Goal: Task Accomplishment & Management: Use online tool/utility

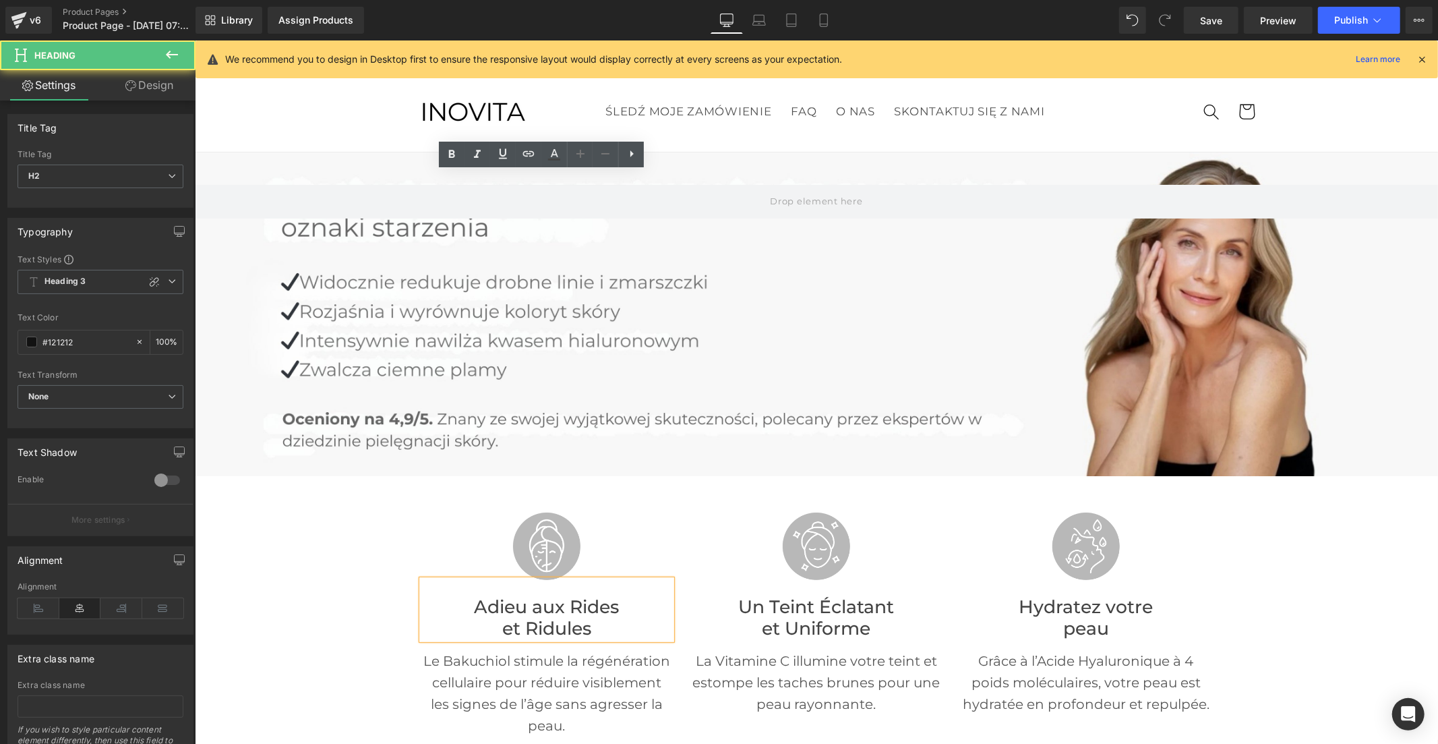
click at [576, 616] on font "et Ridules" at bounding box center [546, 627] width 89 height 22
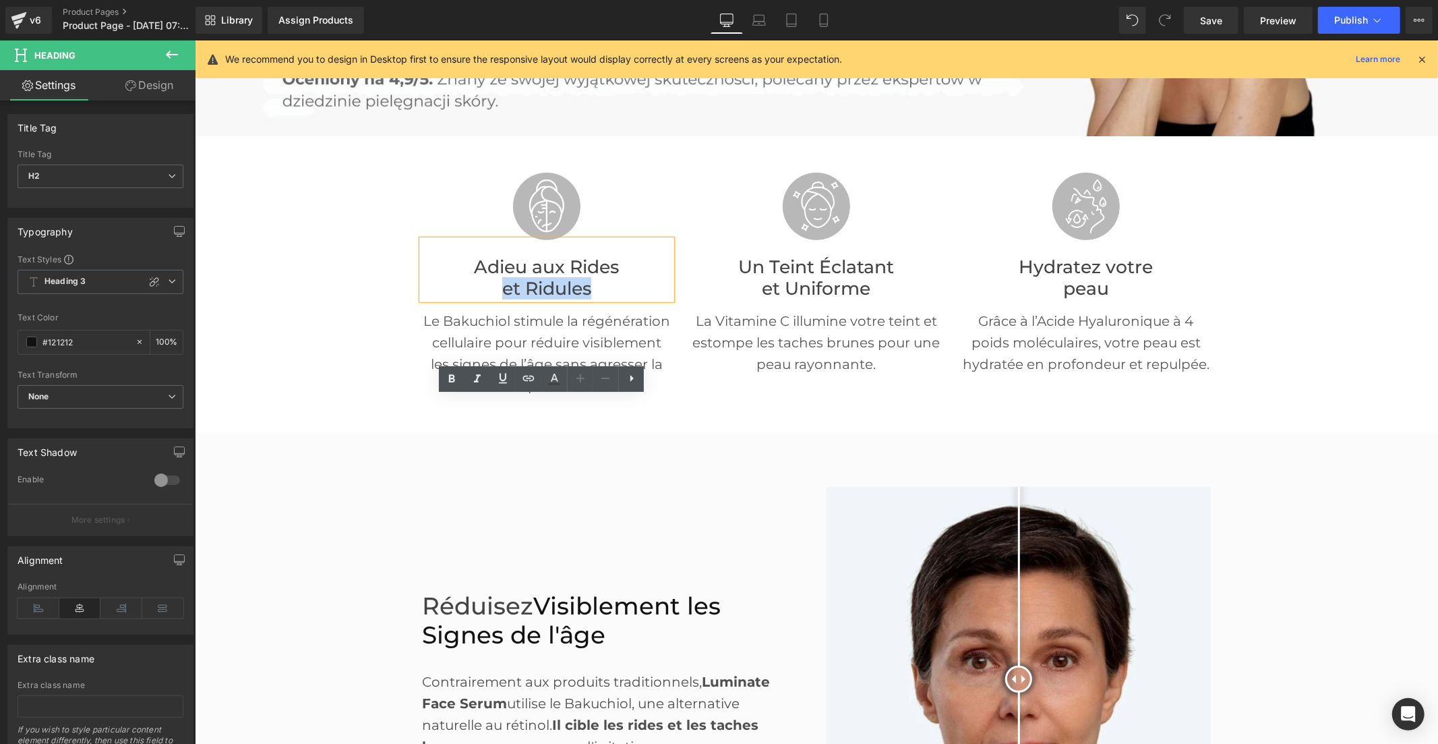
scroll to position [179, 0]
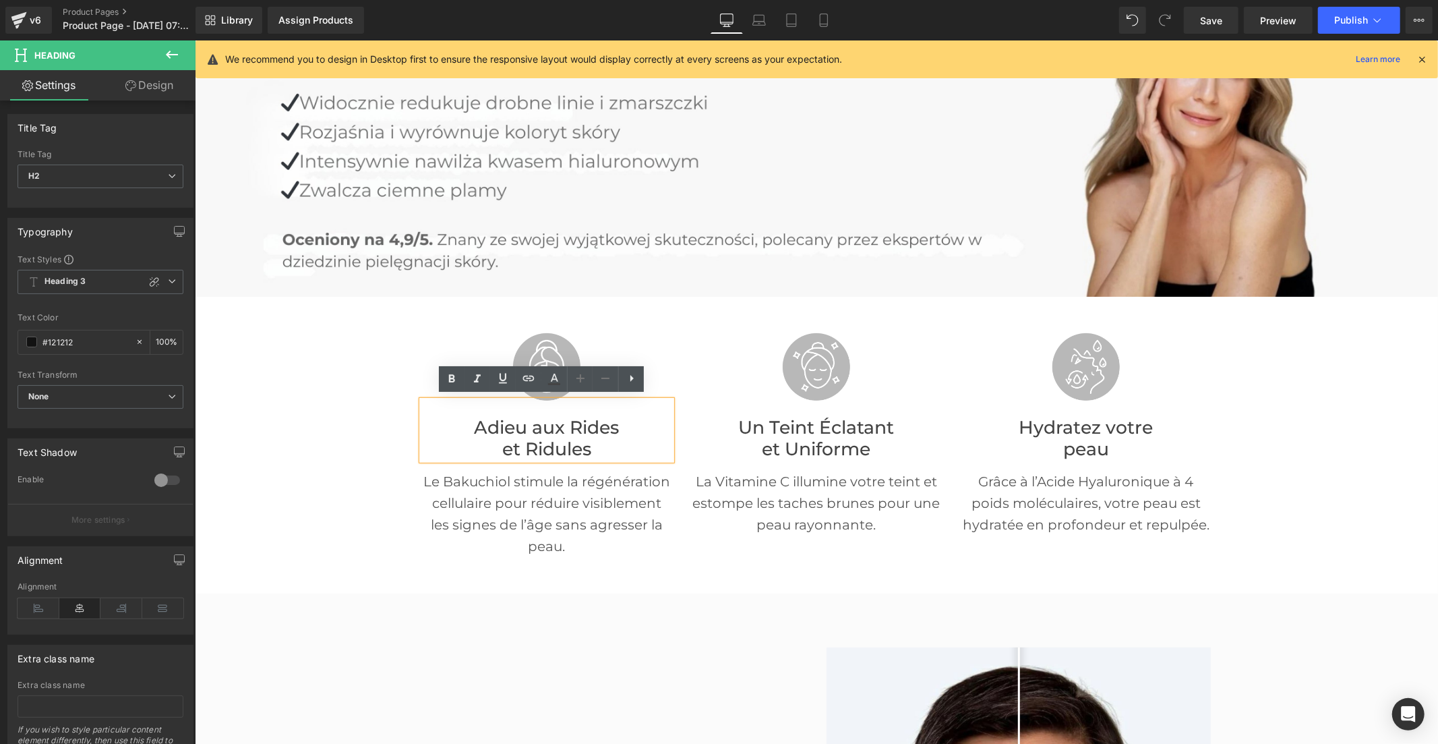
click at [485, 415] on font "Adieu aux Rides" at bounding box center [545, 426] width 145 height 22
drag, startPoint x: 465, startPoint y: 423, endPoint x: 589, endPoint y: 449, distance: 126.8
click at [589, 449] on div "Adieu aux Rides et Ridules" at bounding box center [545, 429] width 249 height 59
copy div "Adieu aux Rides et Ridules"
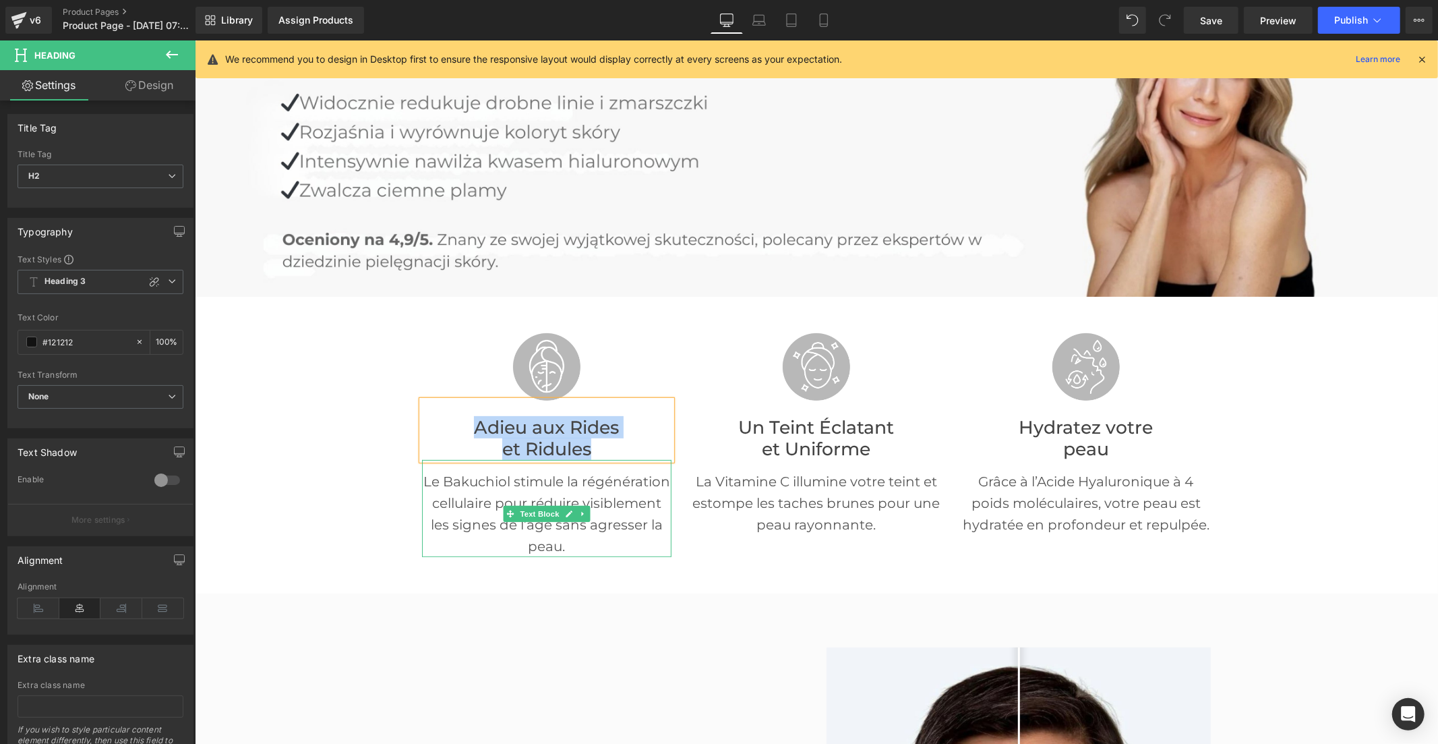
click at [492, 487] on p "Le Bakuchiol stimule la régénération cellulaire pour réduire visiblement les si…" at bounding box center [545, 513] width 249 height 86
click at [491, 487] on p "Le Bakuchiol stimule la régénération cellulaire pour réduire visiblement les si…" at bounding box center [545, 513] width 249 height 86
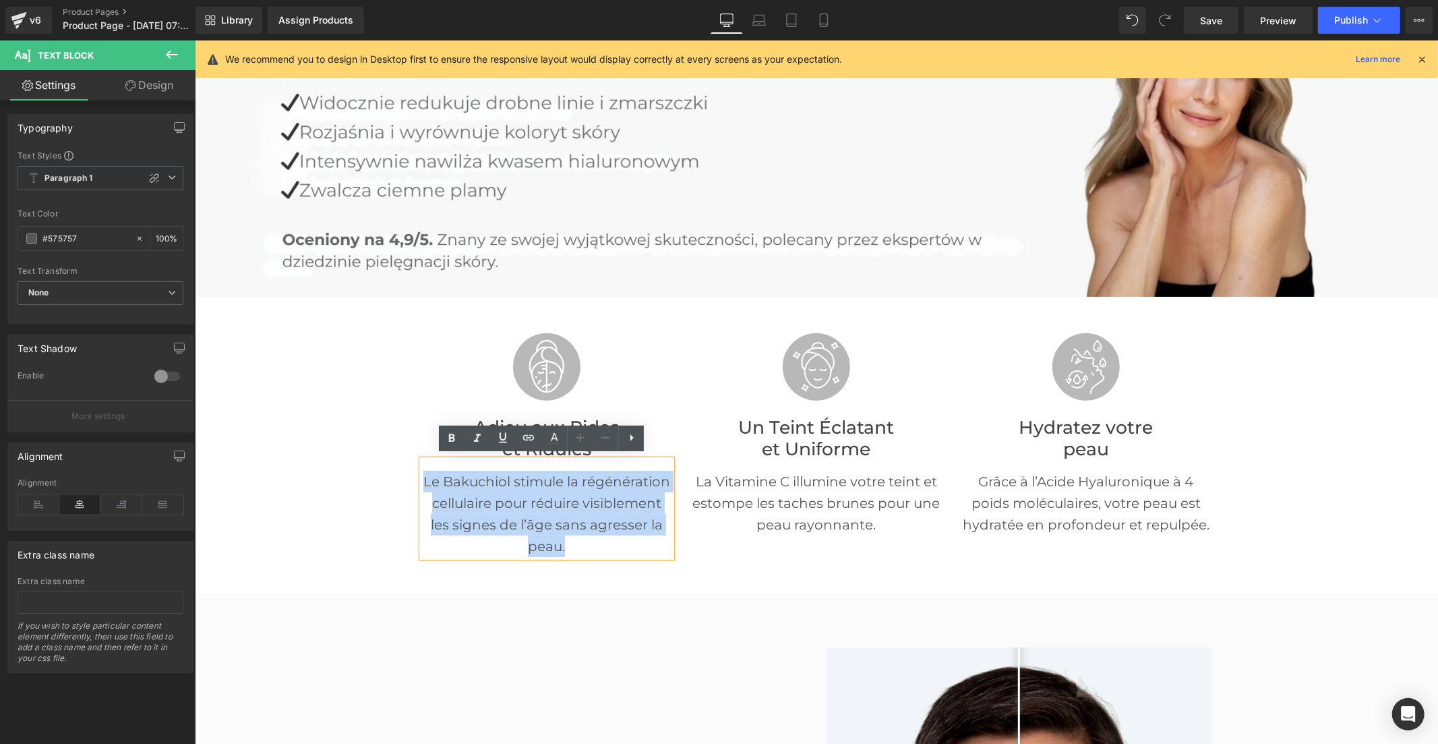
copy p "Le Bakuchiol stimule la régénération cellulaire pour réduire visiblement les si…"
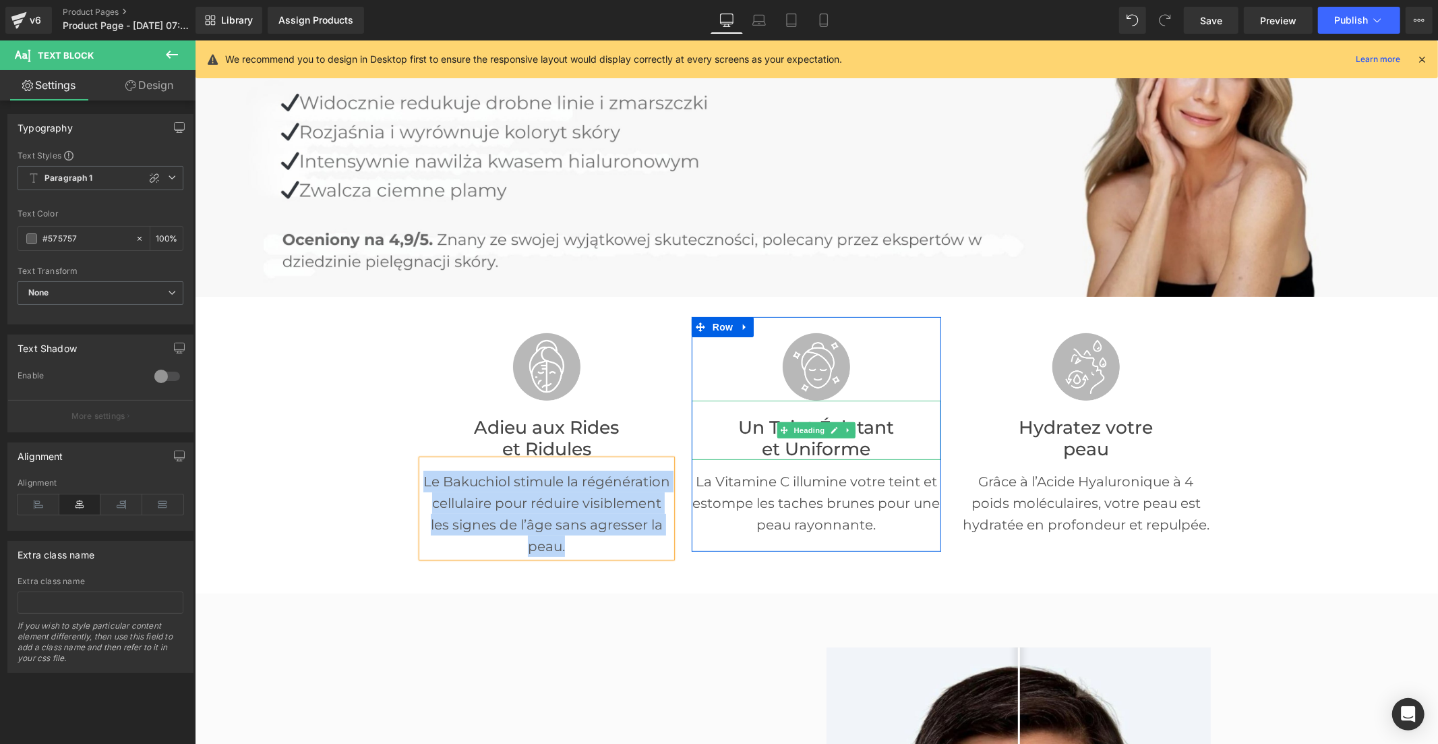
click at [748, 438] on h2 "et Uniforme" at bounding box center [815, 449] width 249 height 22
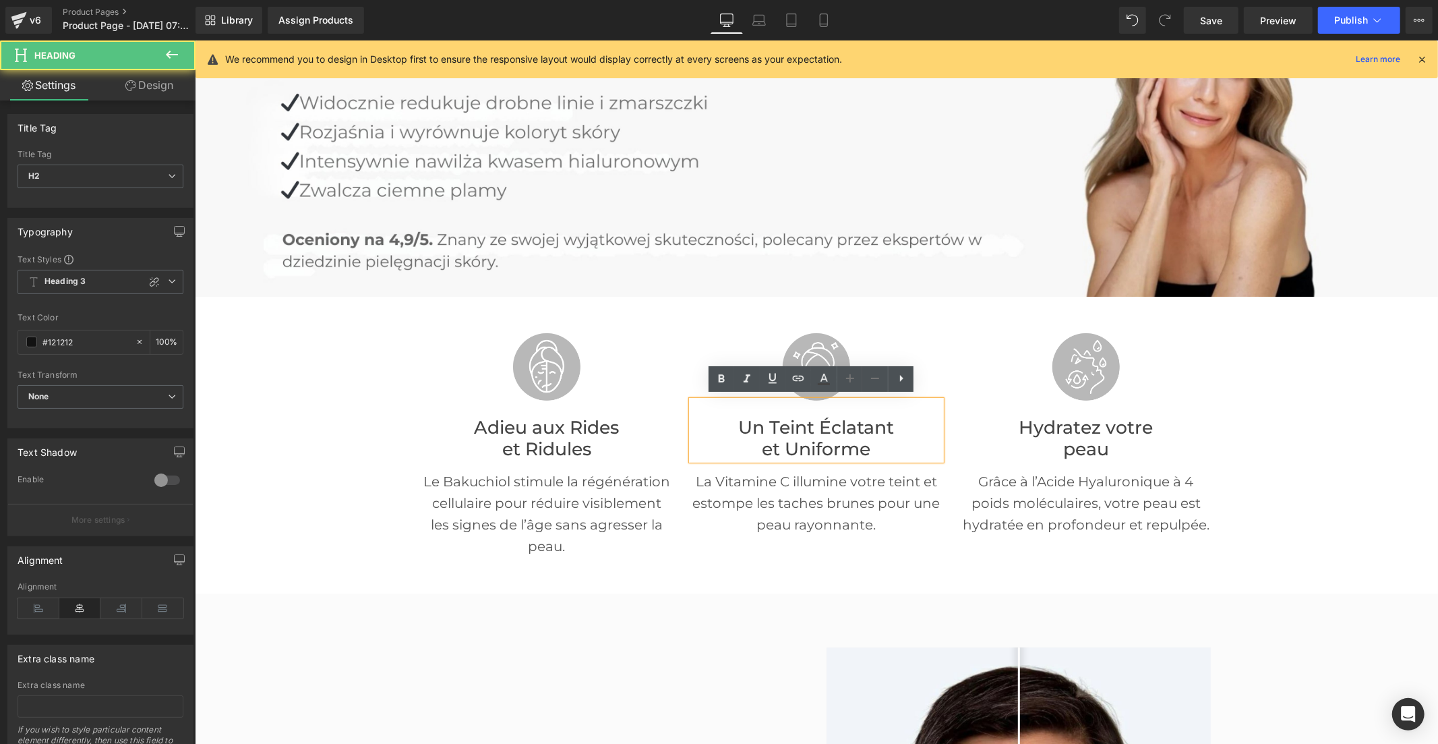
click at [764, 425] on font "Un Teint Éclatant" at bounding box center [816, 426] width 156 height 22
click at [813, 437] on font "et Uniforme" at bounding box center [815, 448] width 109 height 22
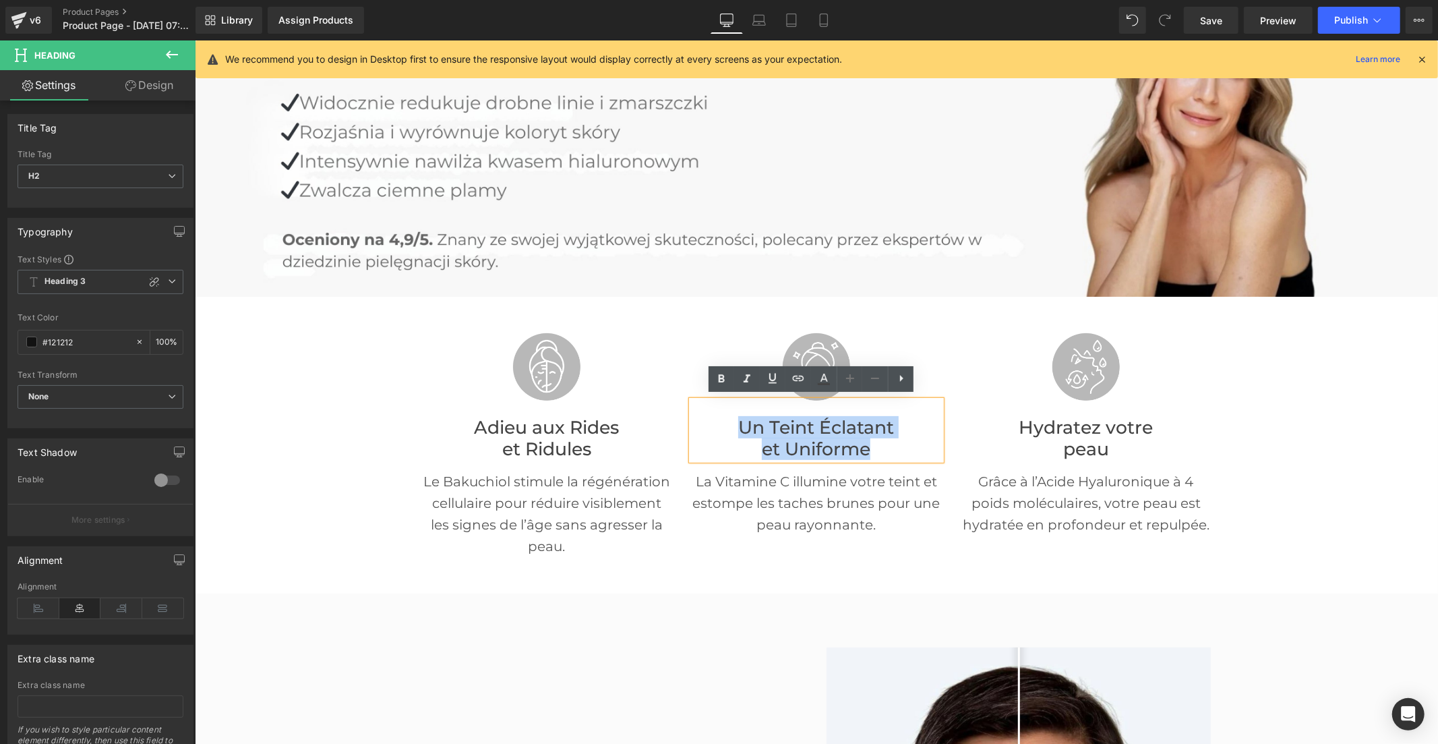
drag, startPoint x: 868, startPoint y: 444, endPoint x: 734, endPoint y: 433, distance: 134.7
click at [734, 433] on div "Un Teint Éclatant et Uniforme" at bounding box center [815, 429] width 249 height 59
copy div "Un Teint Éclatant et Uniforme"
click at [731, 490] on p "La Vitamine C illumine votre teint et estompe les taches brunes pour une peau r…" at bounding box center [815, 502] width 249 height 65
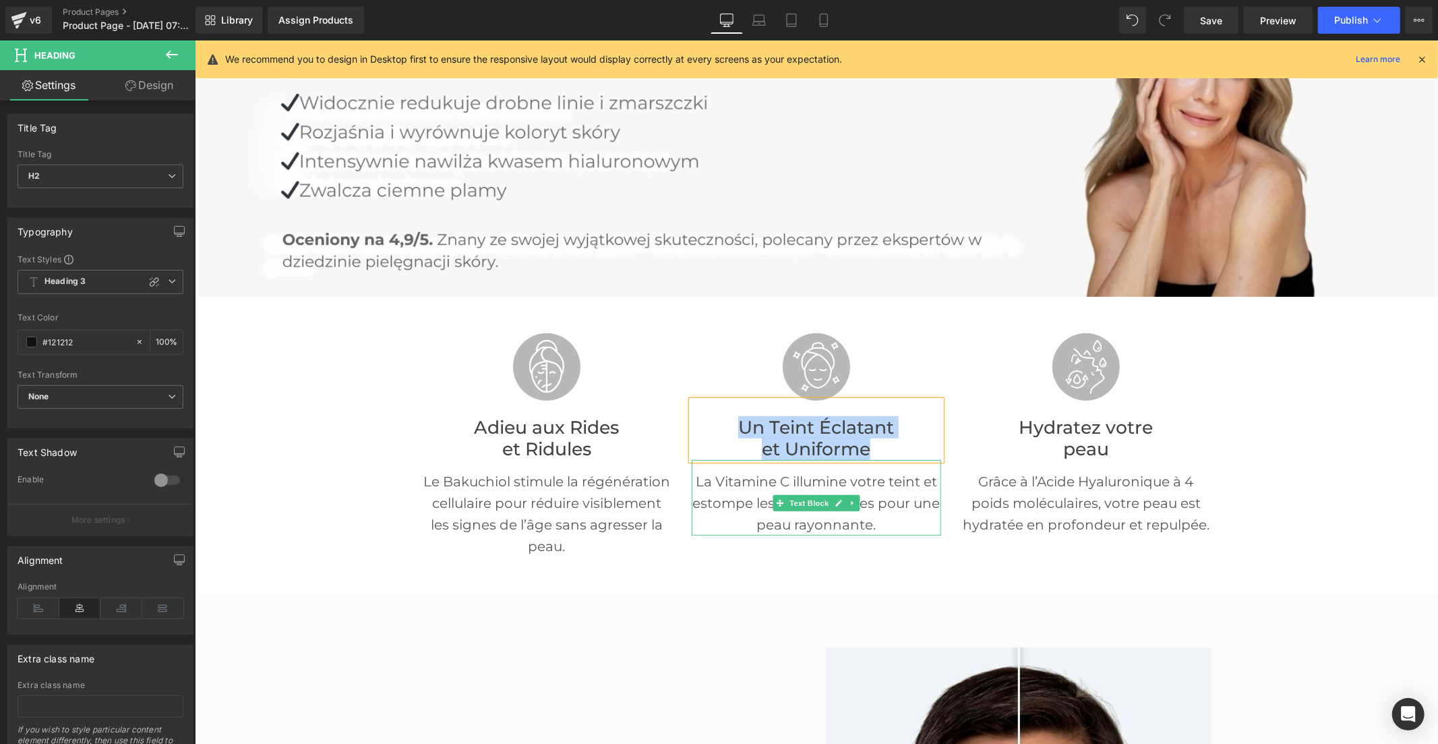
click at [731, 490] on p "La Vitamine C illumine votre teint et estompe les taches brunes pour une peau r…" at bounding box center [815, 502] width 249 height 65
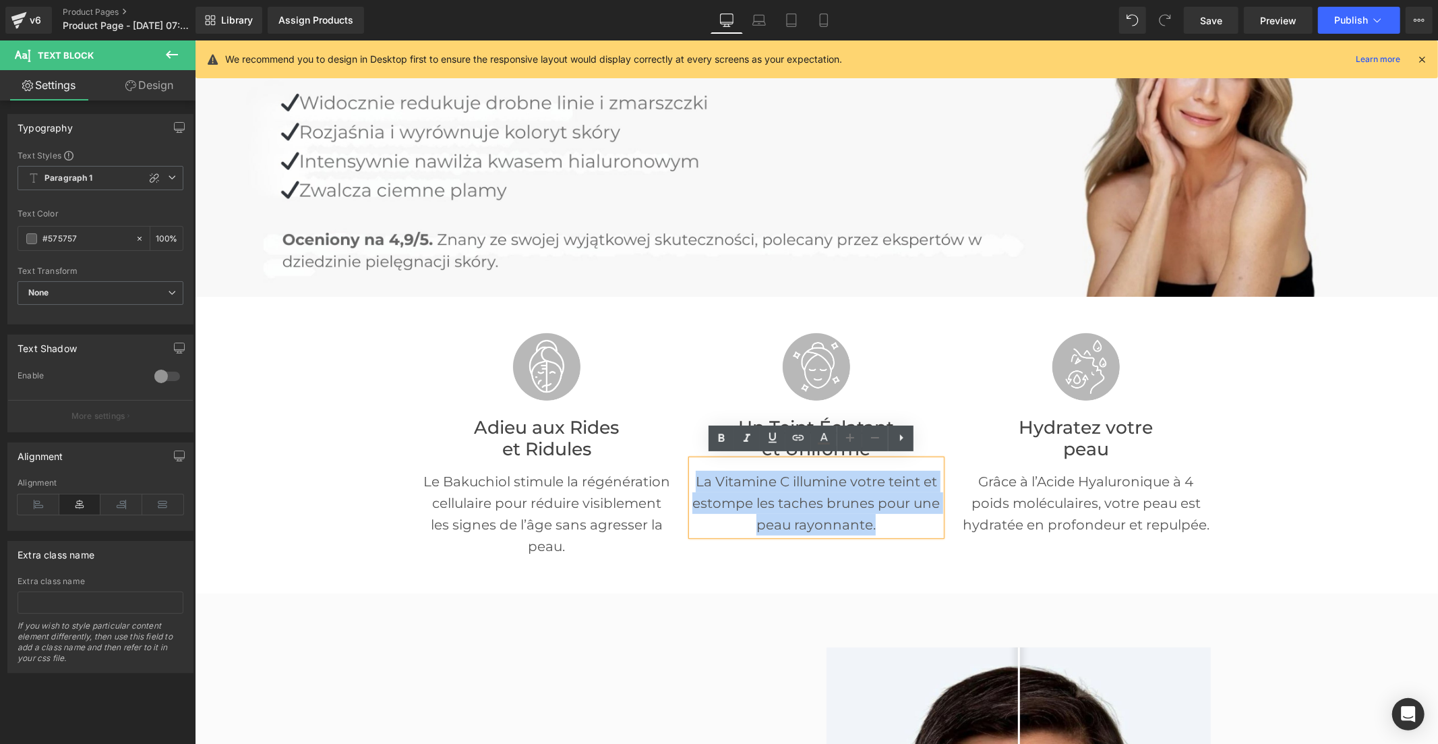
copy p "La Vitamine C illumine votre teint et estompe les taches brunes pour une peau r…"
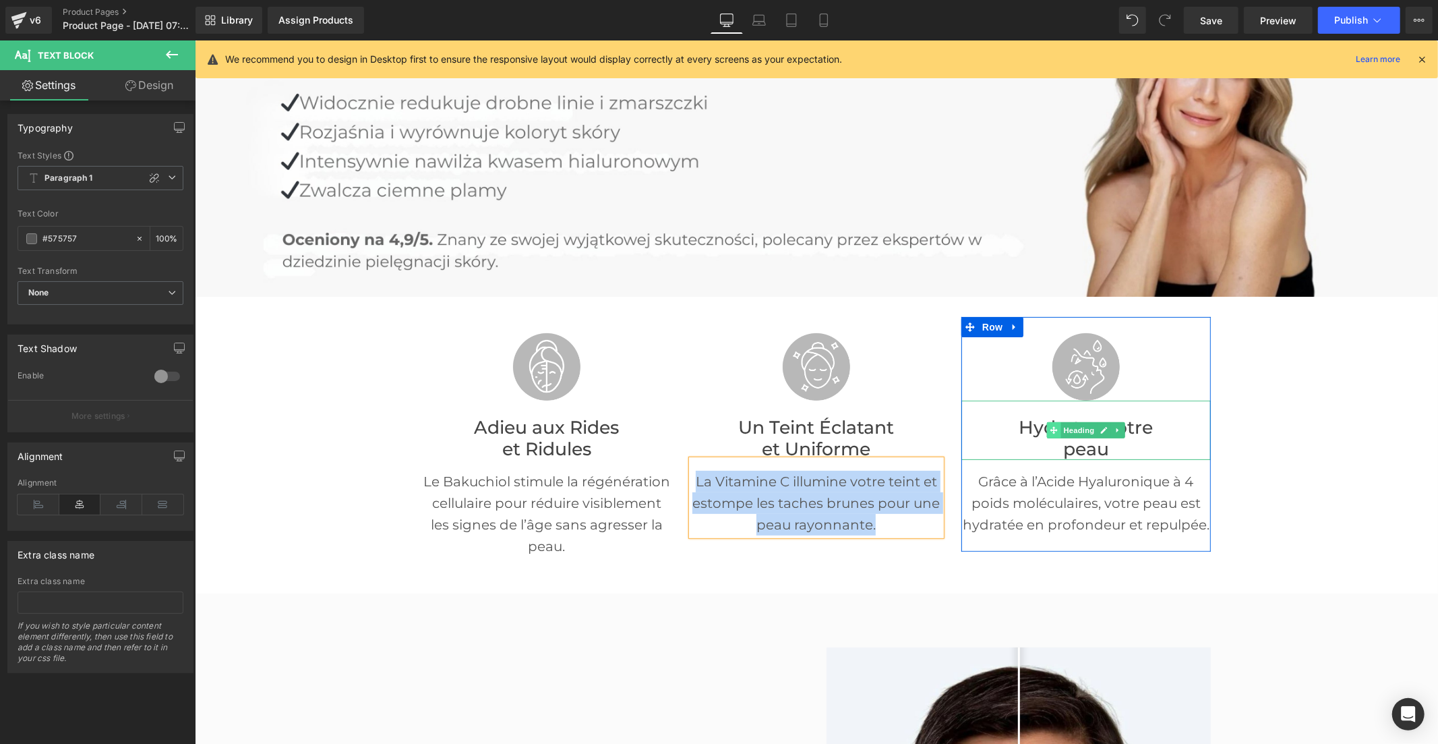
click at [1053, 421] on span at bounding box center [1053, 429] width 14 height 16
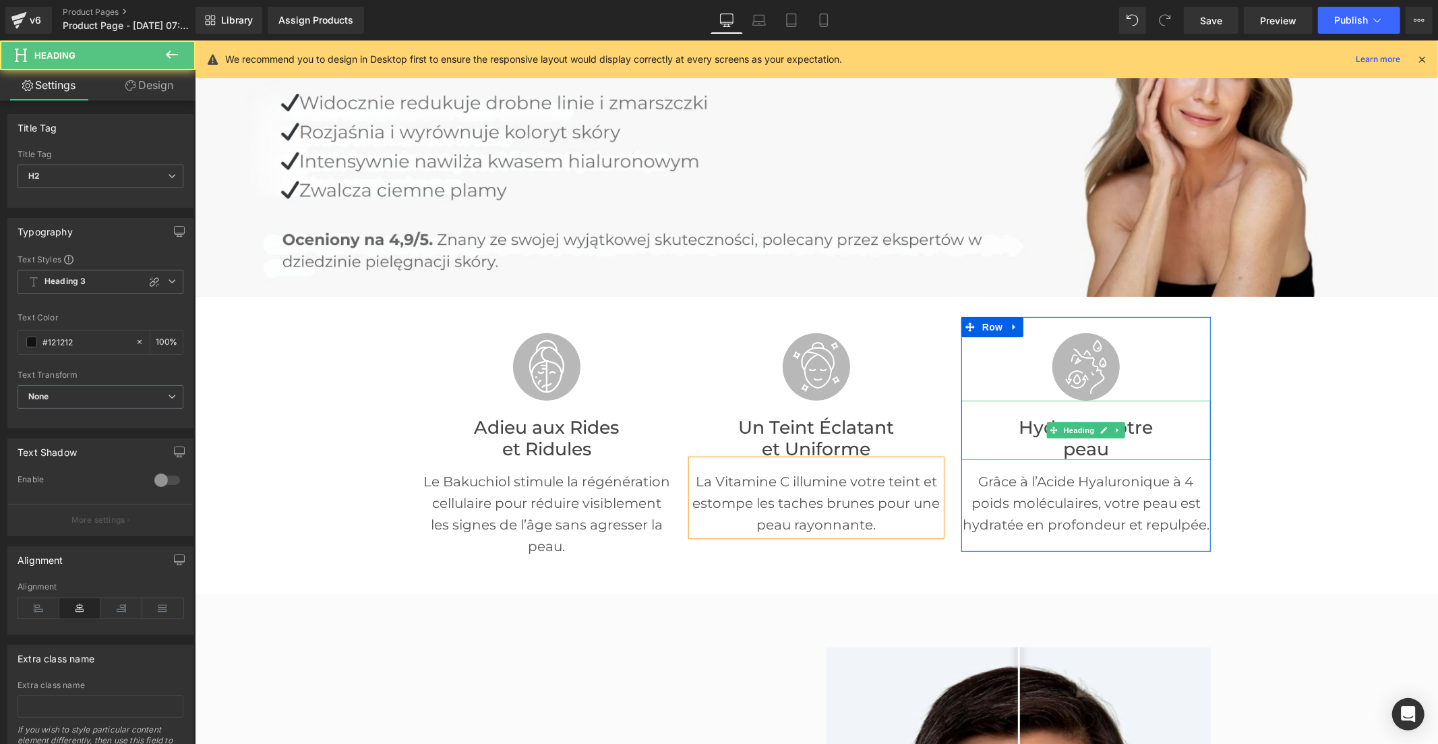
click at [1028, 428] on font "Hydratez votre" at bounding box center [1085, 426] width 134 height 22
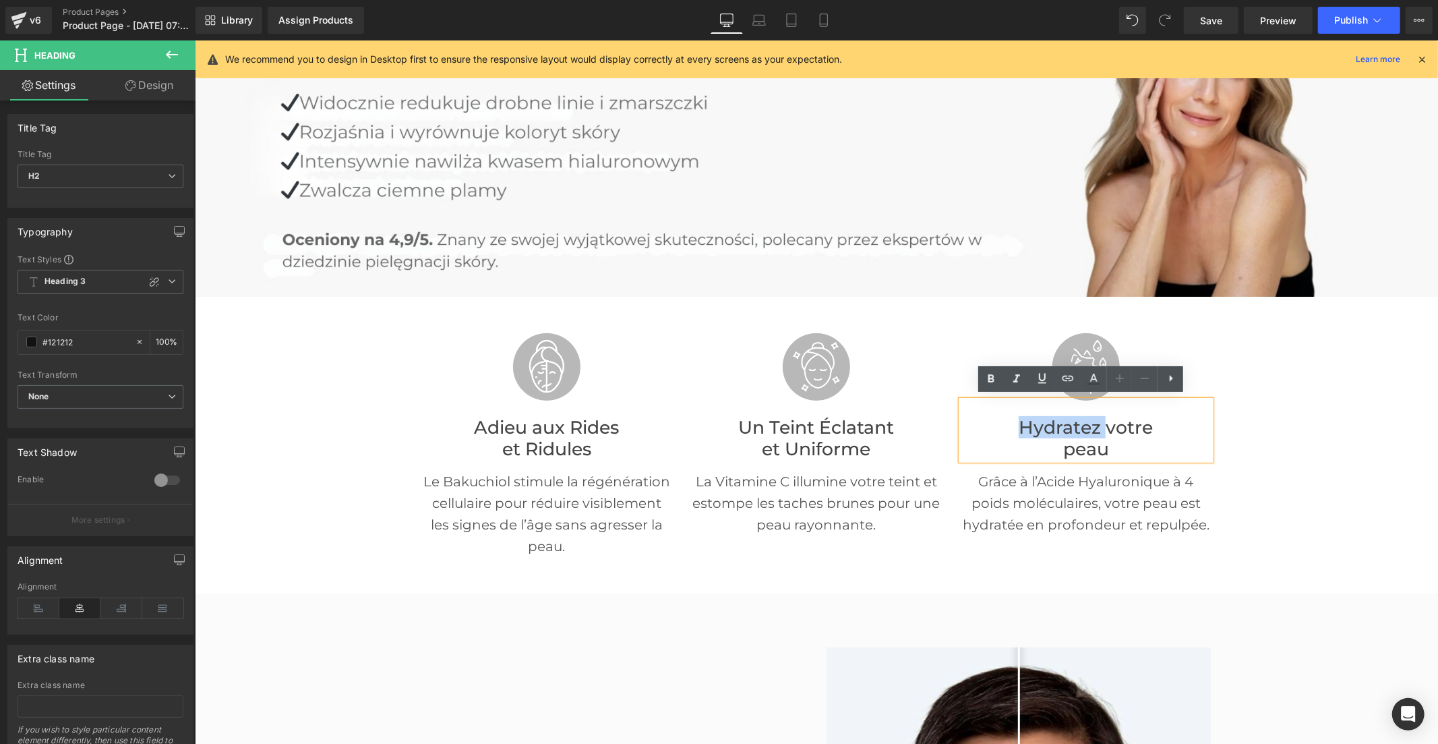
click at [1028, 428] on font "Hydratez votre" at bounding box center [1085, 426] width 134 height 22
click at [1052, 431] on font "Hydratez votre" at bounding box center [1085, 426] width 134 height 22
drag, startPoint x: 1106, startPoint y: 443, endPoint x: 1009, endPoint y: 425, distance: 98.8
click at [1009, 425] on div "Hydratez votre peau" at bounding box center [1085, 429] width 249 height 59
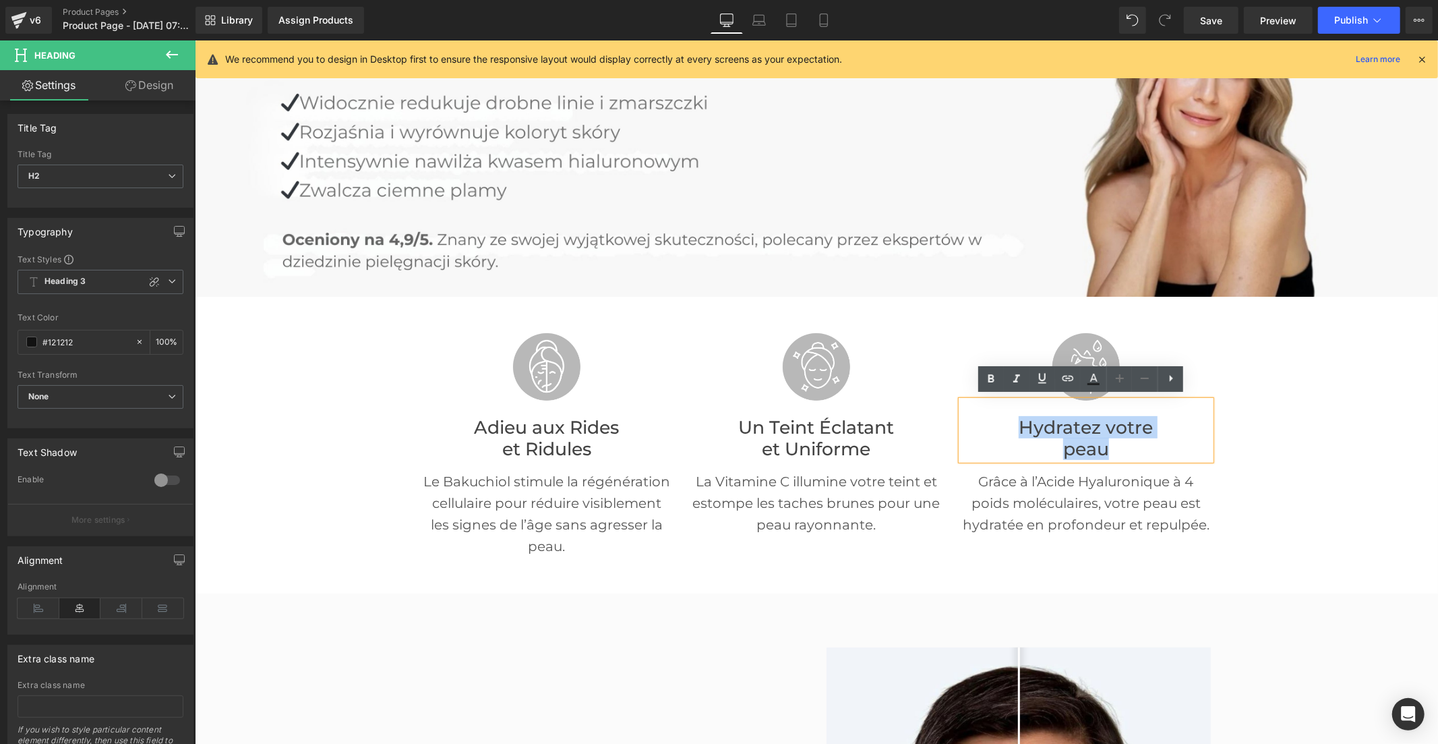
copy div "Hydratez votre peau"
click at [1032, 503] on p "Grâce à l’Acide Hyaluronique à 4 poids moléculaires, votre peau est hydratée en…" at bounding box center [1085, 502] width 249 height 65
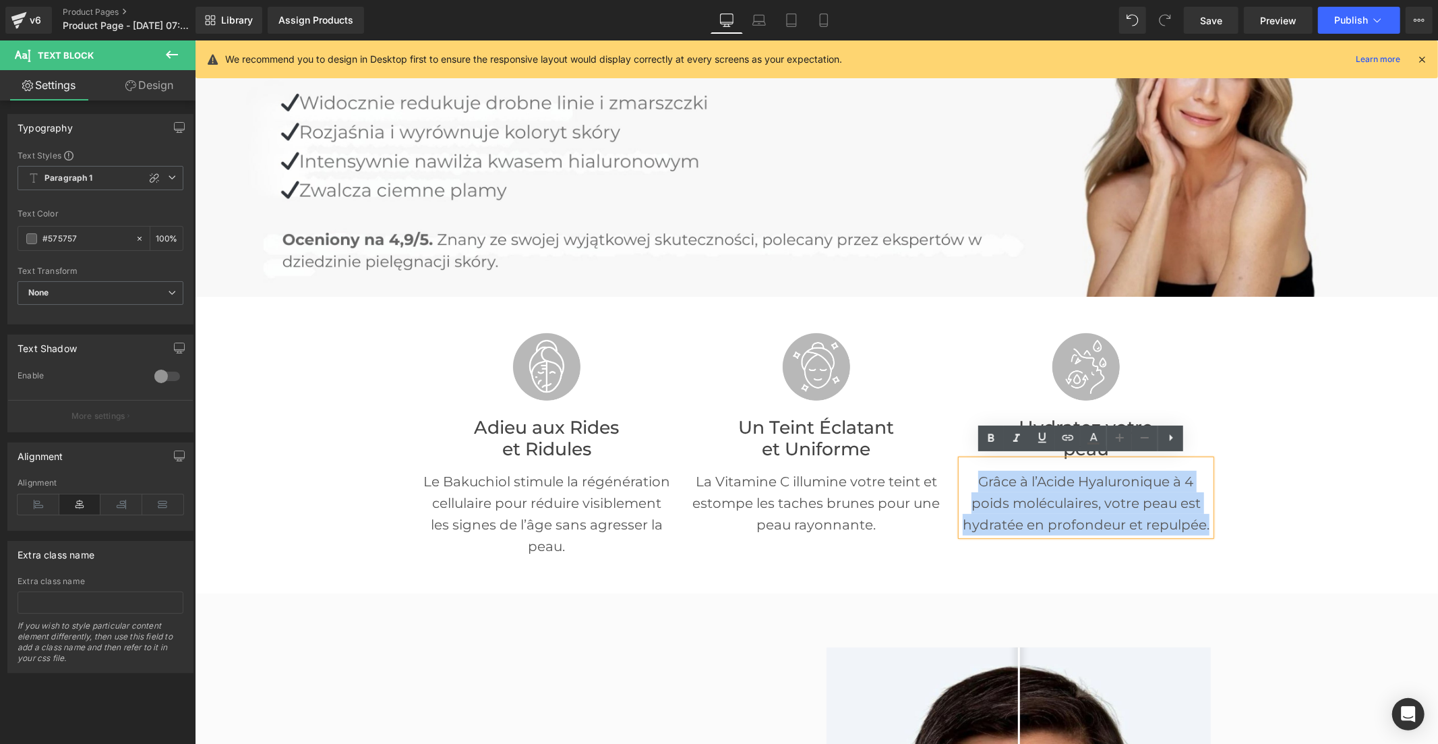
copy p "Grâce à l’Acide Hyaluronique à 4 poids moléculaires, votre peau est hydratée en…"
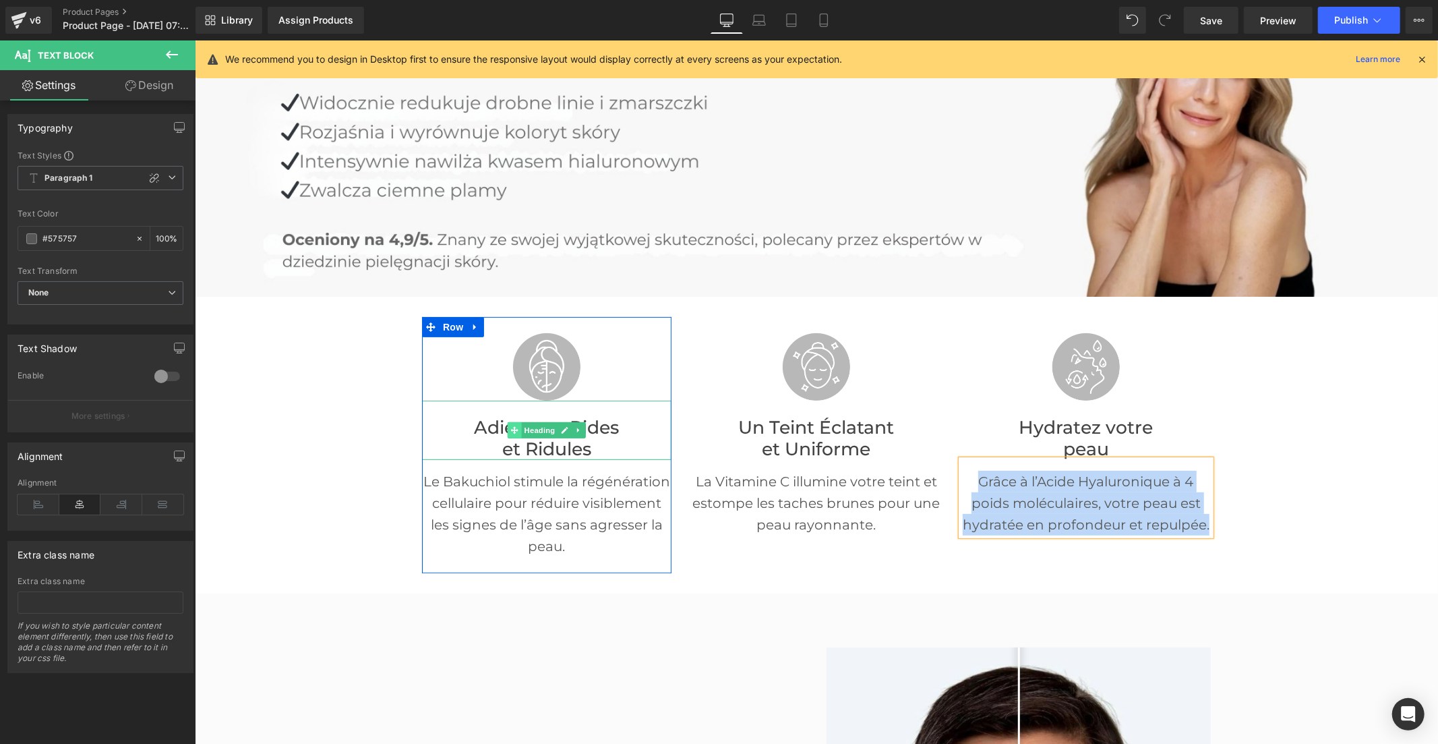
click at [512, 434] on span at bounding box center [514, 429] width 14 height 16
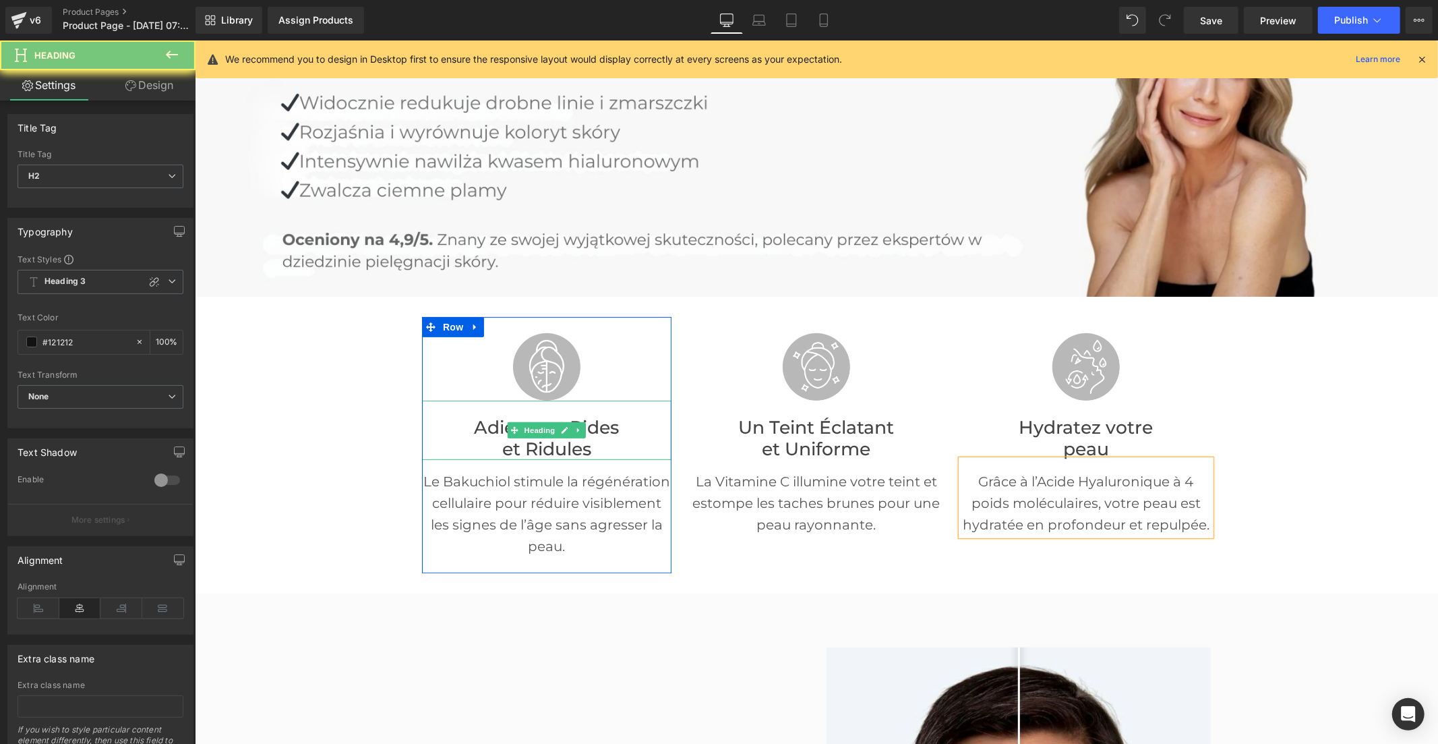
click at [473, 426] on font "Adieu aux Rides" at bounding box center [545, 426] width 145 height 22
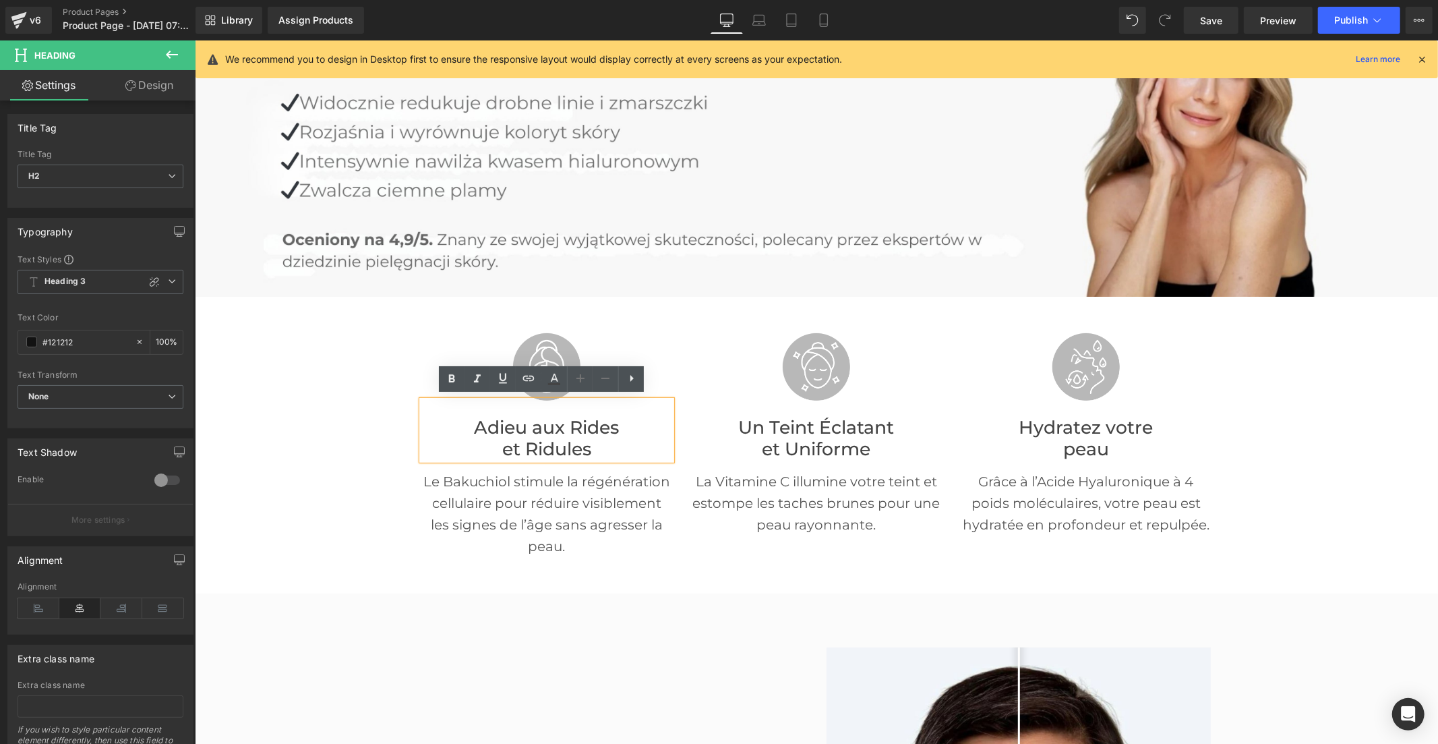
click at [477, 426] on font "Adieu aux Rides" at bounding box center [545, 426] width 145 height 22
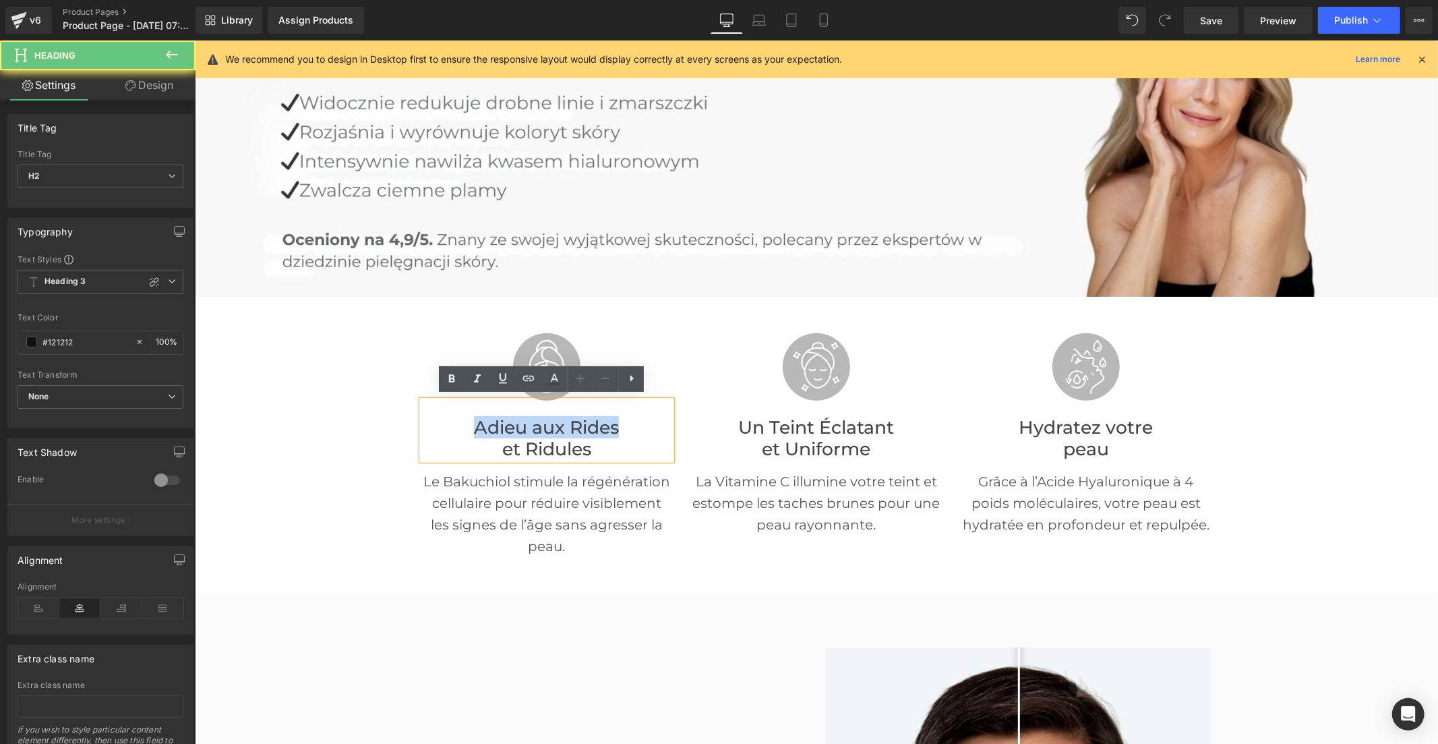
click at [477, 426] on font "Adieu aux Rides" at bounding box center [545, 426] width 145 height 22
click at [512, 428] on font "Adieu aux Rides" at bounding box center [545, 426] width 145 height 22
drag, startPoint x: 597, startPoint y: 443, endPoint x: 456, endPoint y: 425, distance: 142.1
click at [456, 425] on div "Adieu aux Rides et Ridules" at bounding box center [545, 429] width 249 height 59
paste div
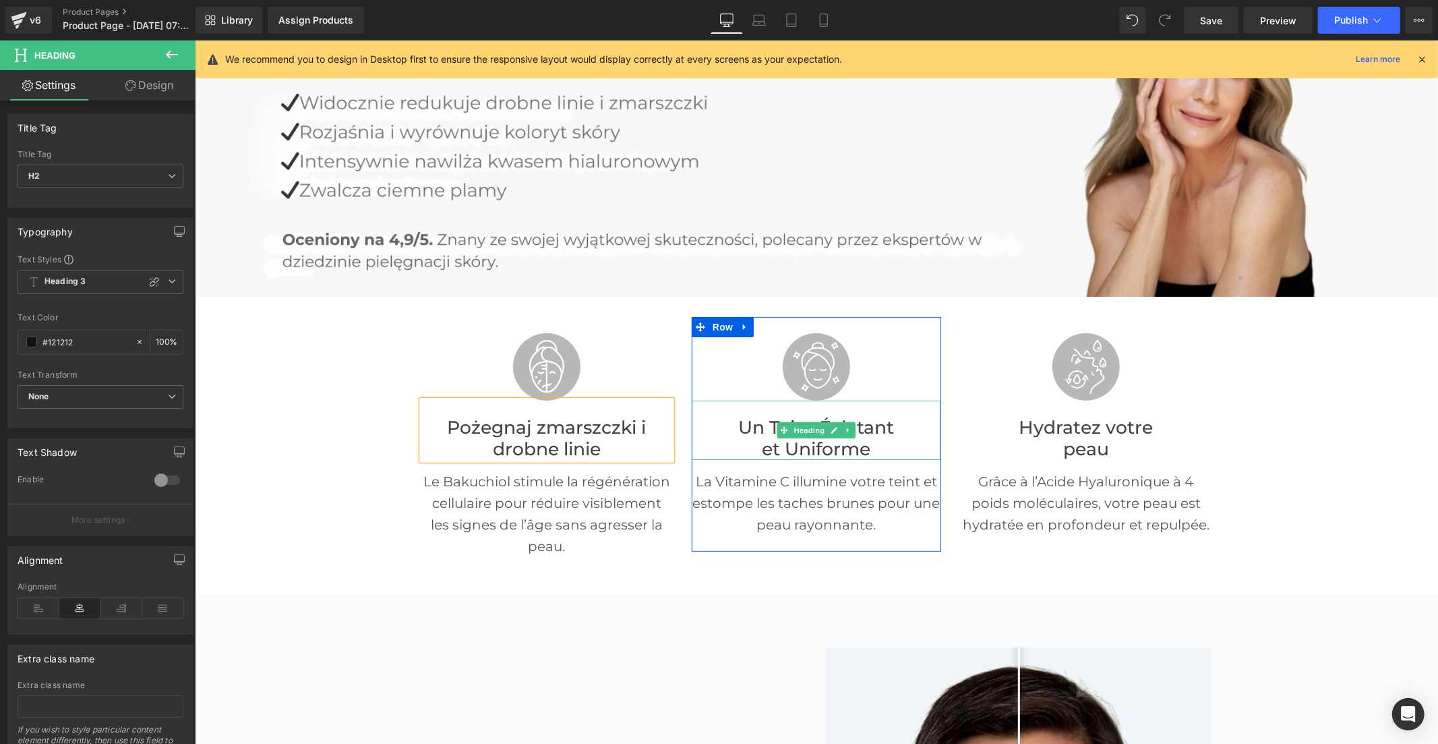
click at [740, 438] on h2 "et Uniforme" at bounding box center [815, 449] width 249 height 22
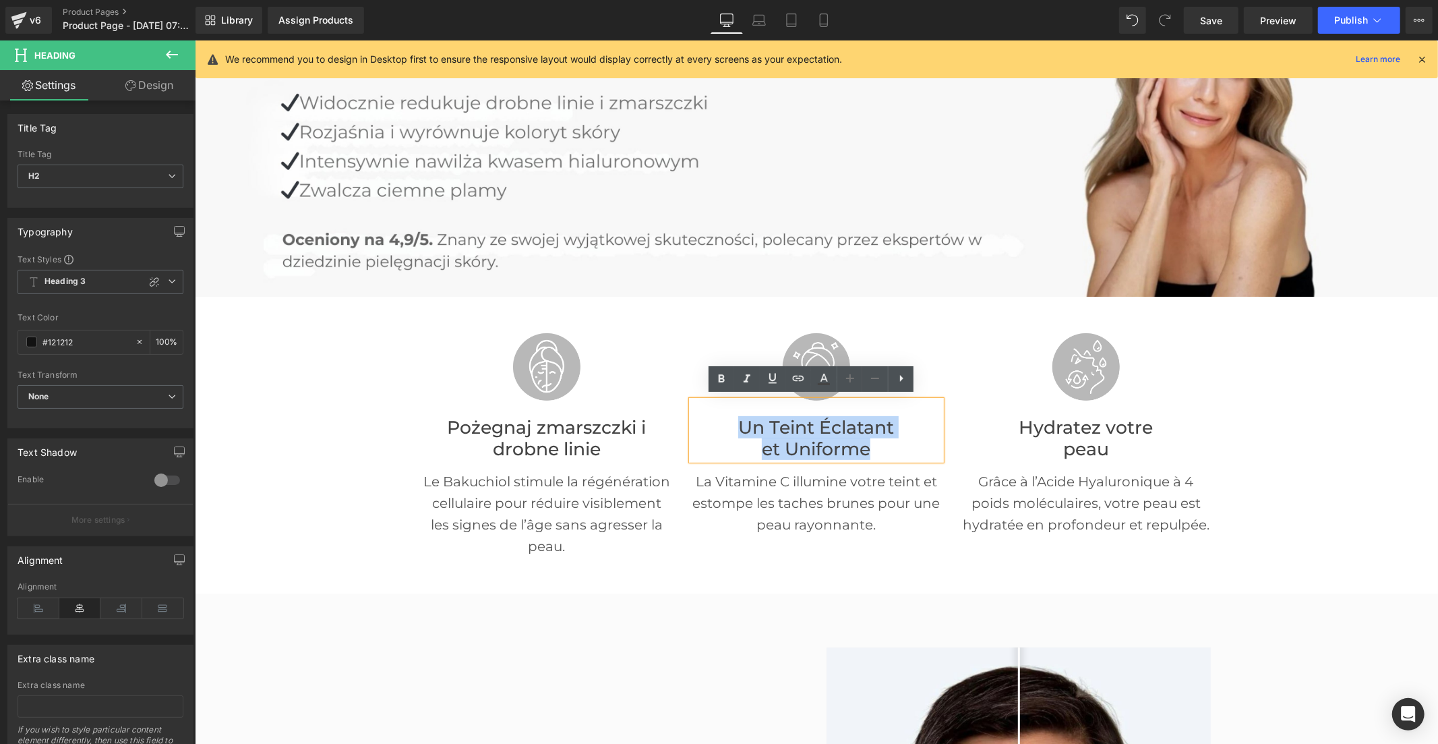
drag, startPoint x: 876, startPoint y: 447, endPoint x: 734, endPoint y: 424, distance: 144.1
click at [734, 424] on div "Un Teint Éclatant et Uniforme" at bounding box center [815, 429] width 249 height 59
paste div
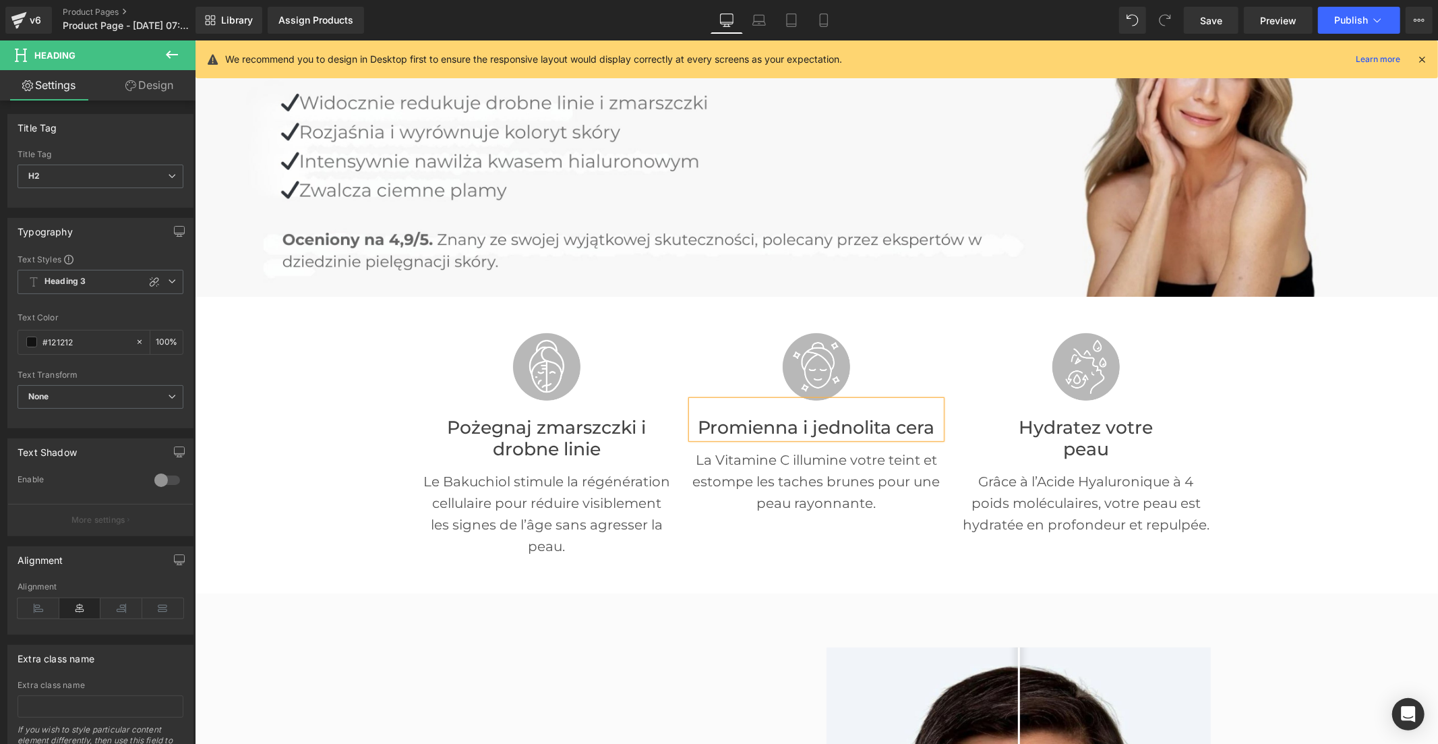
click at [1031, 425] on font "Hydratez votre" at bounding box center [1085, 426] width 134 height 22
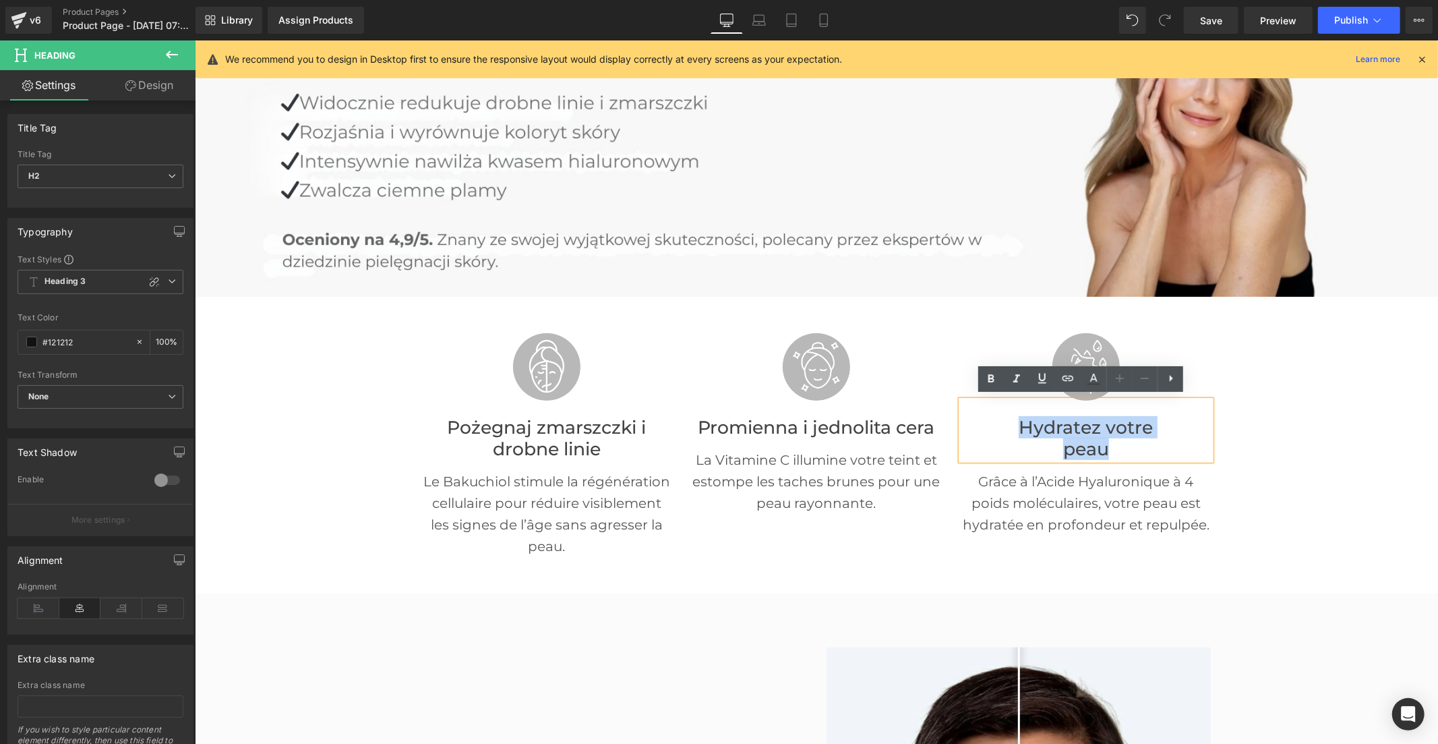
drag, startPoint x: 1106, startPoint y: 442, endPoint x: 988, endPoint y: 429, distance: 119.4
click at [988, 429] on div "Hydratez votre peau" at bounding box center [1085, 429] width 249 height 59
paste div
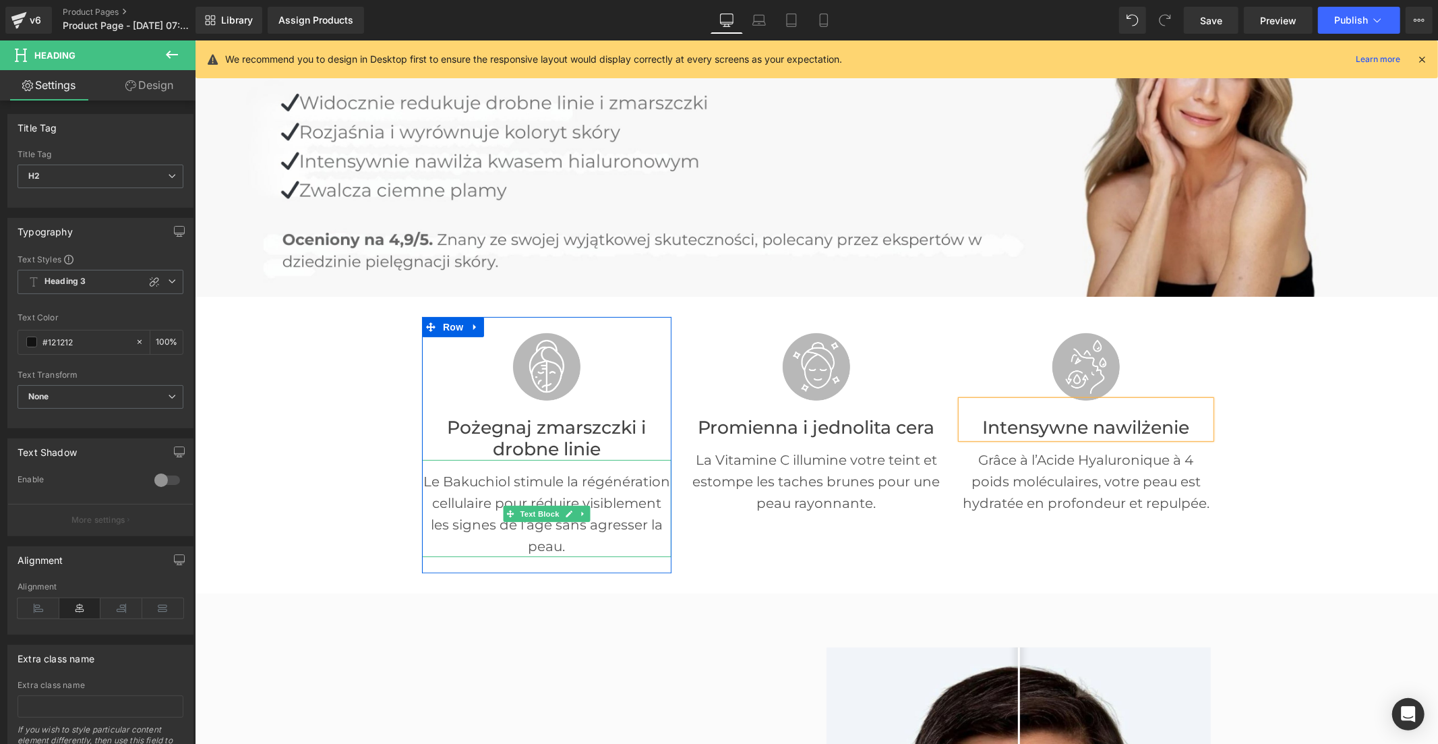
click at [521, 492] on p "Le Bakuchiol stimule la régénération cellulaire pour réduire visiblement les si…" at bounding box center [545, 513] width 249 height 86
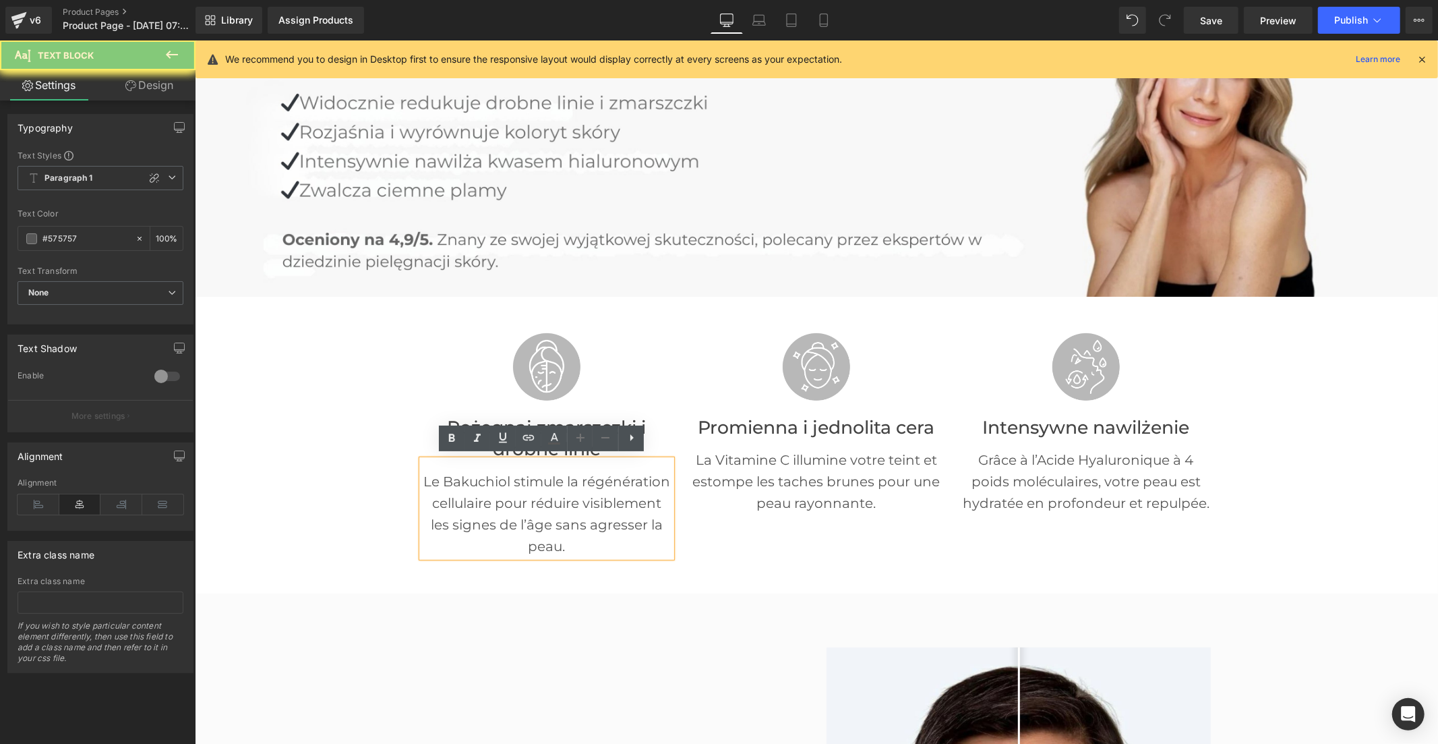
click at [521, 492] on p "Le Bakuchiol stimule la régénération cellulaire pour réduire visiblement les si…" at bounding box center [545, 513] width 249 height 86
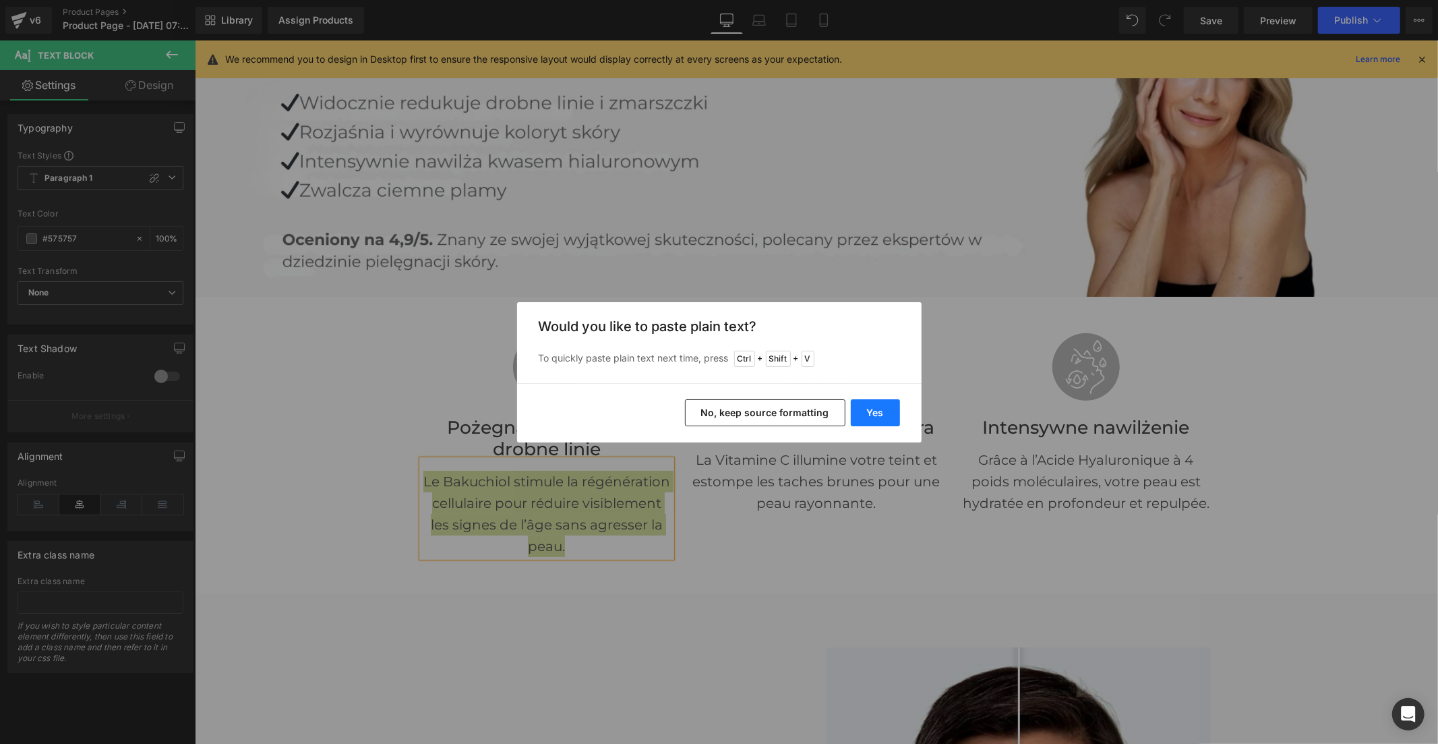
click at [858, 409] on button "Yes" at bounding box center [875, 412] width 49 height 27
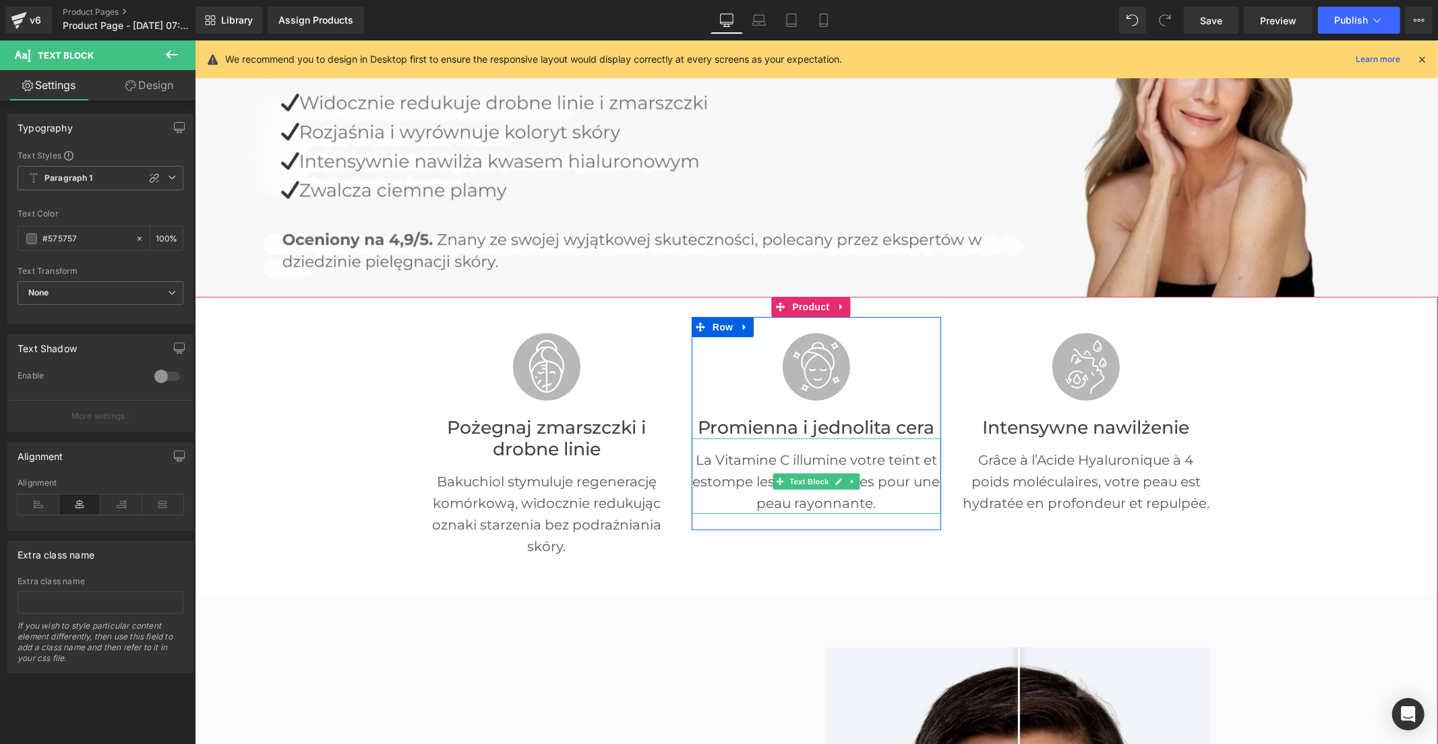
click at [725, 458] on p "La Vitamine C illumine votre teint et estompe les taches brunes pour une peau r…" at bounding box center [815, 480] width 249 height 65
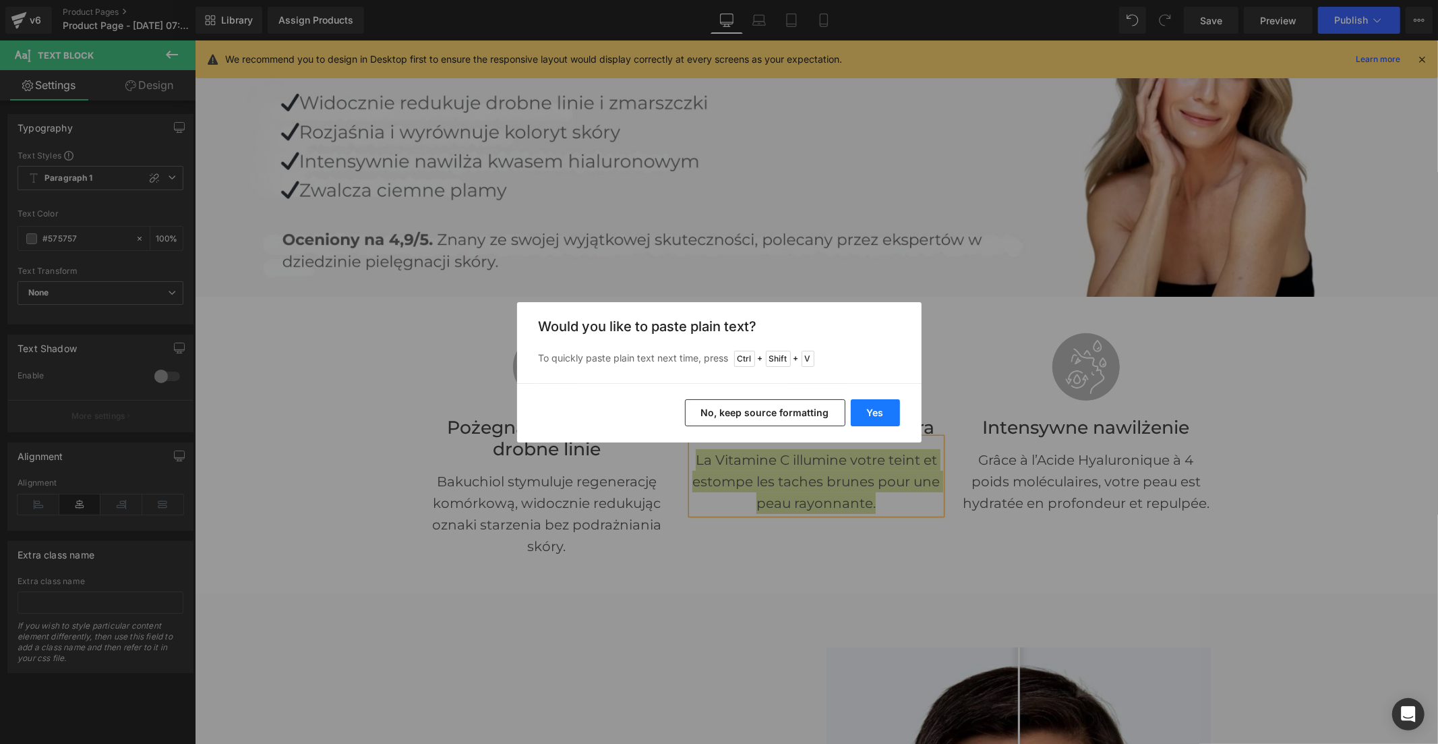
click at [875, 415] on button "Yes" at bounding box center [875, 412] width 49 height 27
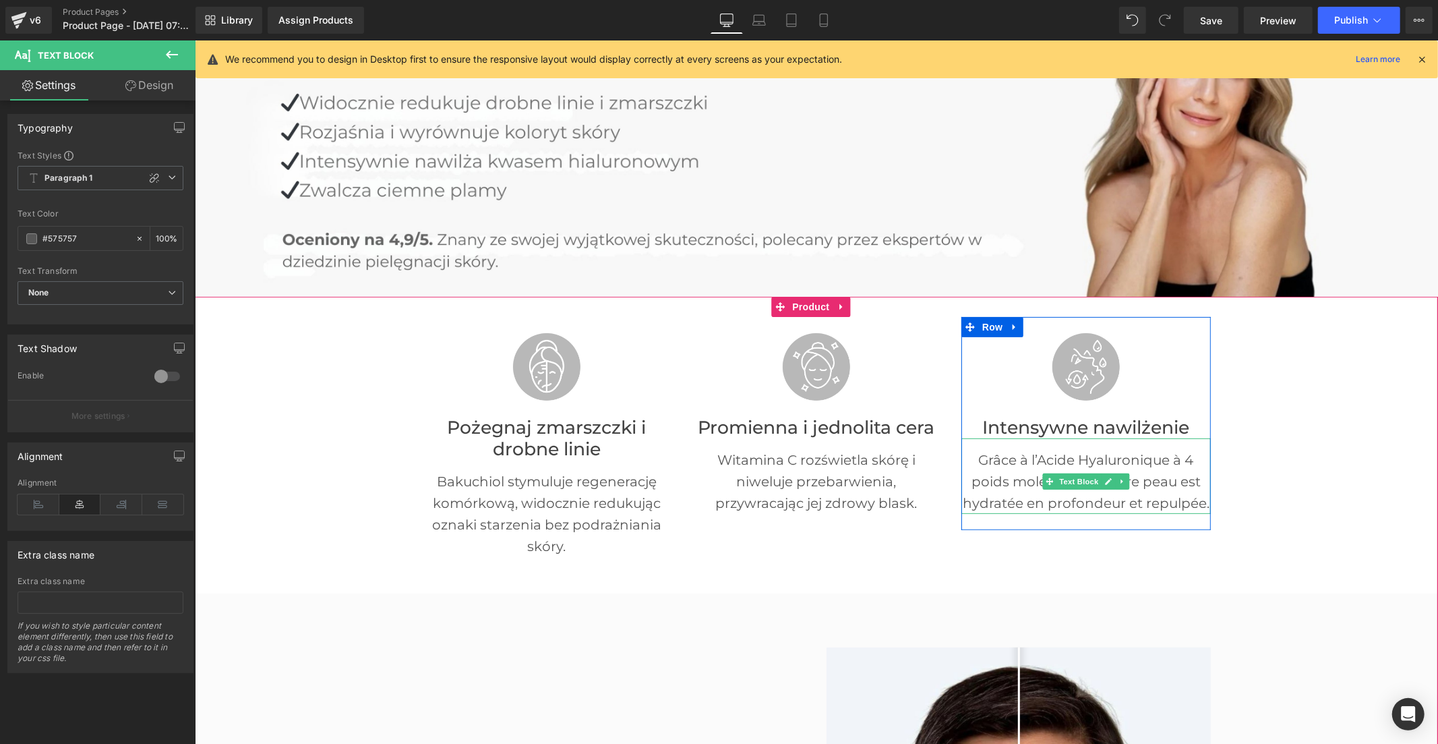
click at [1014, 479] on p "Grâce à l’Acide Hyaluronique à 4 poids moléculaires, votre peau est hydratée en…" at bounding box center [1085, 480] width 249 height 65
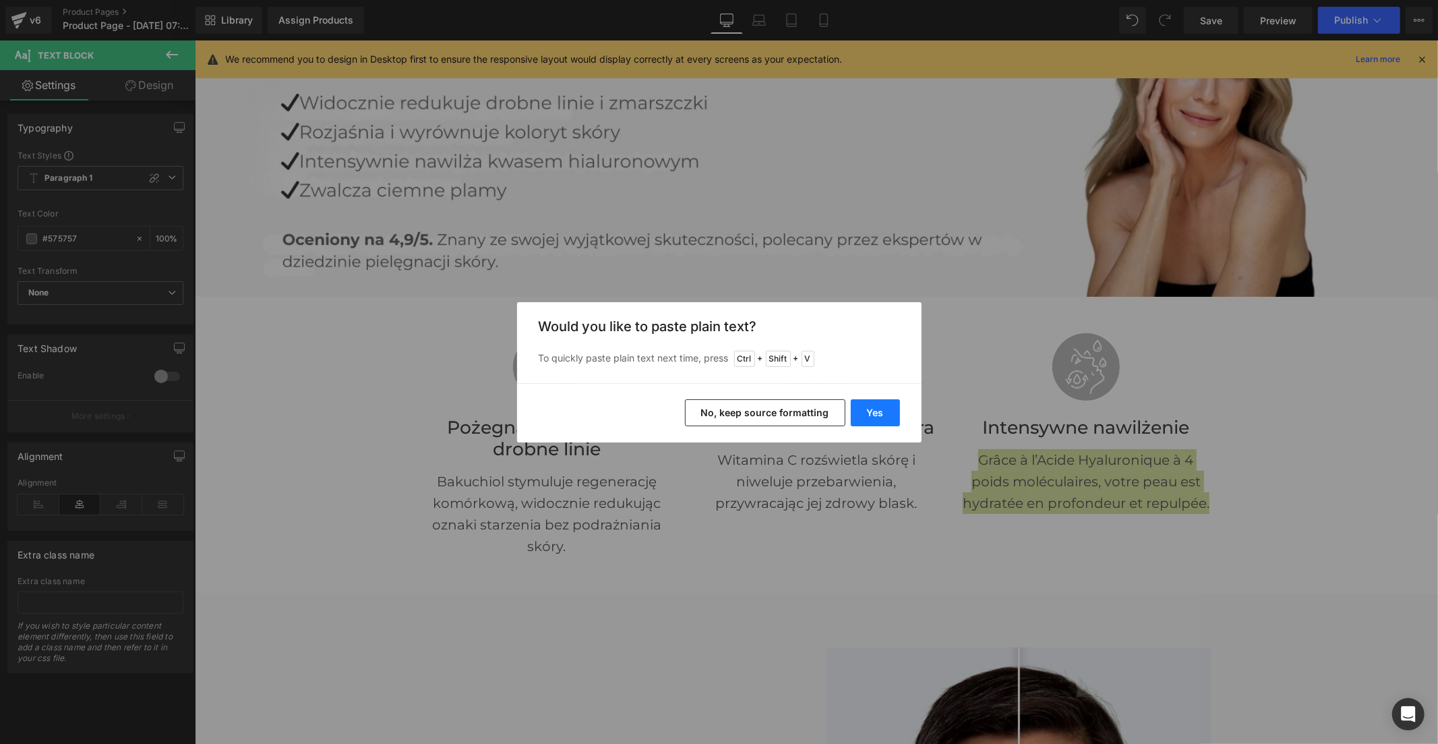
click at [885, 415] on button "Yes" at bounding box center [875, 412] width 49 height 27
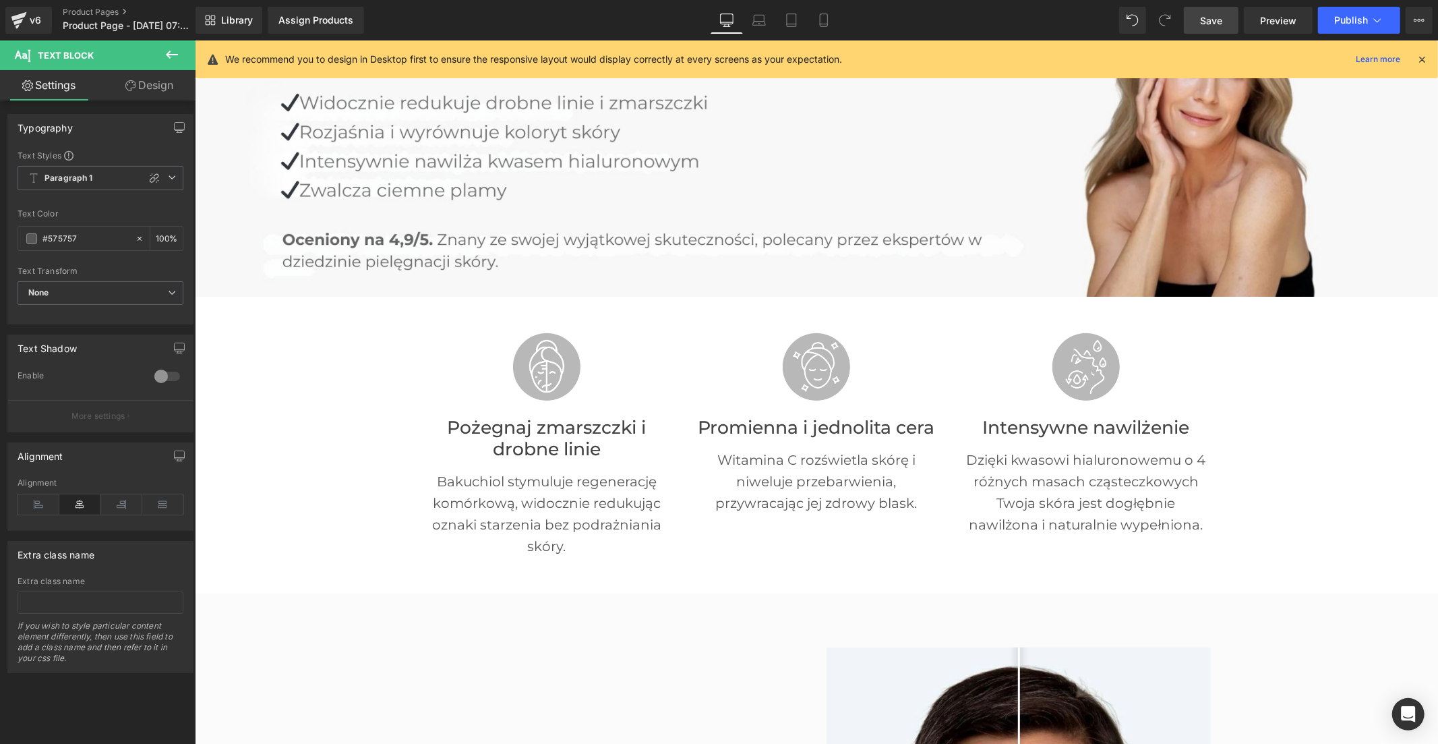
click at [1208, 16] on span "Save" at bounding box center [1211, 20] width 22 height 14
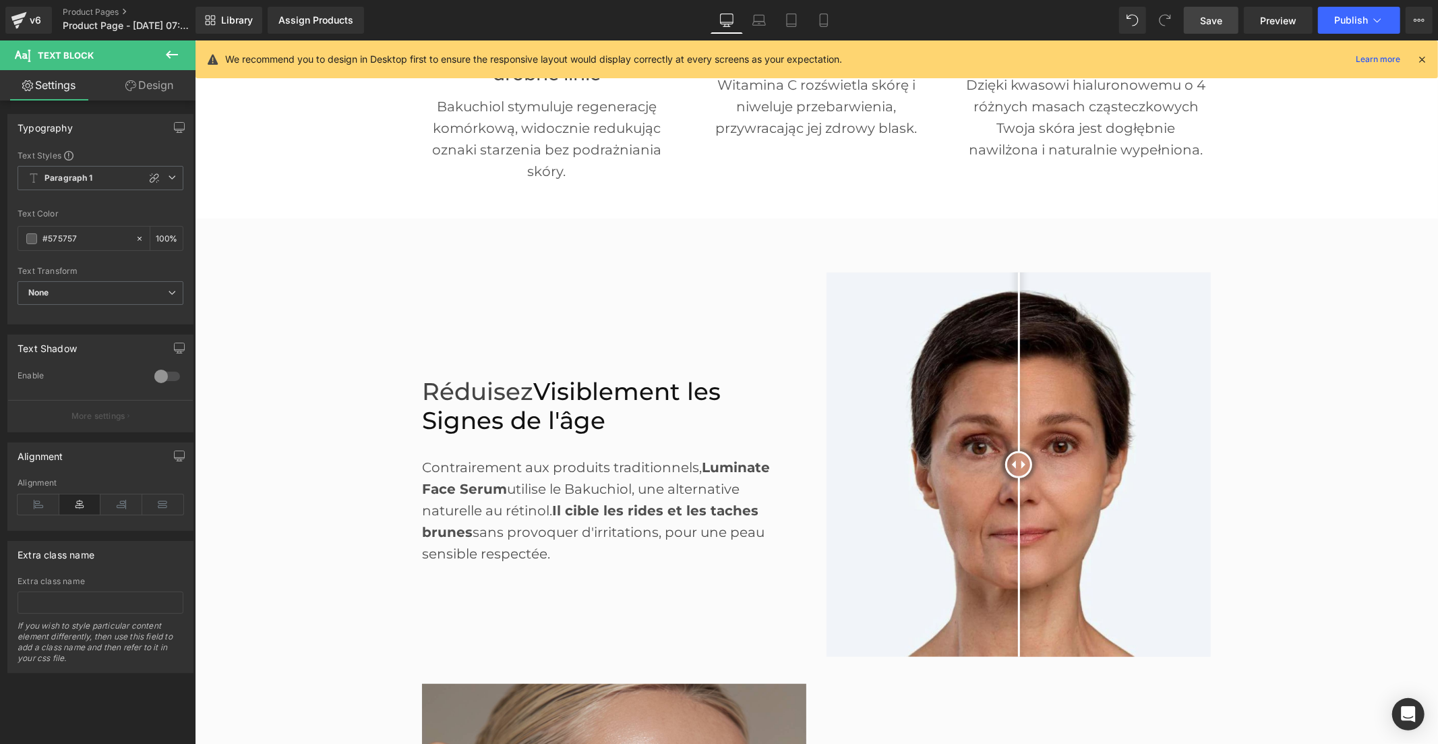
click at [568, 406] on div "Réduisez Visiblement les Signes de l'âge Heading" at bounding box center [602, 405] width 363 height 57
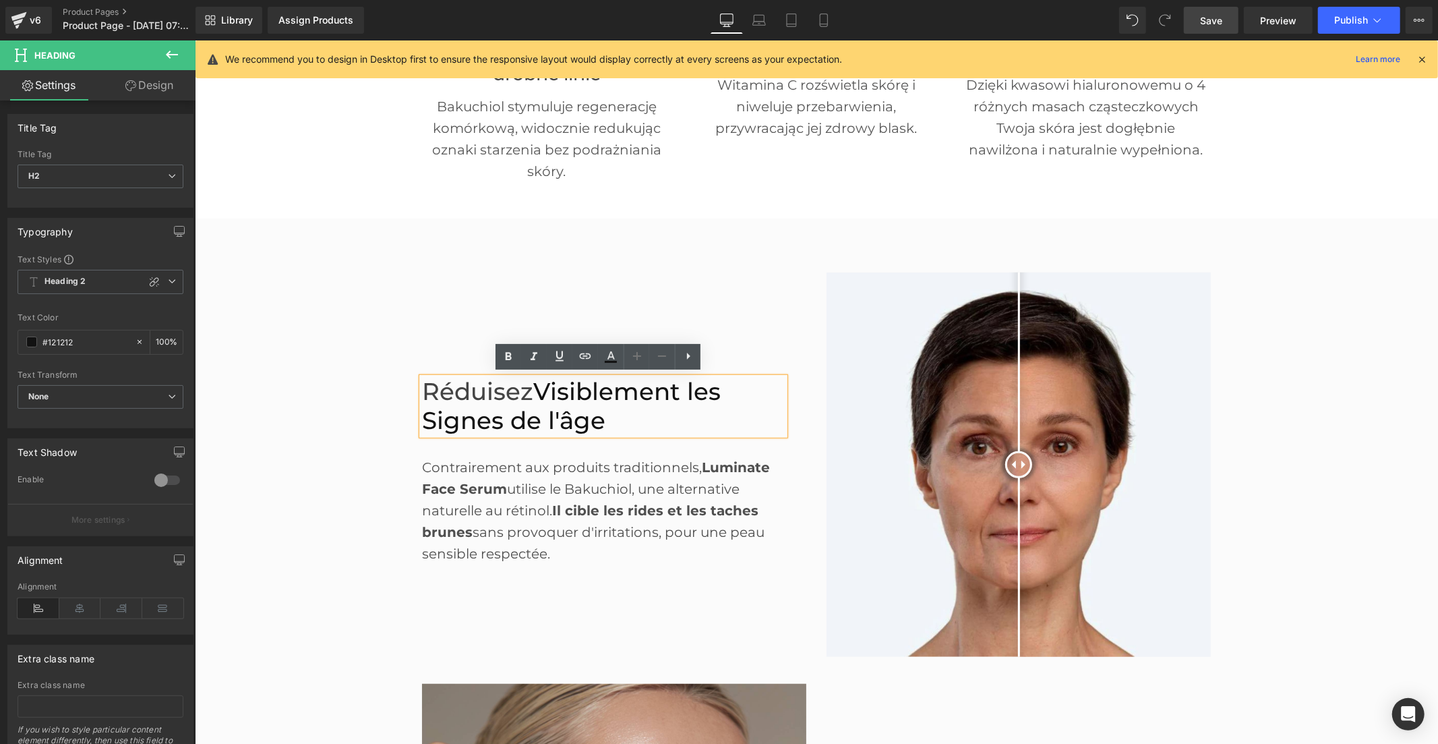
drag, startPoint x: 504, startPoint y: 415, endPoint x: 410, endPoint y: 397, distance: 95.5
click at [411, 397] on div "Réduisez Visiblement les Signes de l'âge Heading Contrairement aux produits tra…" at bounding box center [613, 464] width 405 height 384
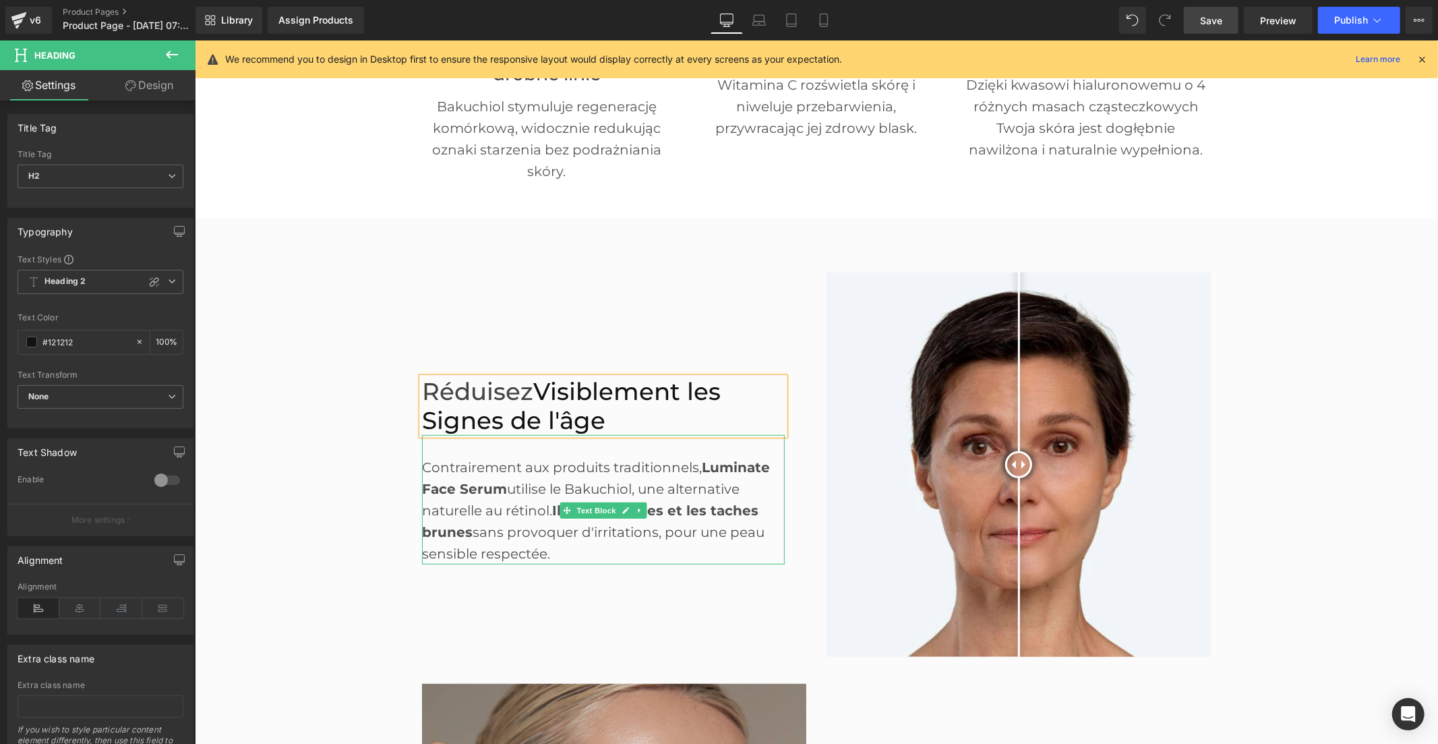
click at [523, 503] on div "Contrairement aux produits traditionnels, Luminate Face Serum utilise le Bakuch…" at bounding box center [602, 498] width 363 height 129
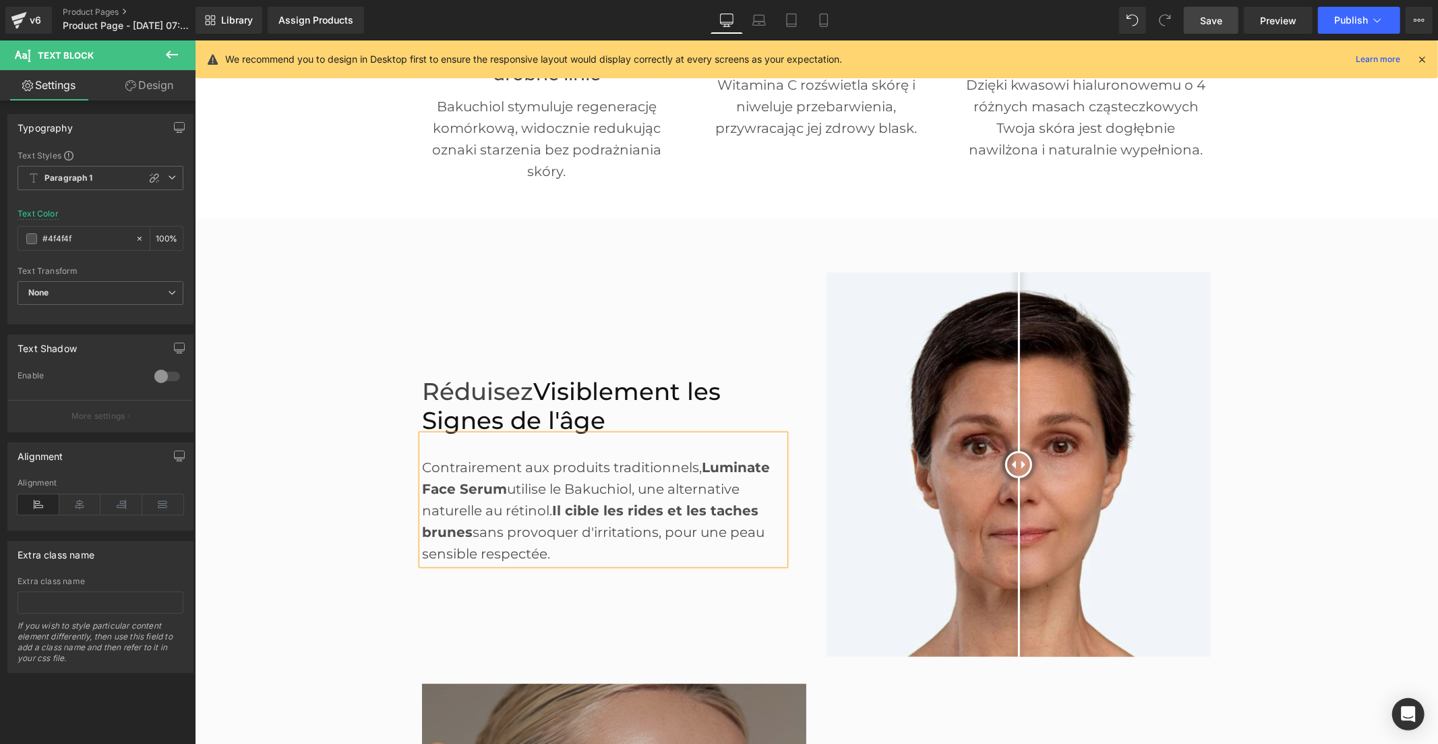
scroll to position [1003, 0]
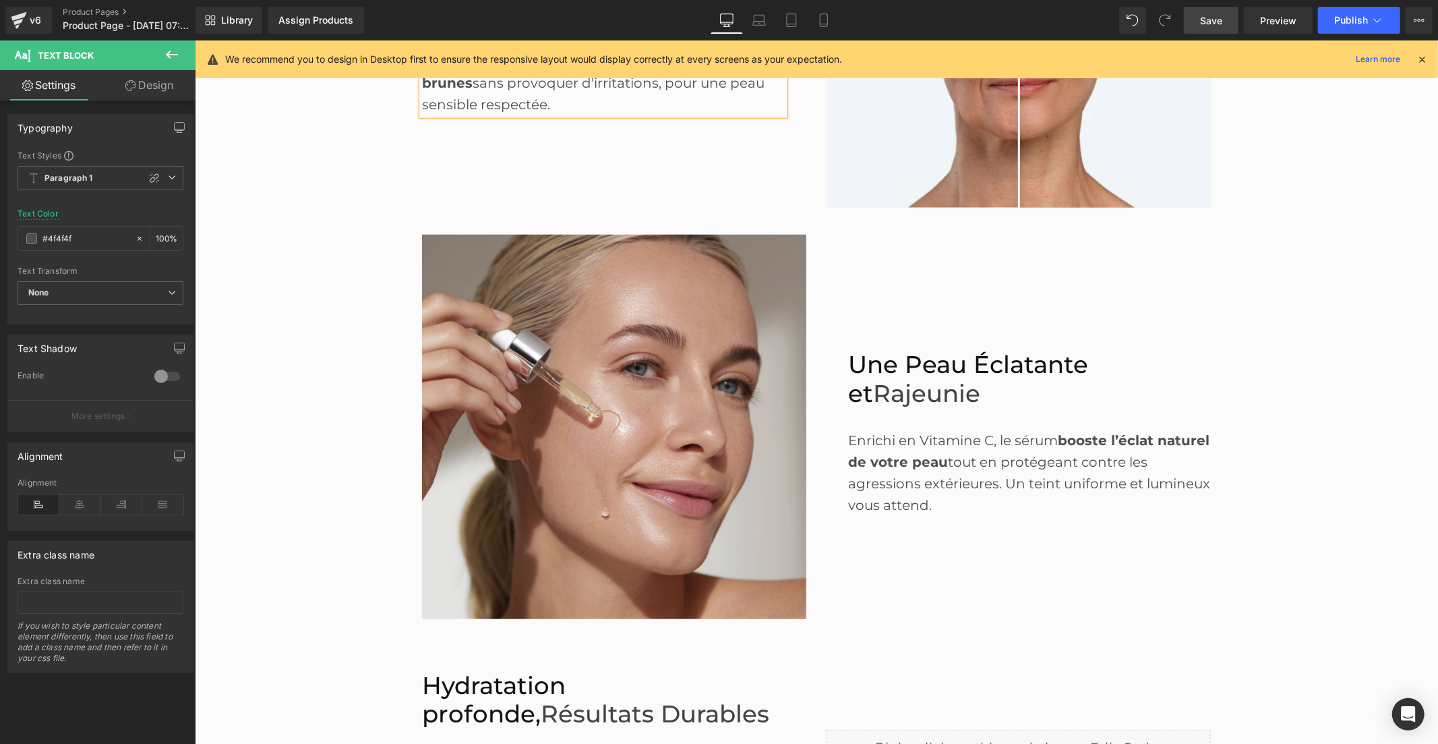
click at [876, 379] on span "Rajeunie" at bounding box center [925, 392] width 107 height 29
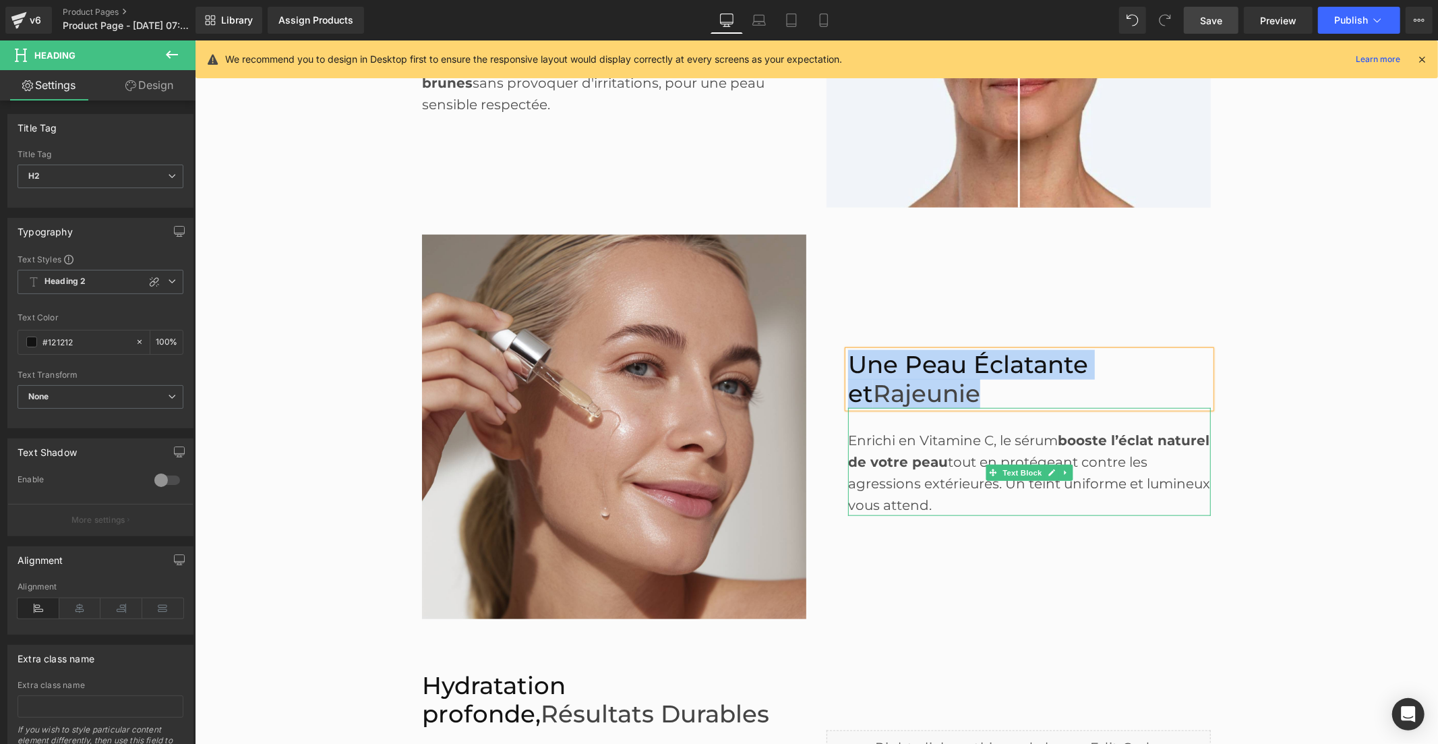
click at [893, 483] on div "Enrichi en Vitamine C, le sérum booste l’éclat naturel de votre peau tout en pr…" at bounding box center [1029, 472] width 363 height 86
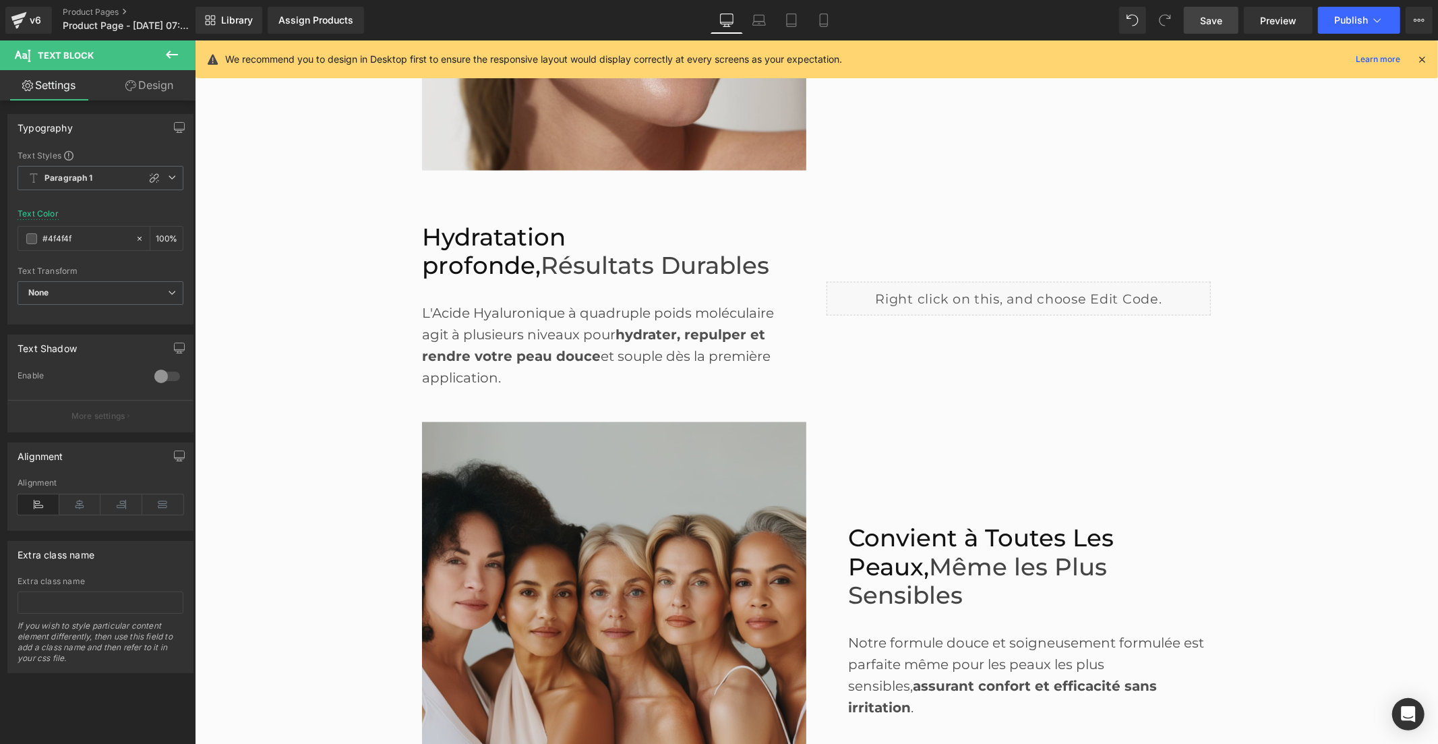
scroll to position [1453, 0]
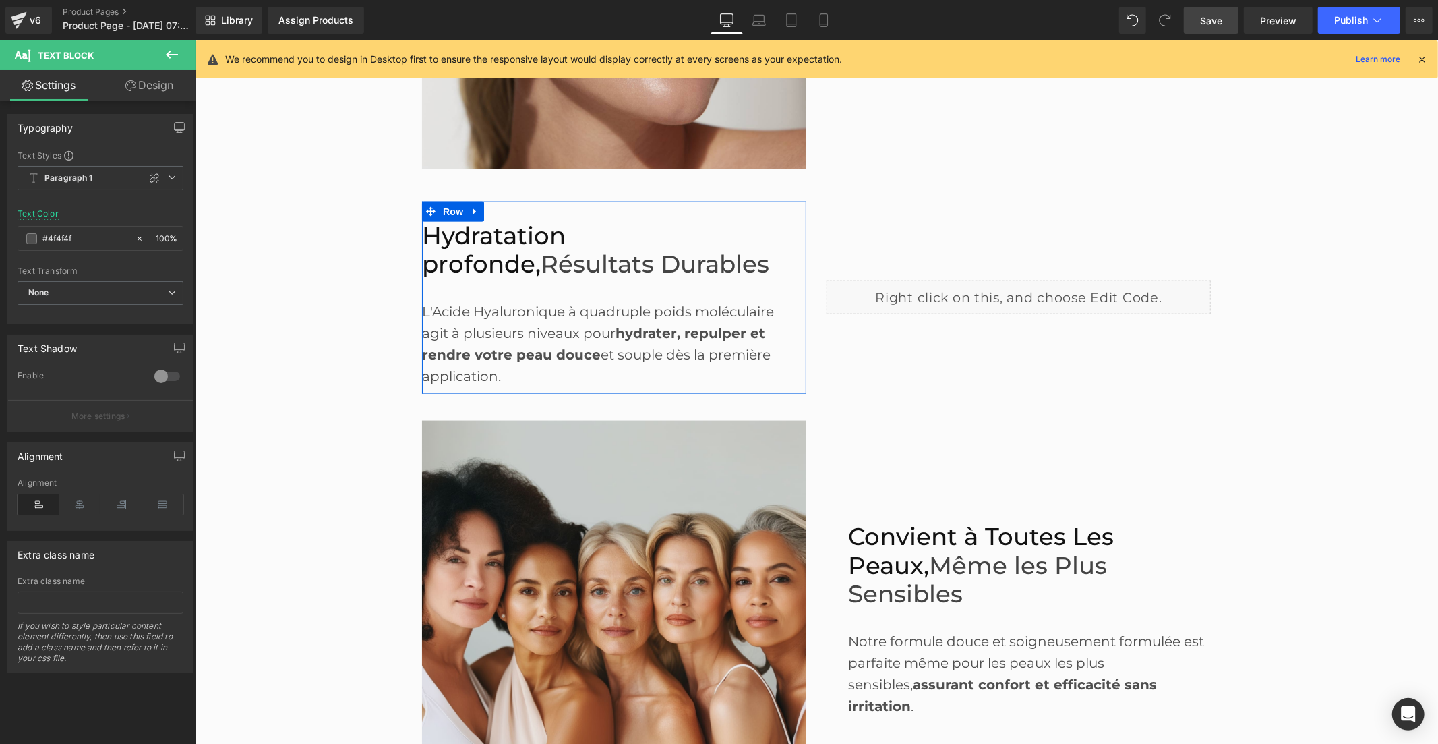
click at [545, 260] on span "Résultats Durables" at bounding box center [654, 263] width 229 height 29
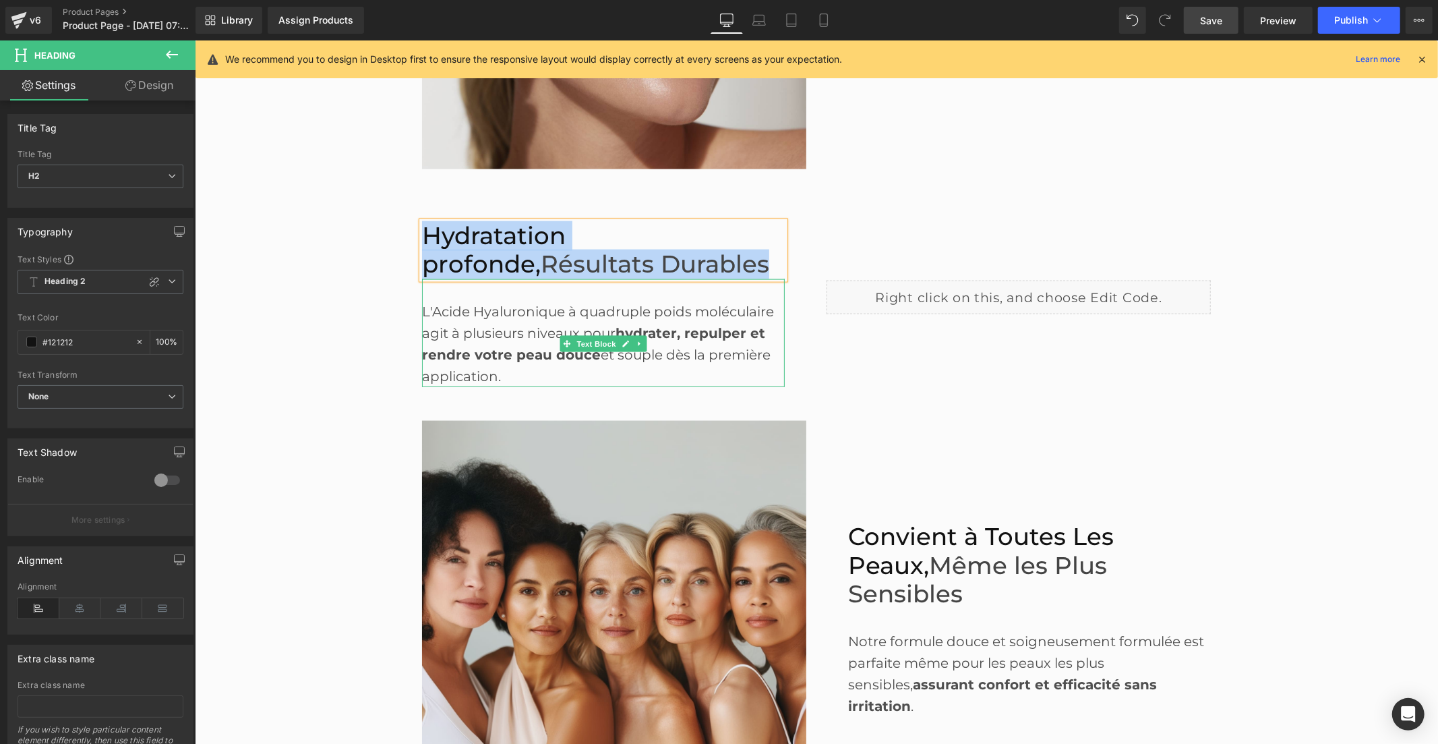
click at [489, 323] on div "L'Acide Hyaluronique à quadruple poids moléculaire agit à plusieurs niveaux pou…" at bounding box center [602, 332] width 363 height 108
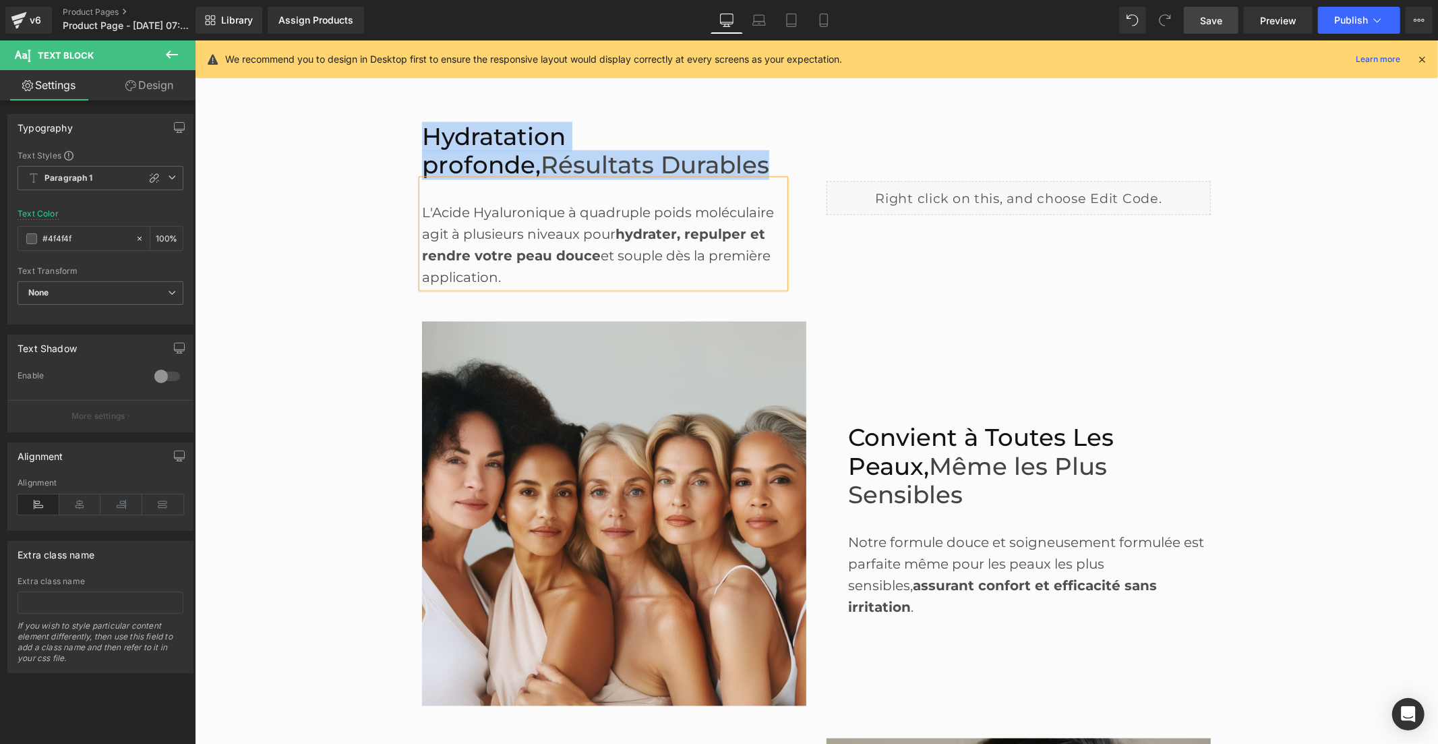
scroll to position [1828, 0]
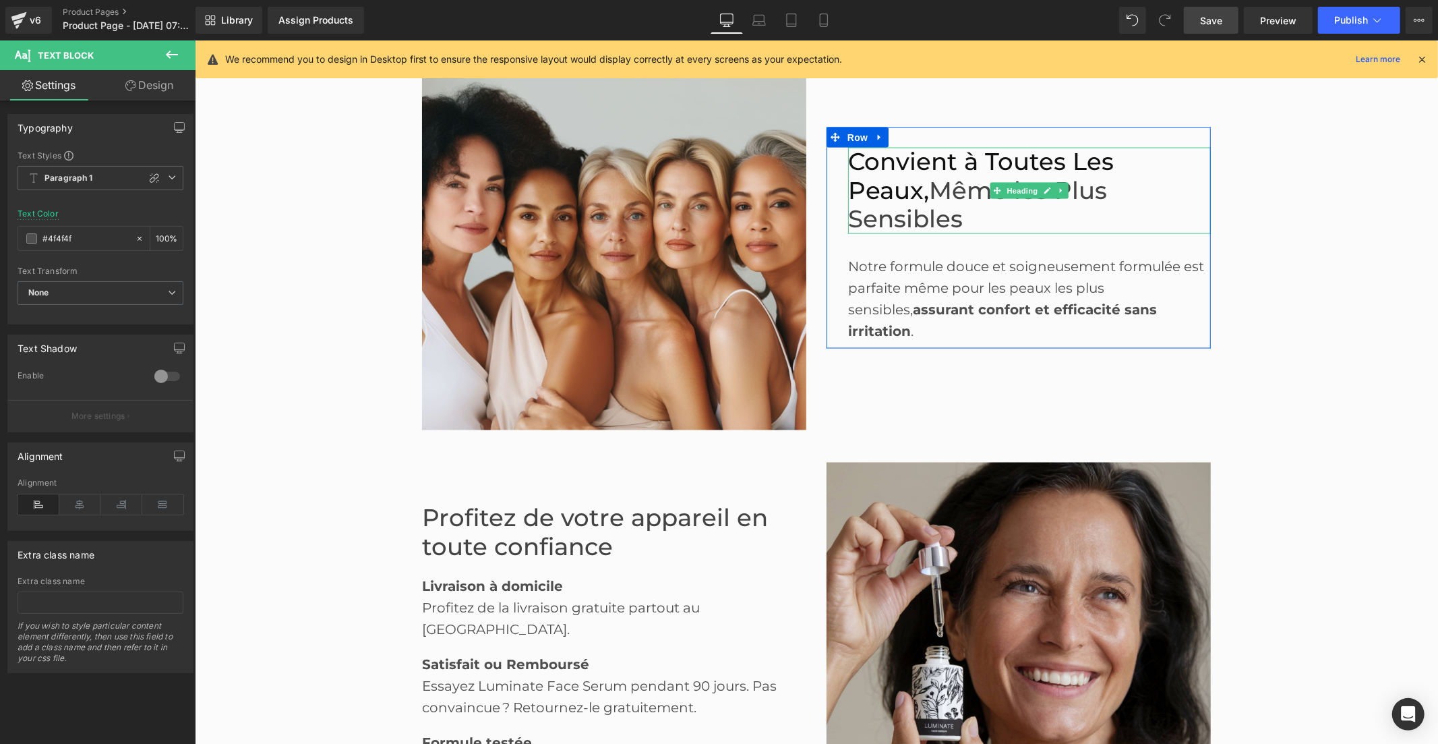
click at [893, 200] on span "Même les Plus Sensibles" at bounding box center [977, 204] width 259 height 58
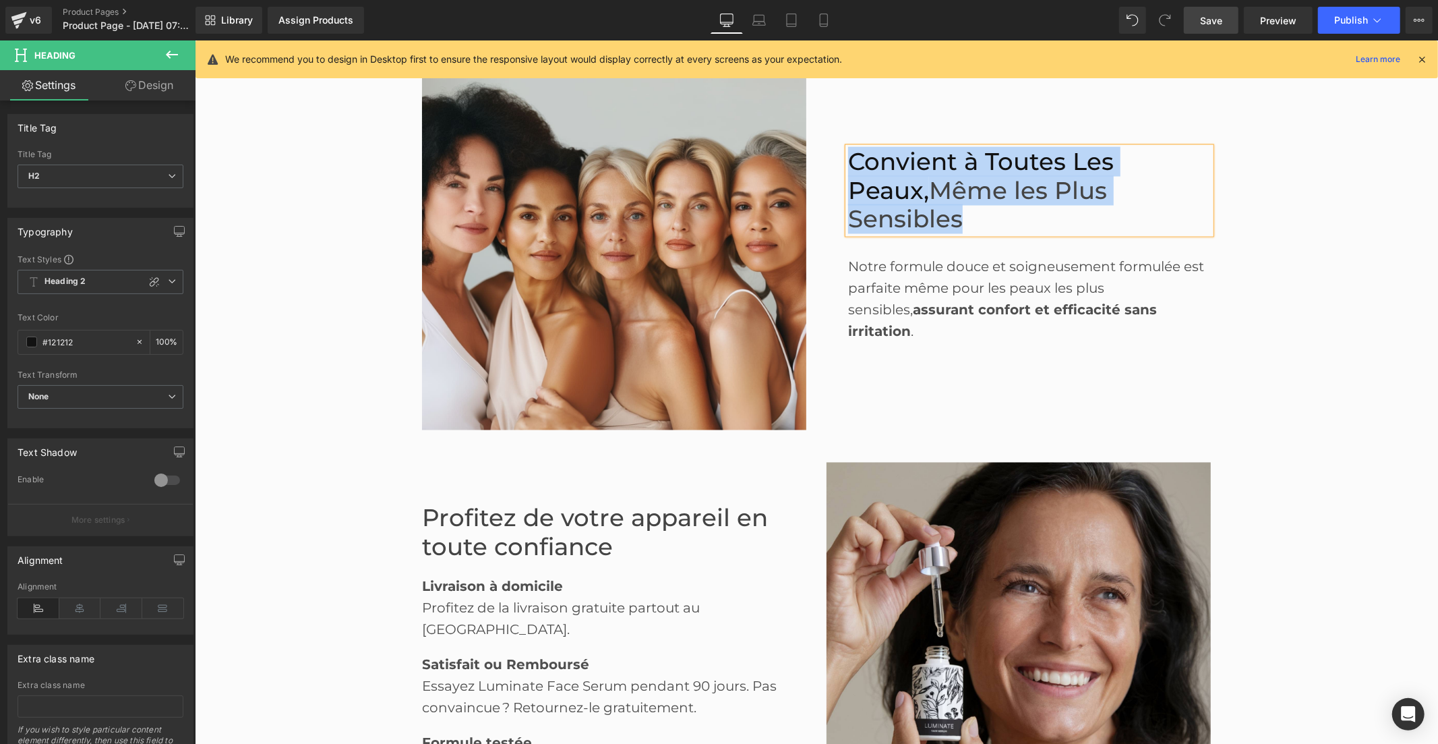
click at [924, 266] on div "Notre formule douce et soigneusement formulée est parfaite même pour les peaux …" at bounding box center [1029, 298] width 363 height 86
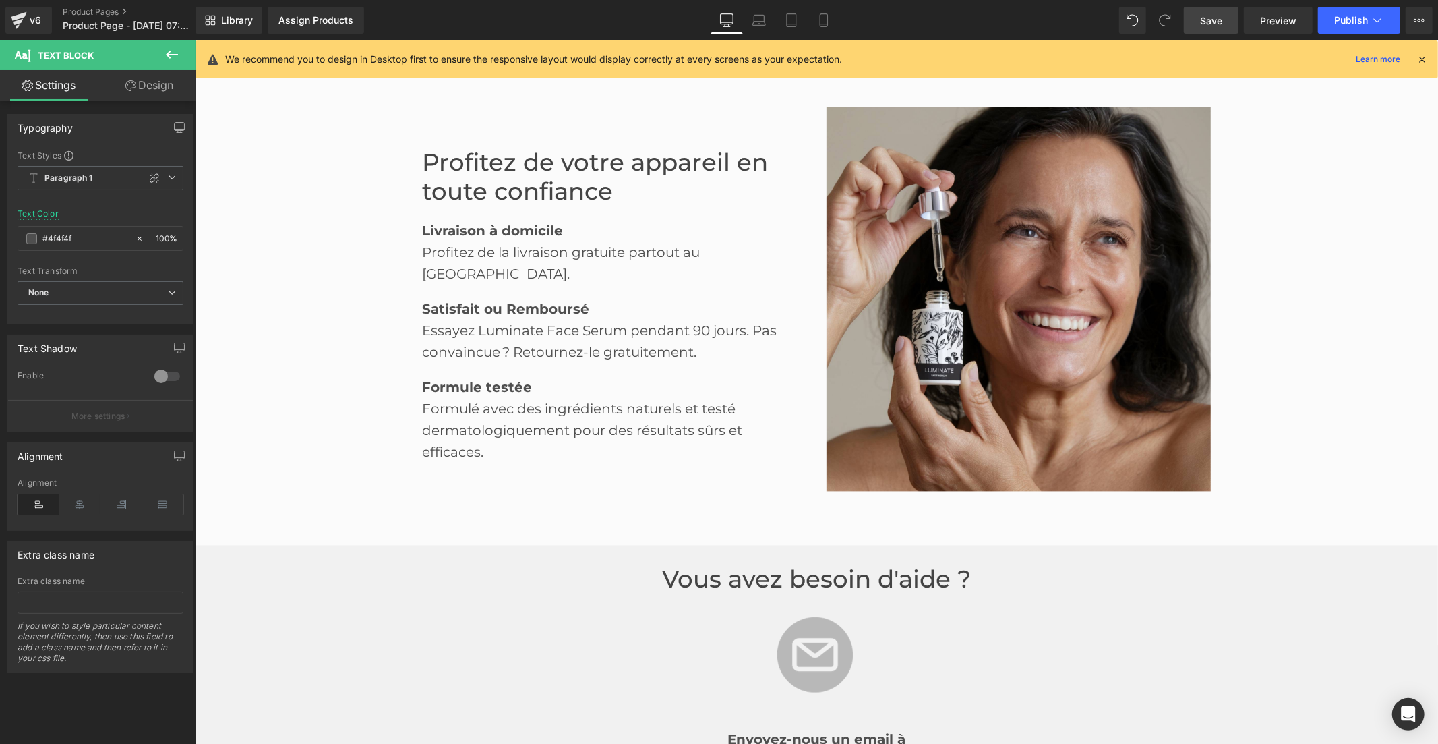
scroll to position [2202, 0]
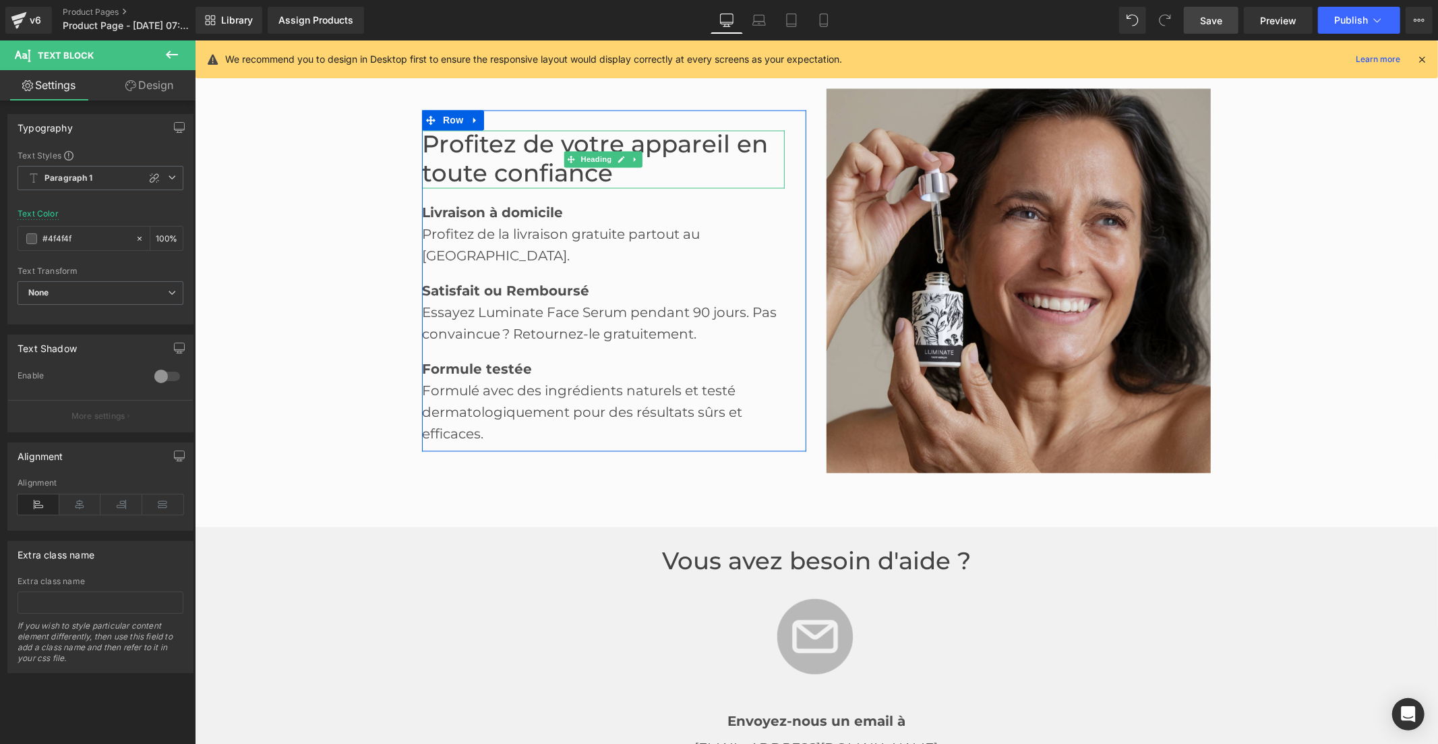
click at [494, 179] on font "Profitez de votre appareil en toute confiance" at bounding box center [594, 158] width 346 height 58
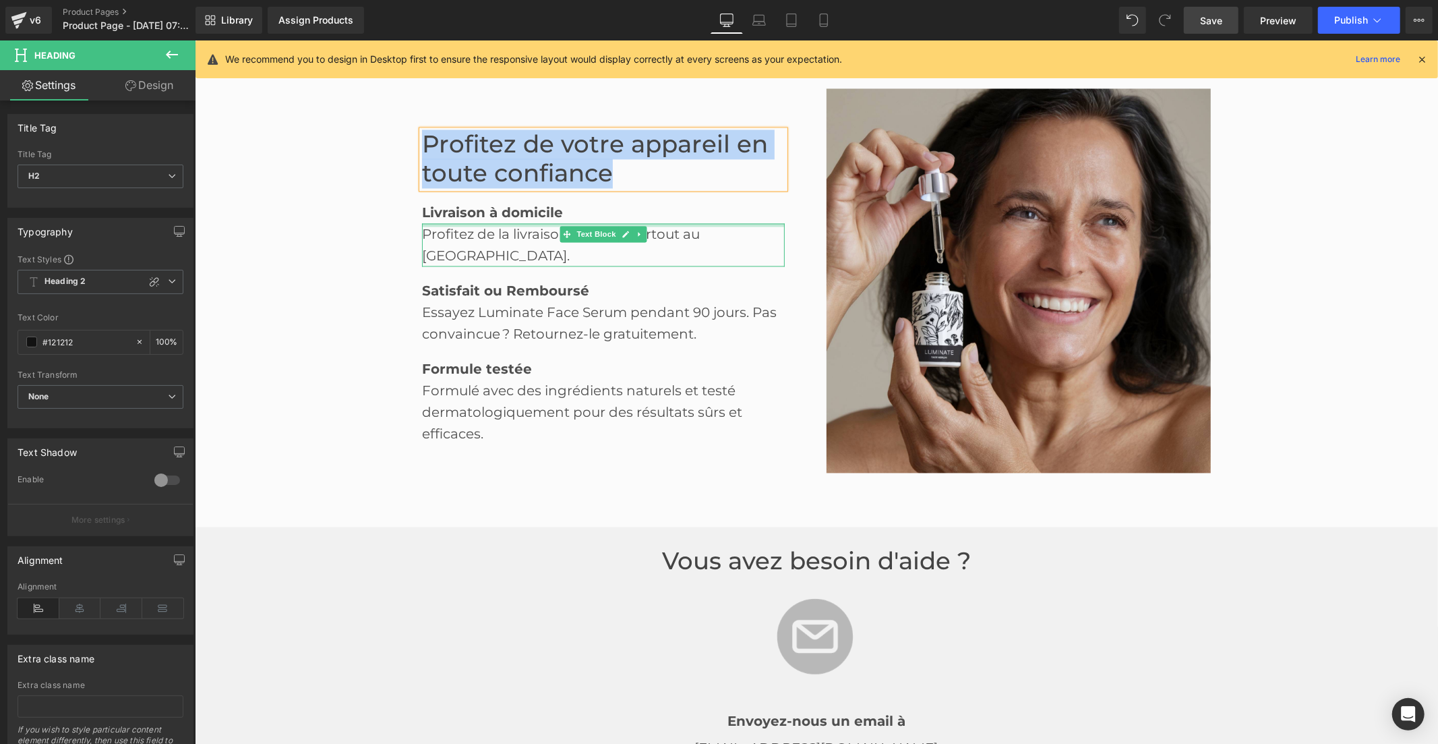
click at [465, 220] on strong "Livraison à domicile" at bounding box center [491, 212] width 141 height 16
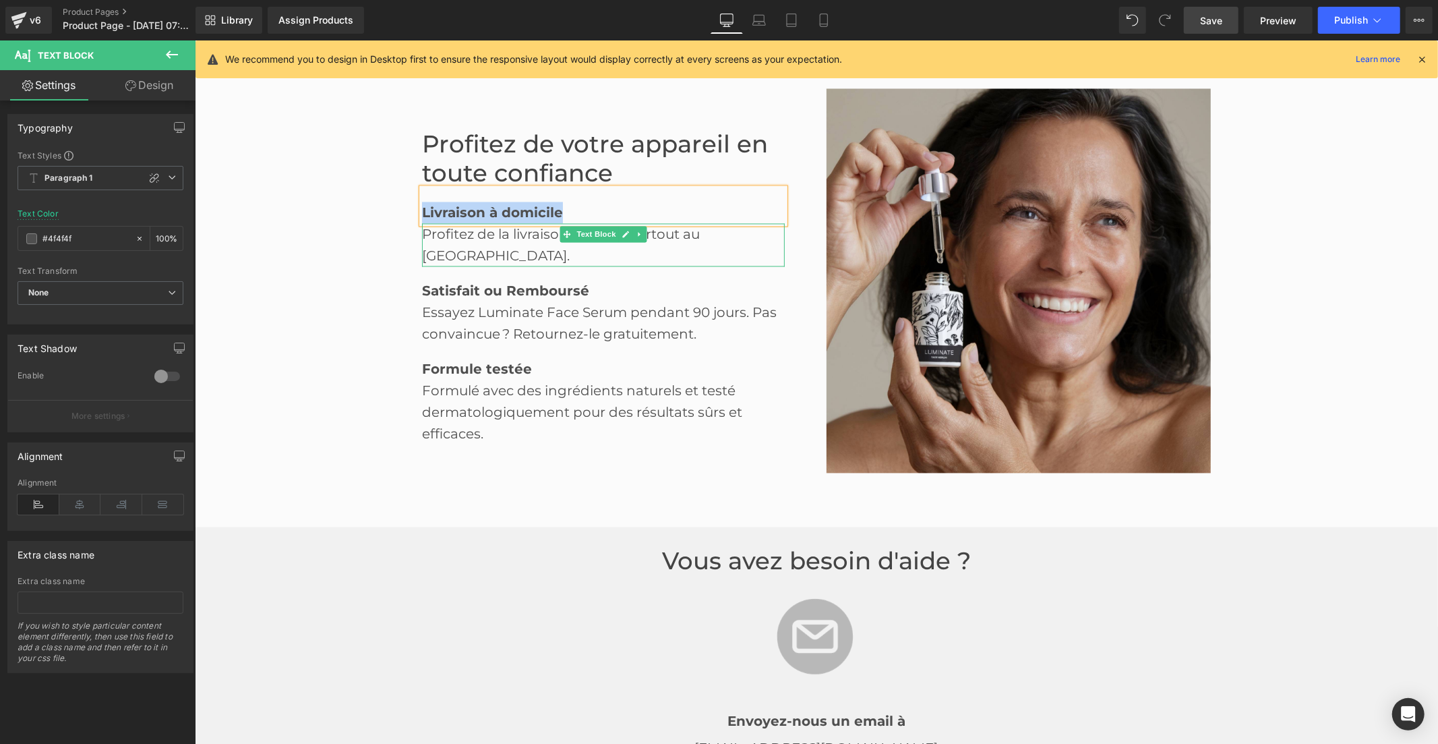
click at [501, 235] on div "Profitez de la livraison gratuite partout au Québec." at bounding box center [602, 244] width 363 height 43
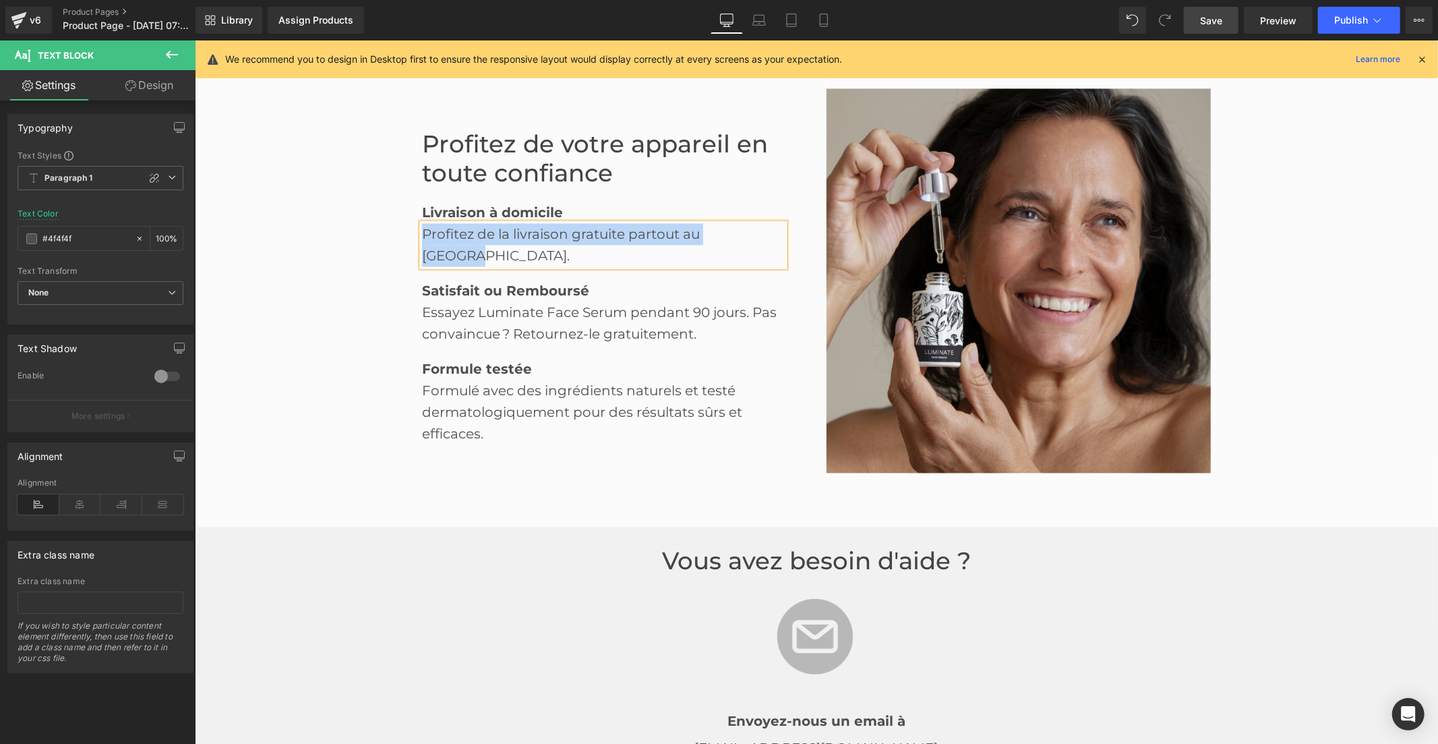
click at [476, 282] on b "Satisfait ou Remboursé" at bounding box center [504, 290] width 167 height 16
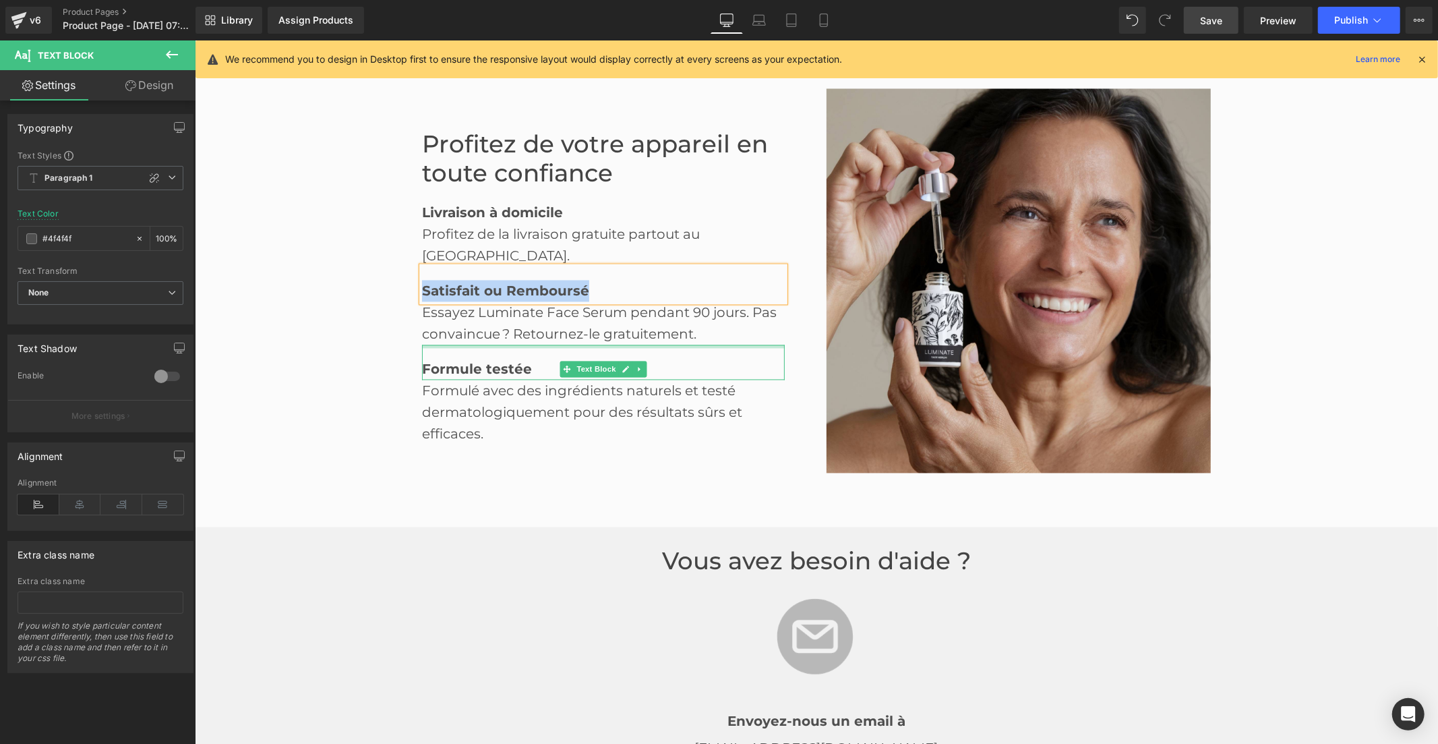
click at [467, 308] on div "Essayez Luminate Face Serum pendant 90 jours. Pas convaincue ? Retournez-le gra…" at bounding box center [602, 322] width 363 height 43
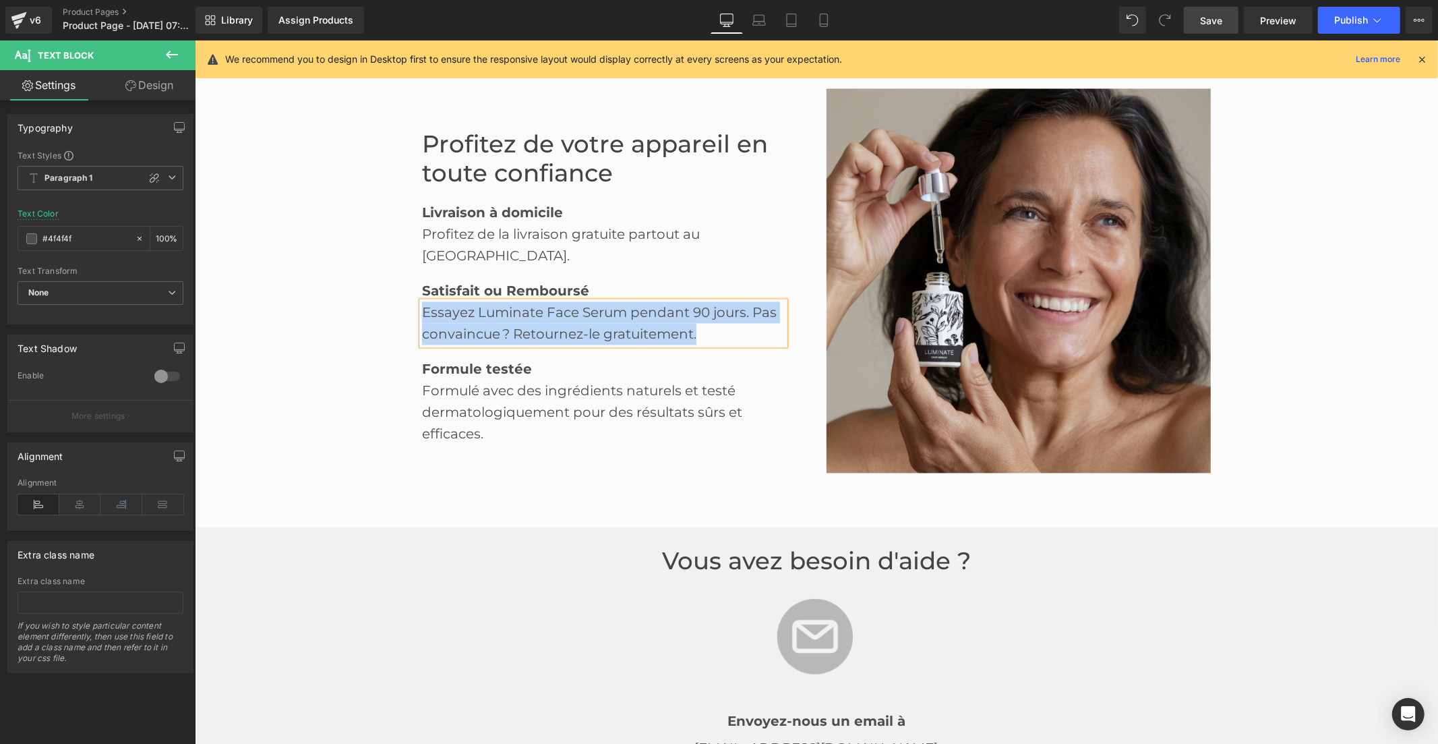
click at [445, 360] on b "Formule testée" at bounding box center [476, 368] width 110 height 16
click at [446, 360] on b "Formule testée" at bounding box center [476, 368] width 110 height 16
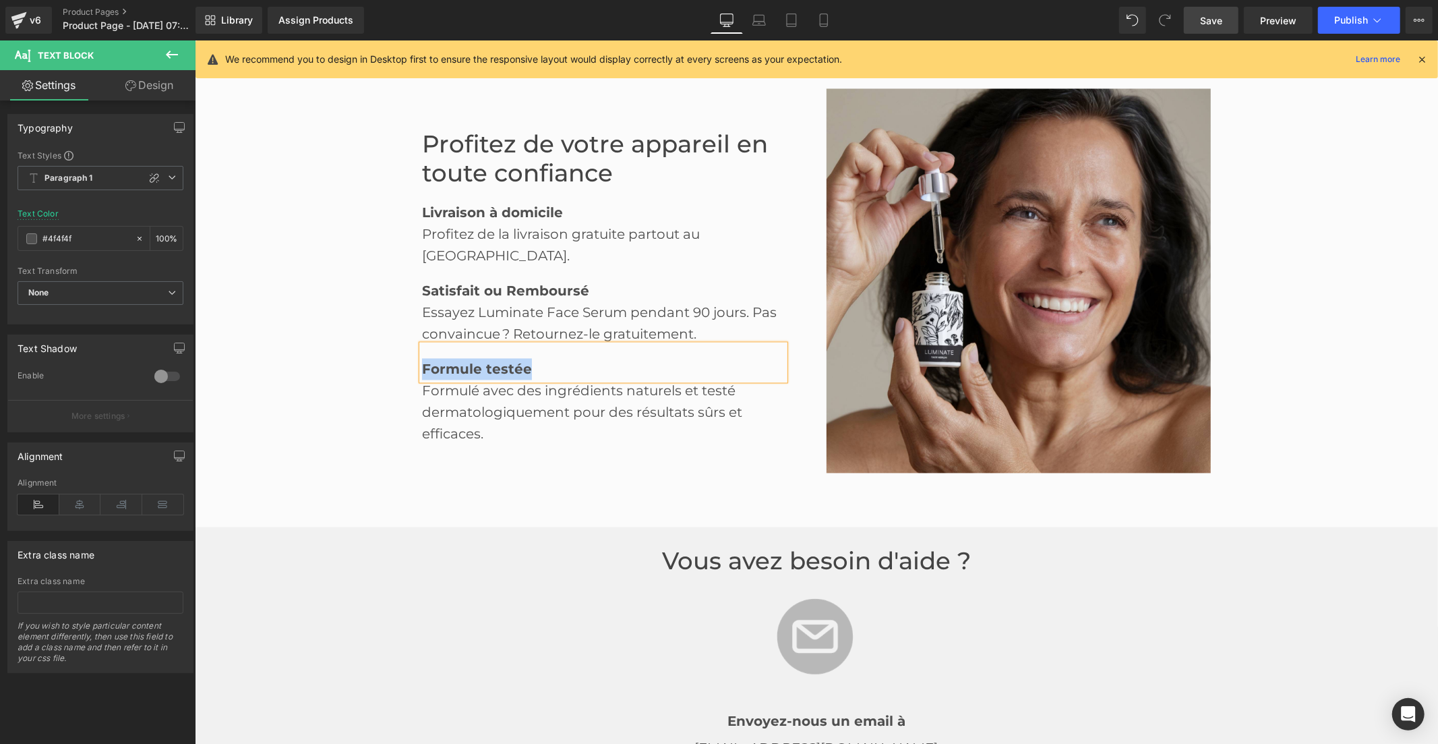
click at [508, 398] on div "Formulé avec des ingrédients naturels et testé dermatologiquement pour des résu…" at bounding box center [602, 411] width 363 height 65
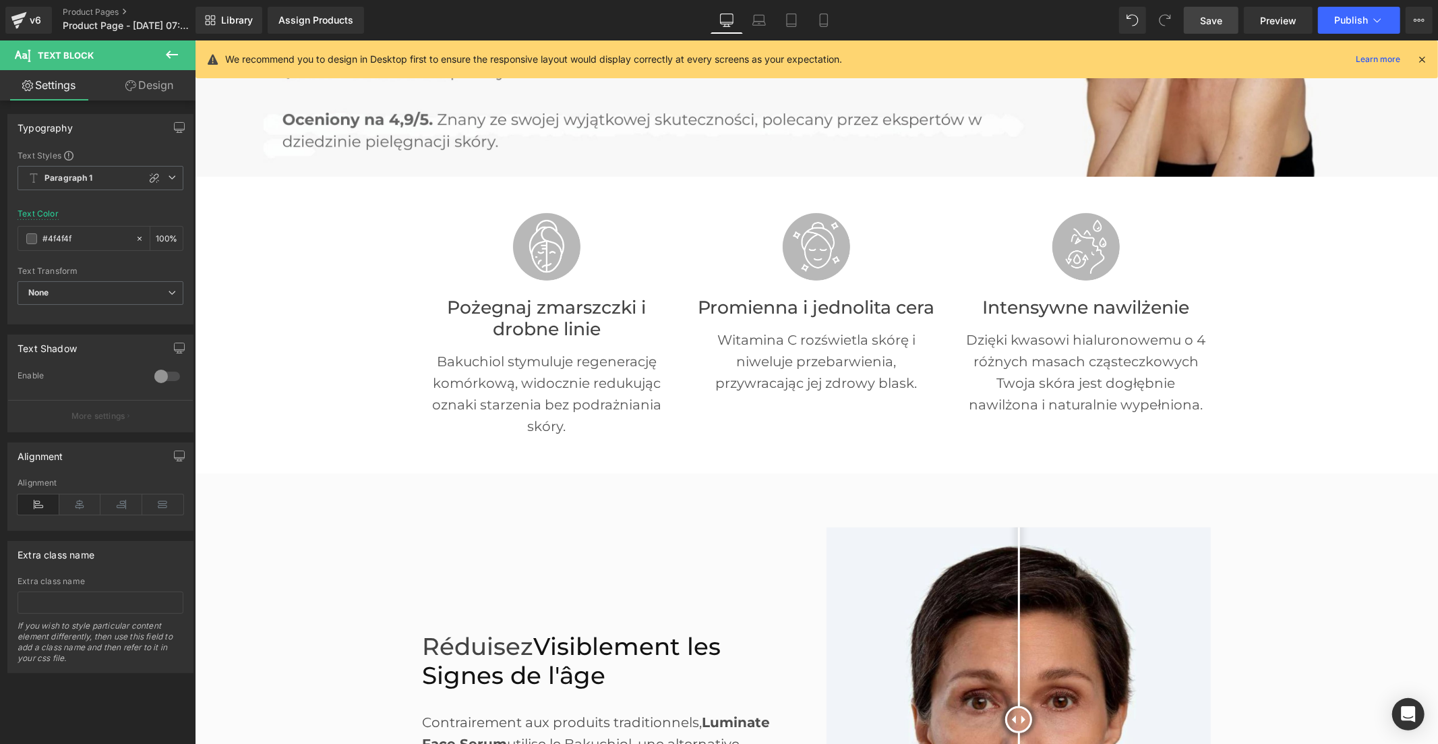
scroll to position [599, 0]
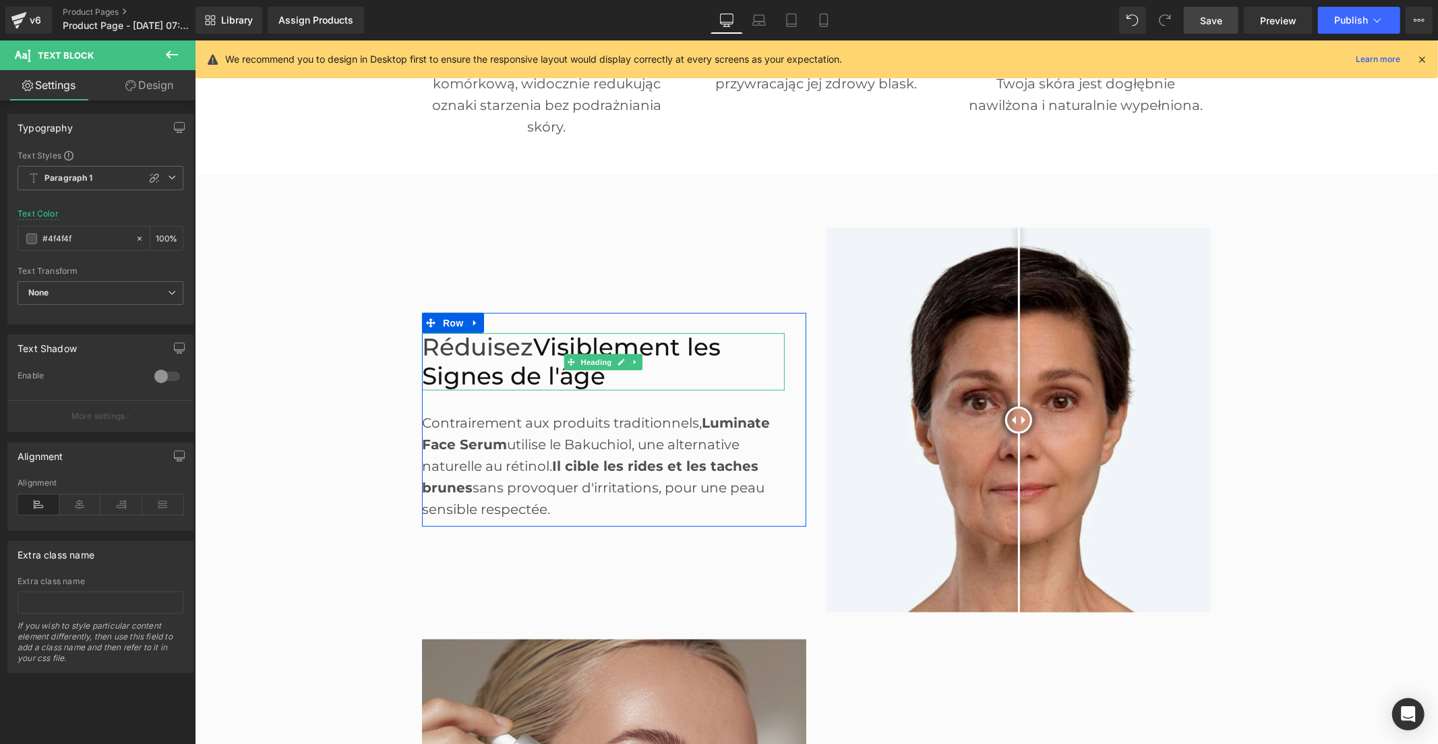
click at [527, 367] on h2 "Réduisez Visiblement les Signes de l'âge" at bounding box center [602, 360] width 363 height 57
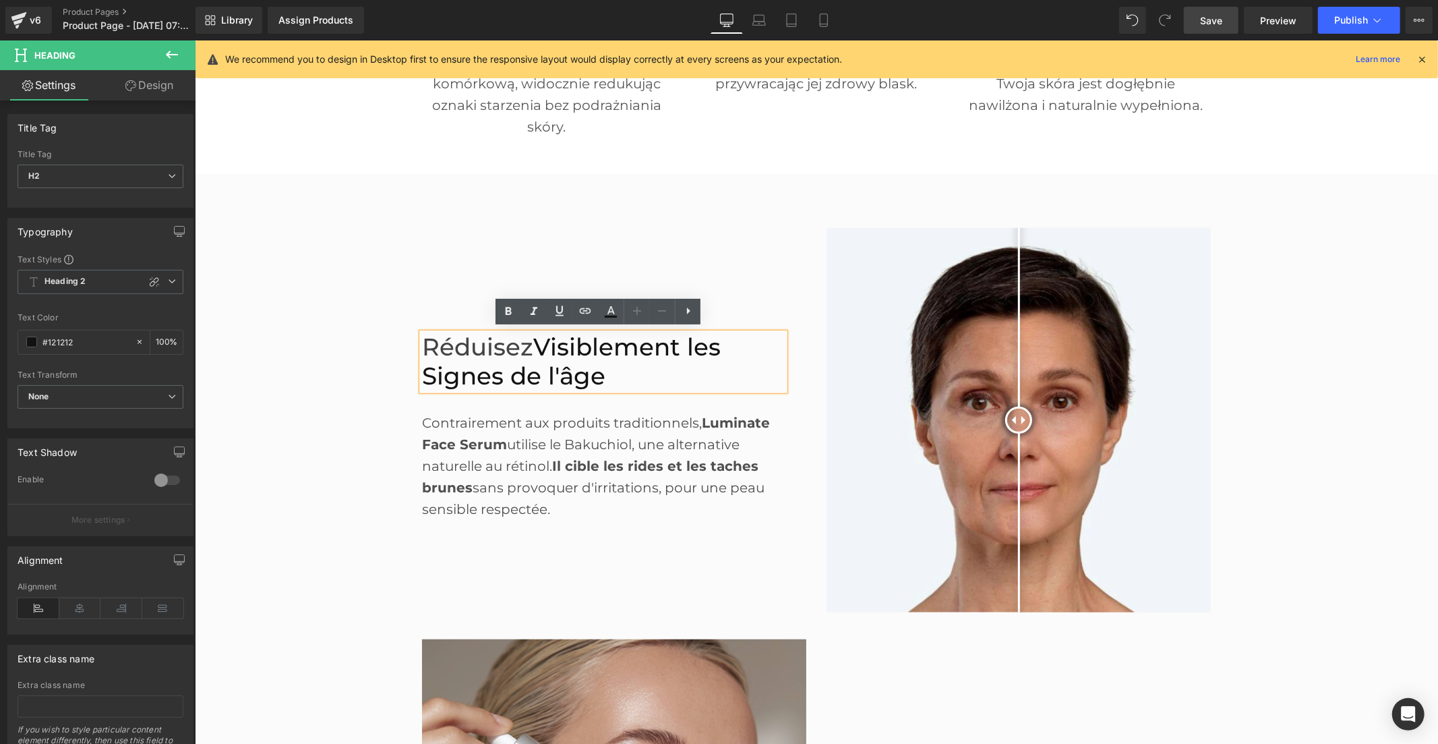
paste div
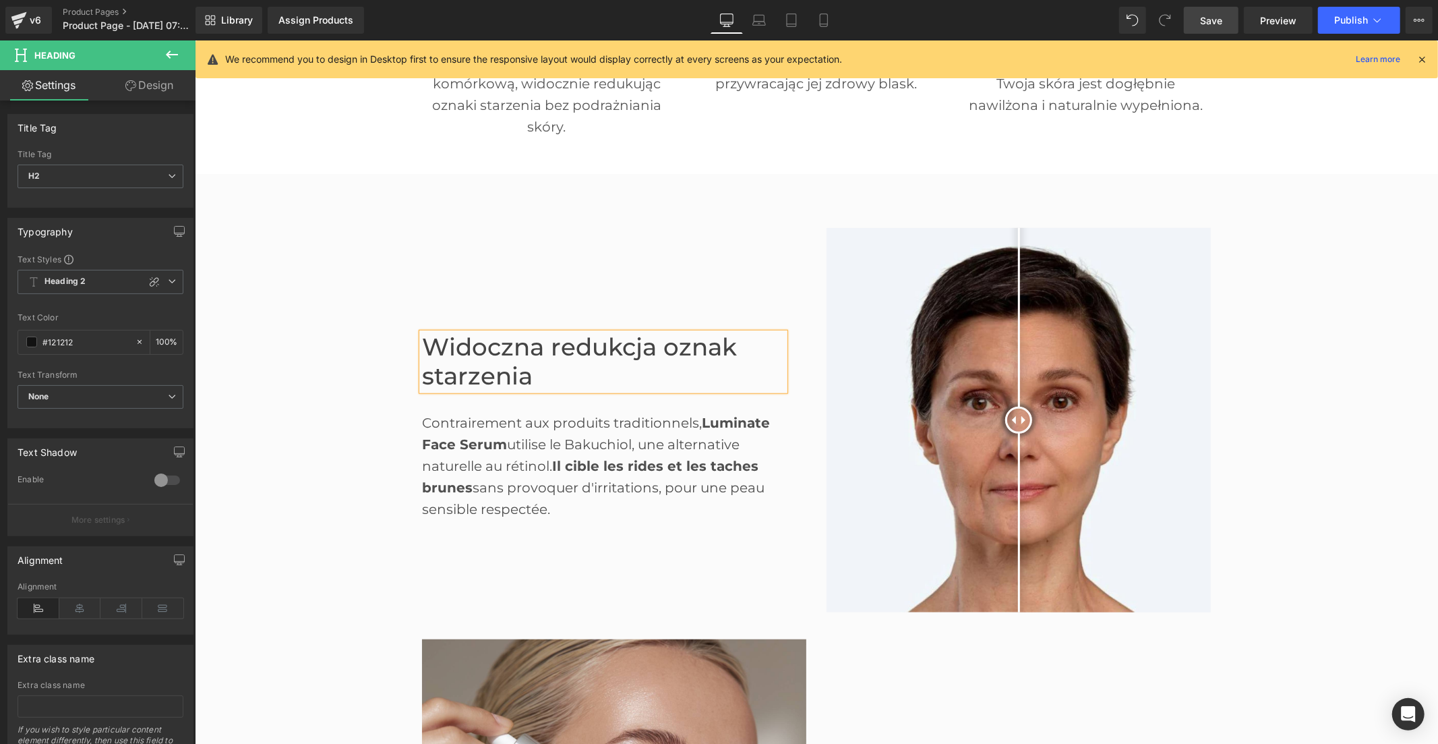
click at [485, 443] on strong "Luminate Face Serum" at bounding box center [595, 433] width 348 height 38
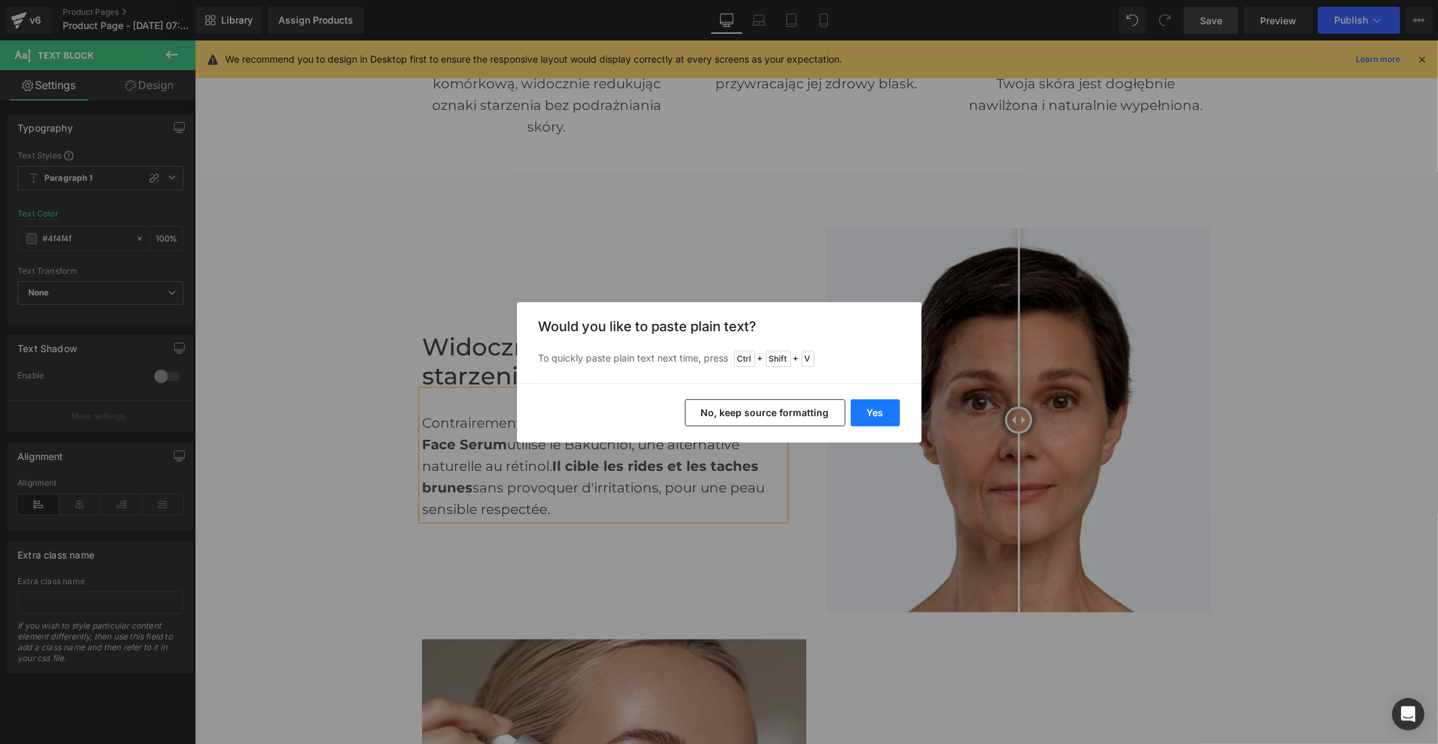
click at [866, 409] on button "Yes" at bounding box center [875, 412] width 49 height 27
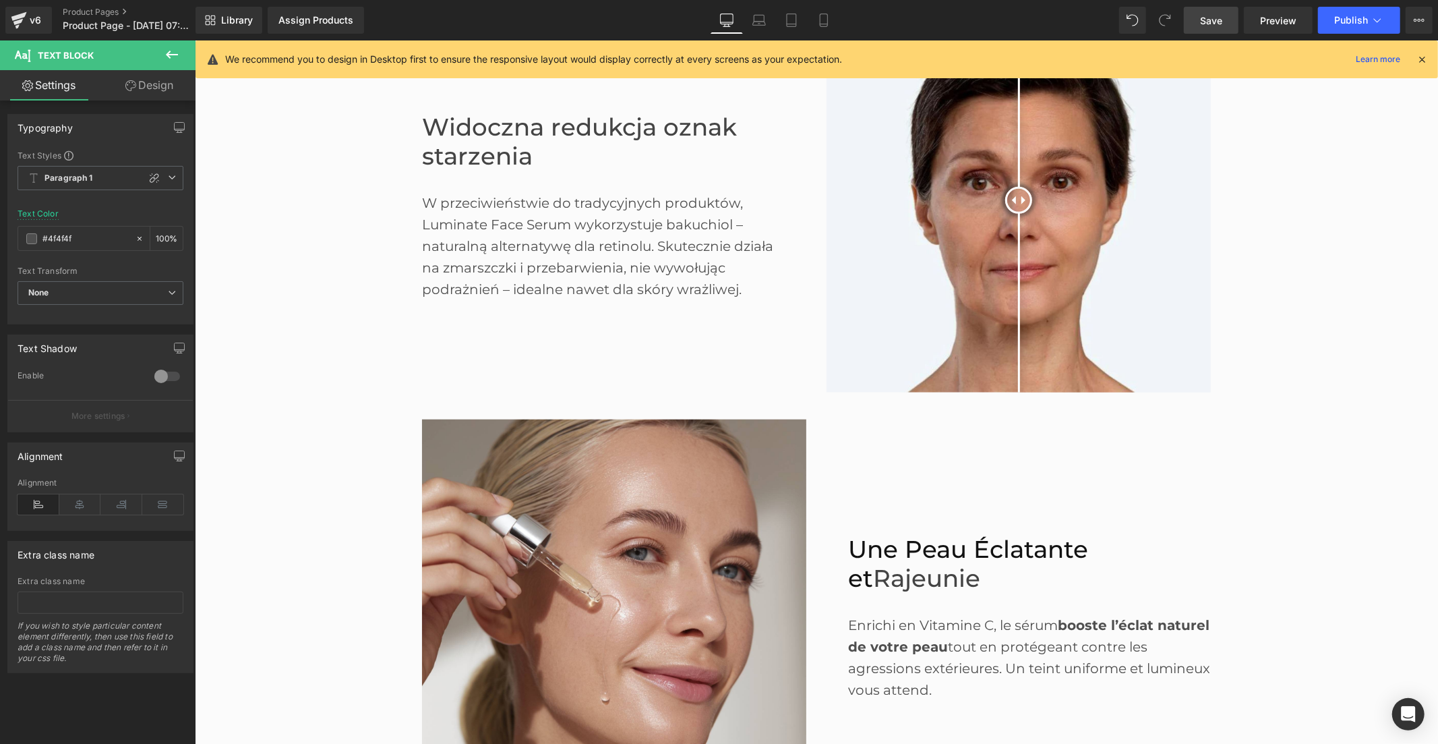
scroll to position [974, 0]
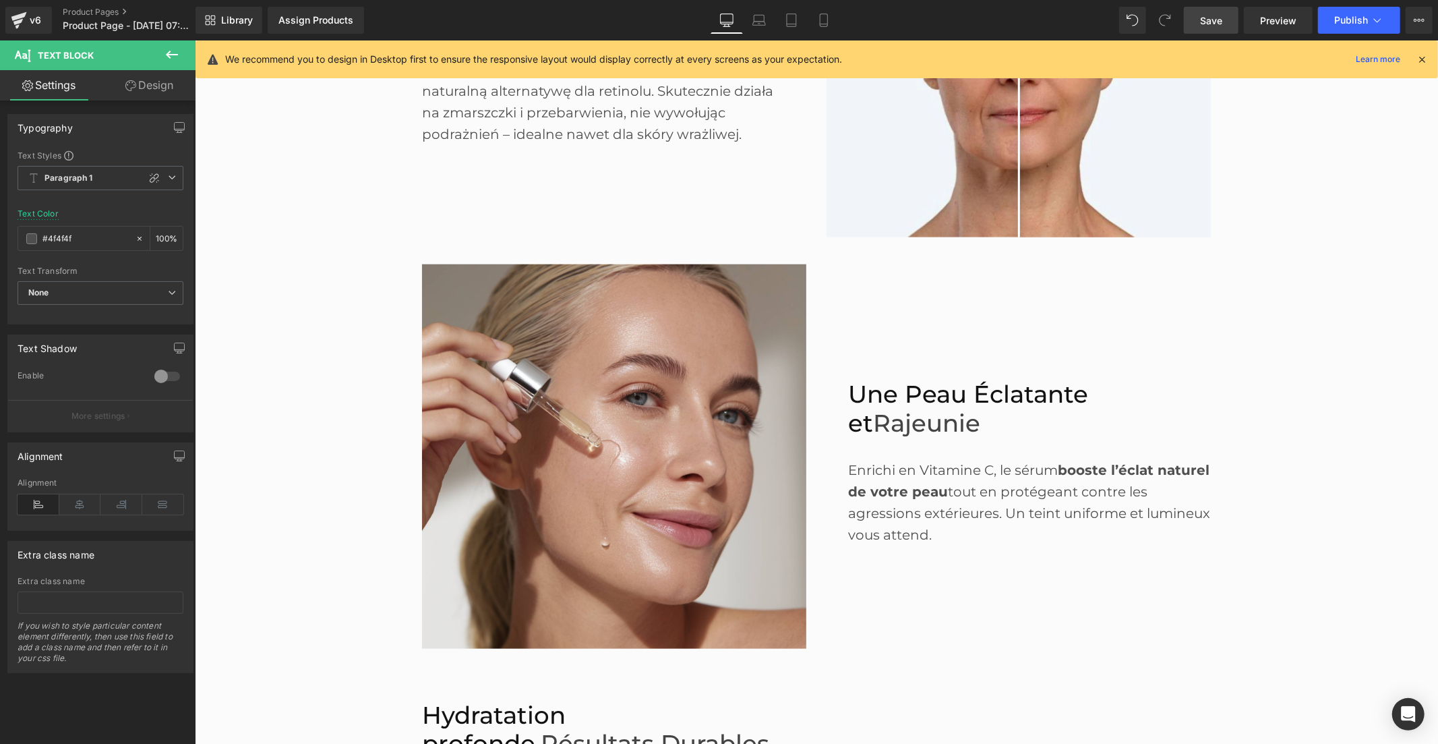
click at [880, 408] on span "Rajeunie" at bounding box center [925, 422] width 107 height 29
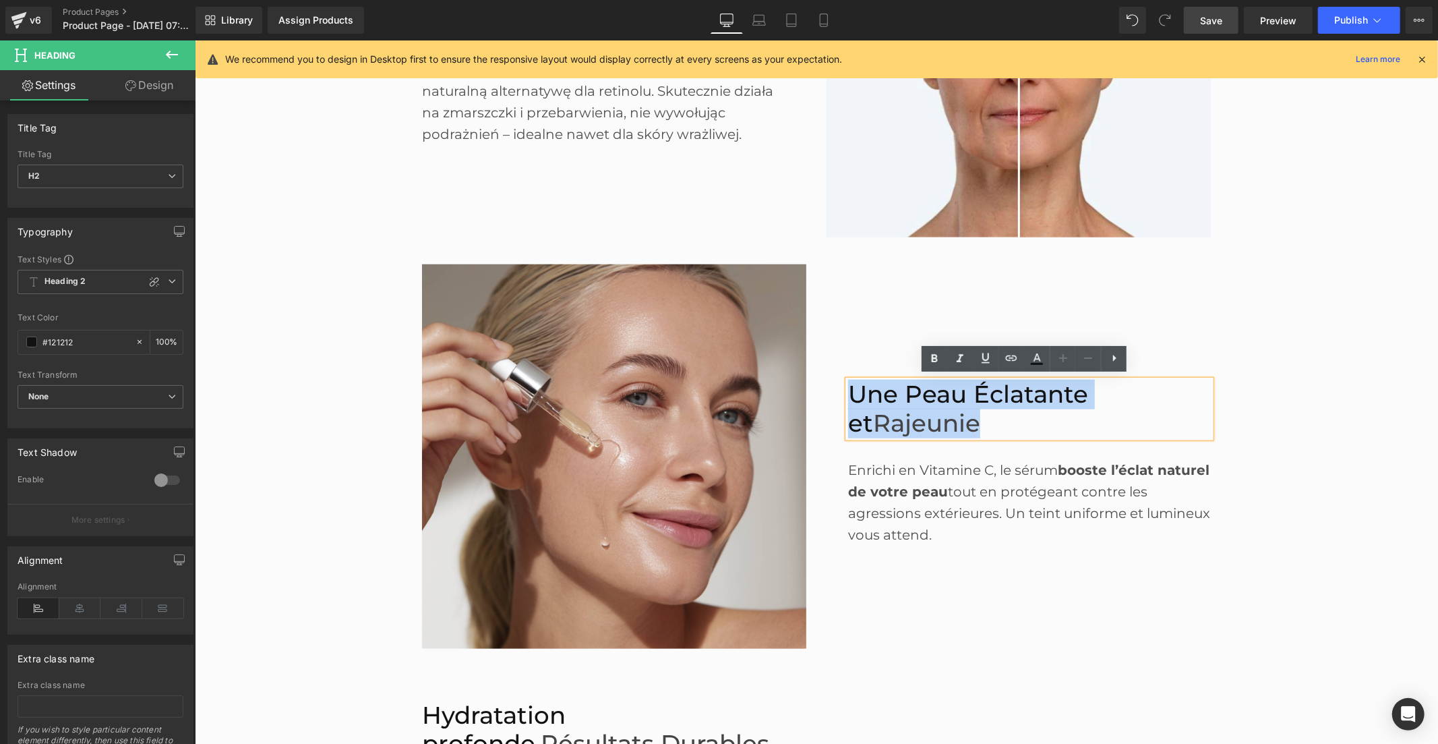
paste div
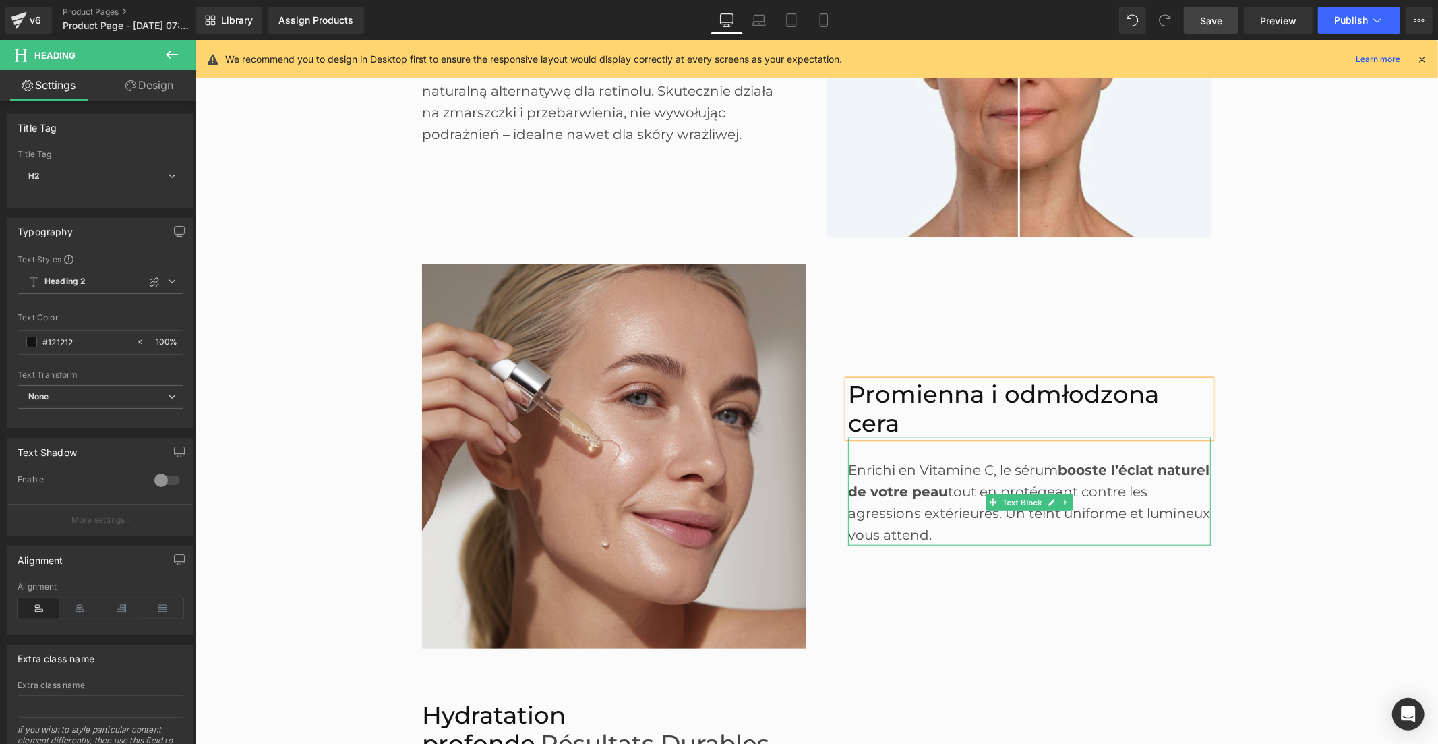
click at [877, 494] on span "booste l’éclat naturel de votre peau" at bounding box center [1028, 480] width 361 height 38
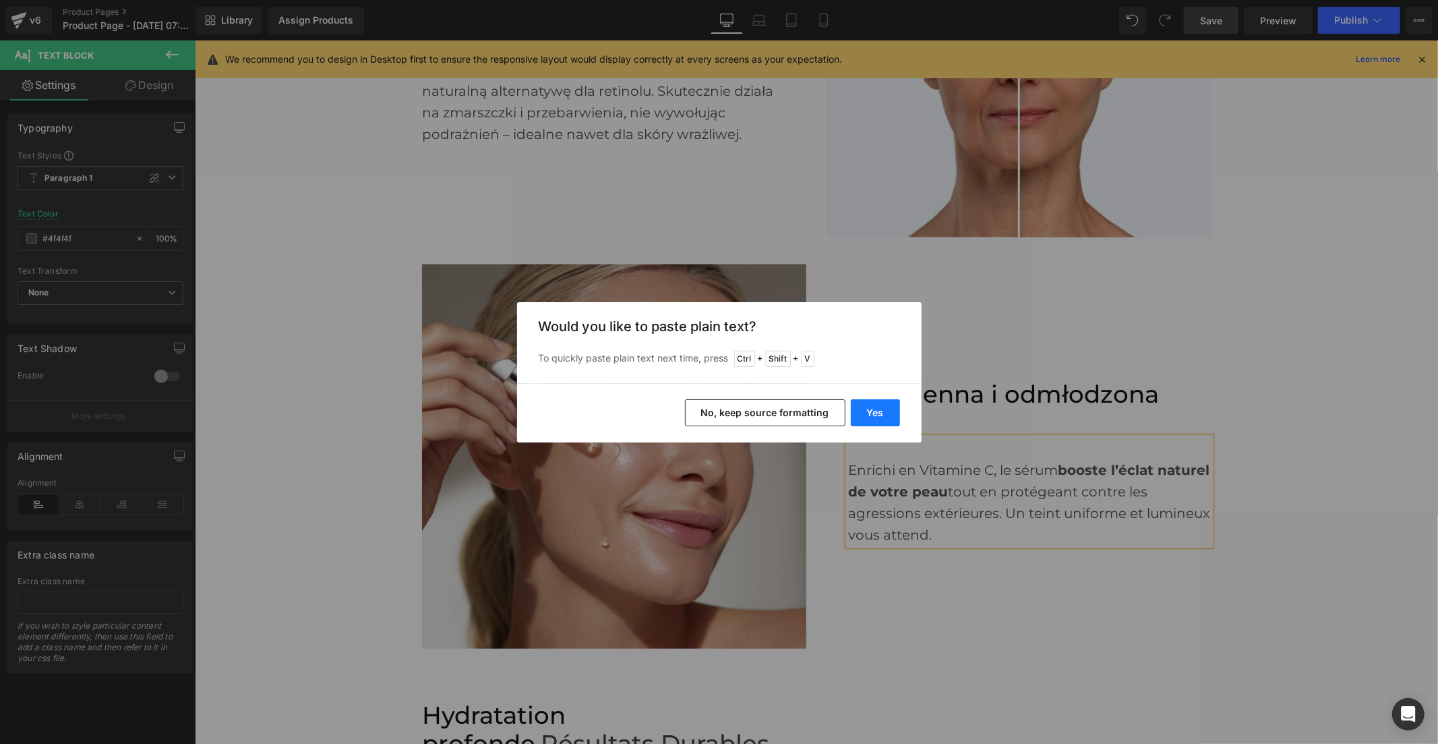
click at [878, 409] on button "Yes" at bounding box center [875, 412] width 49 height 27
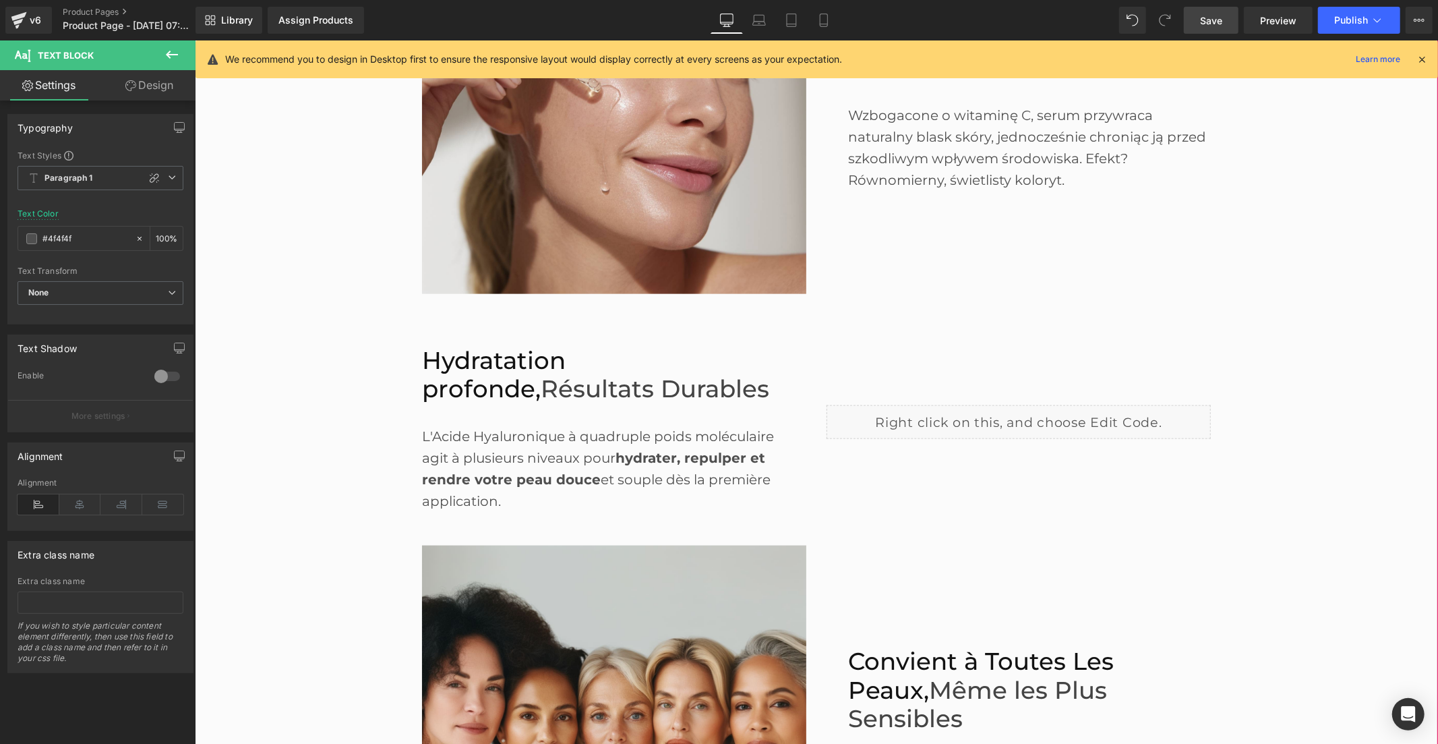
scroll to position [1349, 0]
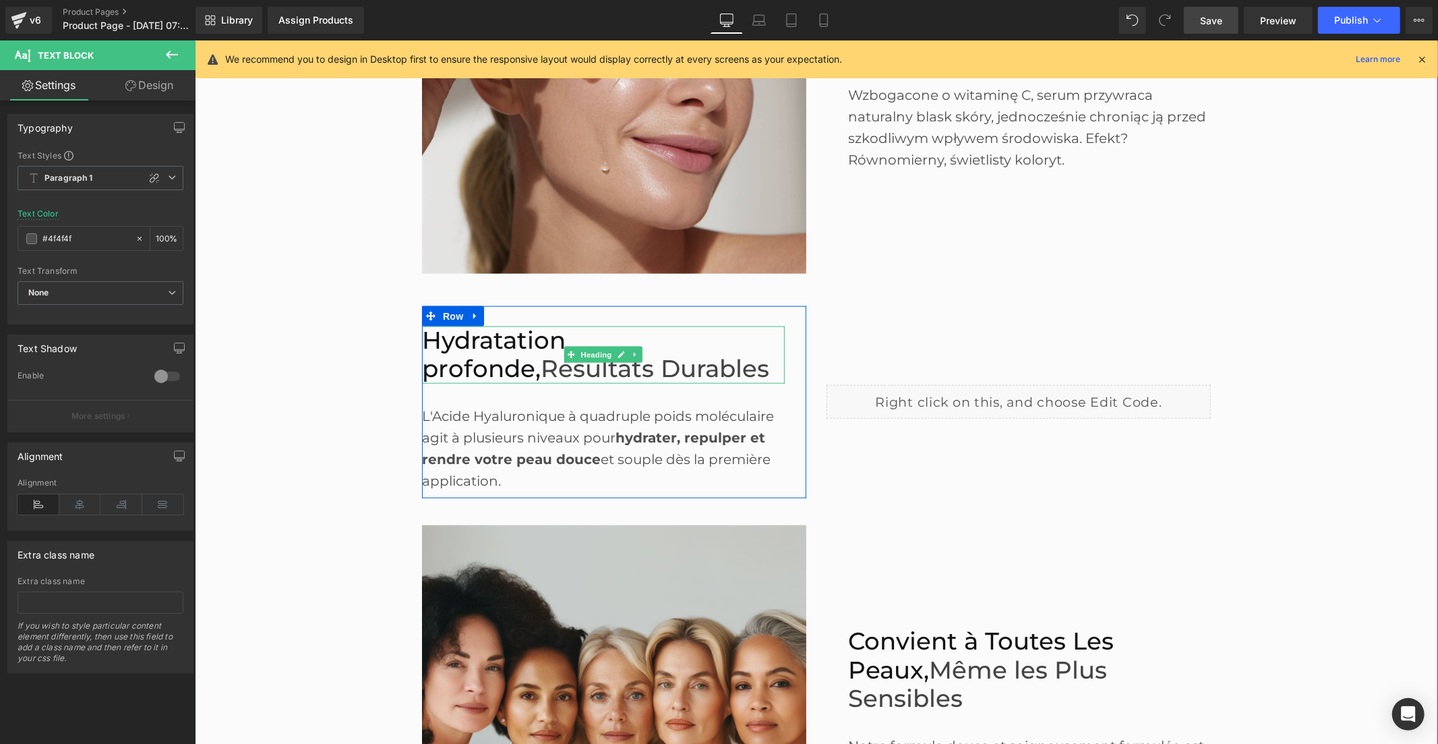
click at [547, 349] on h2 "Hydratation profonde, Résultats Durables" at bounding box center [602, 354] width 363 height 57
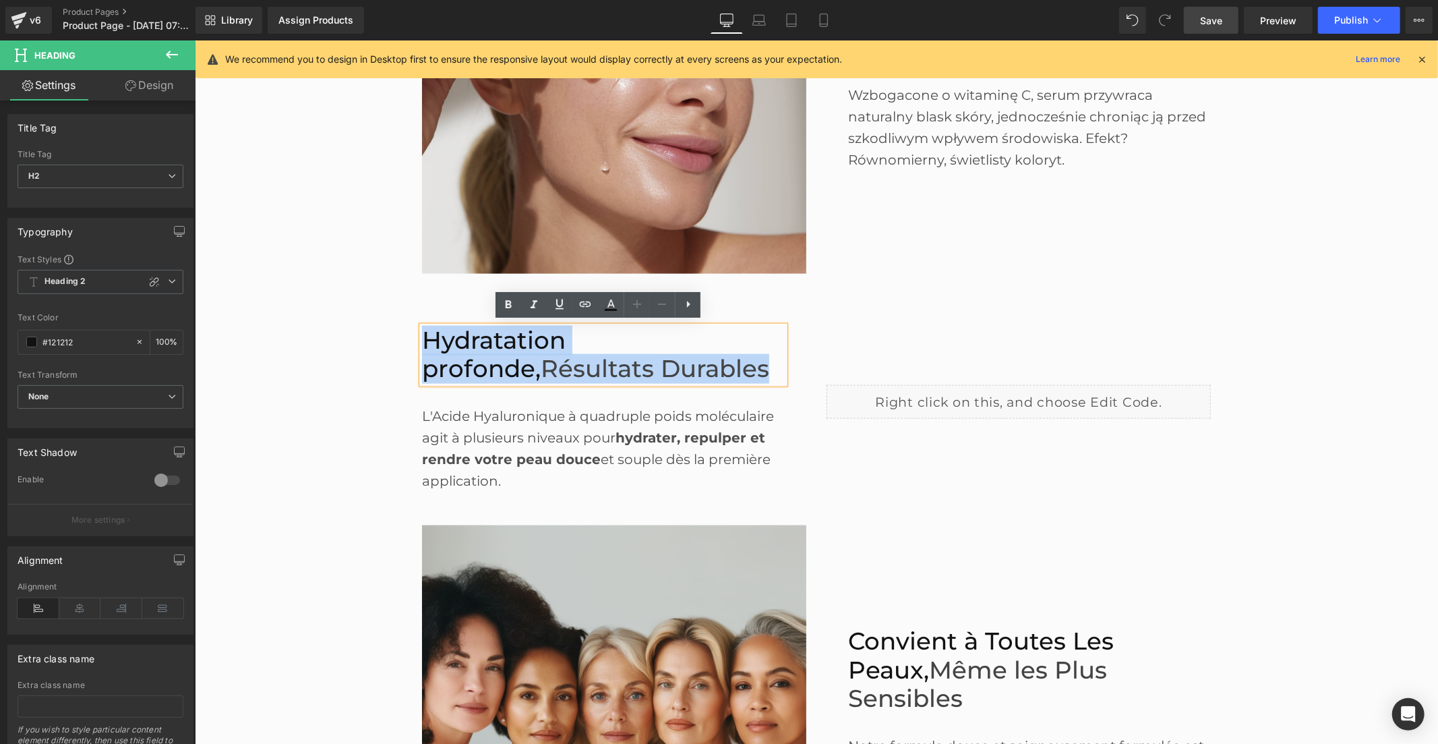
paste div
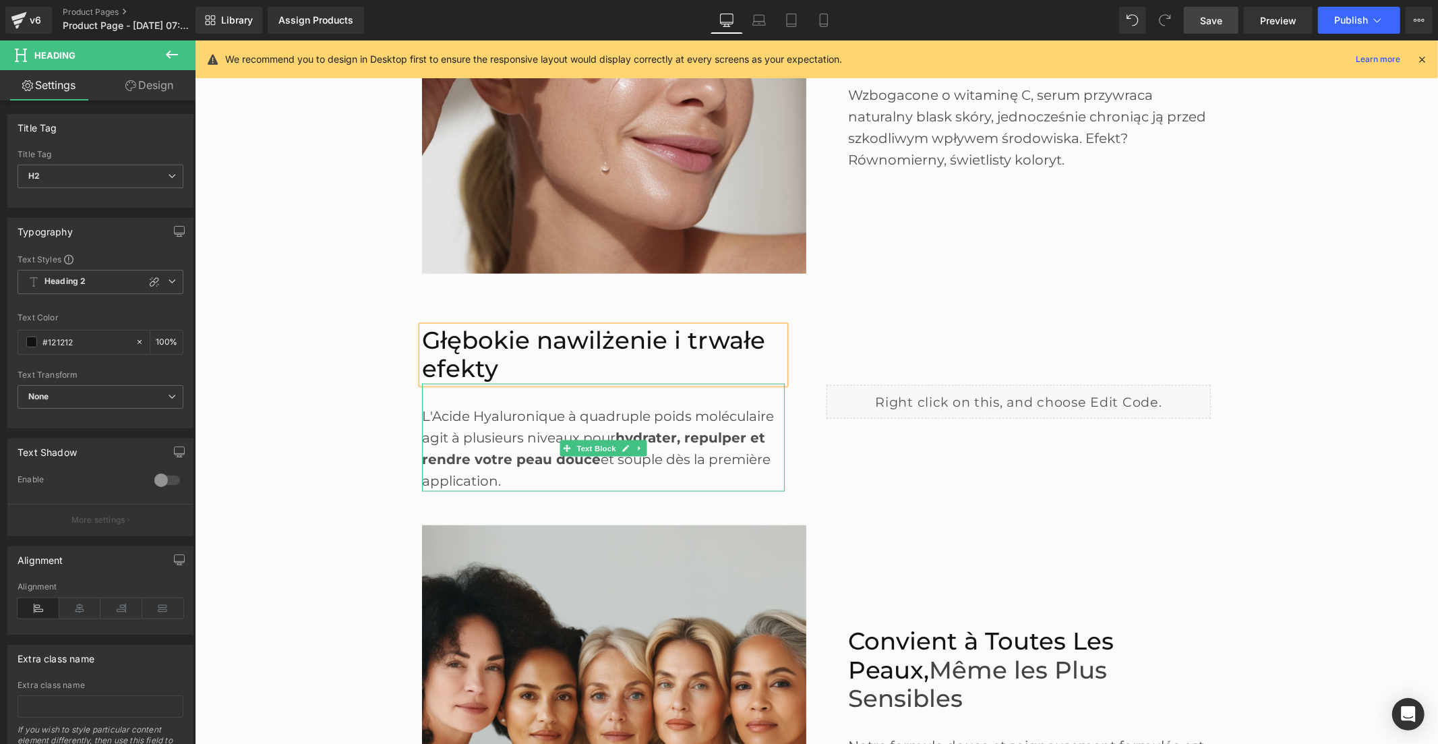
click at [501, 454] on span "hydrater, repulper et rendre votre peau douce" at bounding box center [592, 448] width 343 height 38
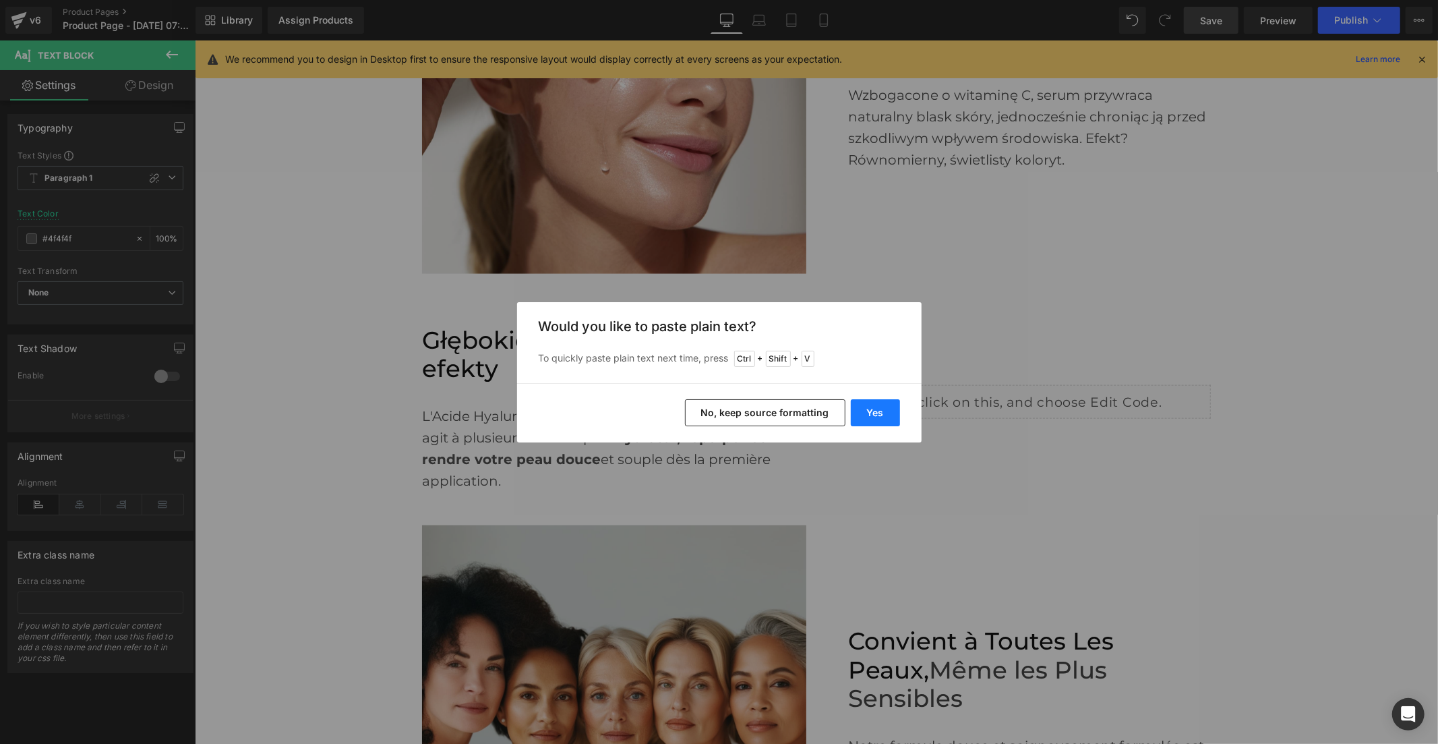
click at [863, 407] on button "Yes" at bounding box center [875, 412] width 49 height 27
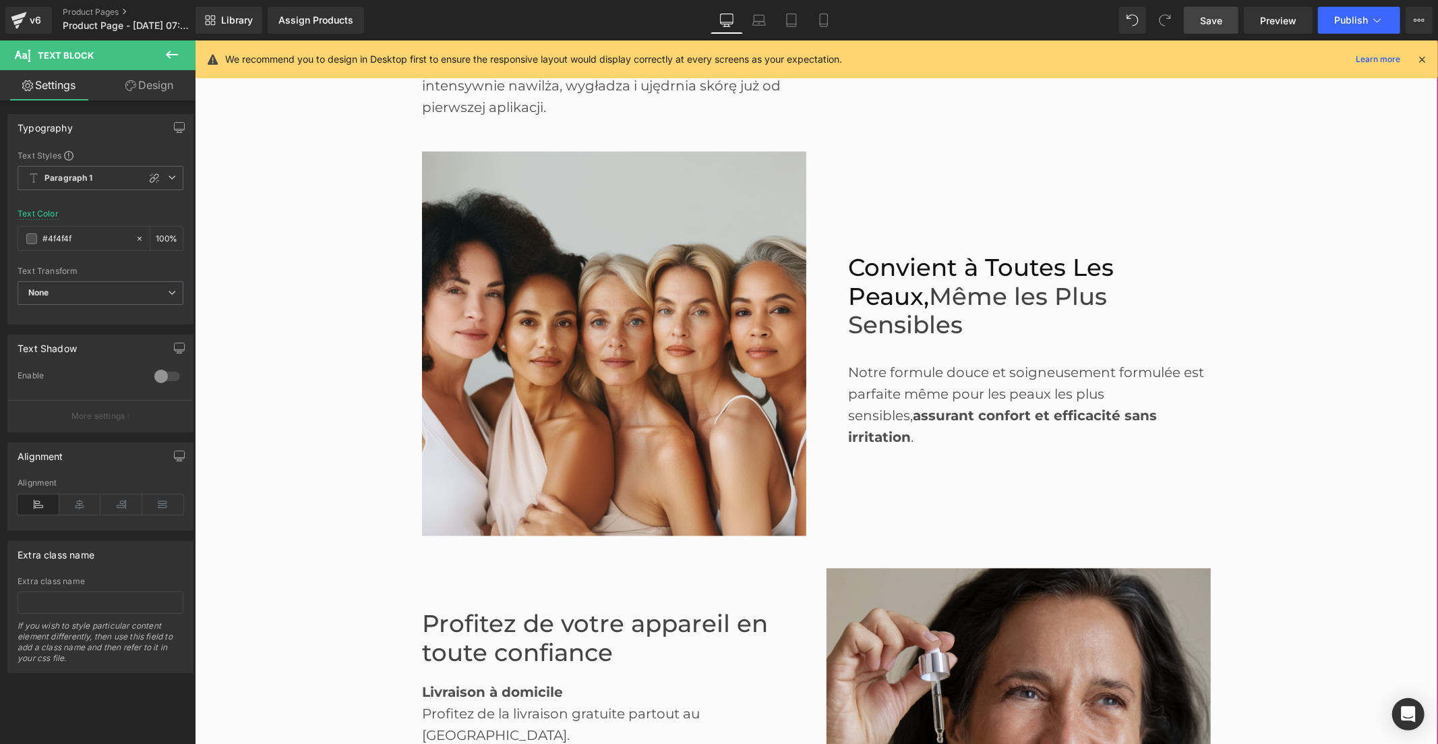
scroll to position [1723, 0]
click at [913, 285] on span "Même les Plus Sensibles" at bounding box center [977, 309] width 259 height 58
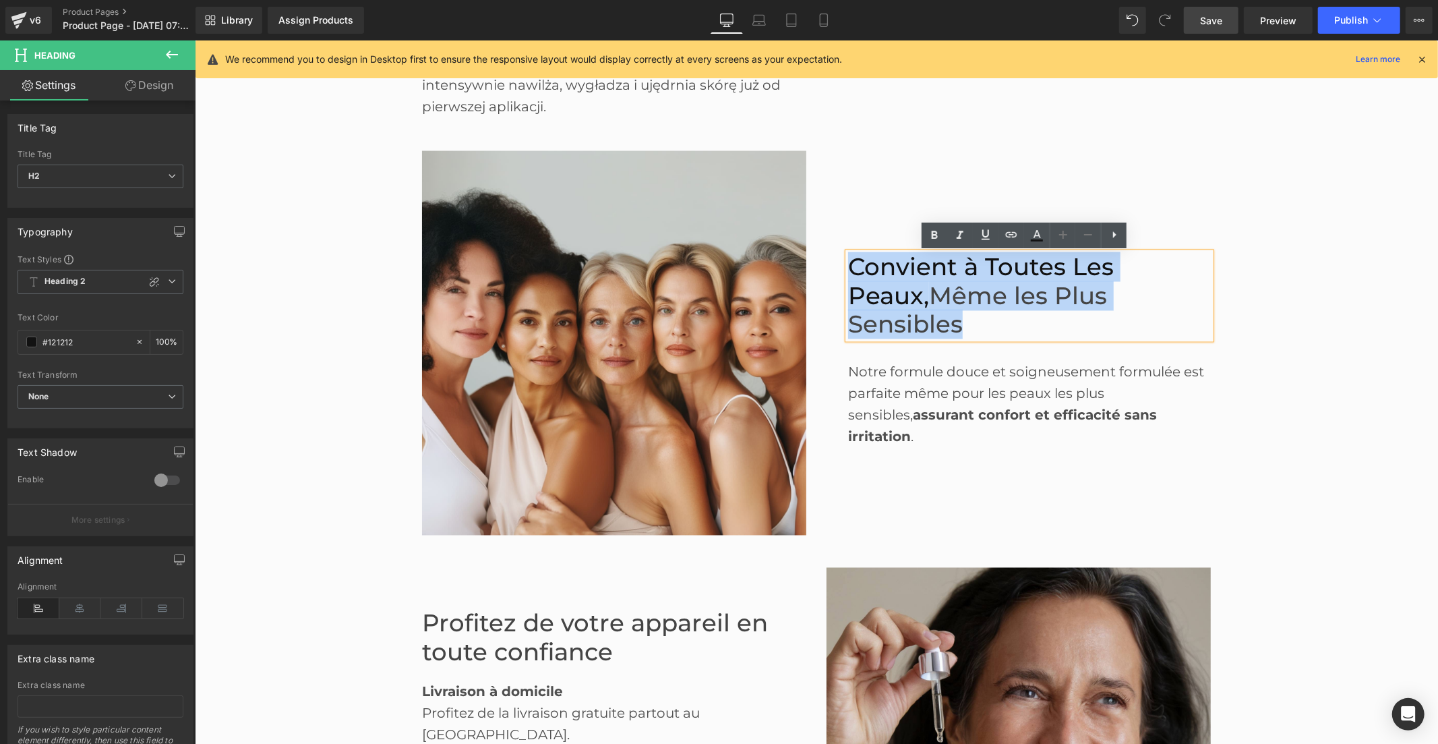
paste div
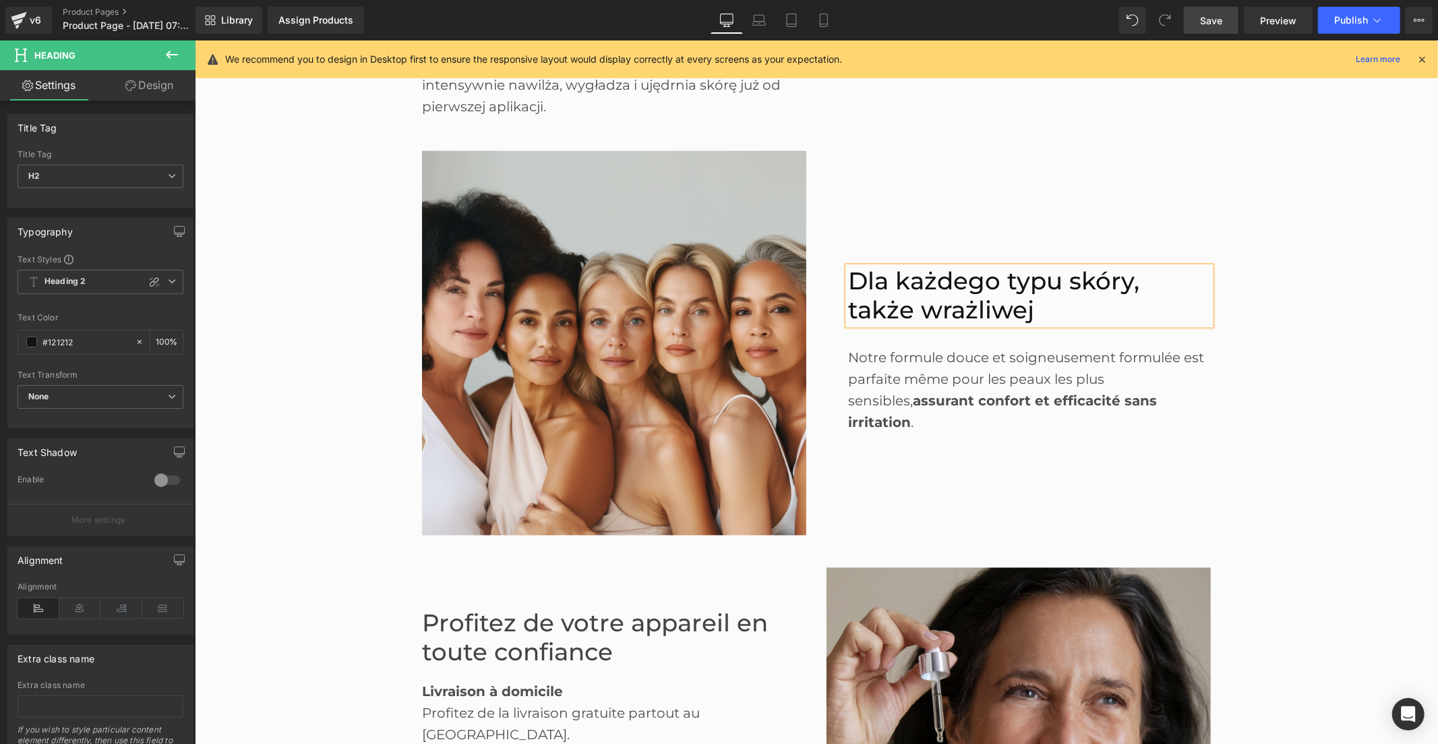
click at [887, 363] on div "Notre formule douce et soigneusement formulée est parfaite même pour les peaux …" at bounding box center [1029, 389] width 363 height 86
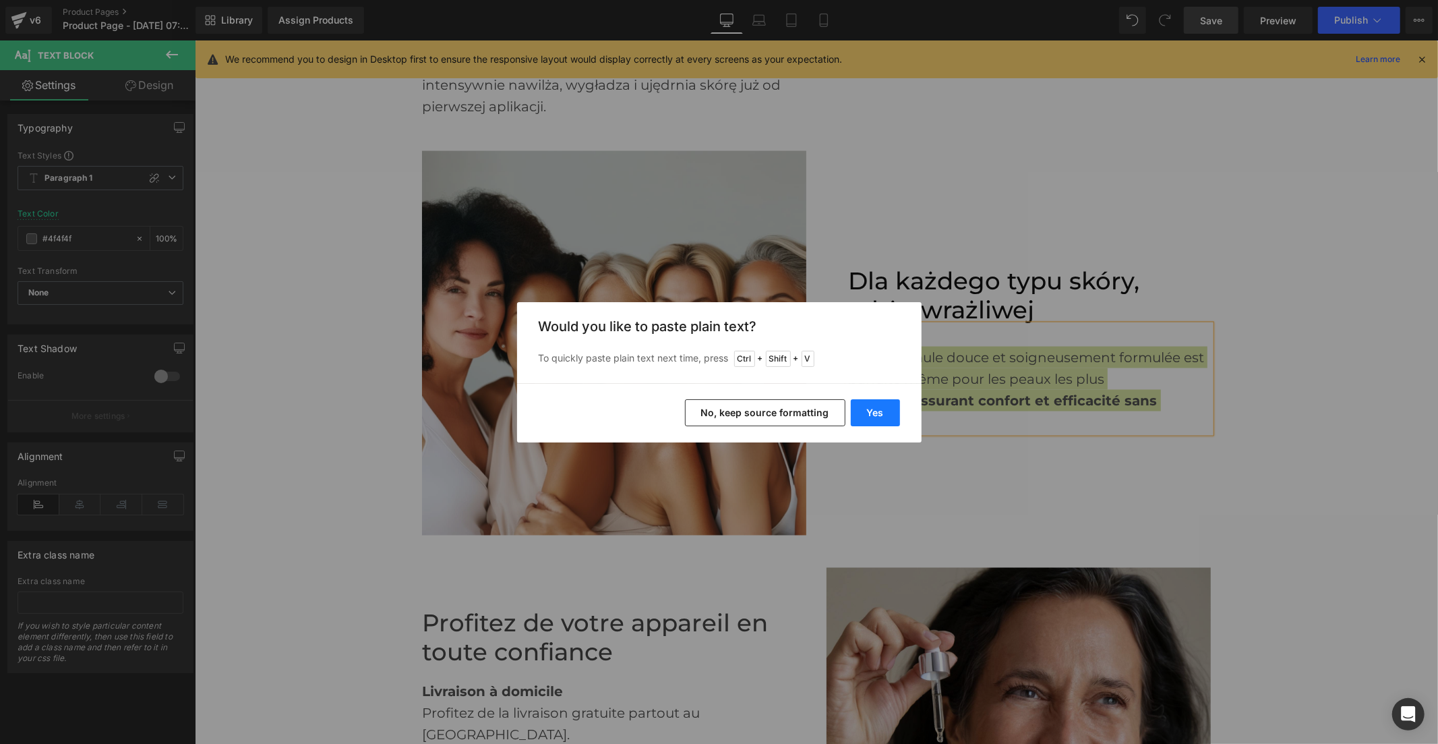
click at [886, 411] on button "Yes" at bounding box center [875, 412] width 49 height 27
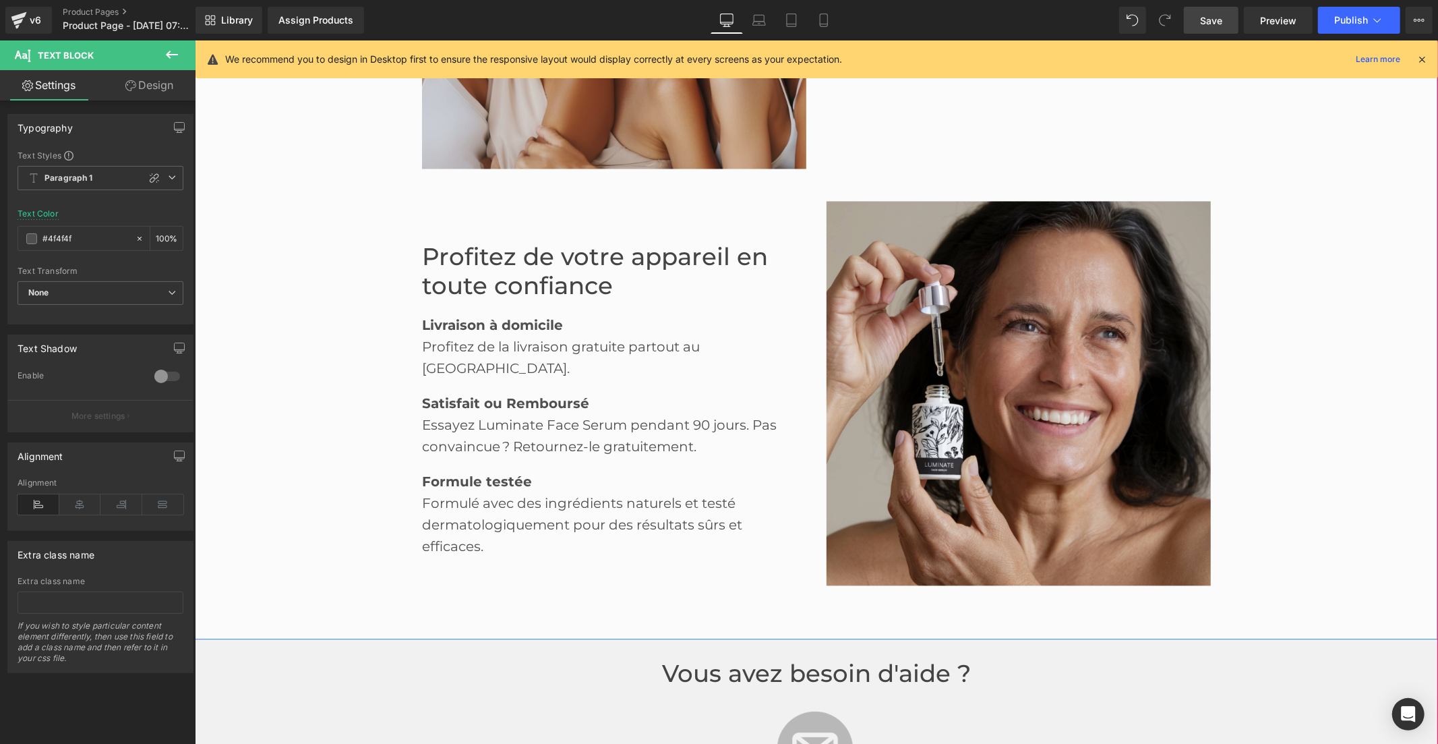
scroll to position [2098, 0]
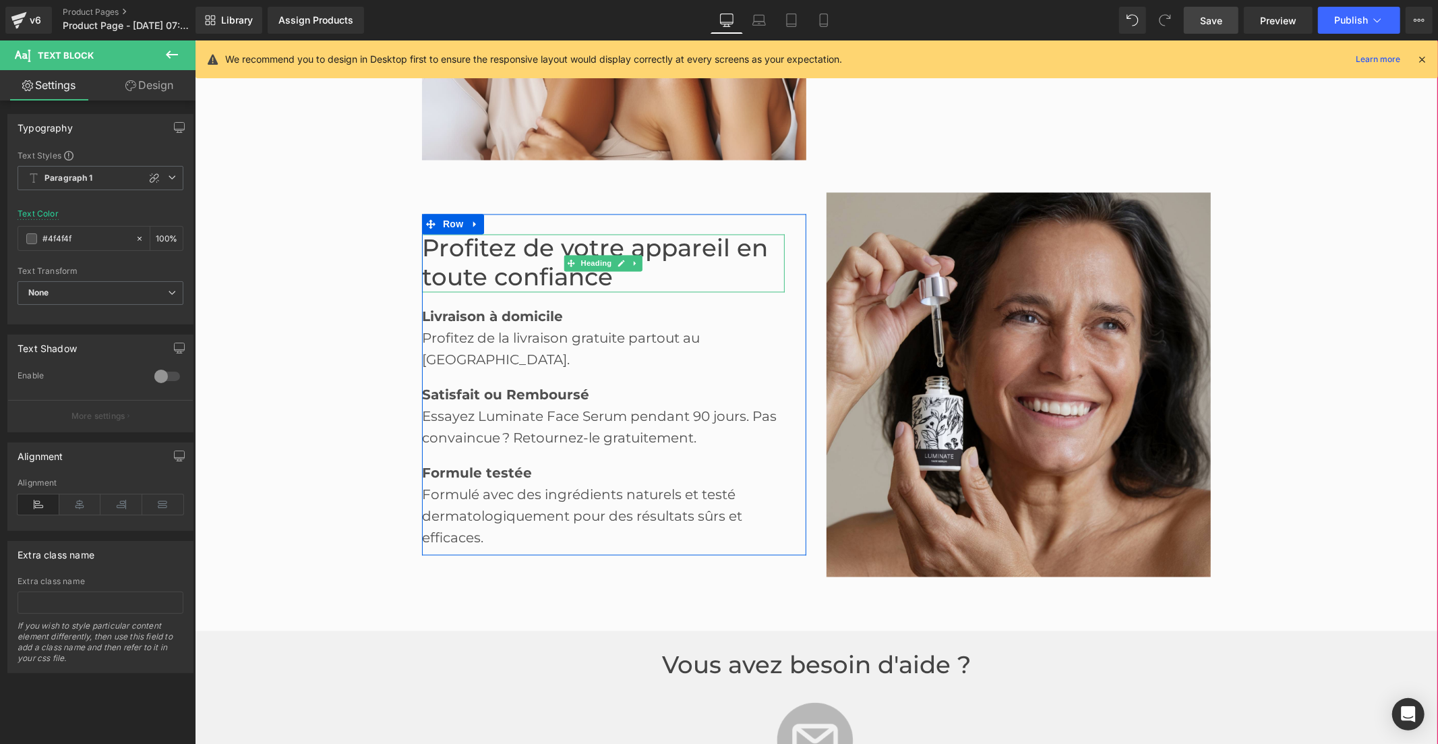
click at [502, 260] on font "Profitez de votre appareil en toute confiance" at bounding box center [594, 262] width 346 height 58
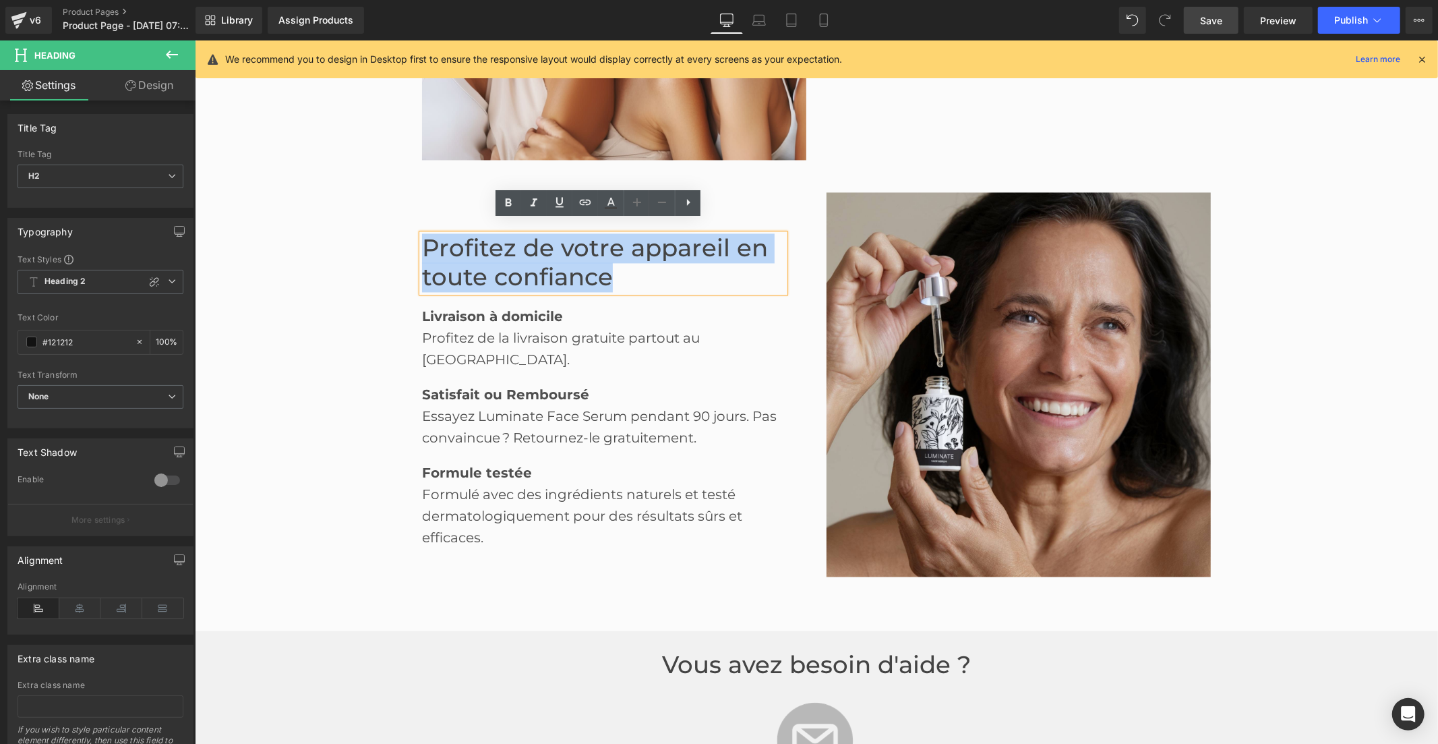
paste div
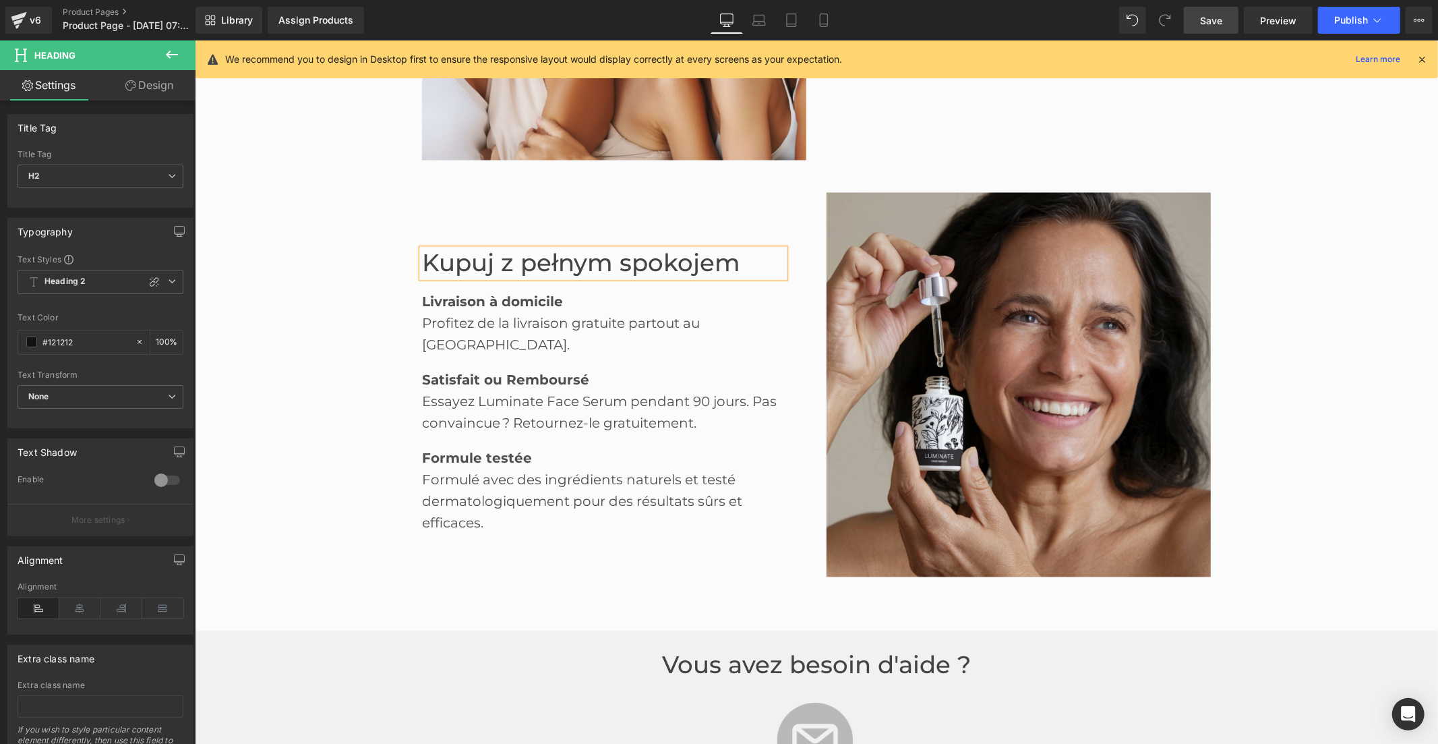
scroll to position [2112, 0]
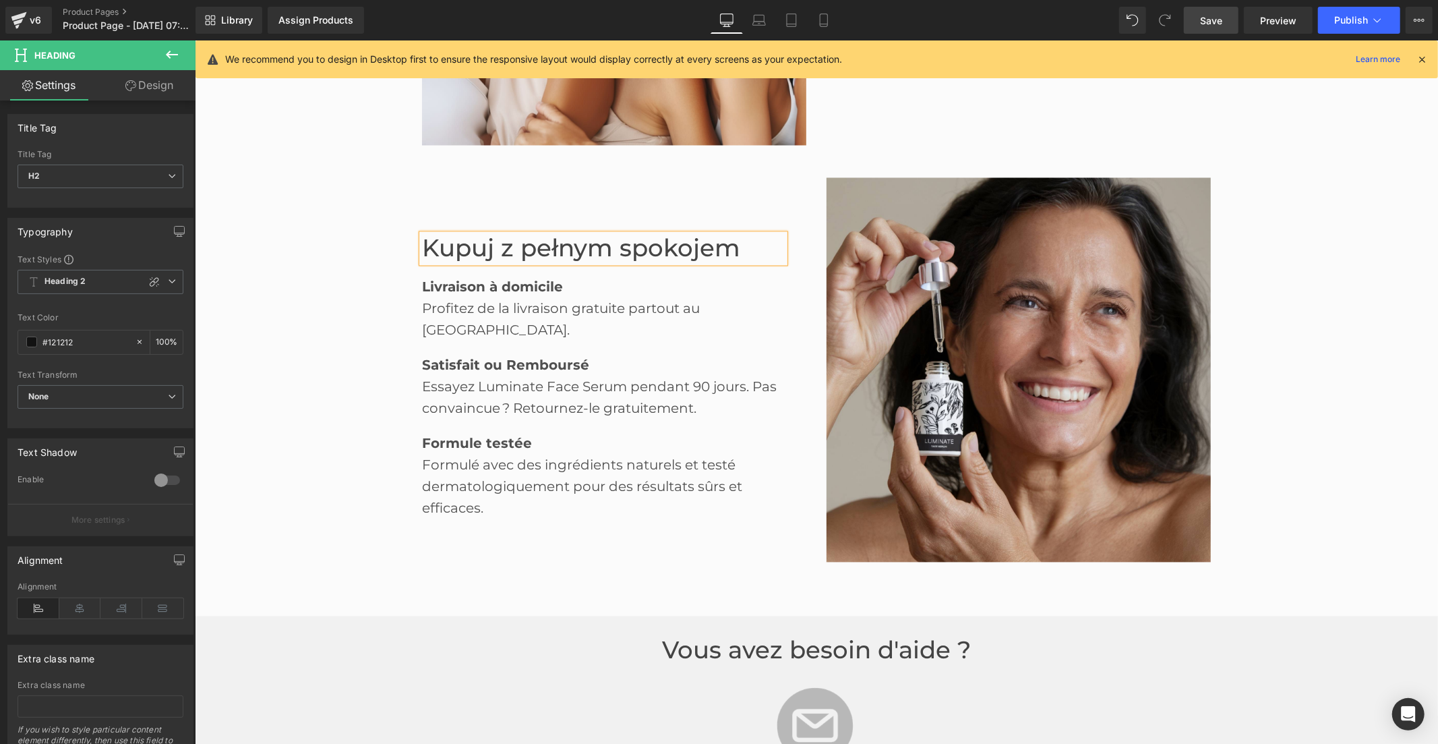
click at [518, 278] on strong "Livraison à domicile" at bounding box center [491, 286] width 141 height 16
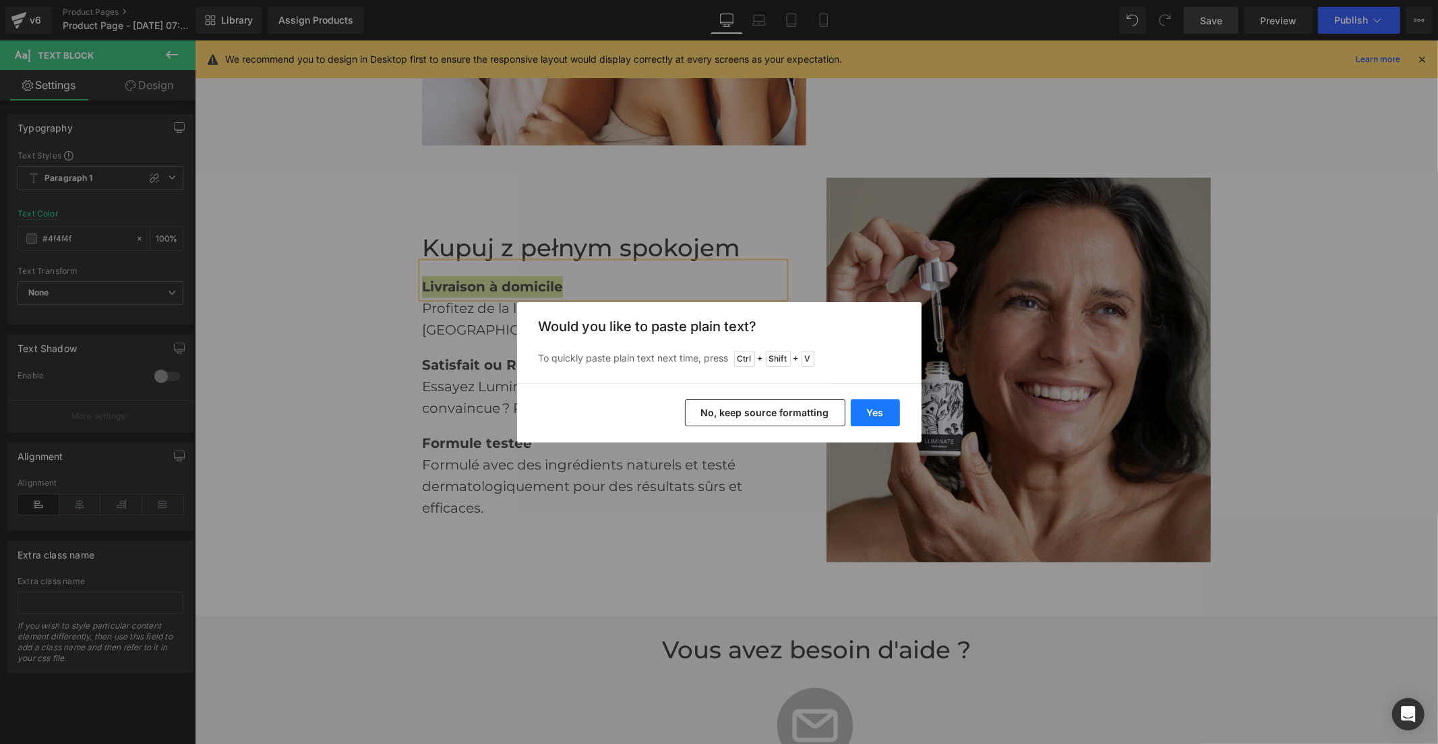
click at [885, 405] on button "Yes" at bounding box center [875, 412] width 49 height 27
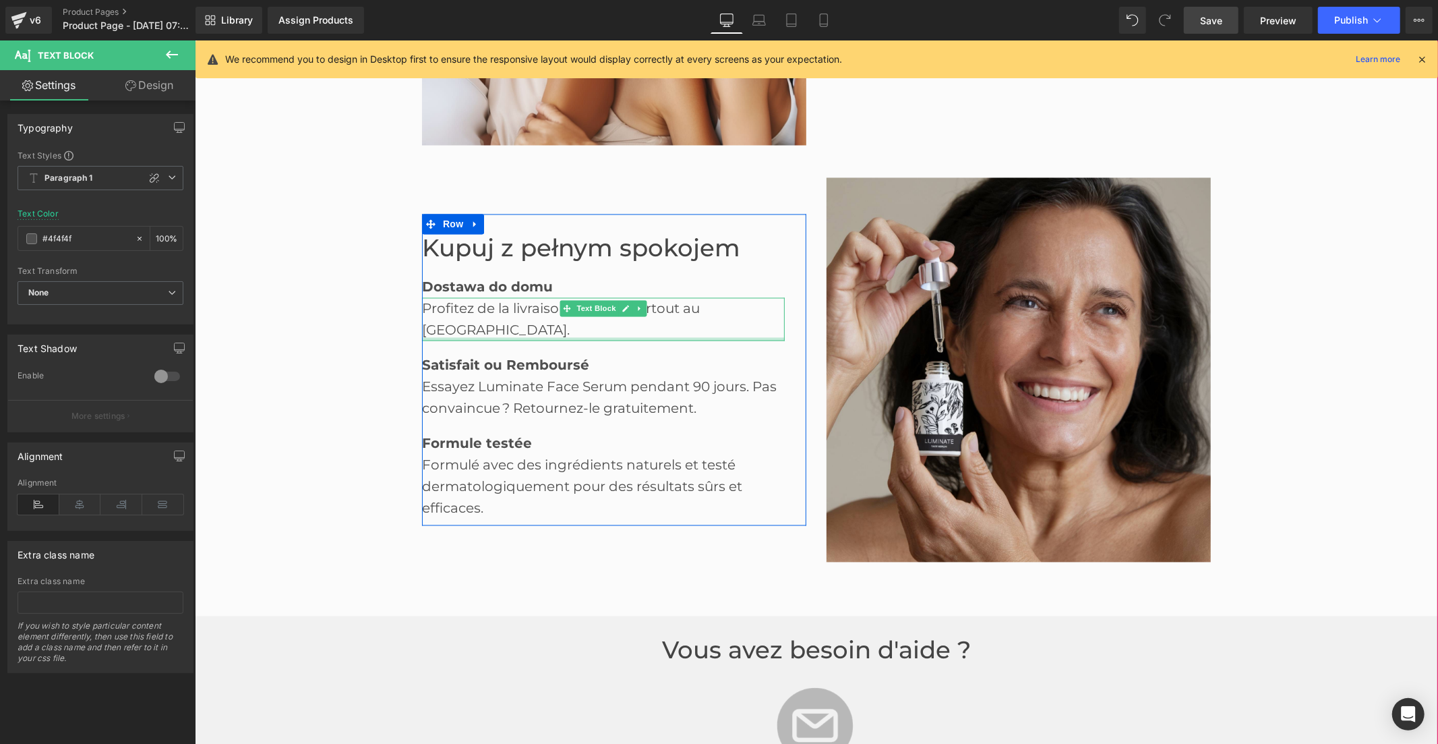
click at [531, 297] on div "Profitez de la livraison gratuite partout au Québec." at bounding box center [602, 318] width 363 height 43
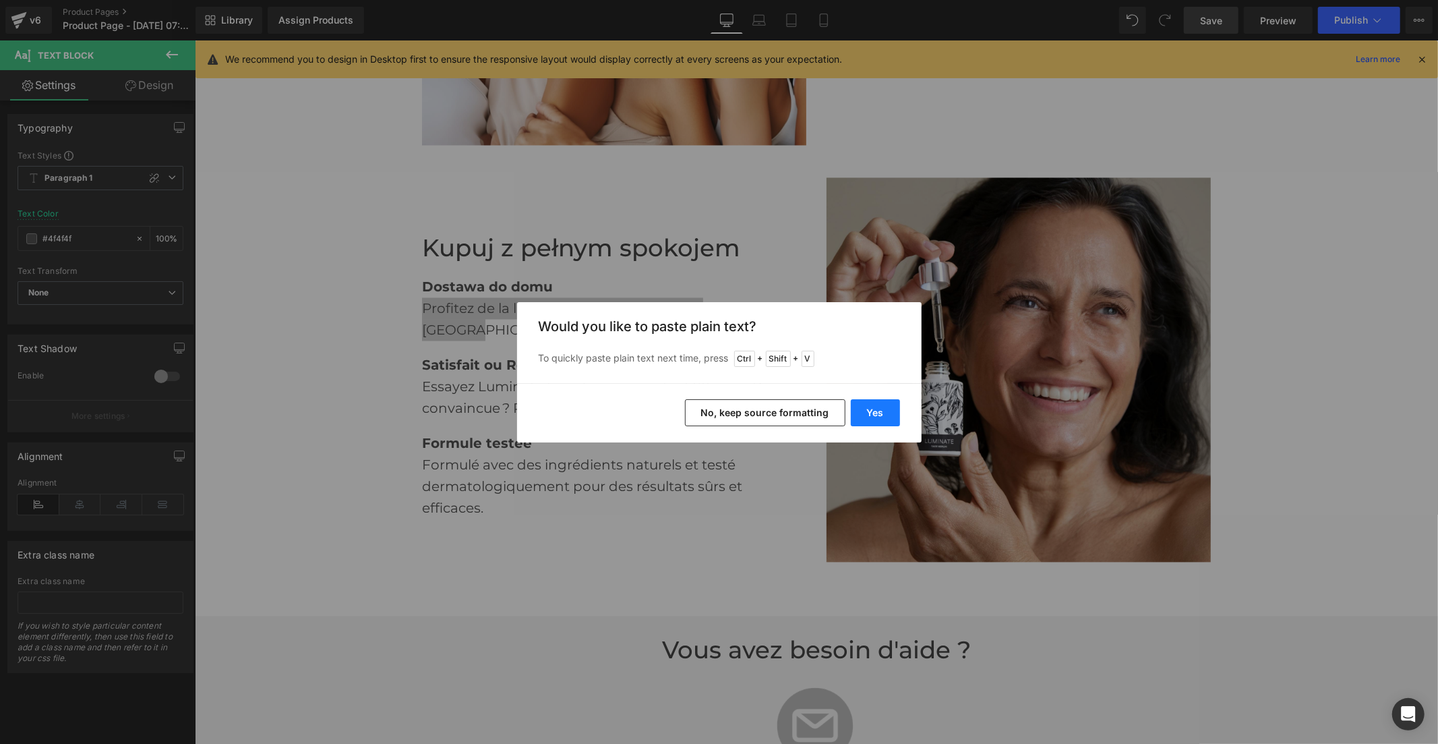
click at [861, 413] on button "Yes" at bounding box center [875, 412] width 49 height 27
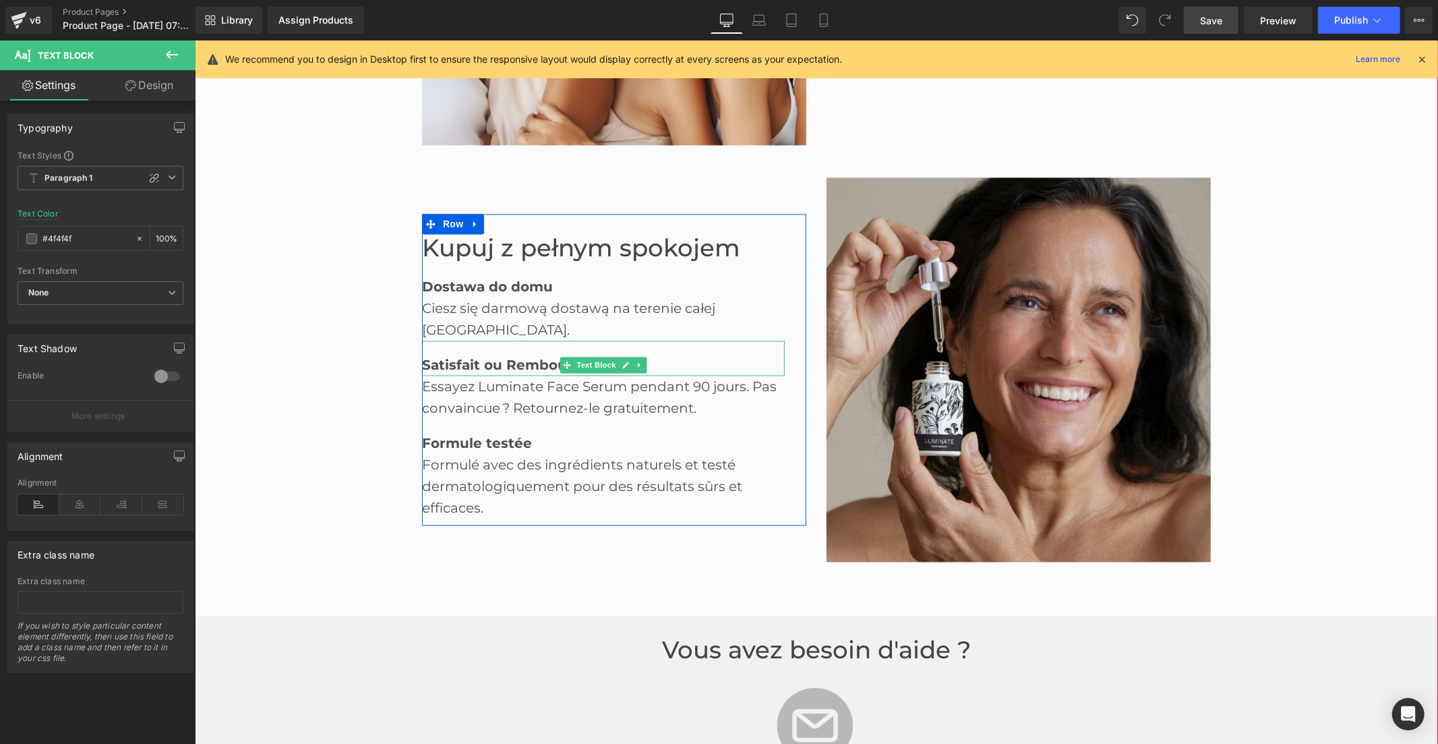
click at [490, 357] on b "Satisfait ou Remboursé" at bounding box center [504, 365] width 167 height 16
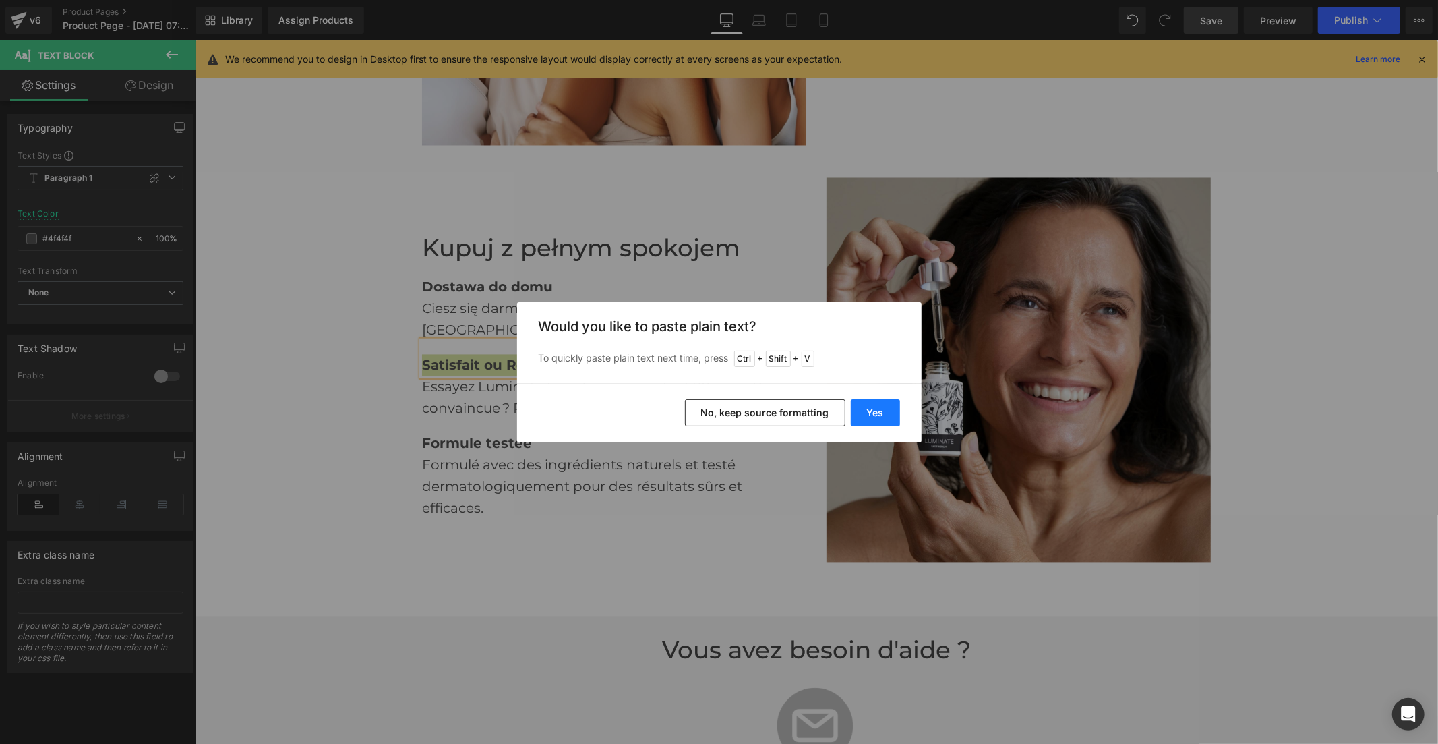
click at [866, 413] on button "Yes" at bounding box center [875, 412] width 49 height 27
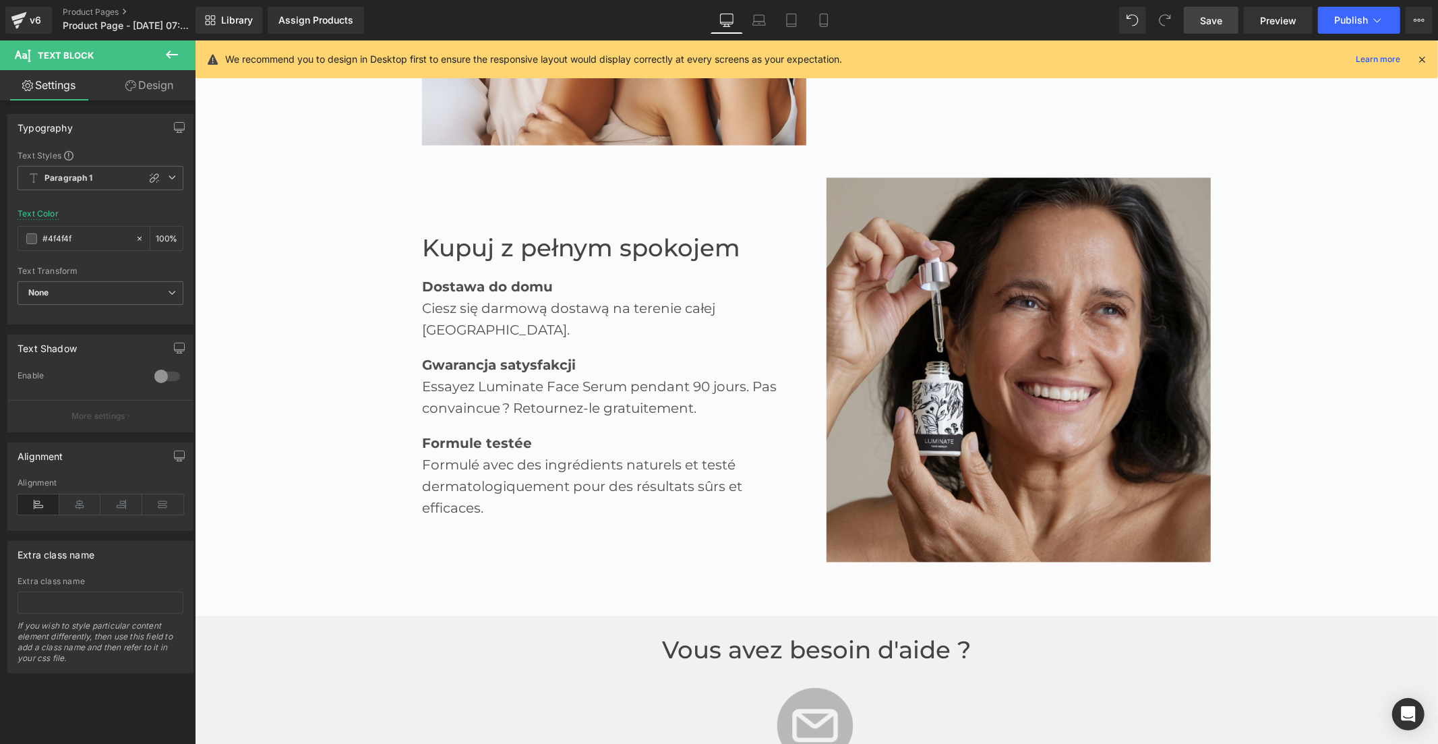
click at [485, 376] on div "Essayez Luminate Face Serum pendant 90 jours. Pas convaincue ? Retournez-le gra…" at bounding box center [602, 397] width 363 height 43
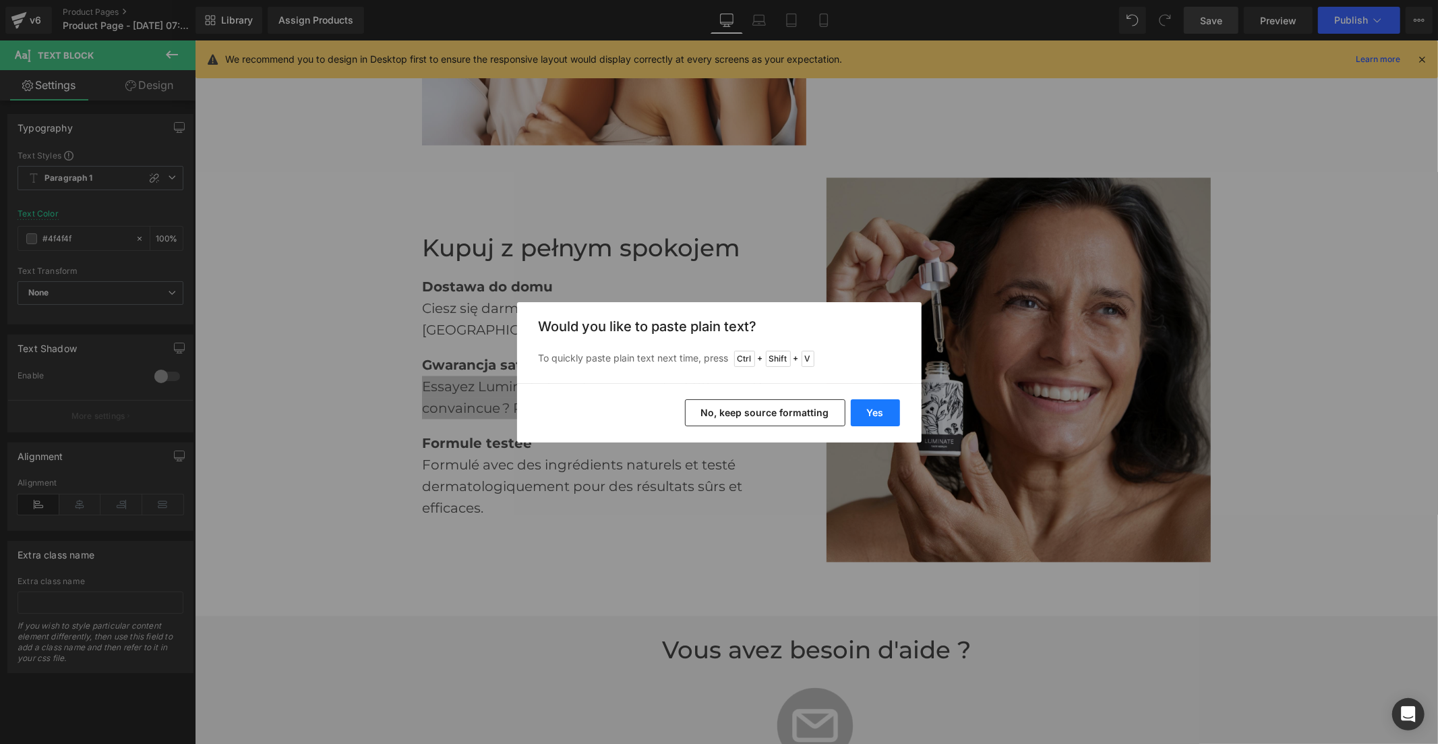
click at [877, 421] on button "Yes" at bounding box center [875, 412] width 49 height 27
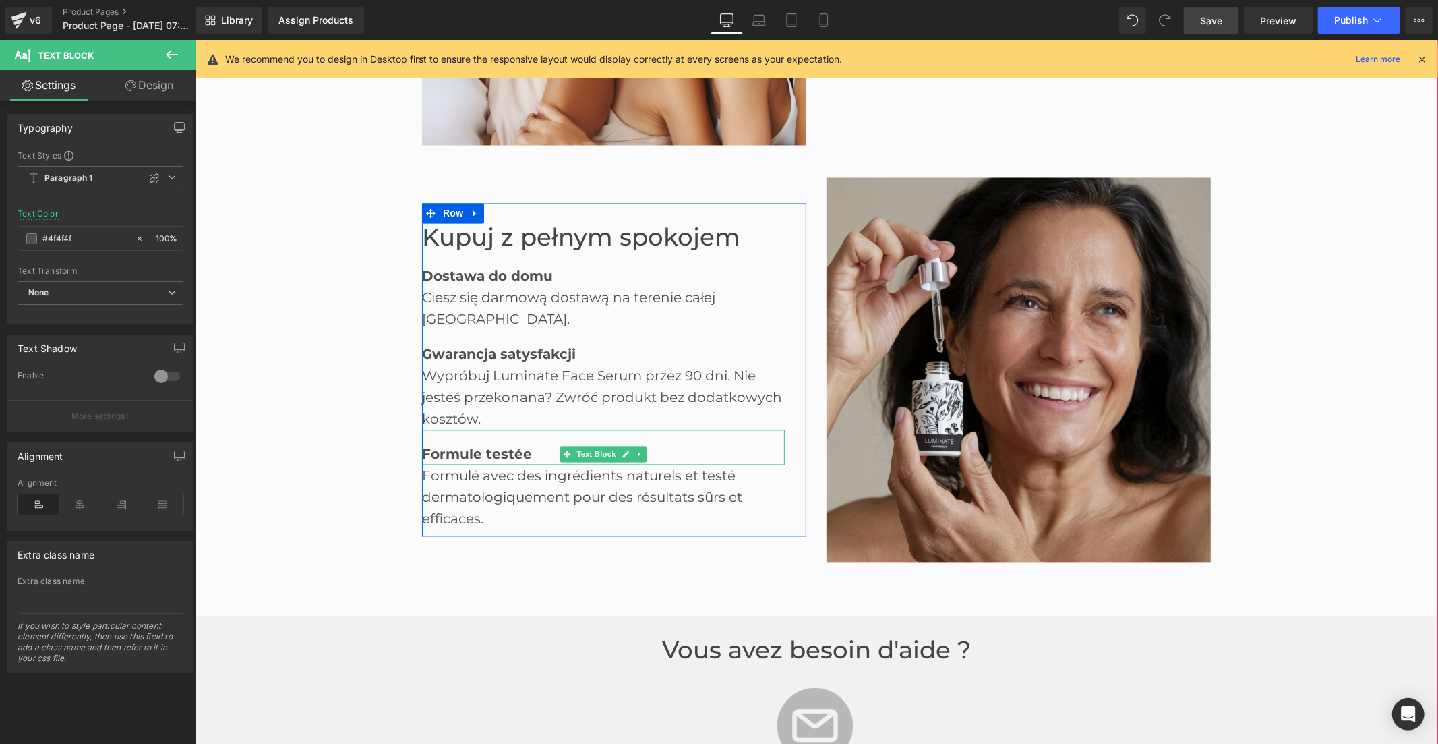
click at [497, 446] on b "Formule testée" at bounding box center [476, 454] width 110 height 16
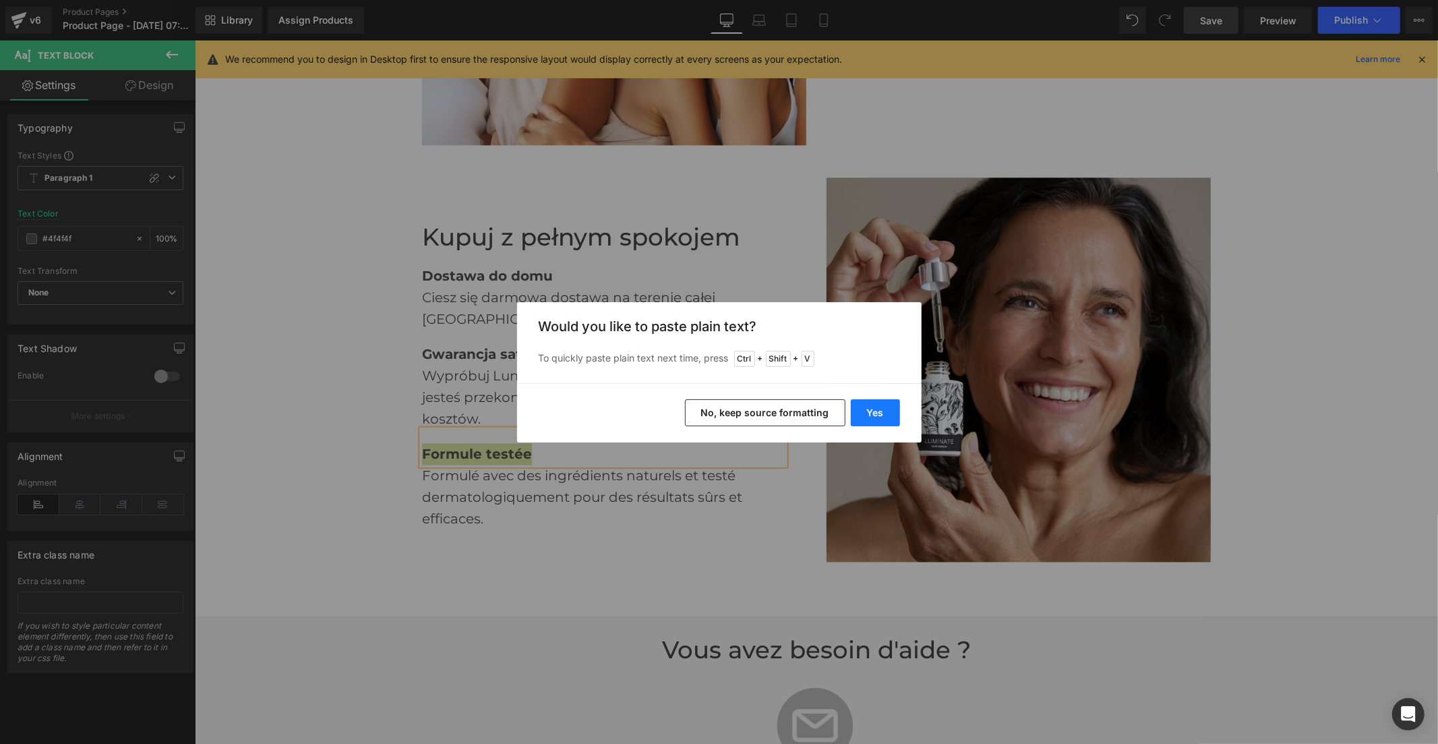
click at [867, 411] on button "Yes" at bounding box center [875, 412] width 49 height 27
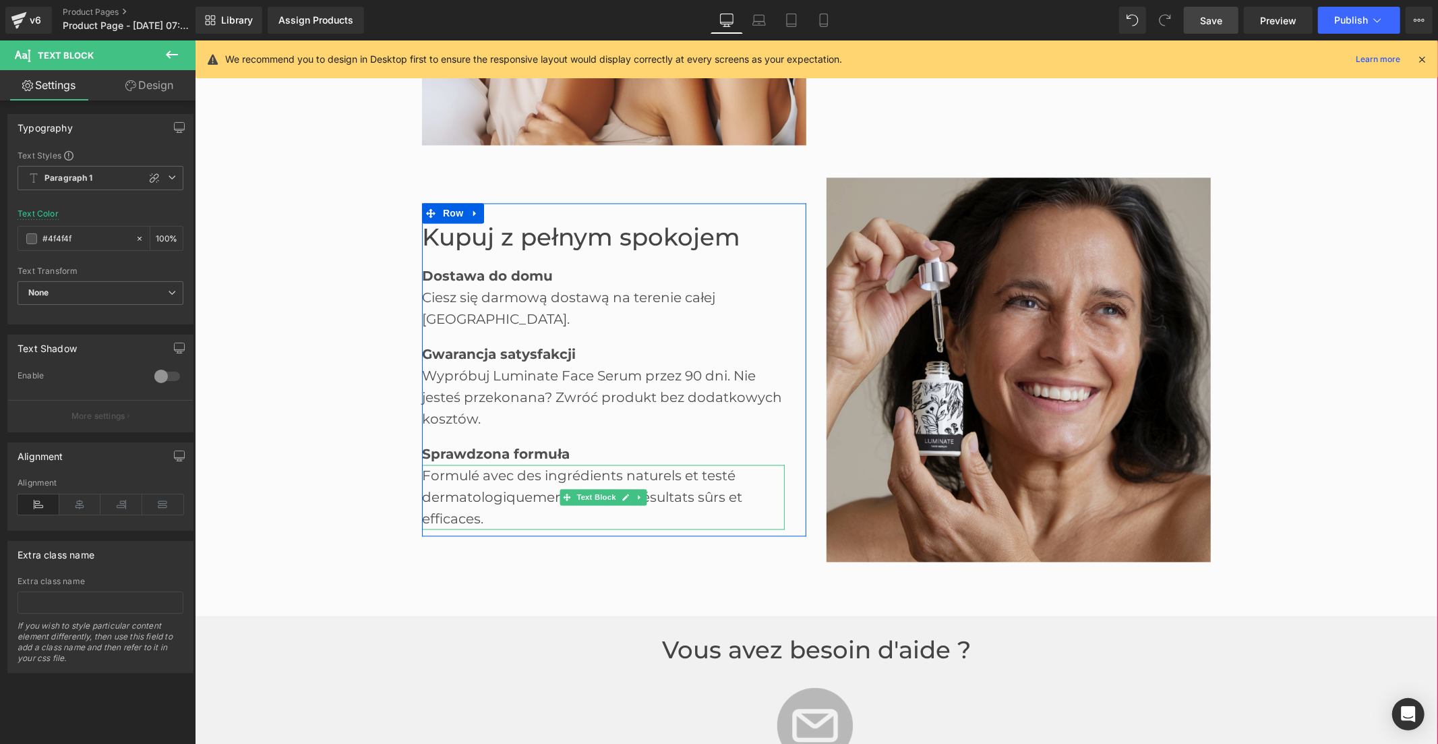
click at [515, 466] on div "Formulé avec des ingrédients naturels et testé dermatologiquement pour des résu…" at bounding box center [602, 497] width 363 height 65
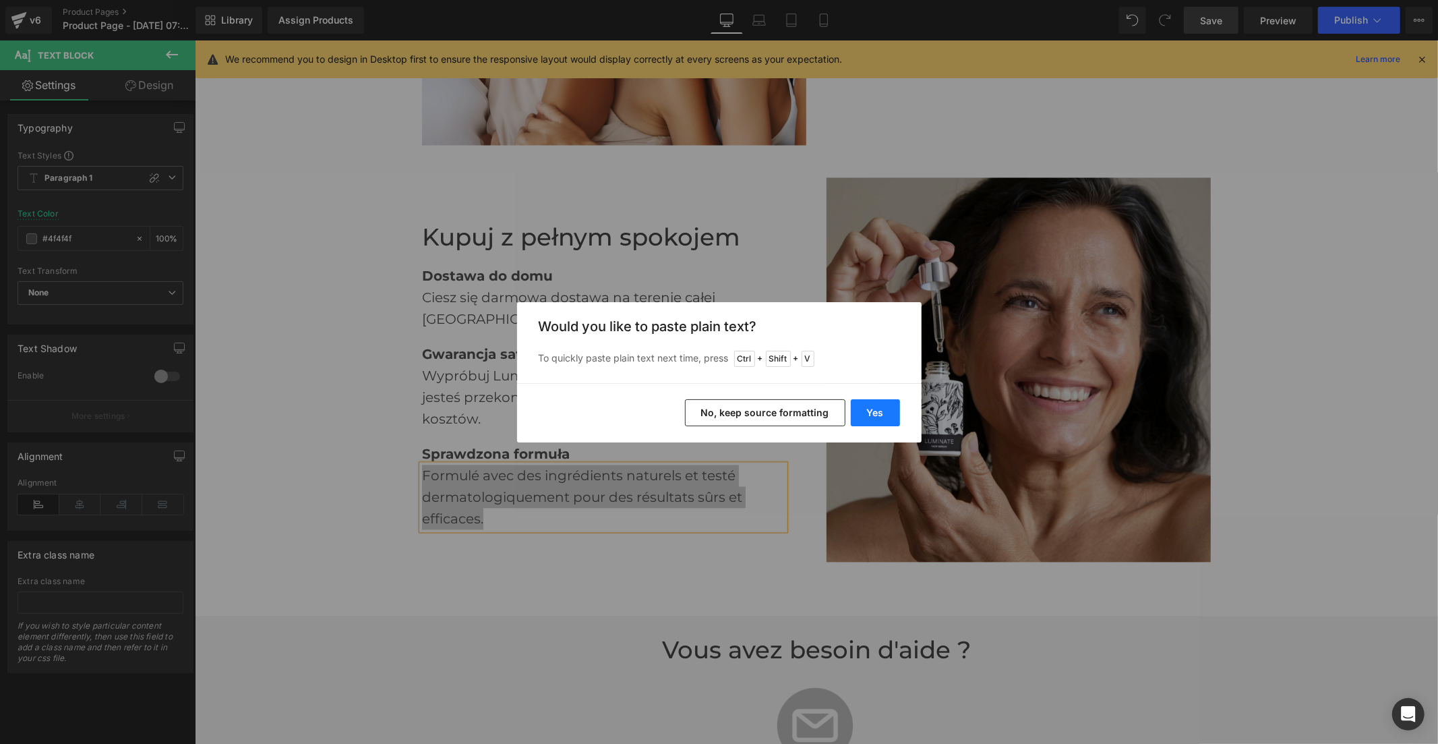
click at [856, 418] on button "Yes" at bounding box center [875, 412] width 49 height 27
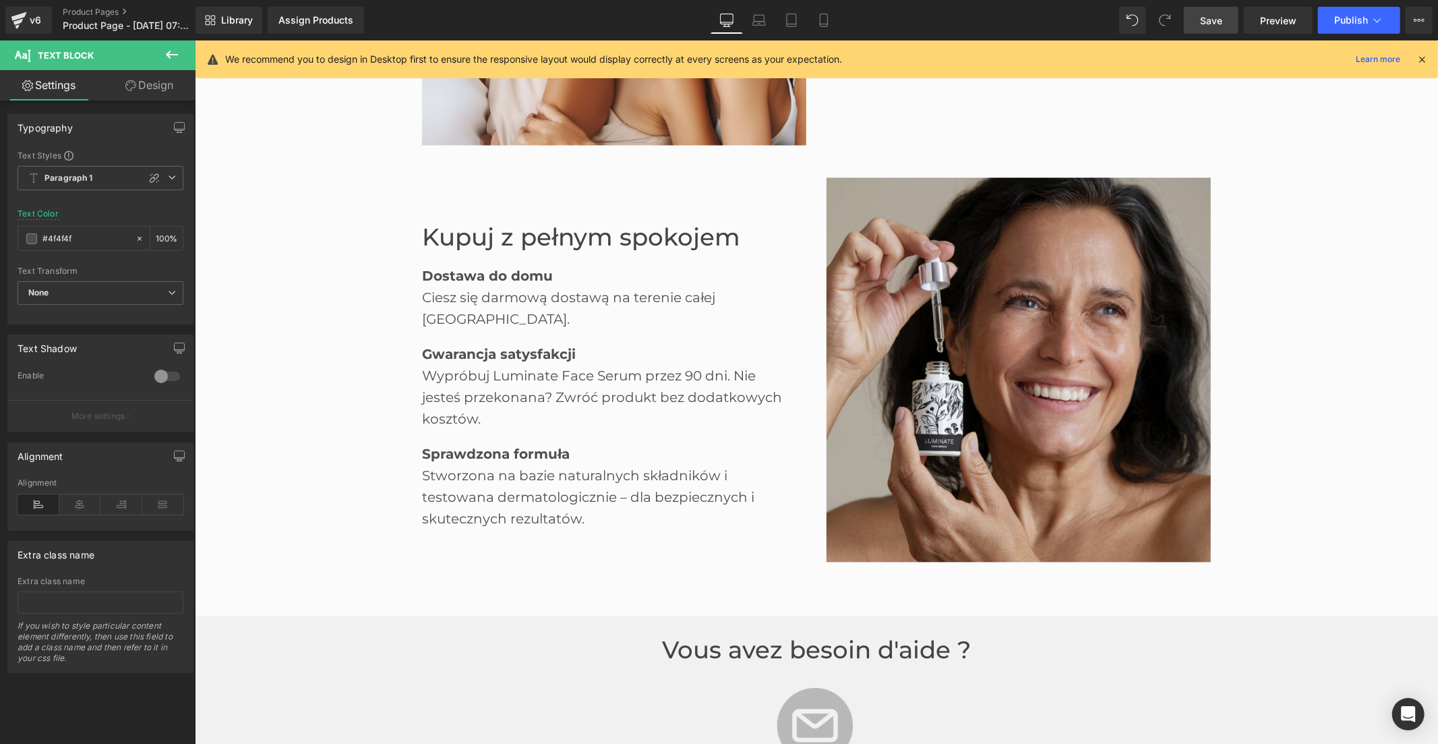
drag, startPoint x: 1194, startPoint y: 18, endPoint x: 1228, endPoint y: 156, distance: 143.1
click at [1194, 18] on link "Save" at bounding box center [1211, 20] width 55 height 27
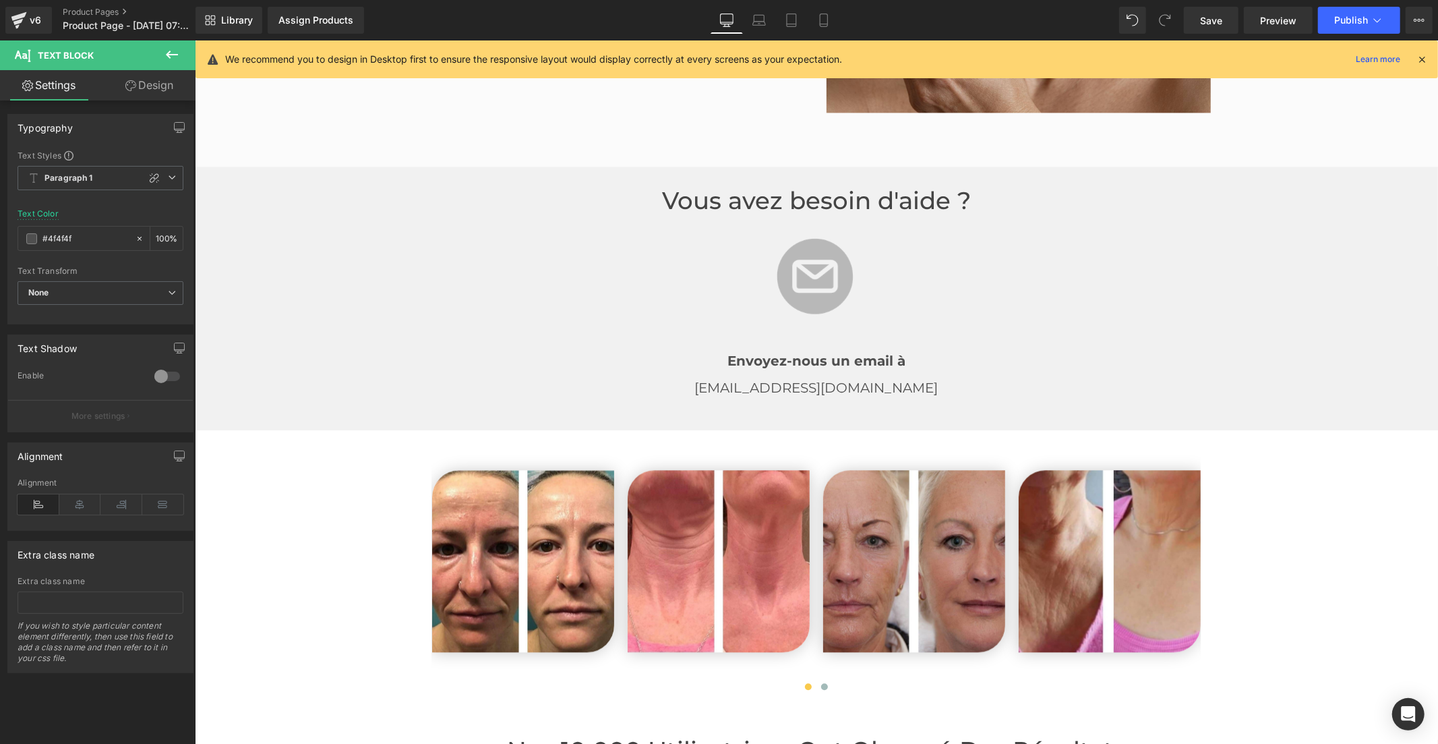
click at [744, 185] on font "Vous avez besoin d'aide ?" at bounding box center [815, 199] width 309 height 29
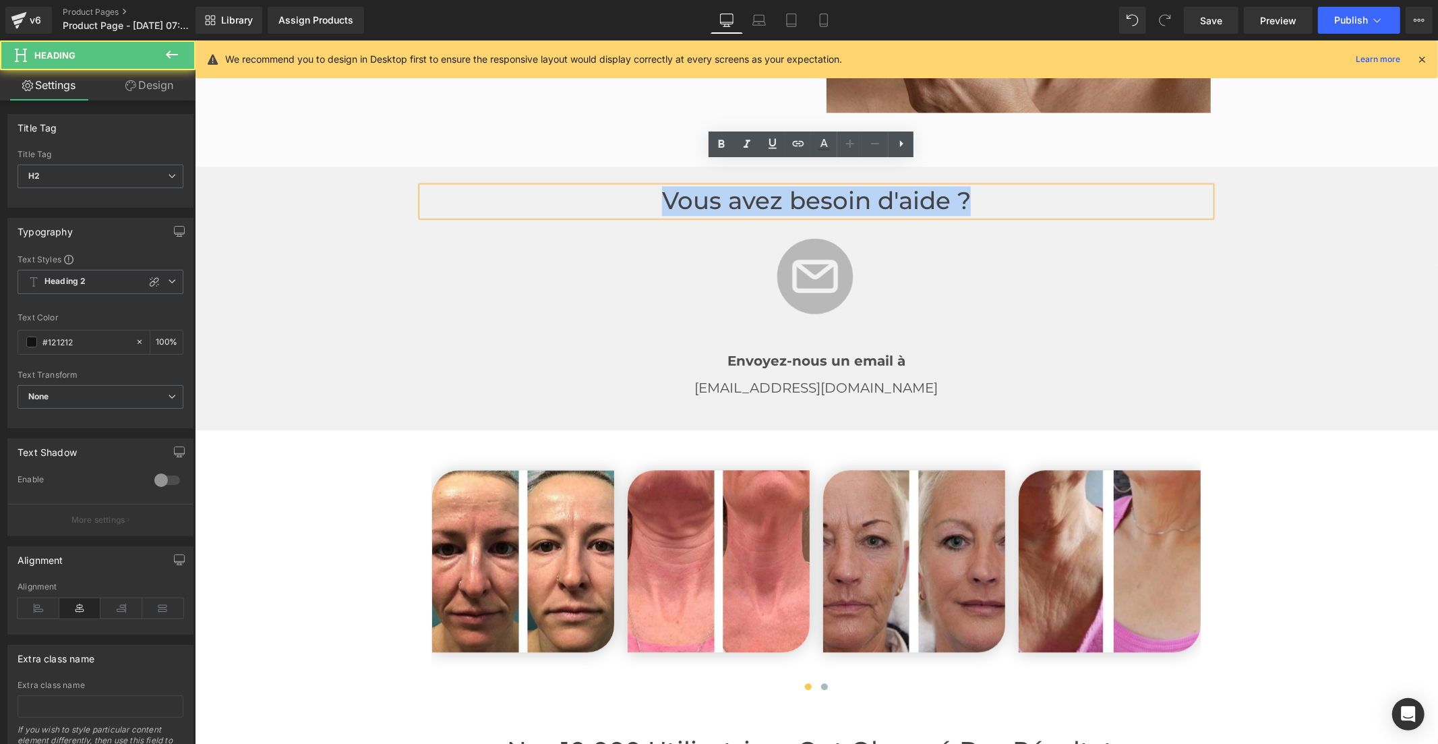
drag, startPoint x: 954, startPoint y: 173, endPoint x: 647, endPoint y: 173, distance: 306.8
click at [647, 186] on h2 "Vous avez besoin d'aide ?" at bounding box center [815, 200] width 789 height 29
copy font "Vous avez besoin d'aide ?"
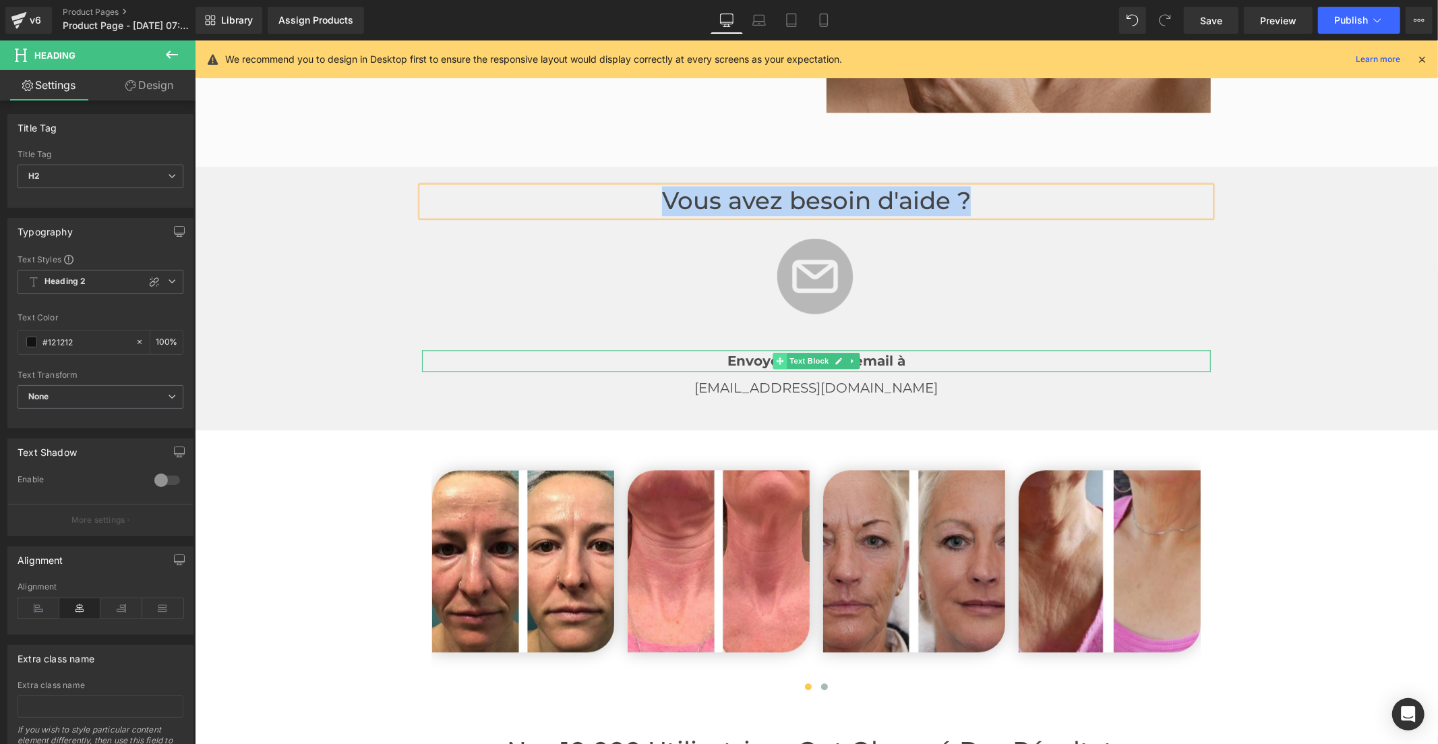
click at [776, 356] on icon at bounding box center [778, 360] width 7 height 8
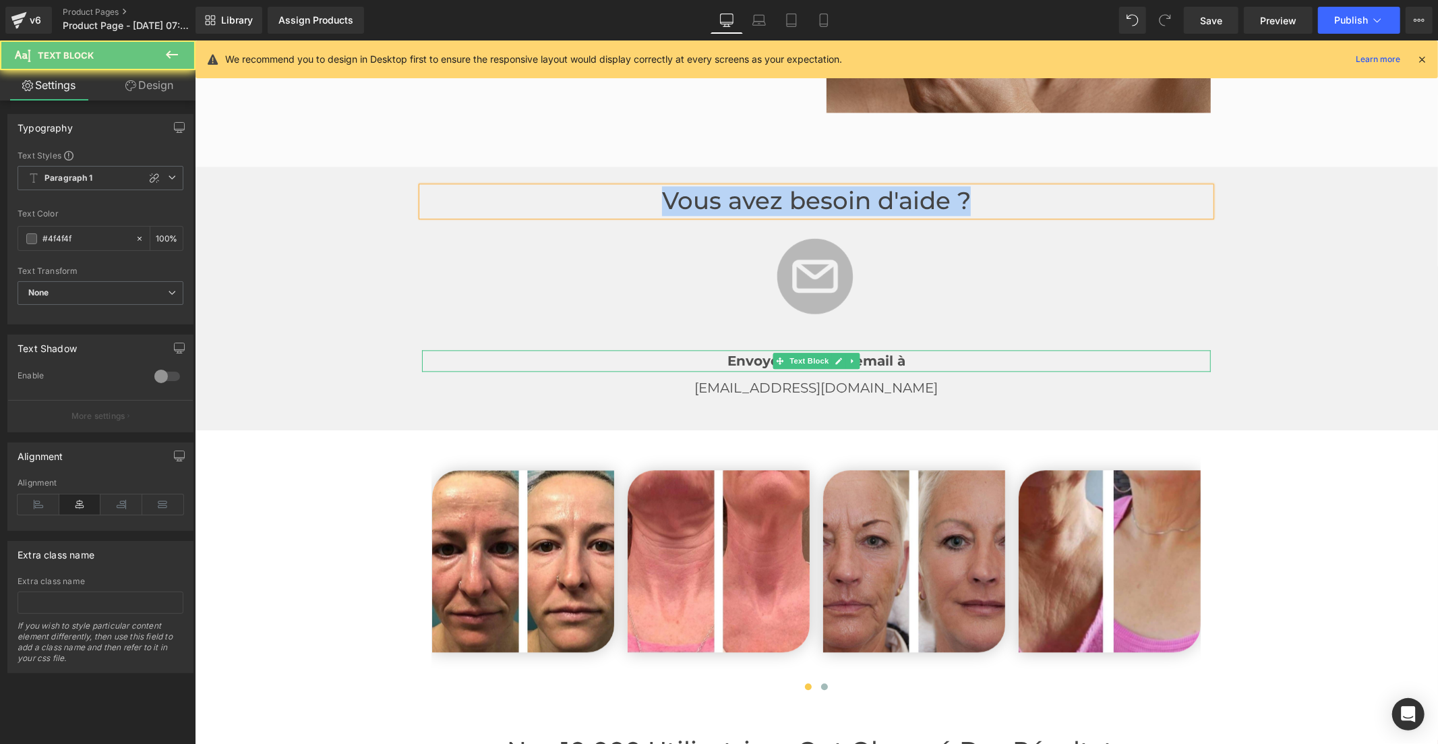
click at [754, 352] on b "Envoyez-nous un email à" at bounding box center [816, 360] width 178 height 16
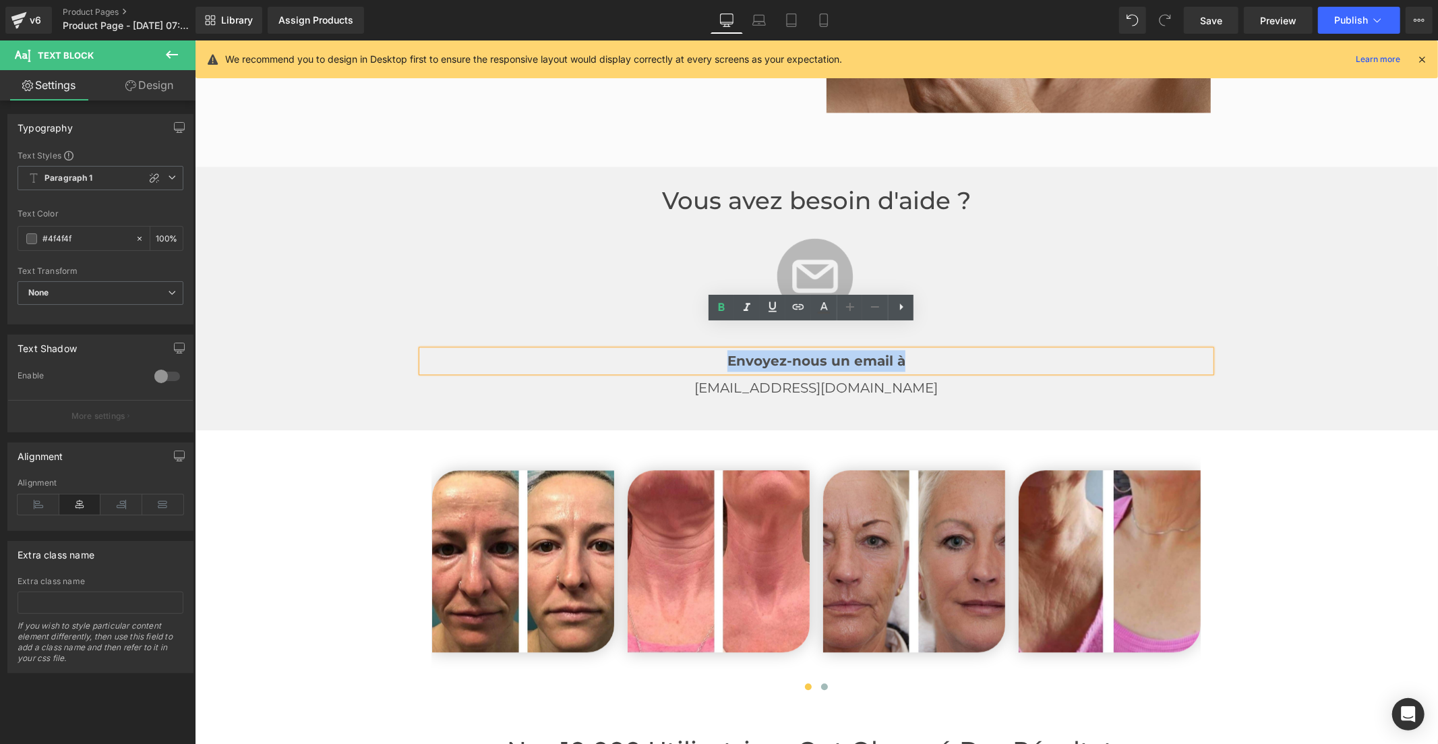
copy b "Envoyez-nous un email à"
click at [762, 376] on p "[EMAIL_ADDRESS][DOMAIN_NAME]" at bounding box center [815, 387] width 789 height 22
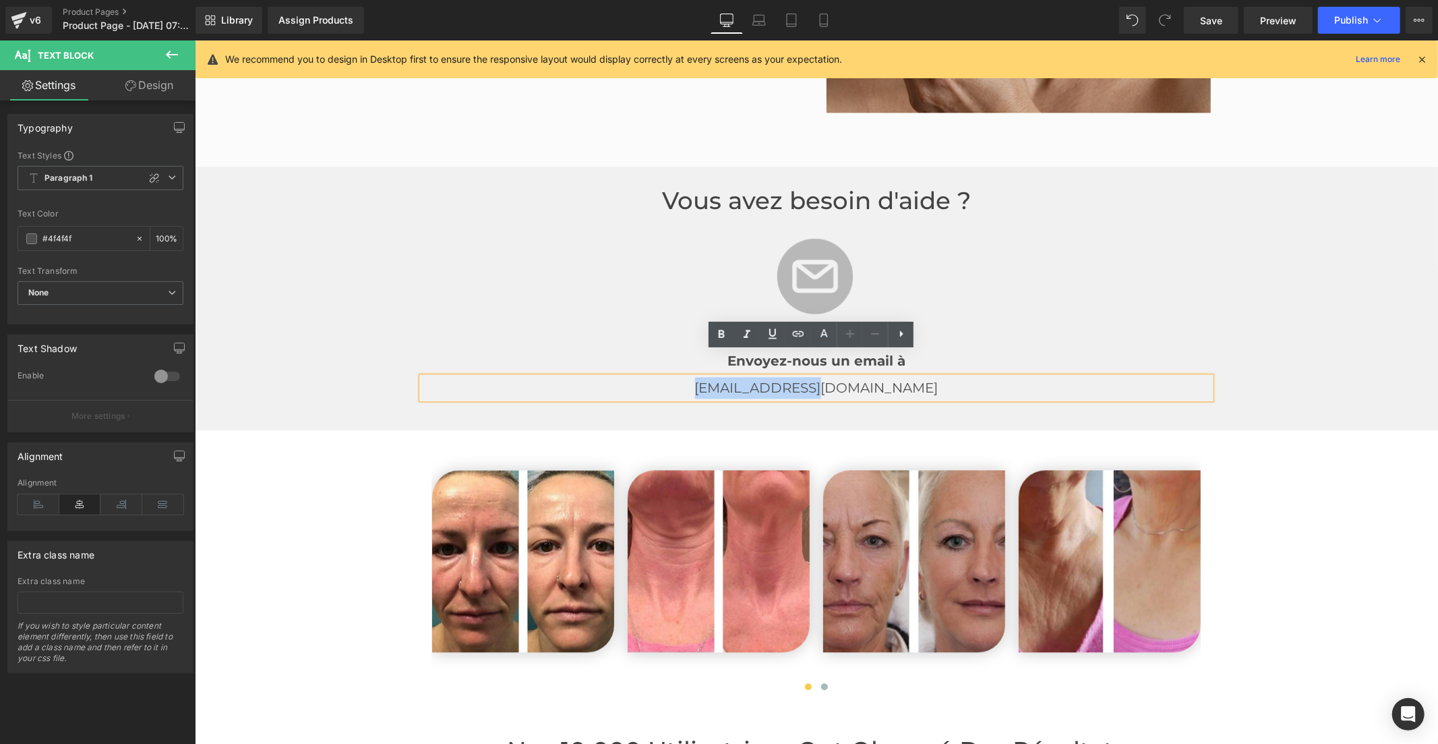
copy p "[EMAIL_ADDRESS][DOMAIN_NAME]"
click at [718, 185] on font "Vous avez besoin d'aide ?" at bounding box center [815, 199] width 309 height 29
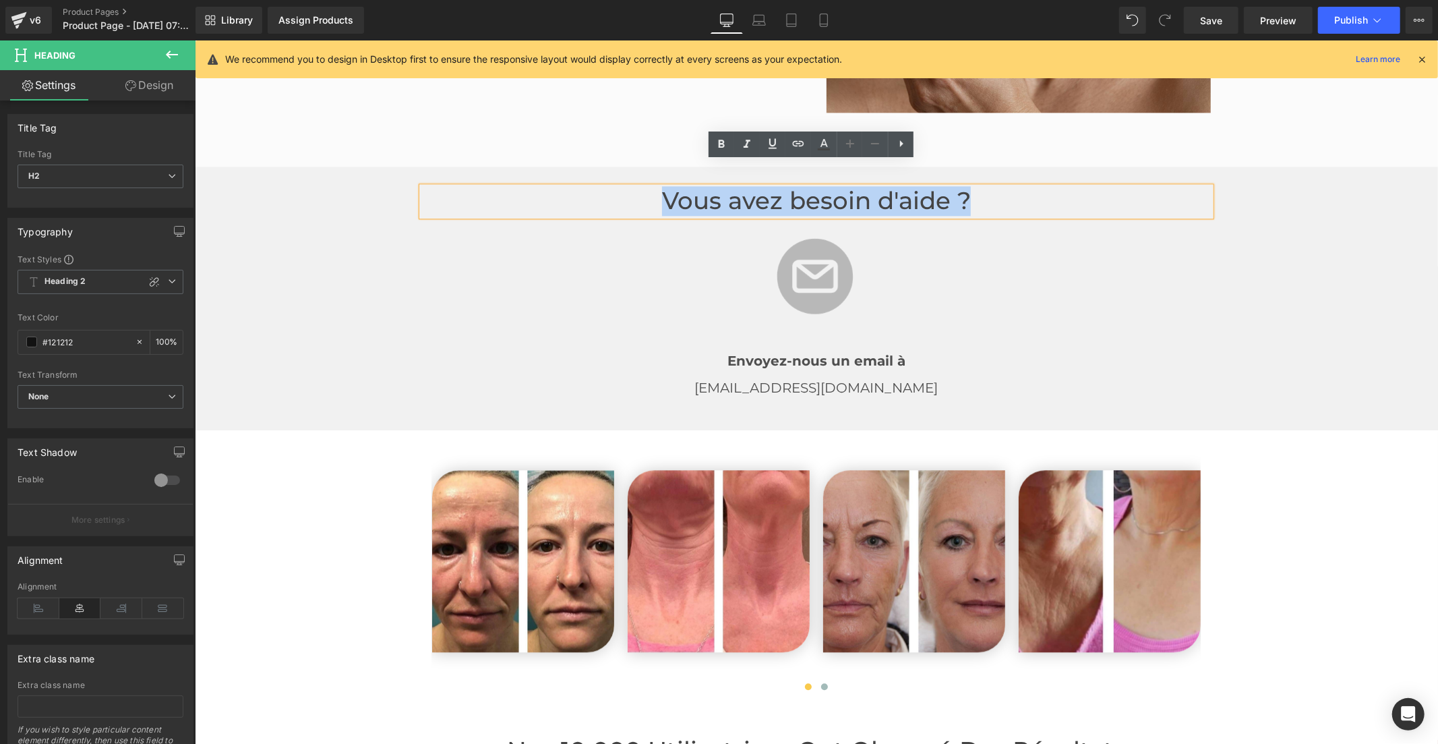
paste div
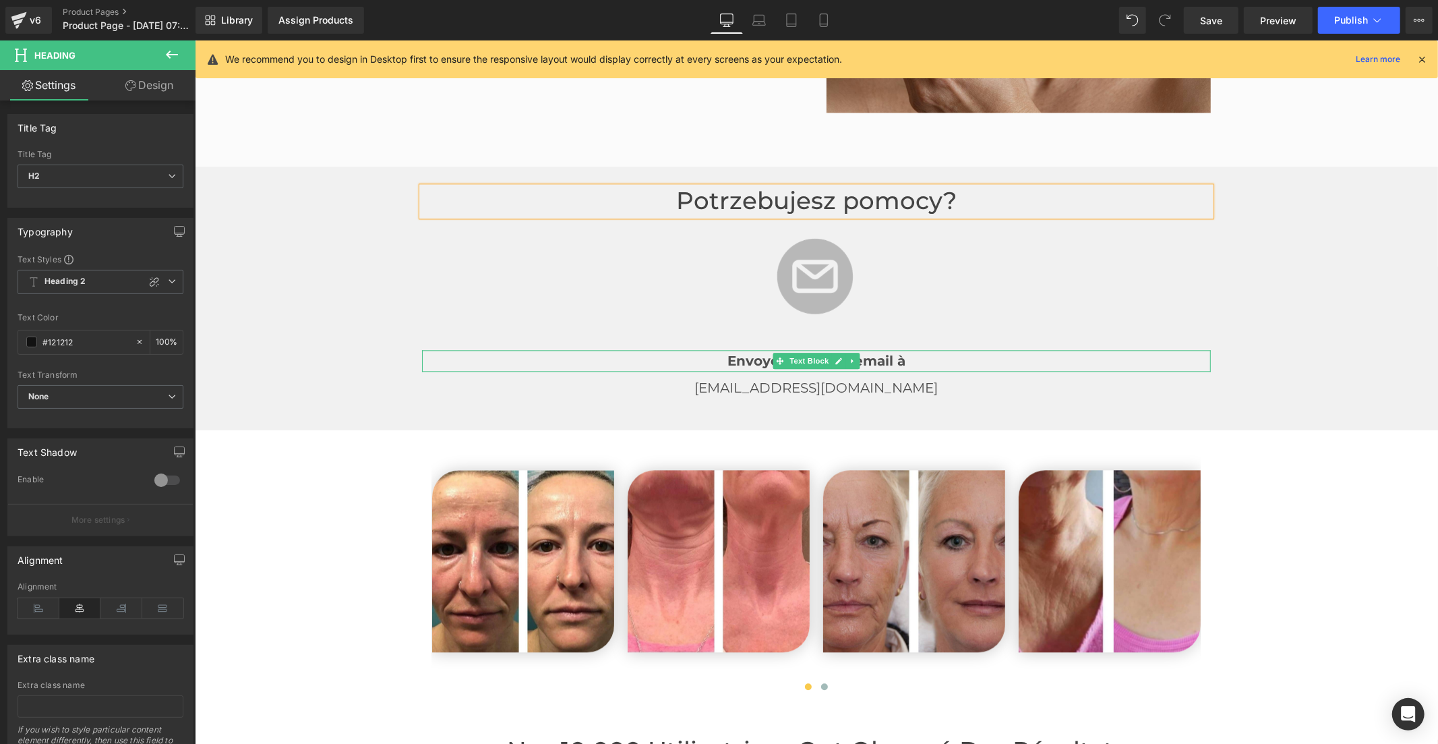
click at [751, 352] on b "Envoyez-nous un email à" at bounding box center [816, 360] width 178 height 16
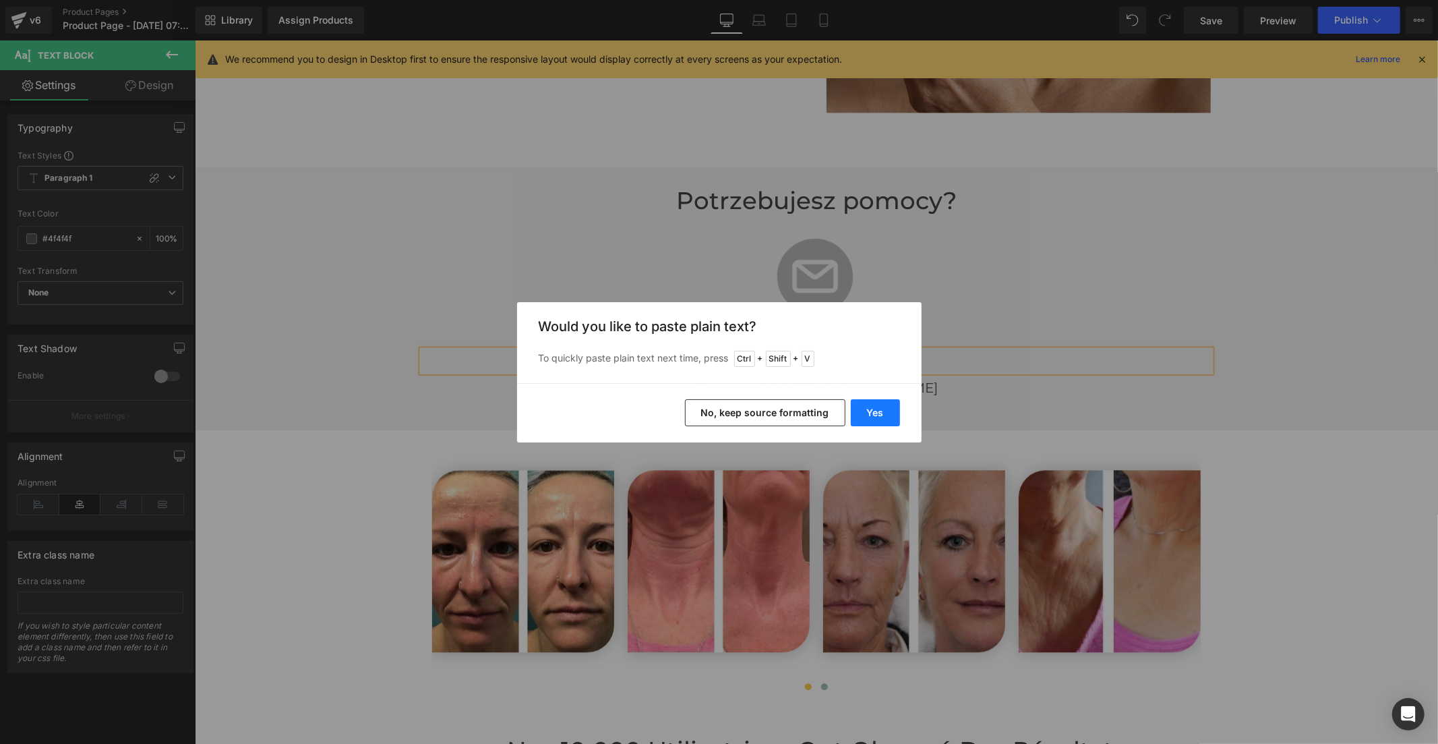
click at [897, 423] on button "Yes" at bounding box center [875, 412] width 49 height 27
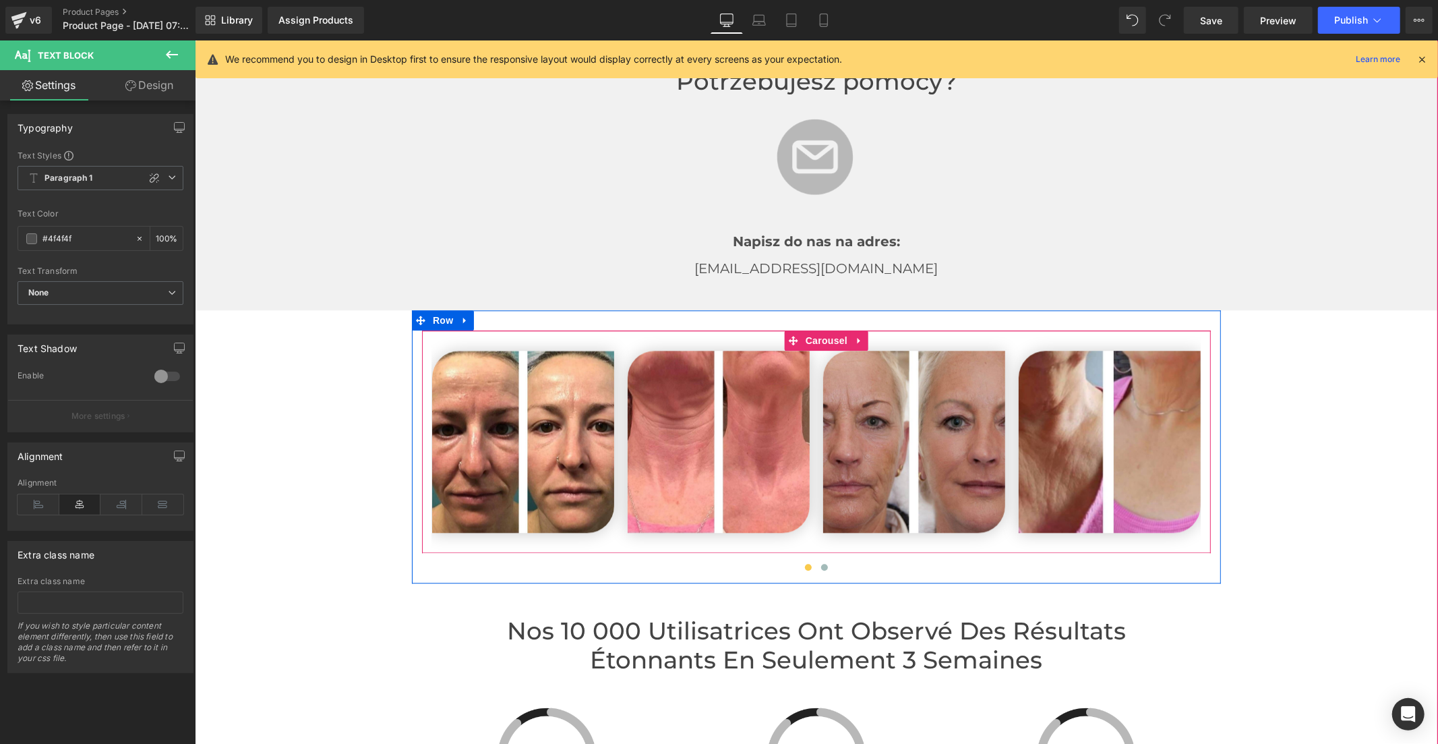
scroll to position [2862, 0]
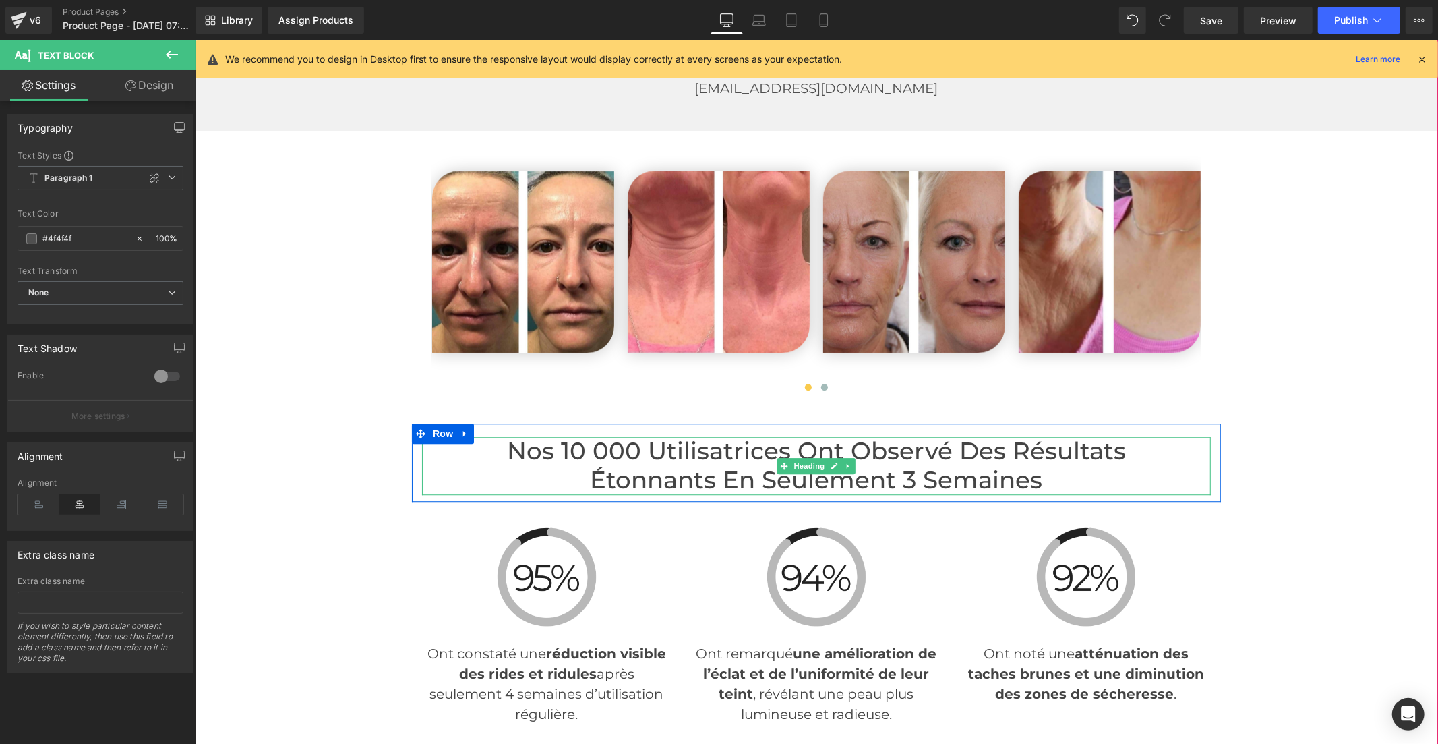
click at [714, 436] on h2 "Nos 10 000 Utilisatrices Ont Observé des Résultats Étonnants en Seulement 3 Sem…" at bounding box center [815, 464] width 789 height 57
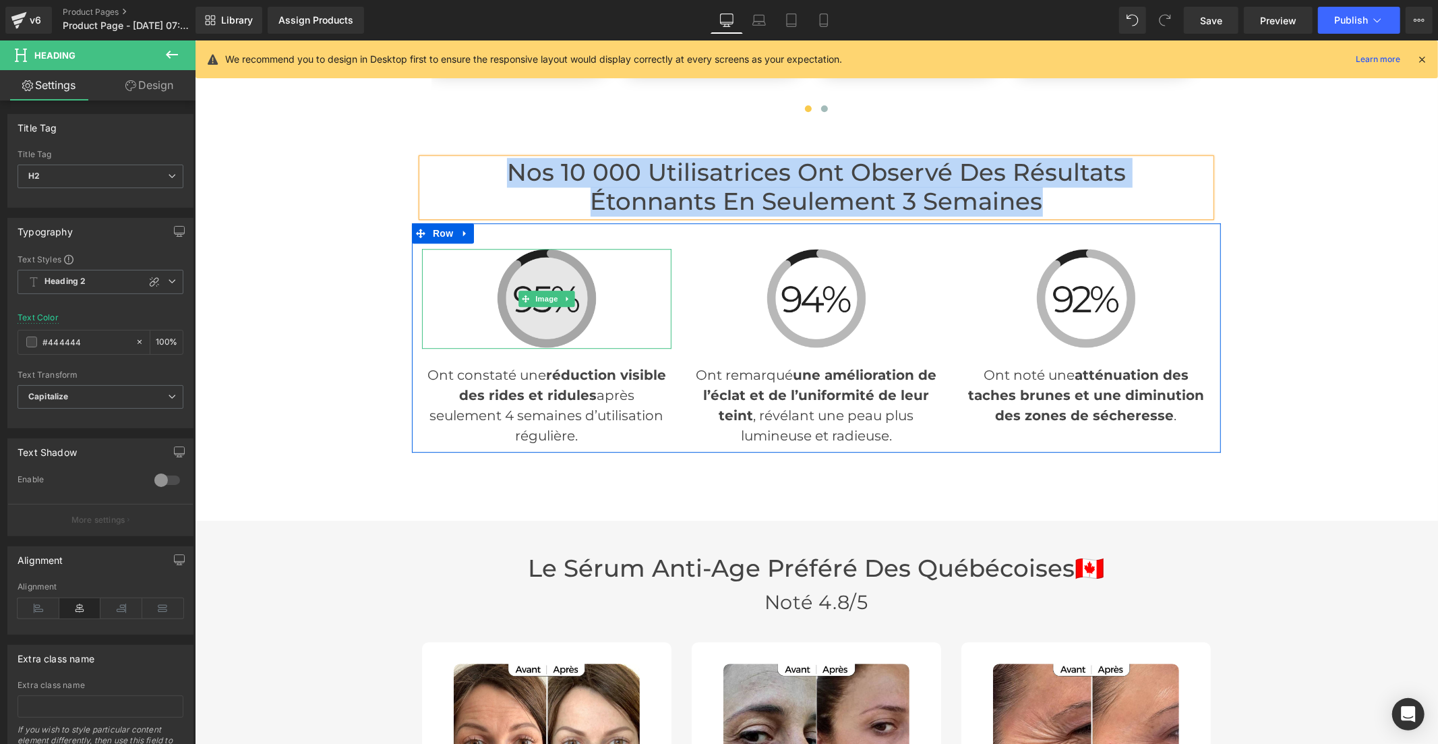
scroll to position [3161, 0]
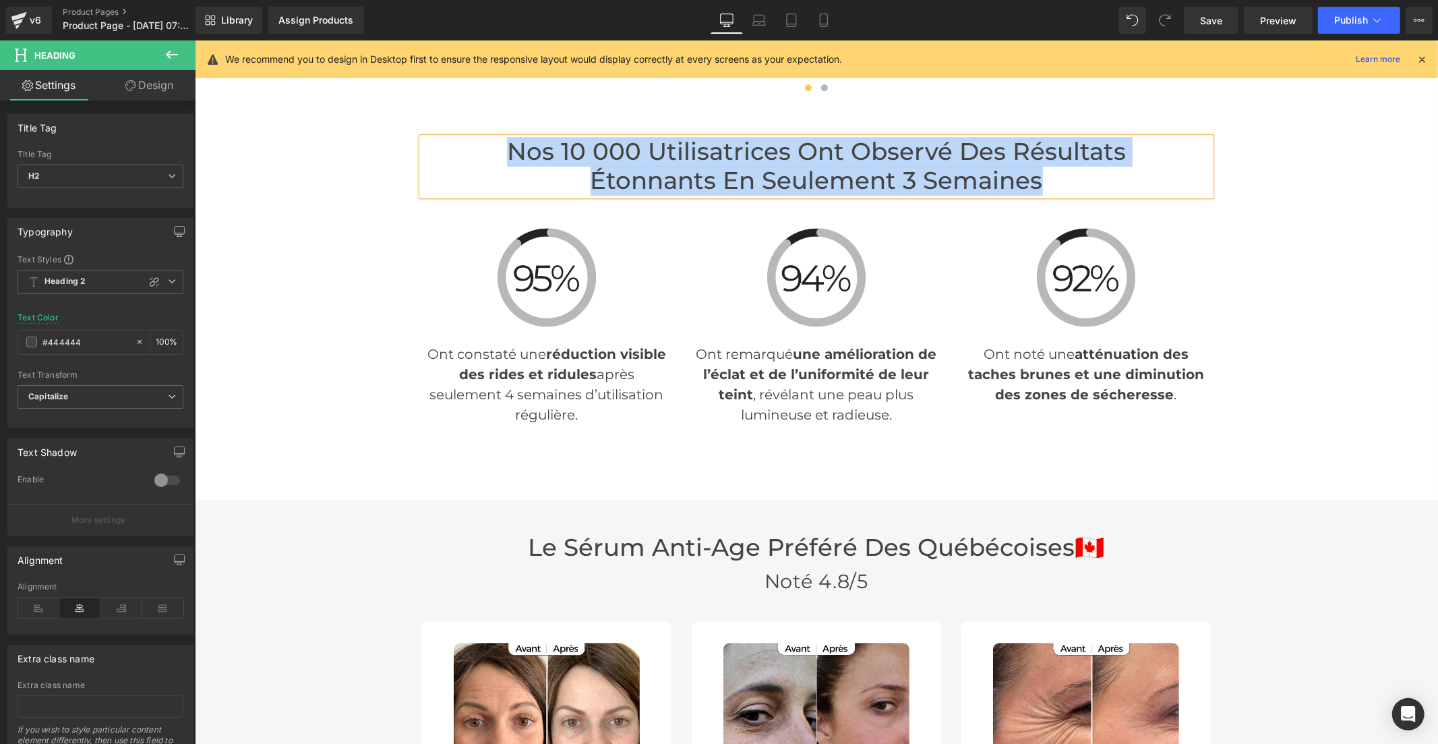
click at [510, 365] on div "Ont constaté une réduction visible des rides et ridules après seulement 4 semai…" at bounding box center [545, 375] width 249 height 97
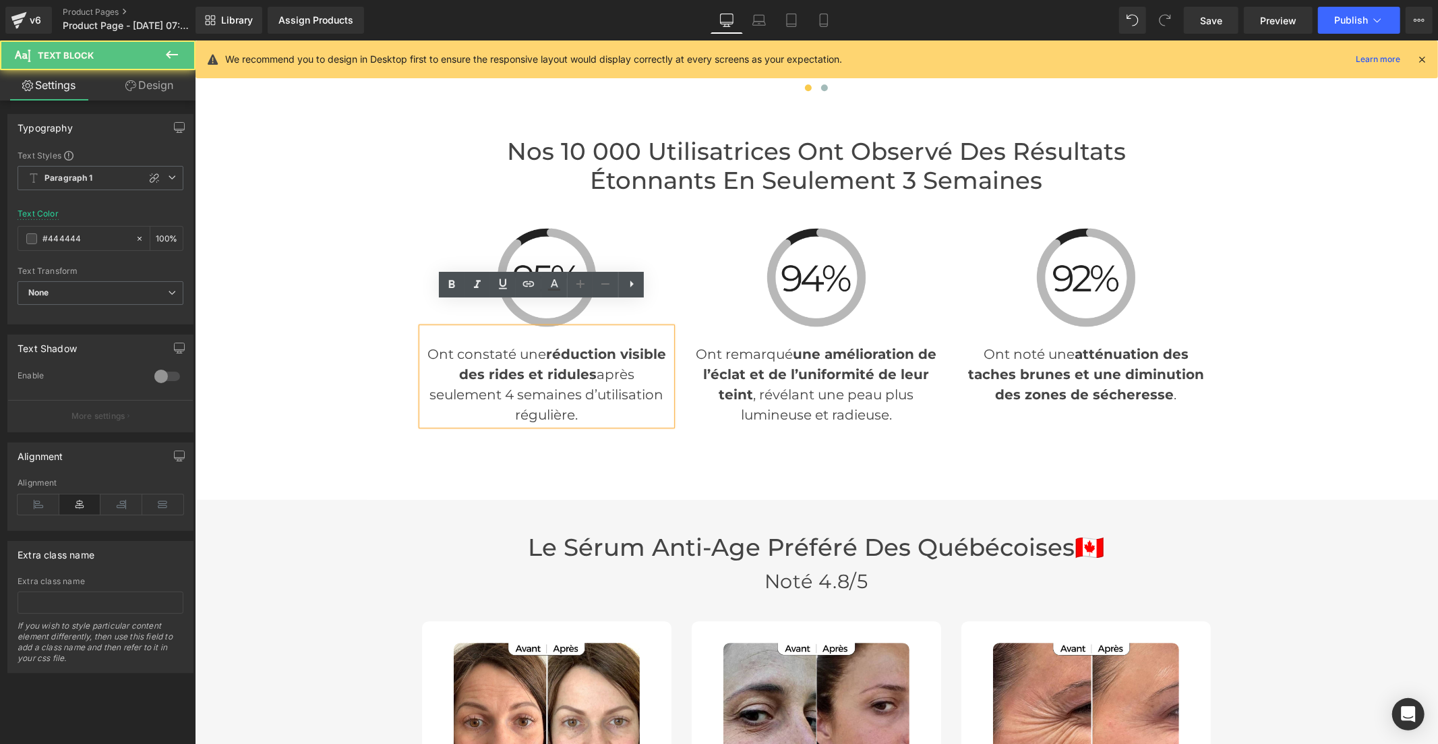
drag, startPoint x: 582, startPoint y: 386, endPoint x: 425, endPoint y: 328, distance: 167.7
click at [425, 343] on p "Ont constaté une réduction visible des rides et ridules après seulement 4 semai…" at bounding box center [545, 383] width 249 height 81
copy p "Ont constaté une réduction visible des rides et ridules après seulement 4 semai…"
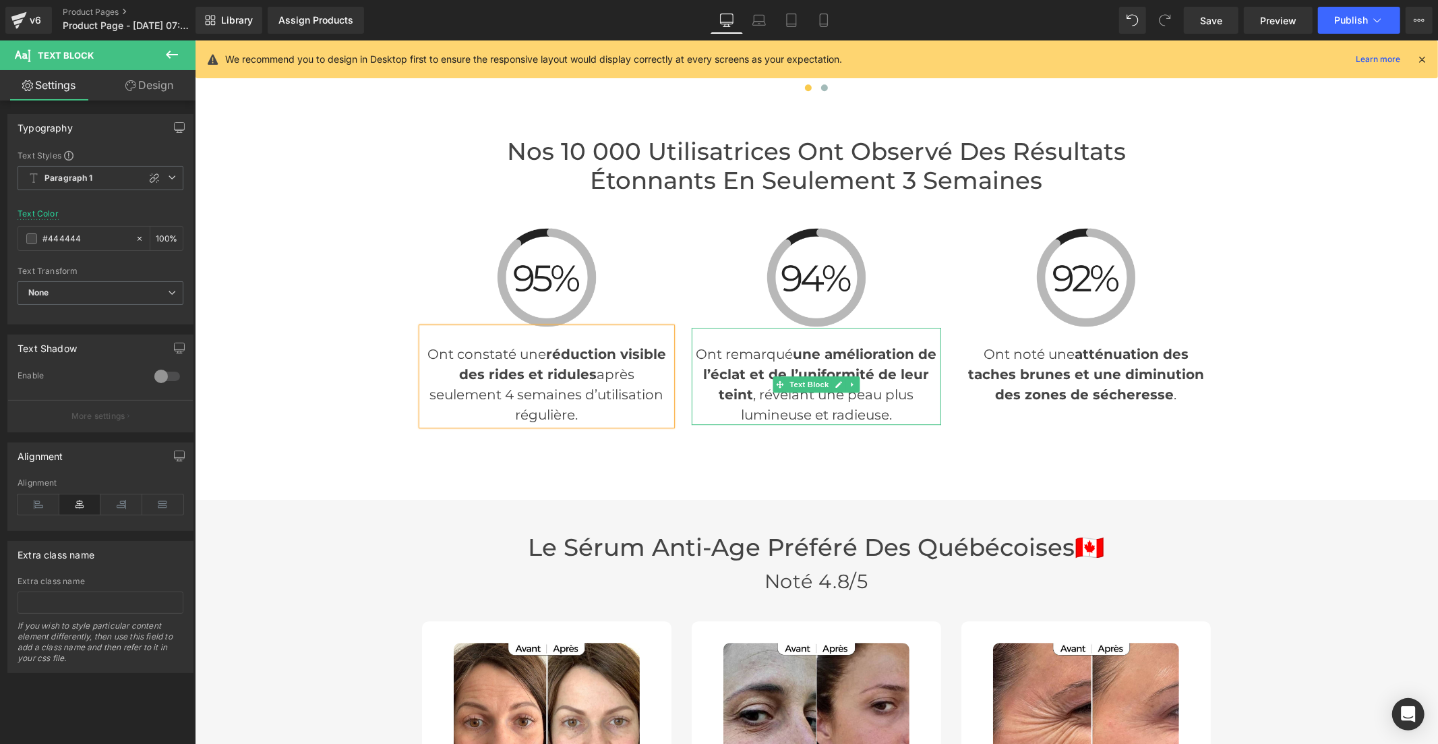
click at [747, 343] on p "Ont remarqué une amélioration de l’éclat et de l’uniformité de leur teint , rév…" at bounding box center [815, 383] width 249 height 81
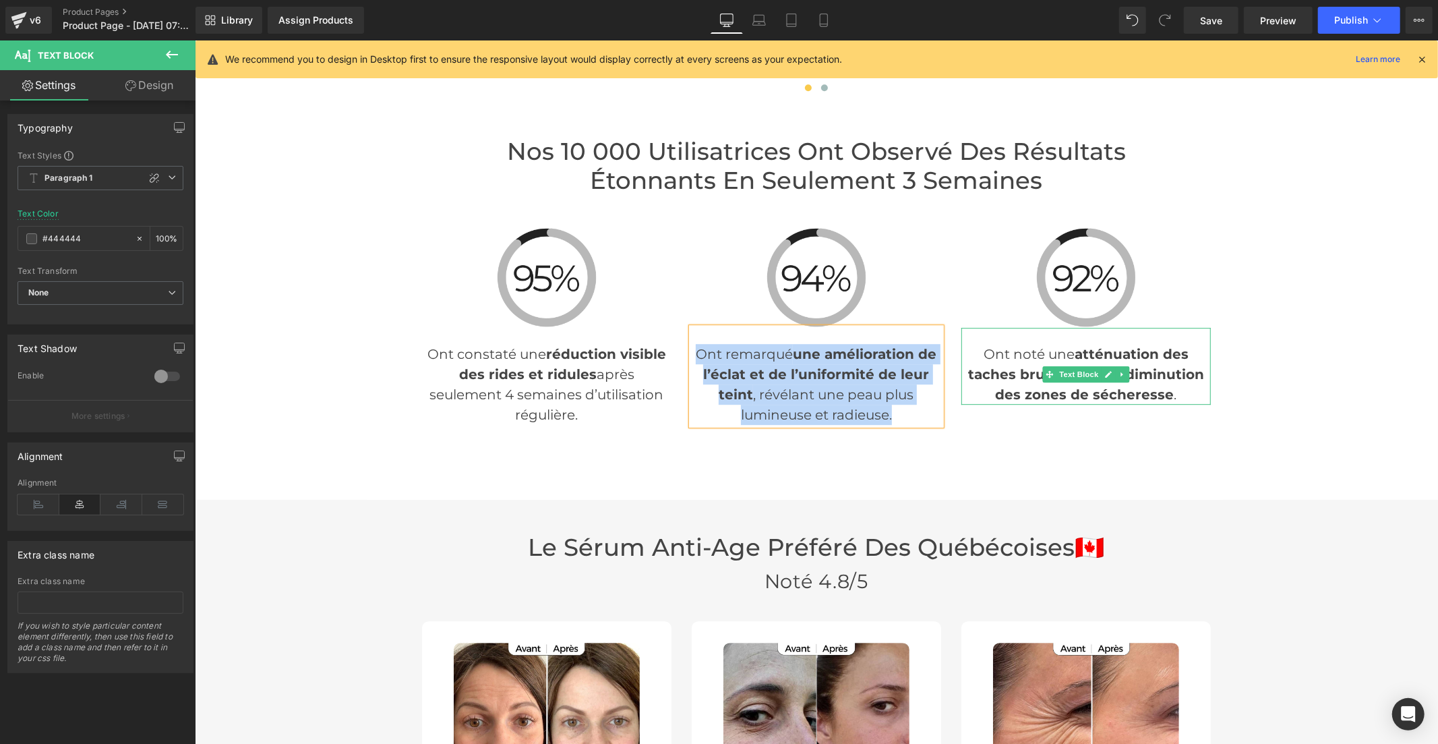
click at [1031, 349] on strong "atténuation des taches brunes et une diminution des zones de sécheresse" at bounding box center [1086, 373] width 236 height 57
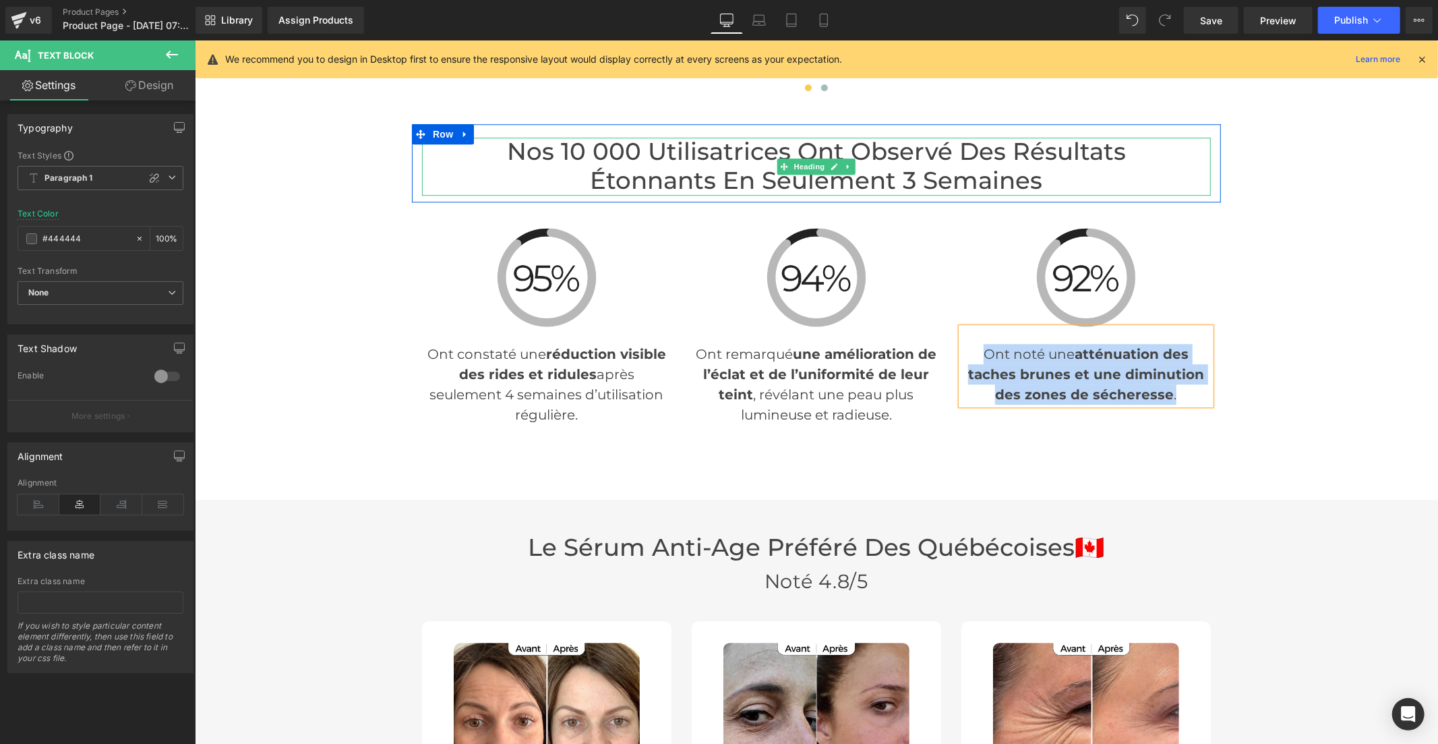
click at [713, 149] on h2 "Nos 10 000 Utilisatrices Ont Observé des Résultats Étonnants en Seulement 3 Sem…" at bounding box center [815, 165] width 789 height 57
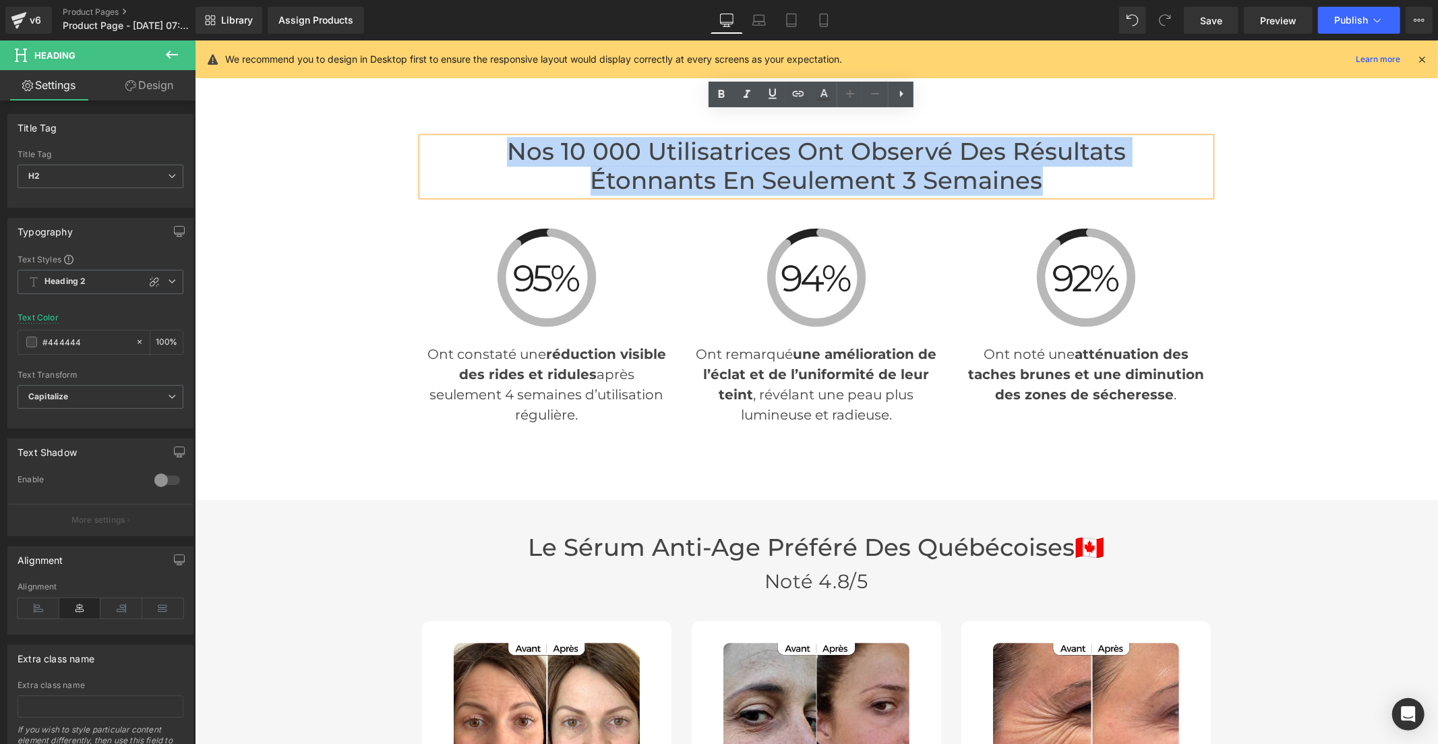
paste div
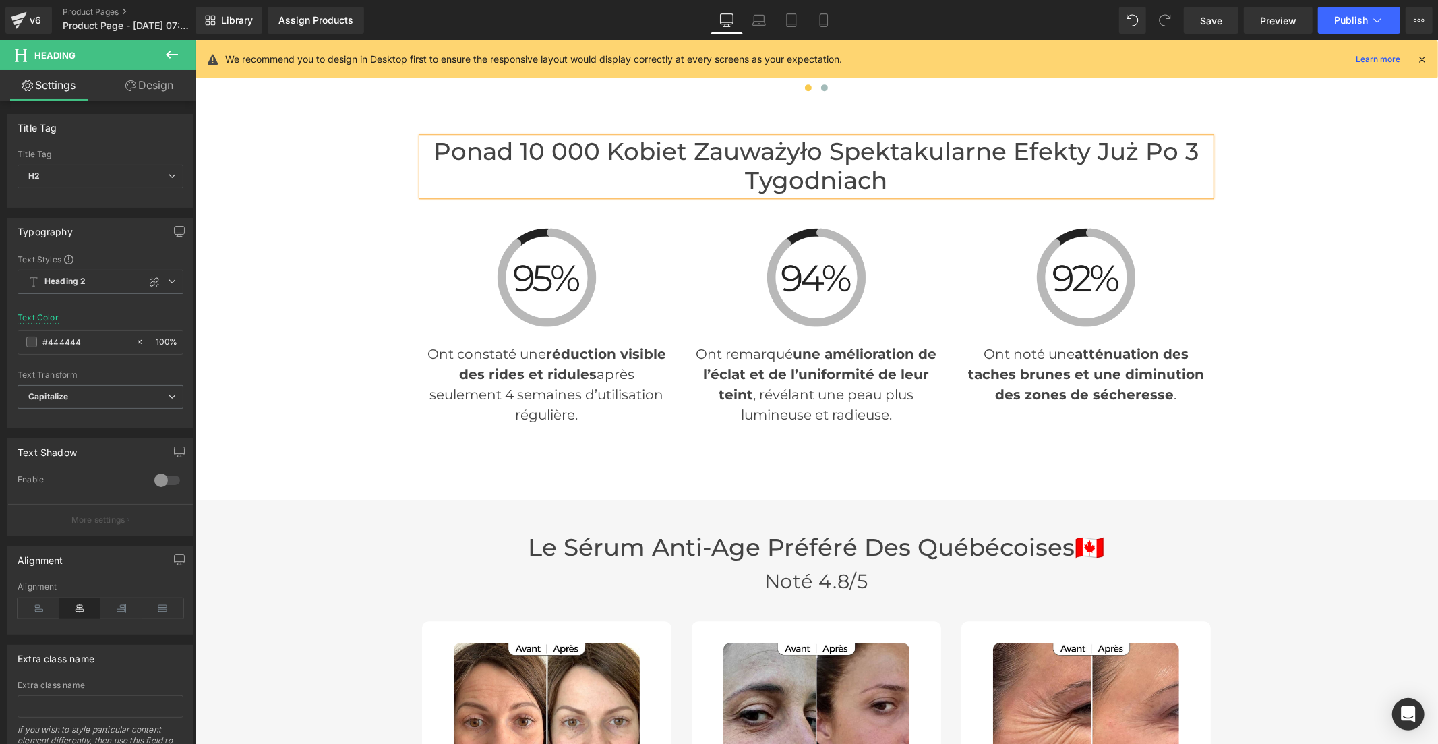
click at [1009, 137] on h2 "Ponad 10 000 kobiet zauważyło spektakularne efekty już po 3 tygodniach" at bounding box center [815, 165] width 789 height 57
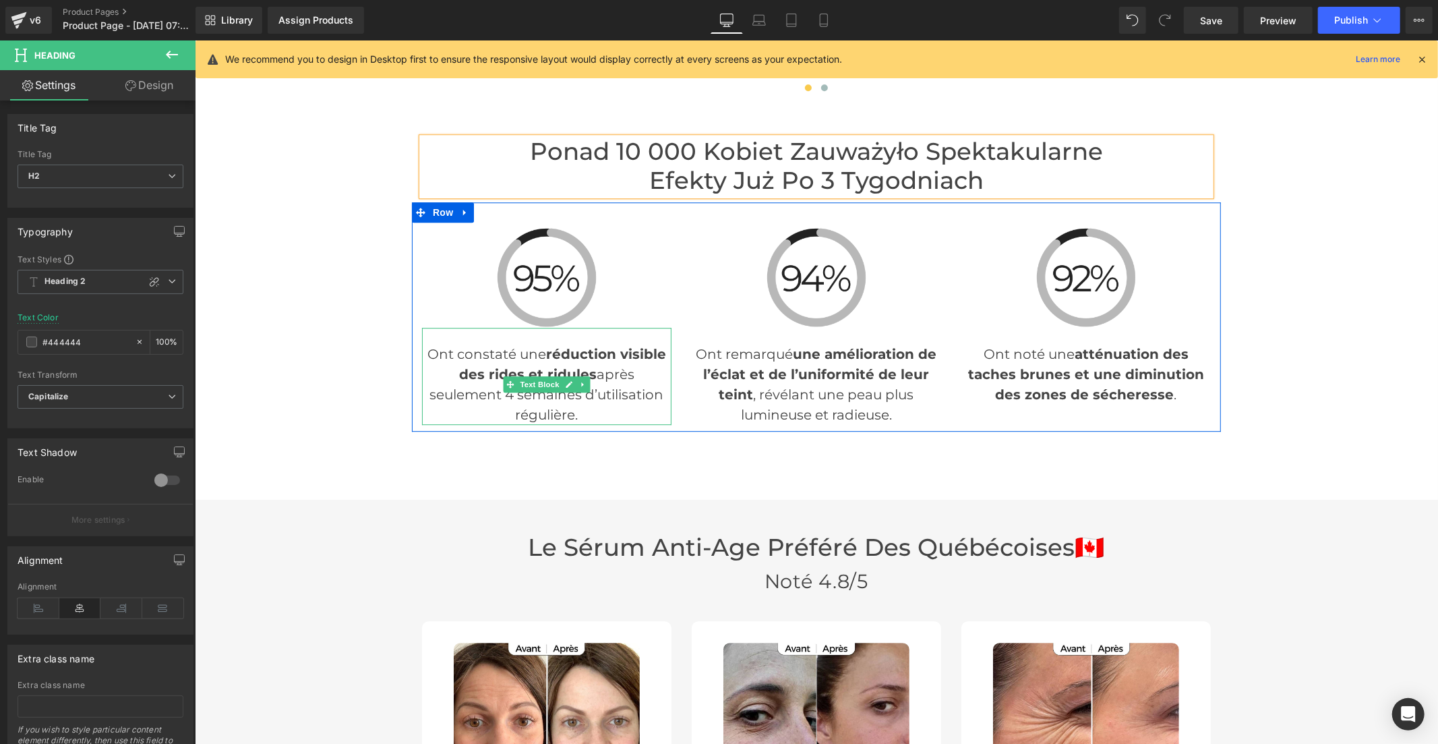
click at [503, 347] on strong "réduction visible des rides et ridules" at bounding box center [561, 363] width 207 height 36
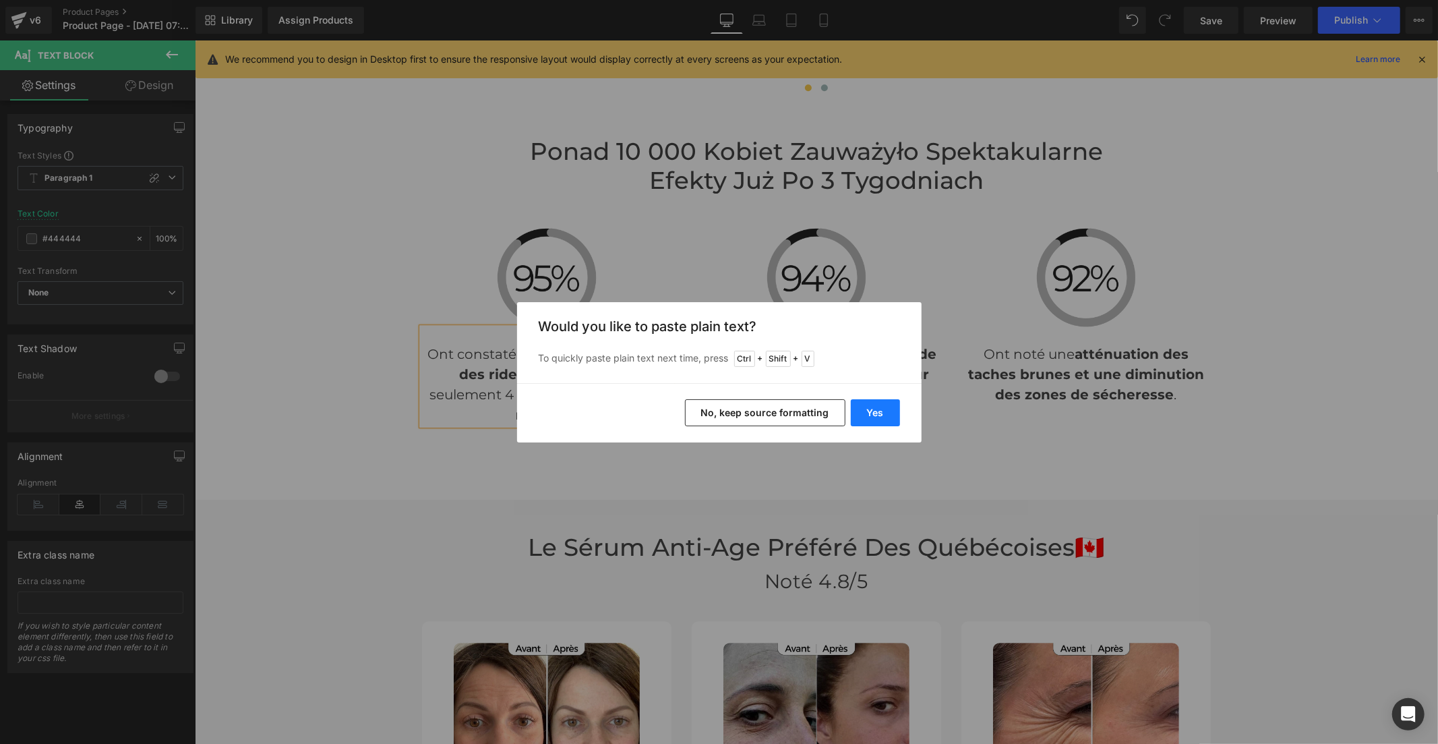
drag, startPoint x: 863, startPoint y: 419, endPoint x: 328, endPoint y: 307, distance: 546.1
click at [863, 419] on button "Yes" at bounding box center [875, 412] width 49 height 27
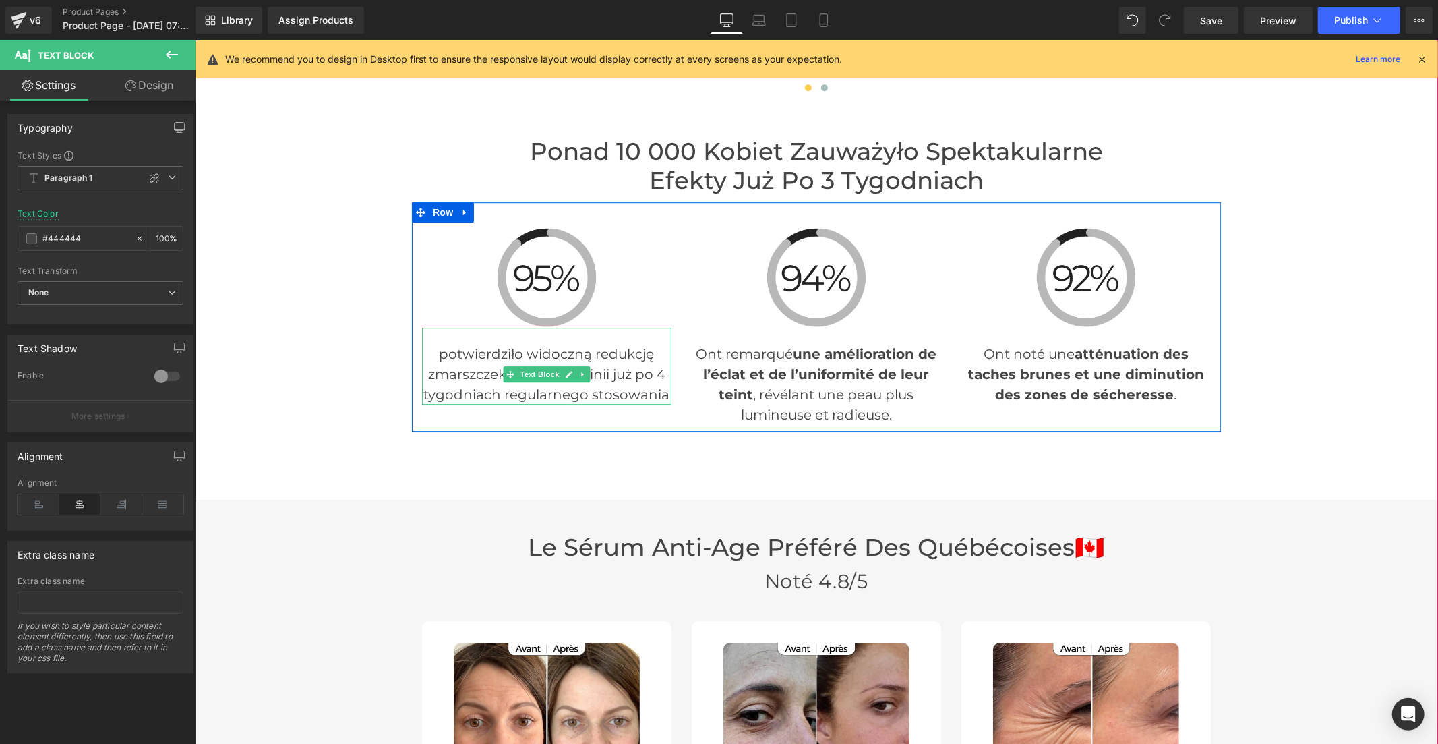
click at [444, 343] on p "potwierdziło widoczną redukcję zmarszczek i drobnych linii już po 4 tygodniach …" at bounding box center [545, 373] width 249 height 61
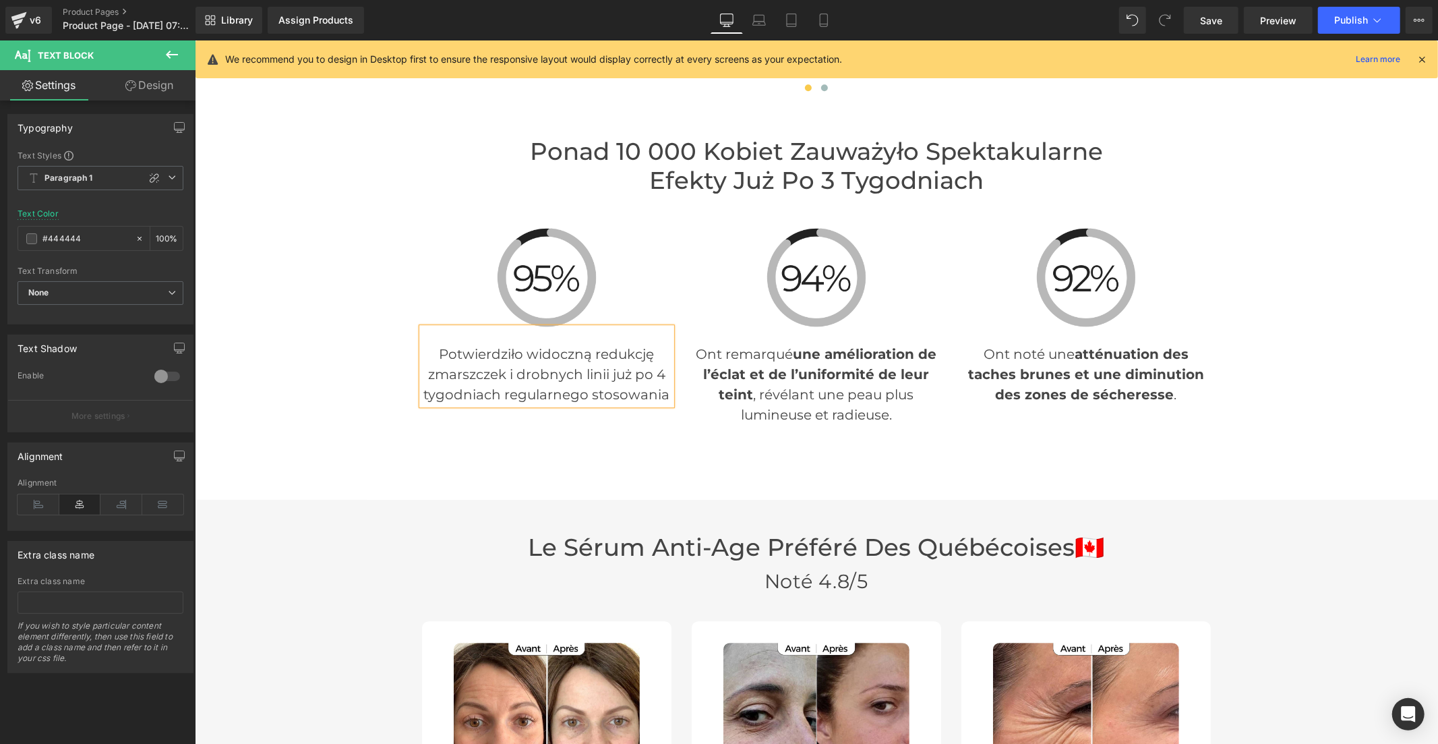
click at [752, 355] on strong "une amélioration de l’éclat et de l’uniformité de leur teint" at bounding box center [819, 373] width 233 height 57
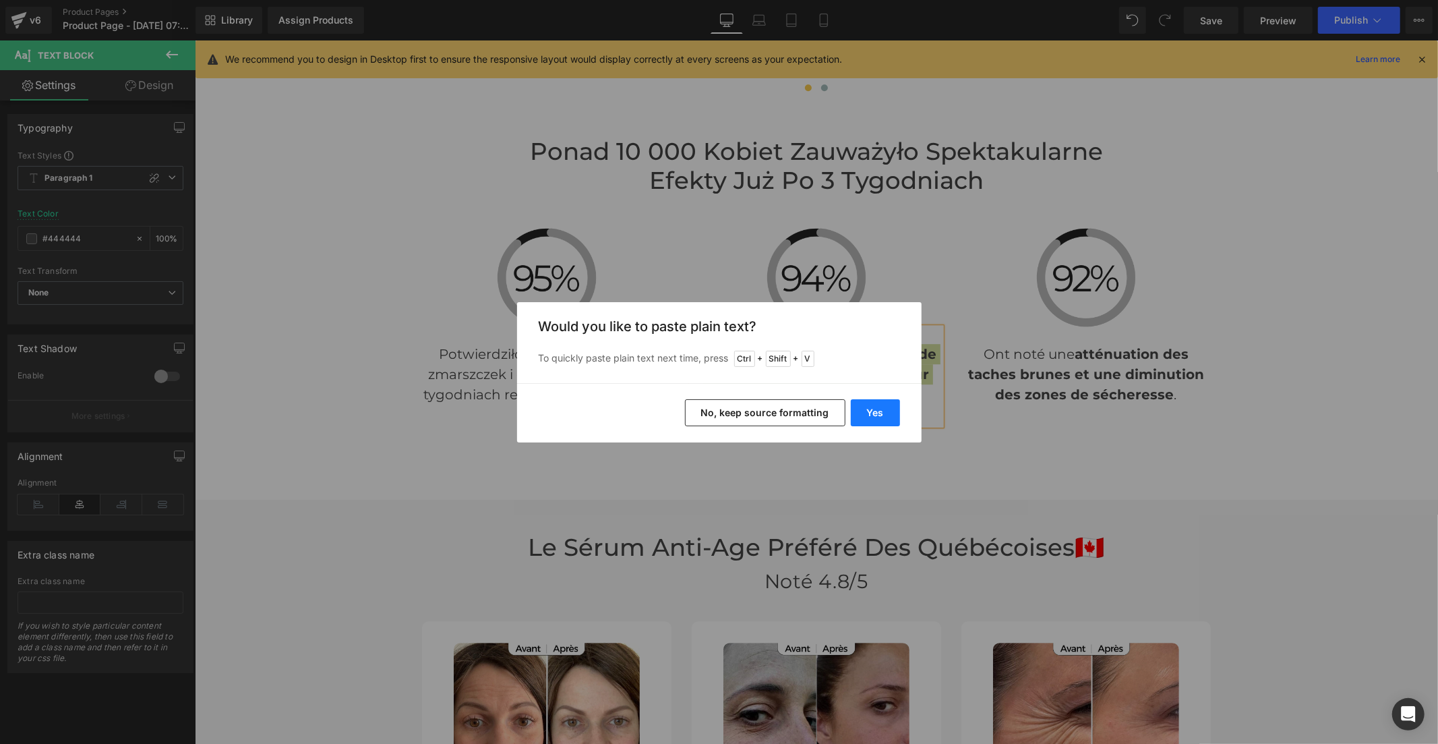
click at [870, 413] on button "Yes" at bounding box center [875, 412] width 49 height 27
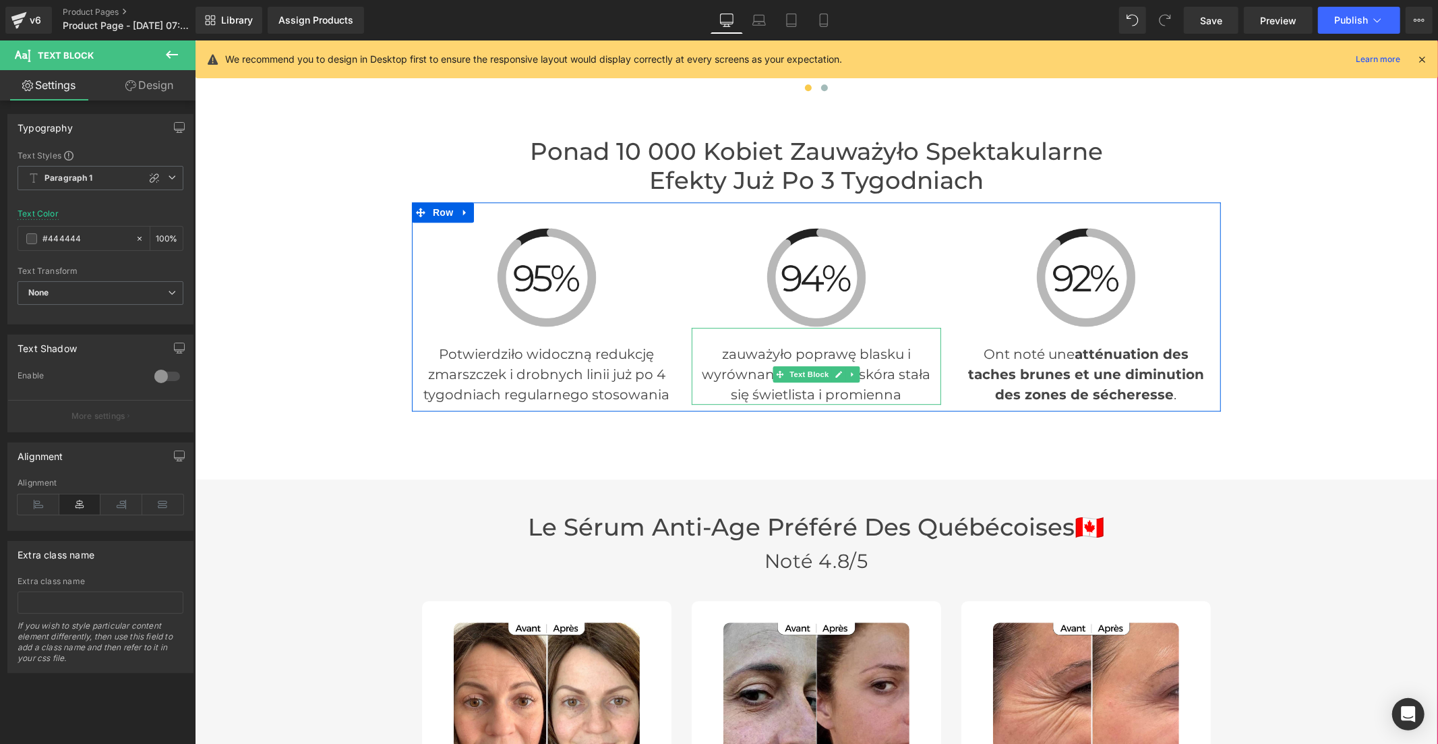
click at [721, 343] on p "zauważyło poprawę blasku i wyrównanie kolorytu – skóra stała się świetlista i p…" at bounding box center [815, 373] width 249 height 61
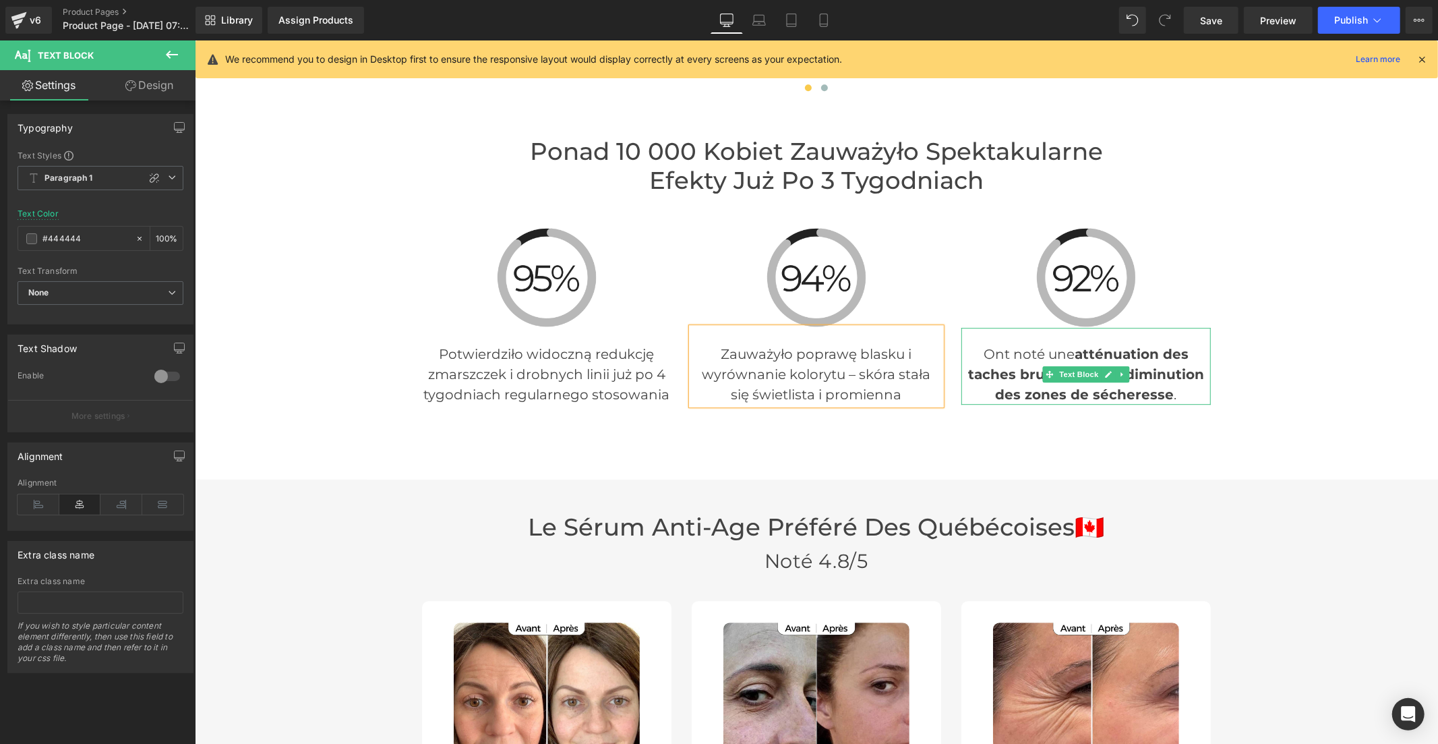
click at [978, 343] on p "Ont noté une atténuation des taches brunes et une diminution des zones de séche…" at bounding box center [1085, 373] width 249 height 61
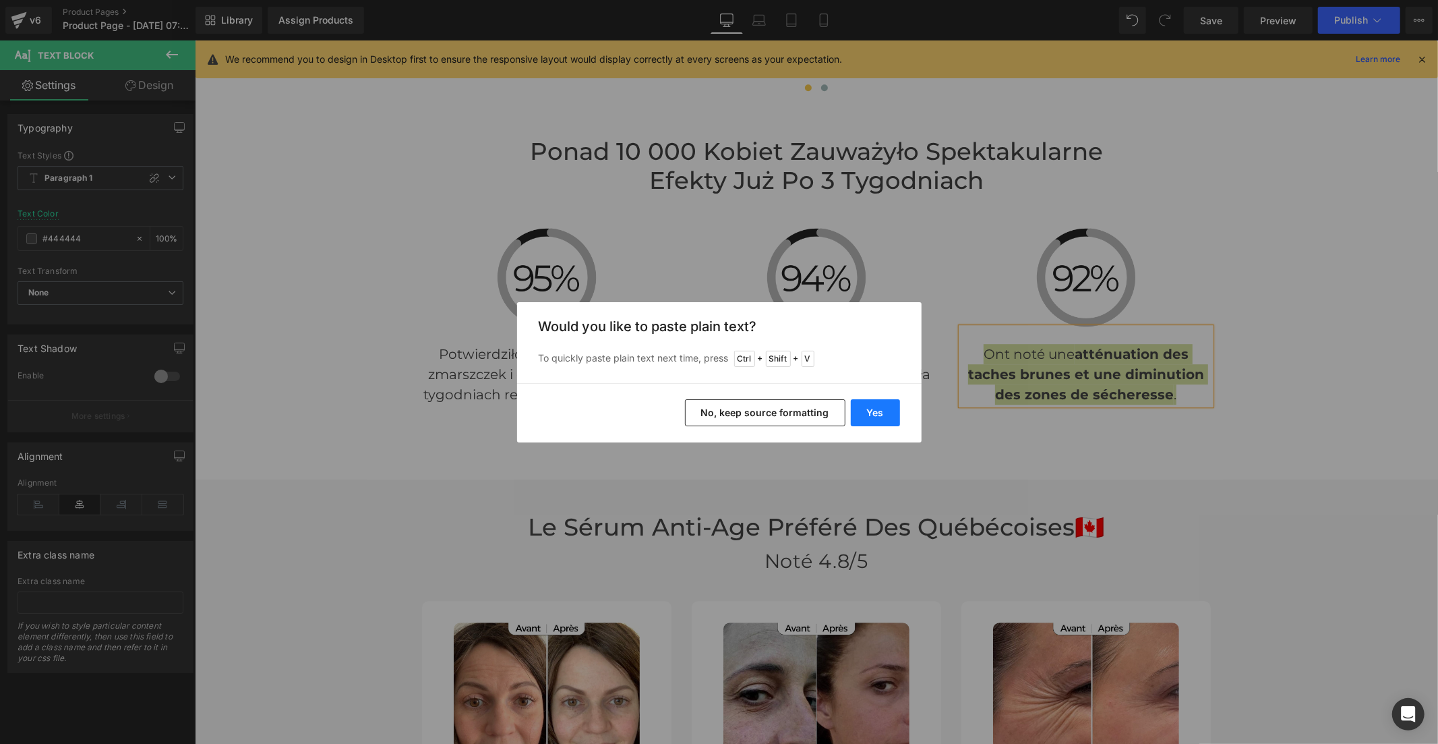
click at [877, 412] on button "Yes" at bounding box center [875, 412] width 49 height 27
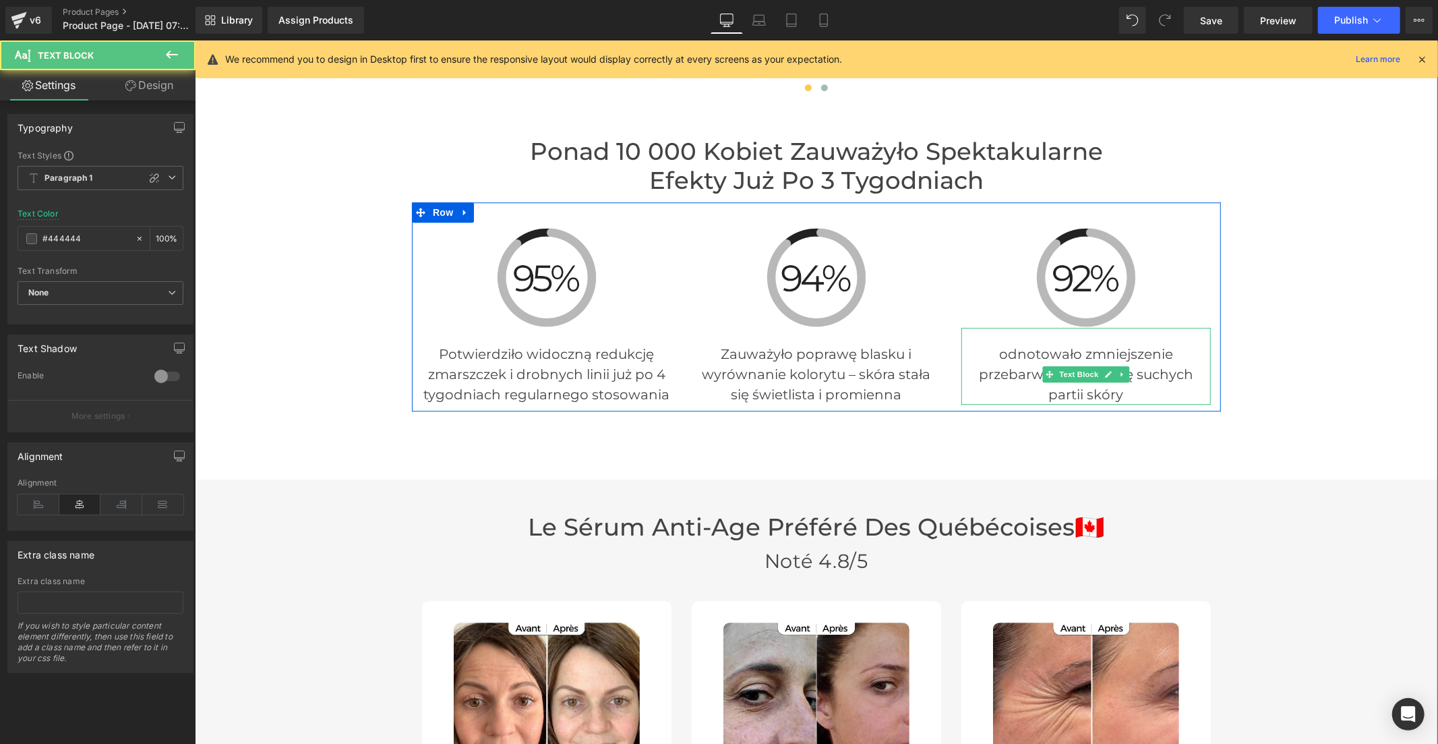
click at [1002, 343] on p "odnotowało zmniejszenie przebarwień i redukcję suchych partii skóry" at bounding box center [1085, 373] width 249 height 61
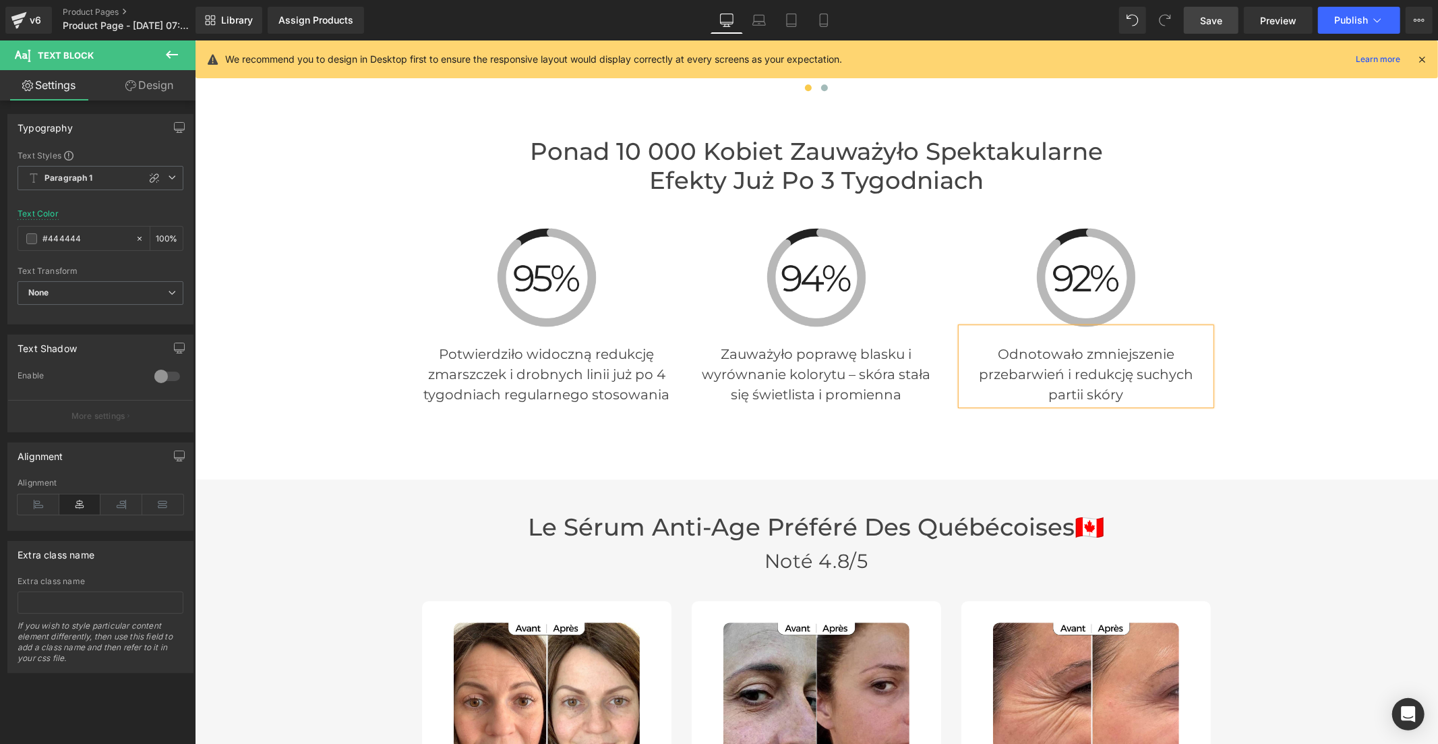
click at [1206, 22] on span "Save" at bounding box center [1211, 20] width 22 height 14
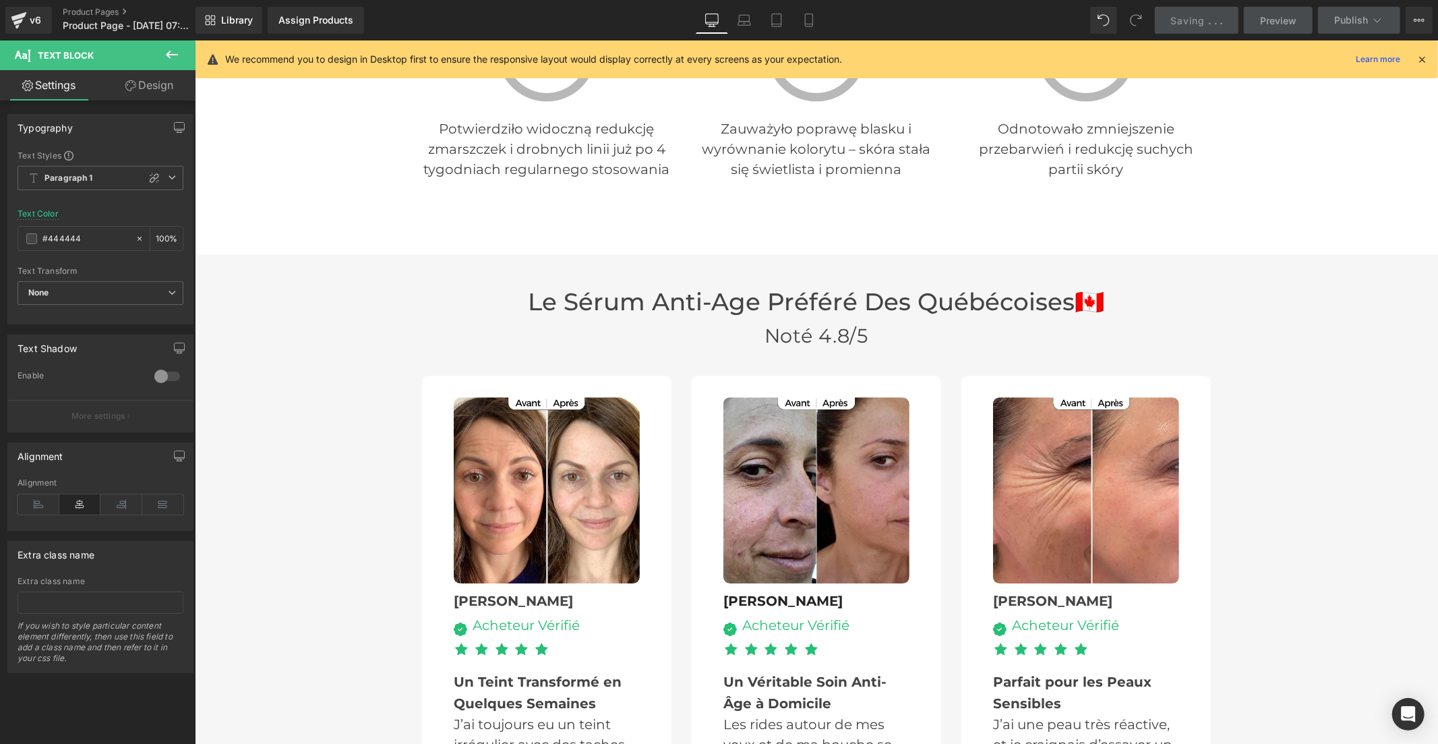
click at [1051, 287] on h3 "Le sérum anti-age Préféré Des québécoises 🇨🇦" at bounding box center [815, 301] width 789 height 29
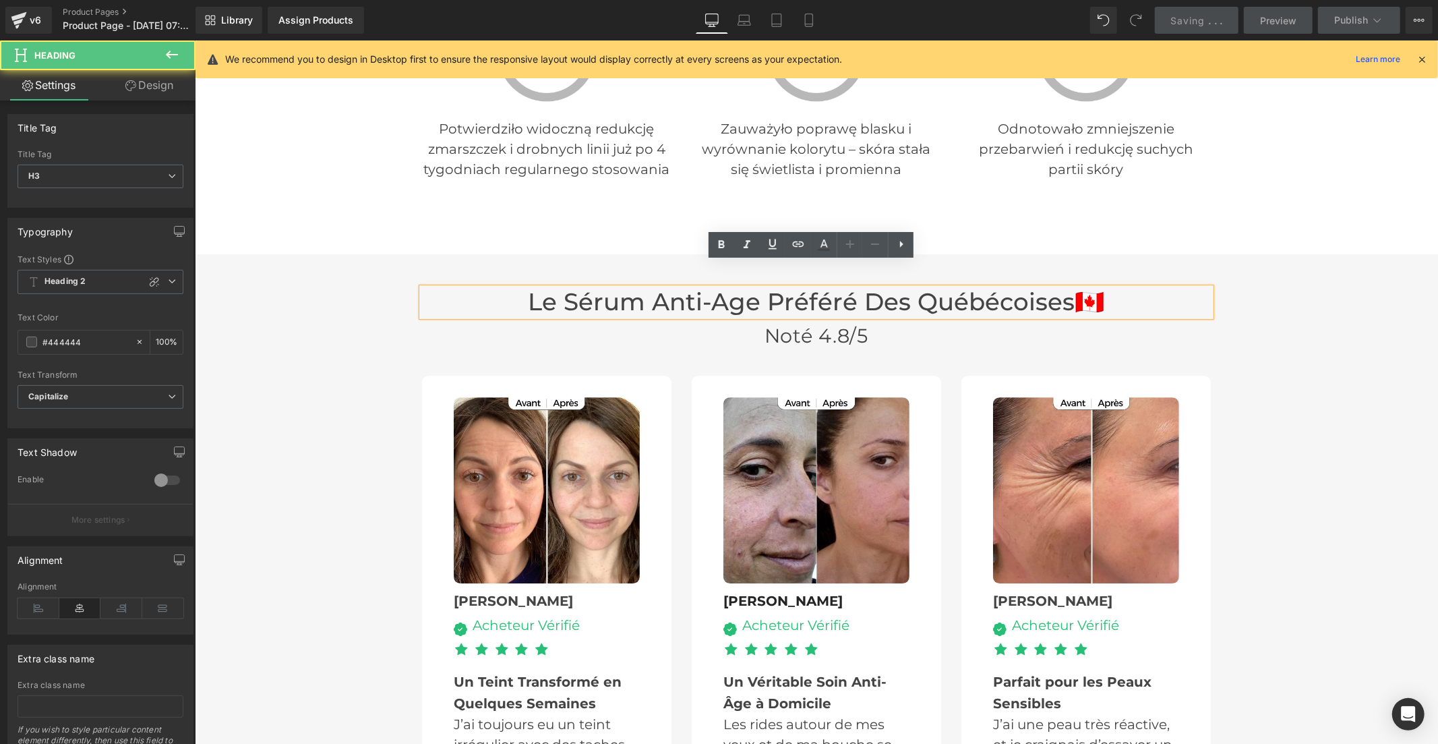
click at [1075, 287] on span "🇨🇦" at bounding box center [1090, 301] width 30 height 29
click at [1090, 287] on span "🇨🇦" at bounding box center [1090, 301] width 30 height 29
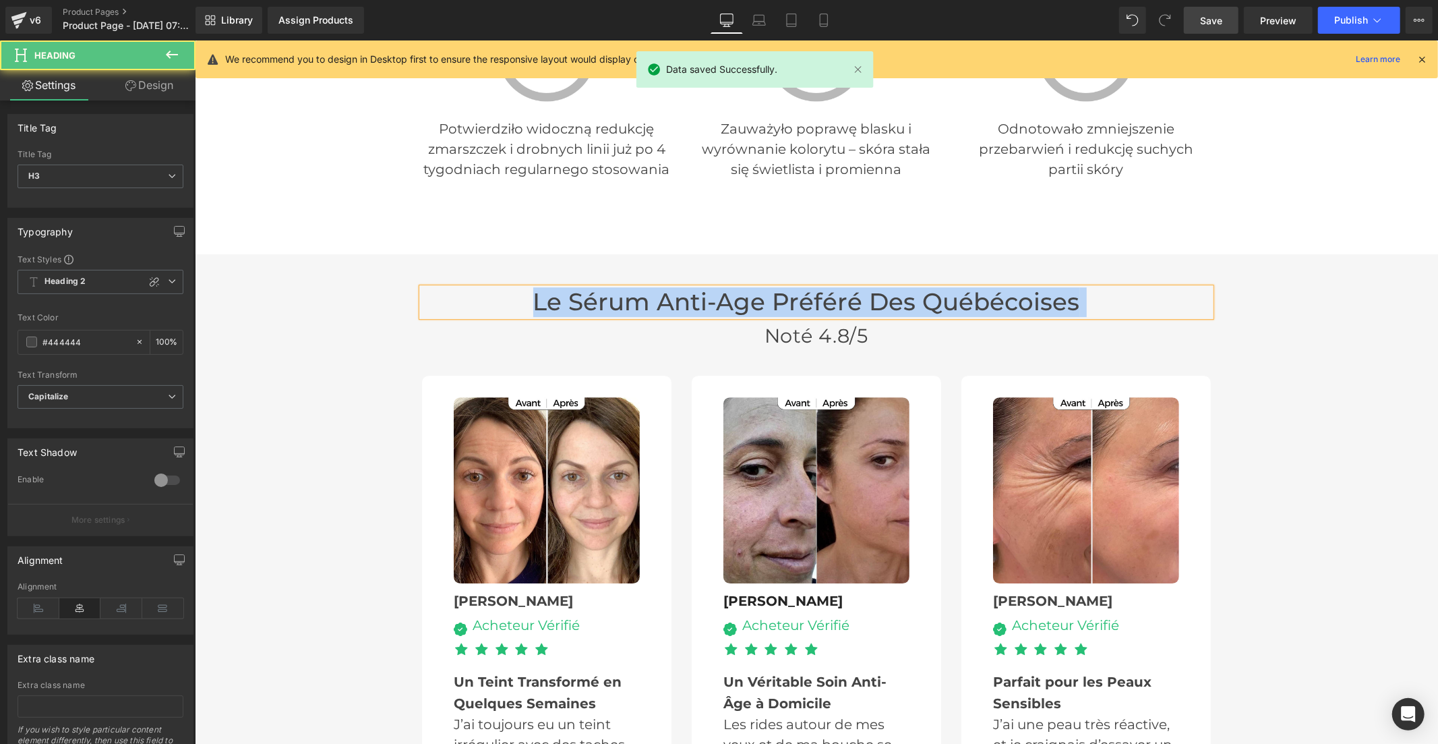
drag, startPoint x: 1079, startPoint y: 274, endPoint x: 472, endPoint y: 264, distance: 606.9
click at [472, 287] on h3 "Le sérum anti-age Préféré Des québécoises" at bounding box center [815, 301] width 789 height 29
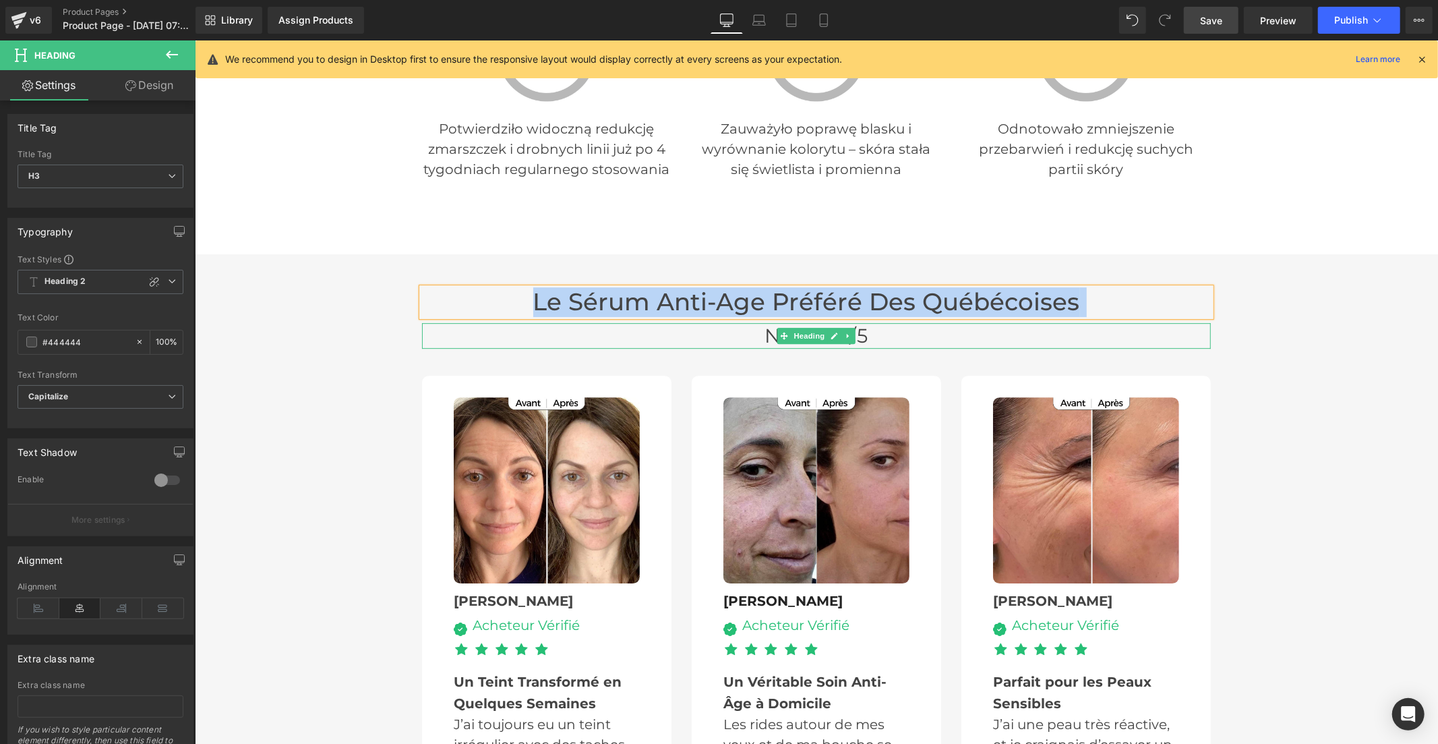
click at [766, 323] on span "Noté 4.8/5" at bounding box center [816, 335] width 104 height 24
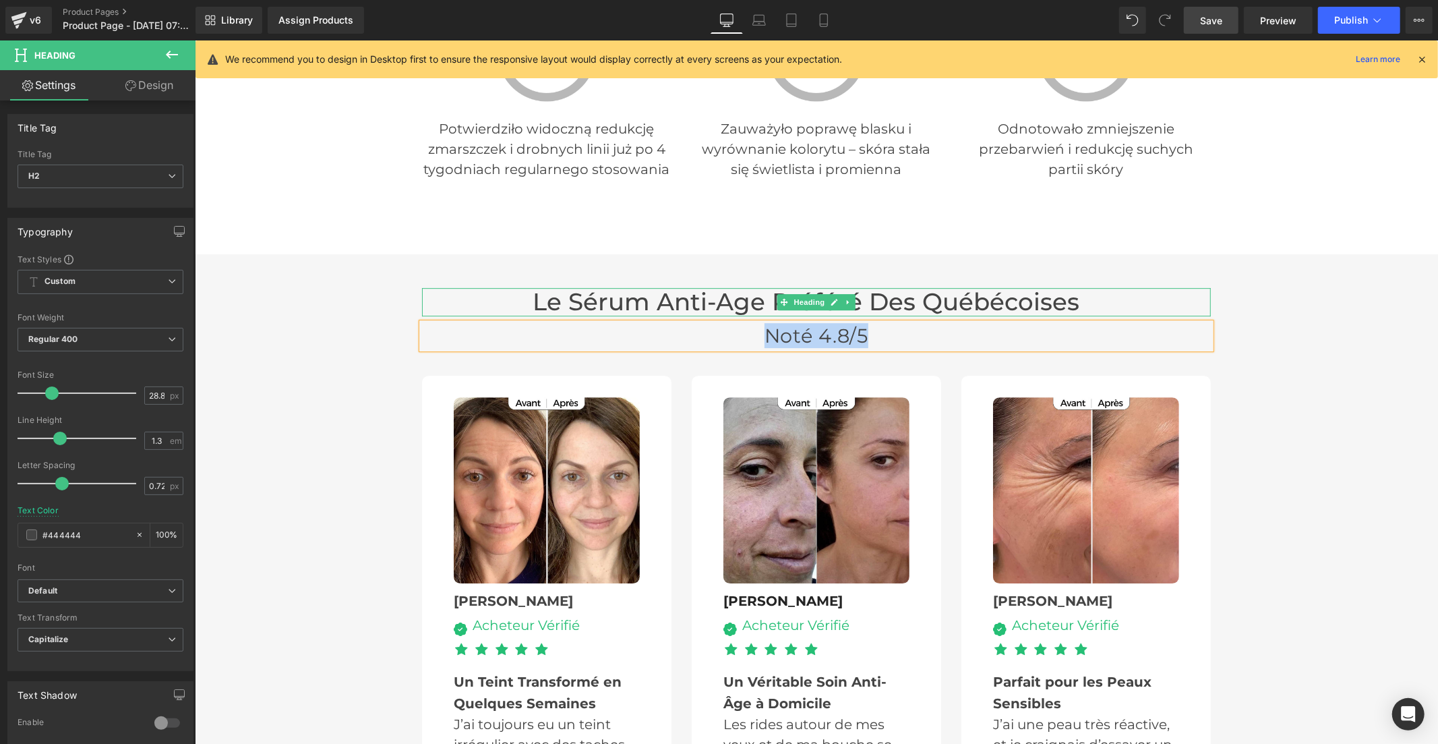
click at [742, 287] on h3 "Le sérum anti-age Préféré Des québécoises" at bounding box center [815, 301] width 789 height 29
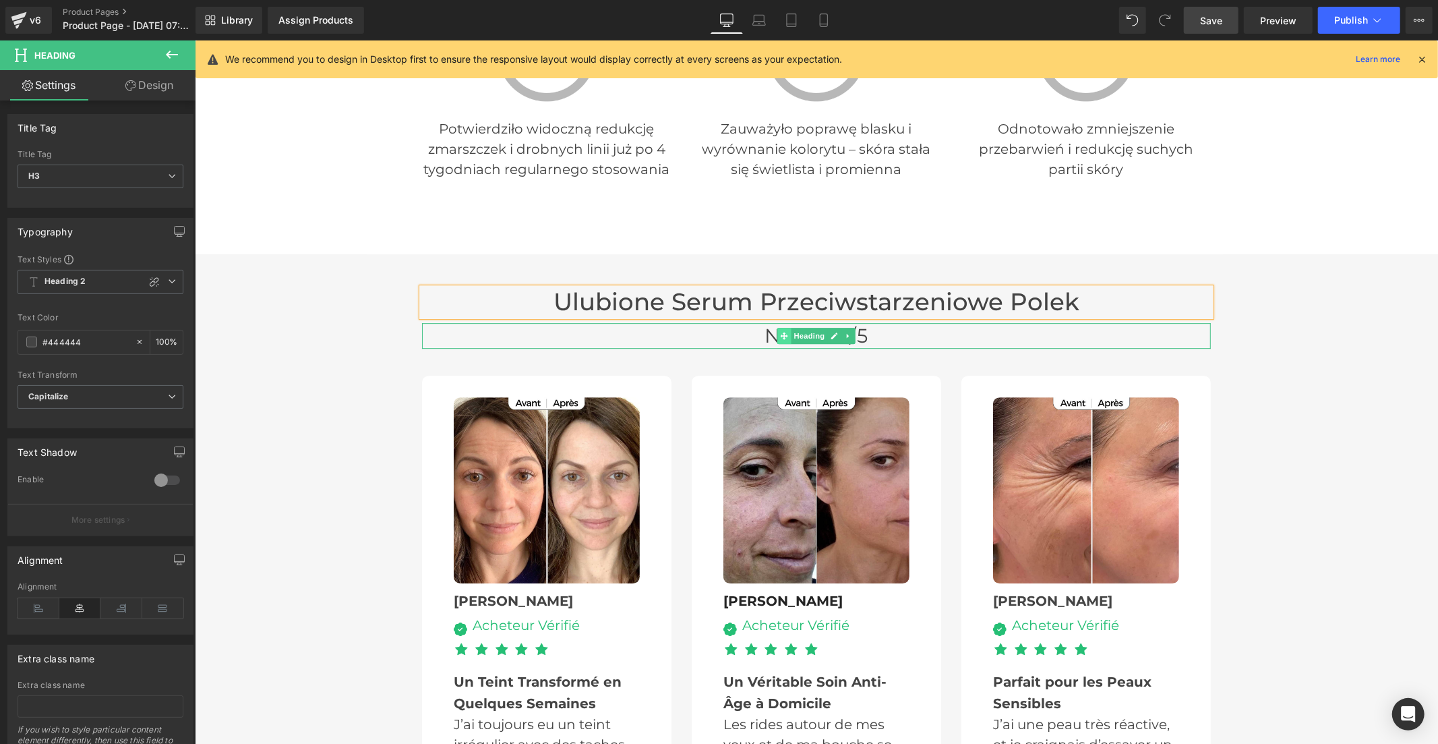
click at [780, 331] on icon at bounding box center [783, 335] width 7 height 8
click at [764, 323] on span "Noté 4.8/5" at bounding box center [816, 335] width 104 height 24
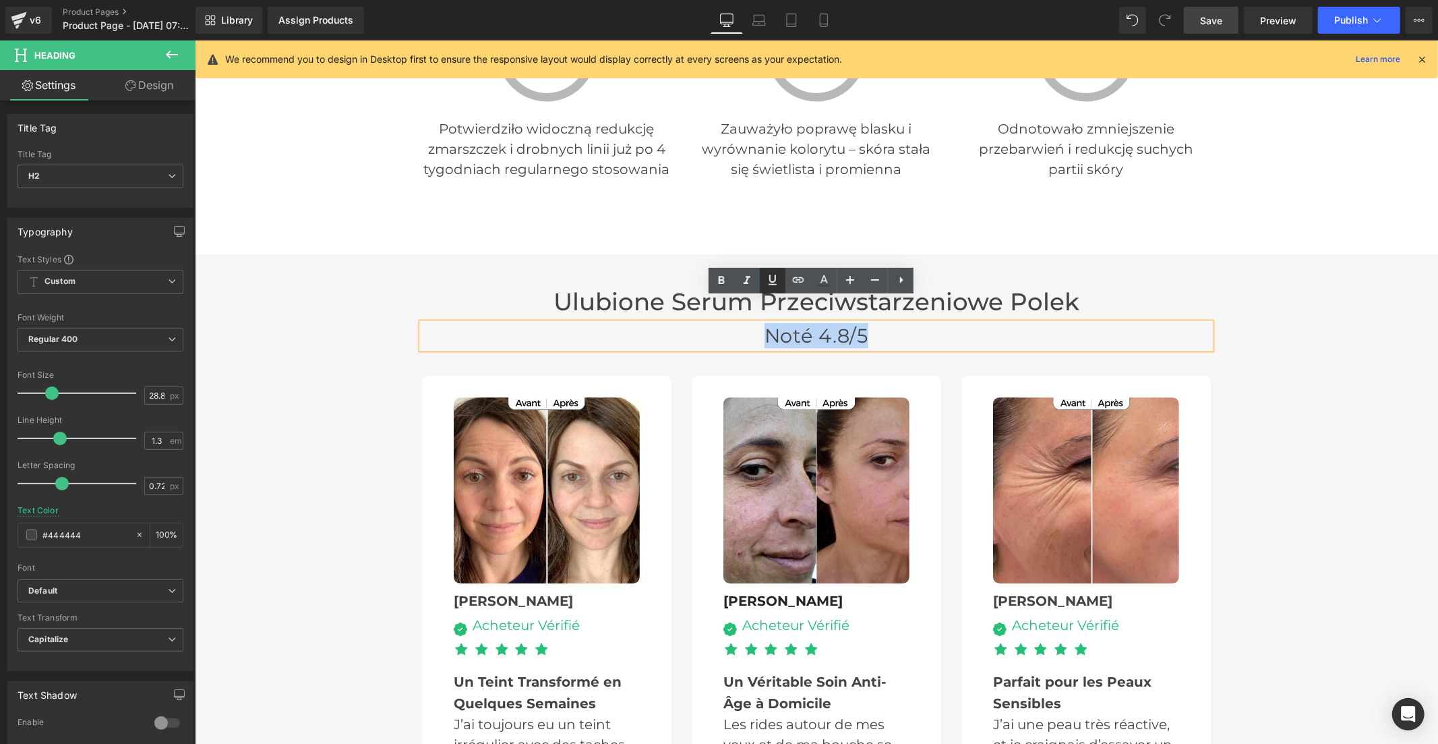
paste div
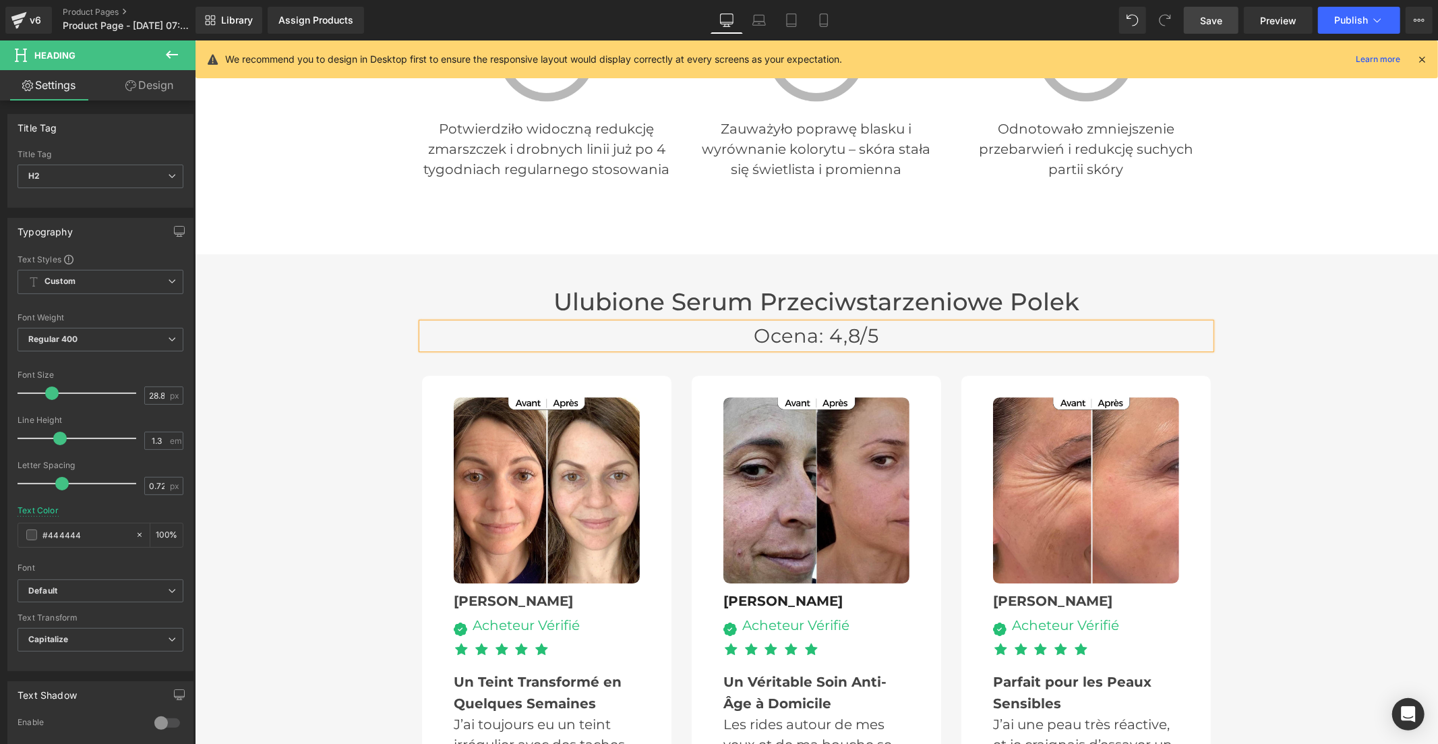
click at [1210, 18] on span "Save" at bounding box center [1211, 20] width 22 height 14
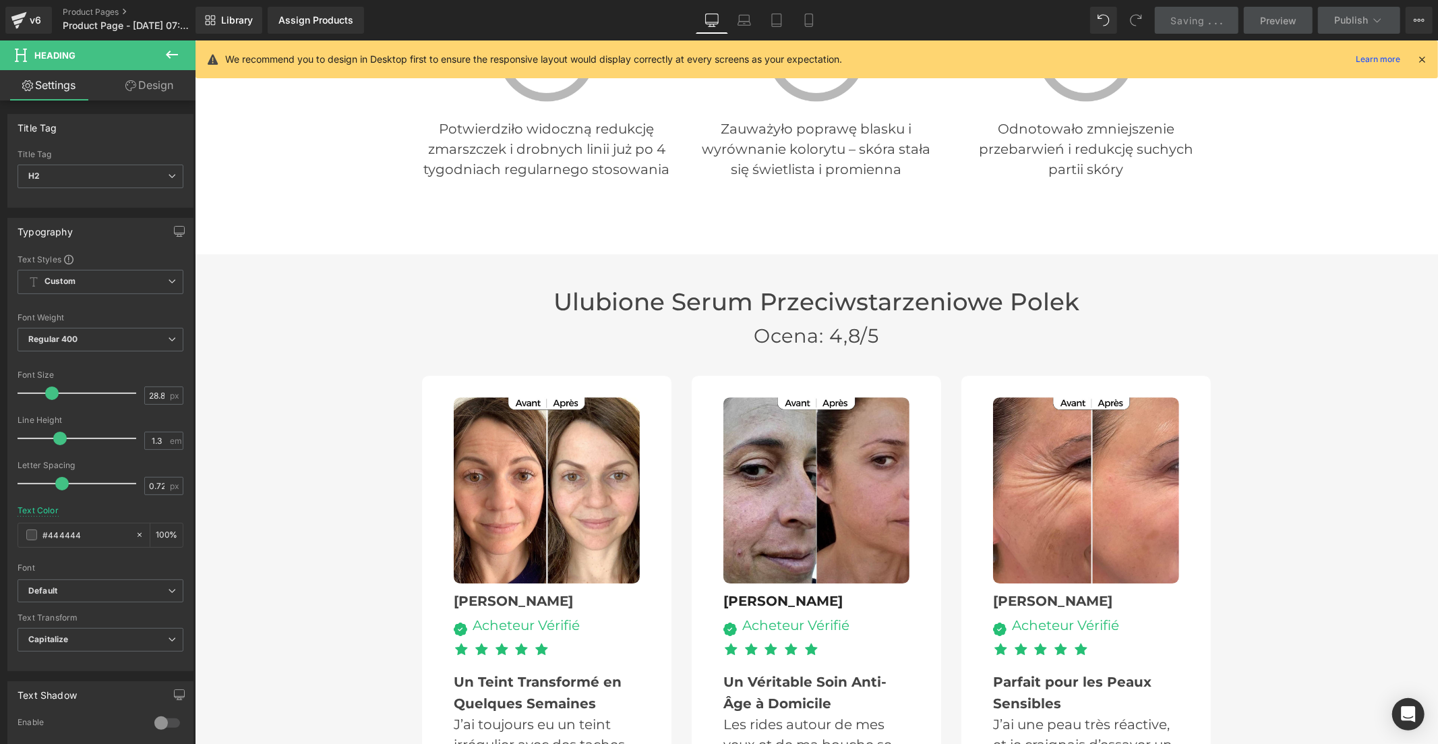
scroll to position [3685, 0]
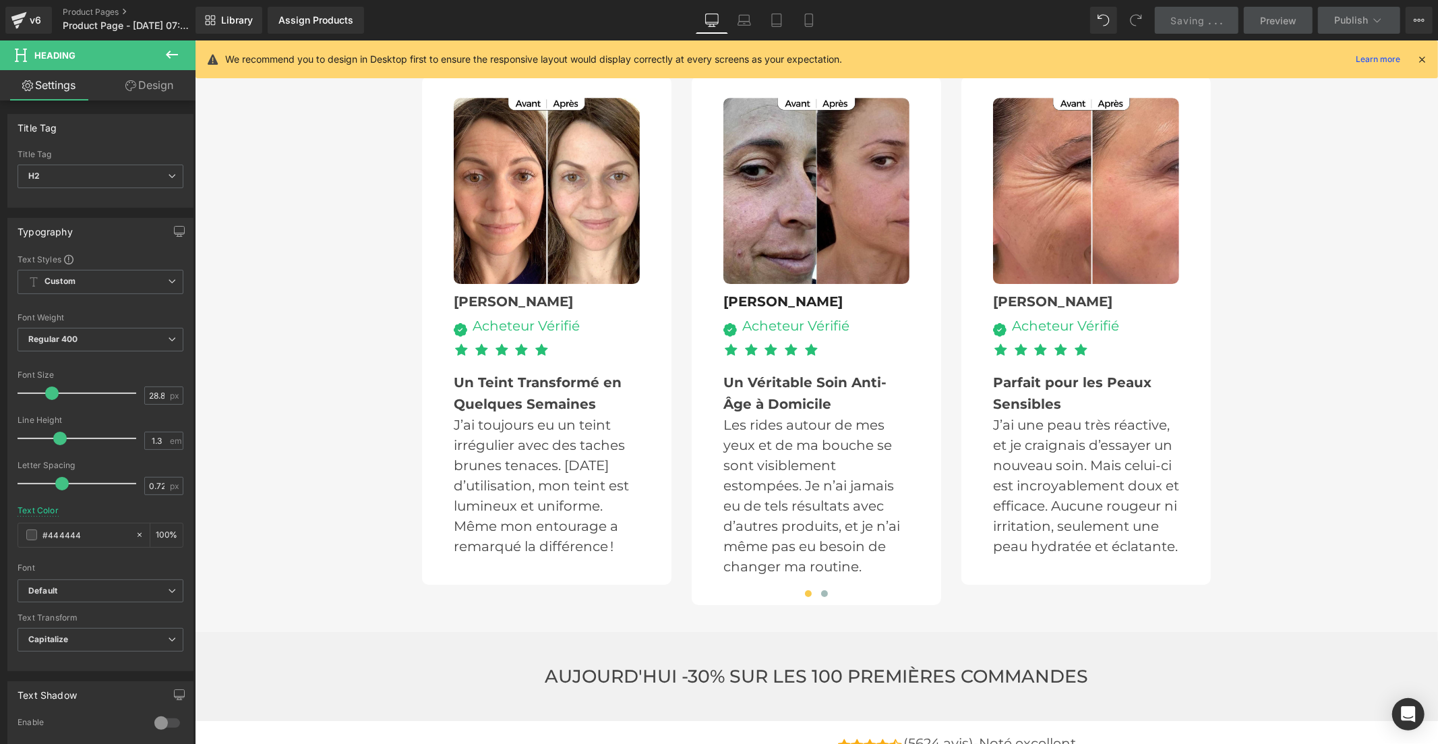
click at [489, 318] on div "Acheteur Vérifié Text Block" at bounding box center [523, 325] width 113 height 15
click at [489, 318] on div "Acheteur Vérifié" at bounding box center [523, 325] width 113 height 15
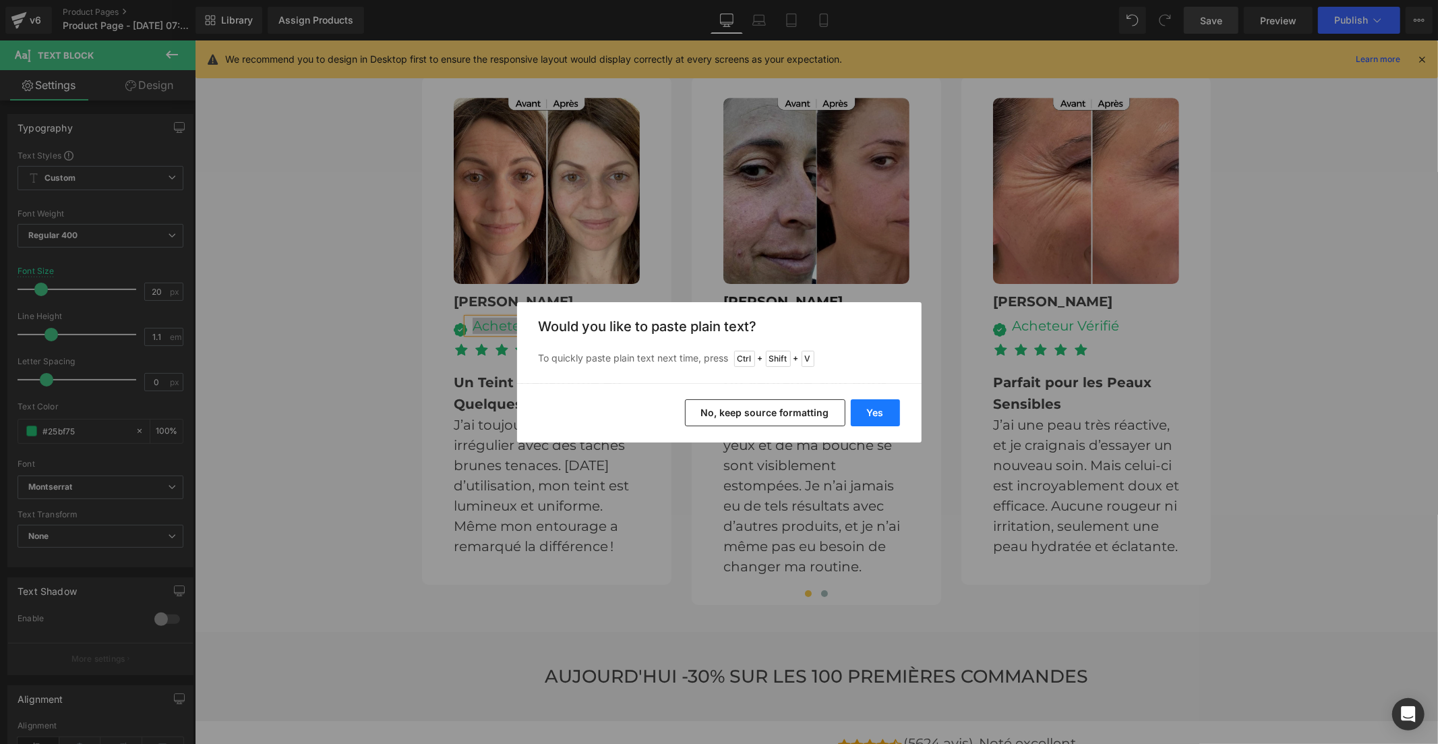
click at [864, 405] on button "Yes" at bounding box center [875, 412] width 49 height 27
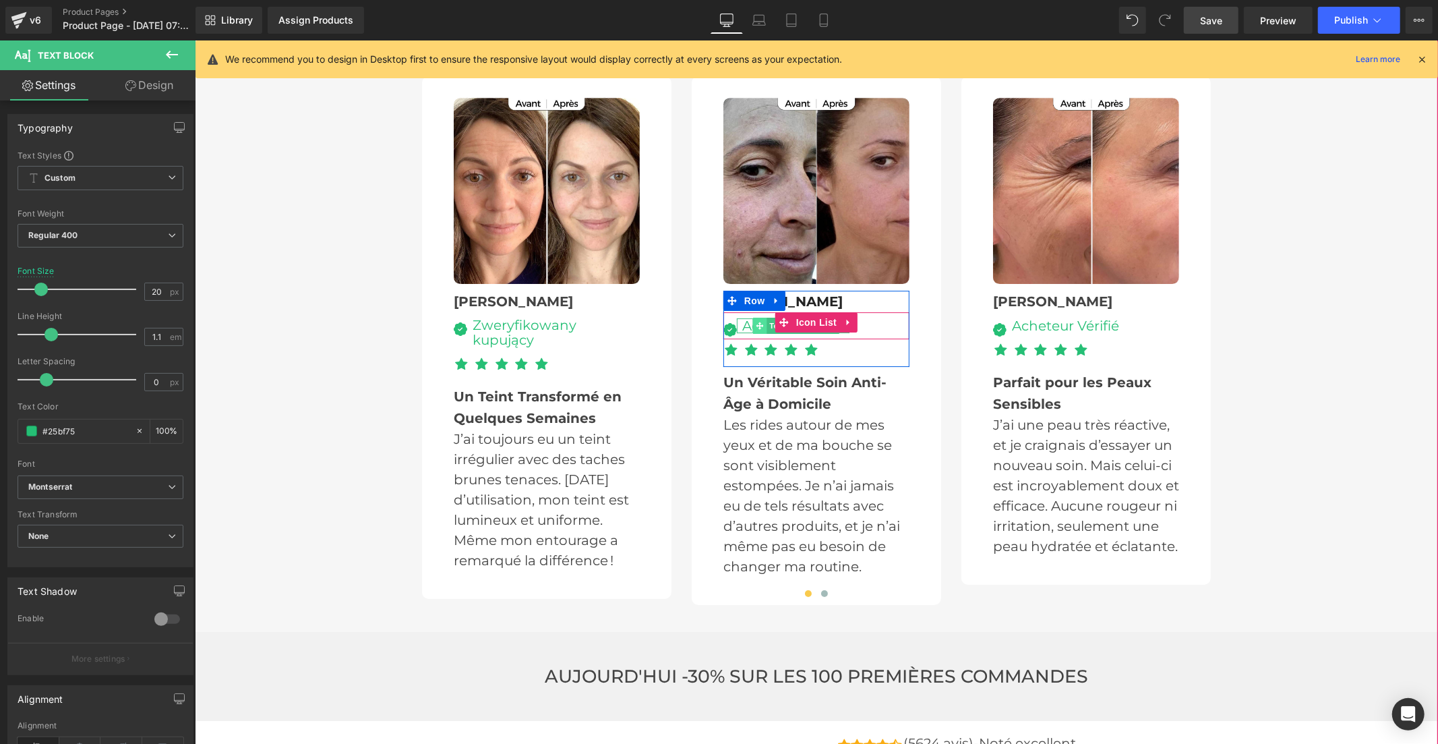
click at [755, 321] on icon at bounding box center [758, 324] width 7 height 7
click at [739, 318] on div "Acheteur Vérifié" at bounding box center [792, 325] width 113 height 15
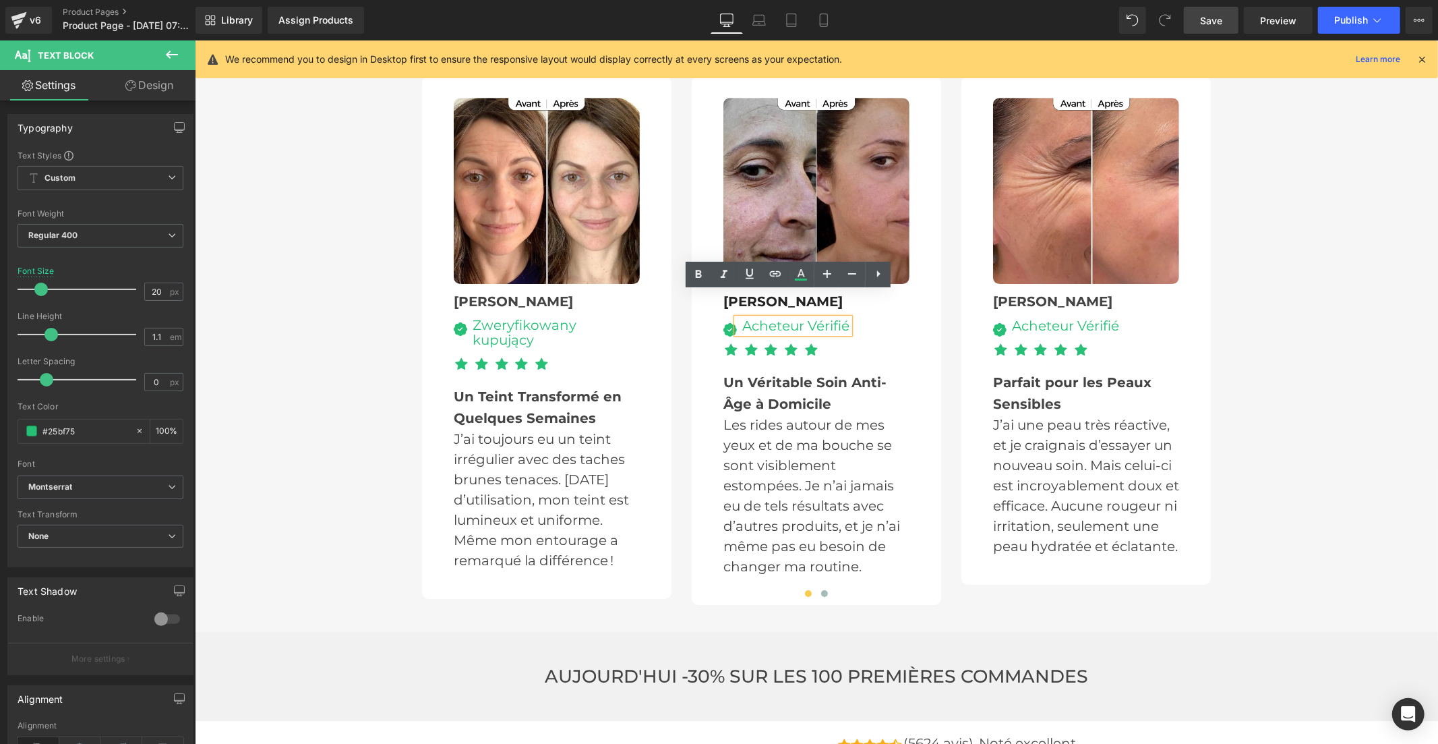
click at [895, 317] on div "Image Acheteur Vérifié Text Block" at bounding box center [816, 328] width 186 height 22
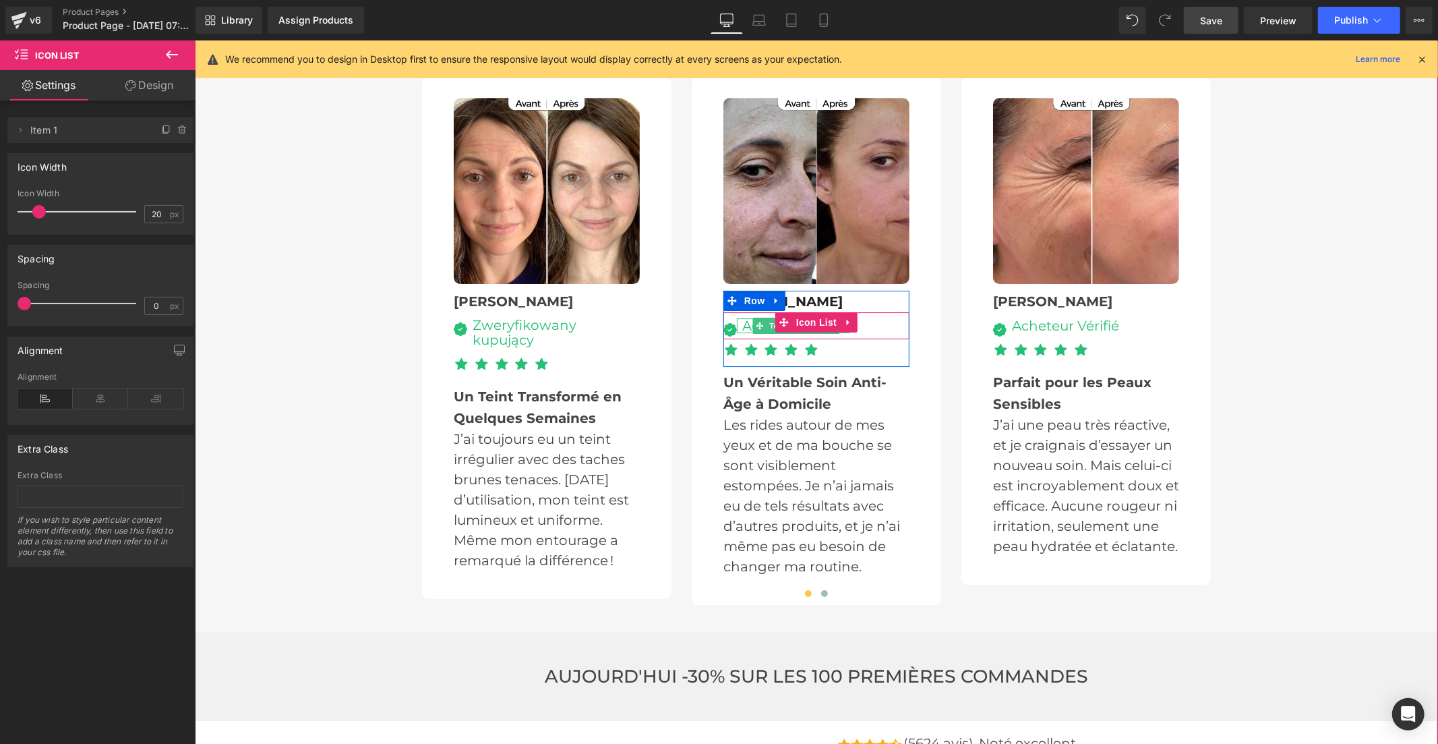
click at [740, 318] on div "Acheteur Vérifié" at bounding box center [792, 325] width 113 height 15
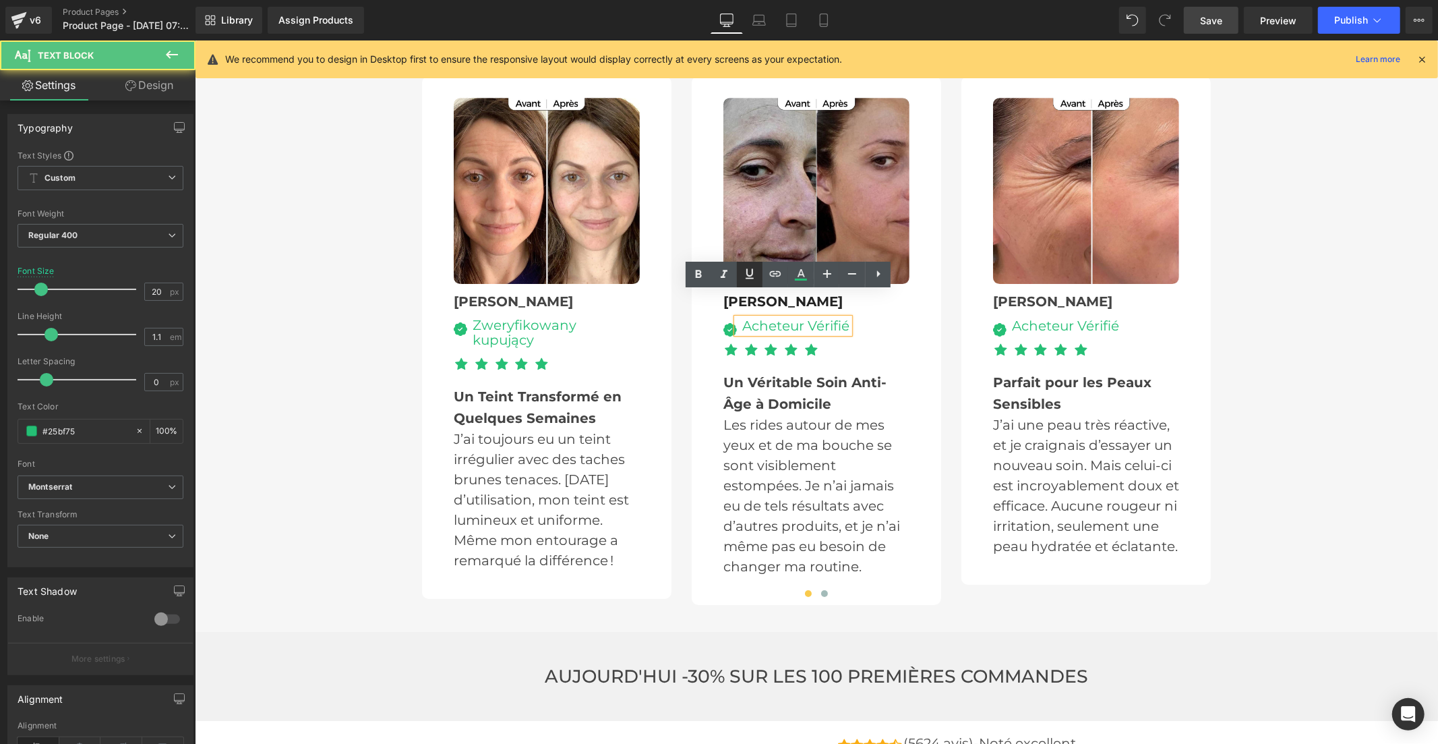
click at [761, 318] on div "Acheteur Vérifié" at bounding box center [792, 325] width 113 height 15
drag, startPoint x: 951, startPoint y: 316, endPoint x: 761, endPoint y: 297, distance: 190.4
click at [761, 318] on div "Acheteur Vérifié" at bounding box center [792, 325] width 113 height 15
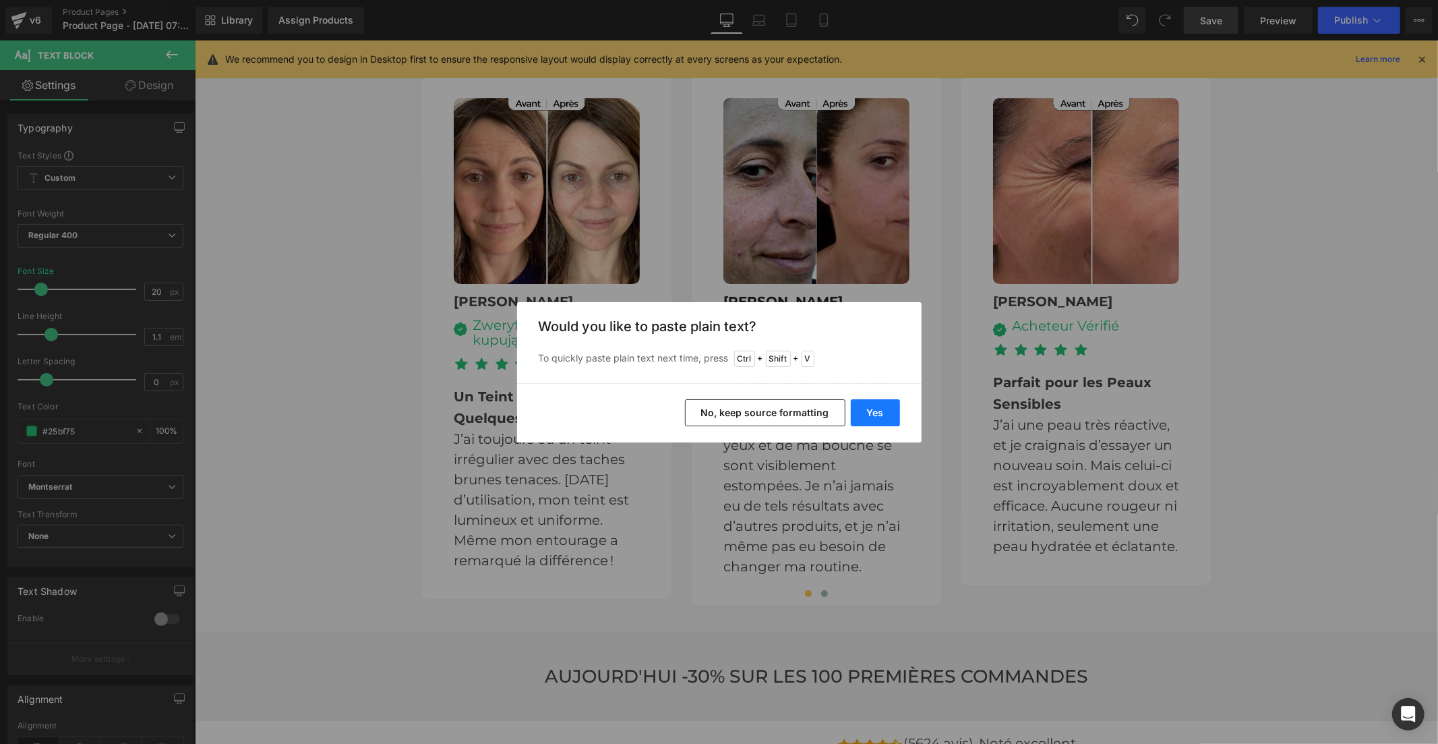
click at [866, 410] on button "Yes" at bounding box center [875, 412] width 49 height 27
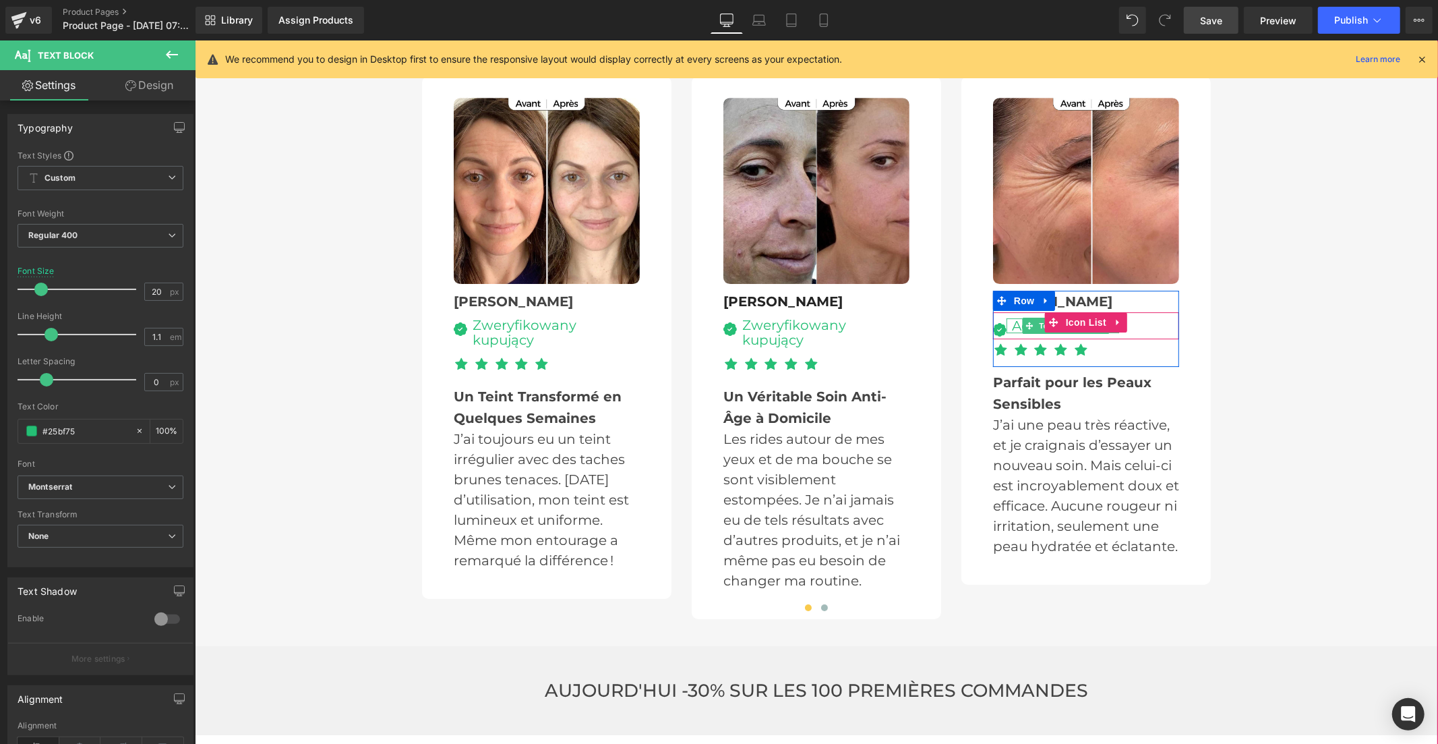
click at [1007, 318] on div "Acheteur Vérifié" at bounding box center [1062, 325] width 113 height 15
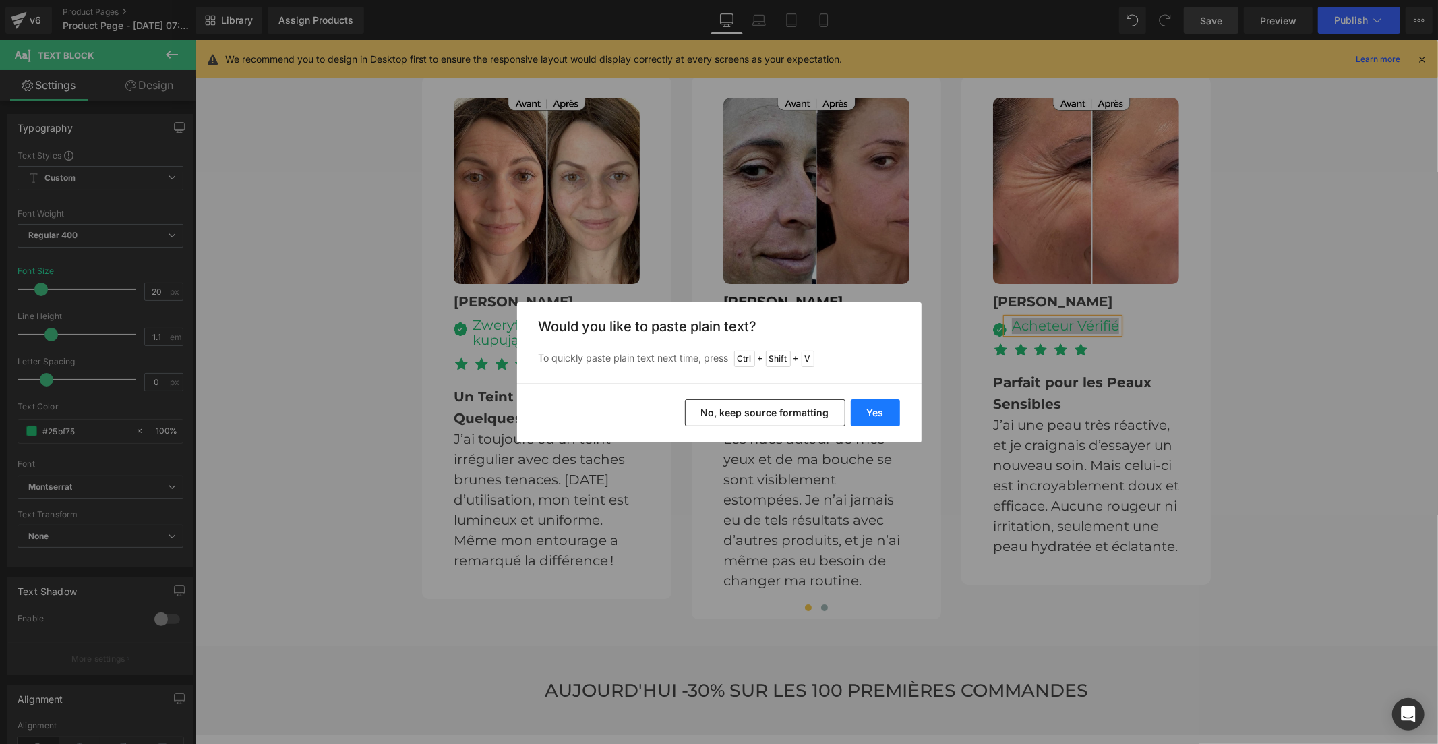
click at [884, 409] on button "Yes" at bounding box center [875, 412] width 49 height 27
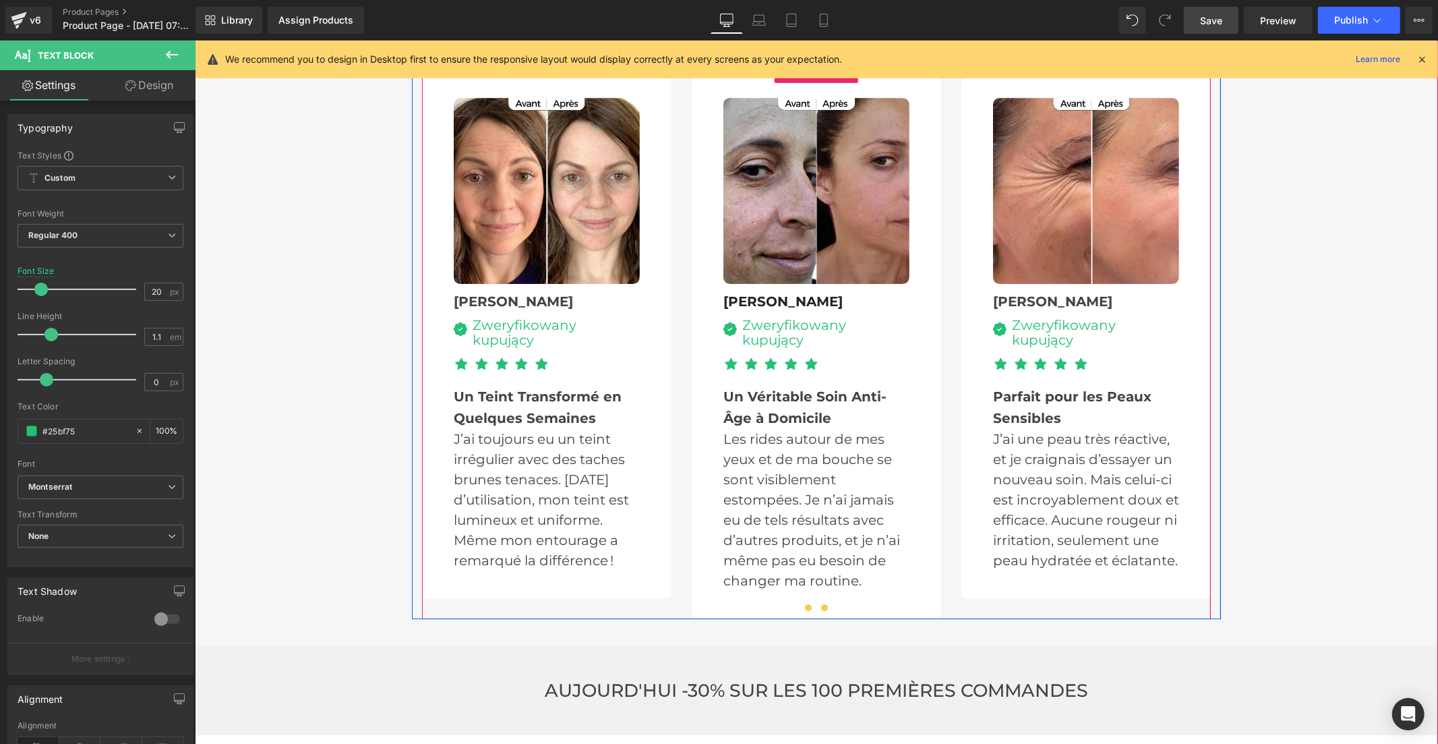
click at [821, 600] on button at bounding box center [824, 606] width 16 height 13
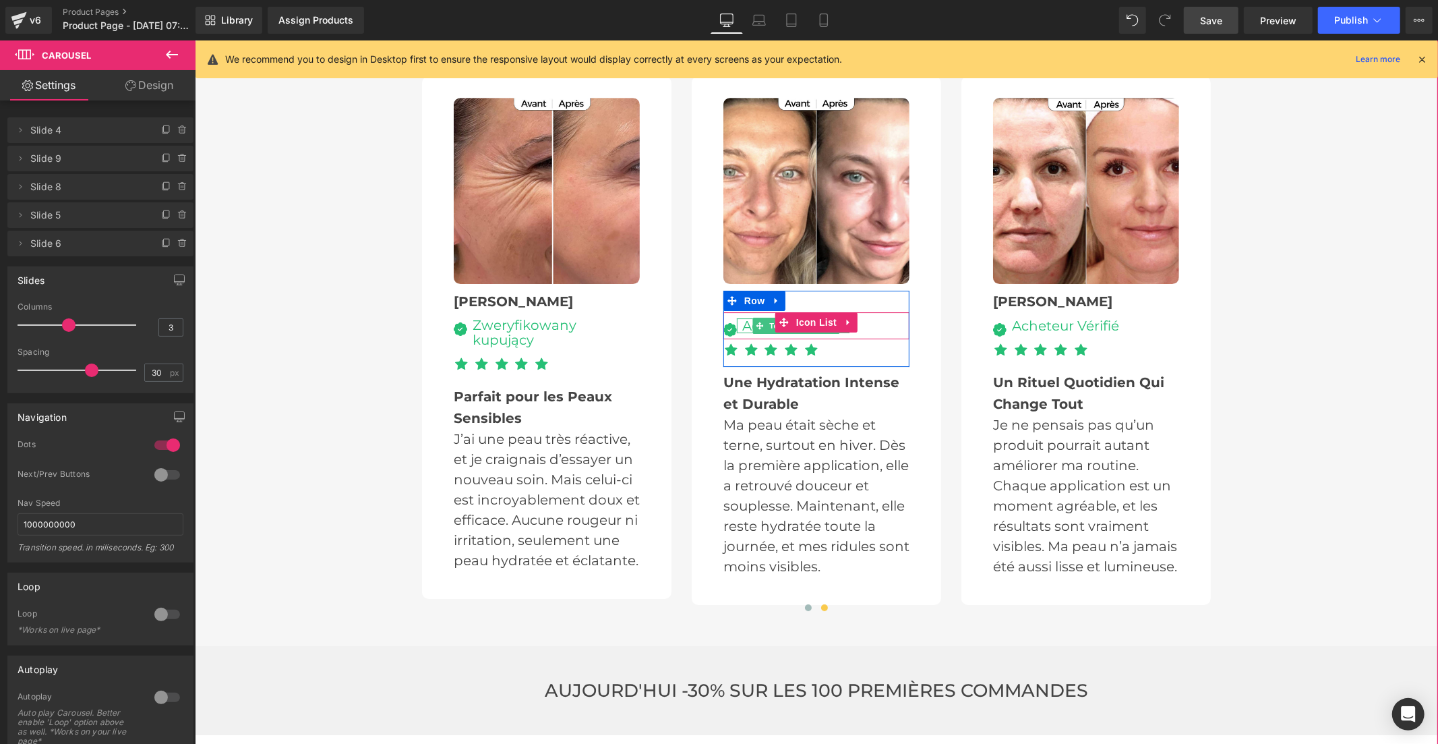
click at [738, 318] on div "Acheteur Vérifié" at bounding box center [792, 325] width 113 height 15
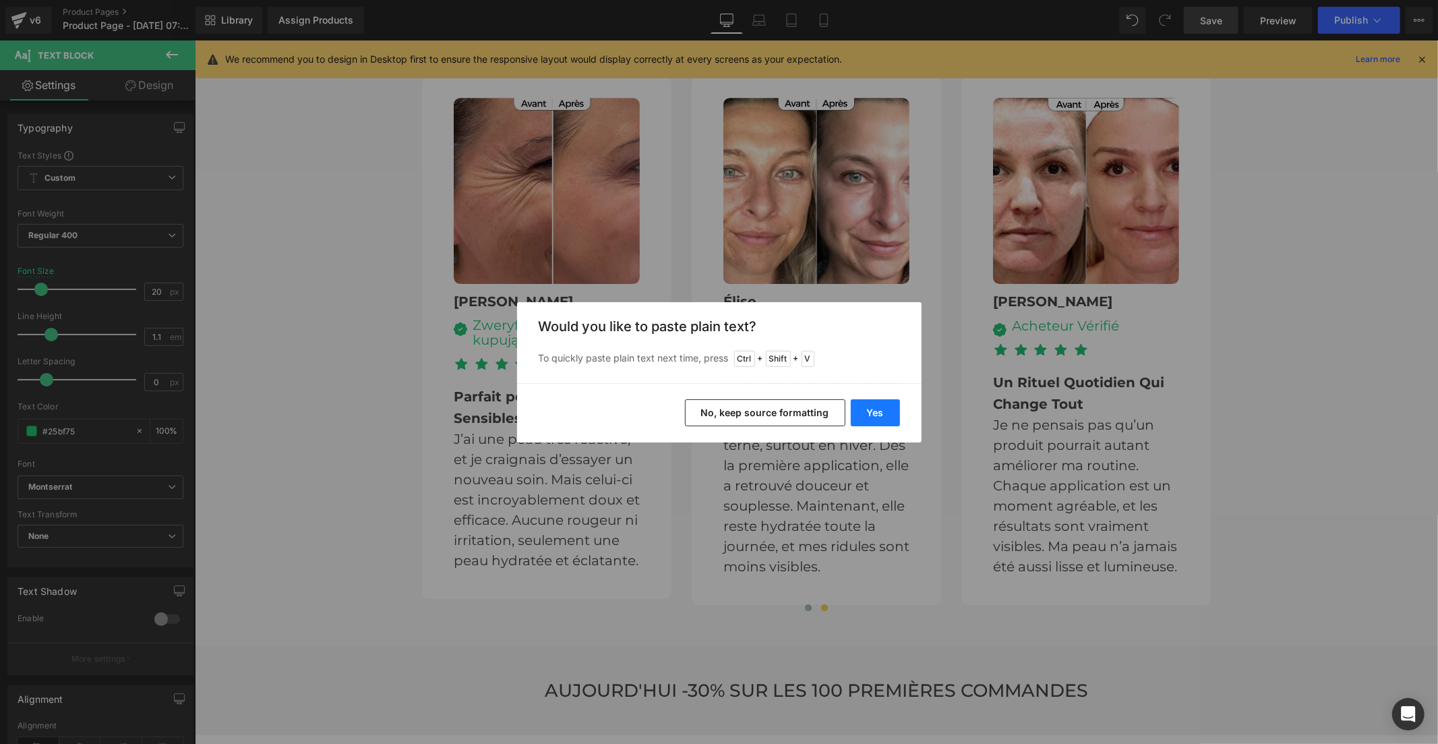
click at [854, 410] on button "Yes" at bounding box center [875, 412] width 49 height 27
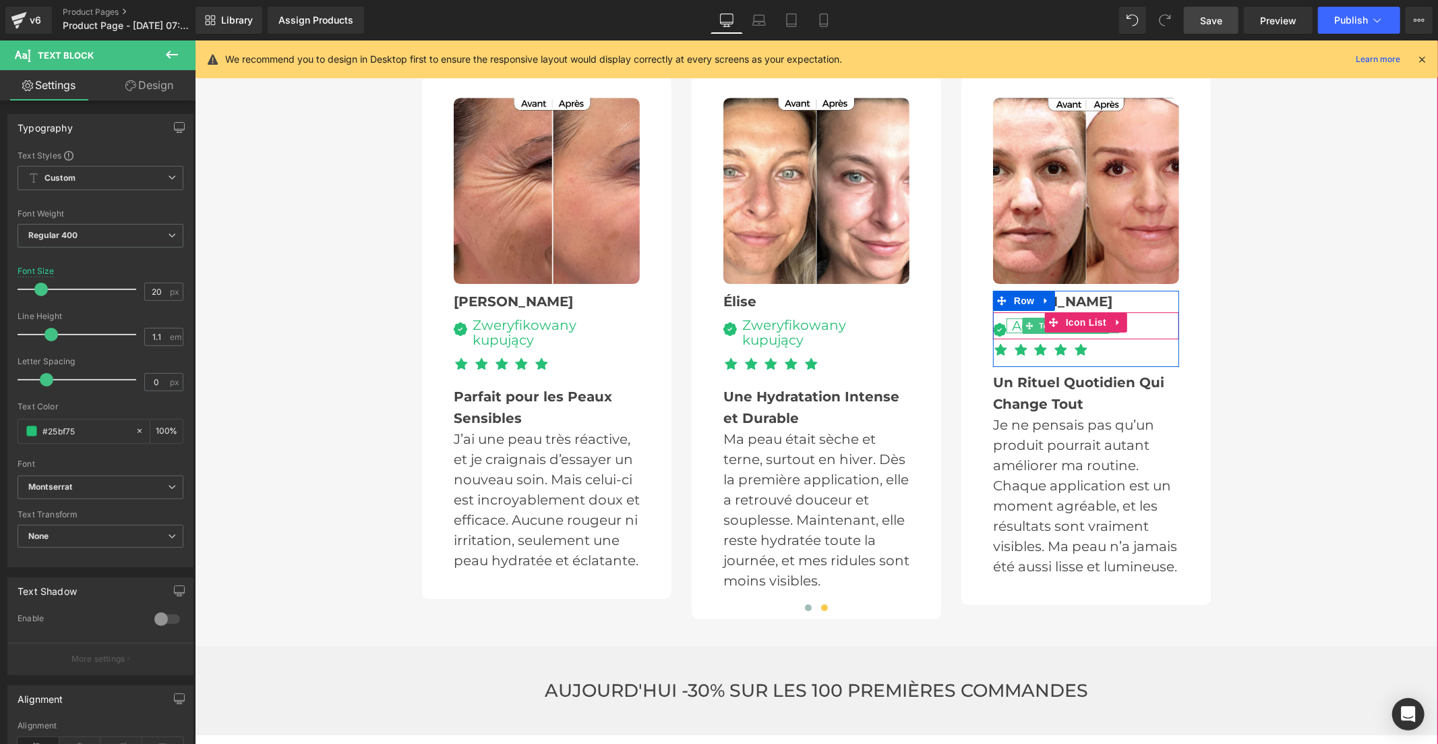
click at [1011, 318] on div "Acheteur Vérifié" at bounding box center [1062, 325] width 113 height 15
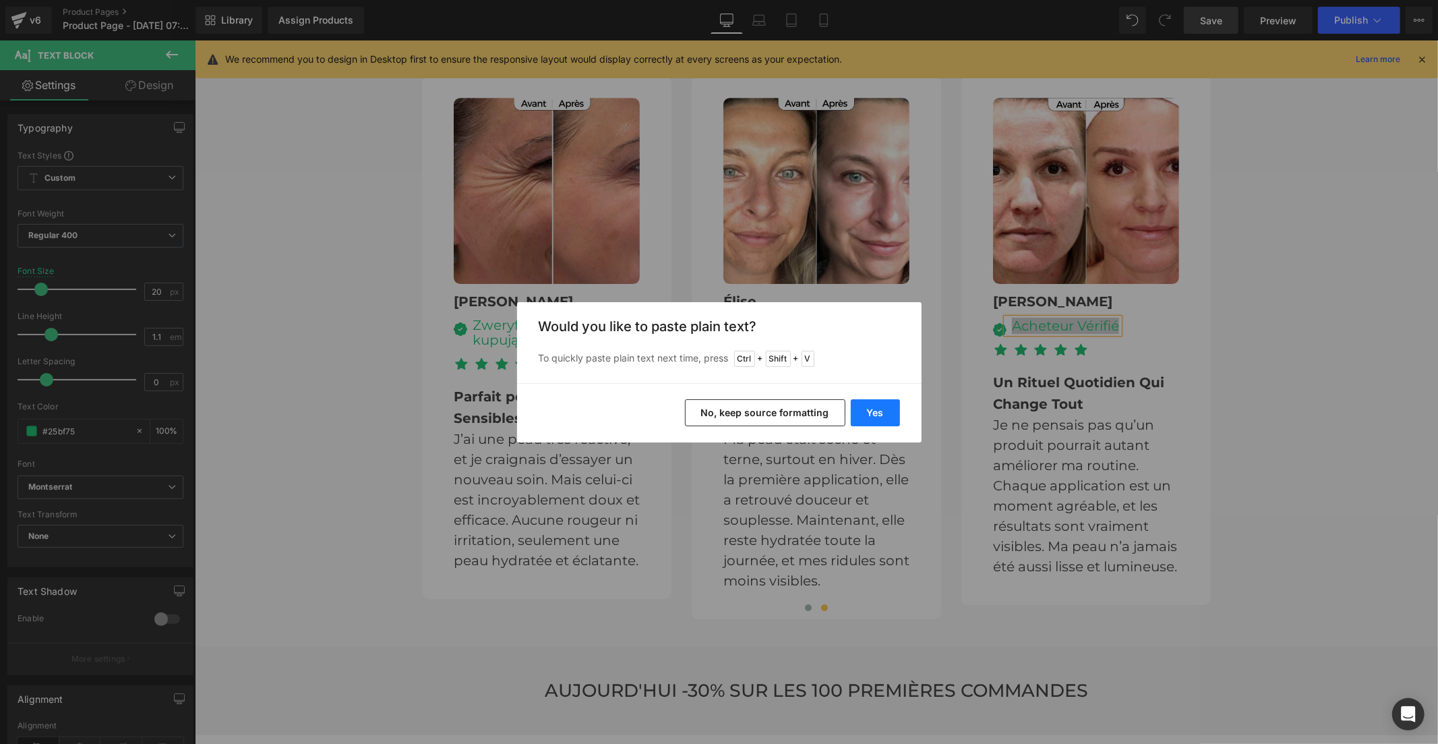
click at [864, 406] on button "Yes" at bounding box center [875, 412] width 49 height 27
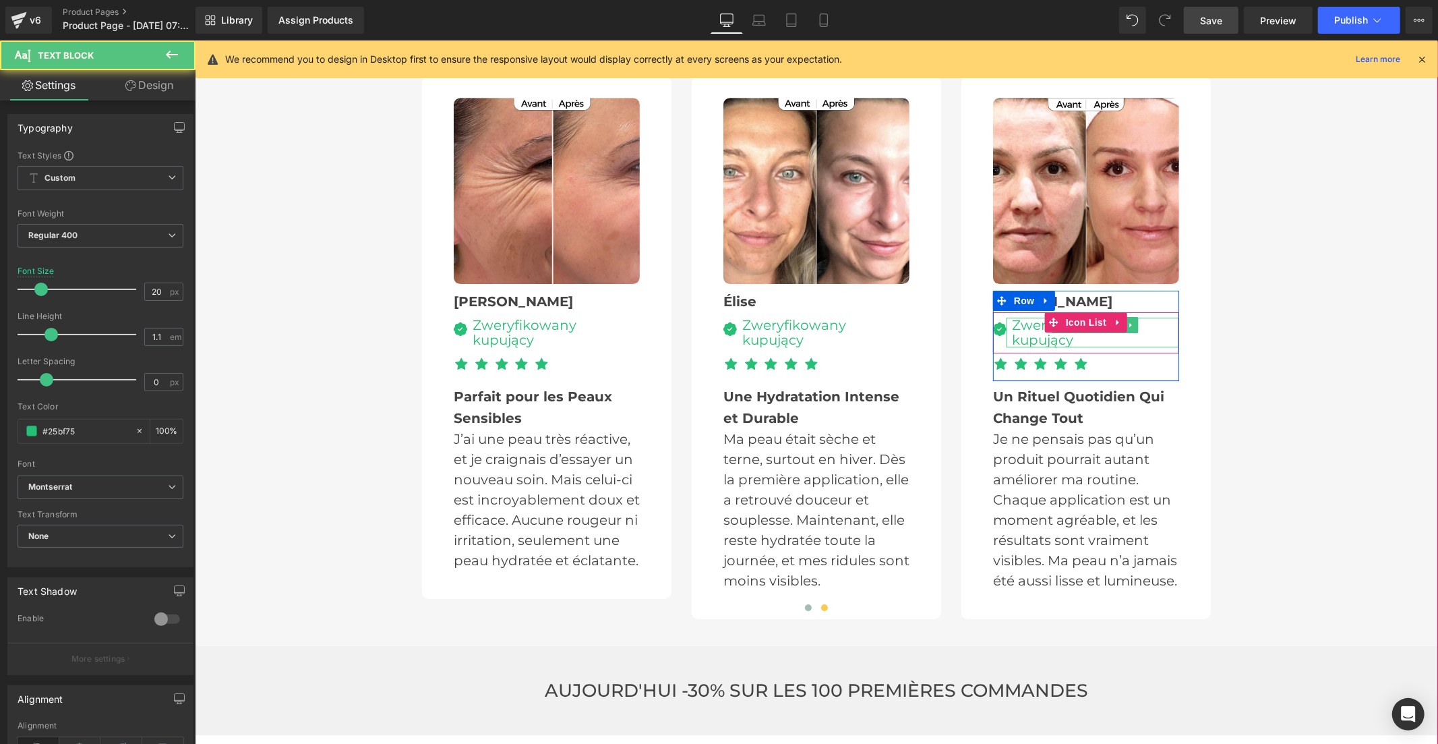
click at [1009, 317] on div "Zweryfikowany kupujący" at bounding box center [1092, 332] width 173 height 30
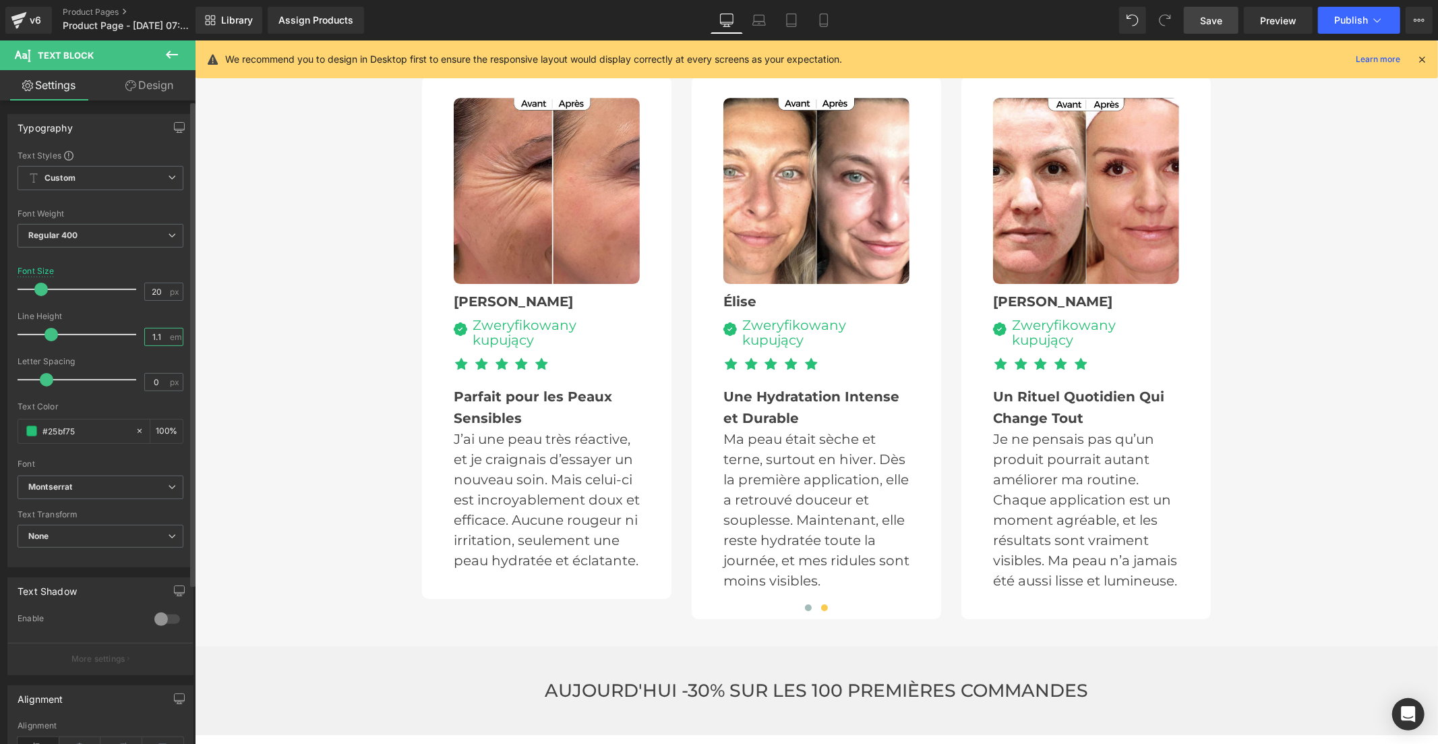
click at [156, 337] on input "1.1" at bounding box center [157, 336] width 24 height 17
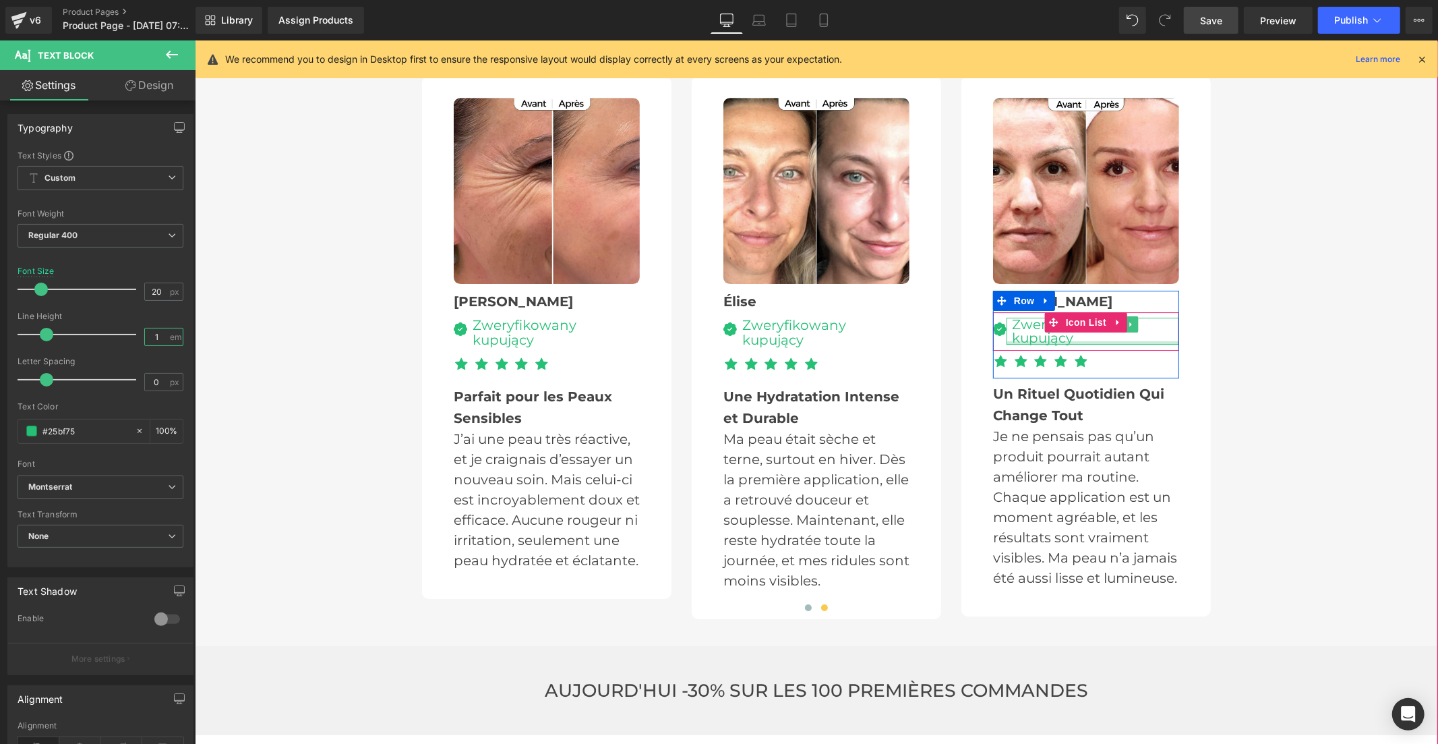
click at [1026, 340] on div at bounding box center [1092, 341] width 173 height 3
click at [1026, 317] on div "Zweryfikowany kupujący" at bounding box center [1092, 330] width 173 height 27
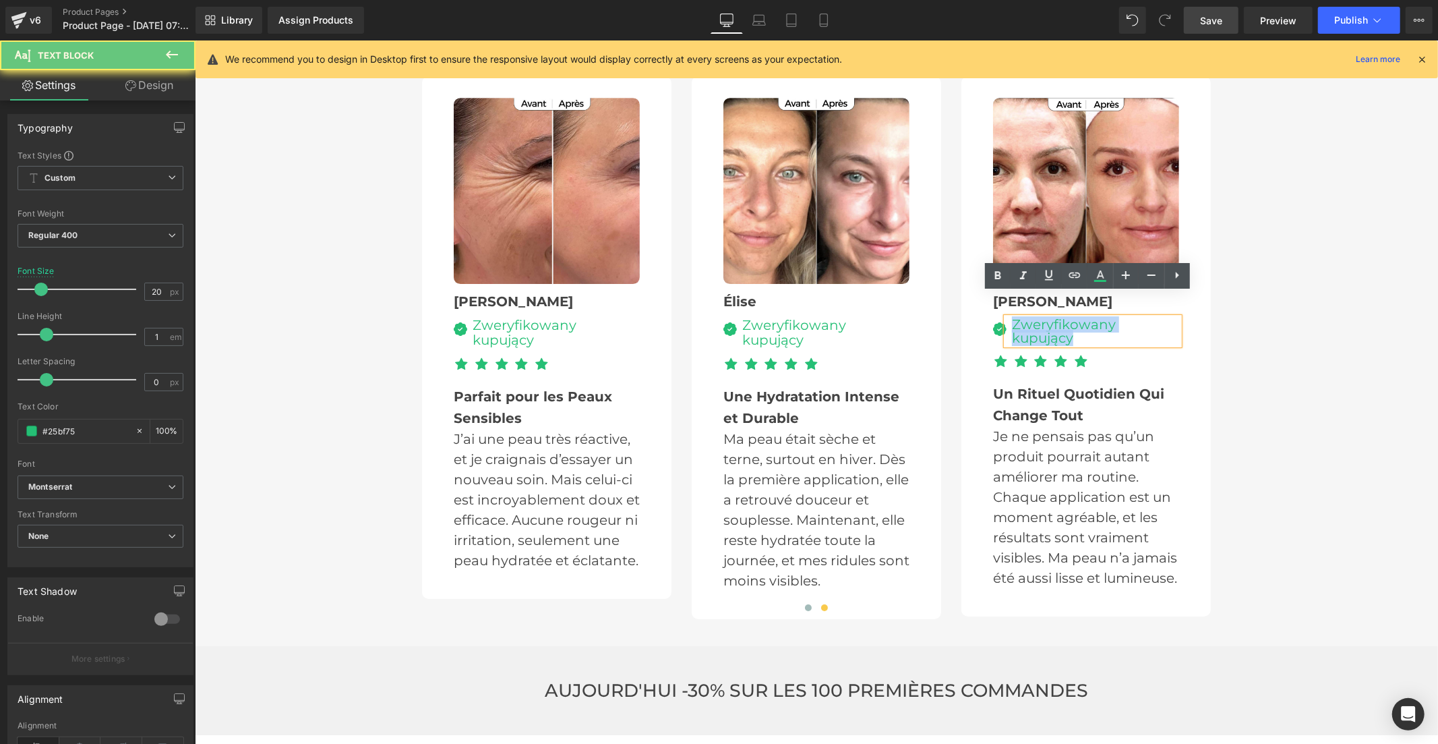
click at [1026, 317] on div "Zweryfikowany kupujący" at bounding box center [1092, 330] width 173 height 27
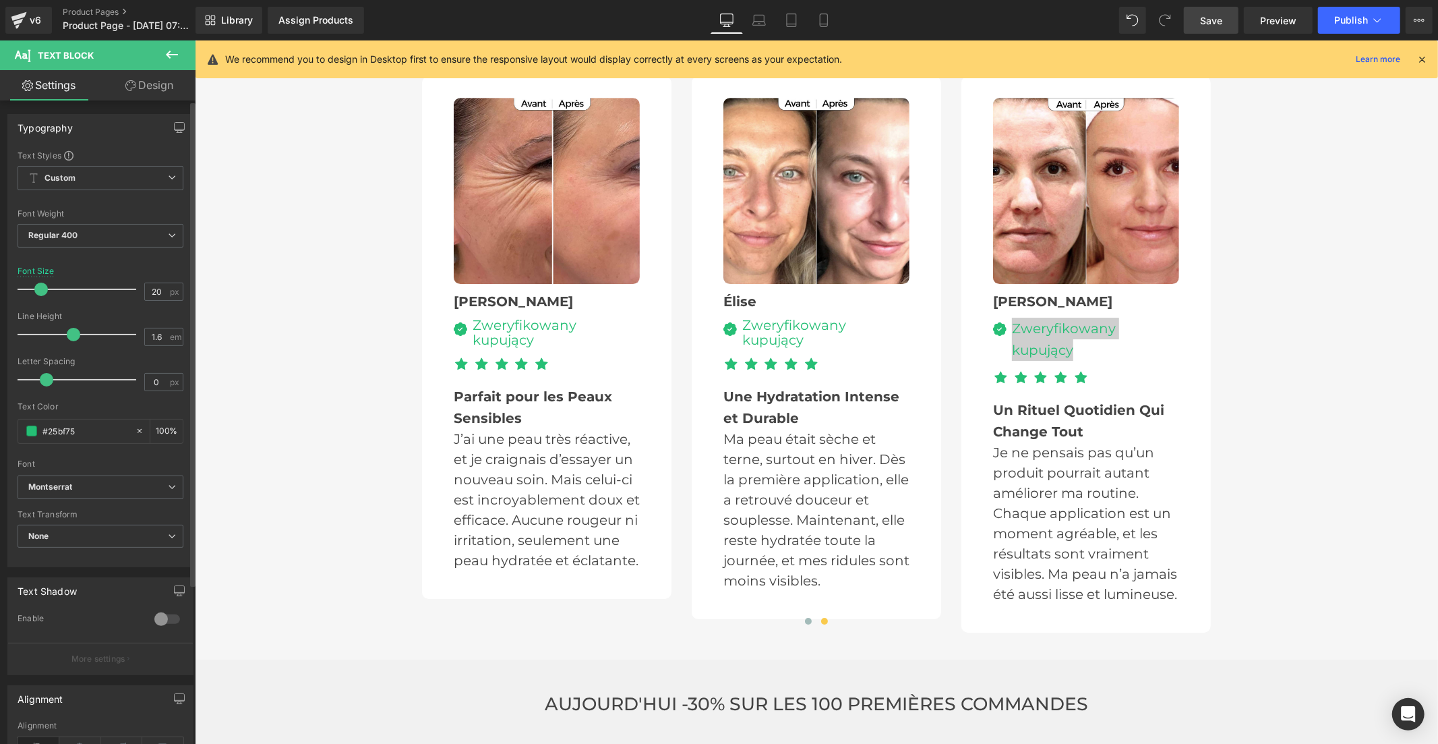
type input "1.7"
drag, startPoint x: 45, startPoint y: 331, endPoint x: 74, endPoint y: 330, distance: 29.0
click at [74, 330] on span at bounding box center [77, 334] width 13 height 13
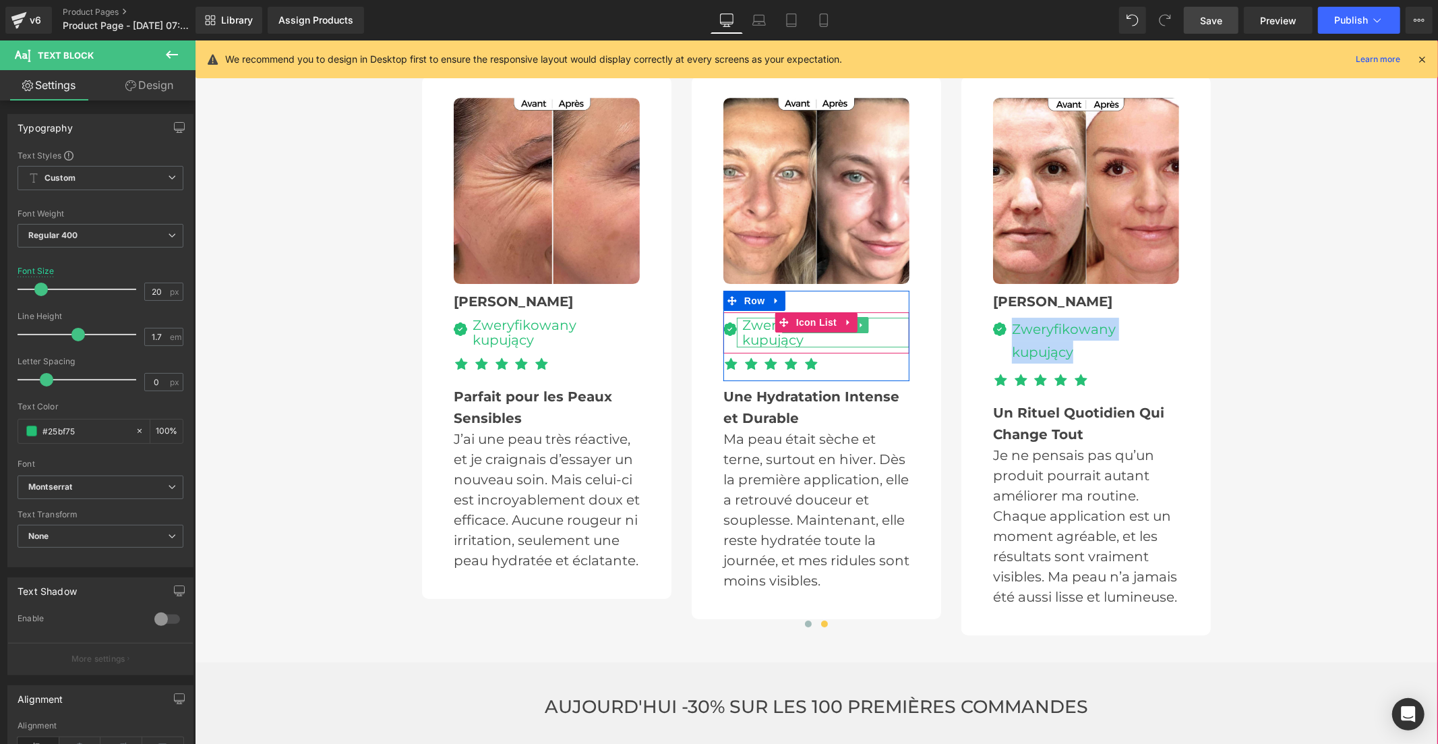
click at [751, 317] on div "Zweryfikowany kupujący" at bounding box center [822, 332] width 173 height 30
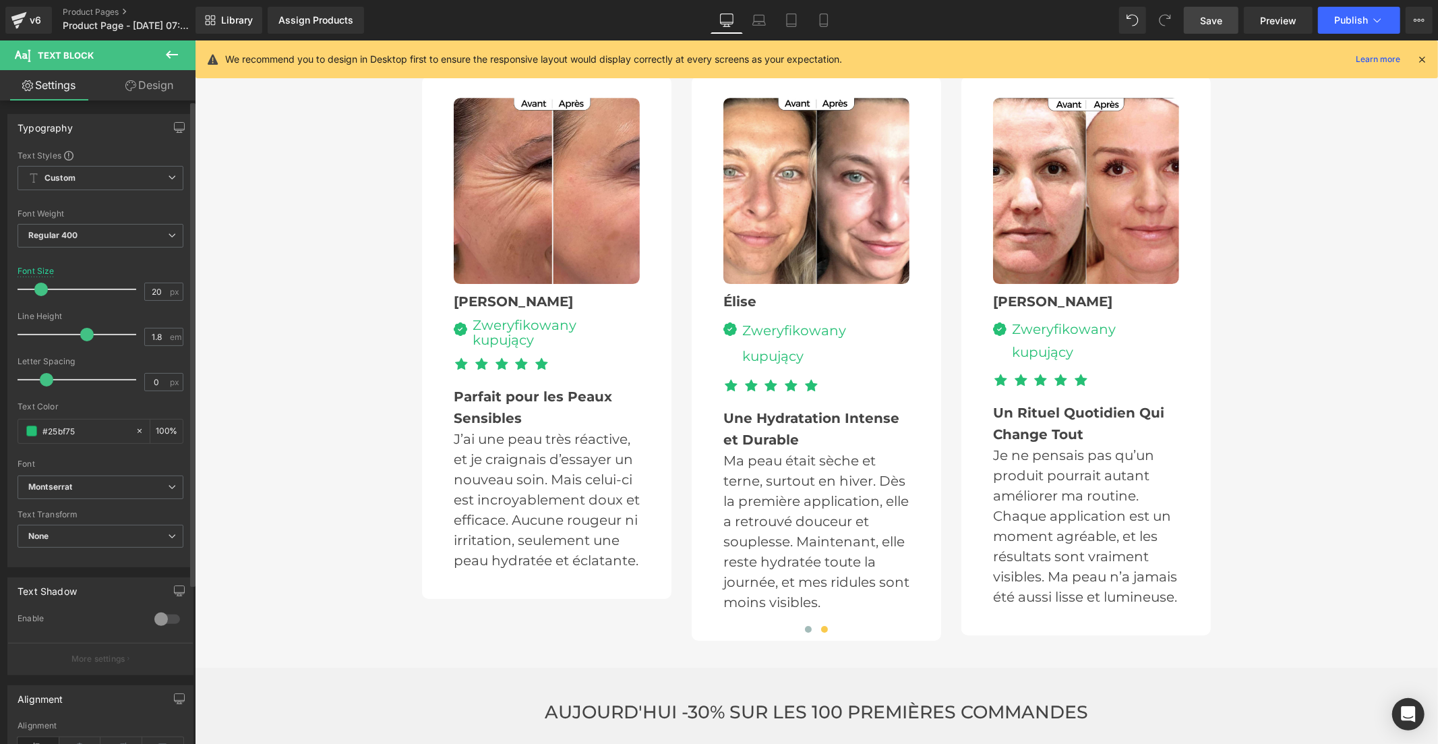
type input "1.7"
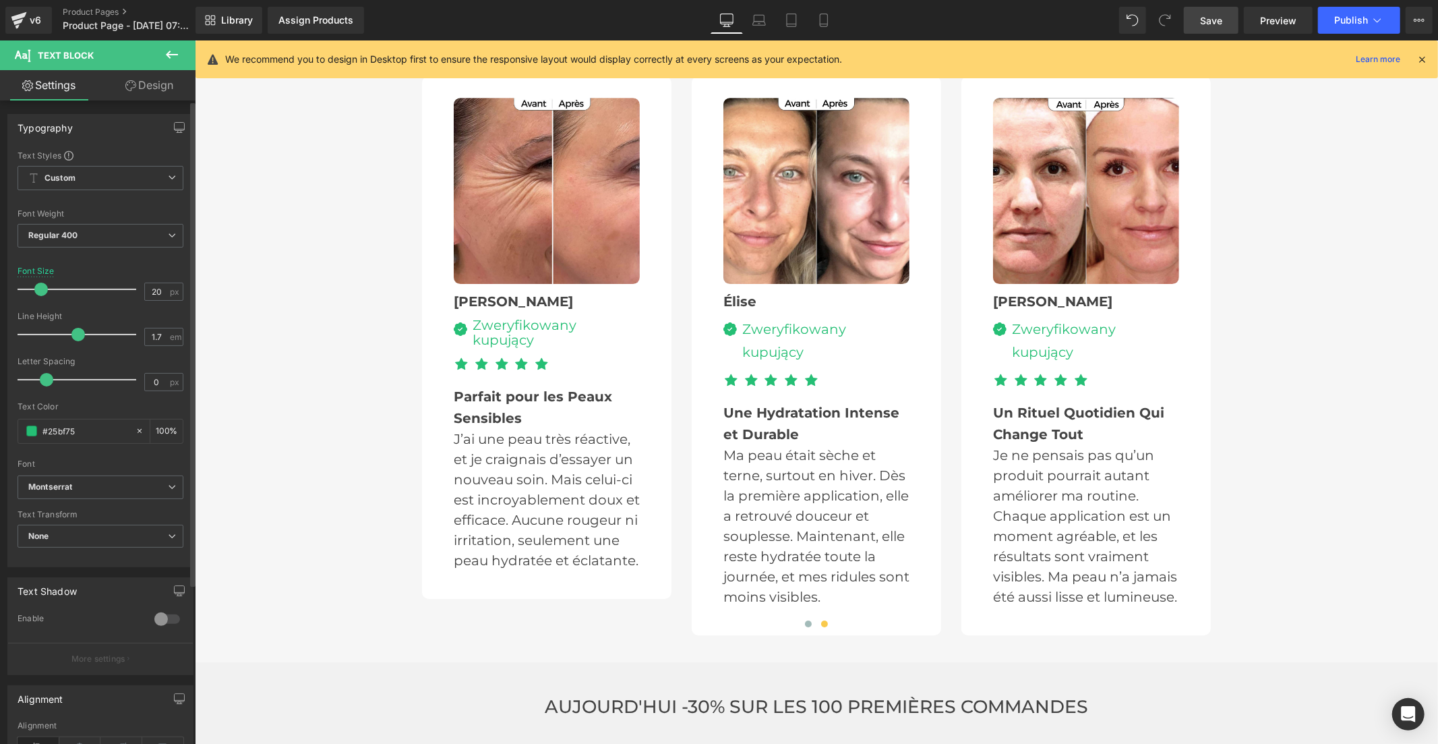
drag, startPoint x: 50, startPoint y: 333, endPoint x: 77, endPoint y: 334, distance: 27.0
click at [77, 334] on span at bounding box center [77, 334] width 13 height 13
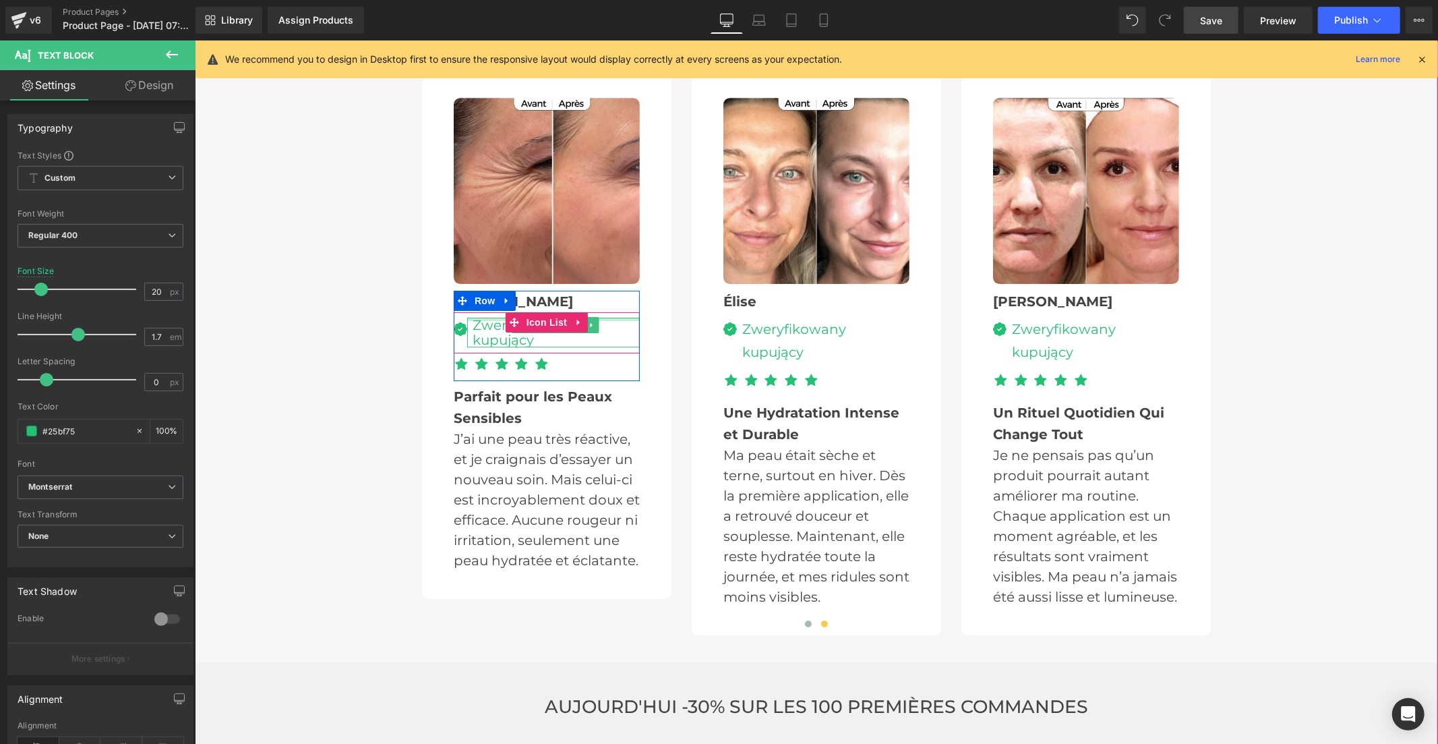
click at [476, 317] on div at bounding box center [553, 318] width 173 height 3
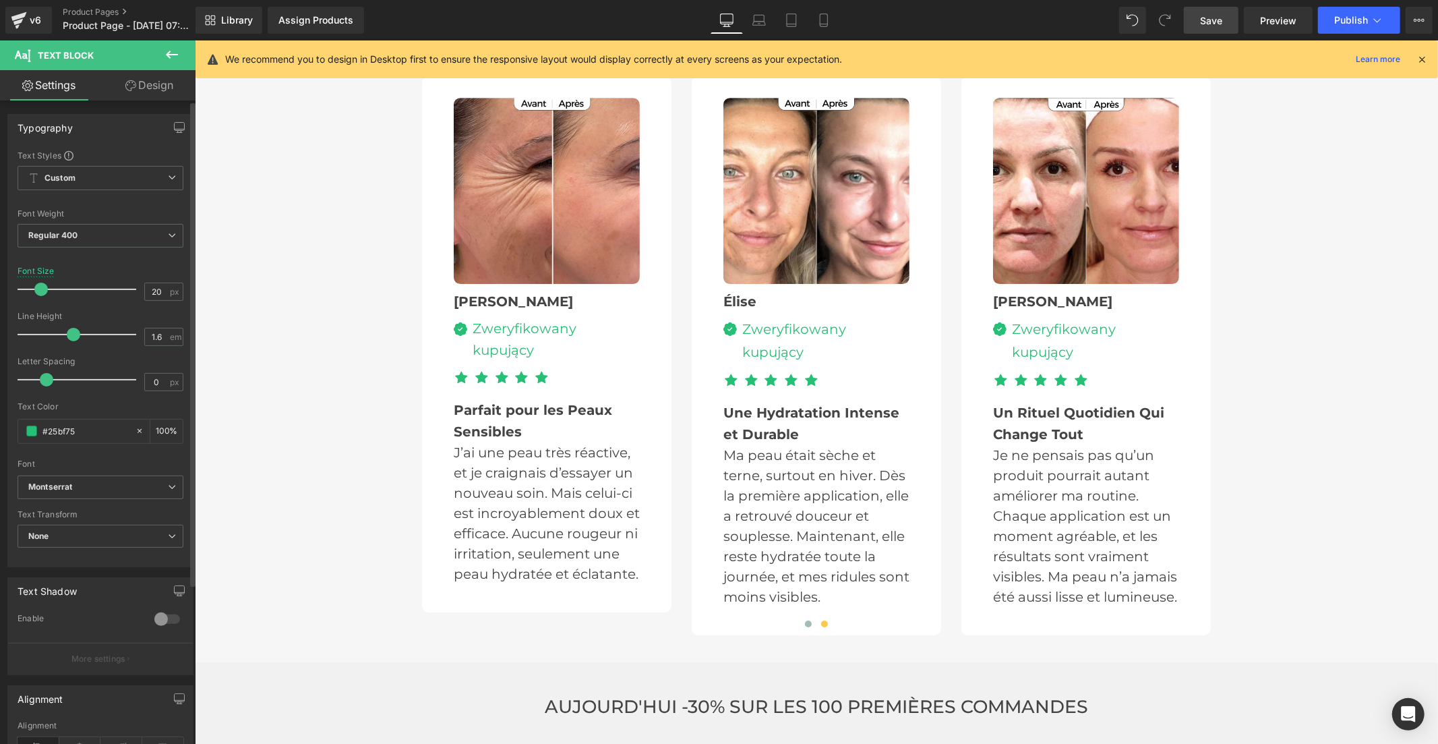
type input "1.7"
drag, startPoint x: 54, startPoint y: 331, endPoint x: 80, endPoint y: 331, distance: 25.6
click at [80, 331] on span at bounding box center [77, 334] width 13 height 13
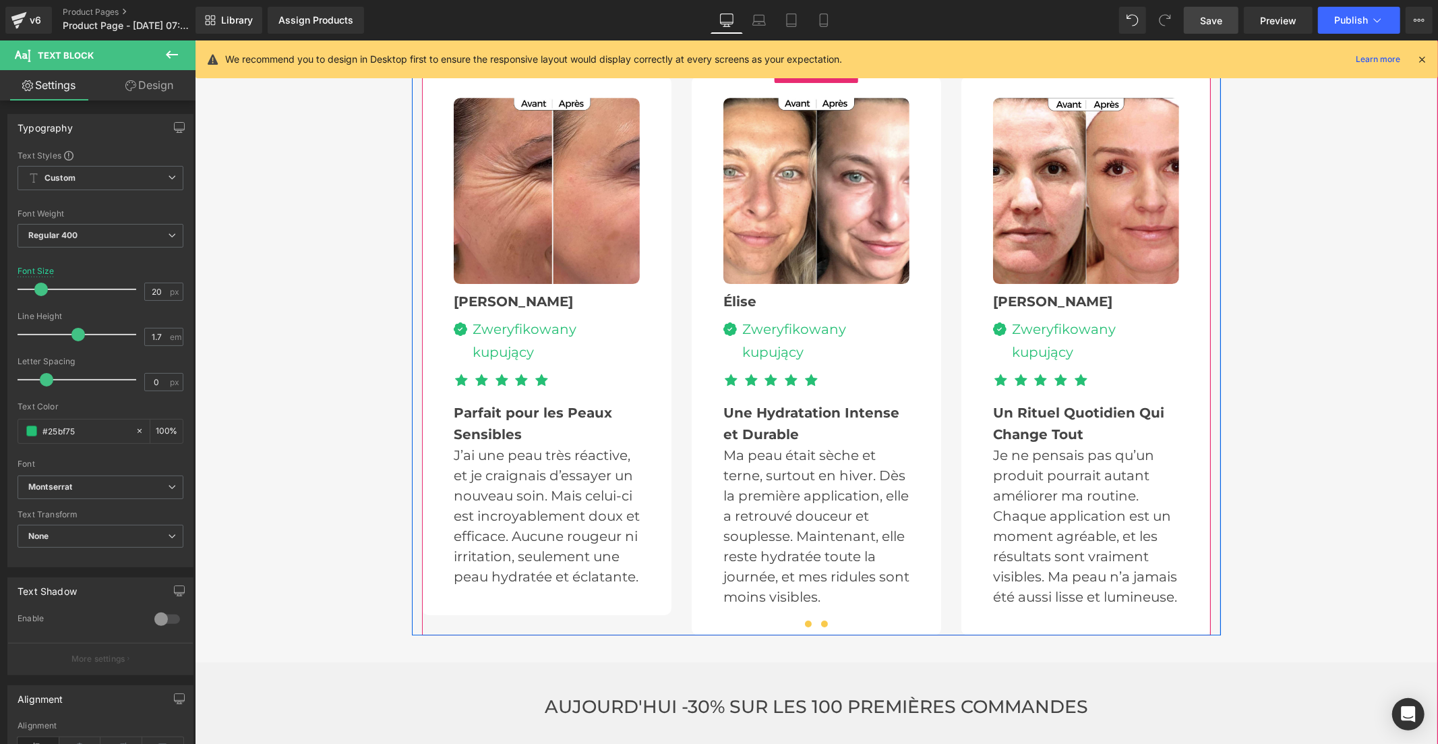
click at [804, 620] on span at bounding box center [807, 623] width 7 height 7
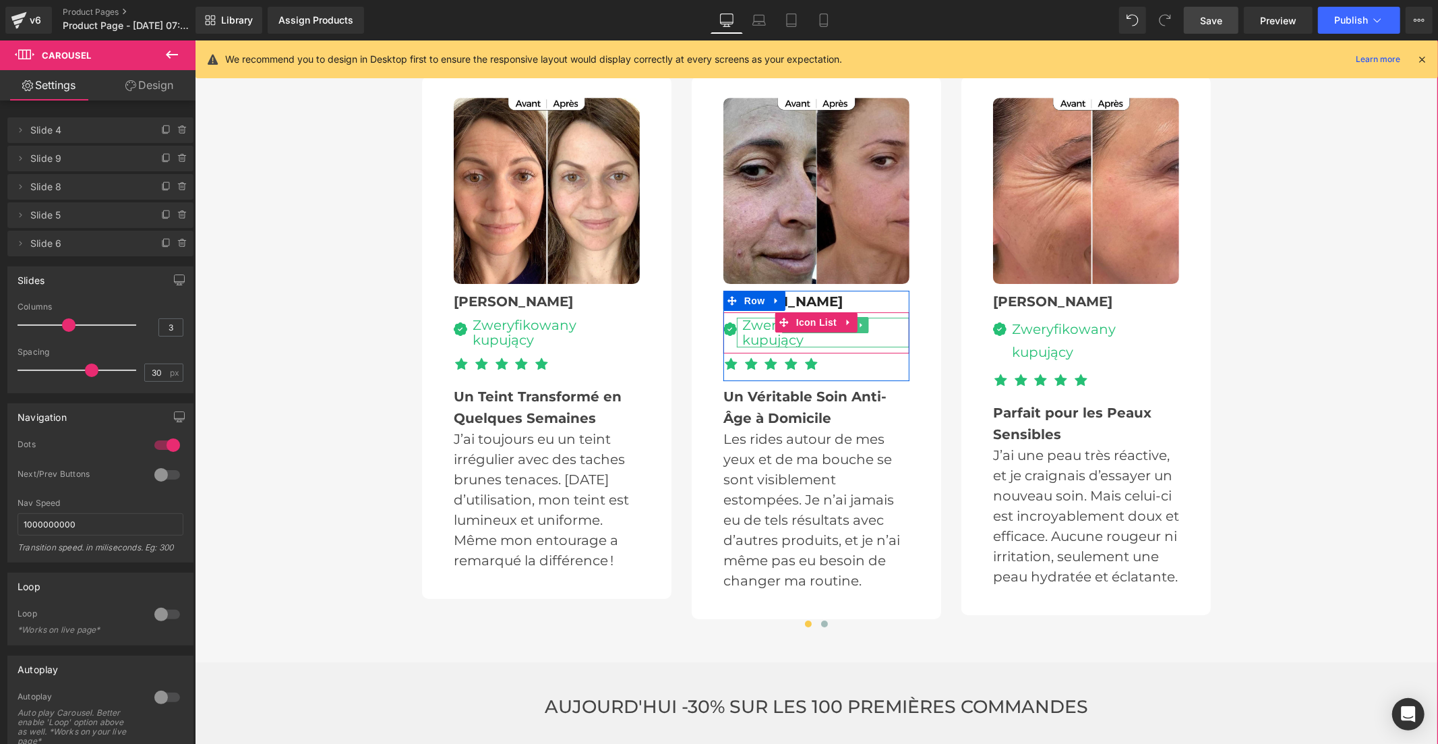
click at [740, 317] on div "Zweryfikowany kupujący" at bounding box center [822, 332] width 173 height 30
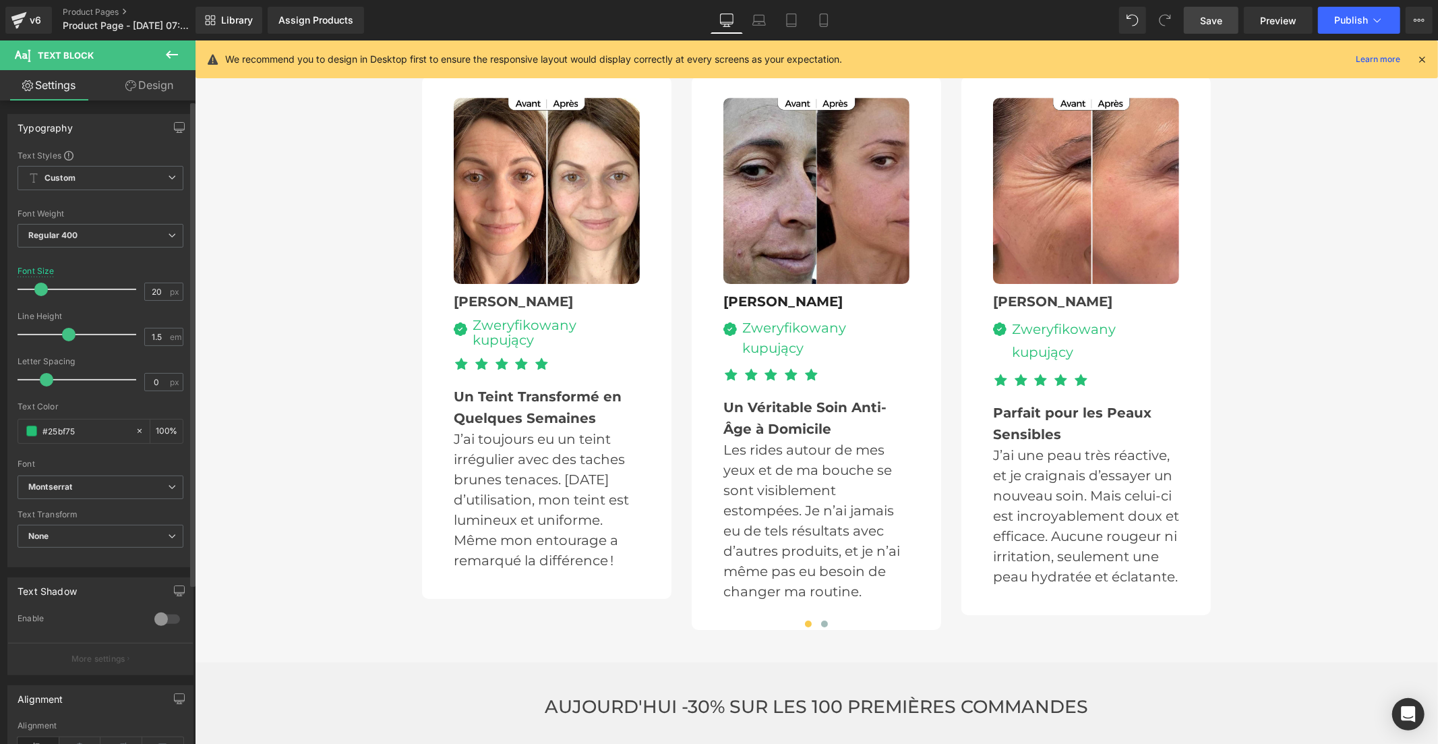
type input "1.6"
drag, startPoint x: 49, startPoint y: 332, endPoint x: 71, endPoint y: 334, distance: 22.3
click at [71, 334] on span at bounding box center [73, 334] width 13 height 13
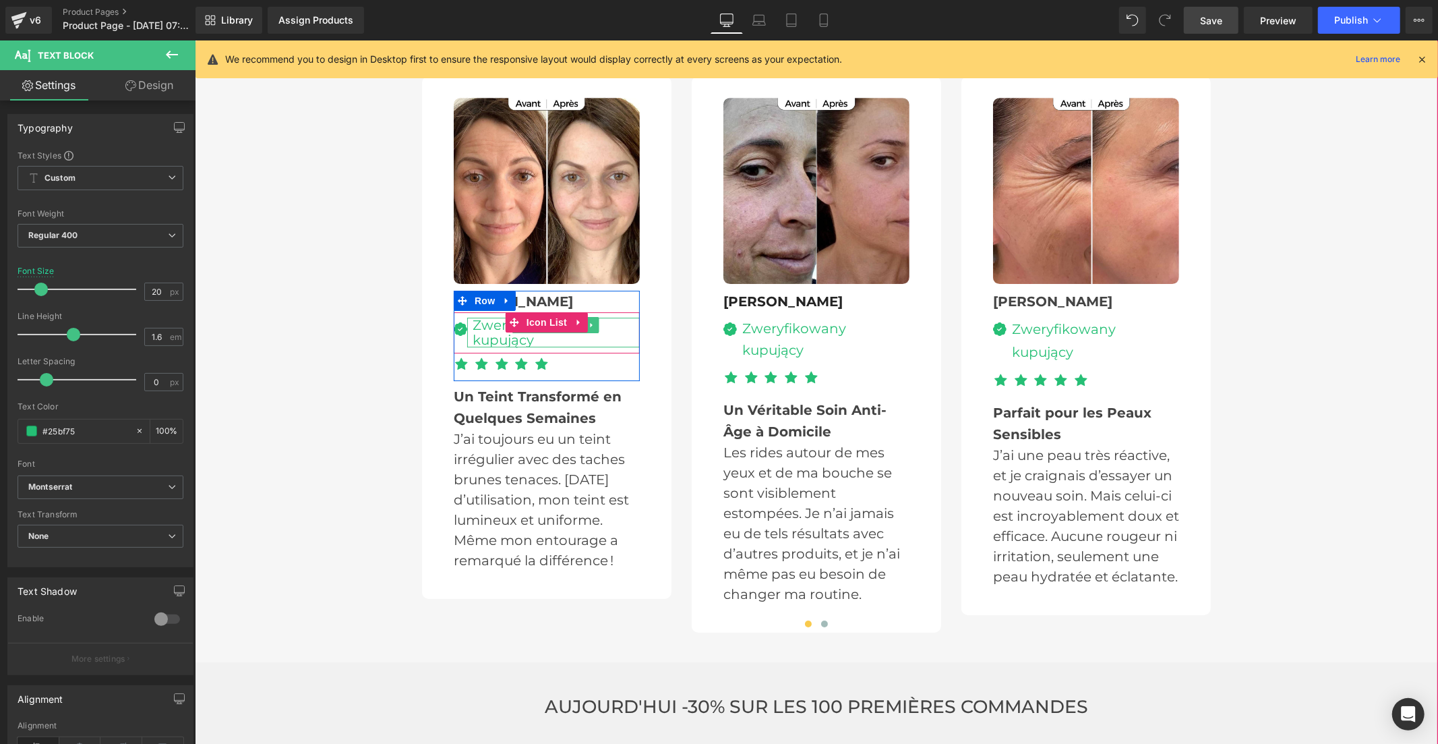
click at [474, 317] on div "Zweryfikowany kupujący" at bounding box center [553, 332] width 173 height 30
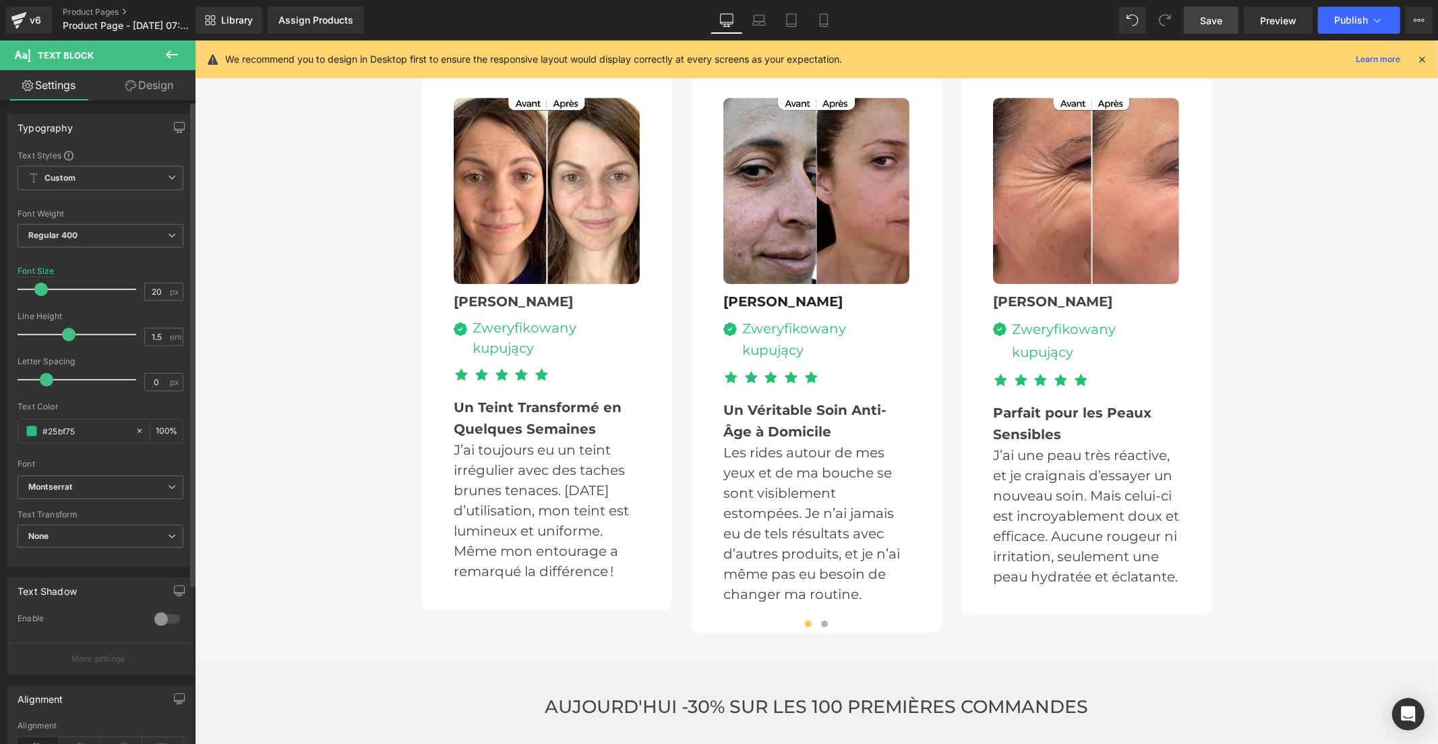
type input "1.6"
drag, startPoint x: 50, startPoint y: 331, endPoint x: 71, endPoint y: 331, distance: 21.6
click at [71, 331] on span at bounding box center [73, 334] width 13 height 13
drag, startPoint x: 1204, startPoint y: 17, endPoint x: 645, endPoint y: 313, distance: 633.1
click at [1204, 17] on span "Save" at bounding box center [1211, 20] width 22 height 14
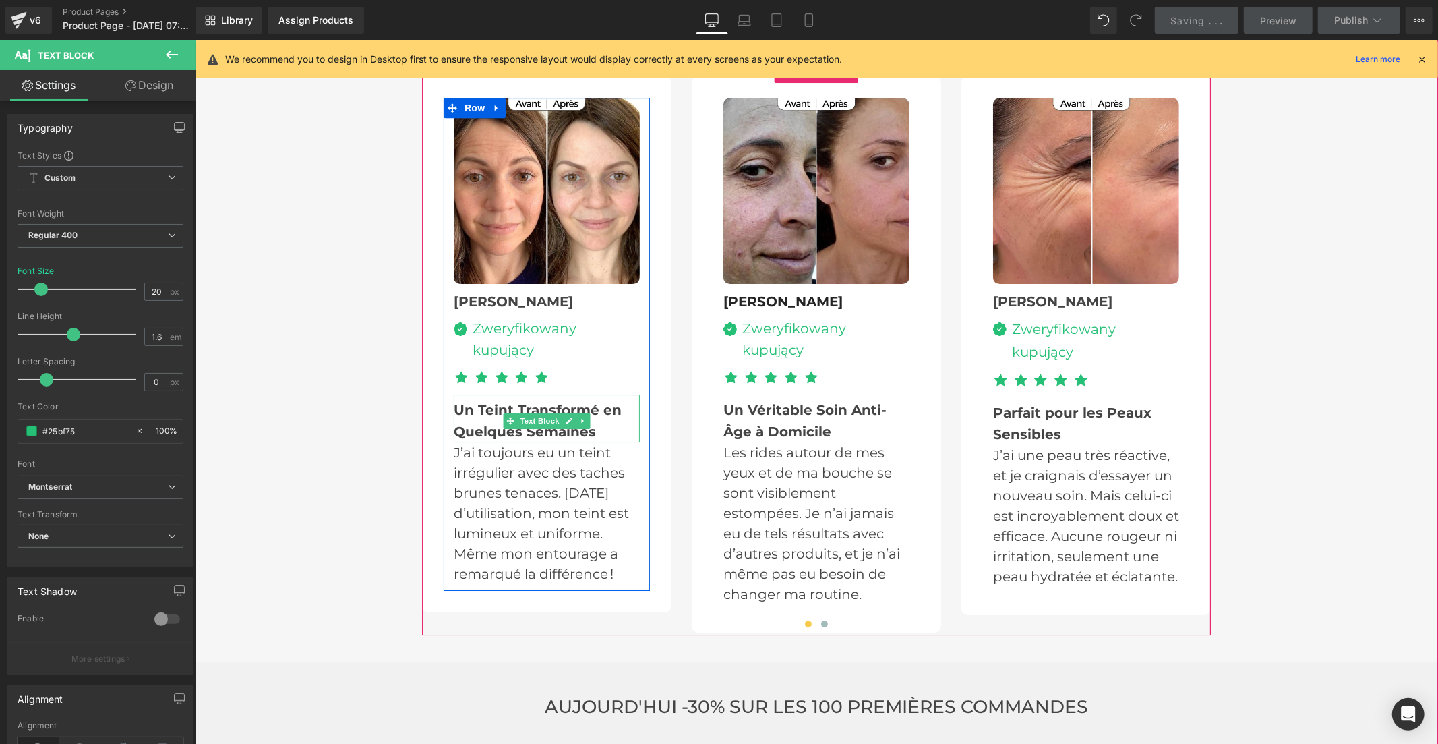
click at [471, 401] on b "Un Teint Transformé en Quelques Semaines" at bounding box center [537, 420] width 168 height 38
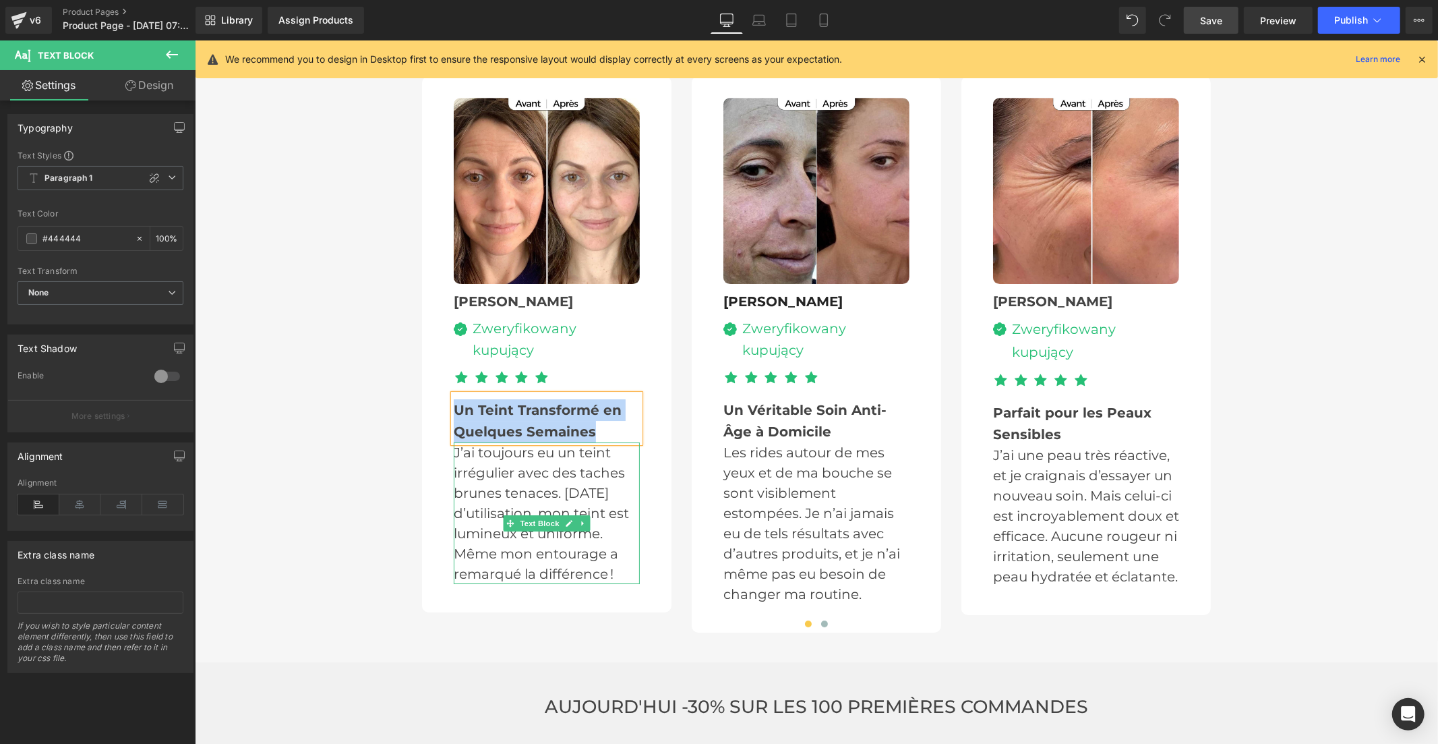
click at [486, 456] on p "J’ai toujours eu un teint irrégulier avec des taches brunes tenaces. Après un m…" at bounding box center [546, 513] width 186 height 142
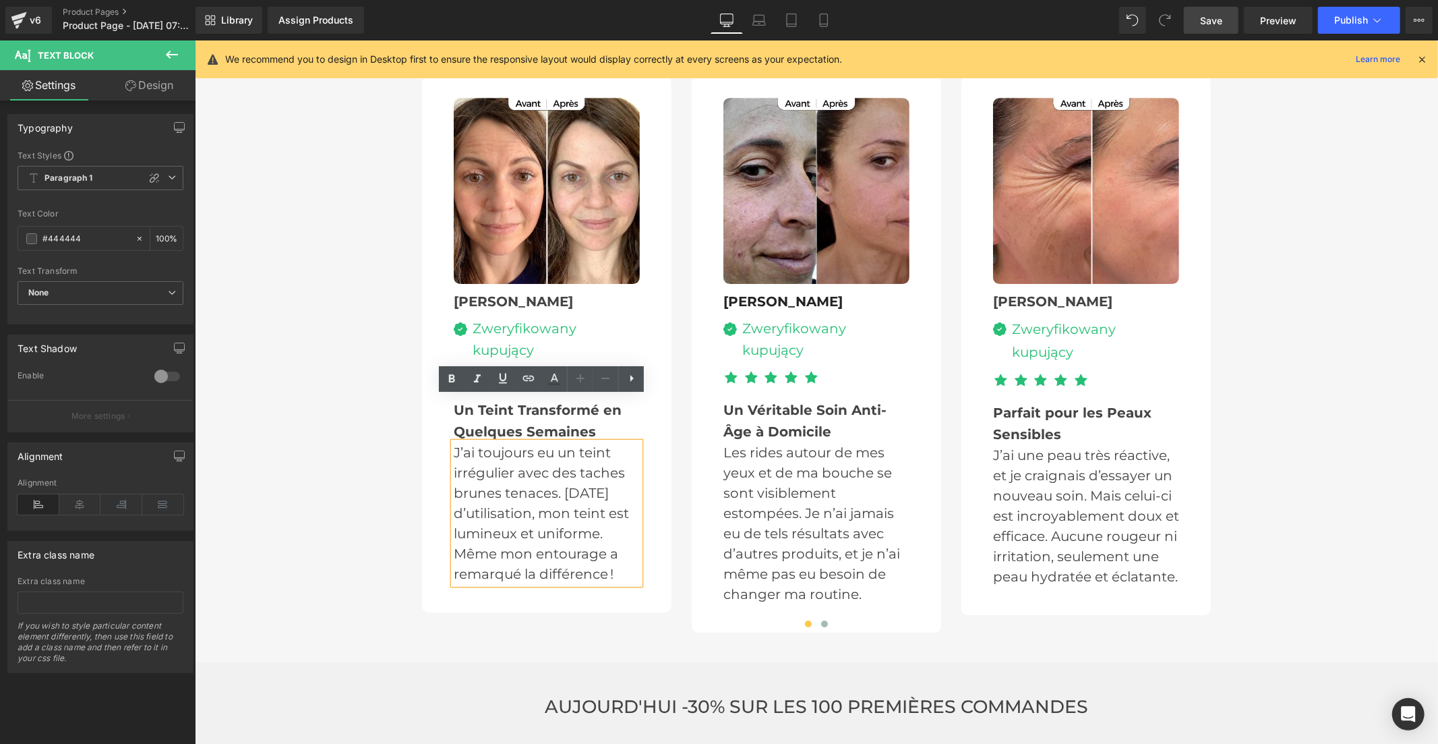
click at [482, 459] on p "J’ai toujours eu un teint irrégulier avec des taches brunes tenaces. Après un m…" at bounding box center [546, 513] width 186 height 142
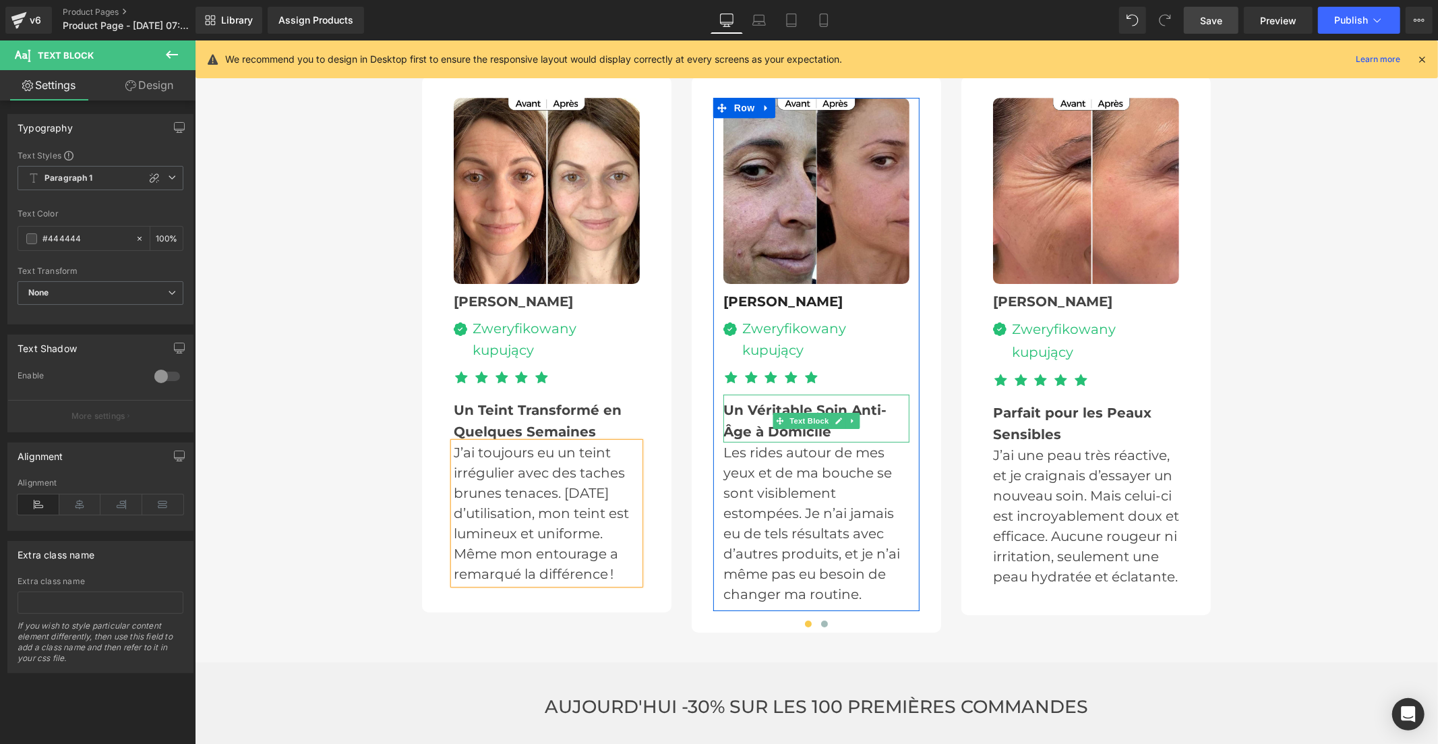
click at [730, 394] on div "Un Véritable Soin Anti-Âge à Domicile" at bounding box center [816, 418] width 186 height 48
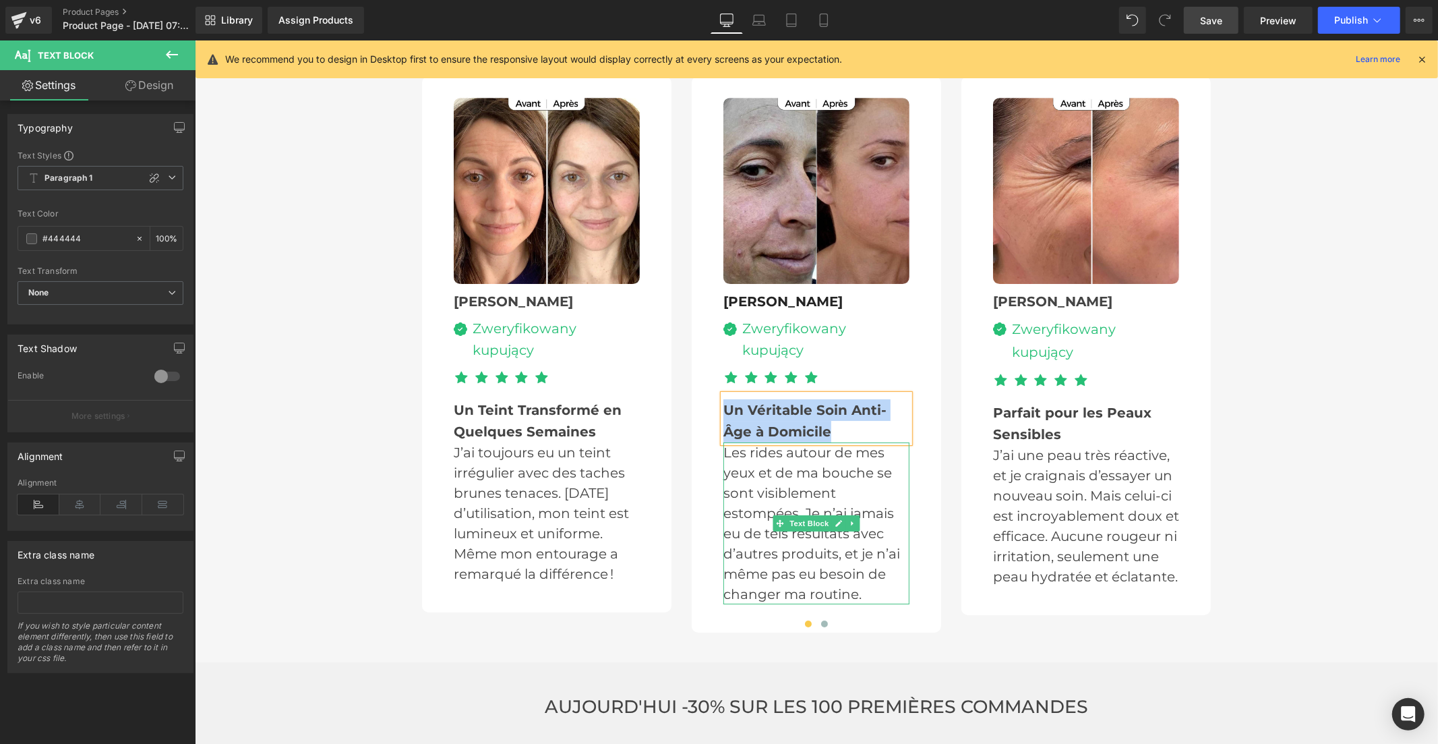
click at [752, 442] on p "Les rides autour de mes yeux et de ma bouche se sont visiblement estompées. Je …" at bounding box center [816, 523] width 186 height 162
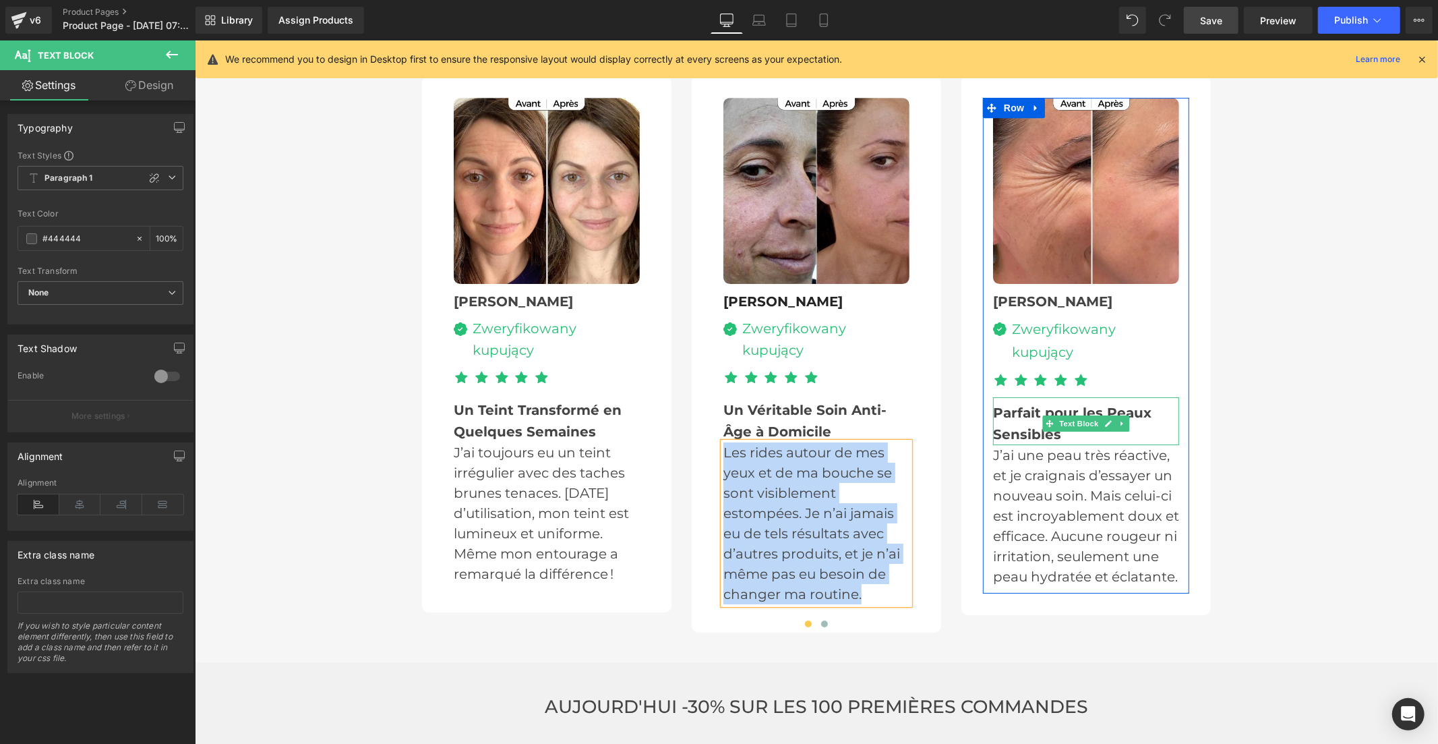
click at [1009, 404] on b "Parfait pour les Peaux Sensibles" at bounding box center [1071, 423] width 158 height 38
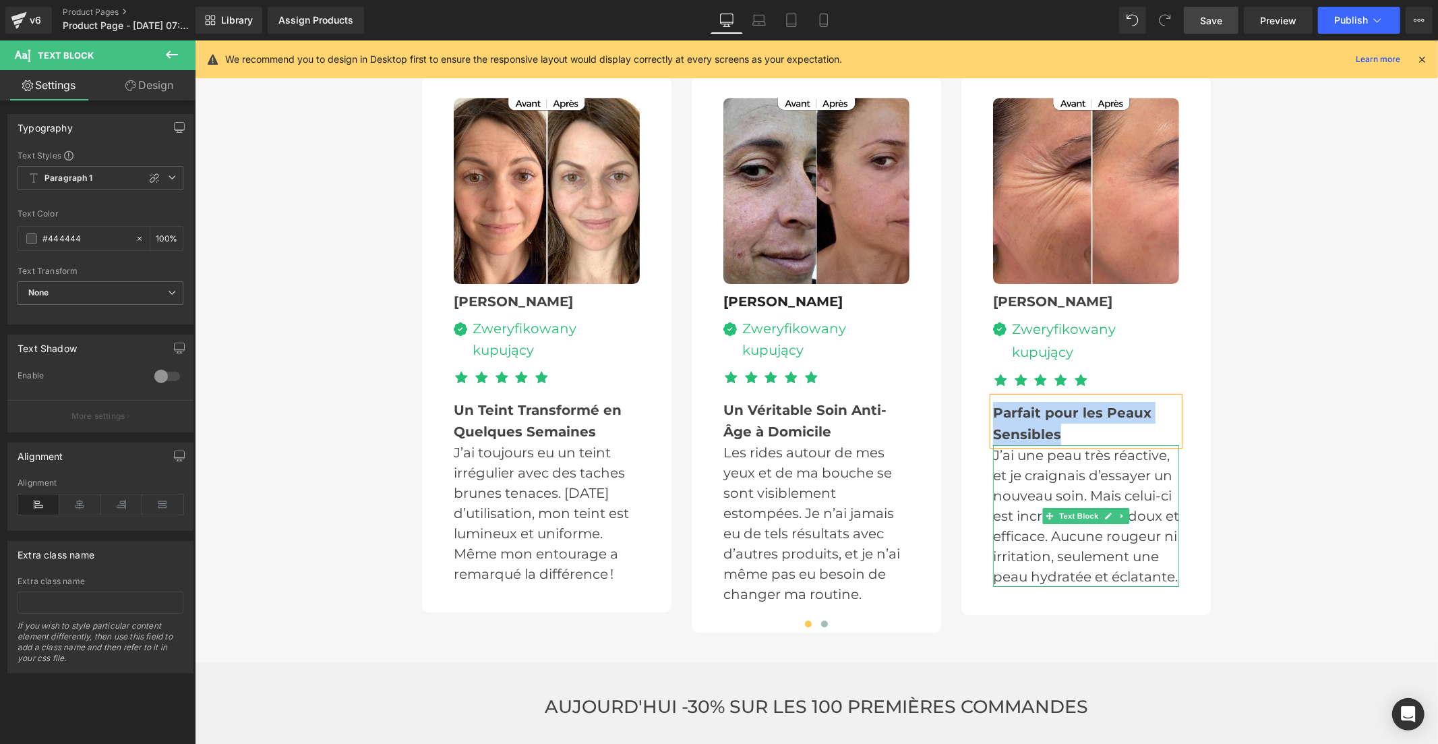
click at [1015, 448] on p "J’ai une peau très réactive, et je craignais d’essayer un nouveau soin. Mais ce…" at bounding box center [1085, 515] width 186 height 142
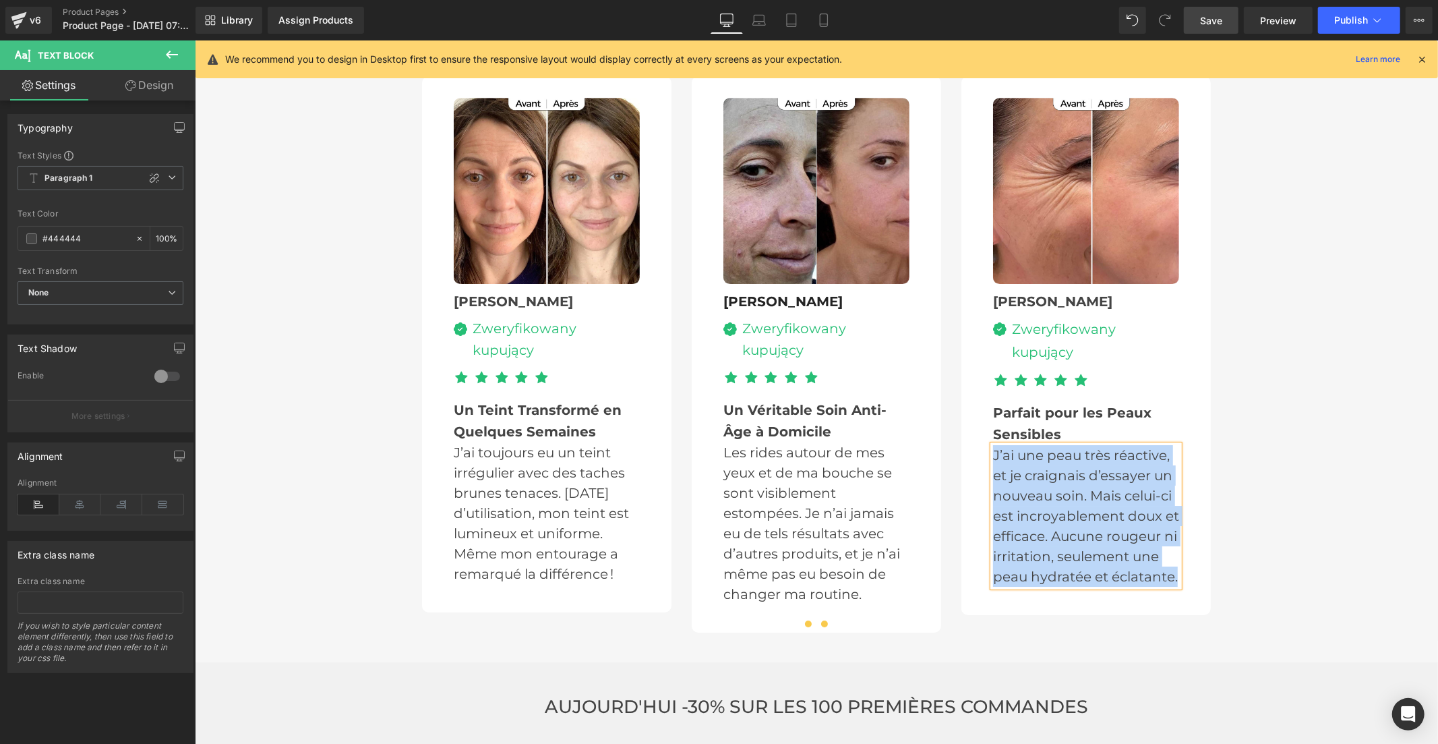
click at [821, 620] on span at bounding box center [824, 623] width 7 height 7
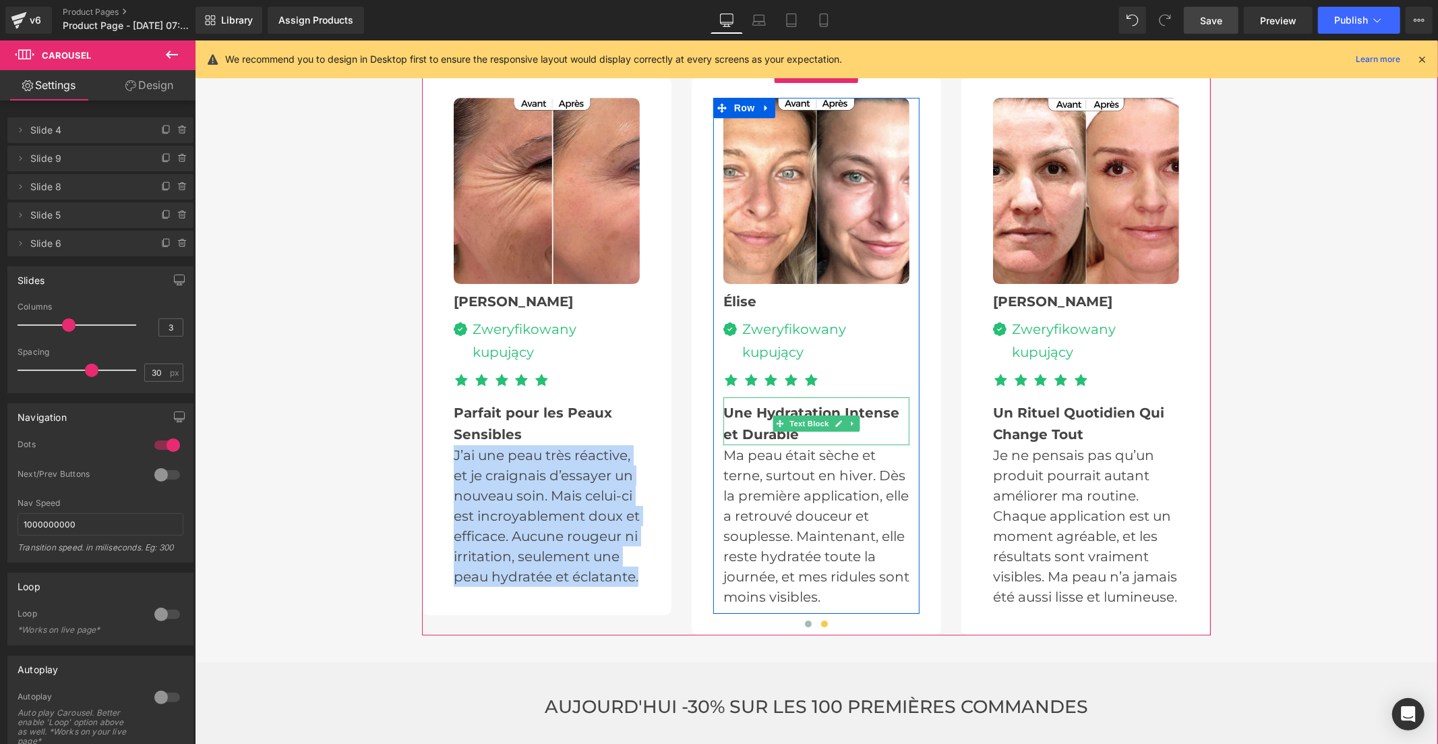
click at [741, 404] on b "Une Hydratation Intense et Durable" at bounding box center [811, 423] width 176 height 38
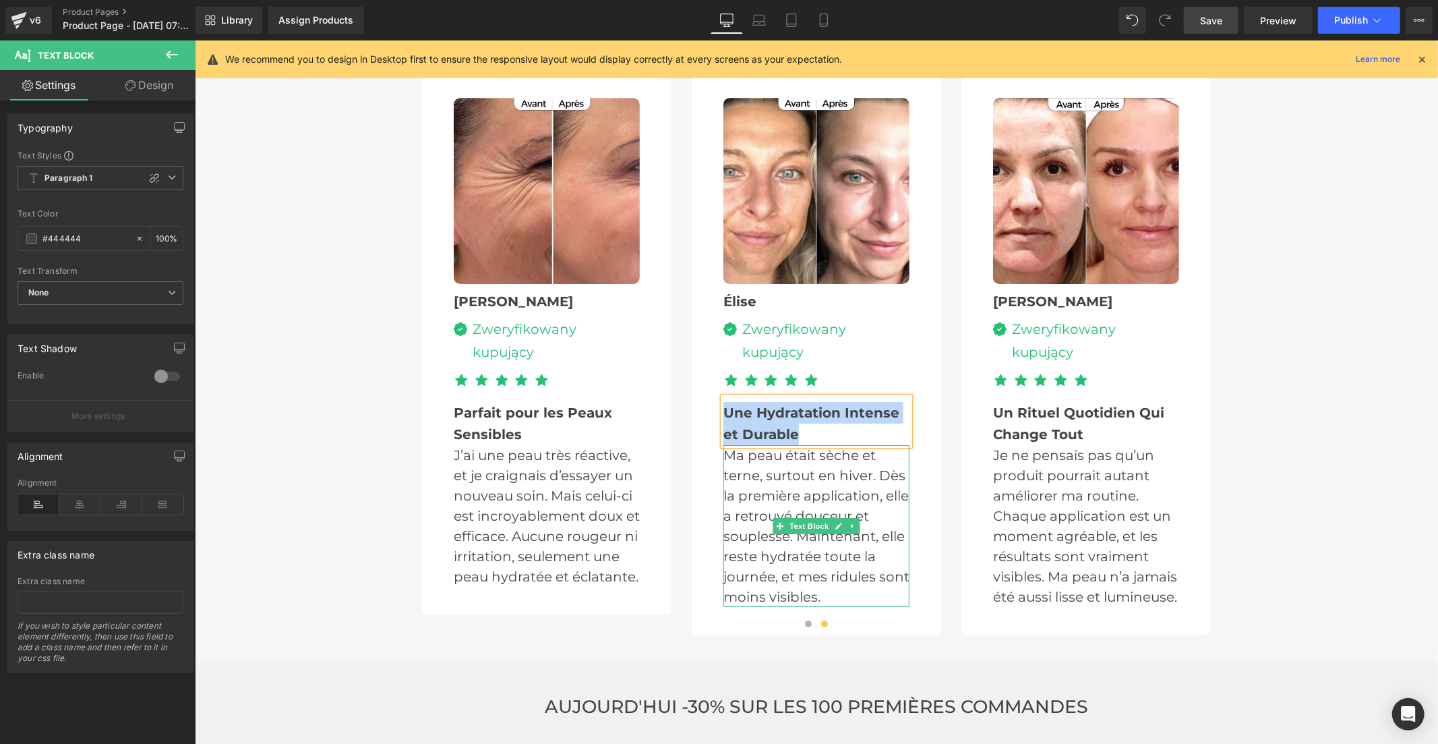
click at [742, 454] on p "Ma peau était sèche et terne, surtout en hiver. Dès la première application, el…" at bounding box center [816, 525] width 186 height 162
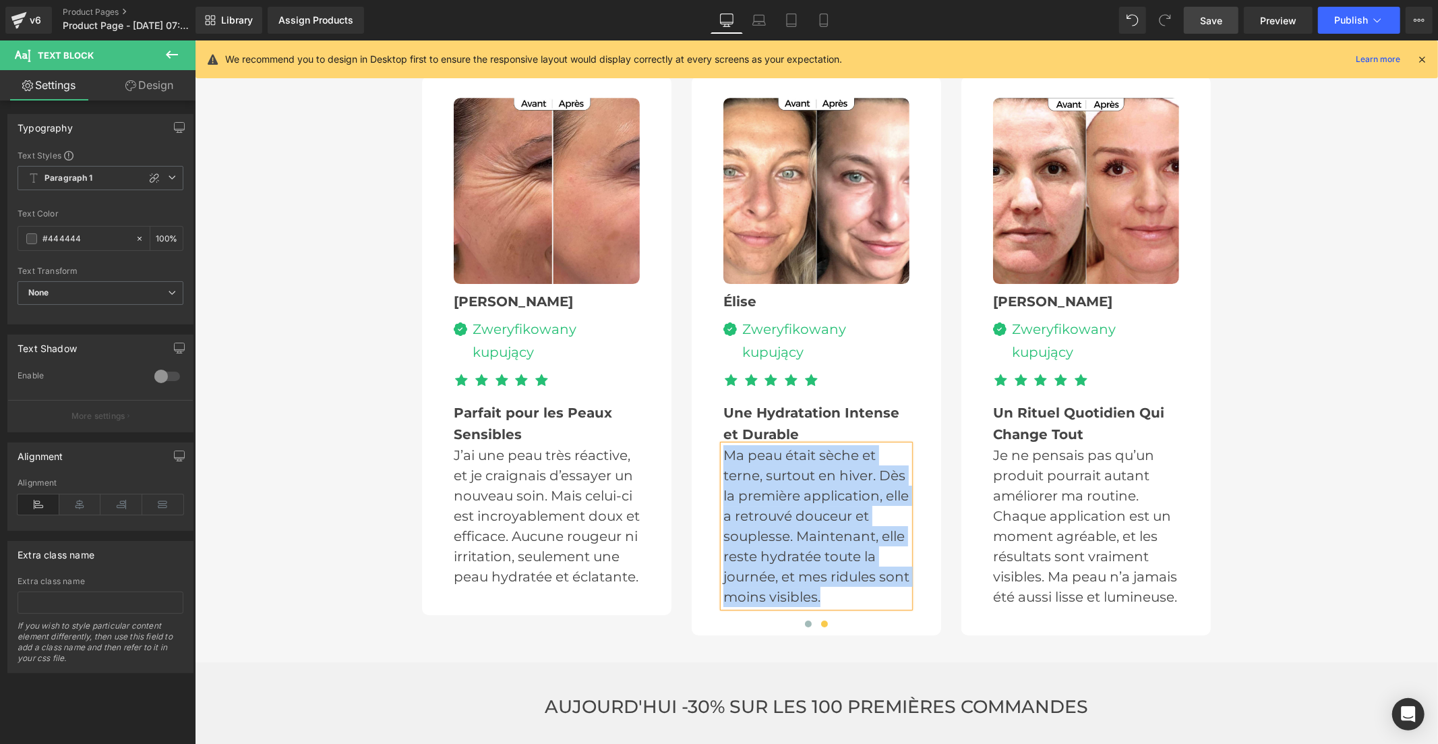
click at [999, 404] on b "Un Rituel Quotidien Qui Change Tout" at bounding box center [1077, 423] width 171 height 38
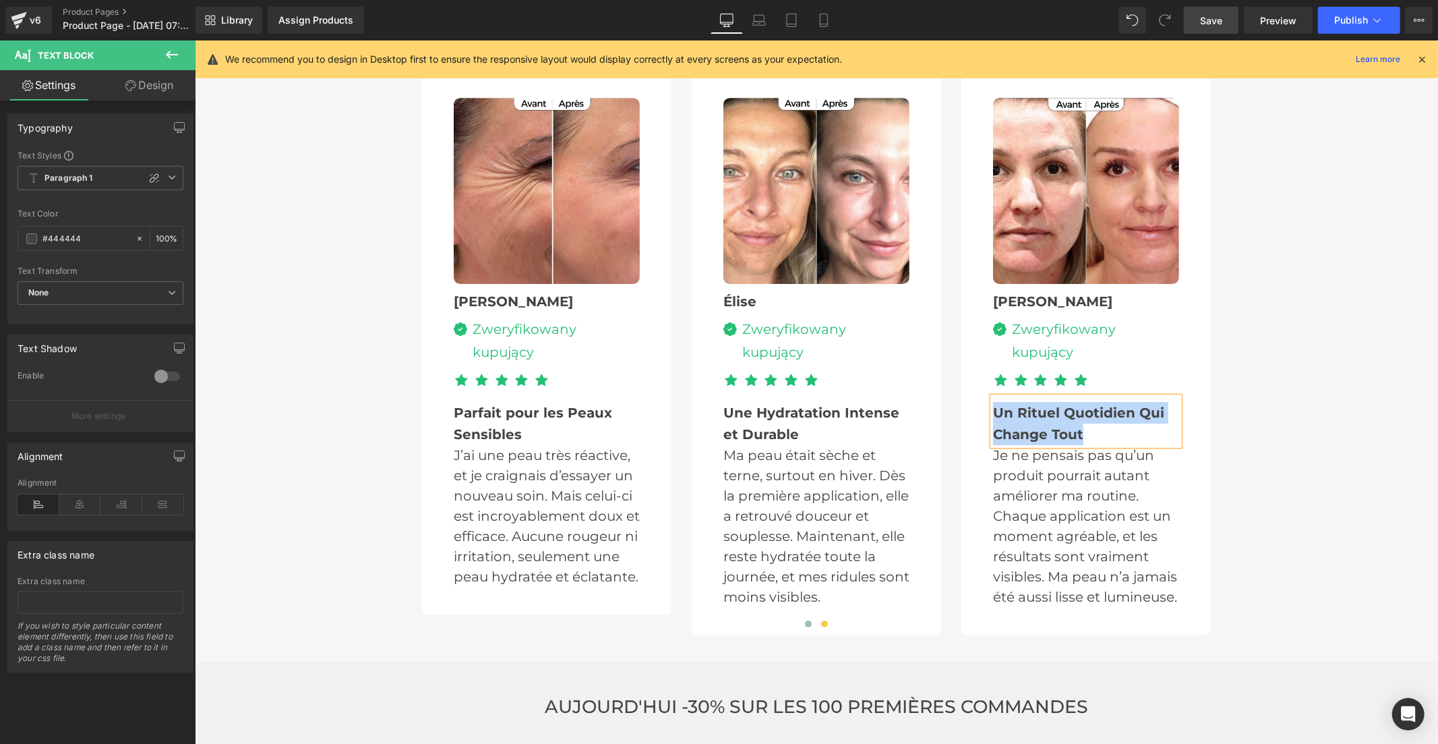
click at [1009, 444] on p "Je ne pensais pas qu’un produit pourrait autant améliorer ma routine. Chaque ap…" at bounding box center [1085, 525] width 186 height 162
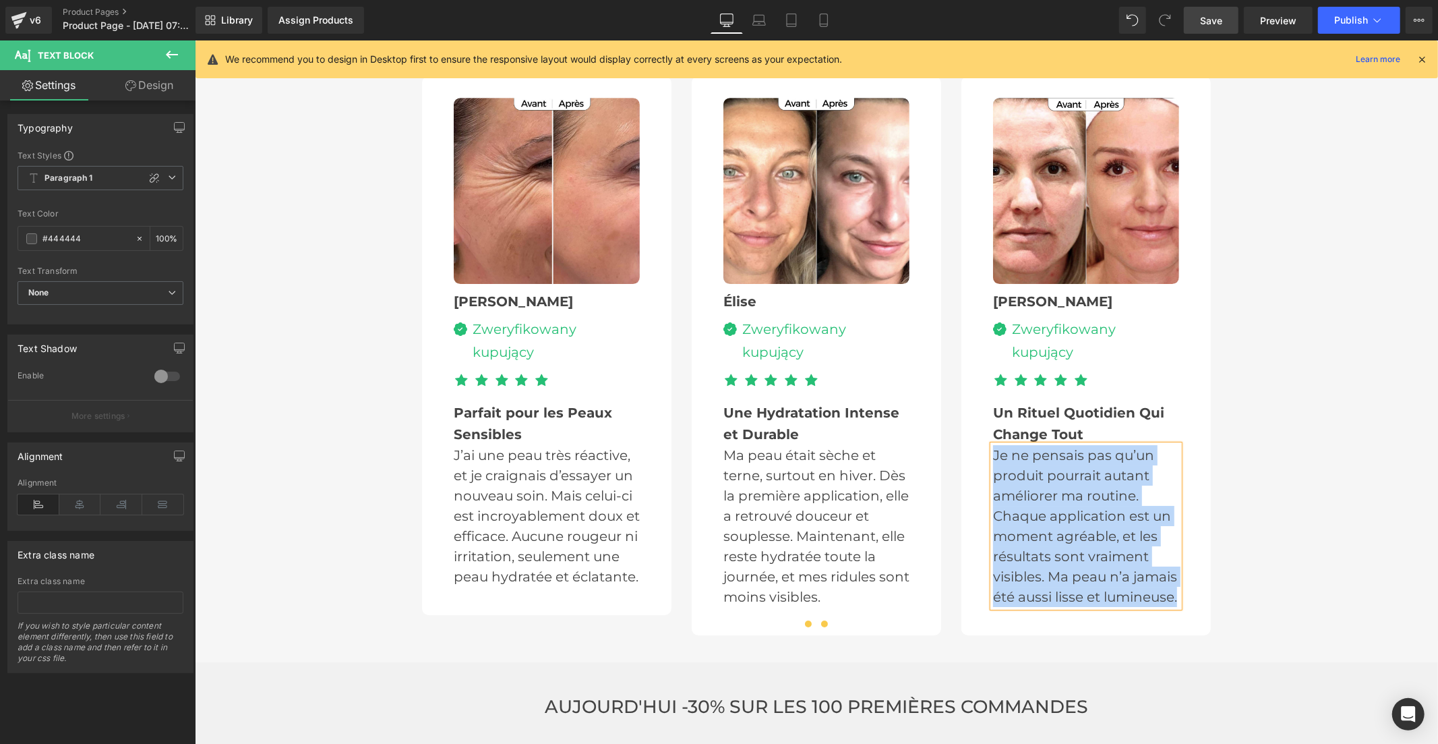
click at [800, 616] on button at bounding box center [808, 622] width 16 height 13
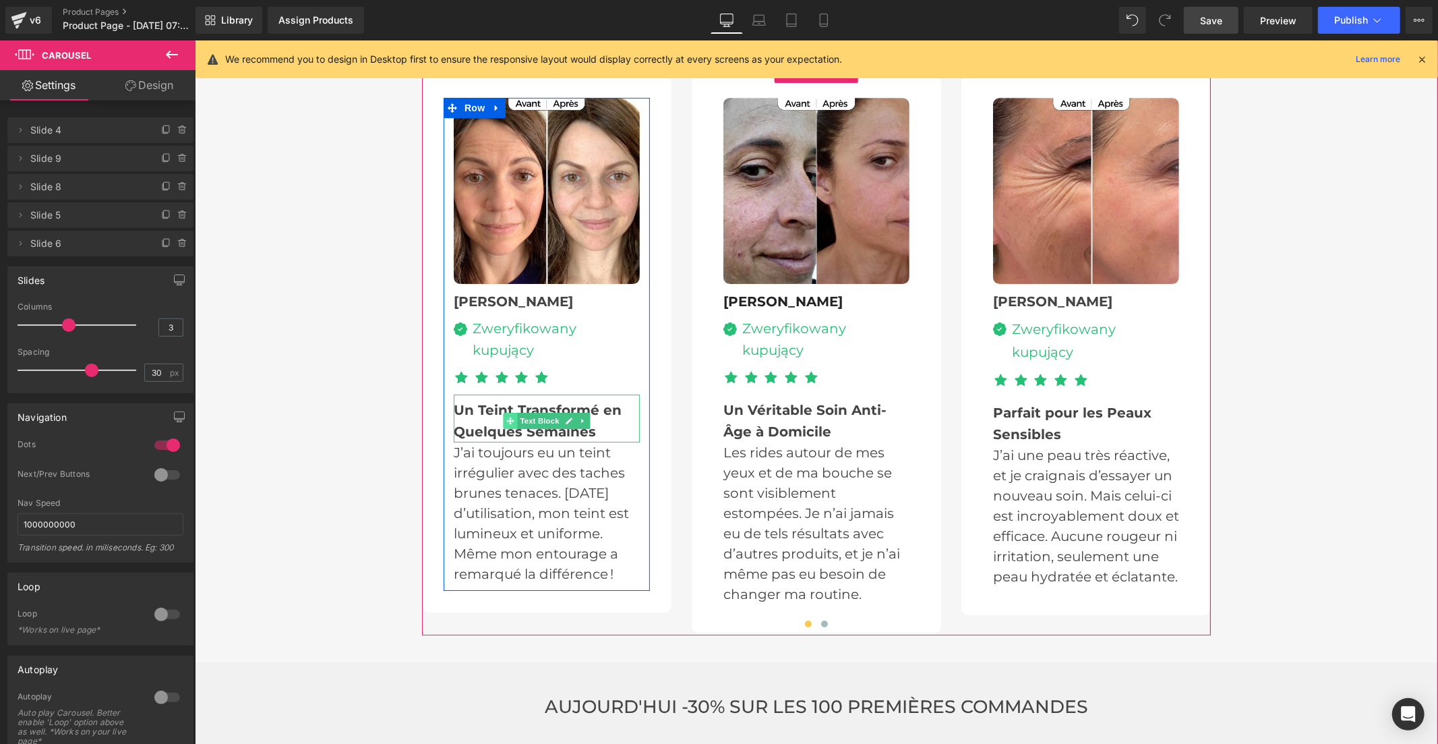
click at [503, 412] on span at bounding box center [510, 420] width 14 height 16
click at [477, 401] on b "Un Teint Transformé en Quelques Semaines" at bounding box center [537, 420] width 168 height 38
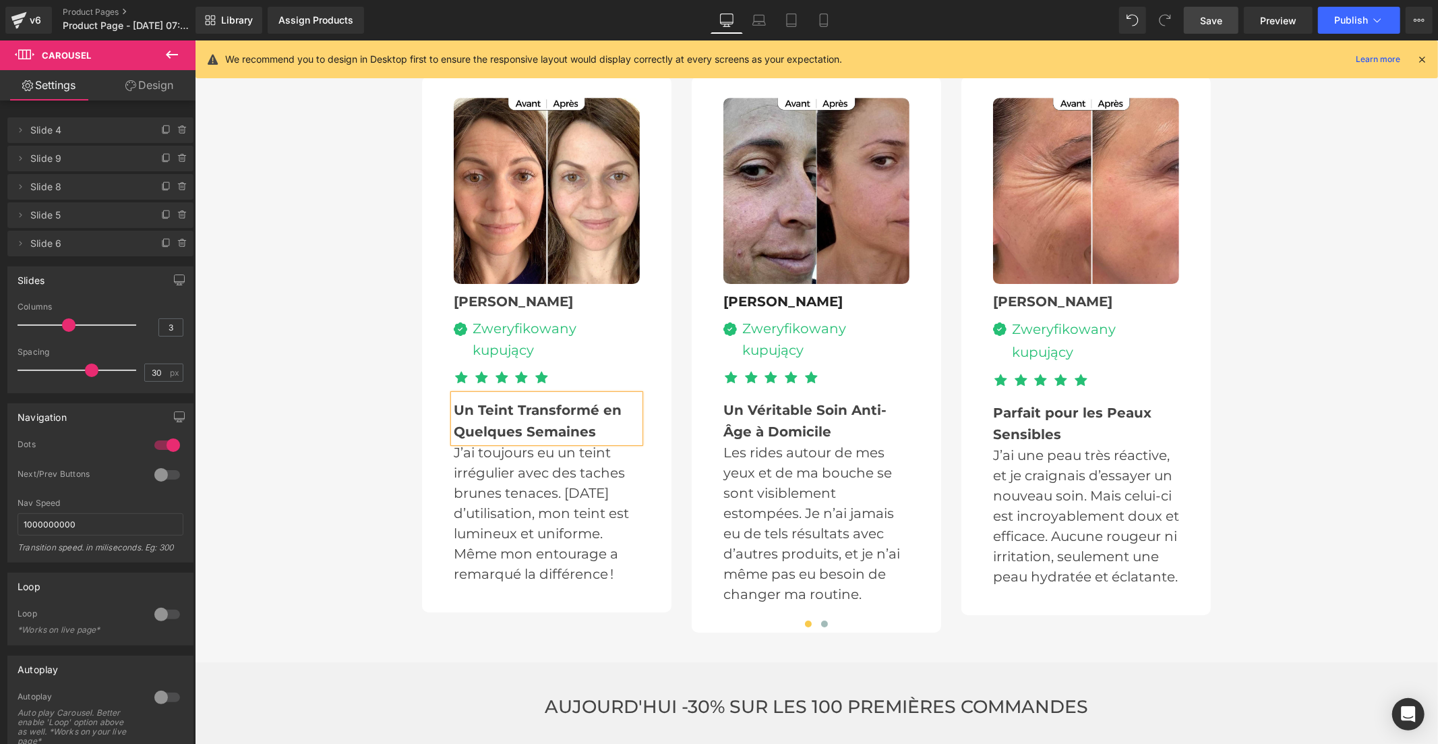
click at [477, 401] on b "Un Teint Transformé en Quelques Semaines" at bounding box center [537, 420] width 168 height 38
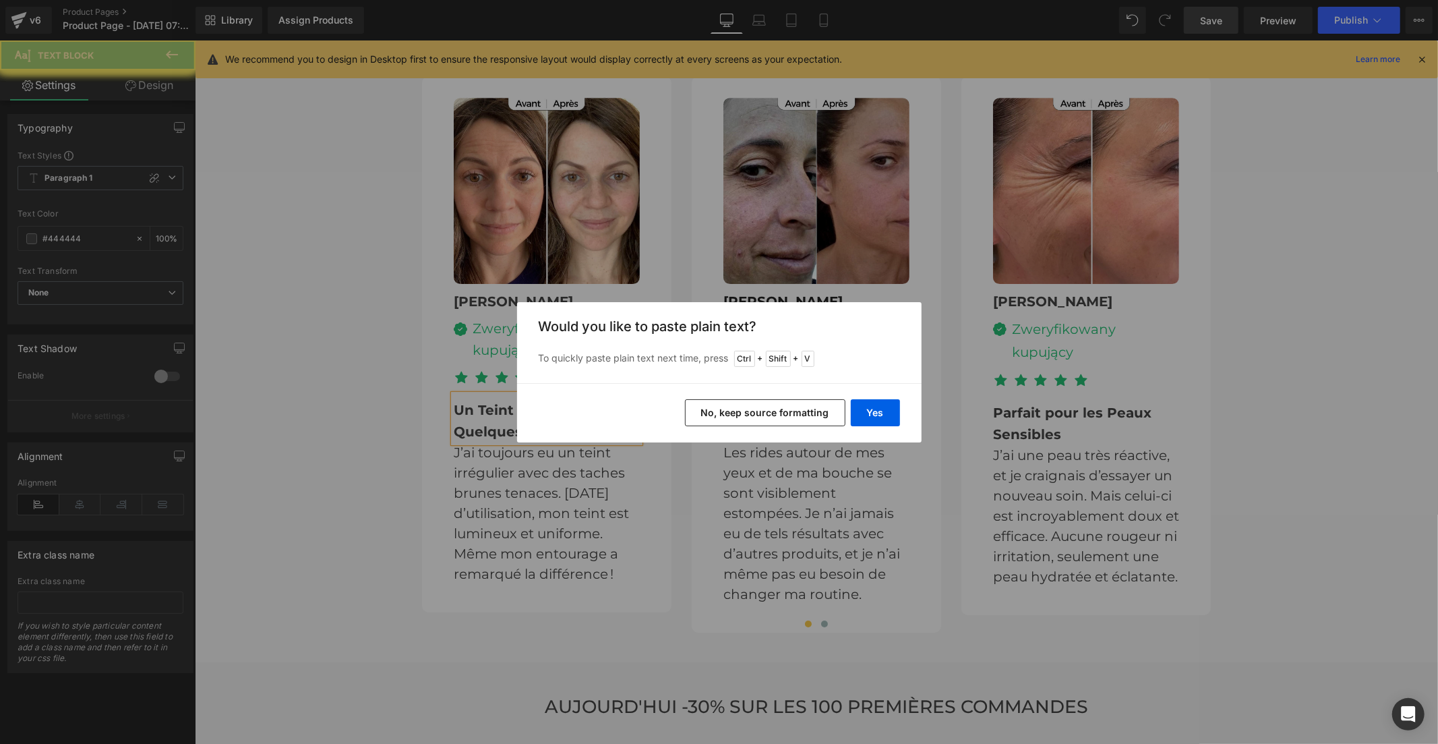
click at [860, 408] on button "Yes" at bounding box center [875, 412] width 49 height 27
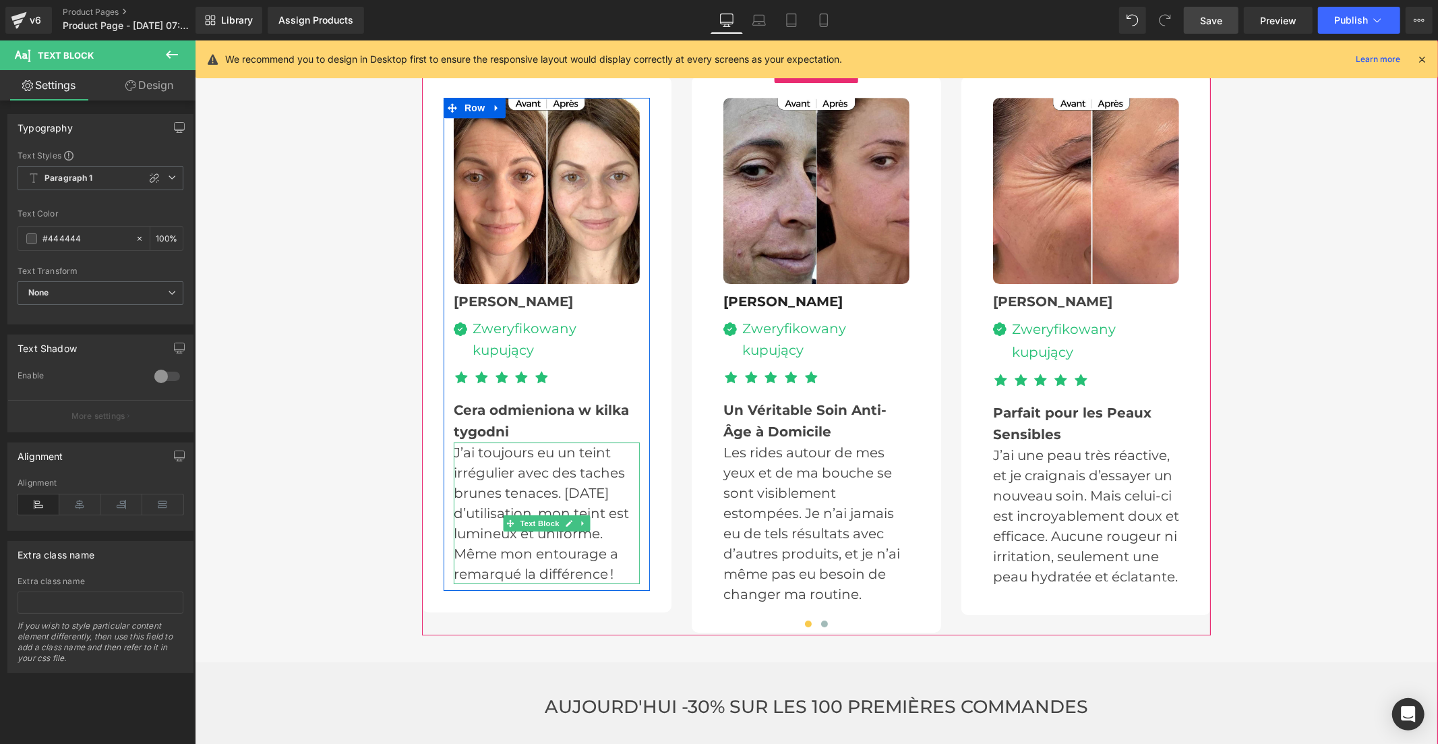
click at [487, 442] on p "J’ai toujours eu un teint irrégulier avec des taches brunes tenaces. Après un m…" at bounding box center [546, 513] width 186 height 142
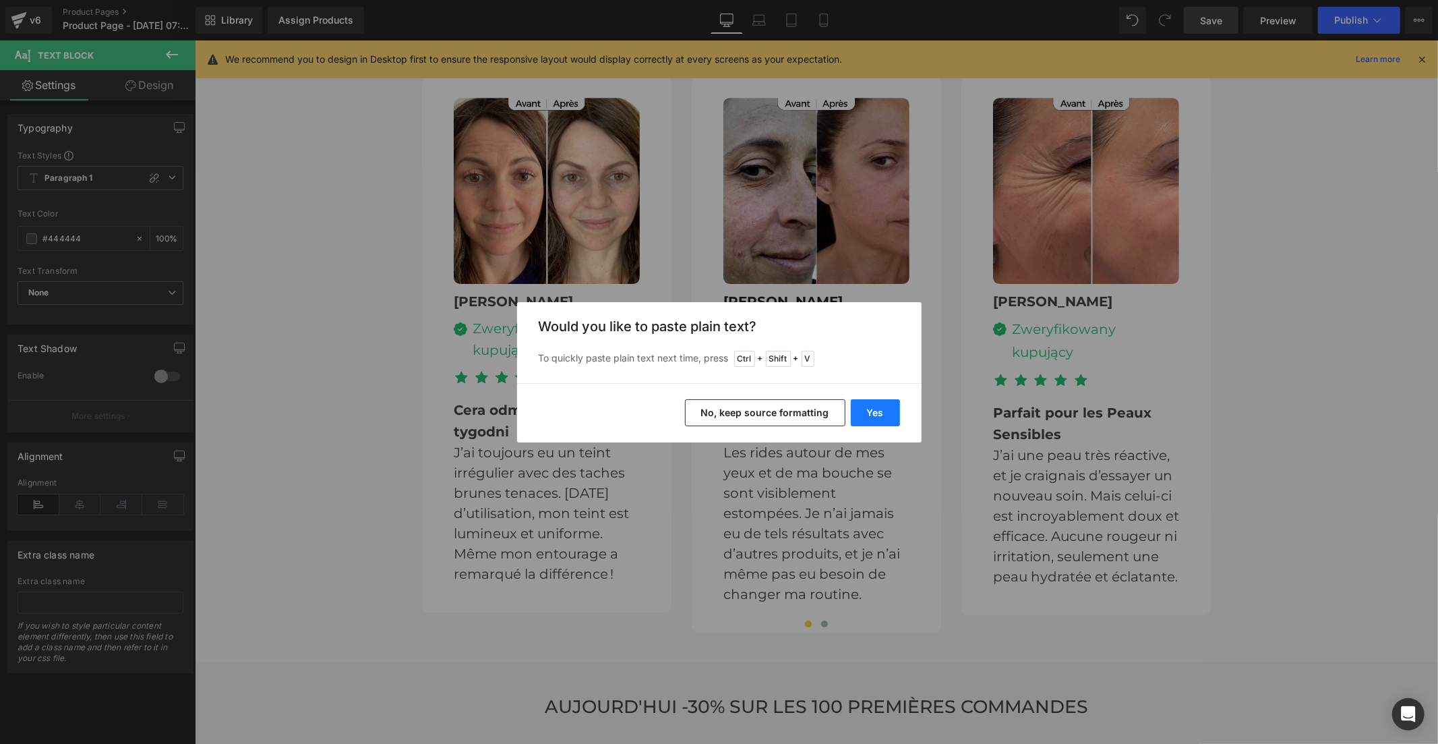
click at [864, 415] on button "Yes" at bounding box center [875, 412] width 49 height 27
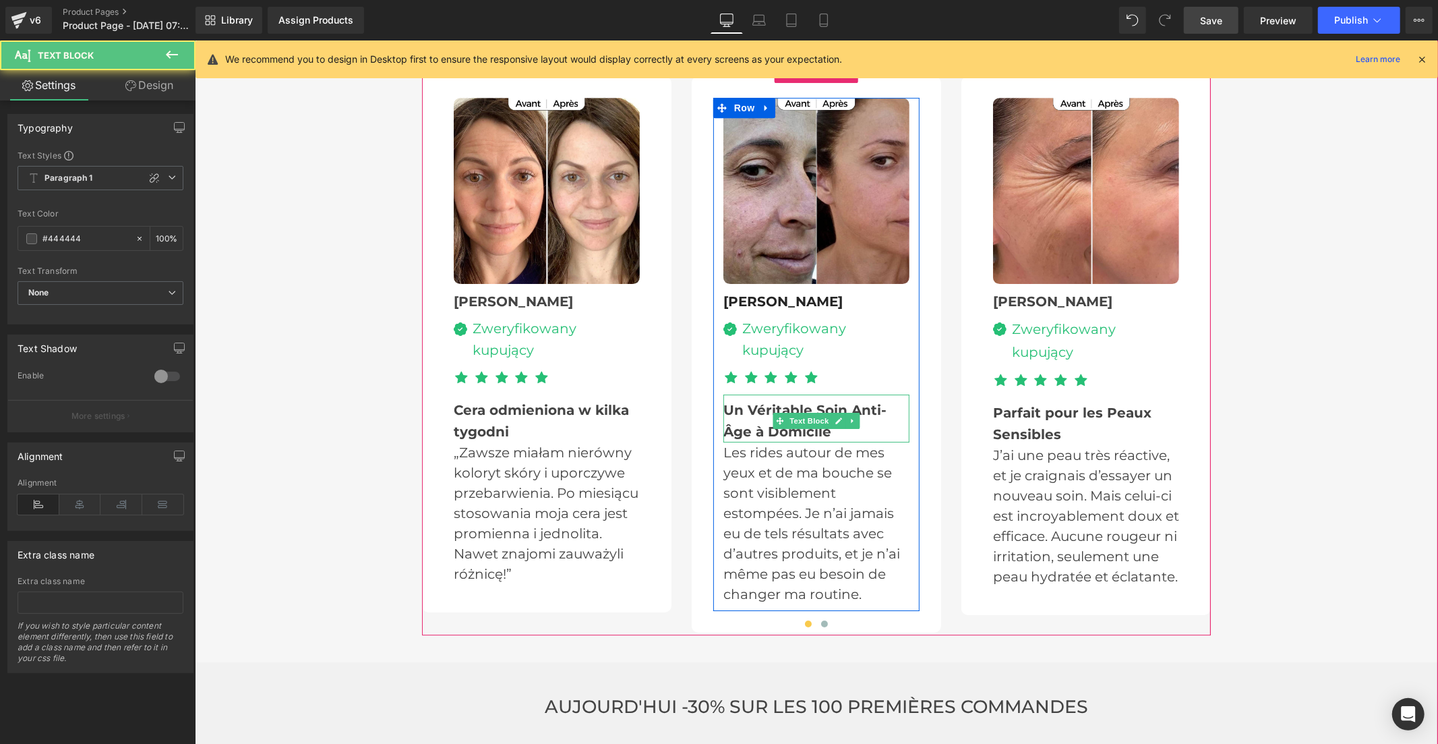
click at [757, 394] on div "Un Véritable Soin Anti-Âge à Domicile" at bounding box center [816, 418] width 186 height 48
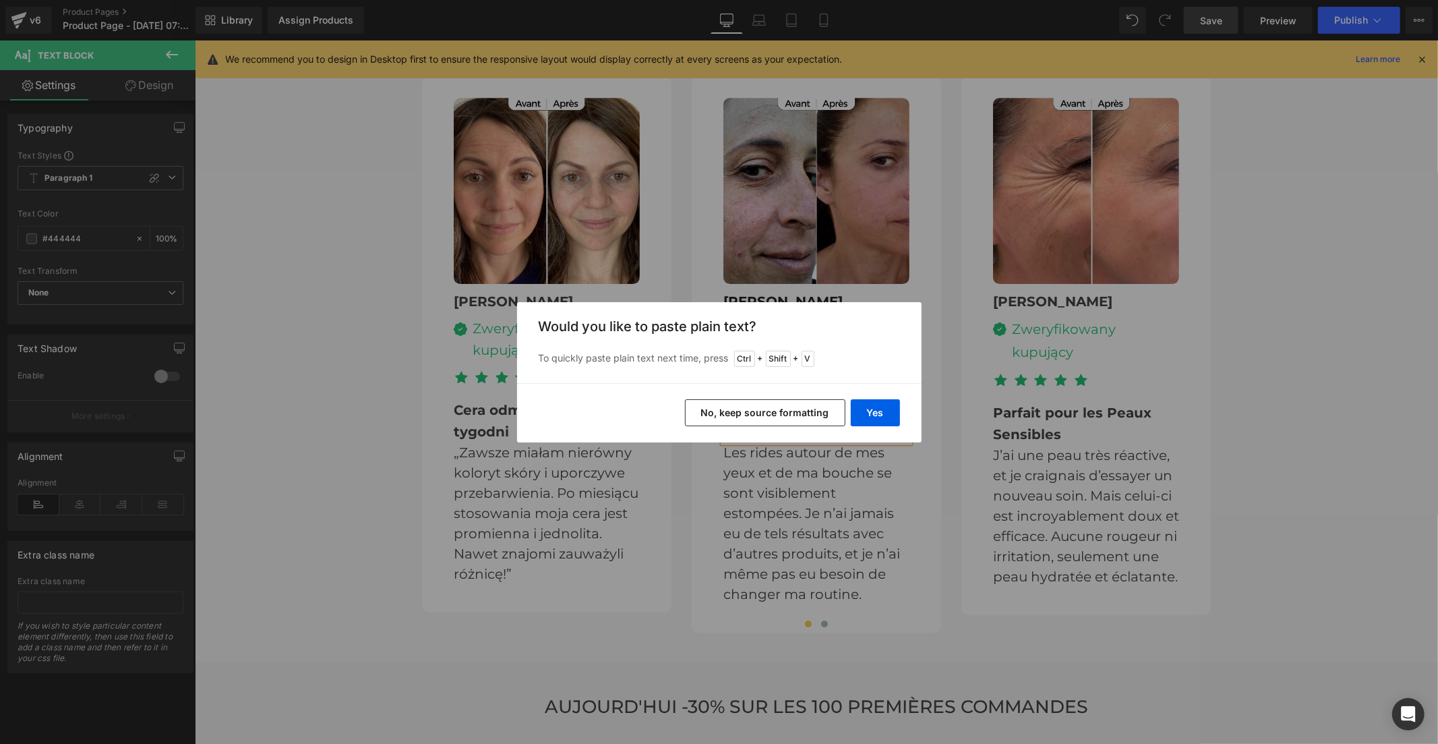
click at [881, 415] on button "Yes" at bounding box center [875, 412] width 49 height 27
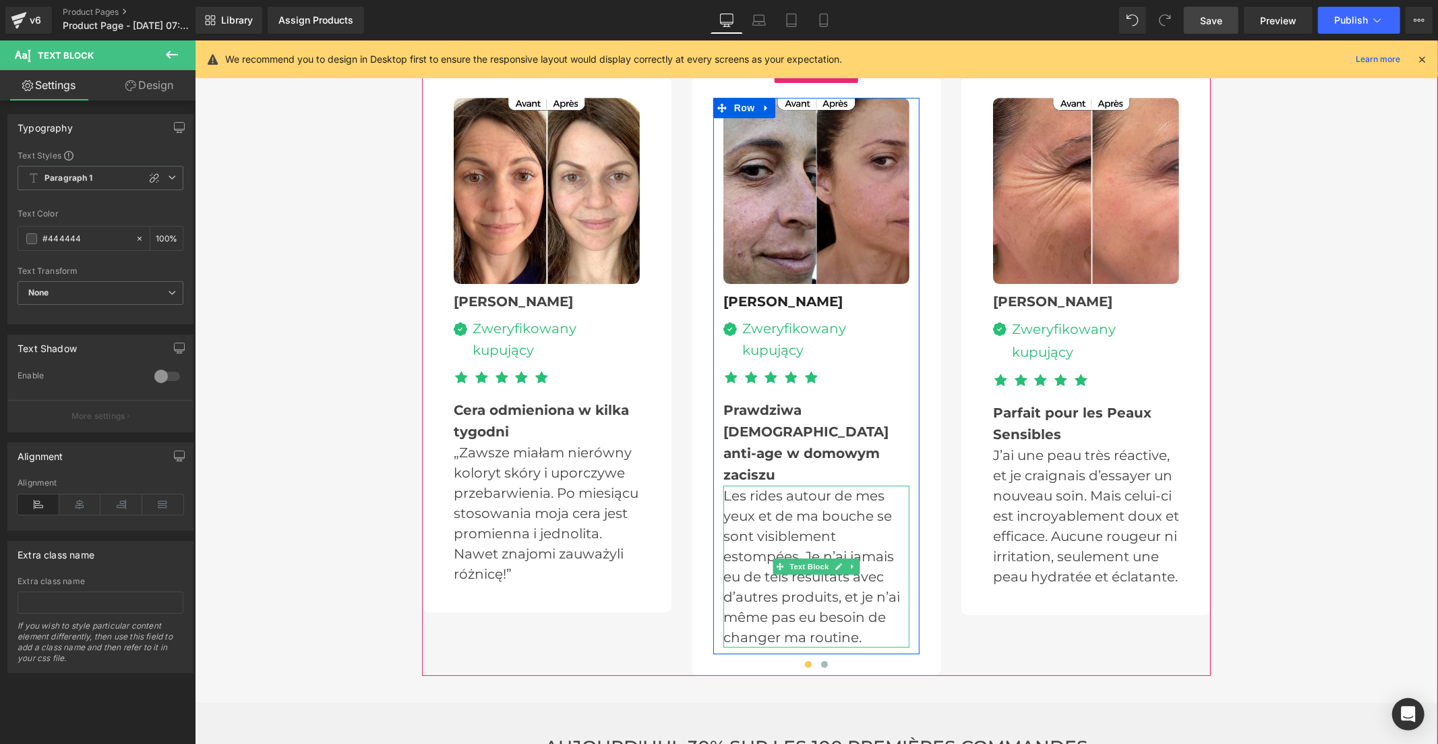
click at [740, 485] on p "Les rides autour de mes yeux et de ma bouche se sont visiblement estompées. Je …" at bounding box center [816, 566] width 186 height 162
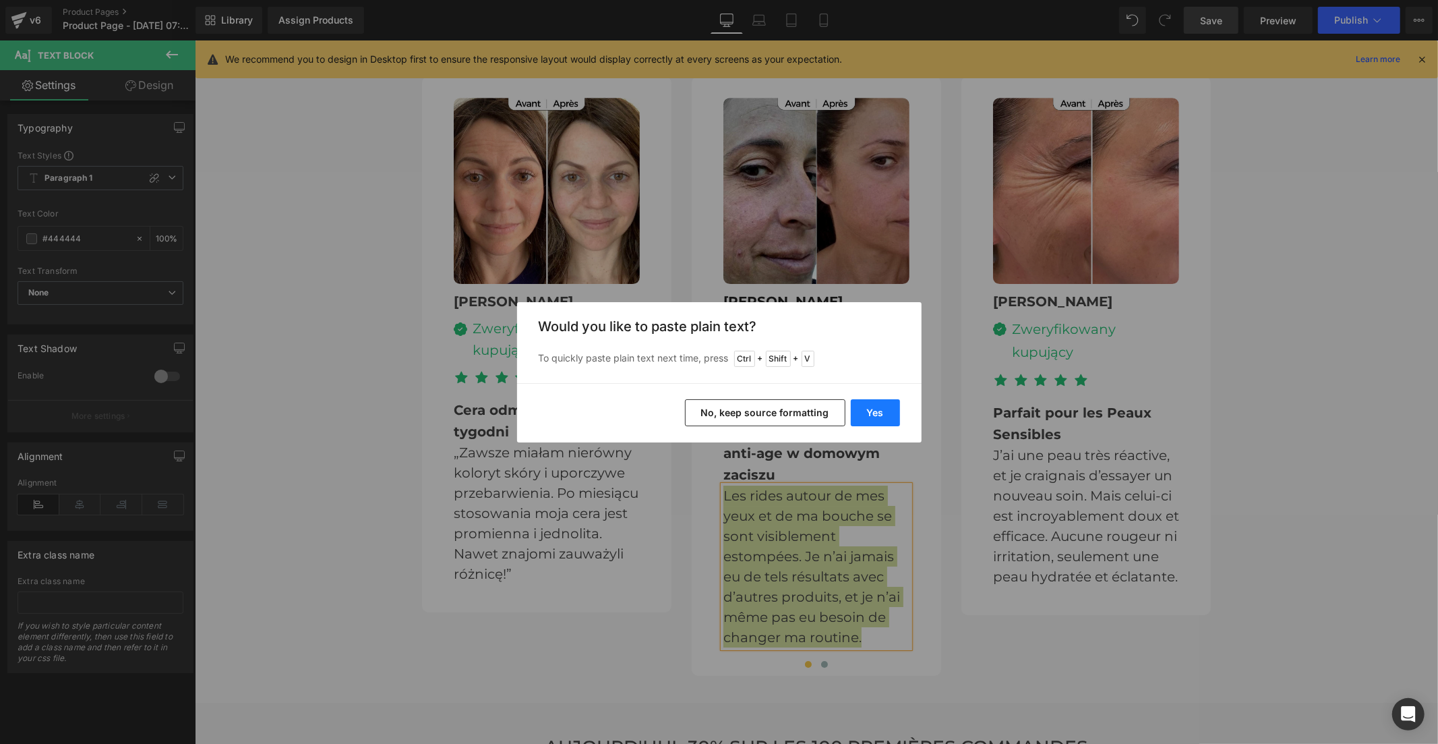
click at [877, 412] on button "Yes" at bounding box center [875, 412] width 49 height 27
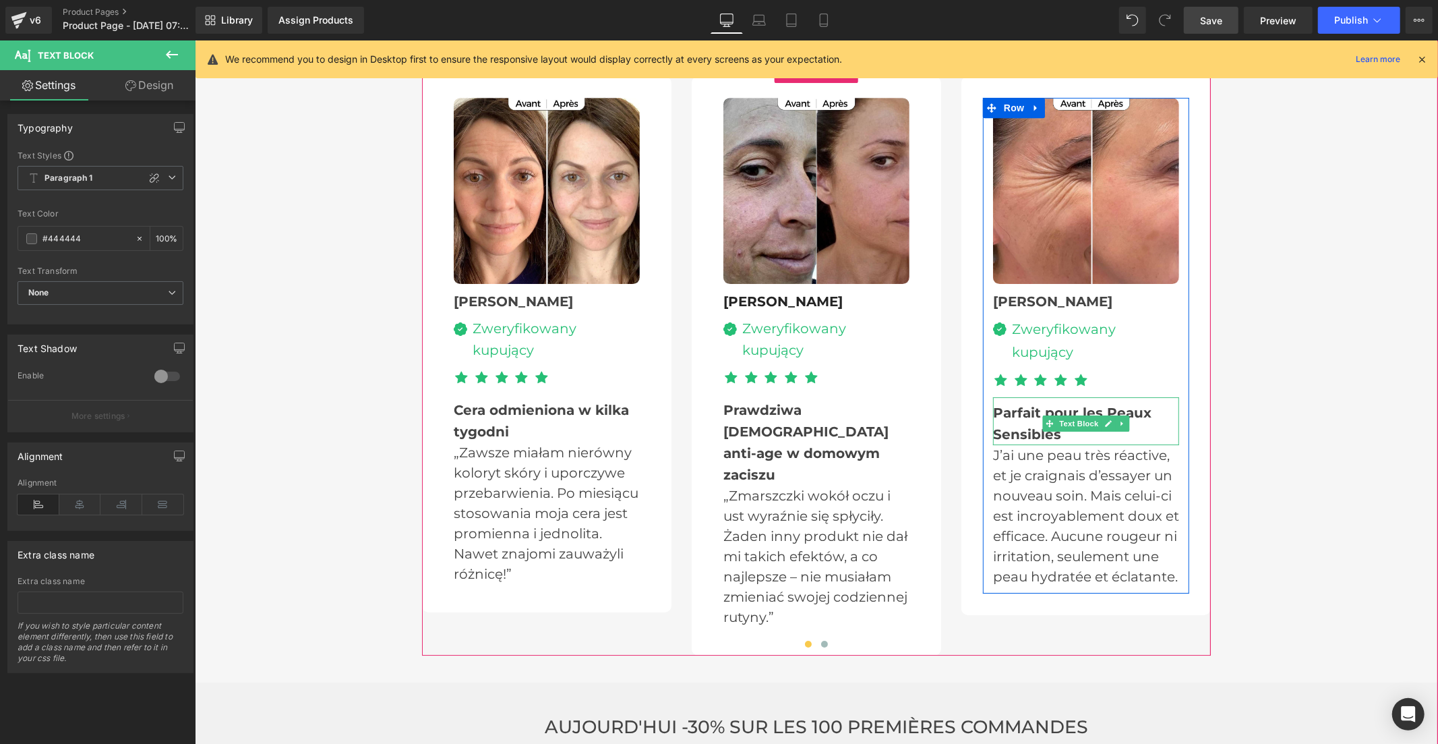
click at [1003, 404] on b "Parfait pour les Peaux Sensibles" at bounding box center [1071, 423] width 158 height 38
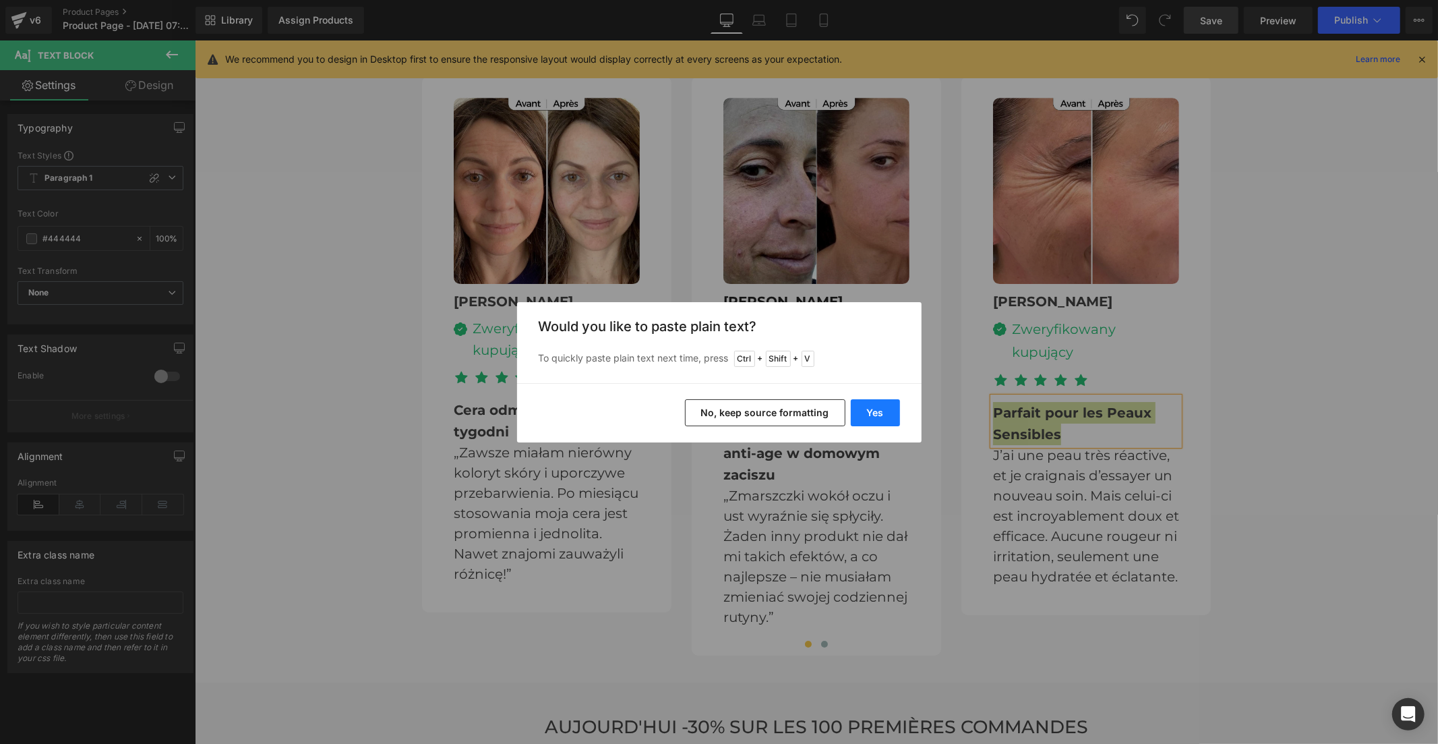
click at [871, 409] on button "Yes" at bounding box center [875, 412] width 49 height 27
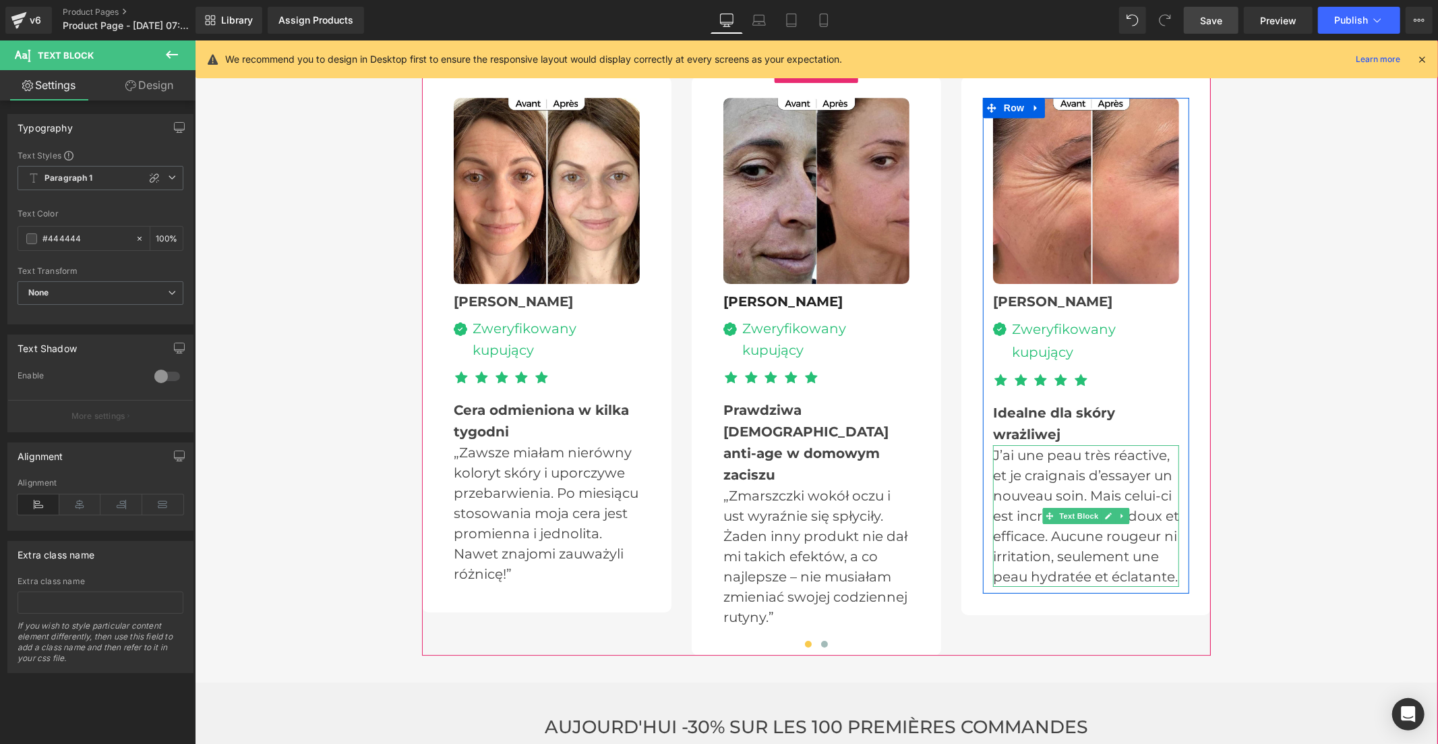
click at [1025, 444] on p "J’ai une peau très réactive, et je craignais d’essayer un nouveau soin. Mais ce…" at bounding box center [1085, 515] width 186 height 142
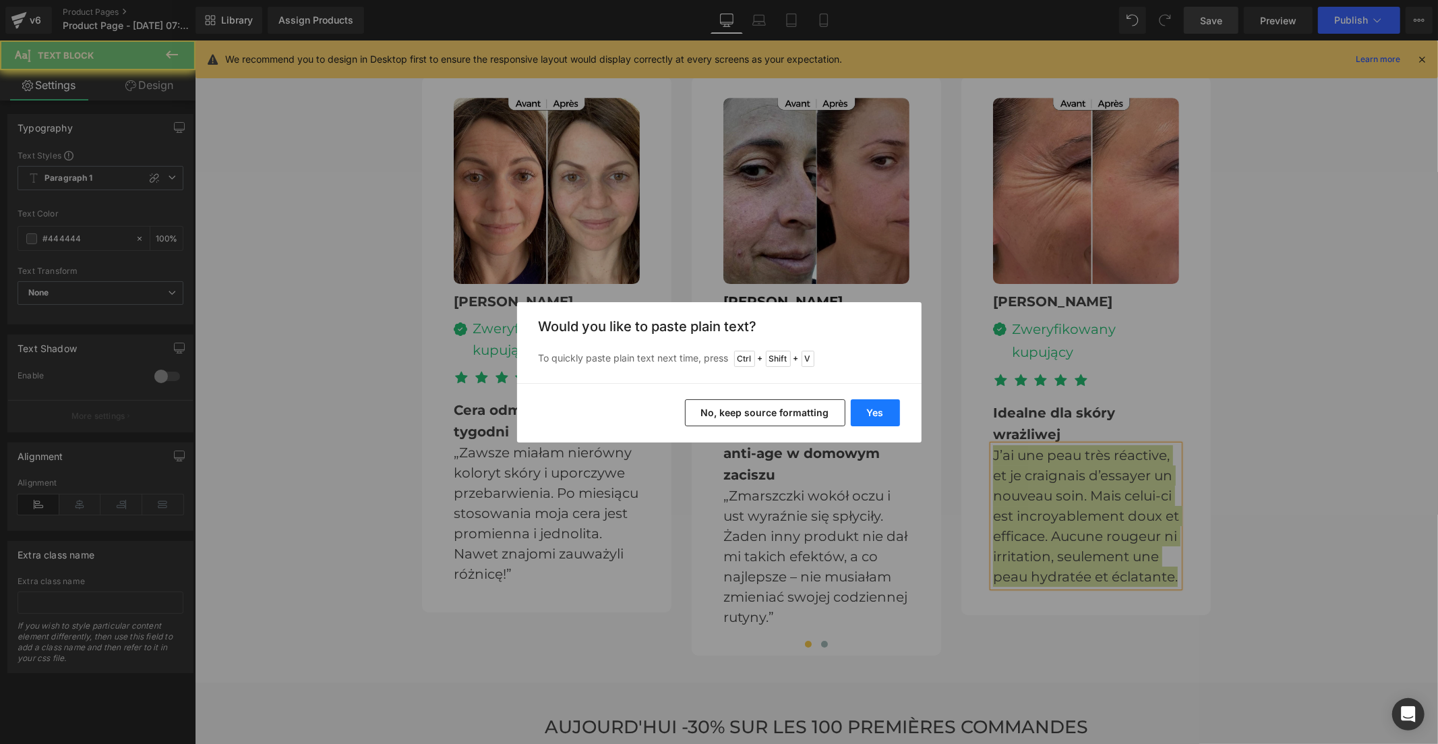
click at [871, 409] on button "Yes" at bounding box center [875, 412] width 49 height 27
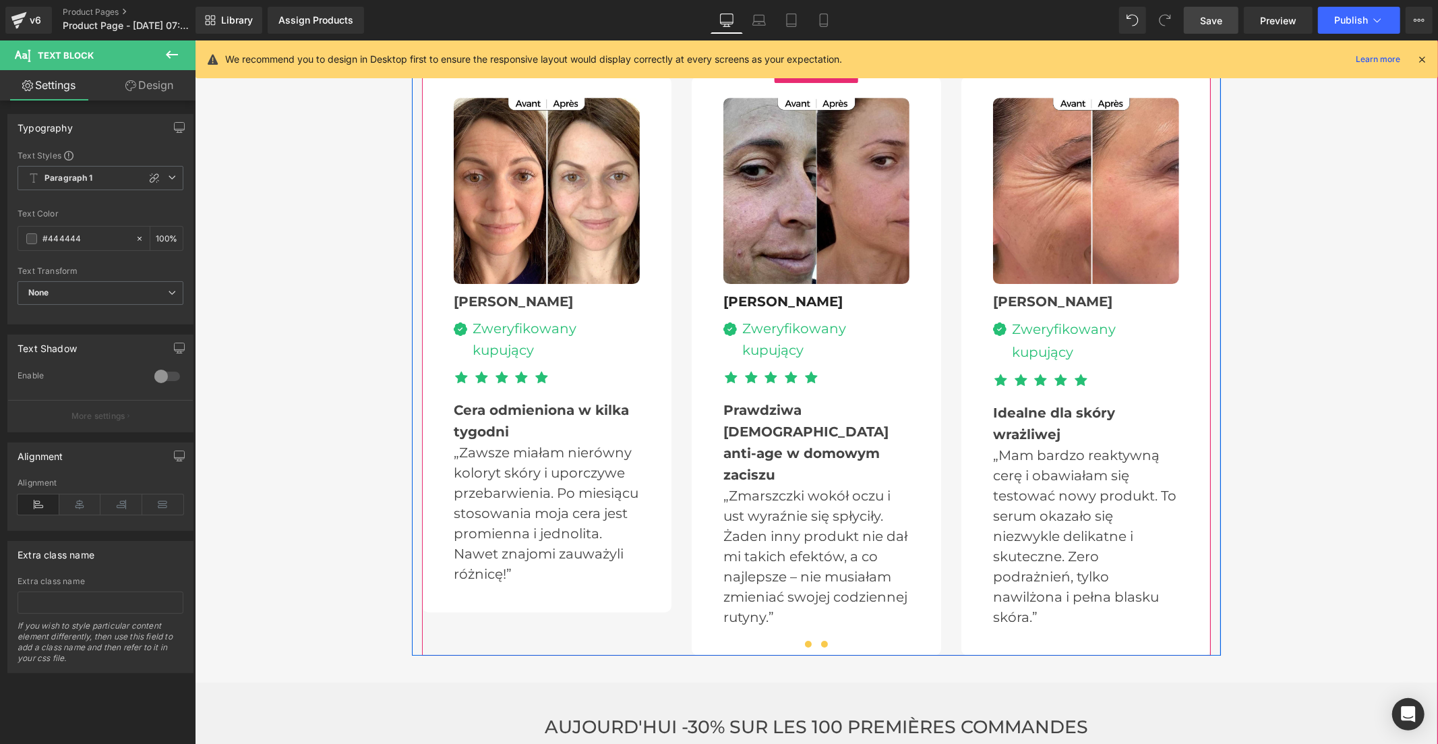
click at [821, 640] on span at bounding box center [824, 643] width 7 height 7
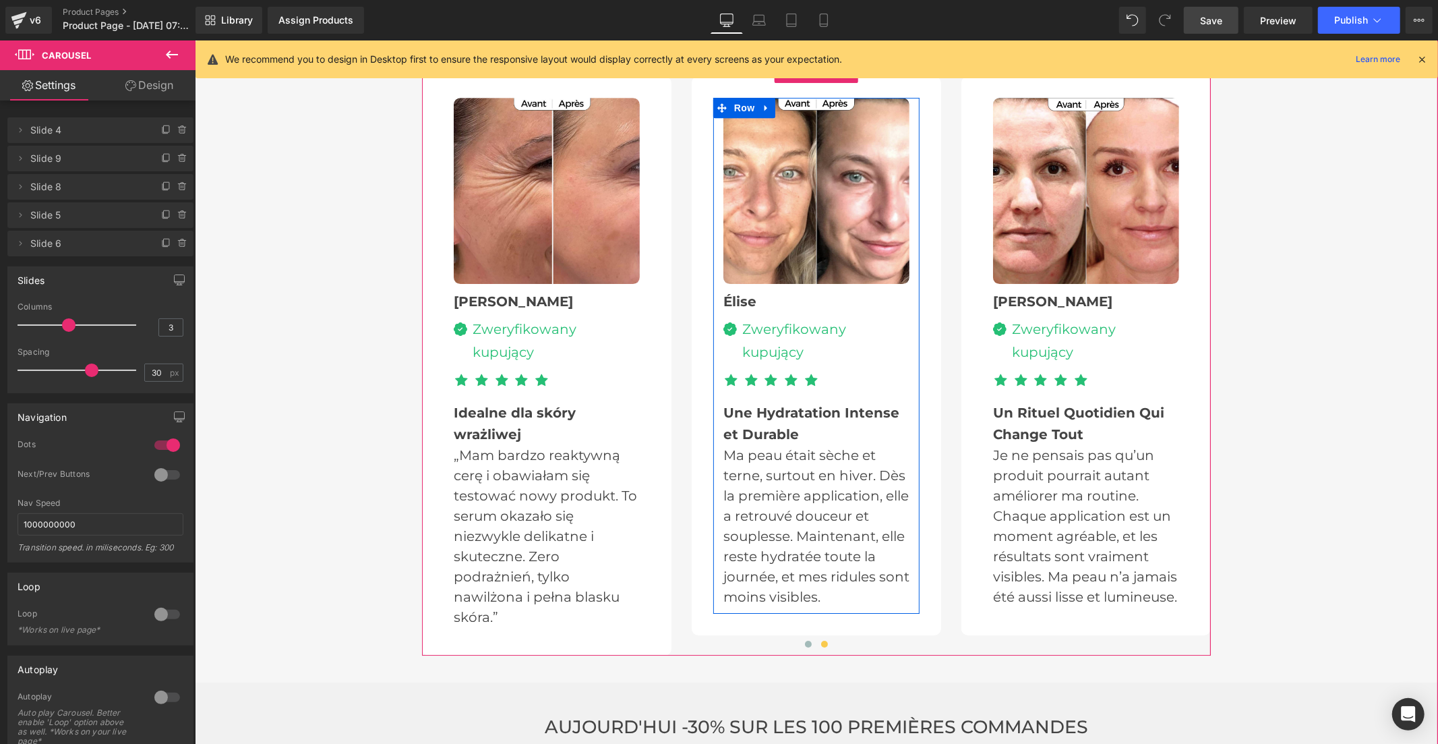
click at [748, 404] on b "Une Hydratation Intense et Durable" at bounding box center [811, 423] width 176 height 38
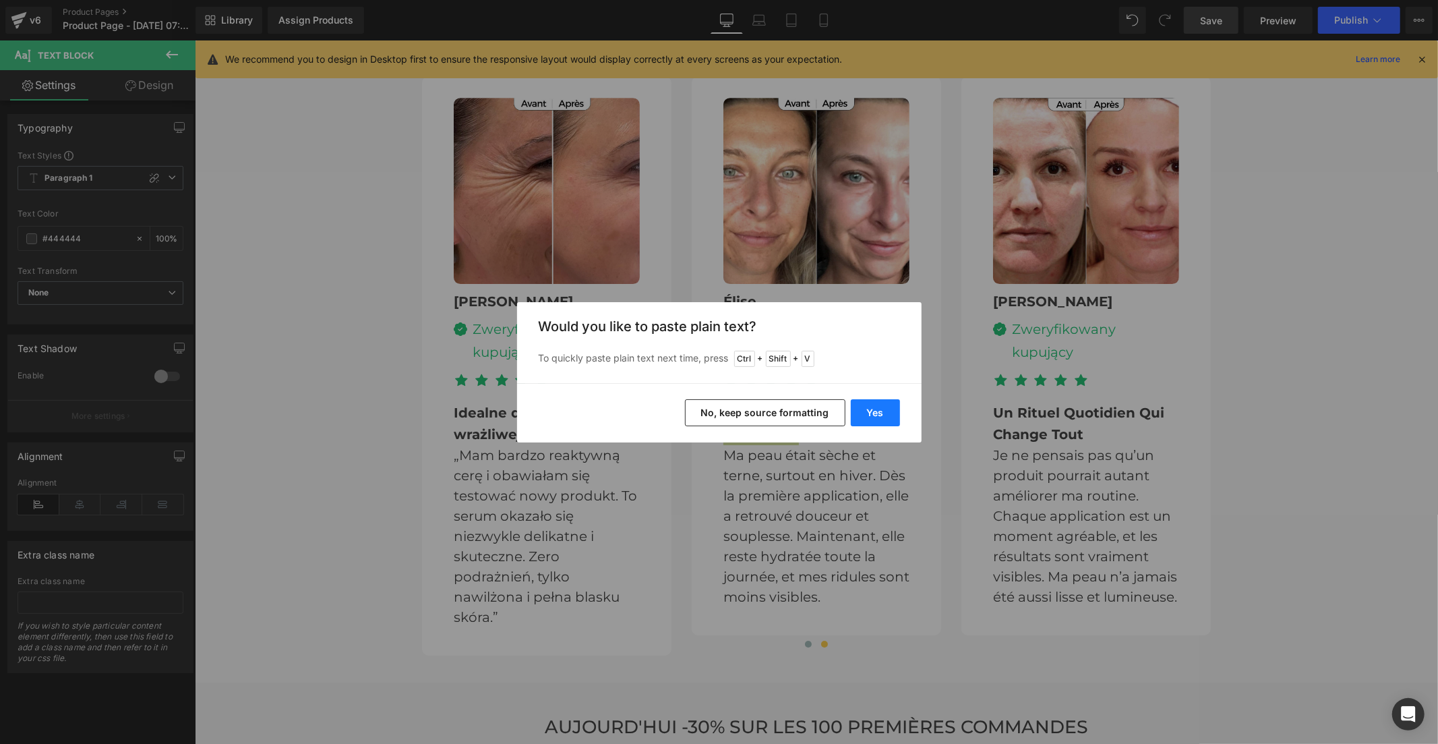
click at [889, 415] on button "Yes" at bounding box center [875, 412] width 49 height 27
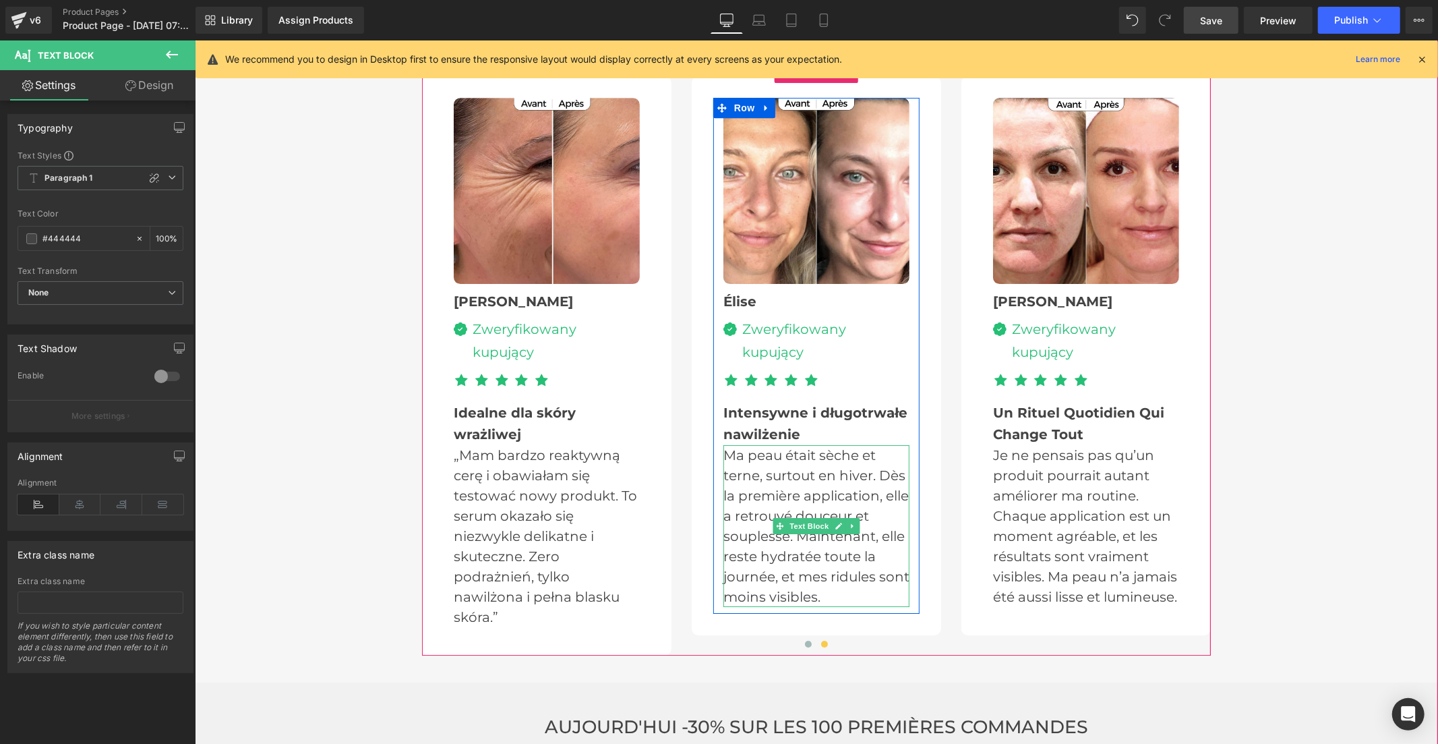
click at [762, 444] on p "Ma peau était sèche et terne, surtout en hiver. Dès la première application, el…" at bounding box center [816, 525] width 186 height 162
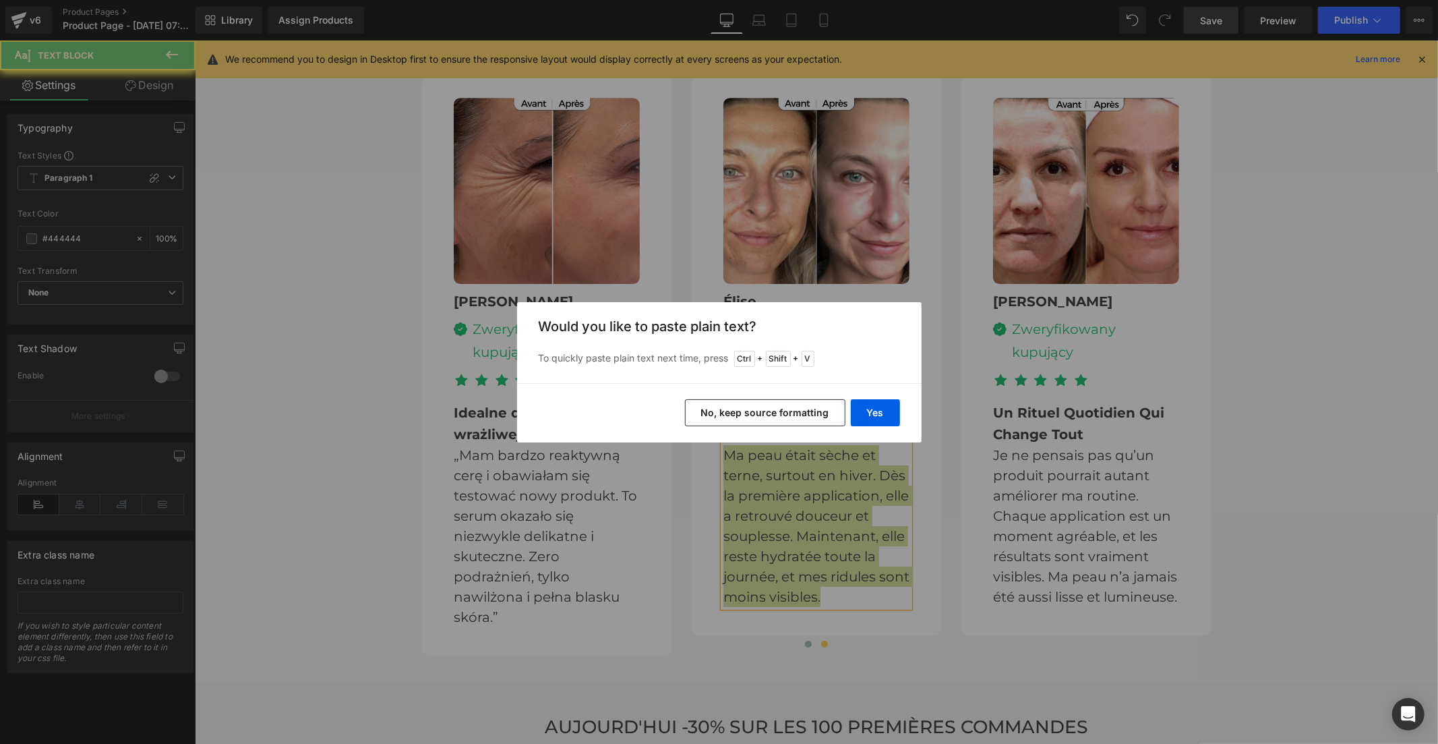
click at [901, 413] on div "Yes No, keep source formatting" at bounding box center [719, 412] width 405 height 59
click at [880, 415] on button "Yes" at bounding box center [875, 412] width 49 height 27
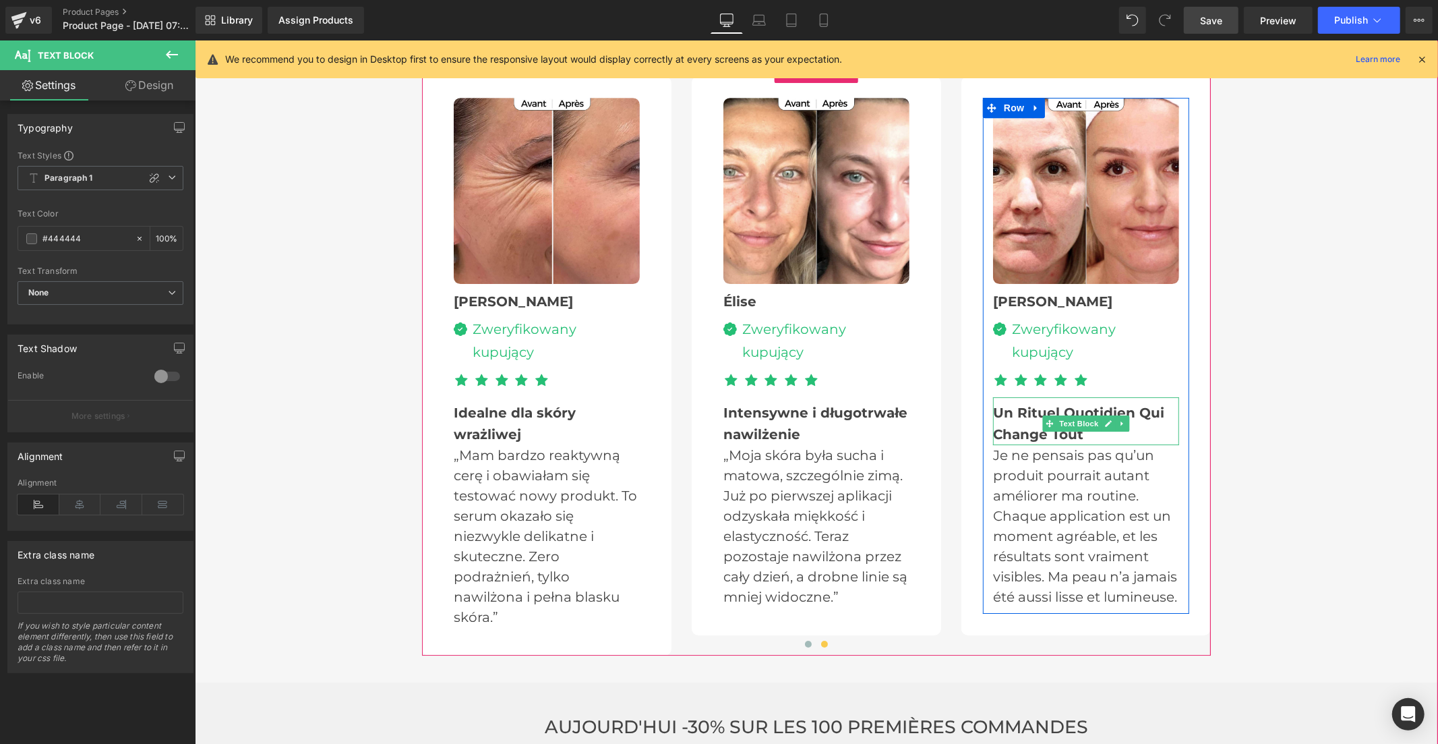
click at [1009, 404] on b "Un Rituel Quotidien Qui Change Tout" at bounding box center [1077, 423] width 171 height 38
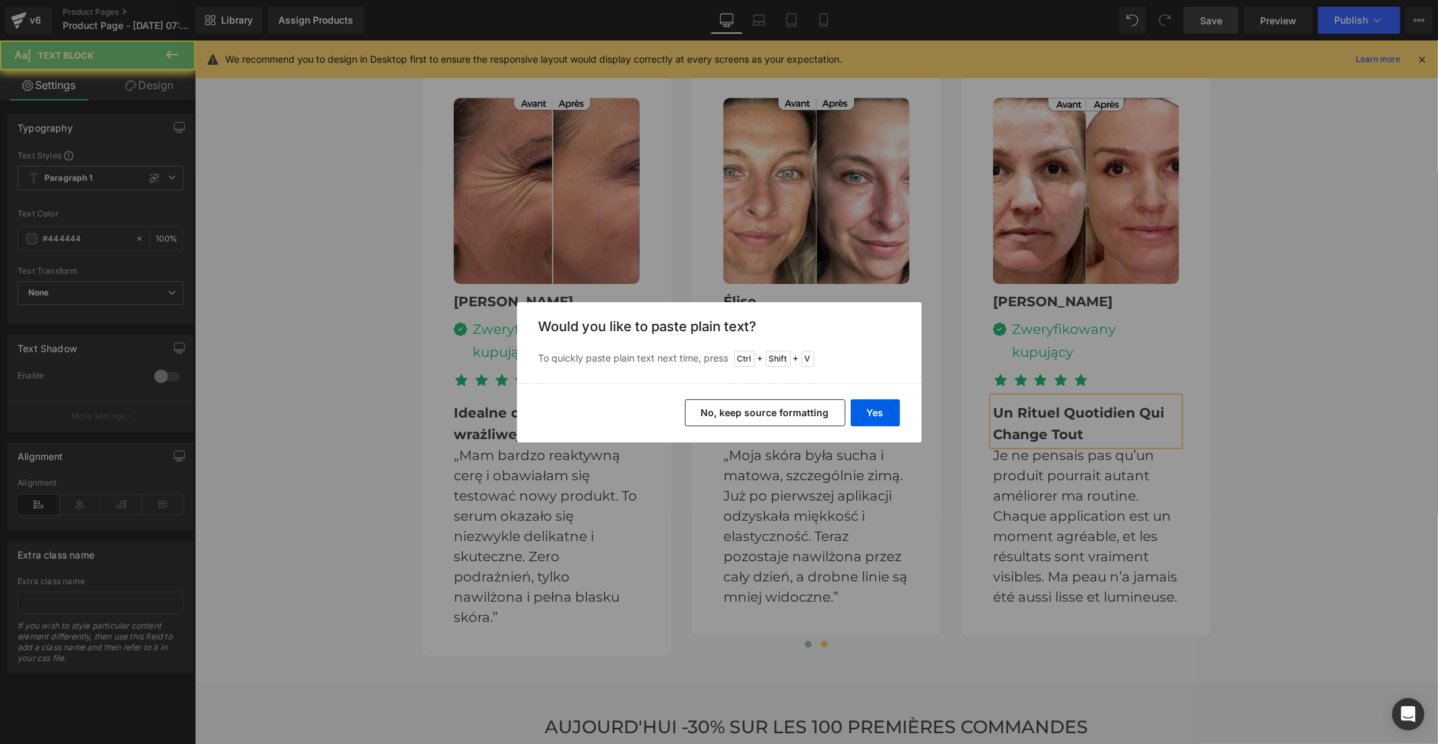
click at [881, 412] on button "Yes" at bounding box center [875, 412] width 49 height 27
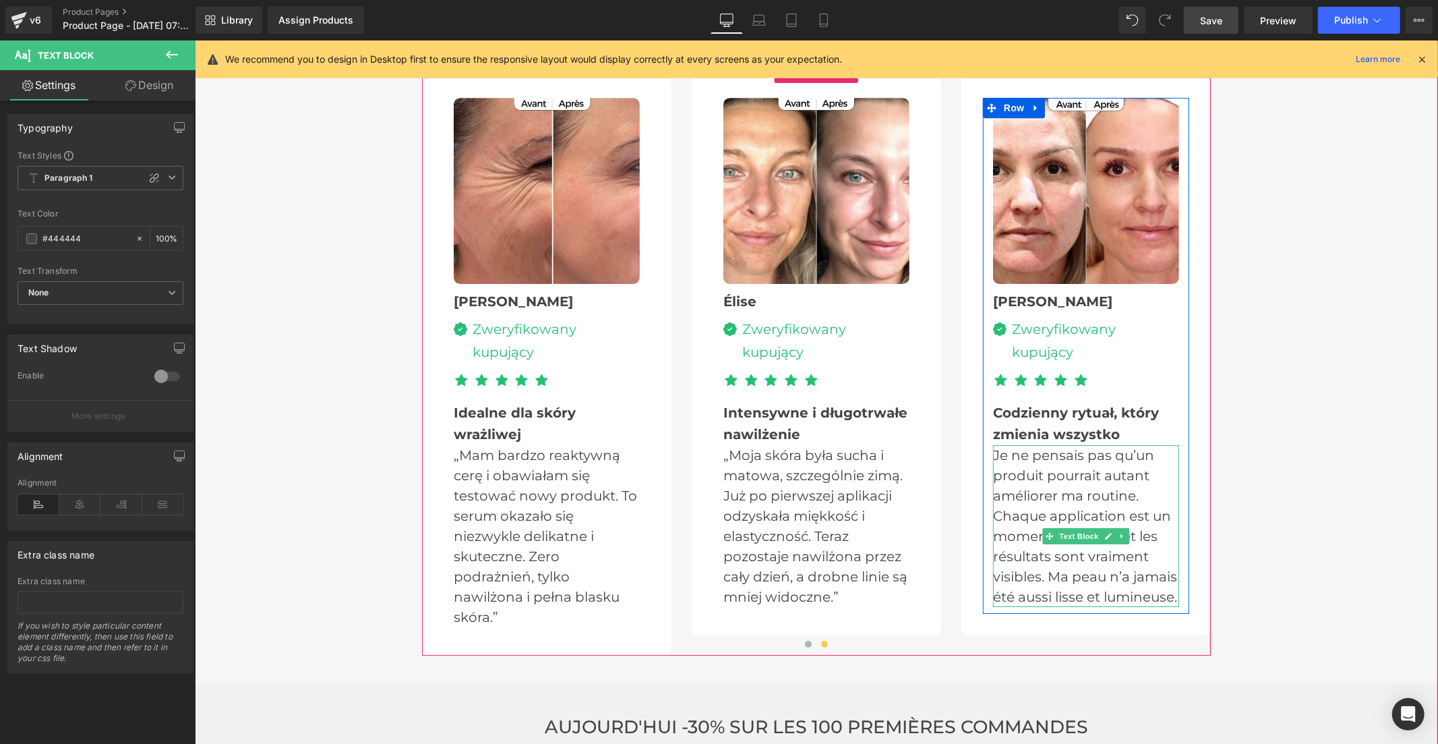
click at [1009, 473] on p "Je ne pensais pas qu’un produit pourrait autant améliorer ma routine. Chaque ap…" at bounding box center [1085, 525] width 186 height 162
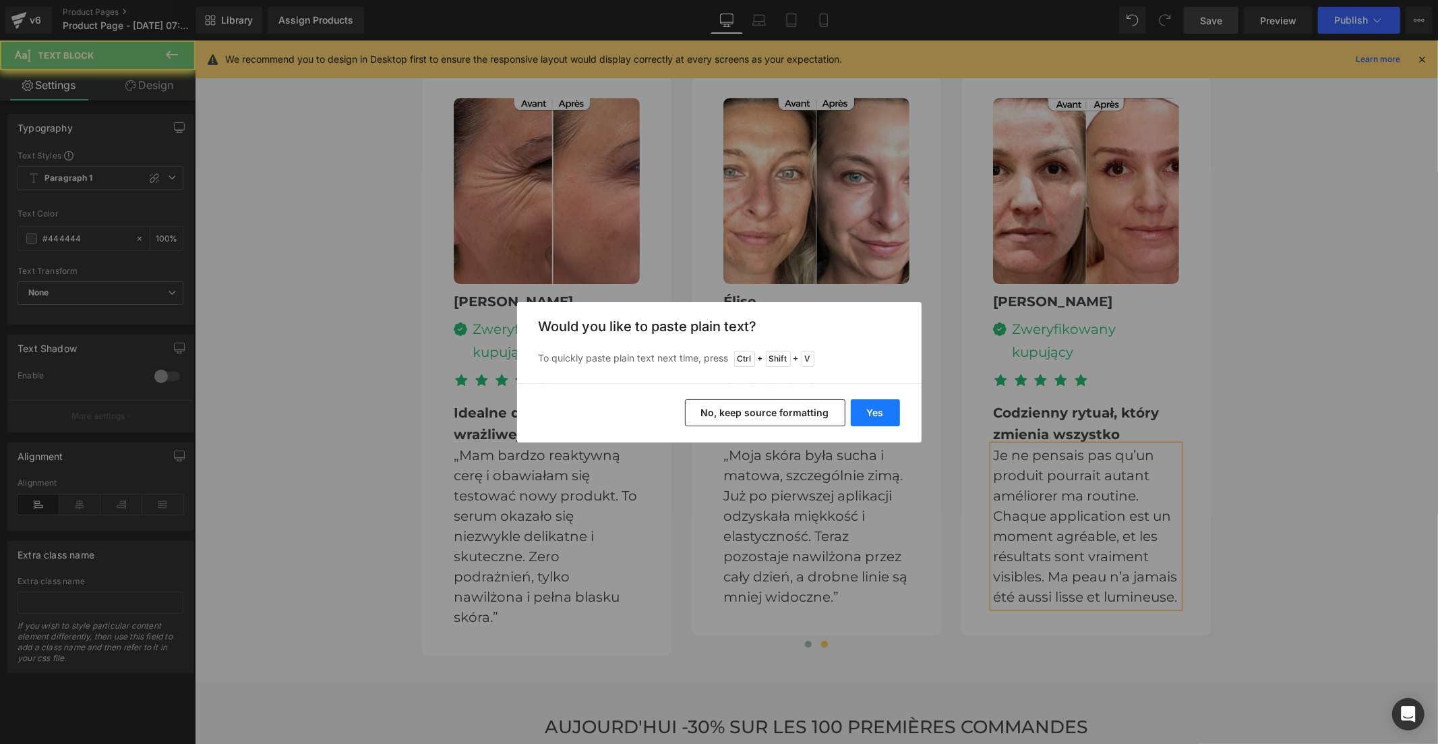
click at [872, 407] on button "Yes" at bounding box center [875, 412] width 49 height 27
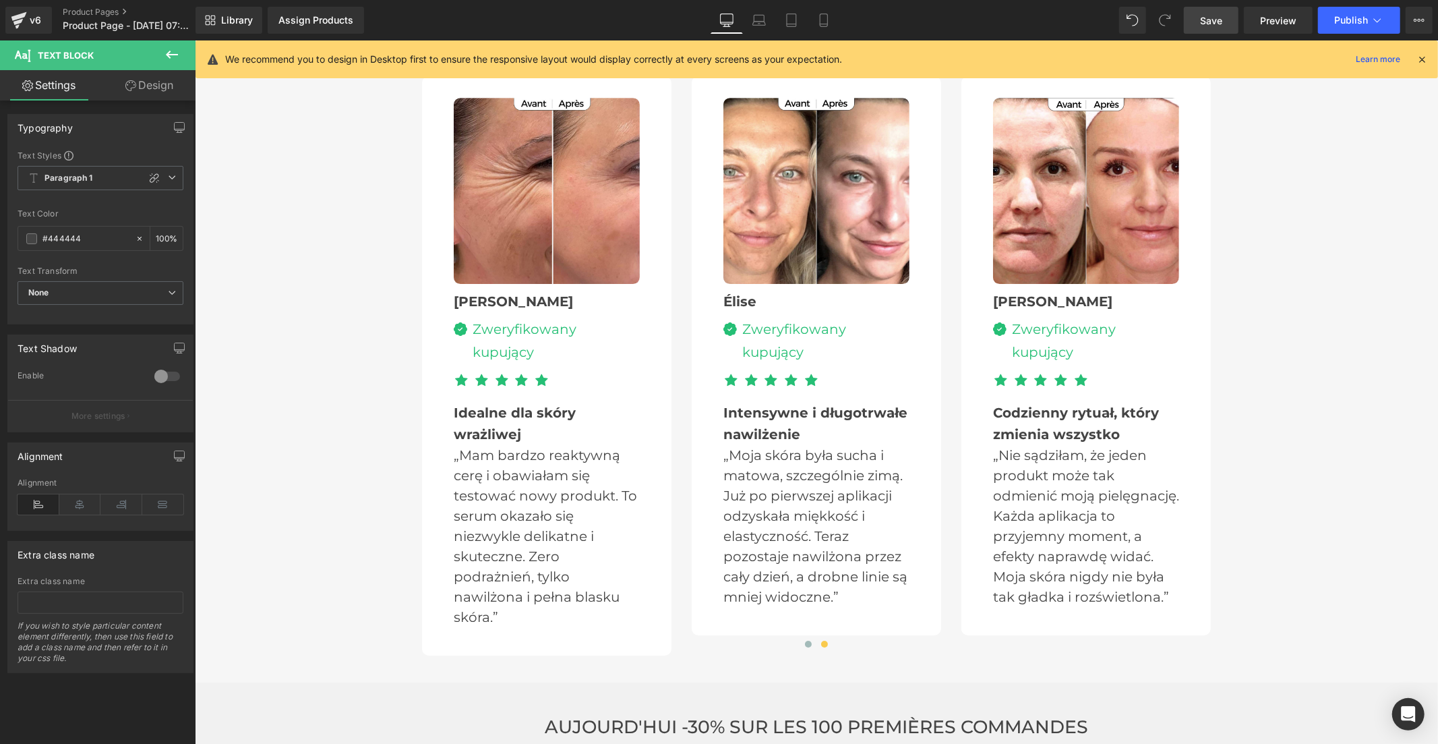
click at [1195, 18] on link "Save" at bounding box center [1211, 20] width 55 height 27
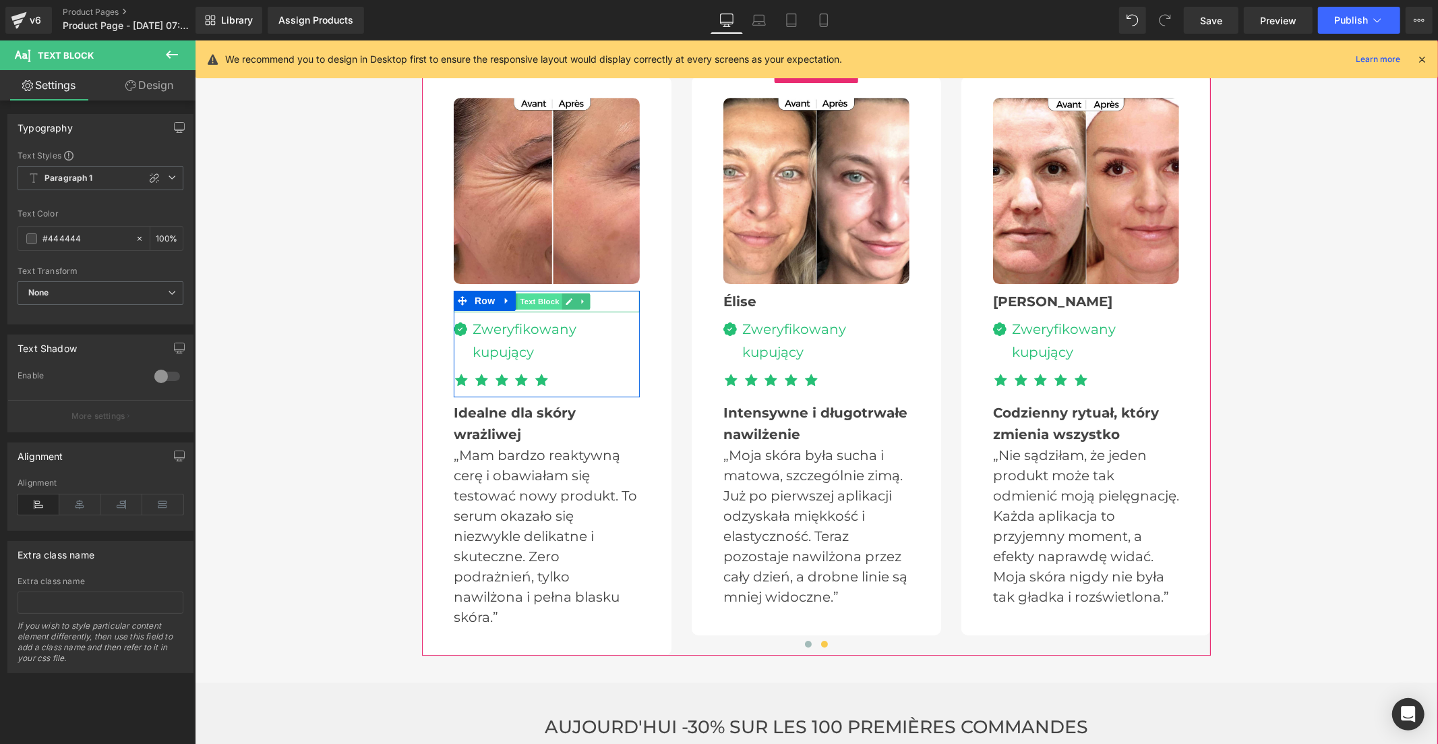
click at [539, 293] on span "Text Block" at bounding box center [538, 301] width 45 height 16
click at [565, 297] on icon at bounding box center [568, 301] width 7 height 8
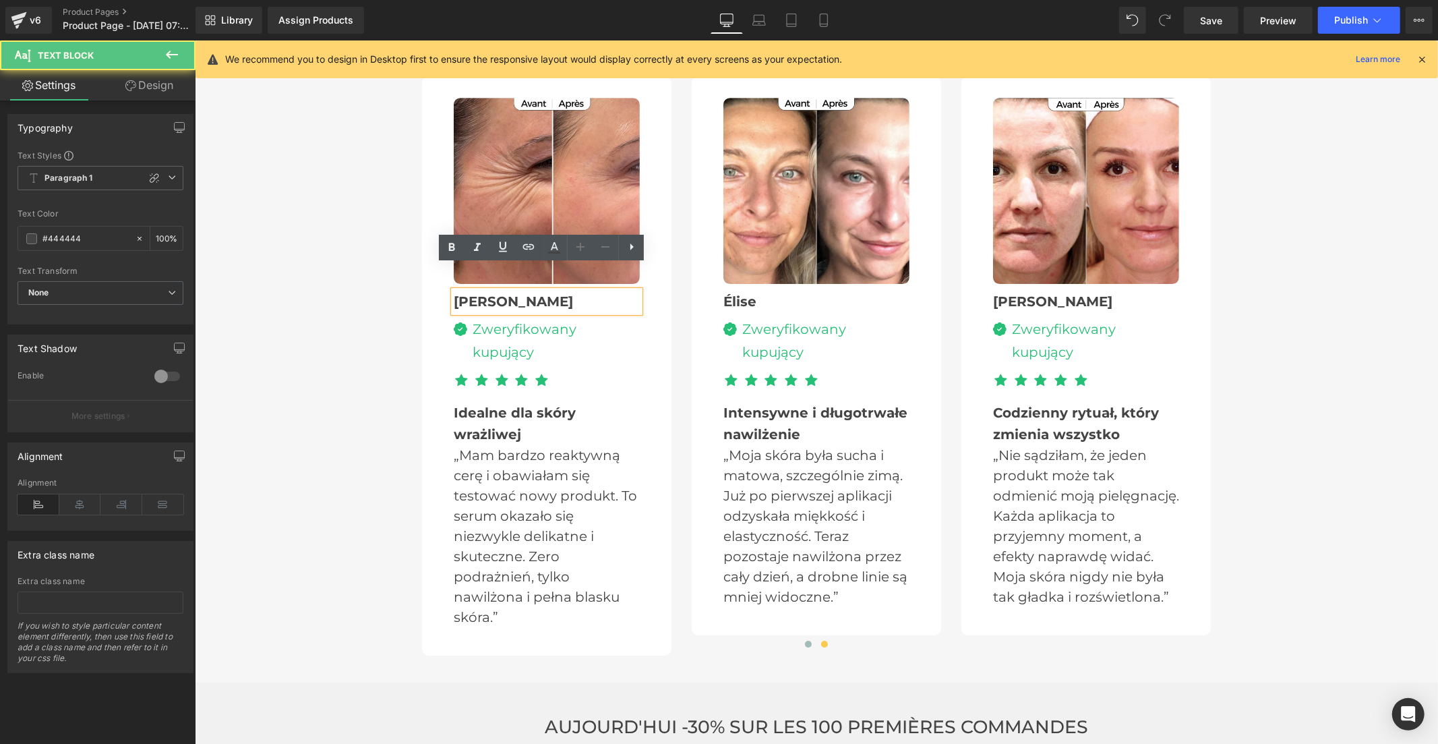
click at [483, 293] on b "Sophie" at bounding box center [512, 301] width 119 height 16
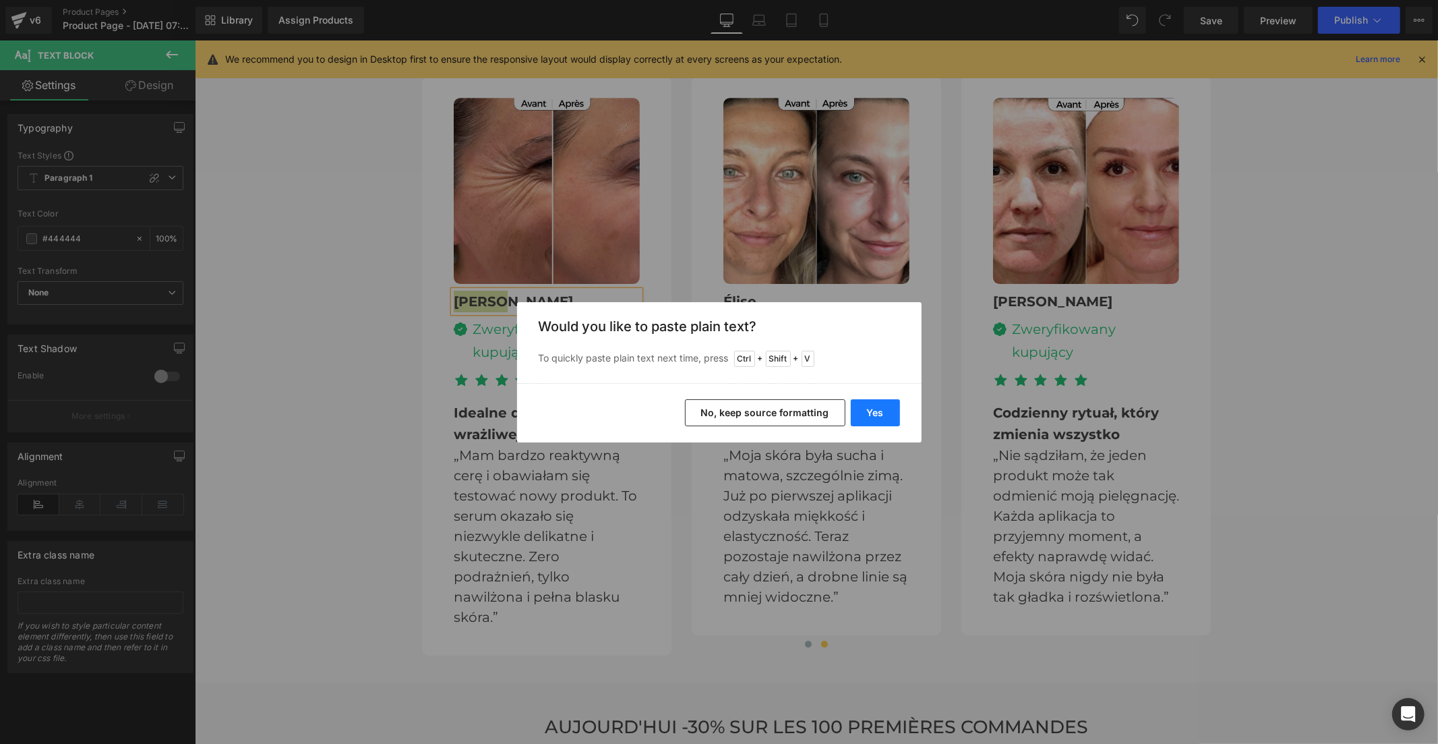
click at [893, 416] on button "Yes" at bounding box center [875, 412] width 49 height 27
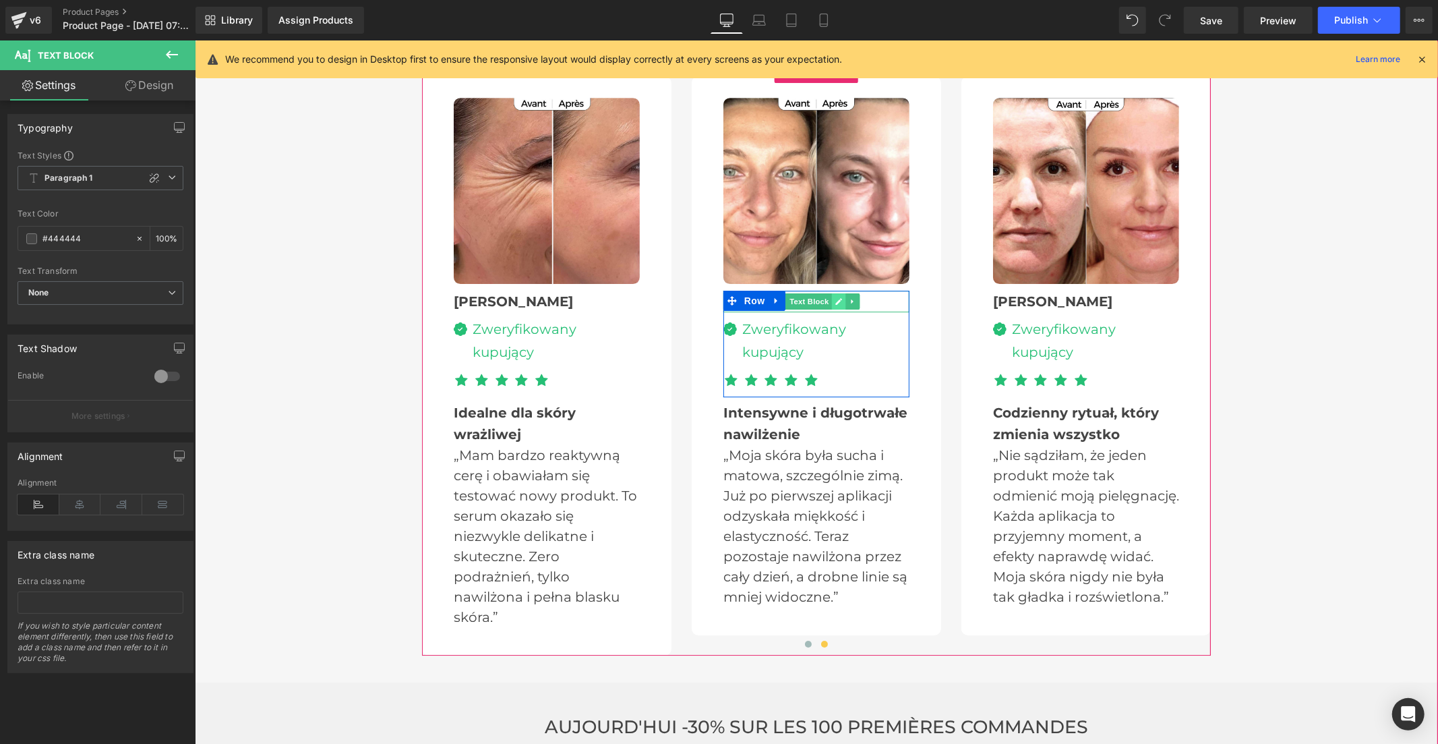
click at [835, 297] on icon at bounding box center [838, 300] width 7 height 7
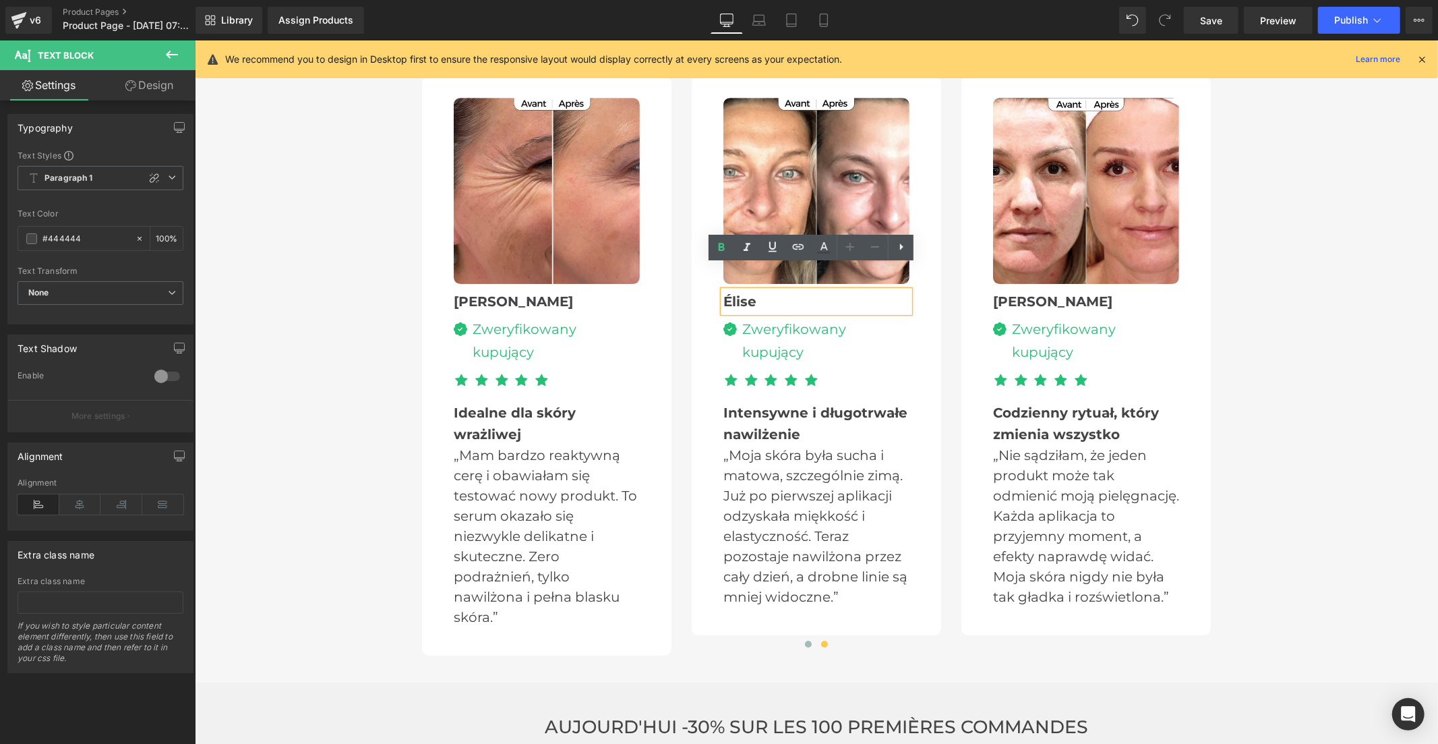
click at [742, 293] on b "Élise" at bounding box center [739, 301] width 33 height 16
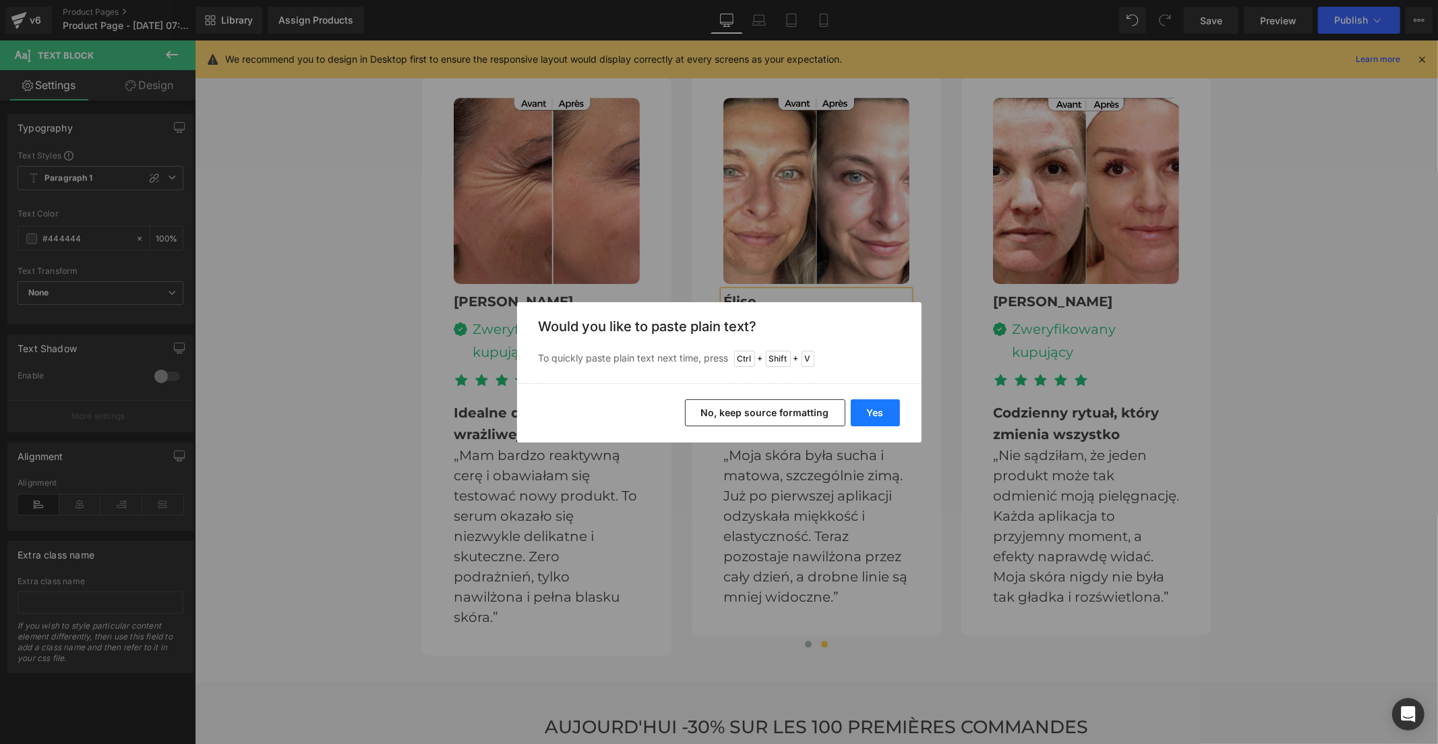
click at [864, 410] on button "Yes" at bounding box center [875, 412] width 49 height 27
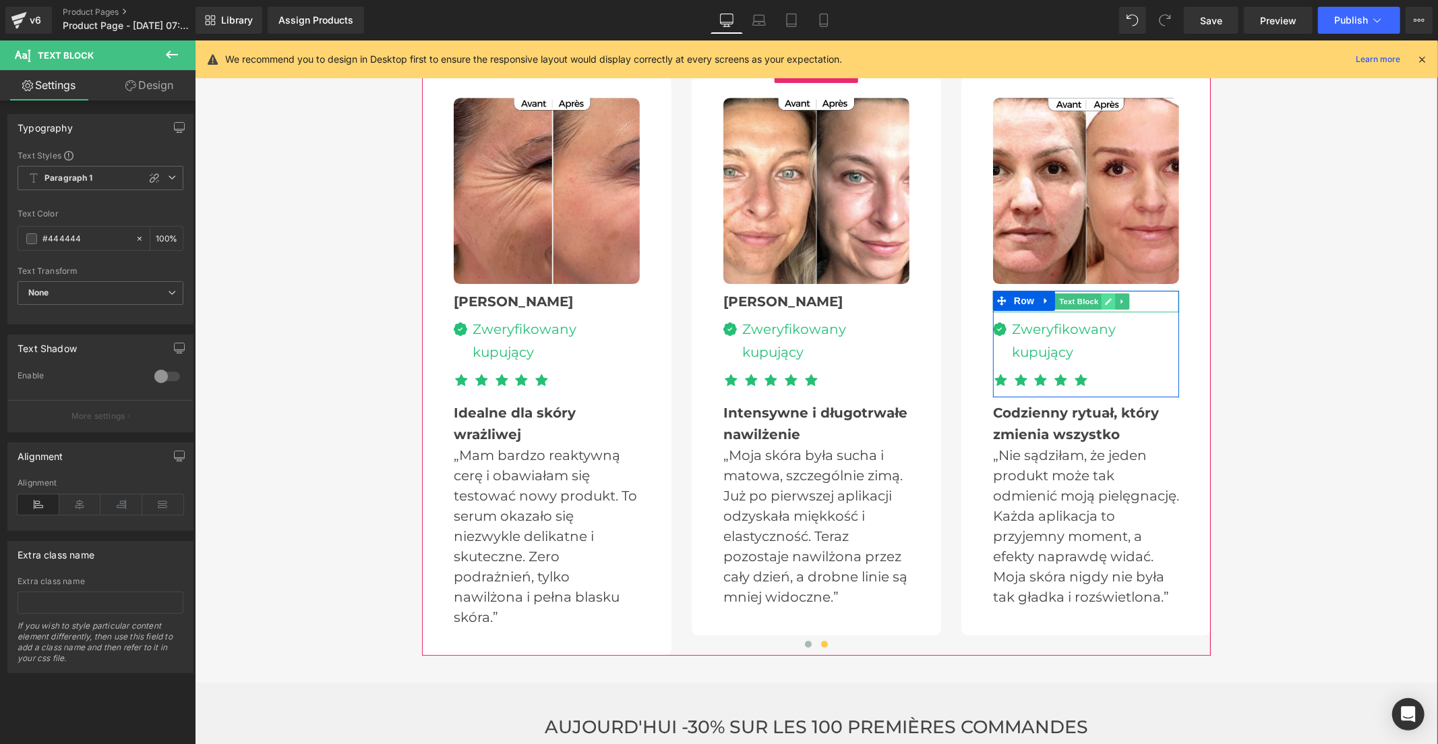
click at [1101, 293] on link at bounding box center [1108, 301] width 14 height 16
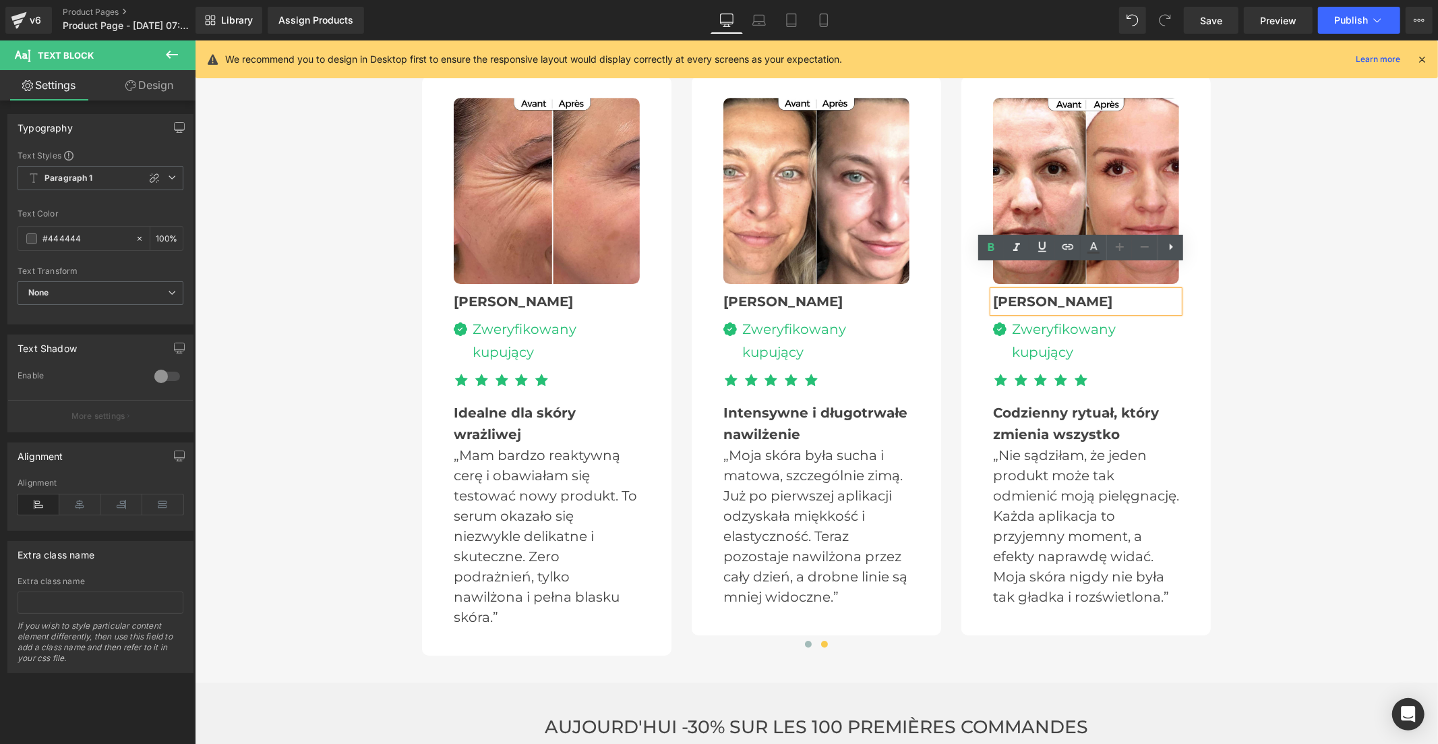
click at [972, 276] on div "Image Laura Text Block Image Zweryfikowany kupujący Text Block Icon List Icon I…" at bounding box center [1085, 355] width 227 height 516
click at [1007, 293] on b "Laura" at bounding box center [1051, 301] width 119 height 16
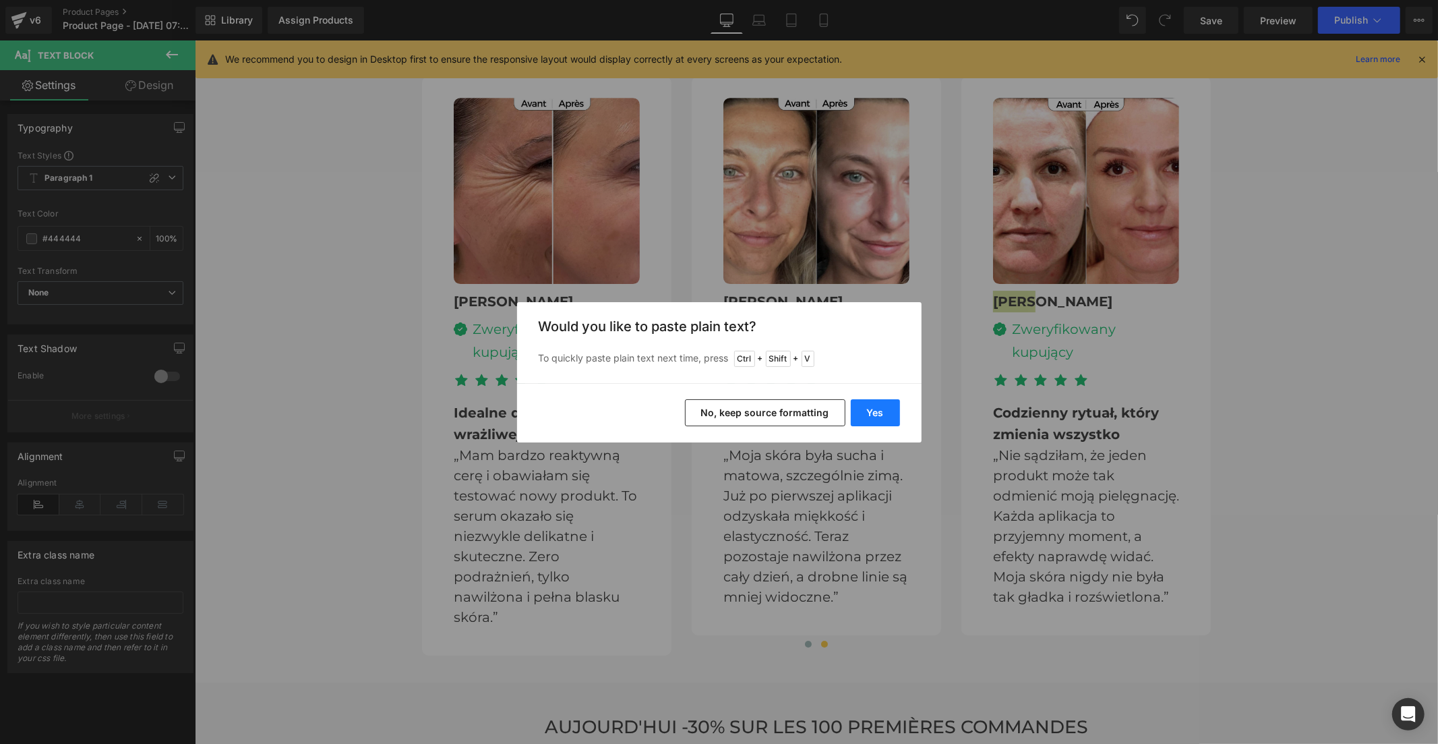
click at [887, 414] on button "Yes" at bounding box center [875, 412] width 49 height 27
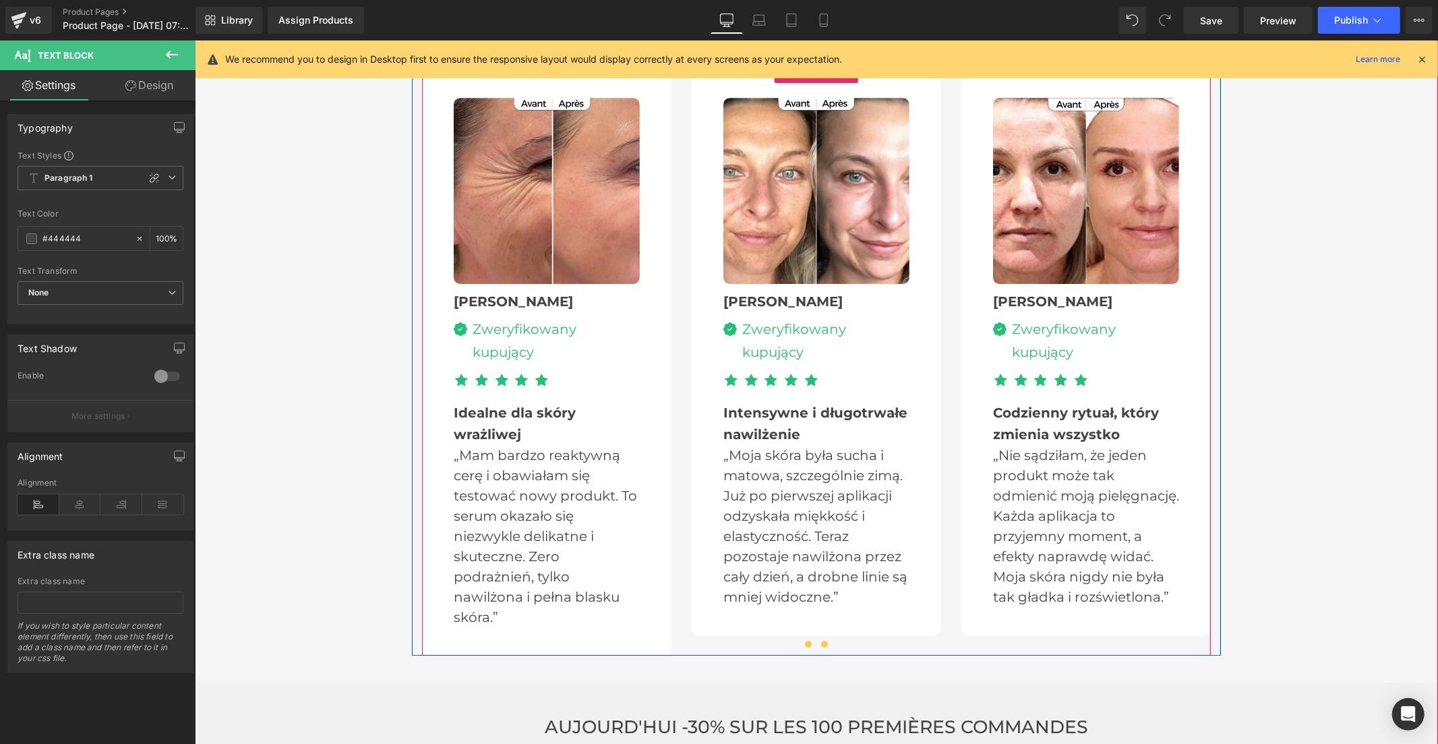
click at [804, 640] on span at bounding box center [807, 643] width 7 height 7
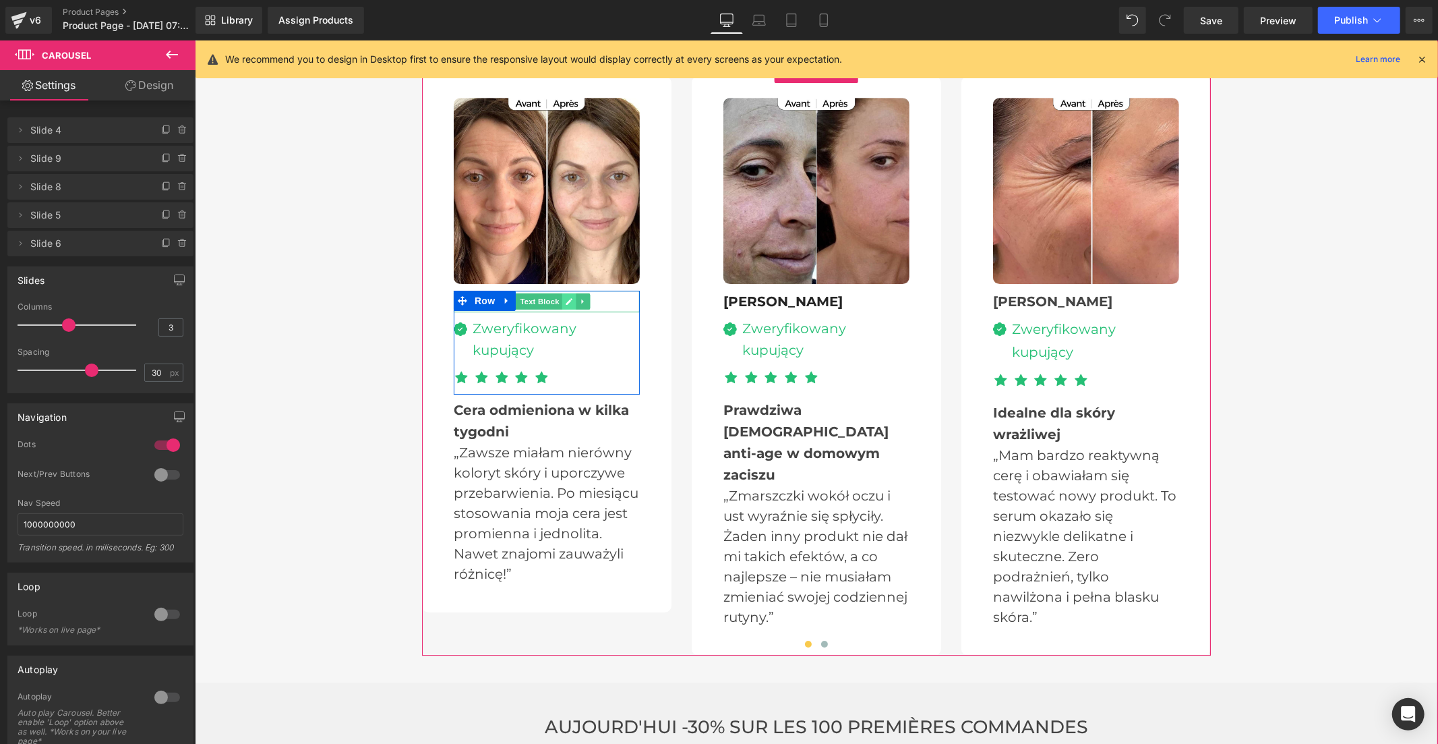
click at [562, 293] on link at bounding box center [569, 301] width 14 height 16
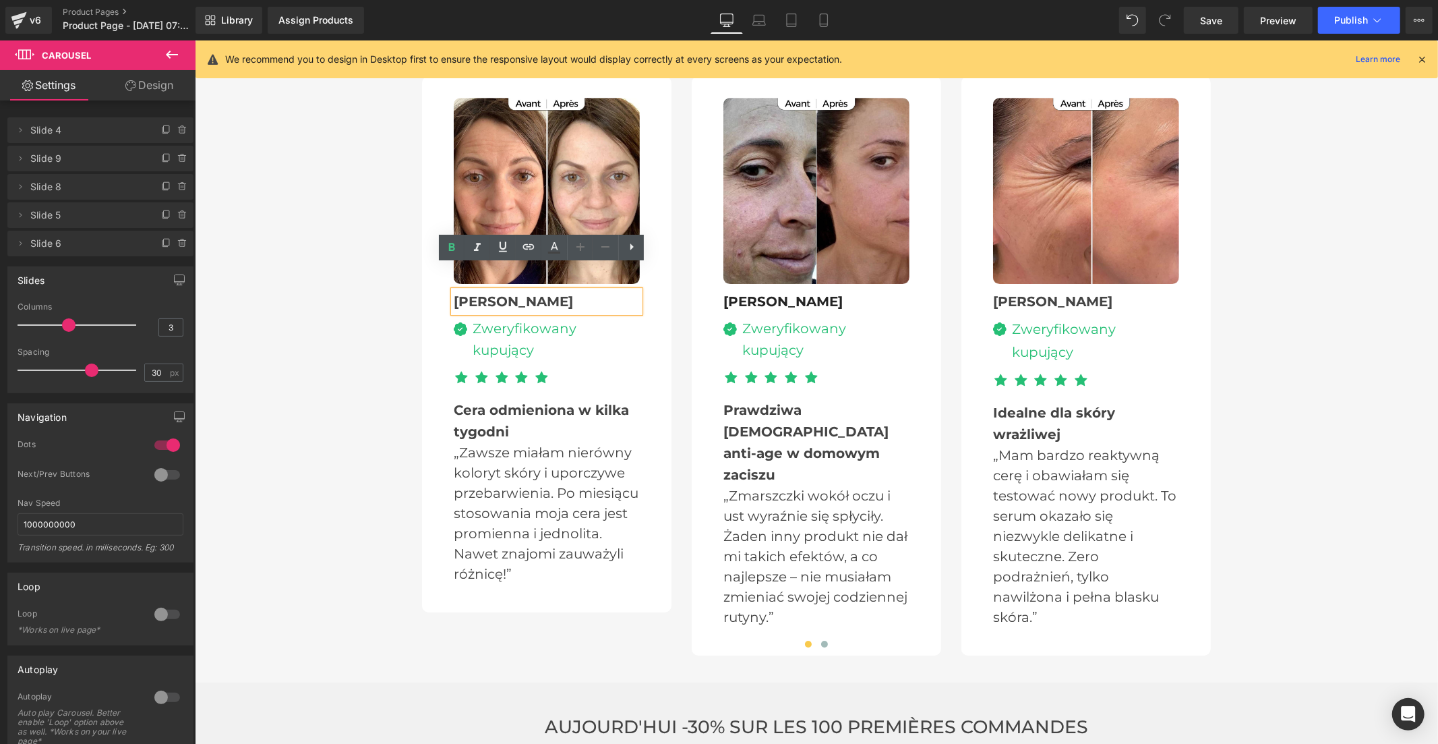
click at [462, 293] on b "Claire" at bounding box center [512, 301] width 119 height 16
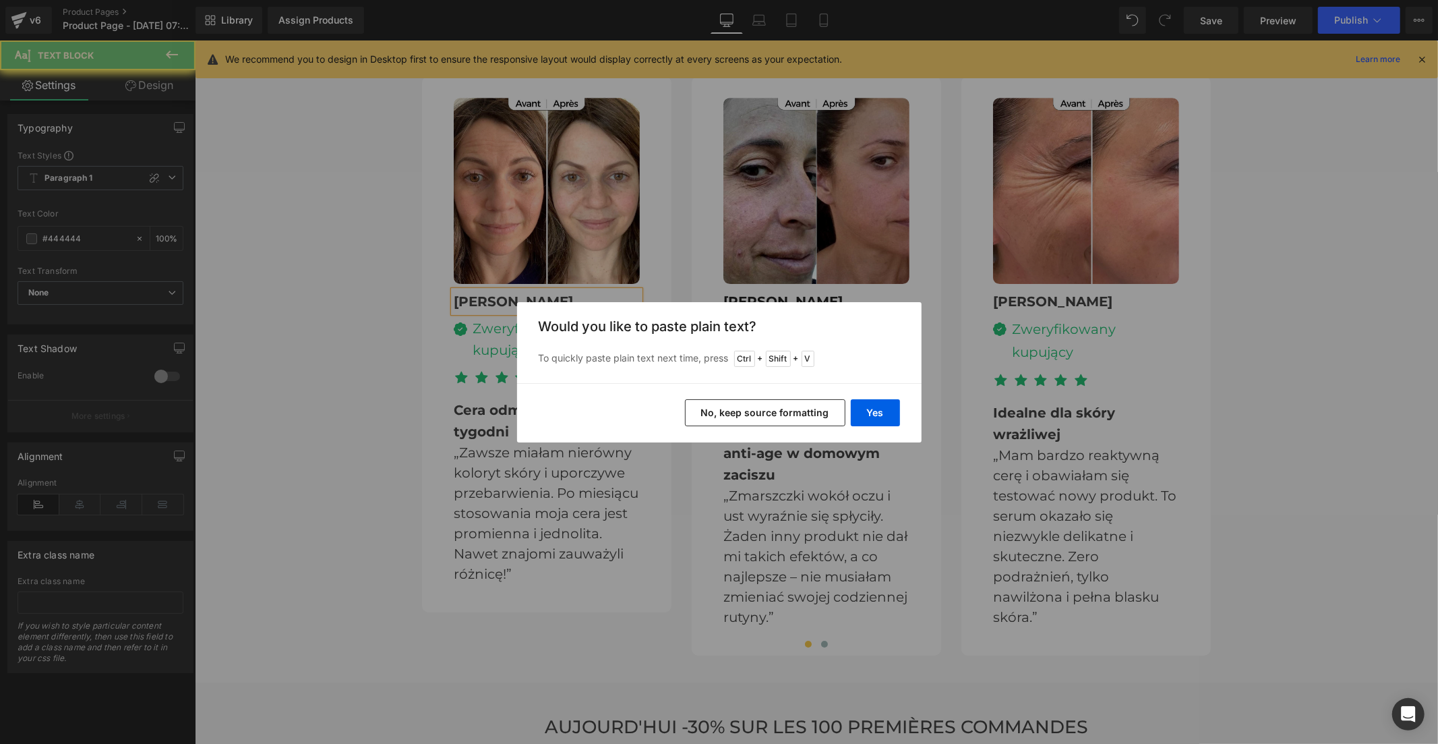
click at [870, 413] on button "Yes" at bounding box center [875, 412] width 49 height 27
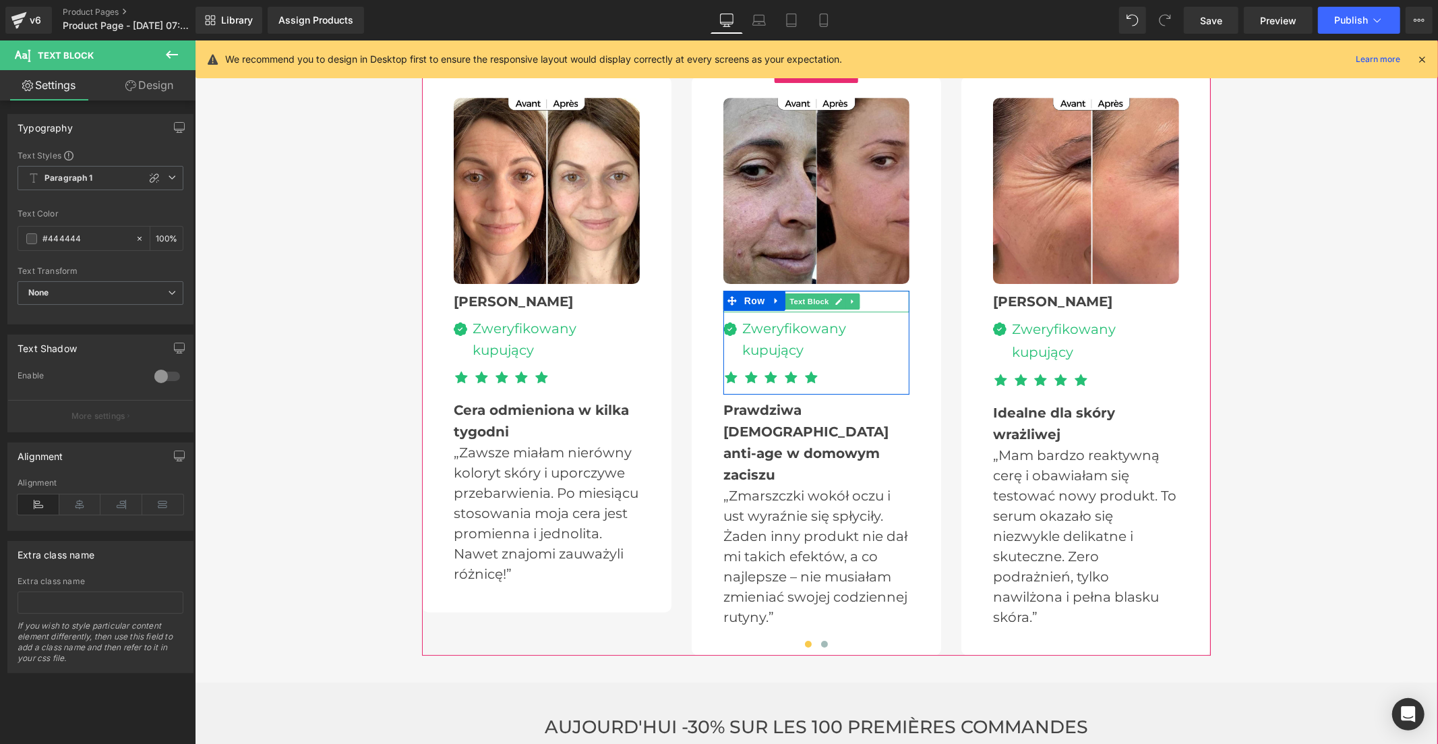
click at [835, 297] on icon at bounding box center [838, 301] width 7 height 8
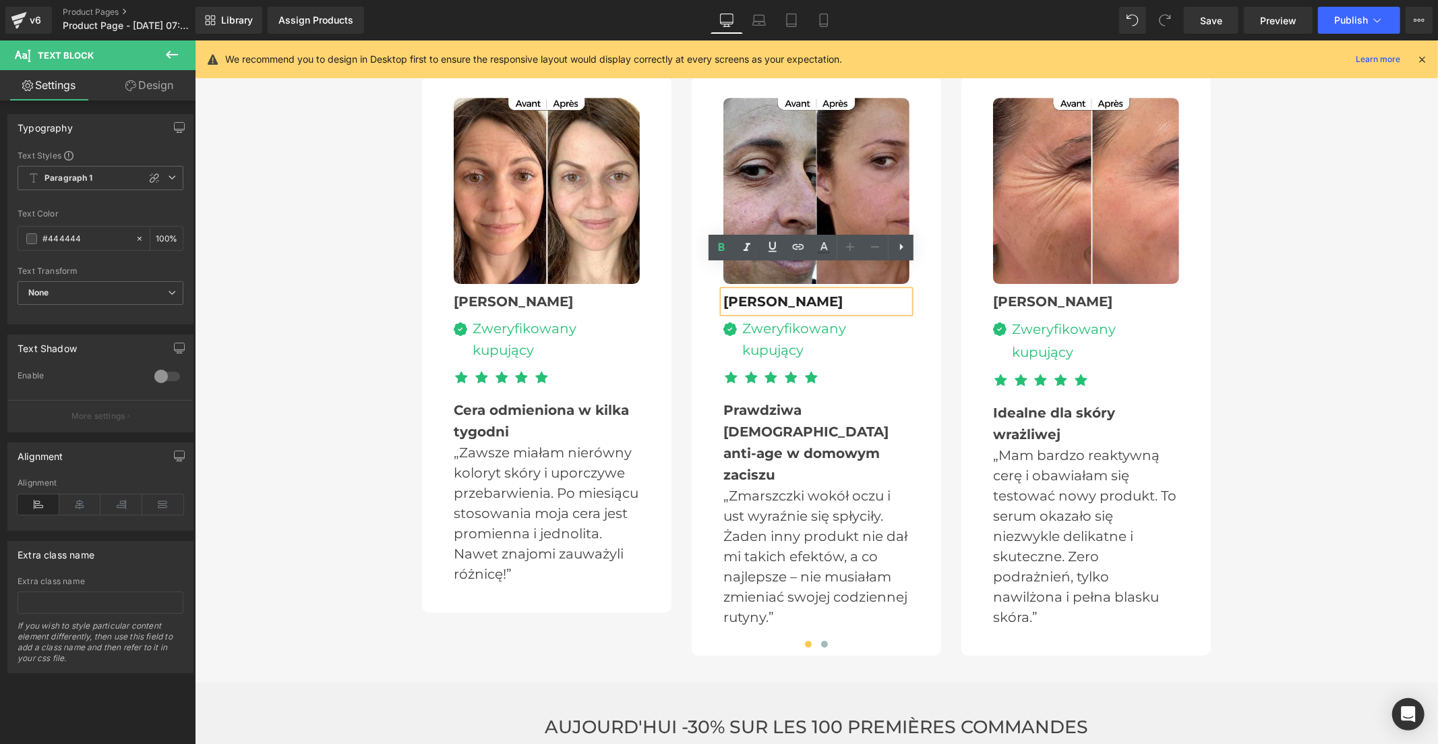
click at [752, 293] on b "Marie" at bounding box center [782, 301] width 119 height 16
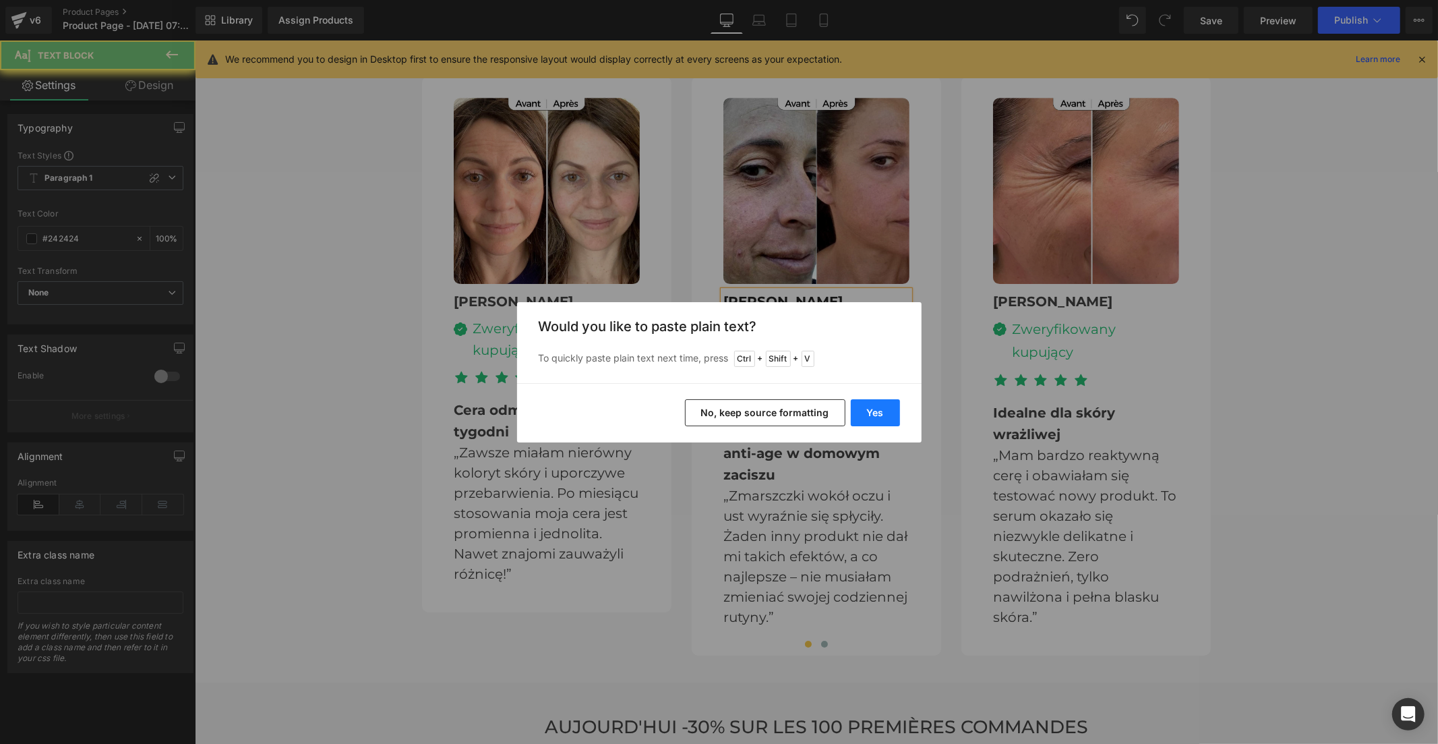
click at [858, 412] on button "Yes" at bounding box center [875, 412] width 49 height 27
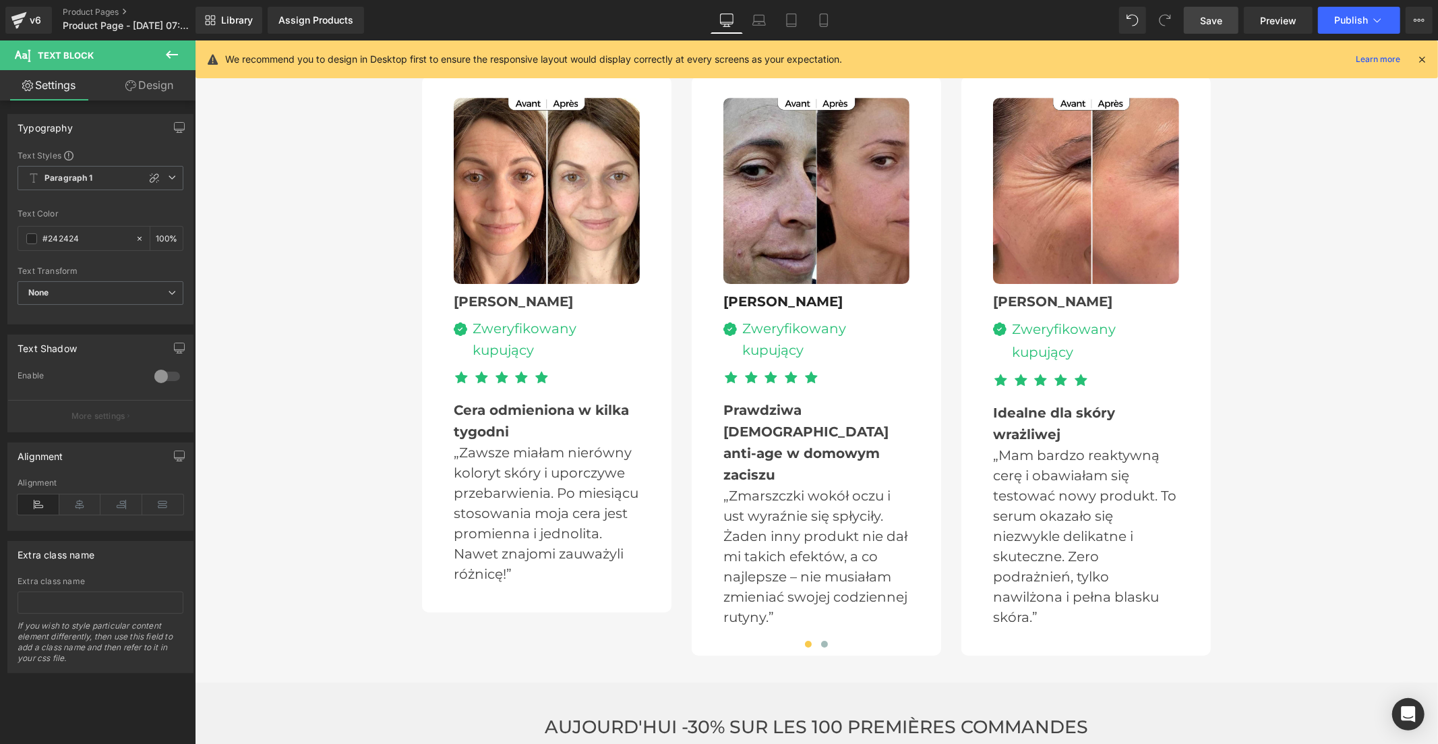
click at [1194, 23] on link "Save" at bounding box center [1211, 20] width 55 height 27
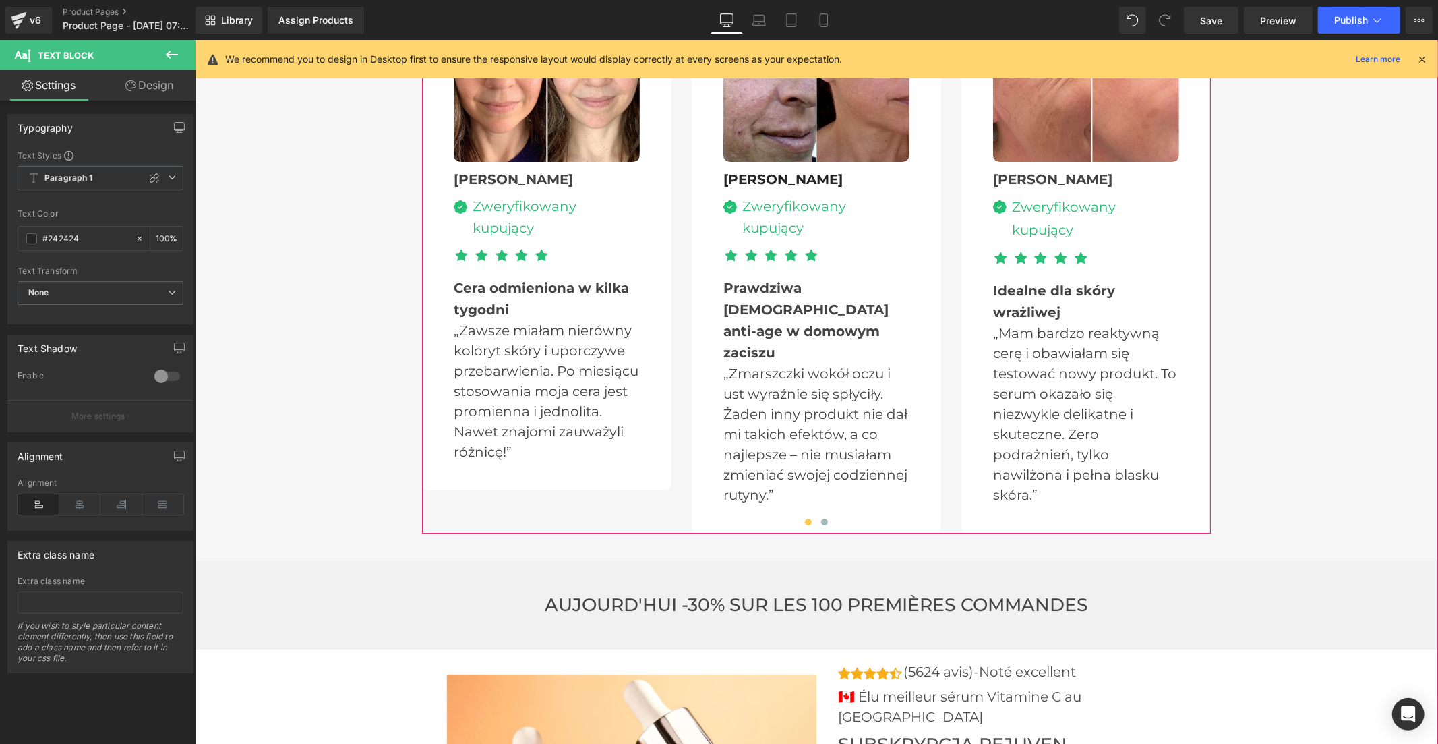
scroll to position [4060, 0]
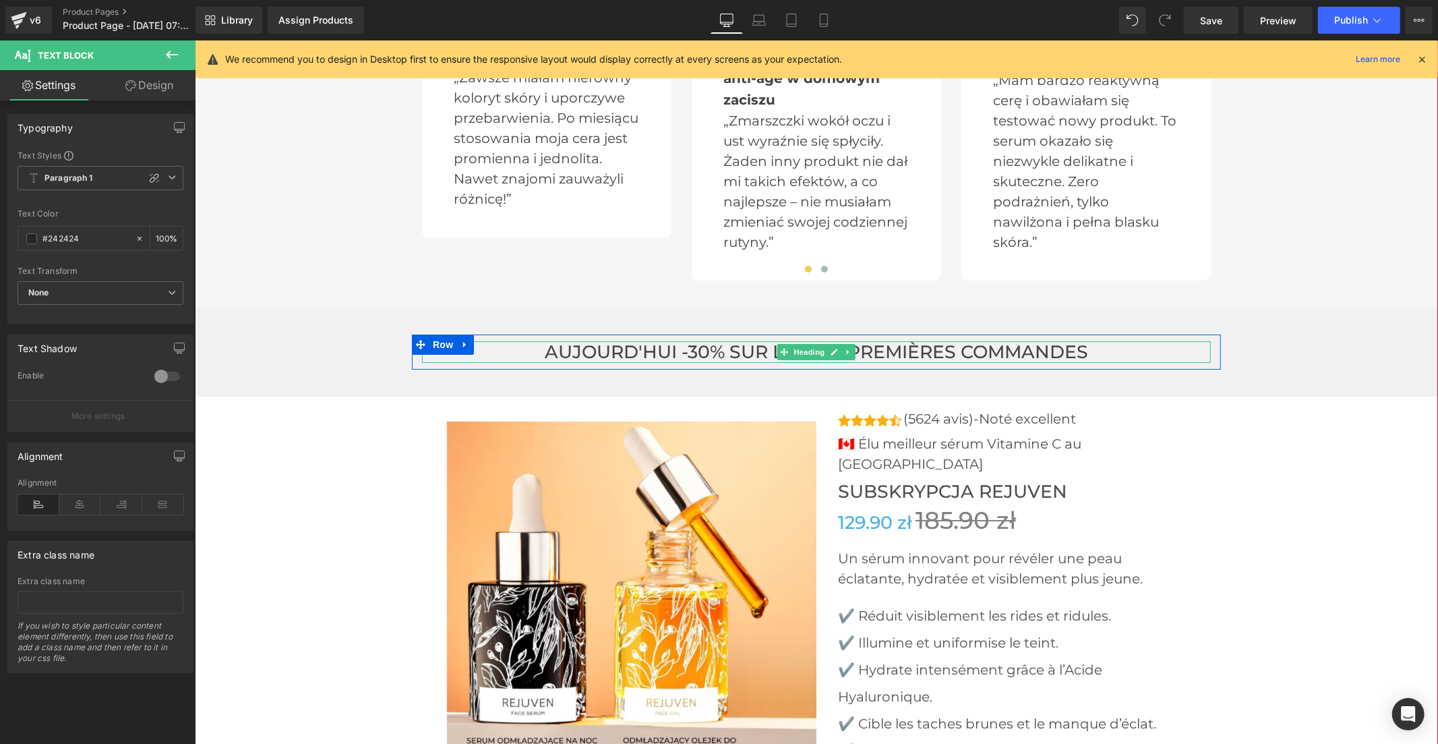
click at [721, 340] on h3 "AUJOURD'HUI -30% SUR LES 100 PREMIÈRES COMMANDES" at bounding box center [815, 351] width 789 height 22
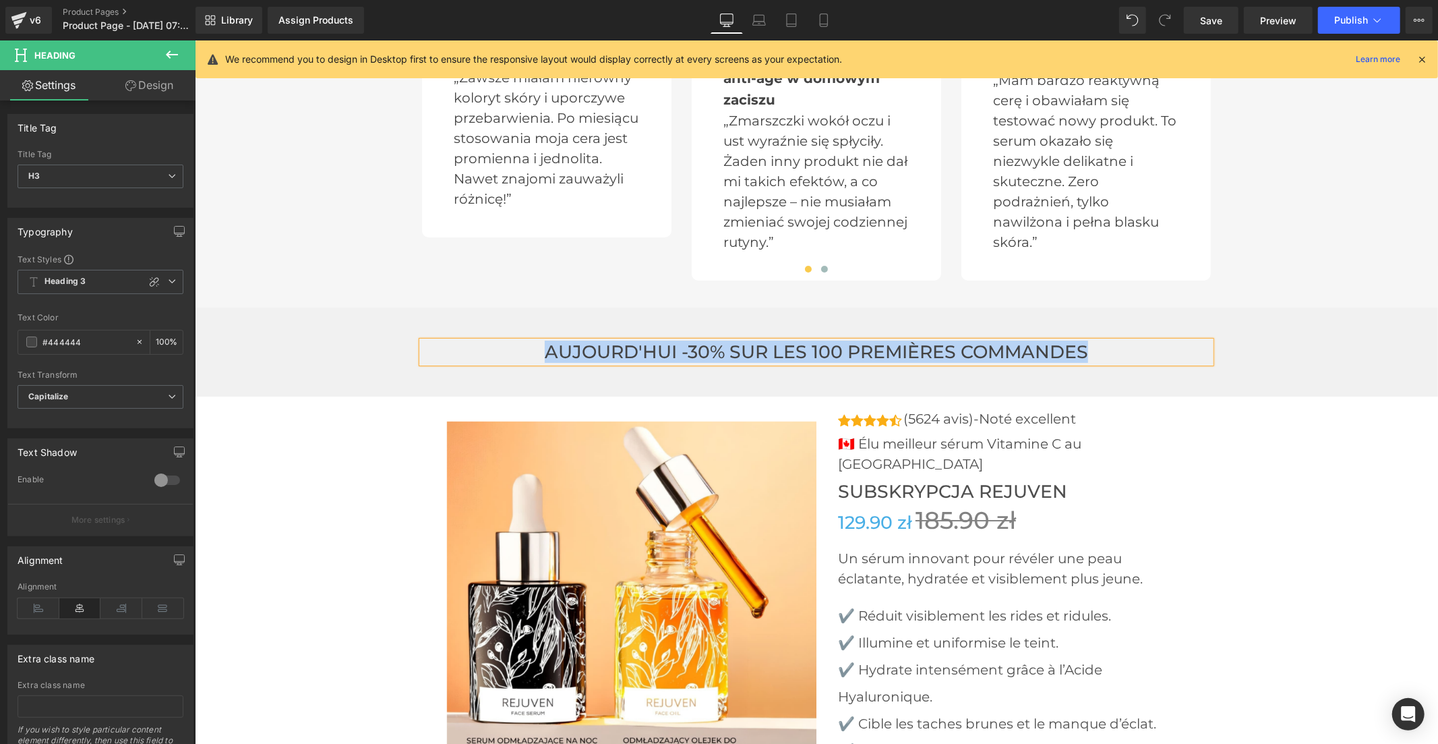
paste div
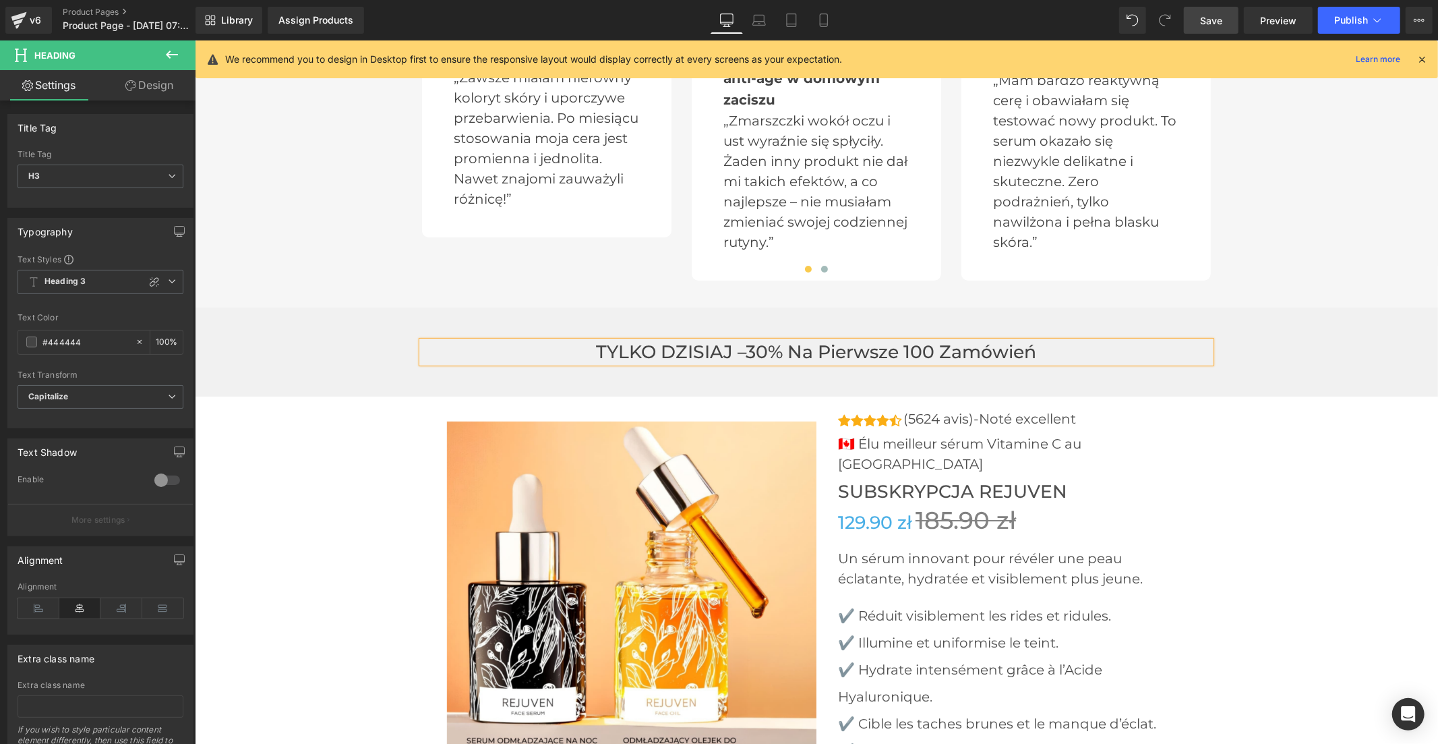
click at [1202, 18] on span "Save" at bounding box center [1211, 20] width 22 height 14
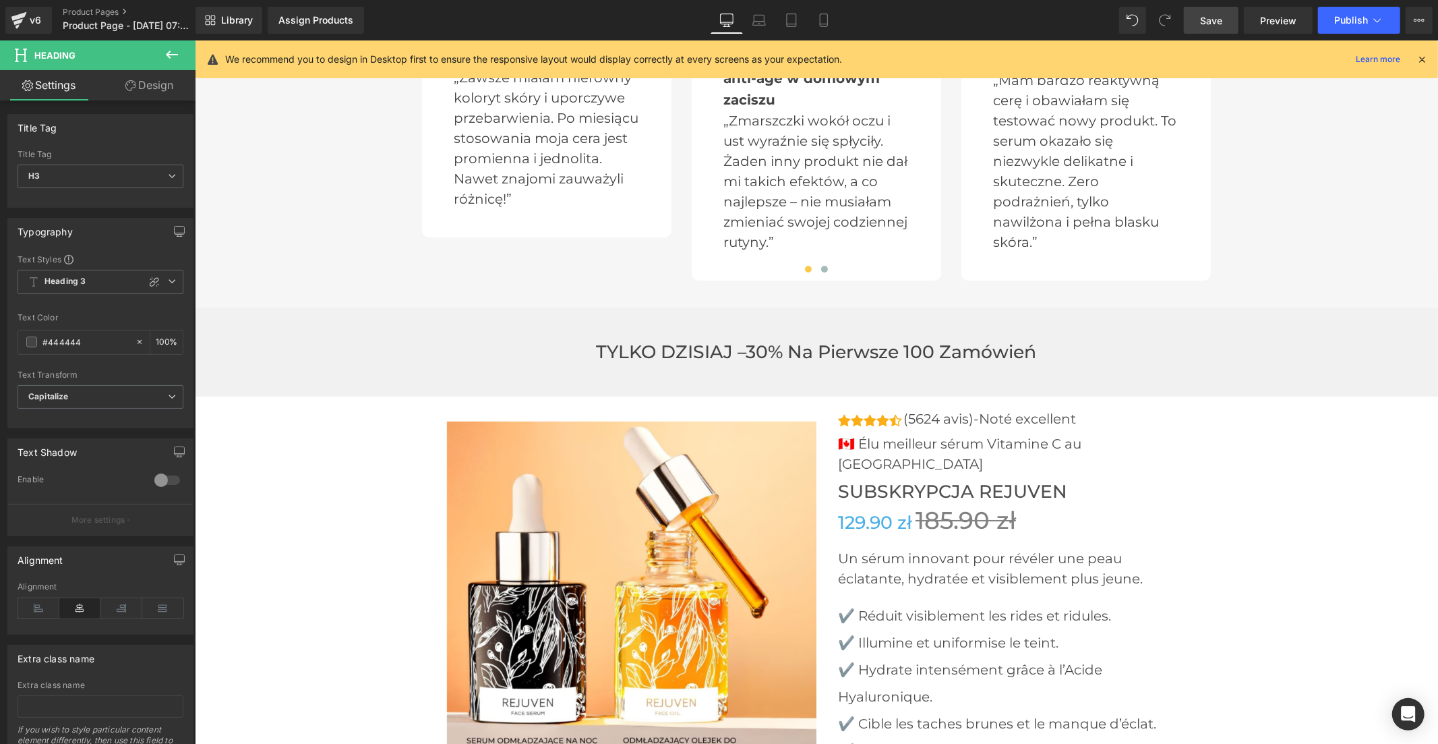
scroll to position [4135, 0]
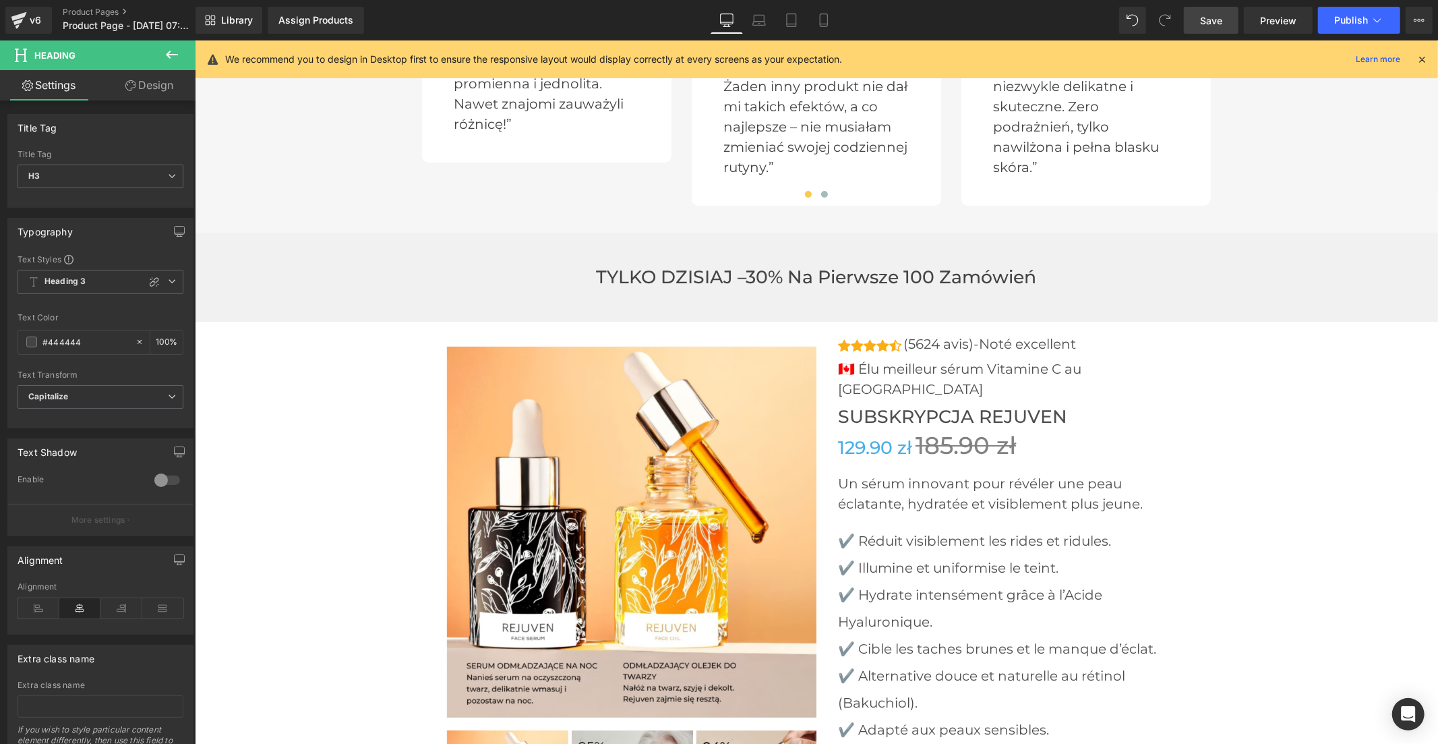
click at [991, 334] on div "Icon Icon Icon Icon Icon Icon List Hoz (5624 avis)-Noté excellent Text Block Ic…" at bounding box center [1011, 346] width 349 height 24
click at [993, 336] on span "Icon List" at bounding box center [1012, 344] width 38 height 16
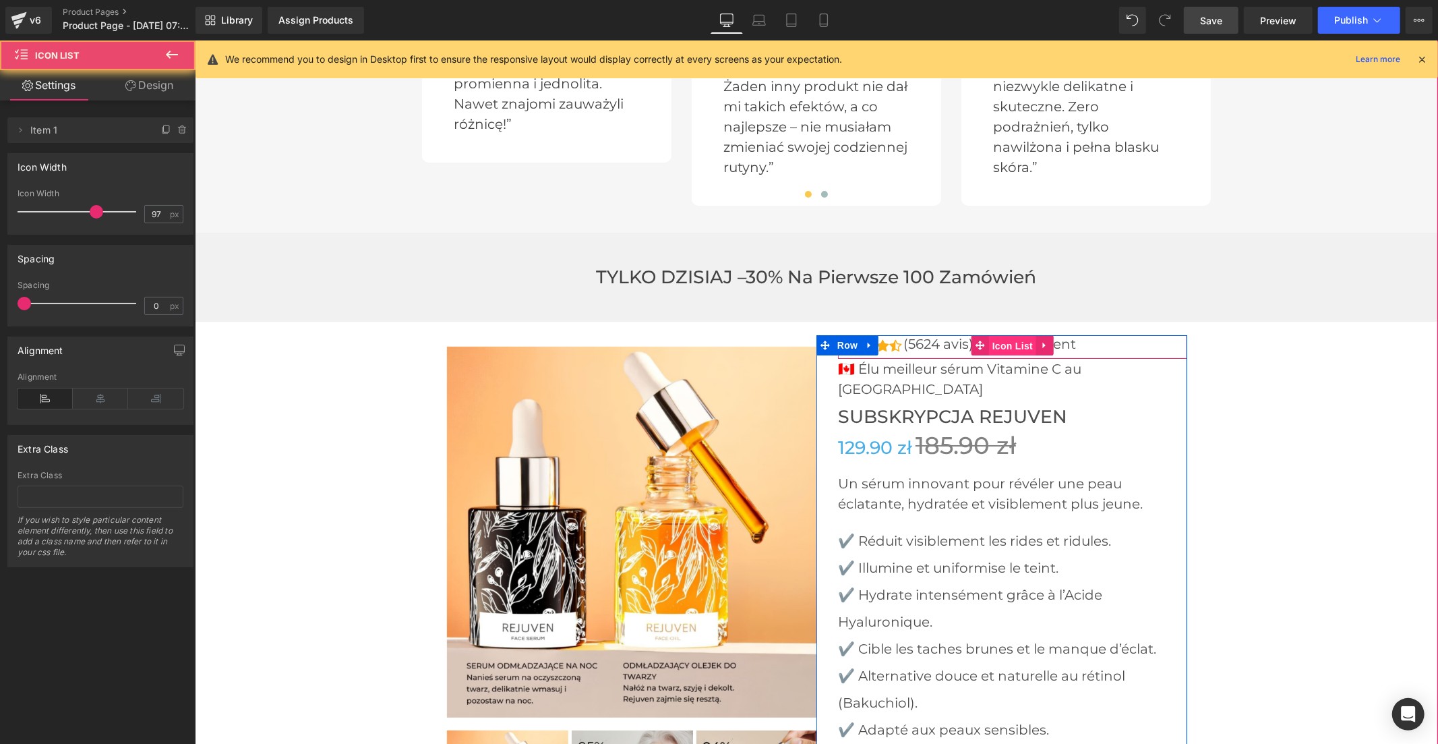
click at [1029, 335] on span "Icon List" at bounding box center [1011, 345] width 47 height 20
click at [1072, 334] on div at bounding box center [1073, 343] width 3 height 18
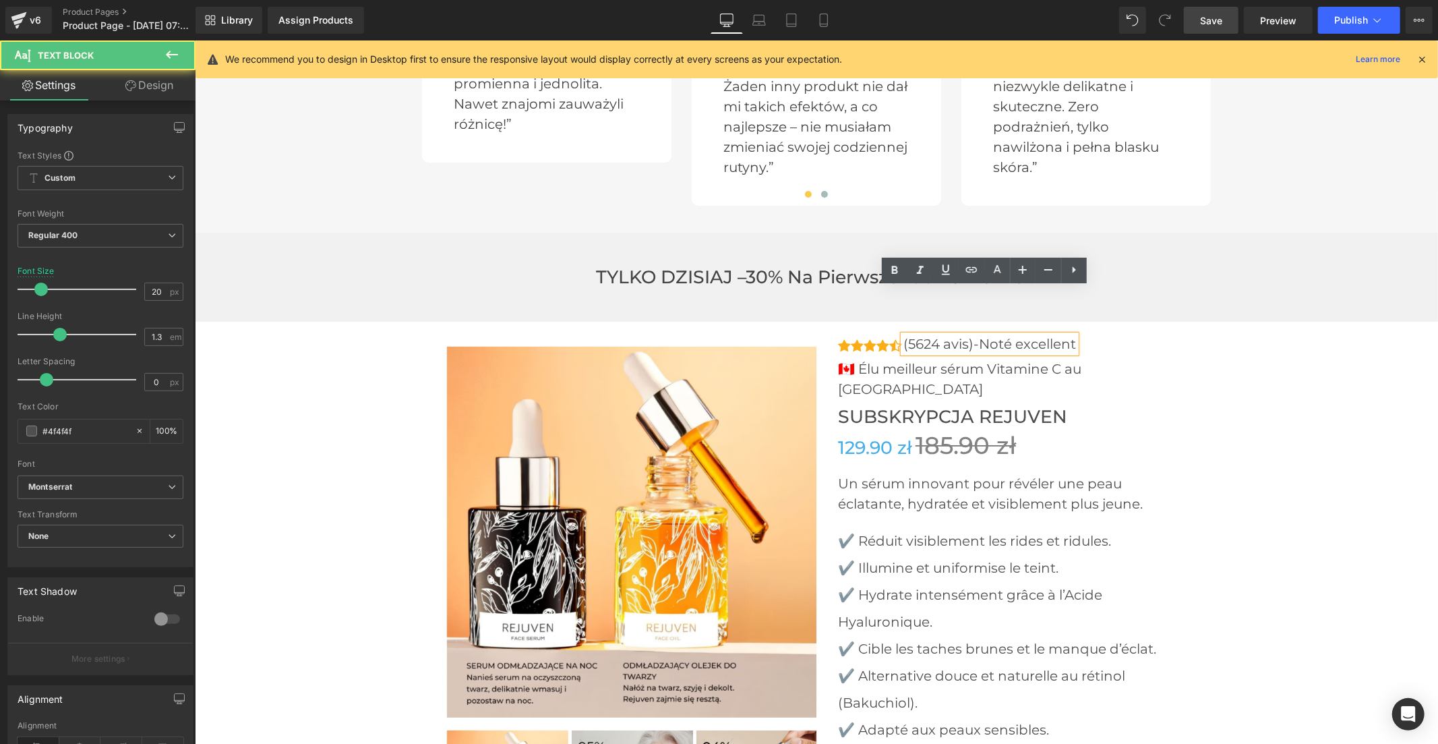
click at [1042, 334] on p "(5624 avis)-Noté excellent" at bounding box center [989, 343] width 173 height 18
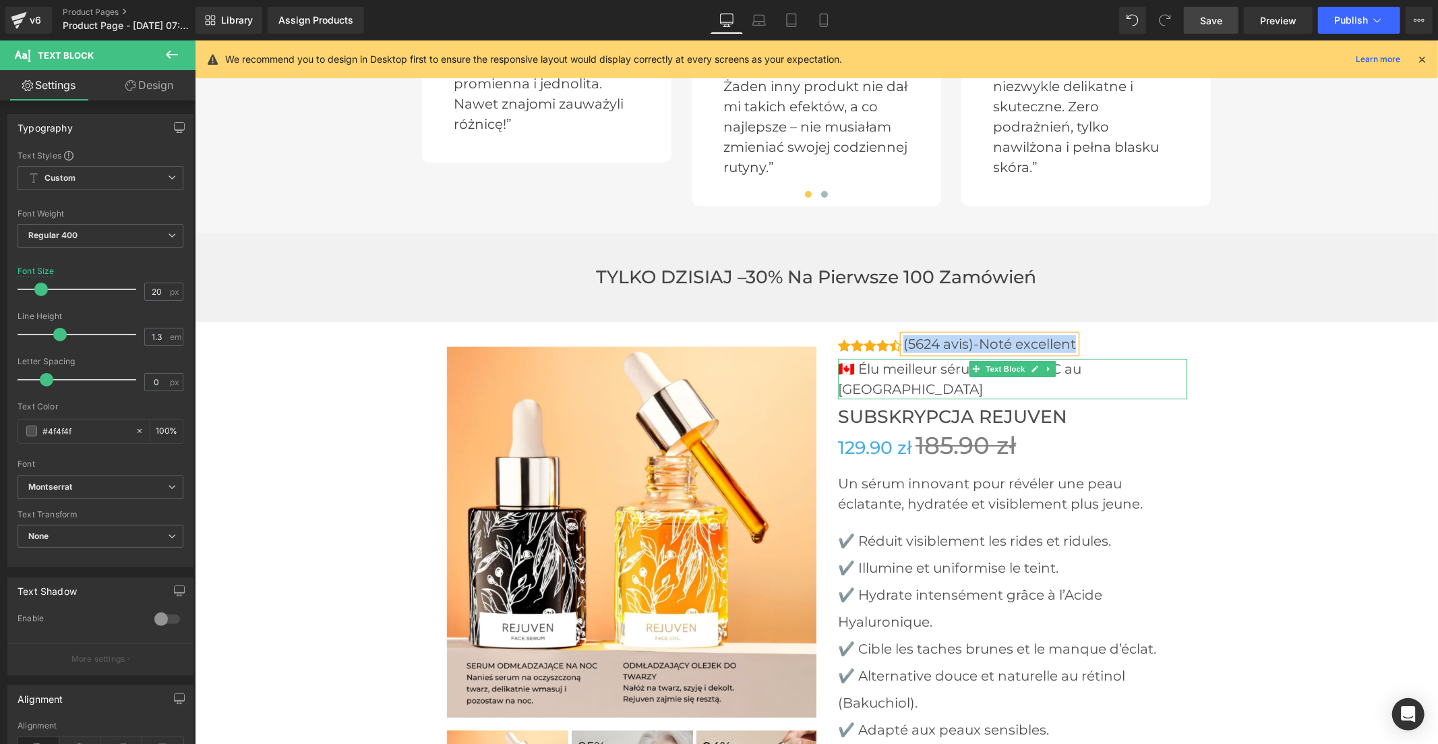
click at [895, 358] on p "🇨🇦 Élu meilleur sérum Vitamine C au Canada" at bounding box center [1011, 378] width 349 height 40
click at [850, 358] on p "🇨🇦 Élu meilleur sérum Vitamine C au Canada" at bounding box center [1011, 378] width 349 height 40
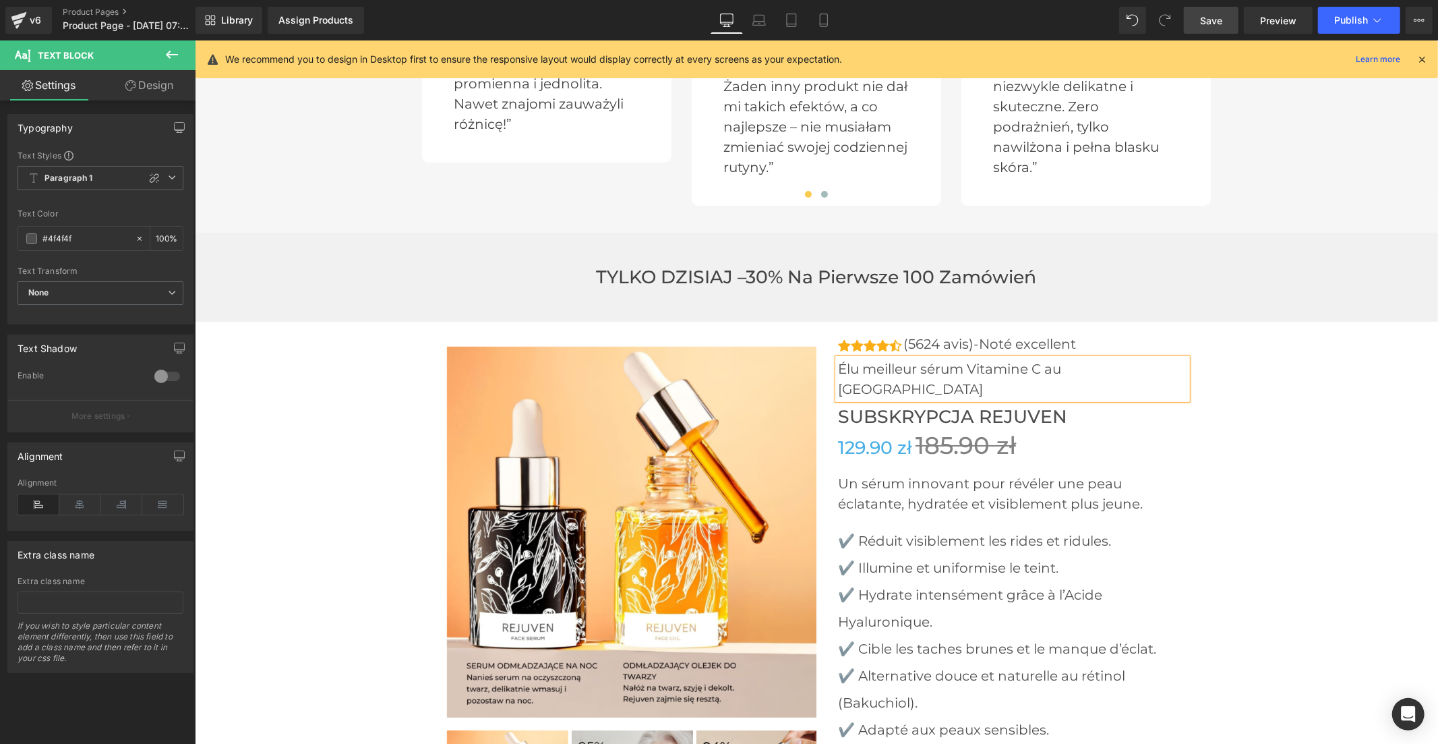
click at [848, 358] on p "Élu meilleur sérum Vitamine C au Canada" at bounding box center [1011, 378] width 349 height 40
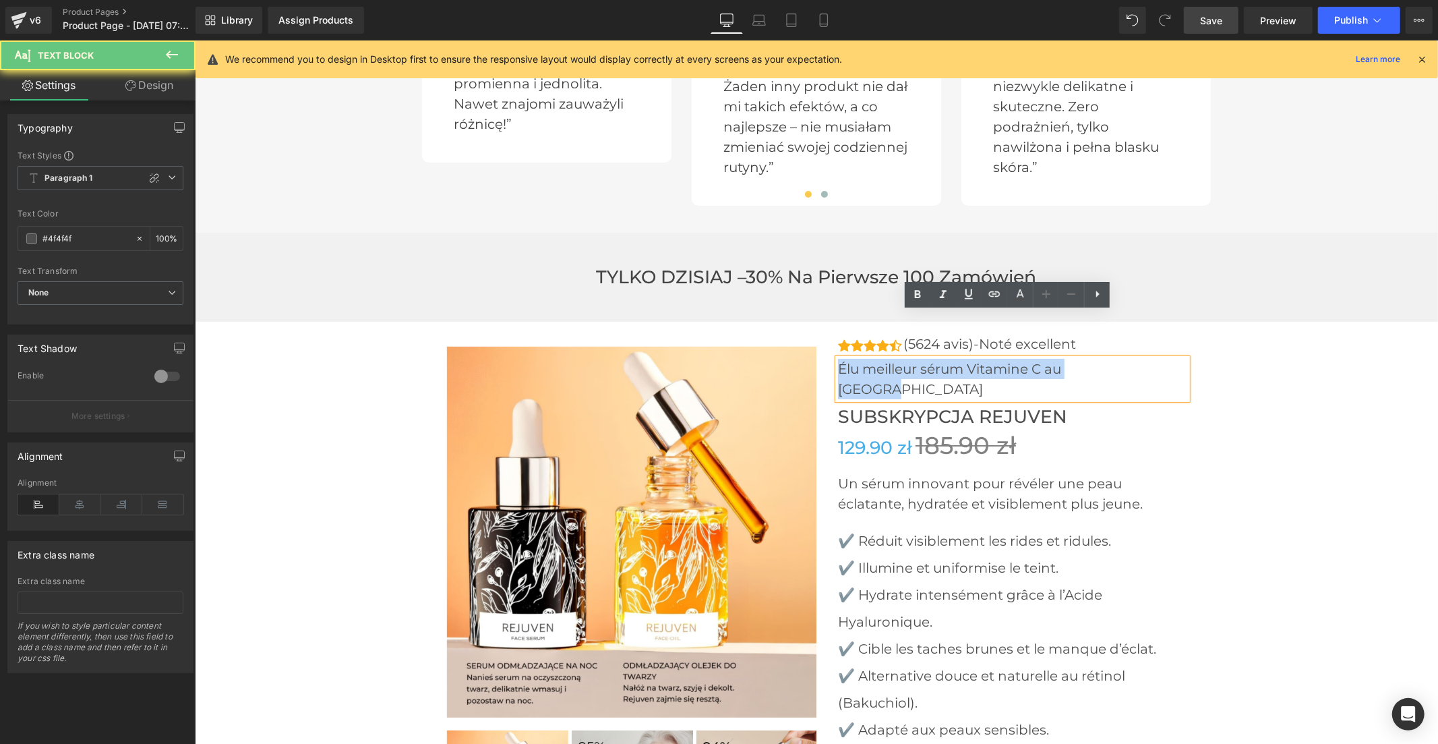
click at [848, 358] on p "Élu meilleur sérum Vitamine C au Canada" at bounding box center [1011, 378] width 349 height 40
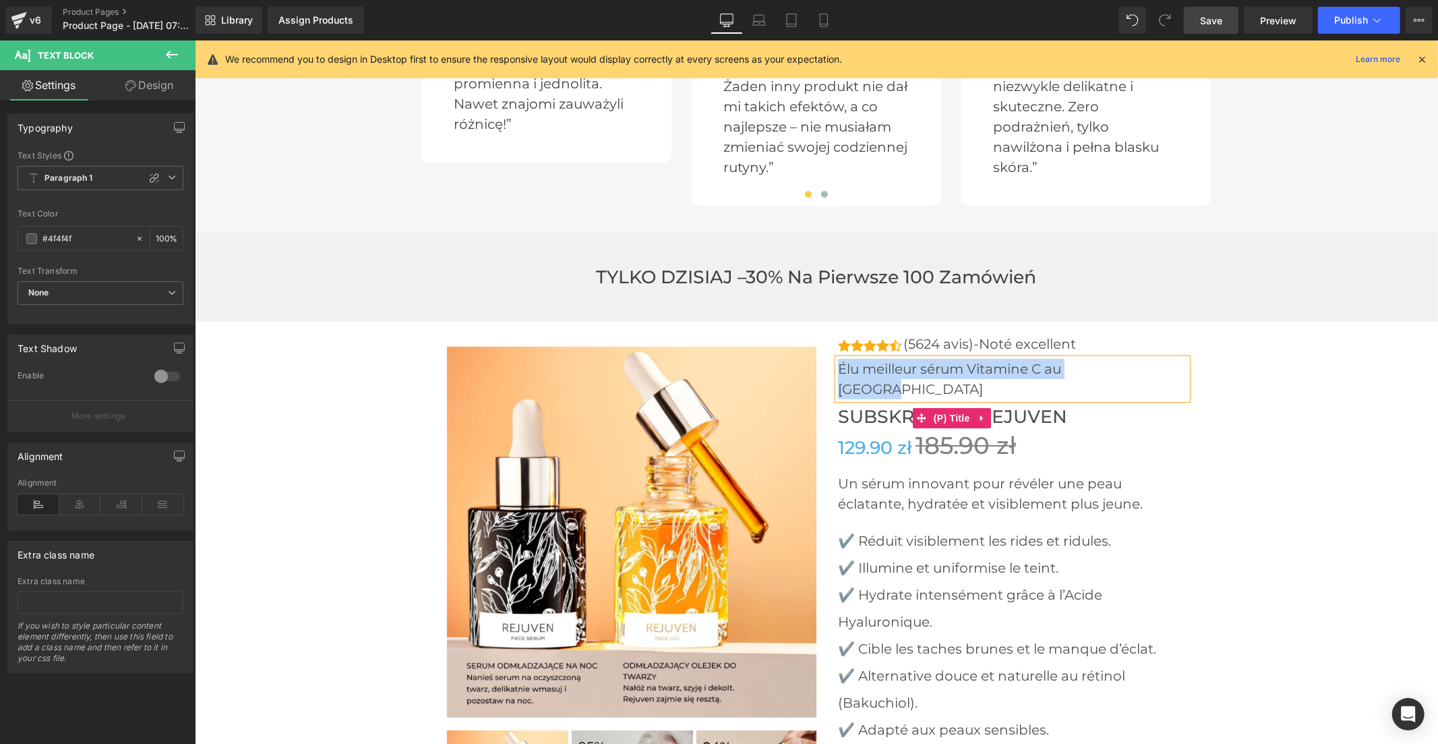
click at [885, 405] on span "Subskrypcja Rejuven" at bounding box center [951, 416] width 229 height 22
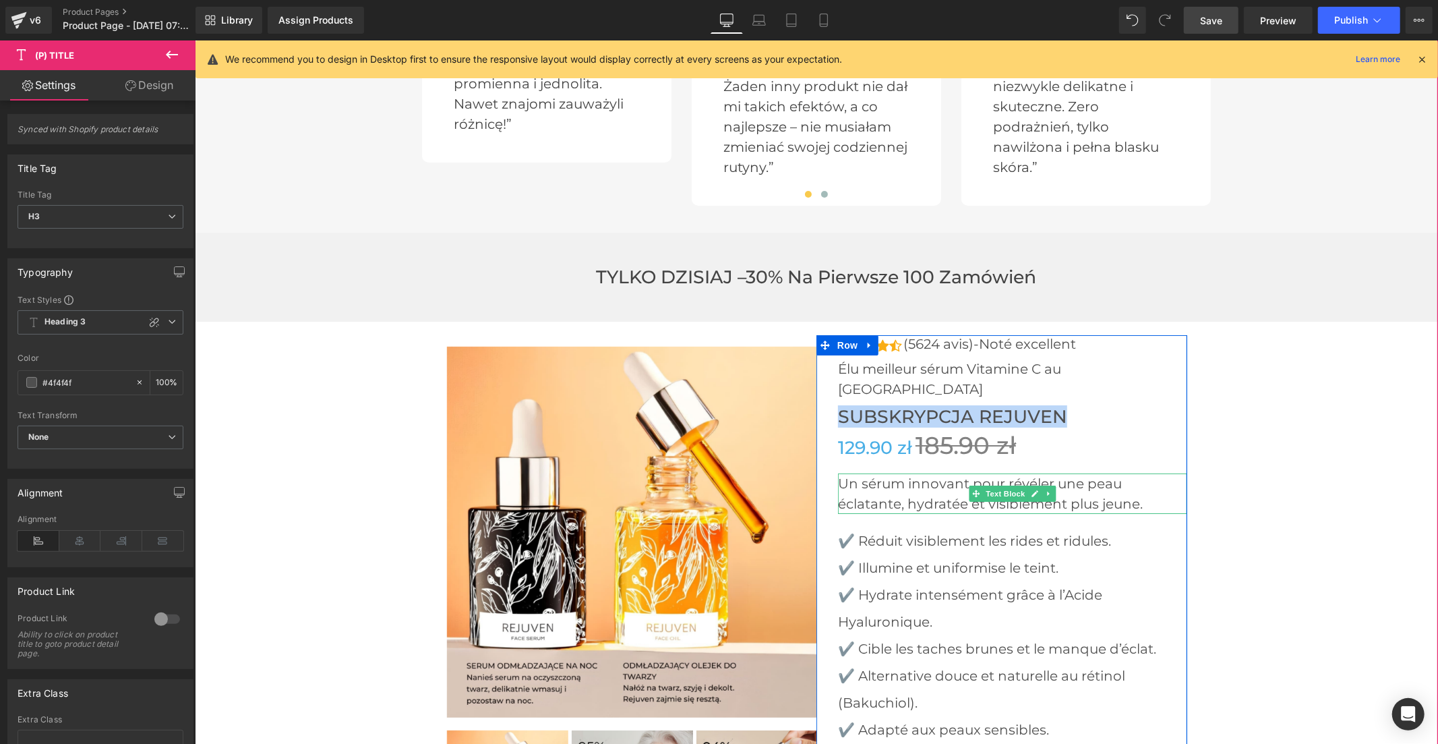
click at [895, 473] on p "Un sérum innovant pour révéler une peau éclatante, hydratée et visiblement plus…" at bounding box center [1011, 493] width 349 height 40
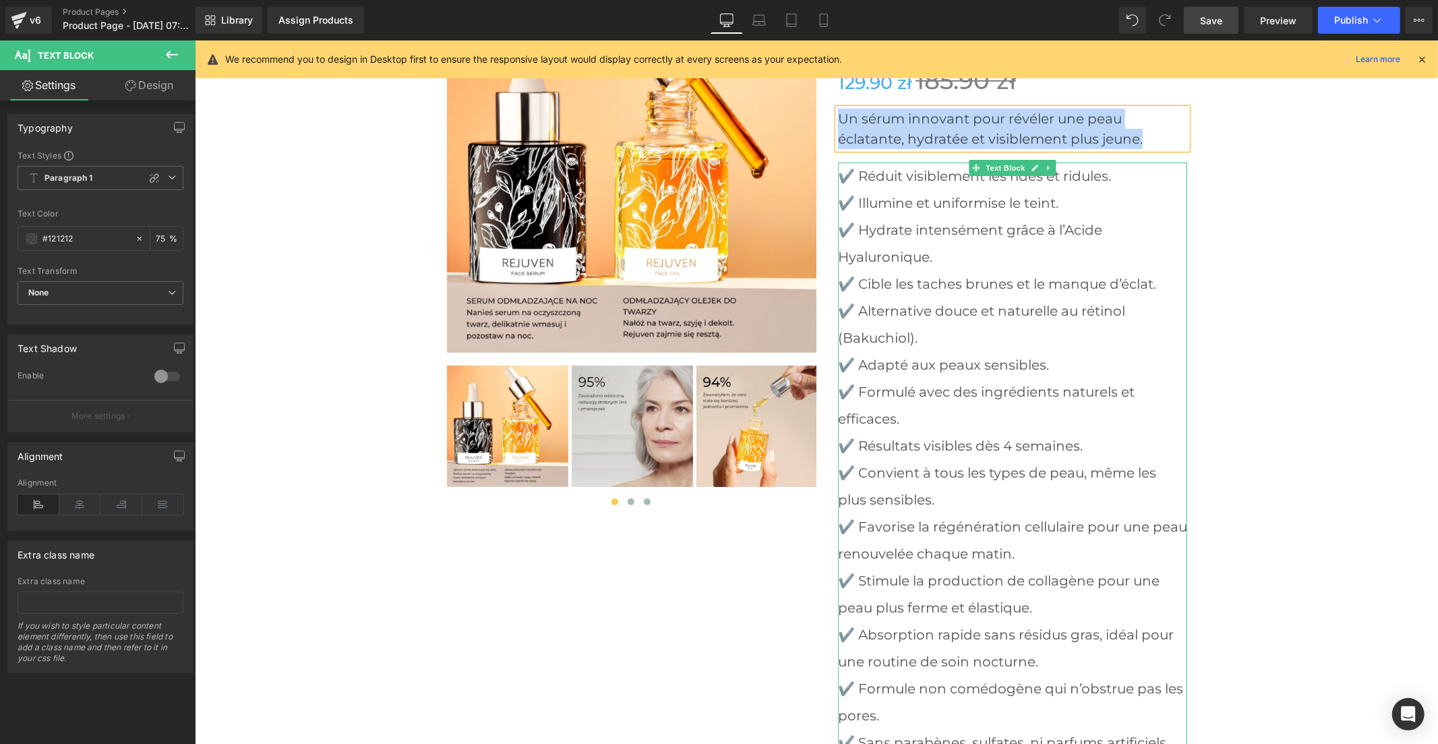
scroll to position [4509, 0]
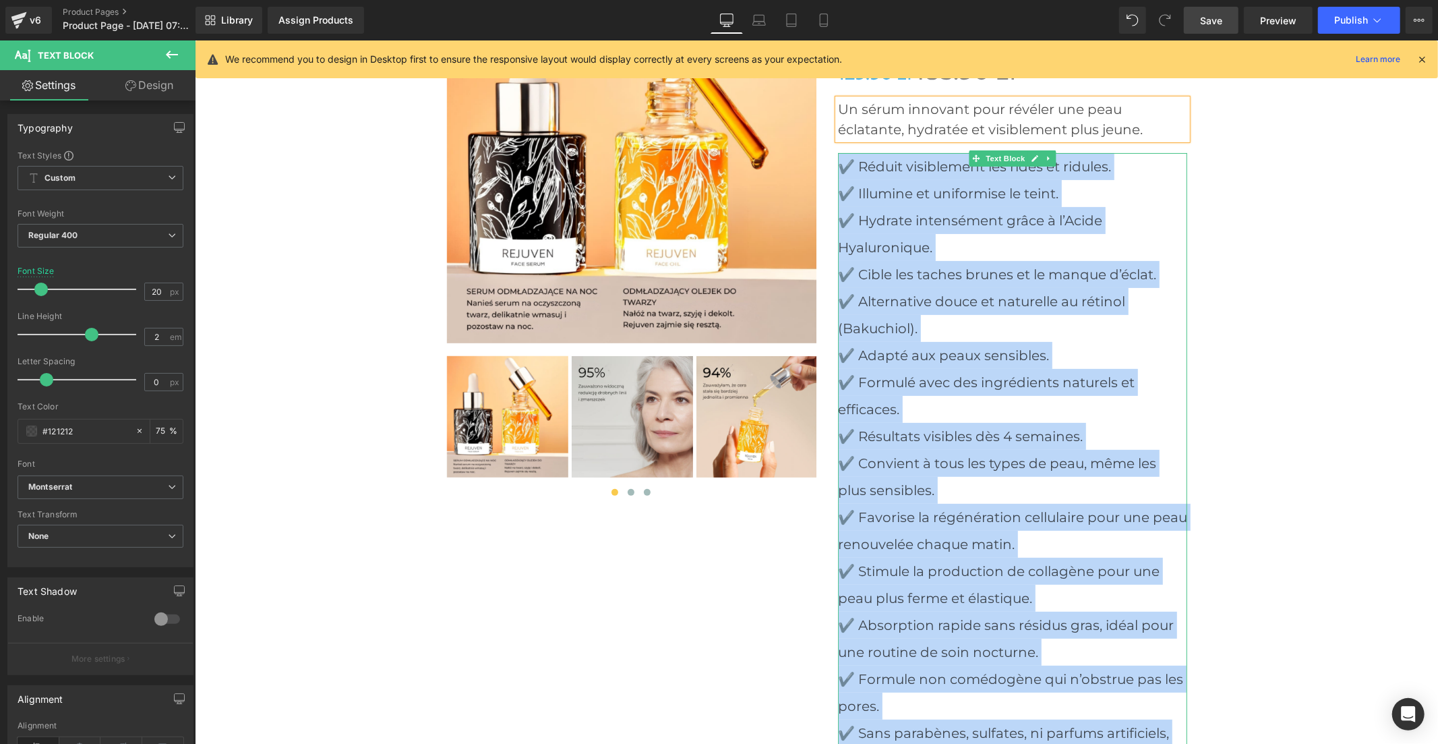
drag, startPoint x: 906, startPoint y: 173, endPoint x: 837, endPoint y: 105, distance: 96.8
click at [837, 152] on div "✔️ Réduit visiblement les rides et ridules. ✔️ Illumine et uniformise le teint.…" at bounding box center [1011, 462] width 349 height 620
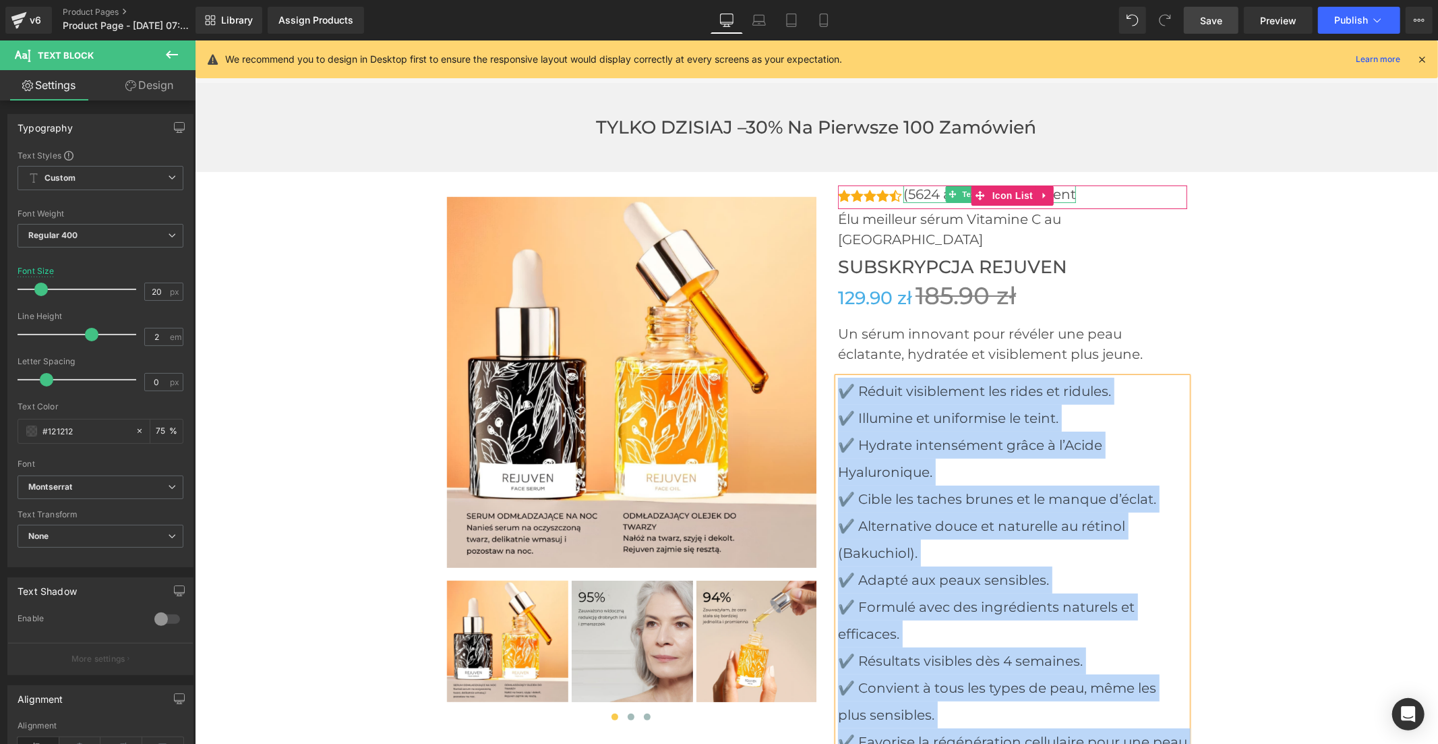
click at [919, 185] on p "(5624 avis)-Noté excellent" at bounding box center [989, 194] width 173 height 18
click at [922, 185] on p "(5624 avis)-Noté excellent" at bounding box center [989, 194] width 173 height 18
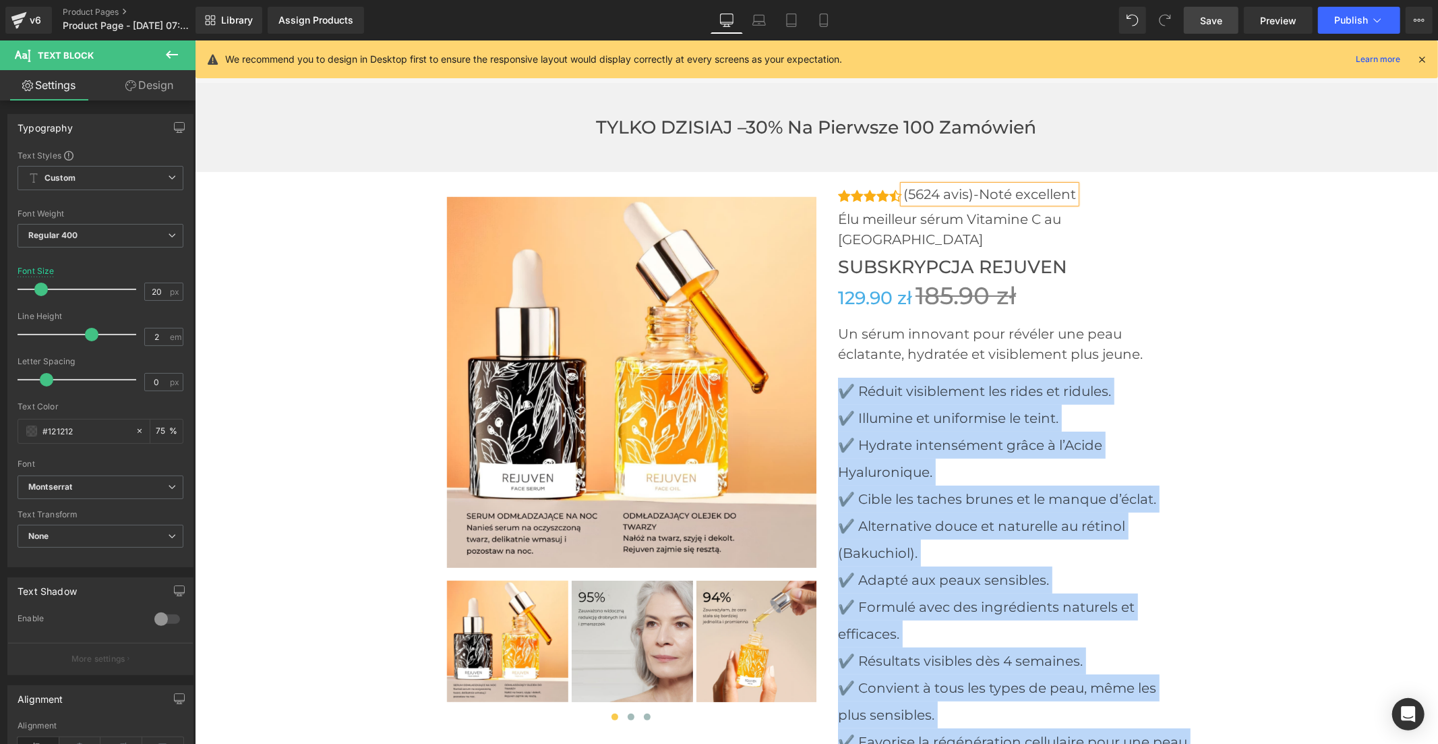
click at [922, 185] on p "(5624 avis)-Noté excellent" at bounding box center [989, 194] width 173 height 18
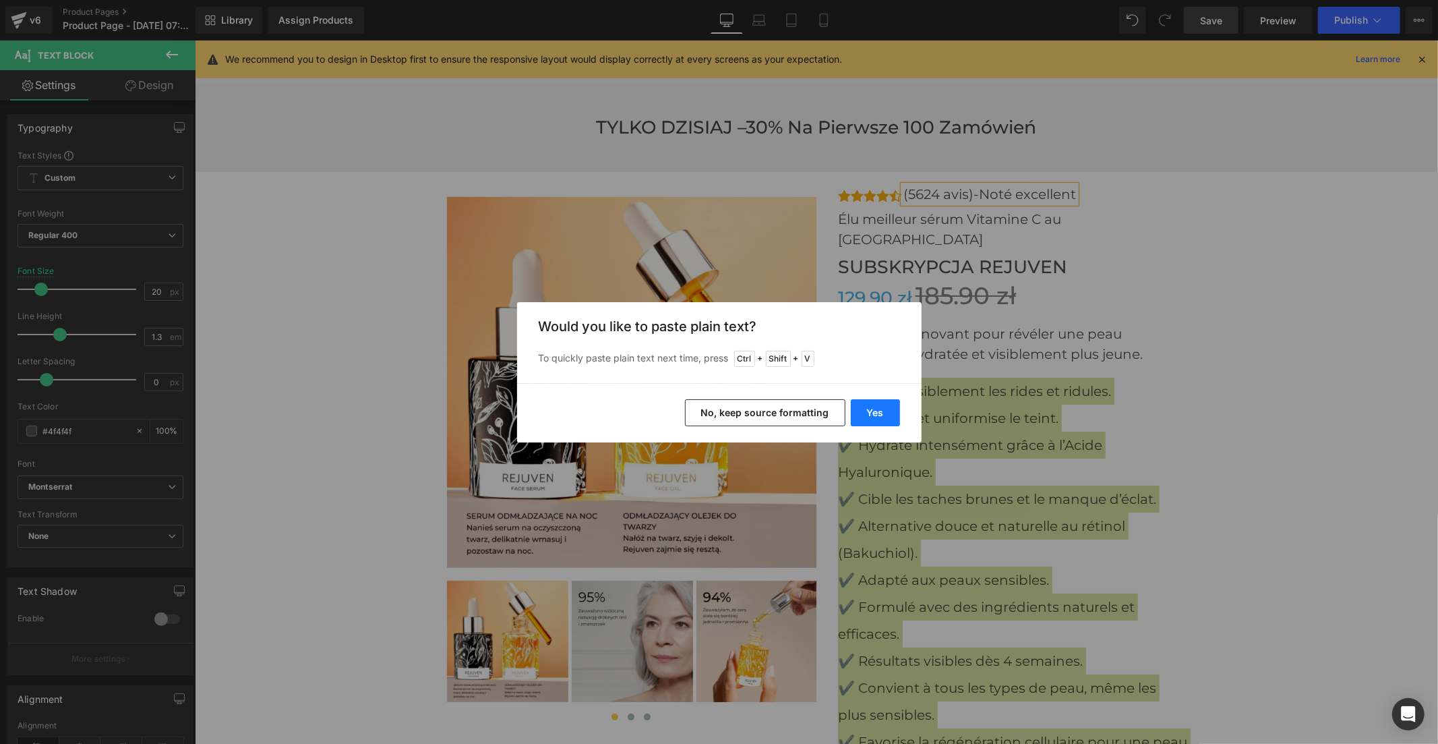
click at [880, 414] on button "Yes" at bounding box center [875, 412] width 49 height 27
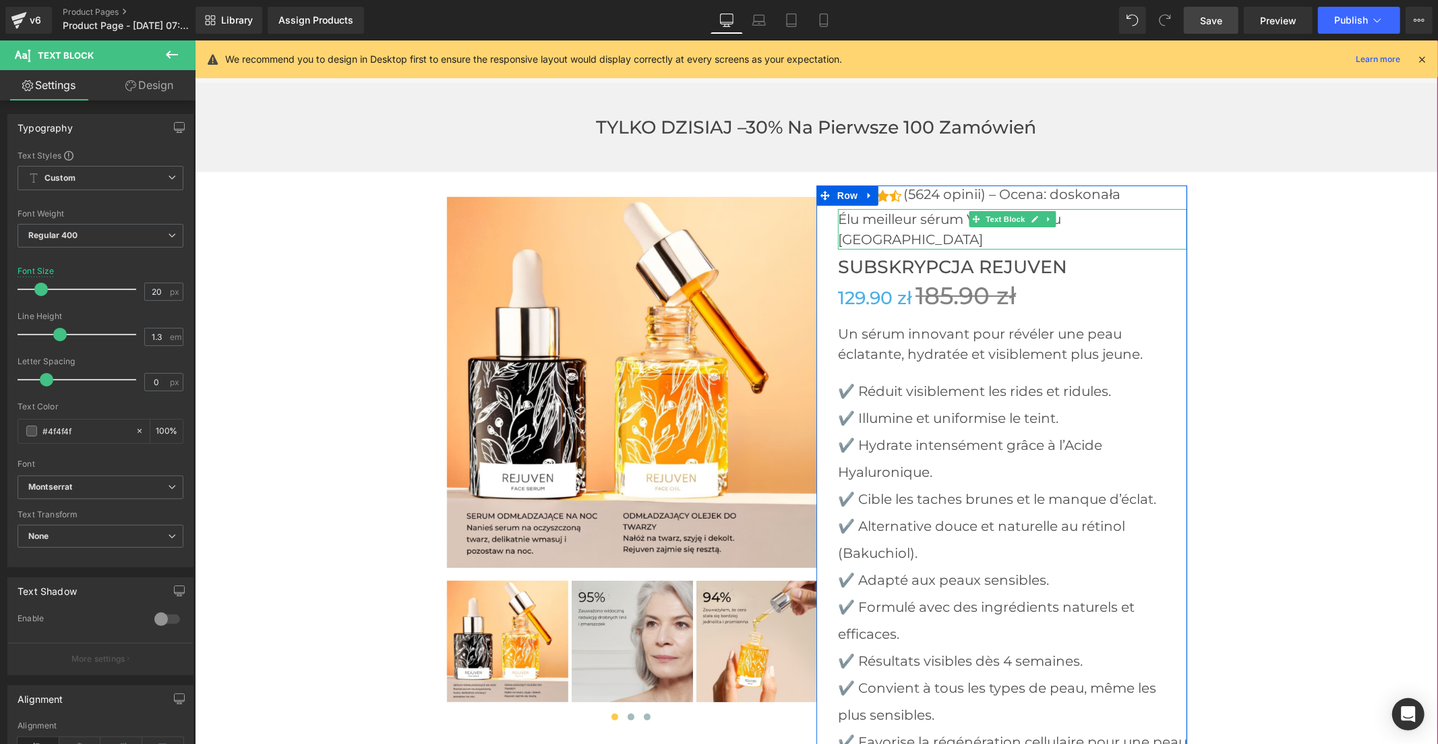
click at [864, 208] on p "Élu meilleur sérum Vitamine C au Canada" at bounding box center [1011, 228] width 349 height 40
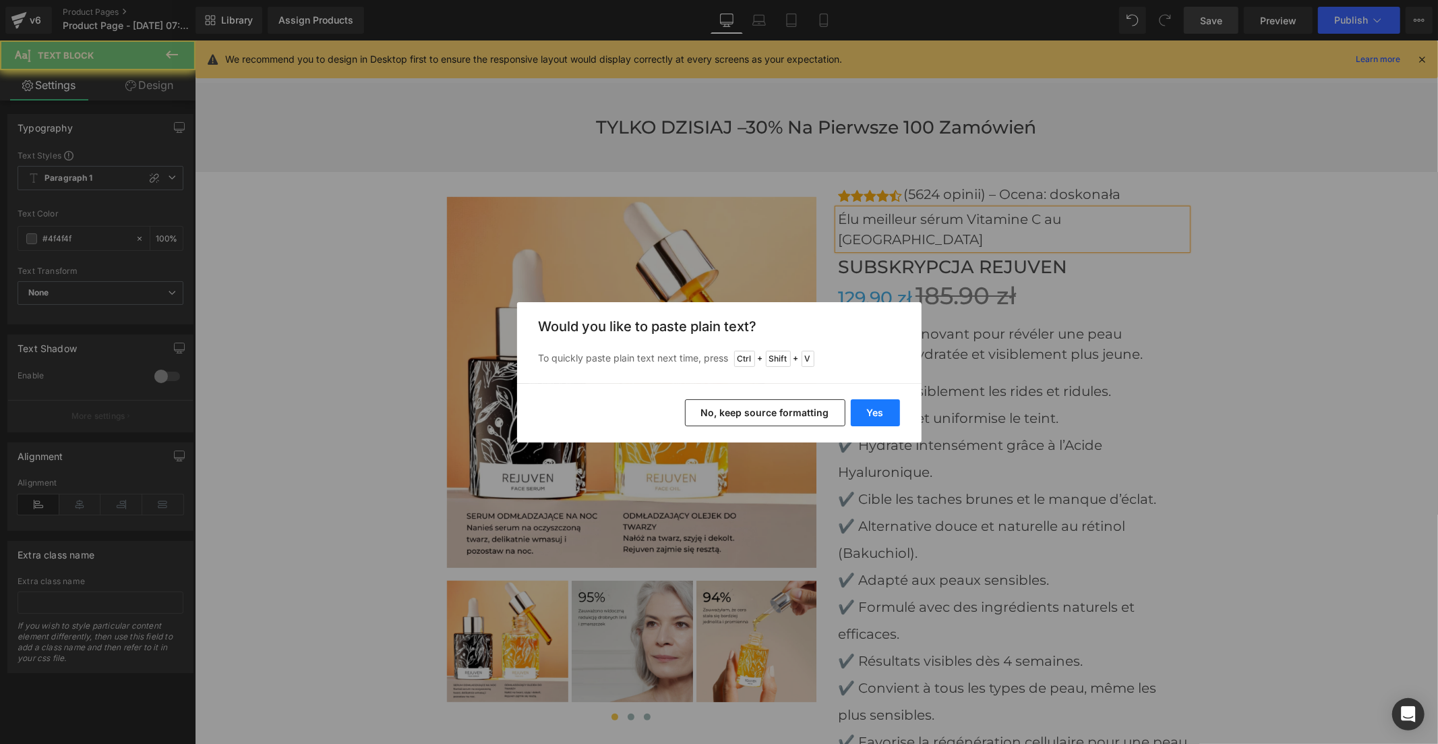
click at [881, 405] on button "Yes" at bounding box center [875, 412] width 49 height 27
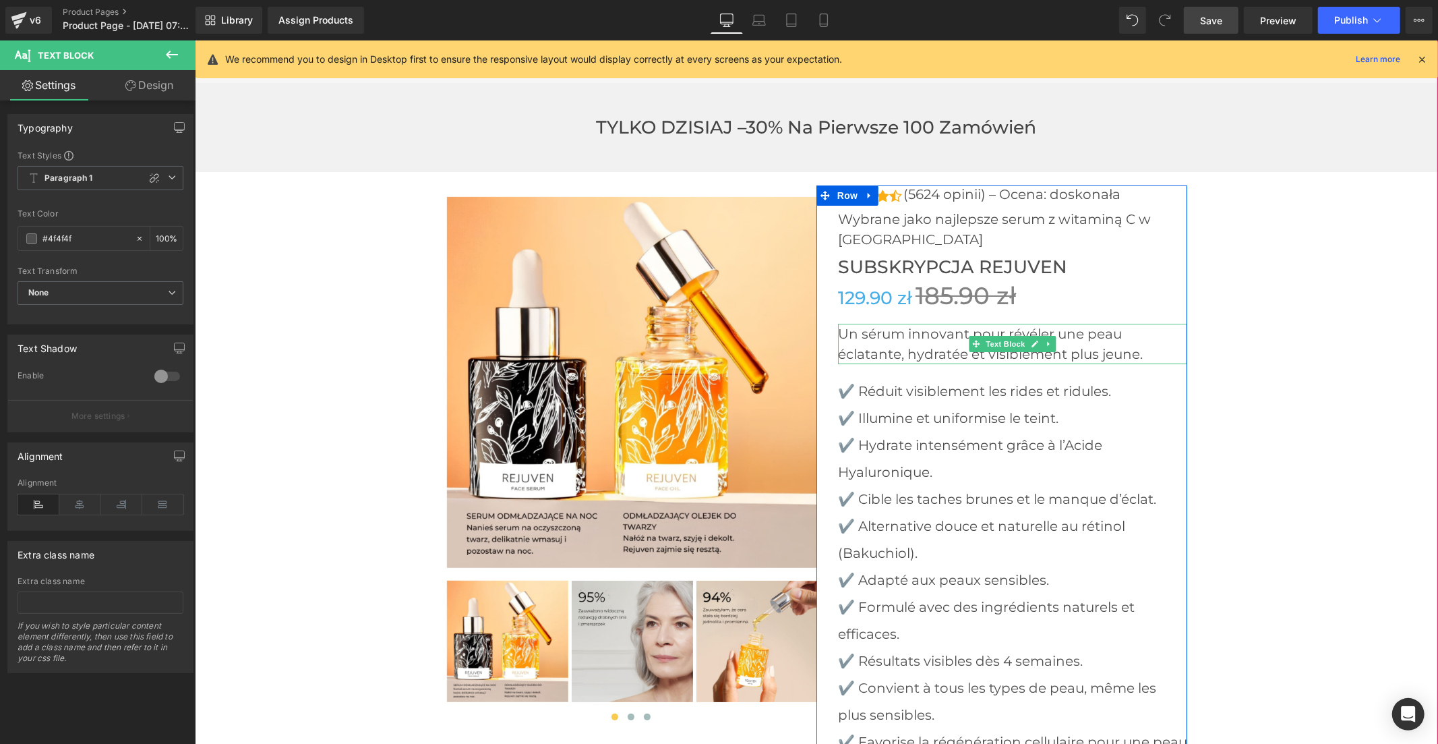
click at [924, 323] on p "Un sérum innovant pour révéler une peau éclatante, hydratée et visiblement plus…" at bounding box center [1011, 343] width 349 height 40
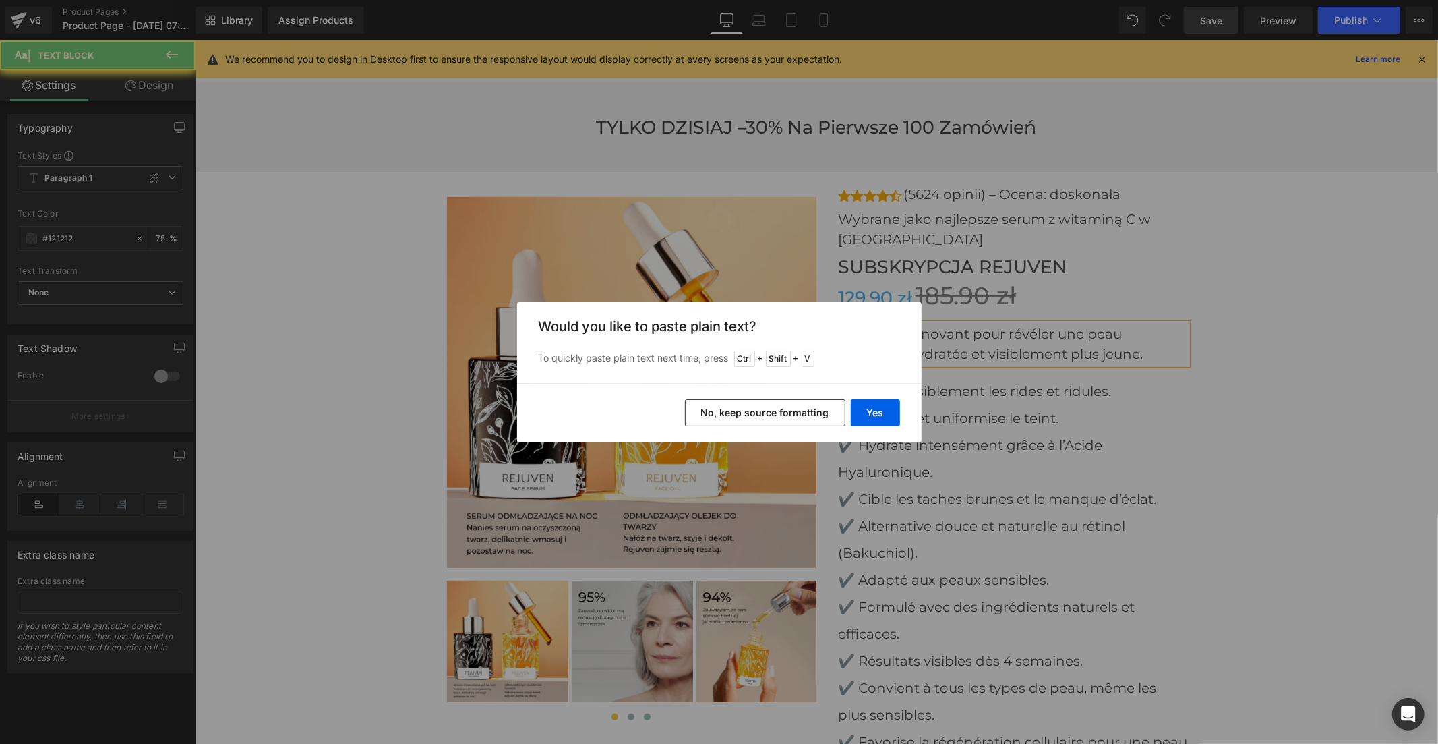
click at [882, 411] on button "Yes" at bounding box center [875, 412] width 49 height 27
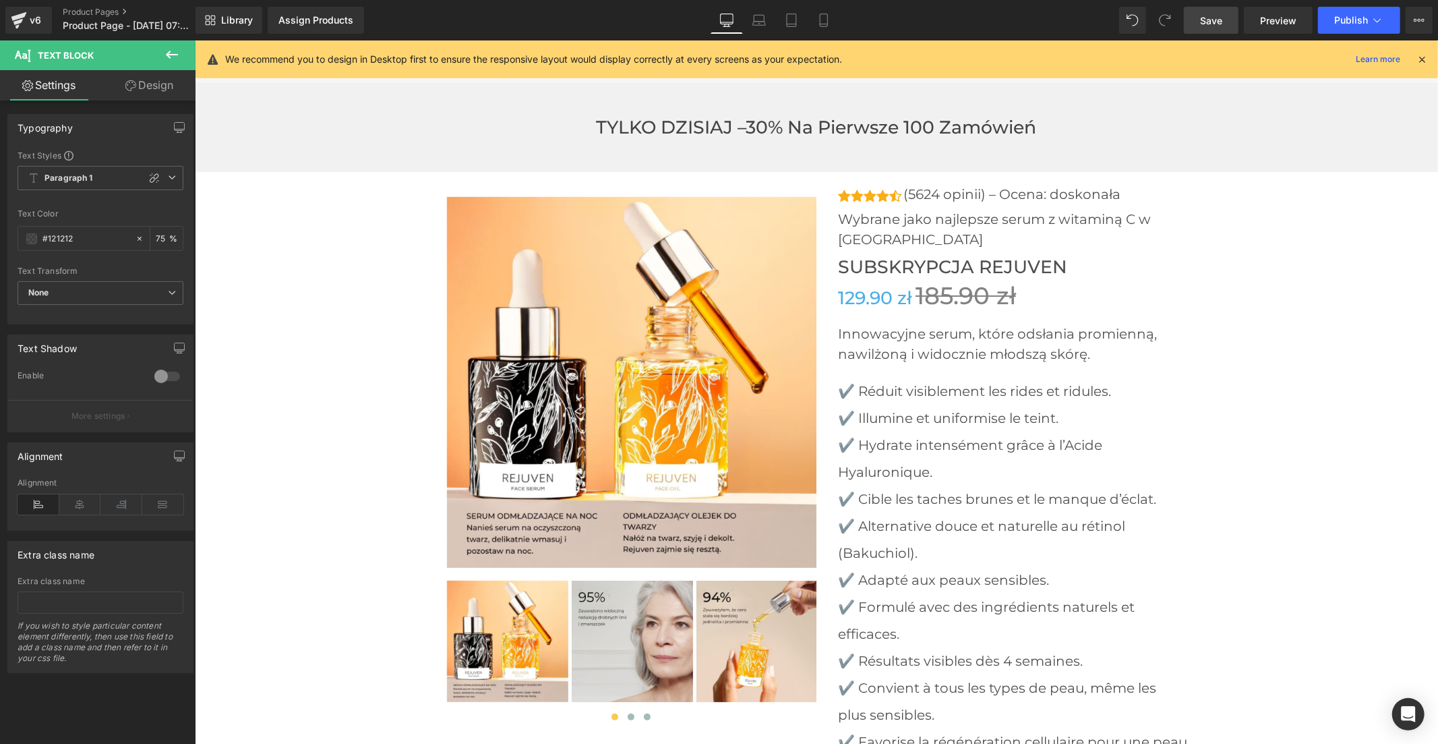
click at [1210, 21] on span "Save" at bounding box center [1211, 20] width 22 height 14
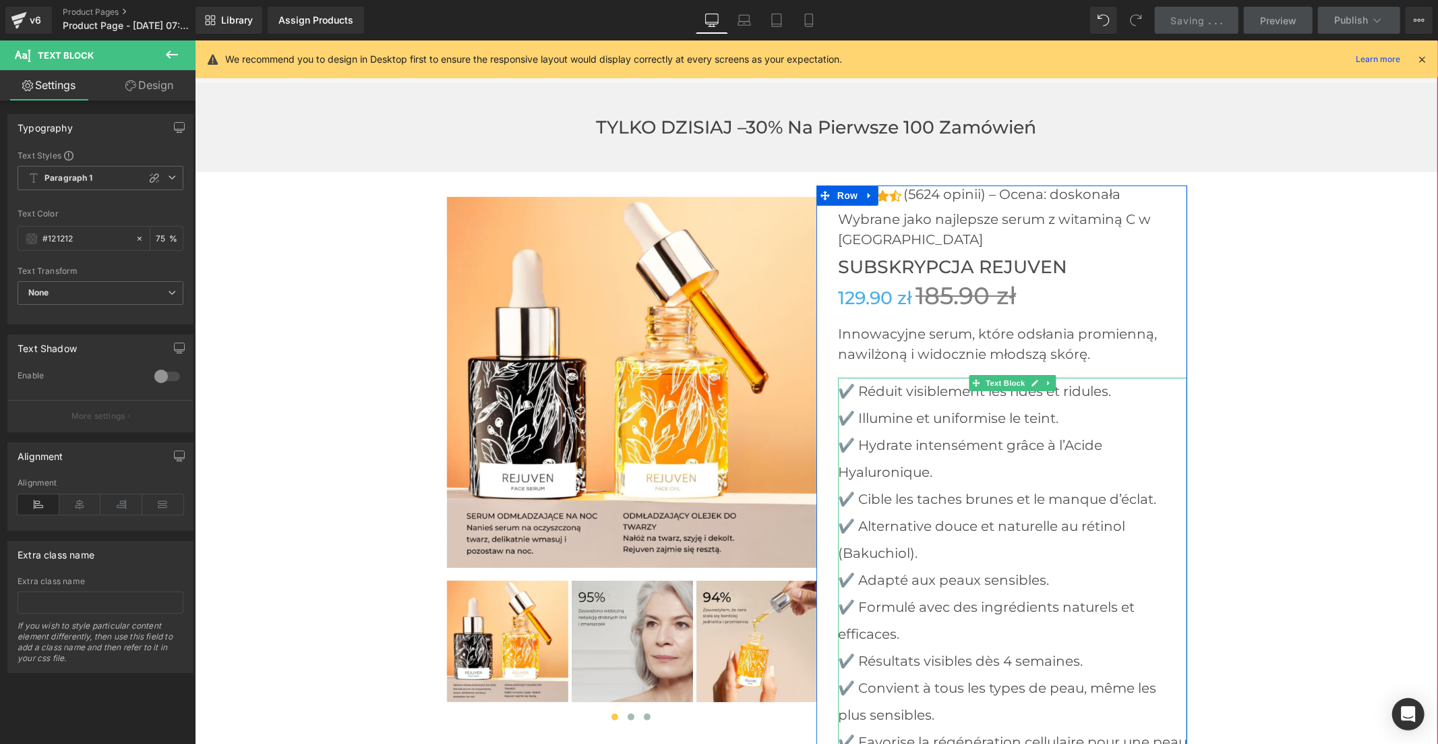
click at [914, 377] on p "✔️ Réduit visiblement les rides et ridules." at bounding box center [1011, 390] width 349 height 27
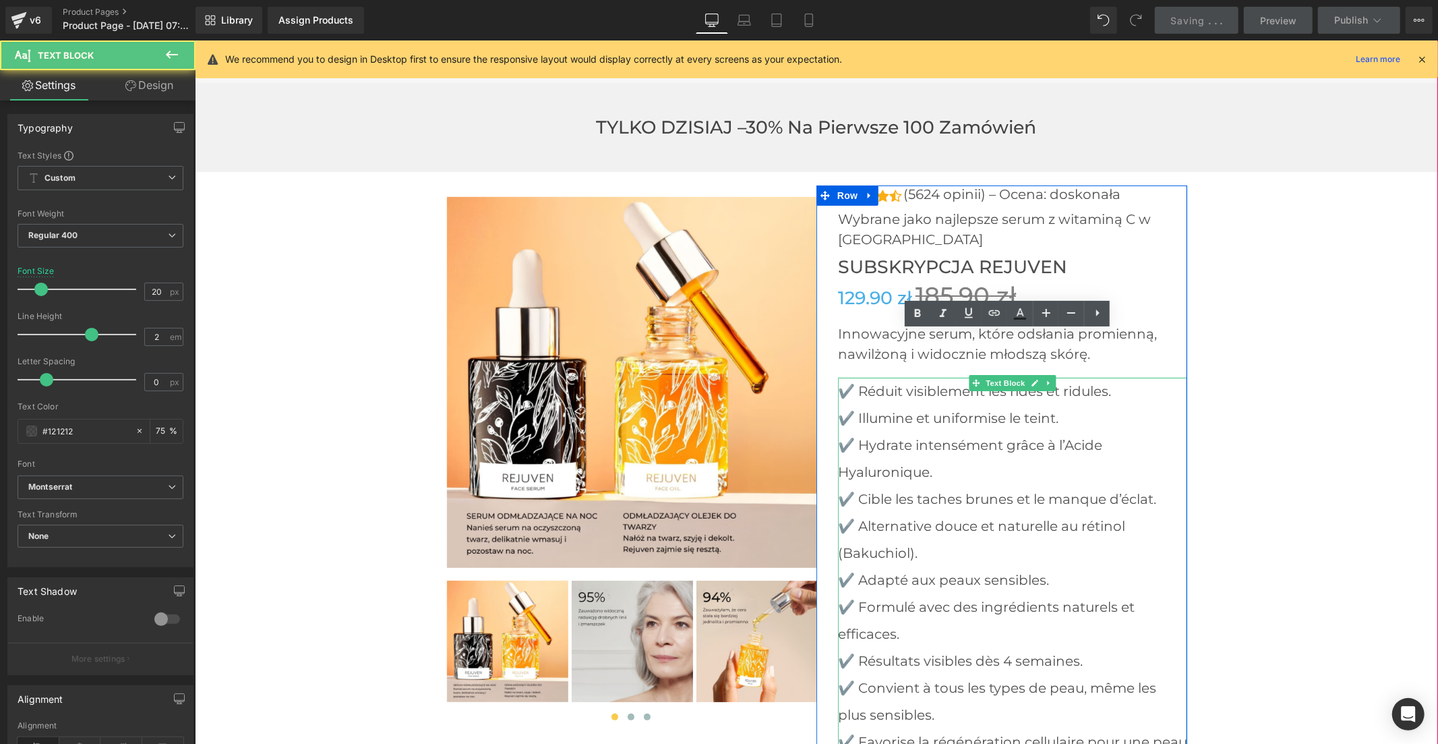
click at [1079, 377] on p "✔️ Réduit visiblement les rides et ridules." at bounding box center [1011, 390] width 349 height 27
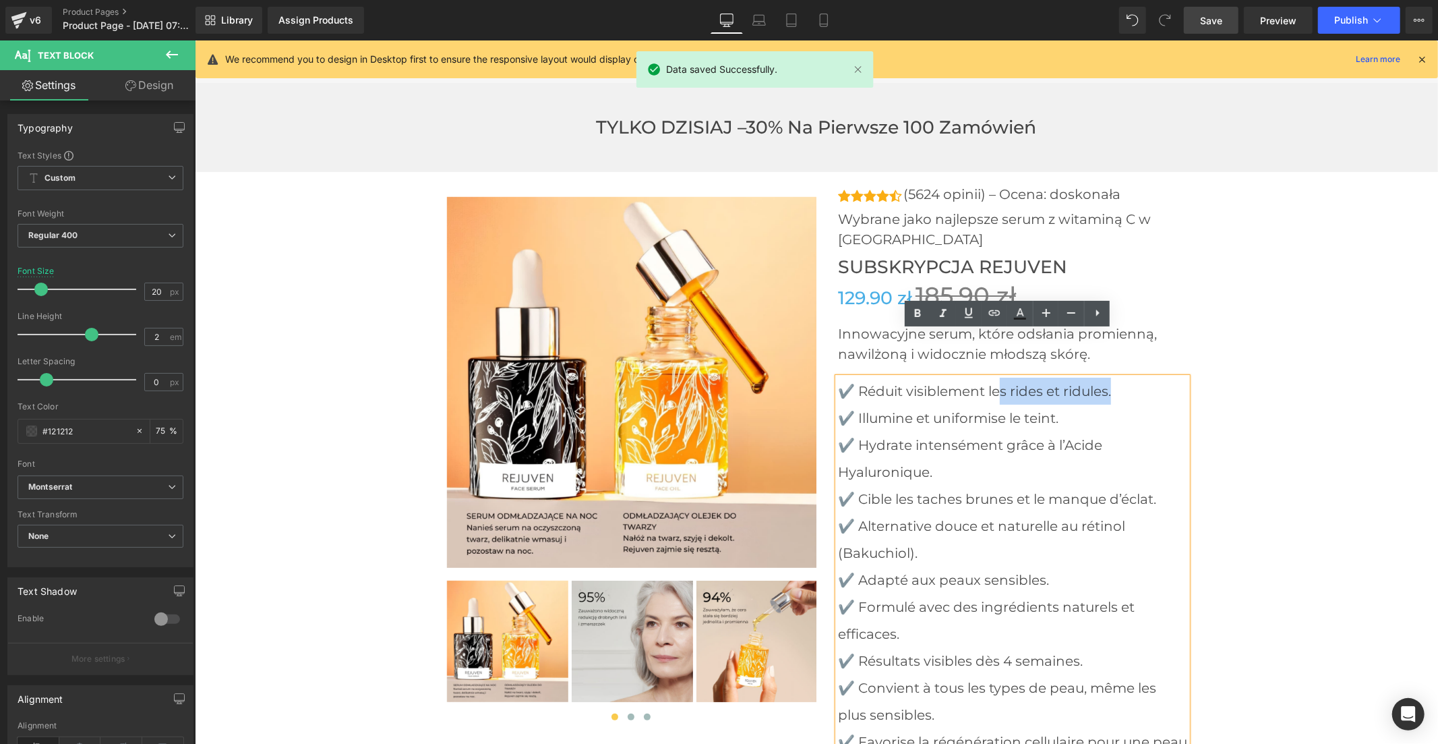
drag, startPoint x: 1110, startPoint y: 344, endPoint x: 1000, endPoint y: 344, distance: 110.6
click at [1000, 377] on p "✔️ Réduit visiblement les rides et ridules." at bounding box center [1011, 390] width 349 height 27
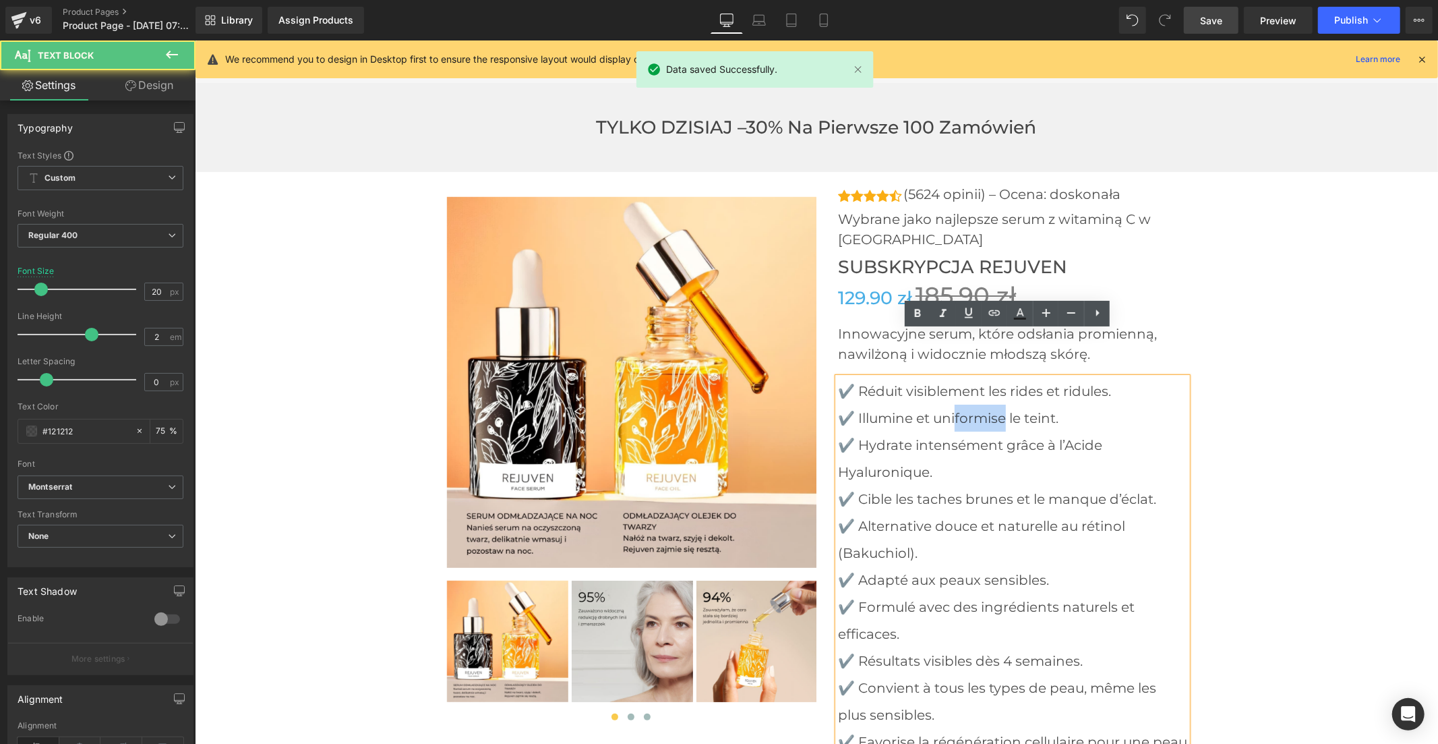
drag, startPoint x: 968, startPoint y: 384, endPoint x: 953, endPoint y: 384, distance: 15.5
click at [953, 404] on p "✔️ Illumine et uniformise le teint." at bounding box center [1011, 417] width 349 height 27
drag, startPoint x: 966, startPoint y: 407, endPoint x: 942, endPoint y: 411, distance: 24.7
click at [942, 431] on p "✔️ Hydrate intensément grâce à l’Acide Hyaluronique." at bounding box center [1011, 458] width 349 height 54
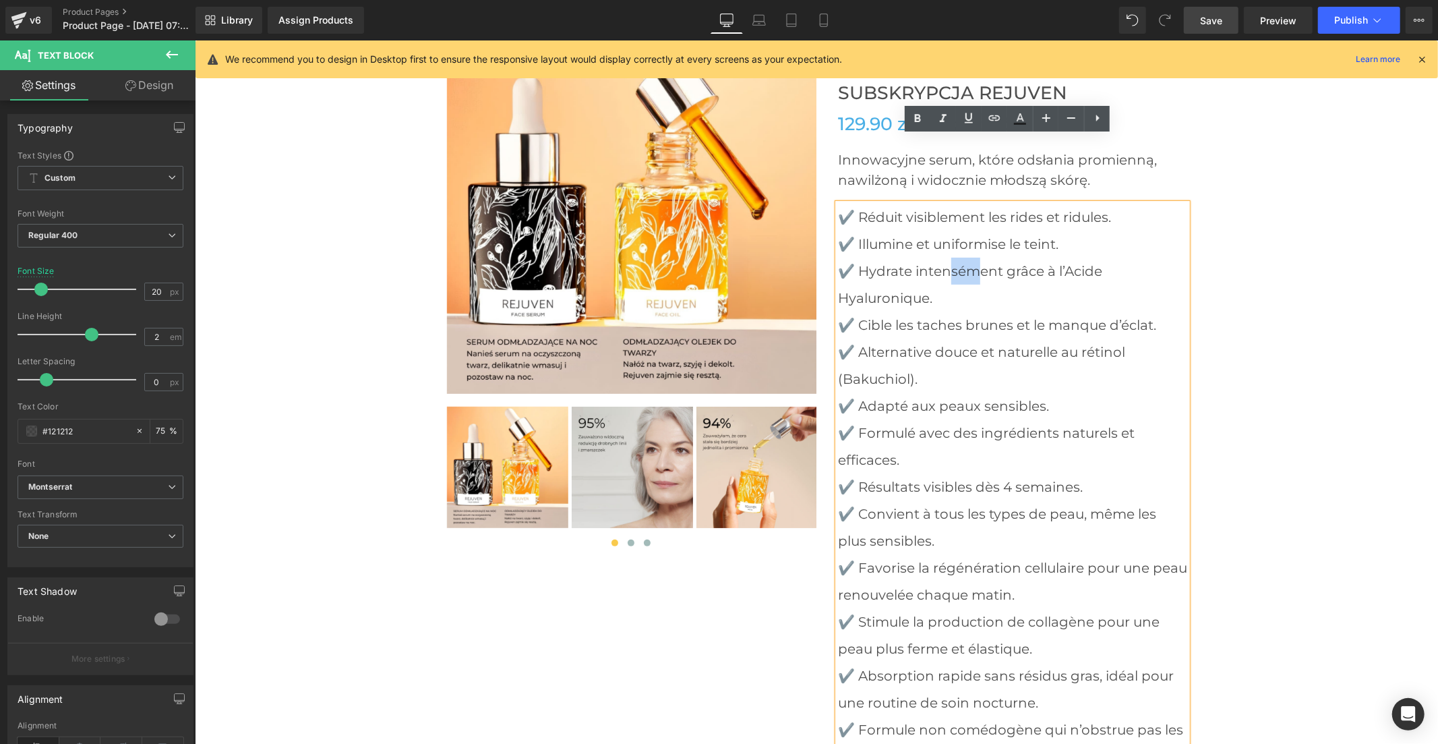
scroll to position [4509, 0]
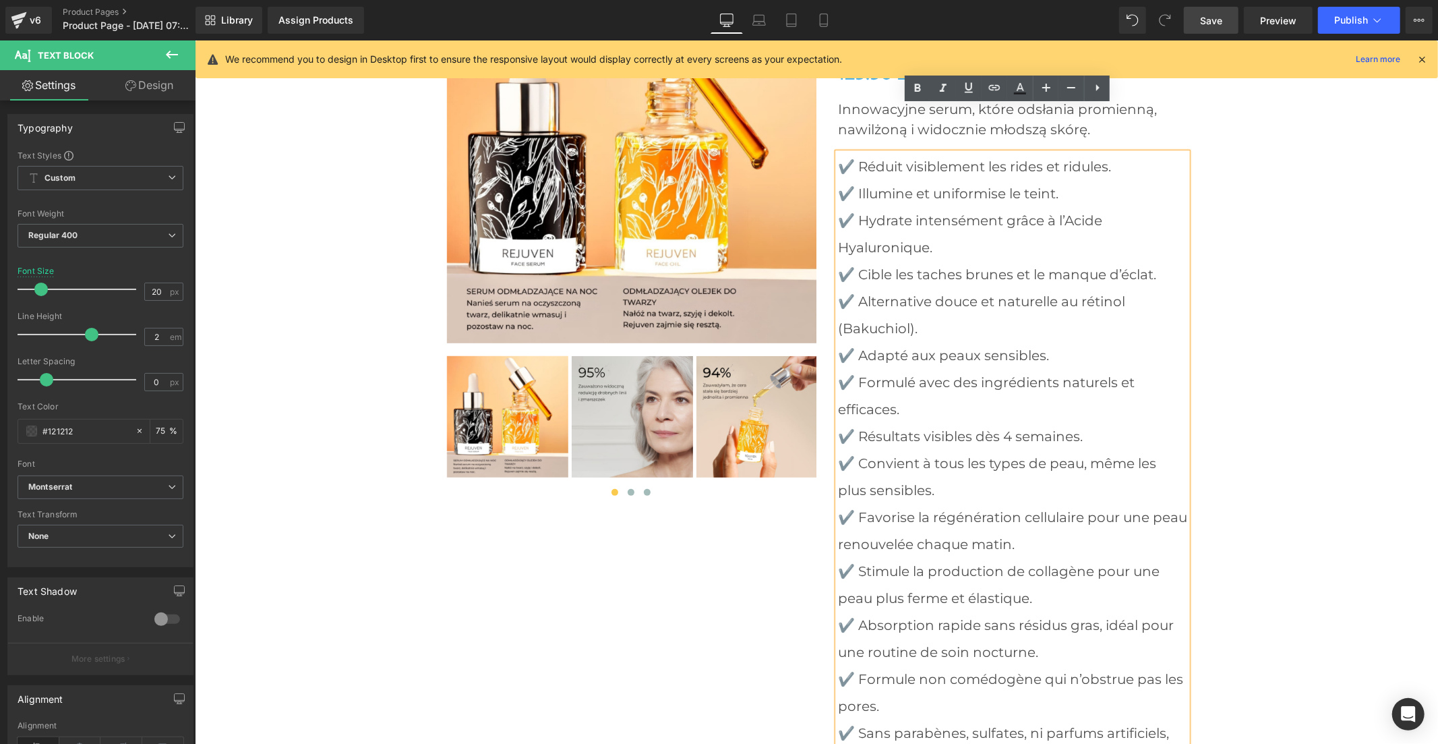
click at [958, 449] on p "✔️ Convient à tous les types de peau, même les plus sensibles." at bounding box center [1011, 476] width 349 height 54
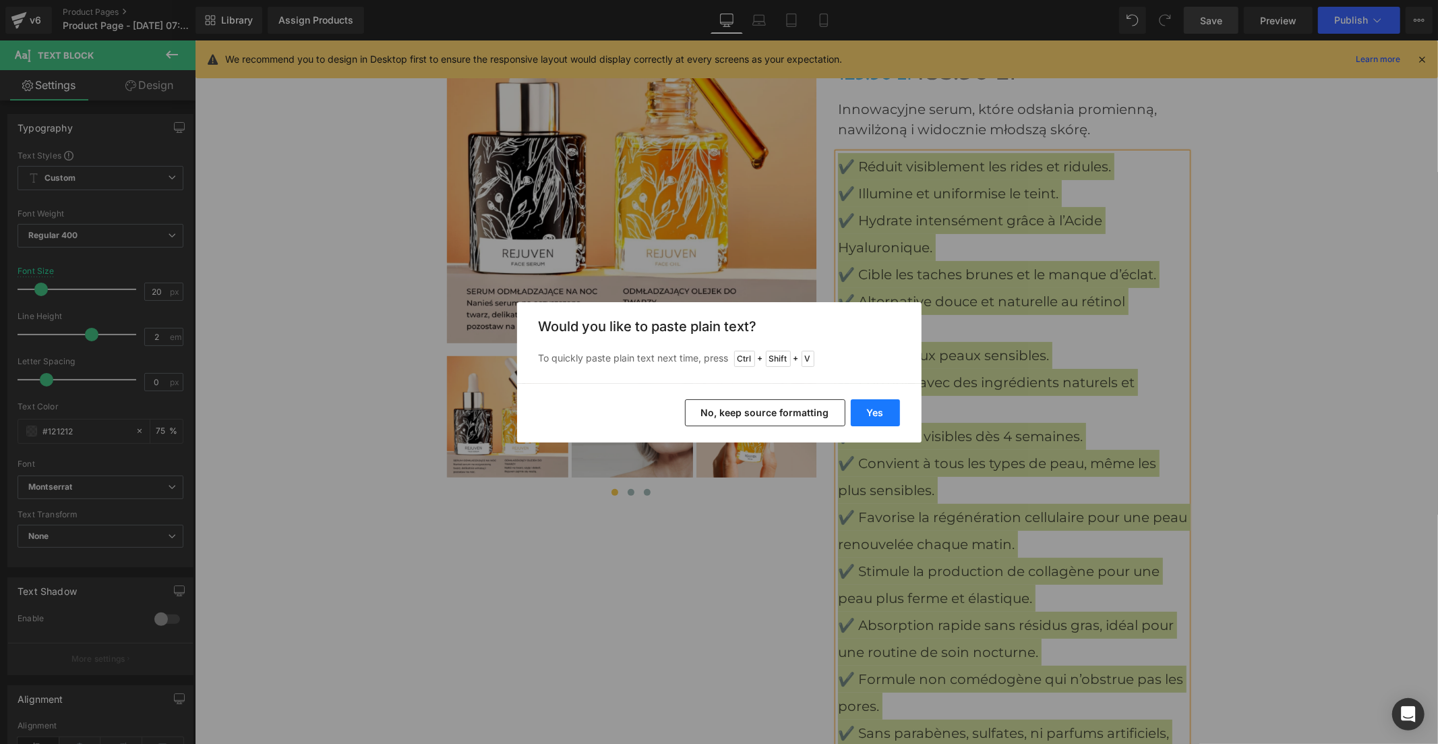
click at [872, 405] on button "Yes" at bounding box center [875, 412] width 49 height 27
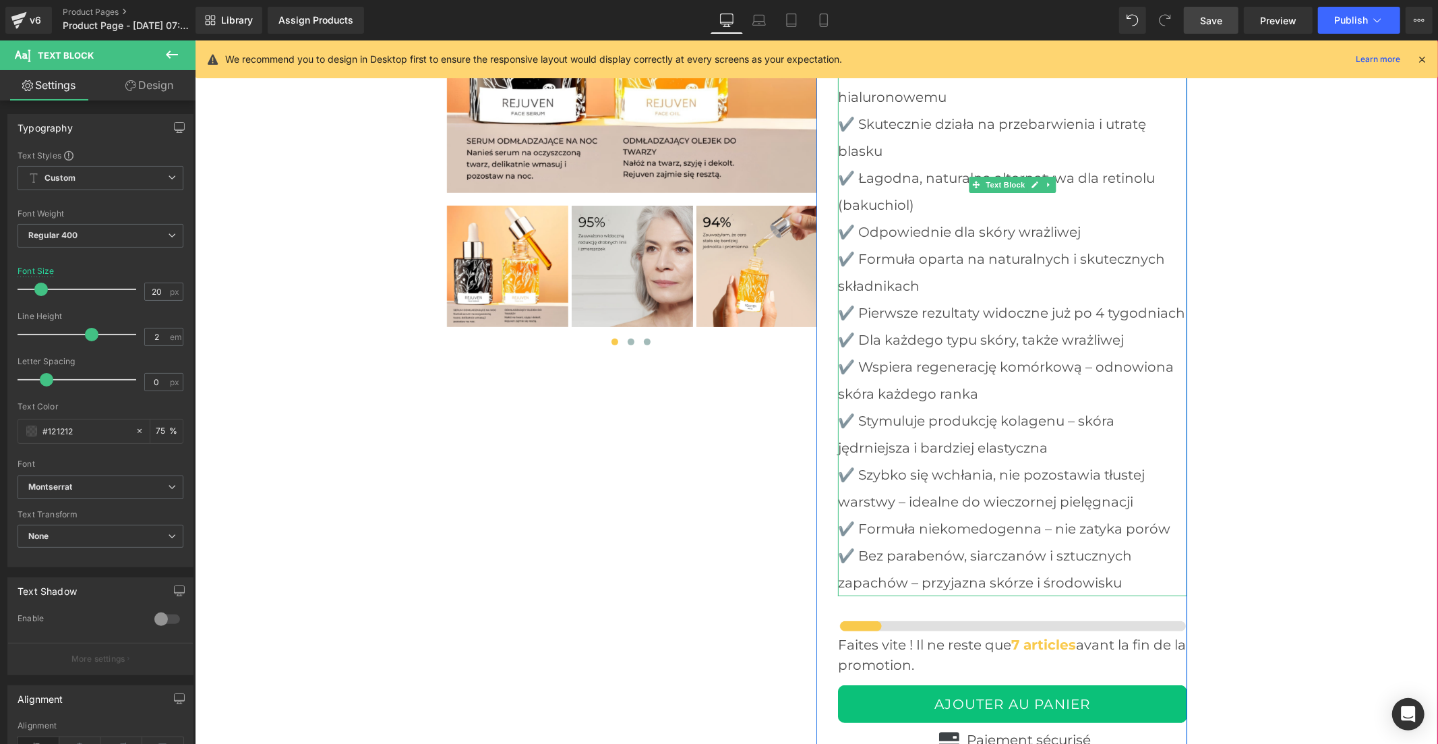
scroll to position [4809, 0]
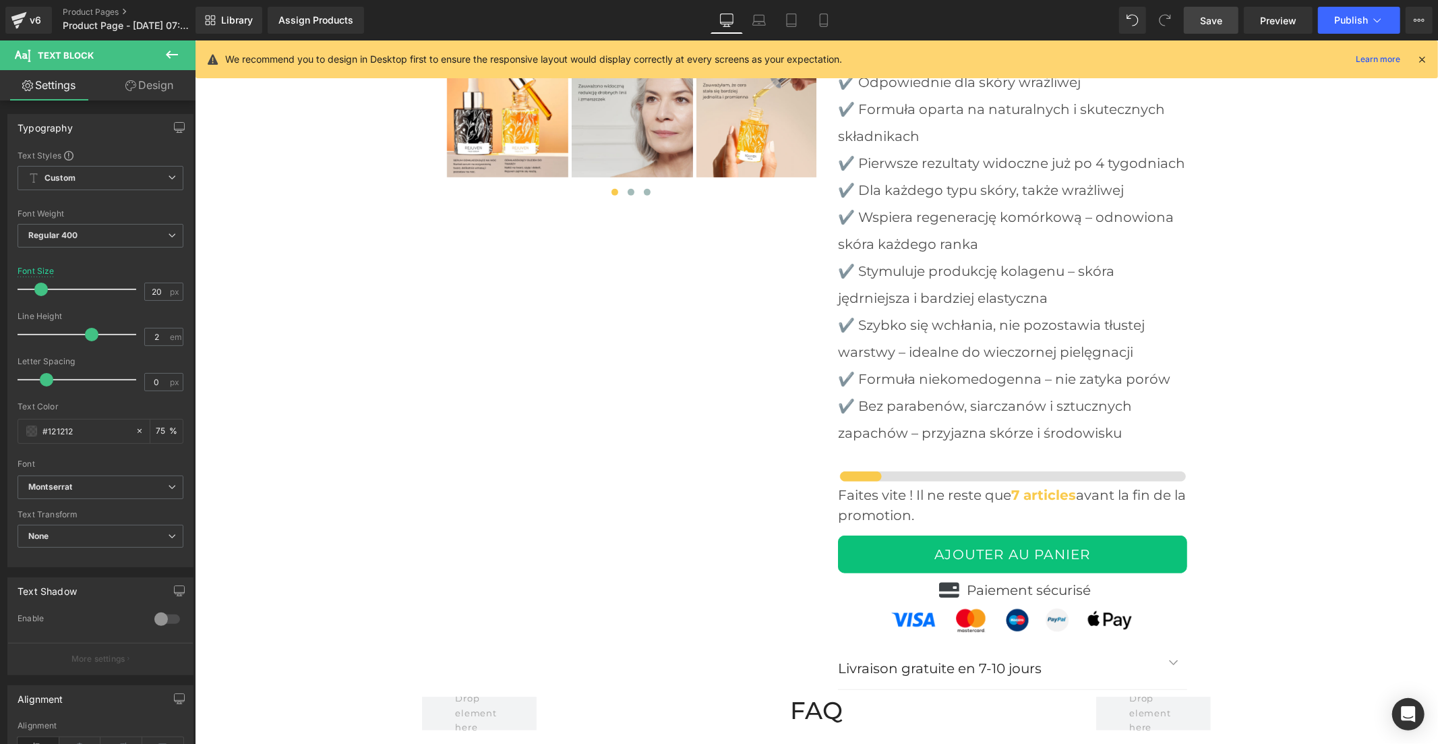
click at [1205, 25] on span "Save" at bounding box center [1211, 20] width 22 height 14
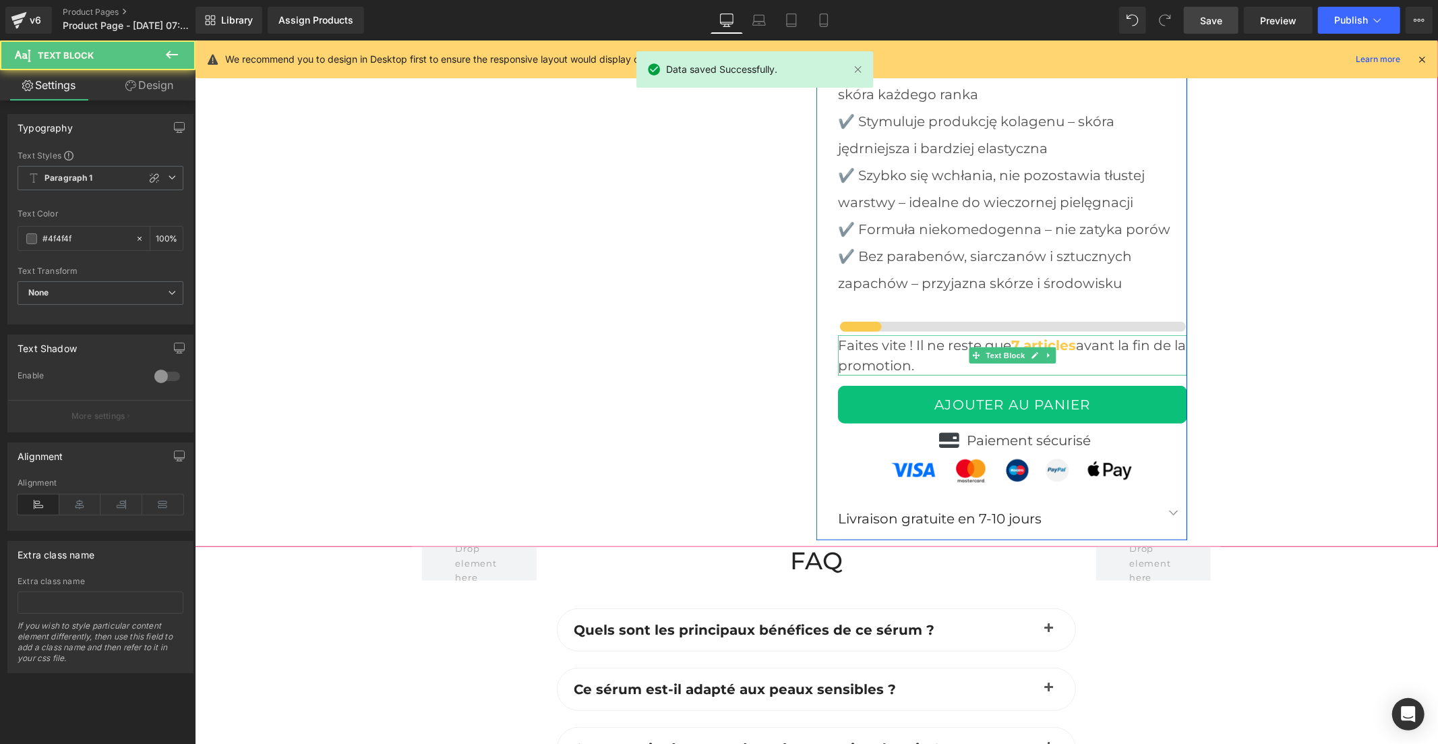
click at [846, 334] on p "Faites vite ! Il ne reste que 7 articles avant la fin de la promotion." at bounding box center [1011, 354] width 349 height 40
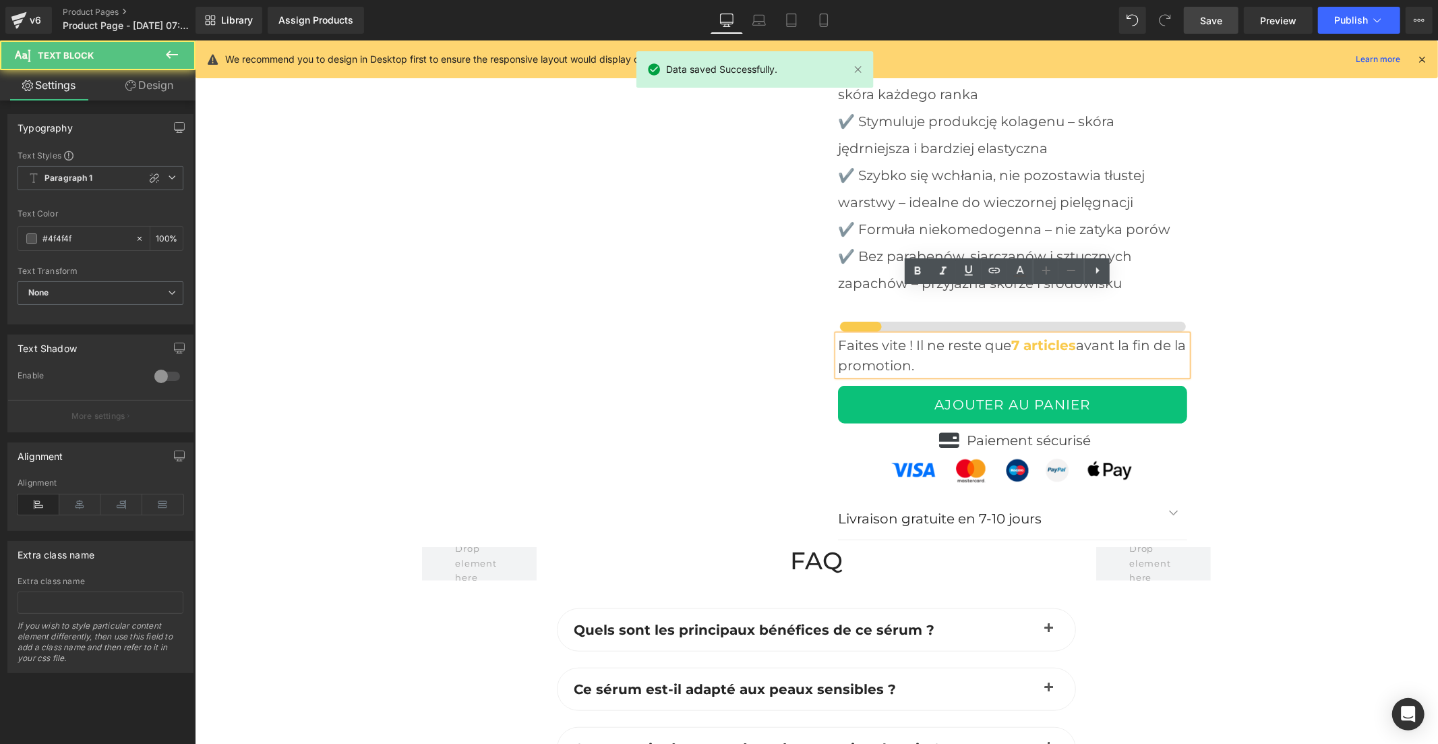
click at [866, 334] on p "Faites vite ! Il ne reste que 7 articles avant la fin de la promotion." at bounding box center [1011, 354] width 349 height 40
drag, startPoint x: 933, startPoint y: 314, endPoint x: 833, endPoint y: 299, distance: 101.5
click at [837, 334] on p "Faites vite ! Il ne reste que 7 articles avant la fin de la promotion." at bounding box center [1011, 354] width 349 height 40
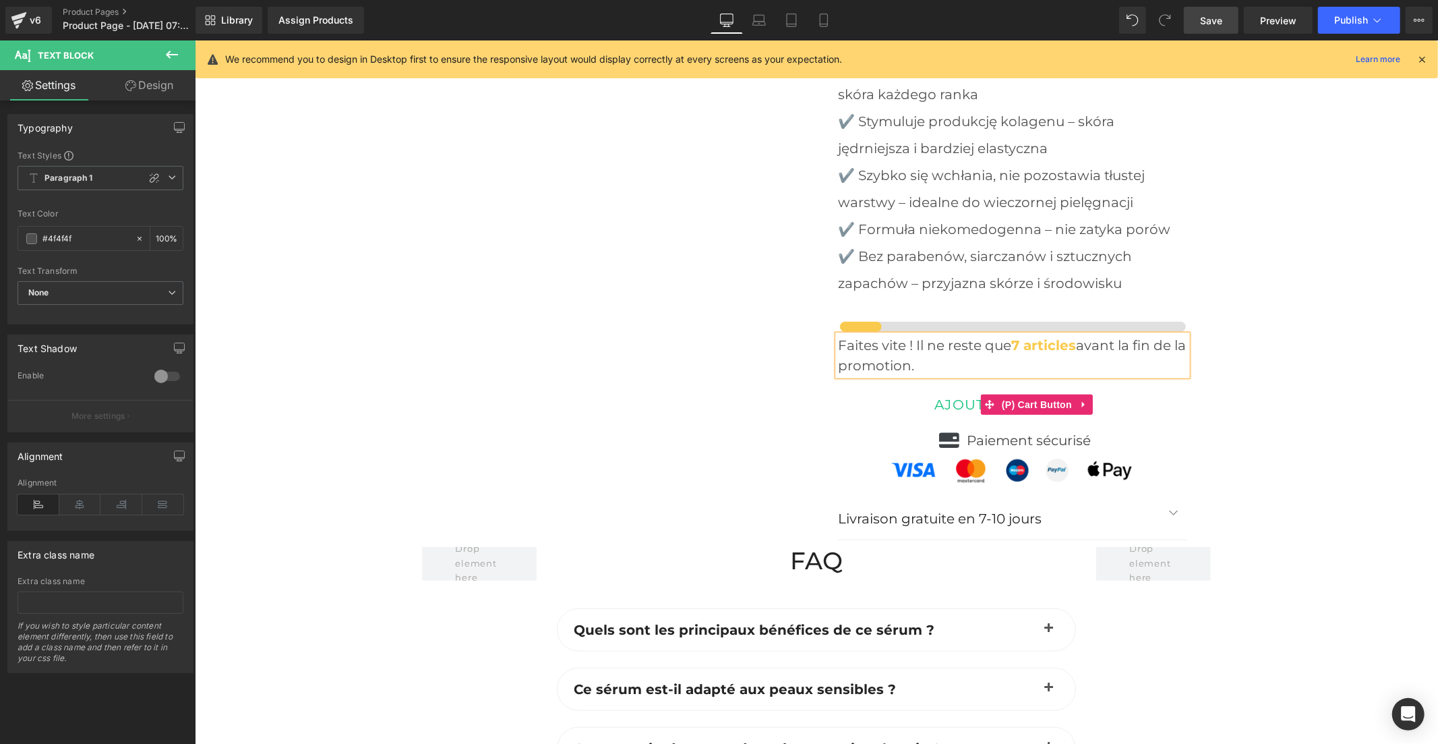
click at [927, 385] on button "AJOUTER AU PANIER" at bounding box center [1011, 404] width 349 height 38
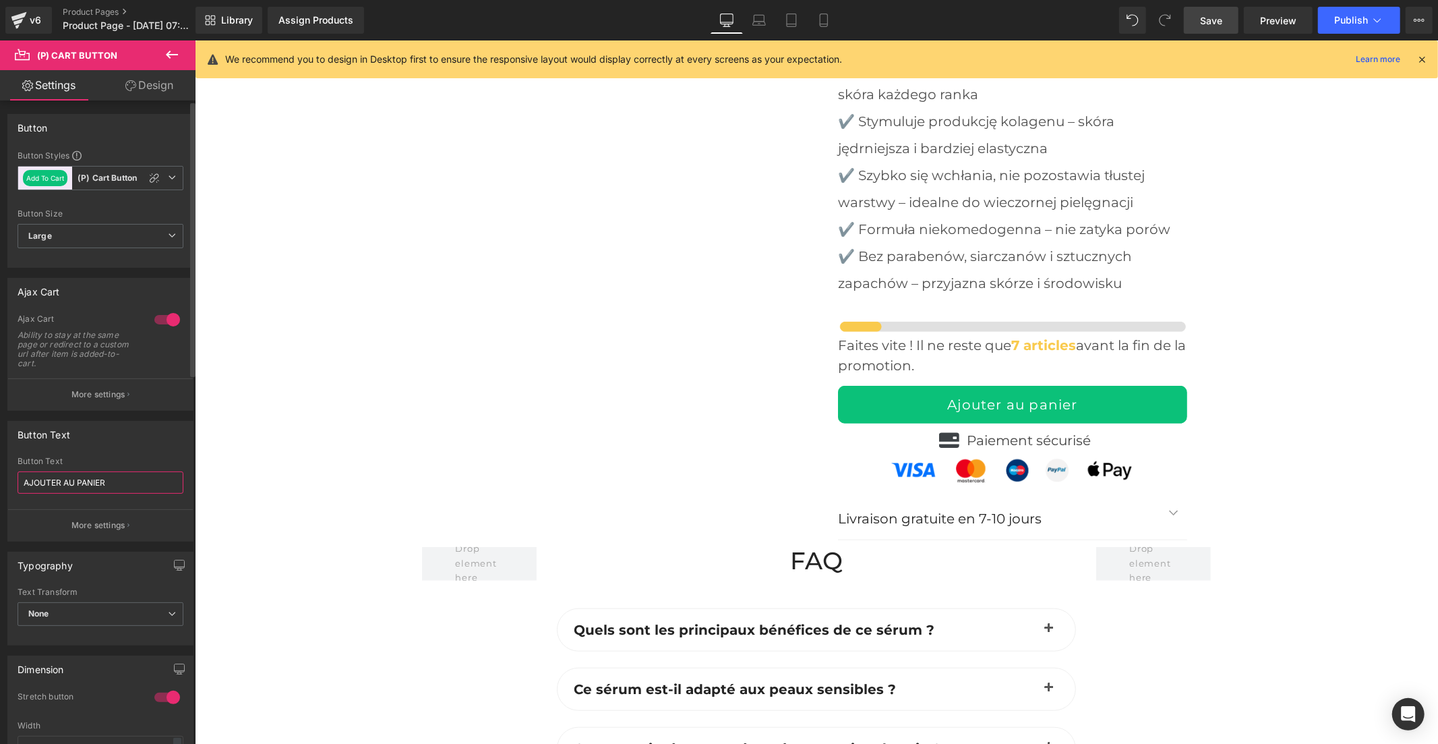
click at [72, 483] on input "AJOUTER AU PANIER" at bounding box center [101, 482] width 166 height 22
click at [71, 483] on input "AJOUTER AU PANIER" at bounding box center [101, 482] width 166 height 22
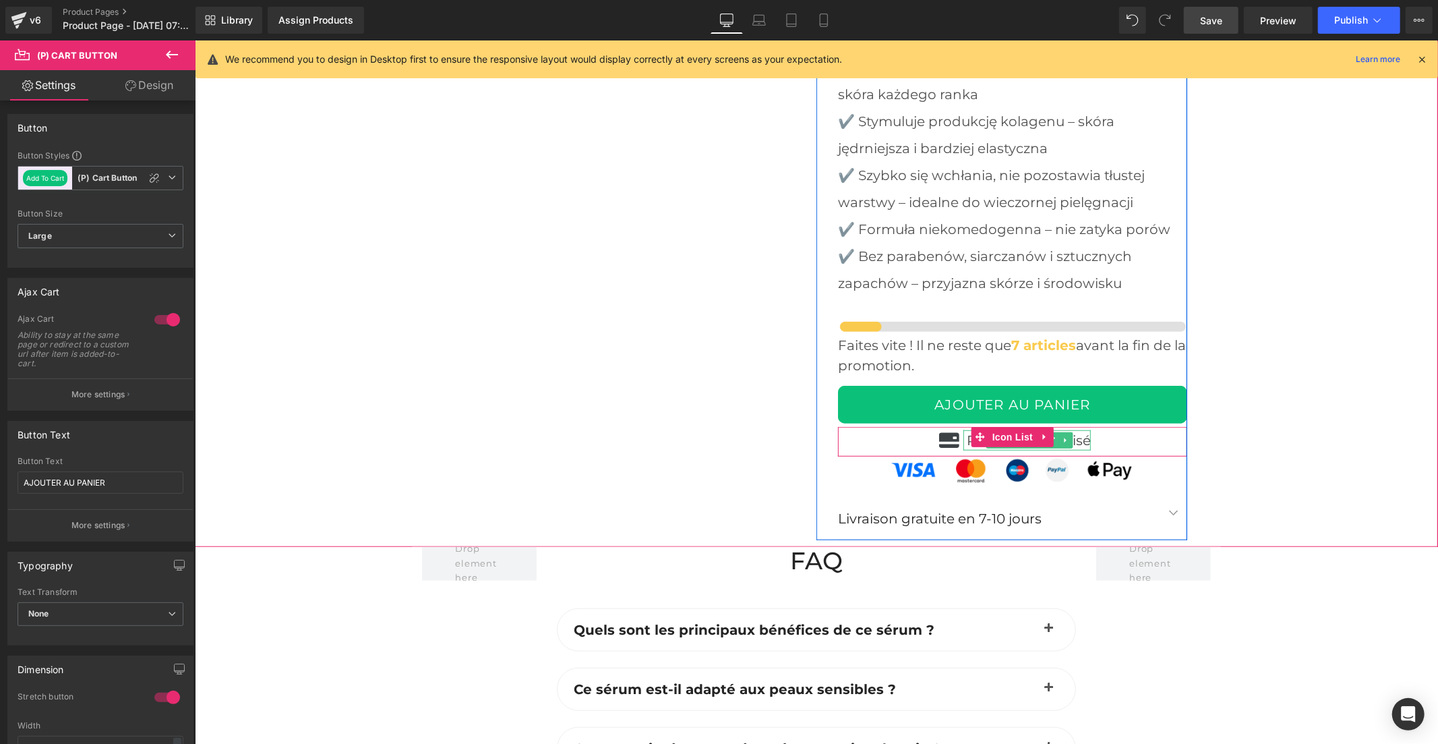
click at [1076, 429] on p "Paiement sécurisé" at bounding box center [1028, 439] width 124 height 20
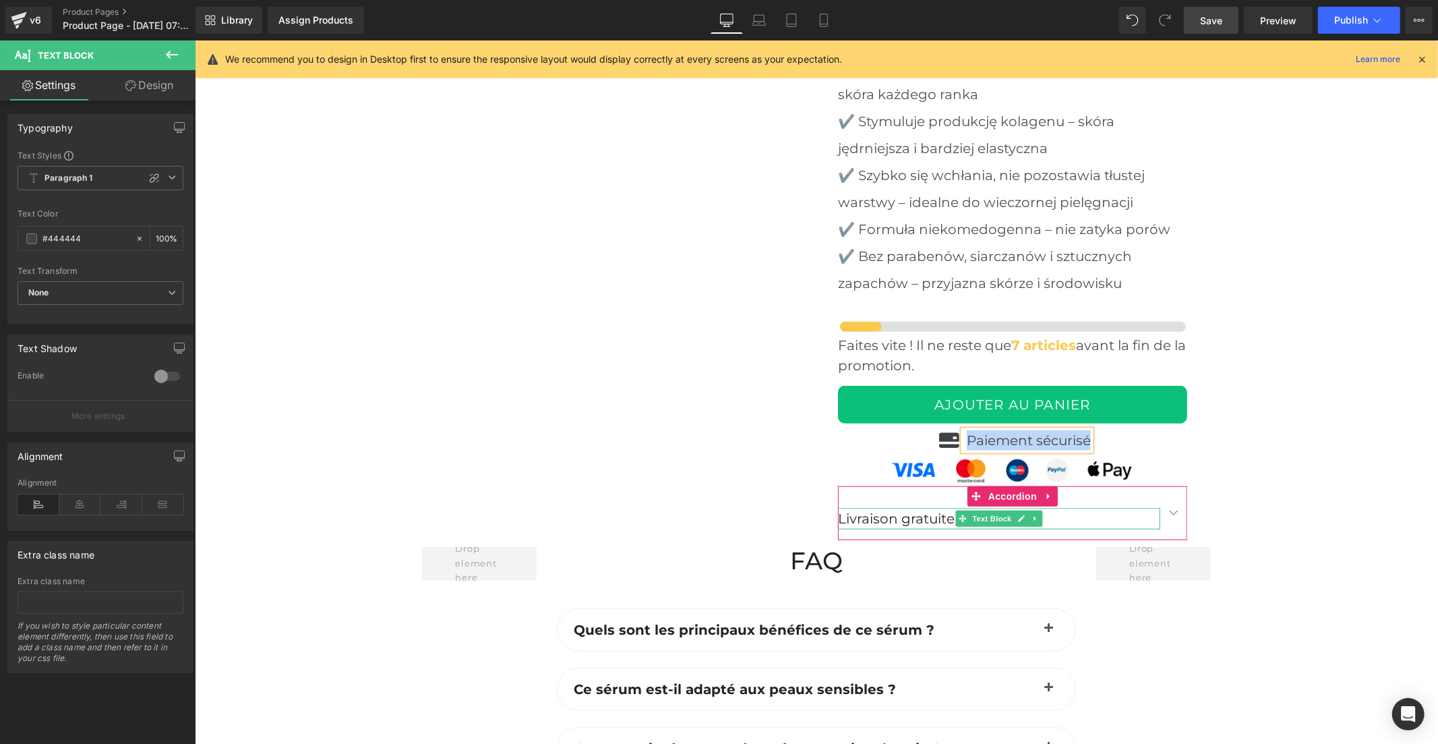
click at [926, 507] on p "Livraison gratuite en 7-10 jours" at bounding box center [998, 518] width 322 height 22
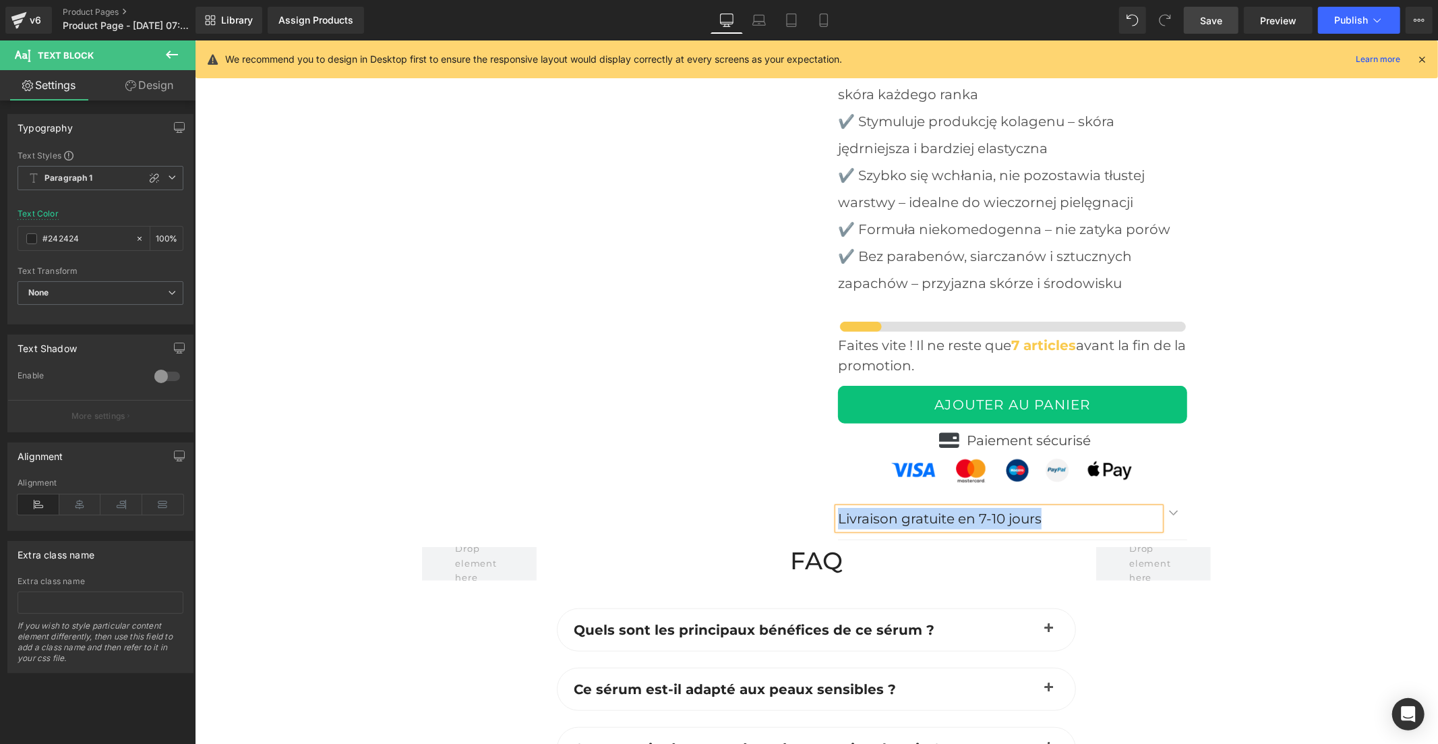
click at [1173, 515] on span "button" at bounding box center [1173, 515] width 0 height 0
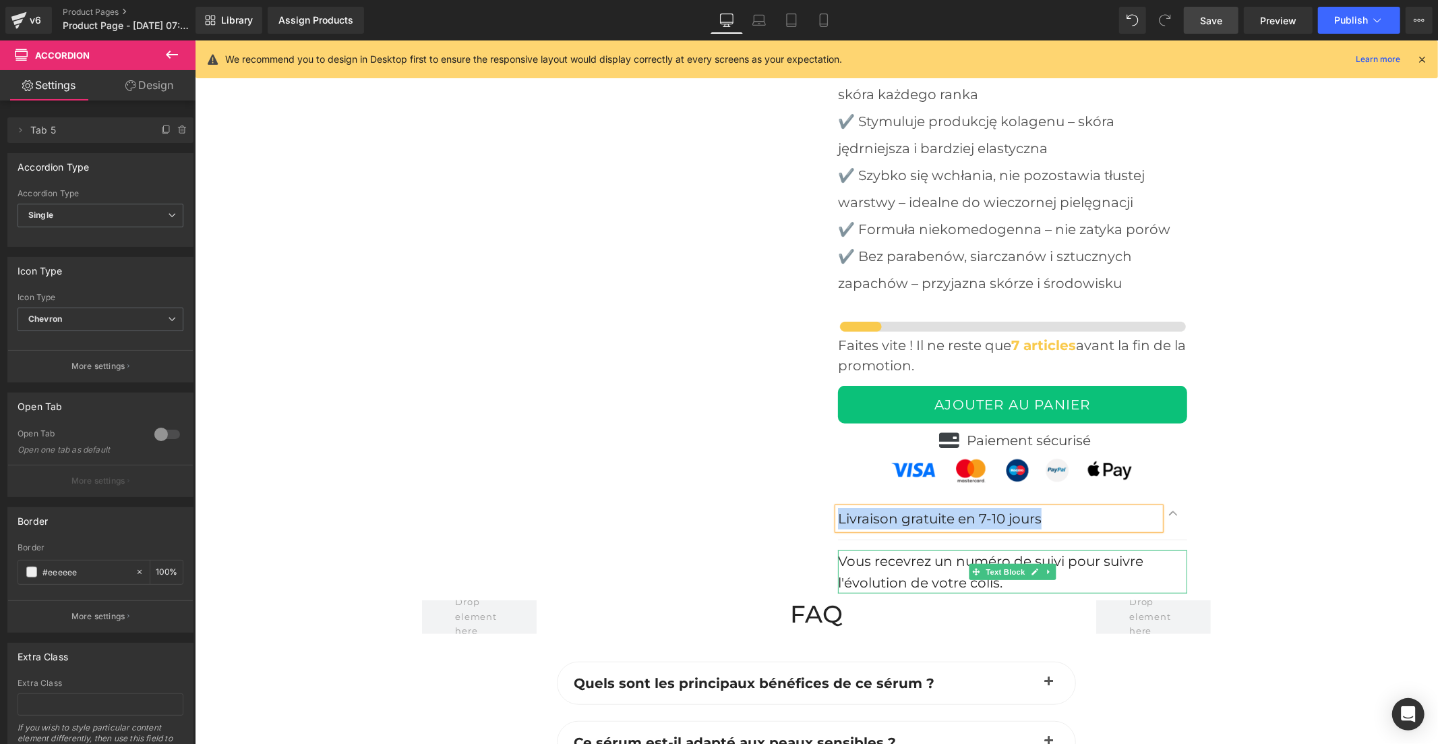
click at [908, 552] on font "Vous recevrez un numéro de suivi pour suivre l'évolution de votre colis." at bounding box center [989, 571] width 305 height 38
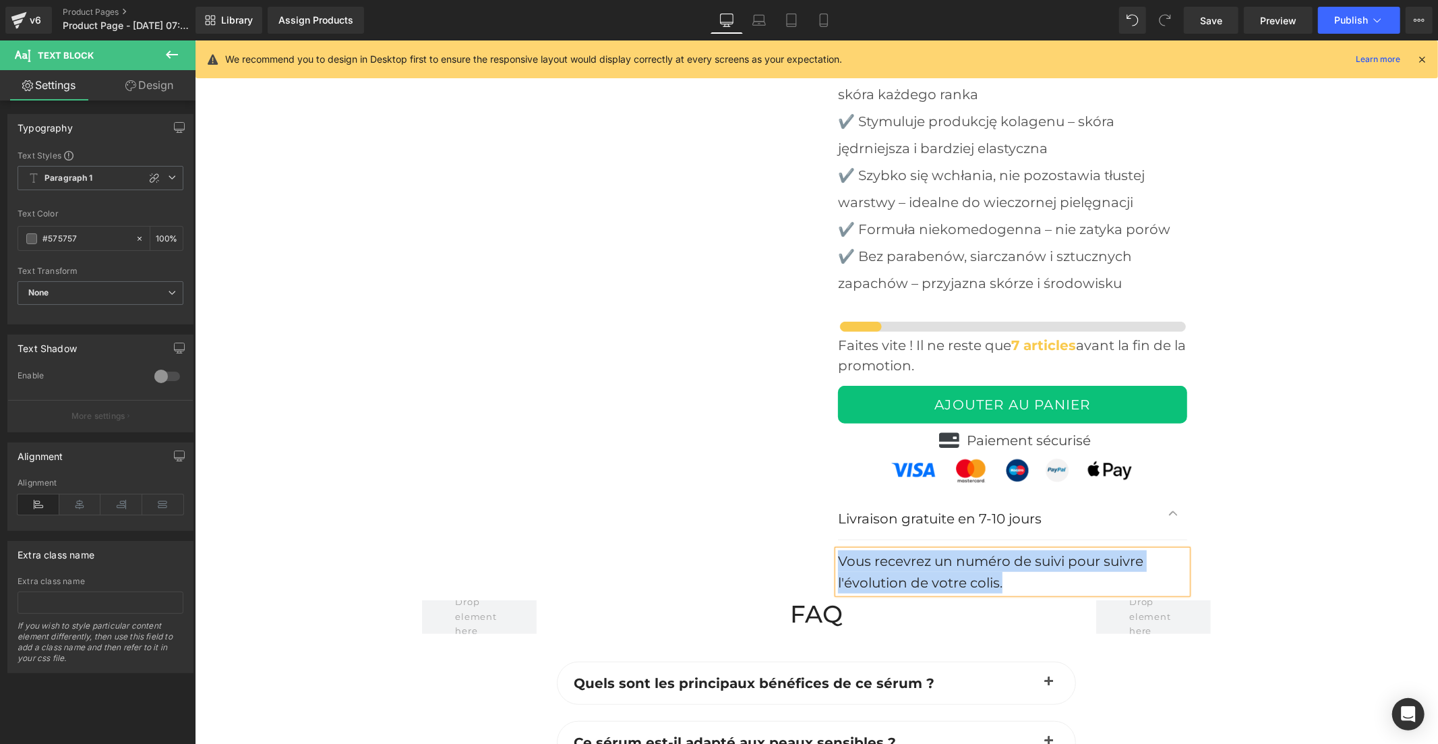
scroll to position [4959, 0]
drag, startPoint x: 899, startPoint y: 305, endPoint x: 992, endPoint y: 296, distance: 92.9
click at [899, 334] on p "Faites vite ! Il ne reste que 7 articles avant la fin de la promotion." at bounding box center [1011, 354] width 349 height 40
click at [959, 334] on p "Faites vite ! Il ne reste que 7 articles avant la fin de la promotion." at bounding box center [1011, 354] width 349 height 40
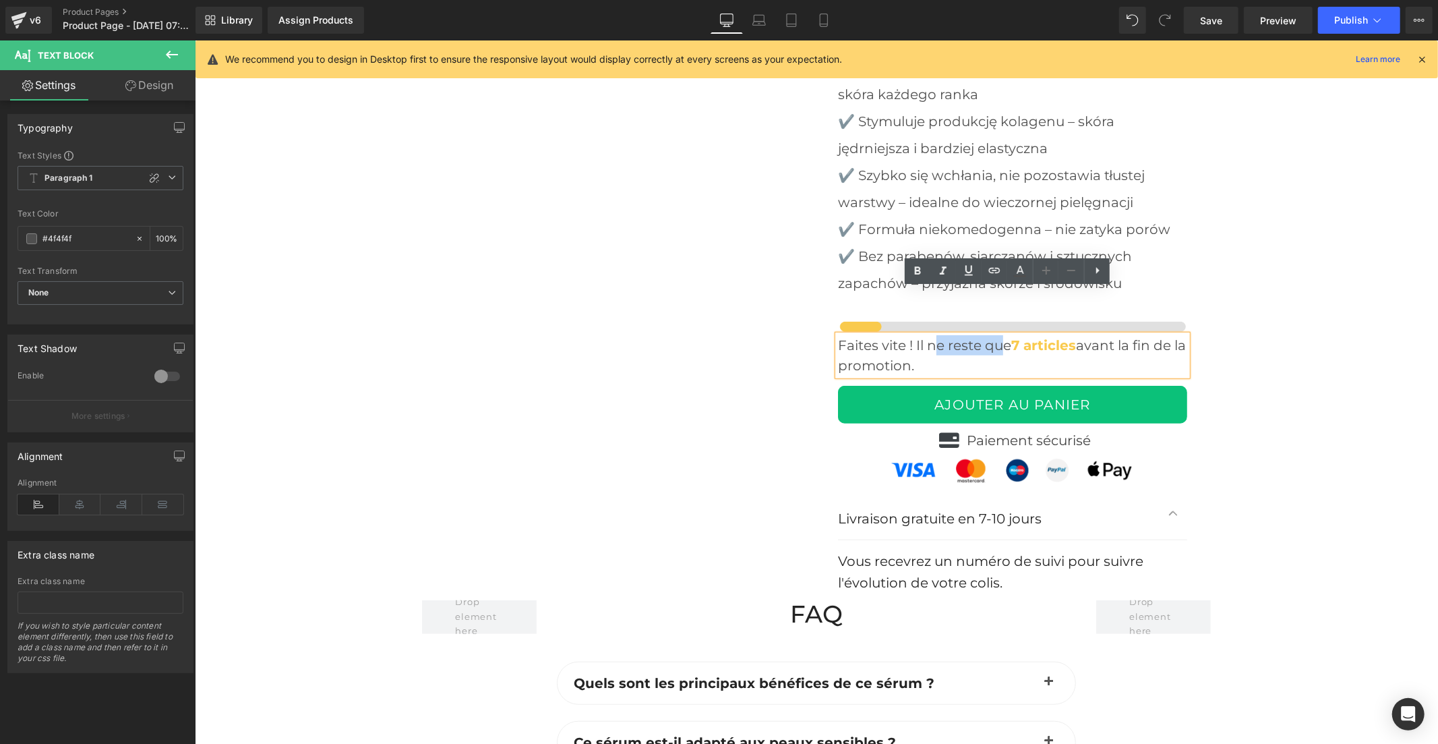
drag, startPoint x: 1001, startPoint y: 295, endPoint x: 932, endPoint y: 295, distance: 68.1
click at [932, 334] on p "Faites vite ! Il ne reste que 7 articles avant la fin de la promotion." at bounding box center [1011, 354] width 349 height 40
click at [991, 334] on p "Faites vite ! Il ne reste que 7 articles avant la fin de la promotion." at bounding box center [1011, 354] width 349 height 40
drag, startPoint x: 1003, startPoint y: 297, endPoint x: 829, endPoint y: 301, distance: 174.7
click at [837, 334] on div "Faites vite ! Il ne reste que 7 articles avant la fin de la promotion." at bounding box center [1011, 354] width 349 height 40
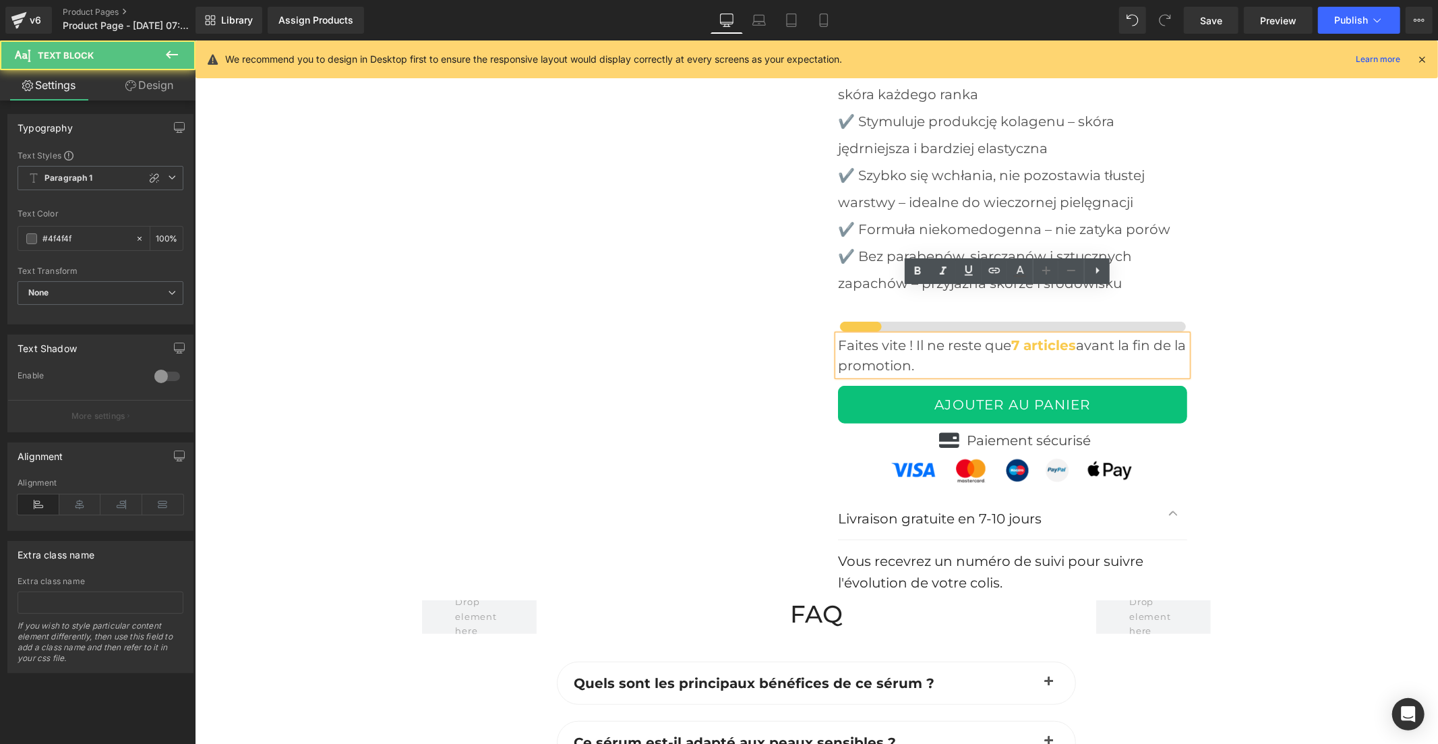
click at [837, 334] on p "Faites vite ! Il ne reste que 7 articles avant la fin de la promotion." at bounding box center [1011, 354] width 349 height 40
drag, startPoint x: 1000, startPoint y: 299, endPoint x: 829, endPoint y: 296, distance: 170.6
click at [837, 334] on div "Faites vite ! Il ne reste que 7 articles avant la fin de la promotion." at bounding box center [1011, 354] width 349 height 40
drag, startPoint x: 830, startPoint y: 297, endPoint x: 904, endPoint y: 297, distance: 74.2
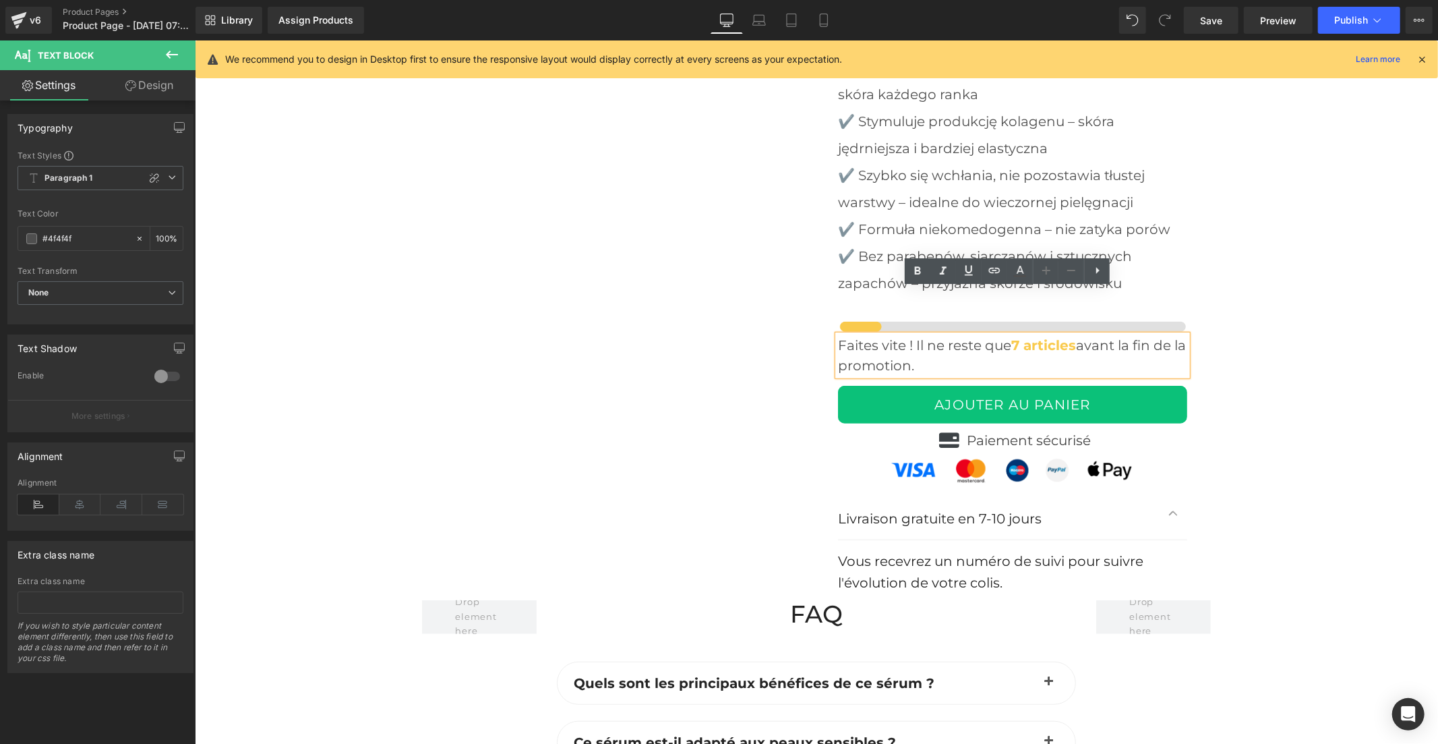
click at [904, 334] on div "Faites vite ! Il ne reste que 7 articles avant la fin de la promotion." at bounding box center [1011, 354] width 349 height 40
click at [919, 334] on p "Faites vite ! Il ne reste que 7 articles avant la fin de la promotion." at bounding box center [1011, 354] width 349 height 40
drag, startPoint x: 1001, startPoint y: 297, endPoint x: 833, endPoint y: 299, distance: 167.9
click at [837, 334] on p "Faites vite ! Il ne reste que 7 articles avant la fin de la promotion." at bounding box center [1011, 354] width 349 height 40
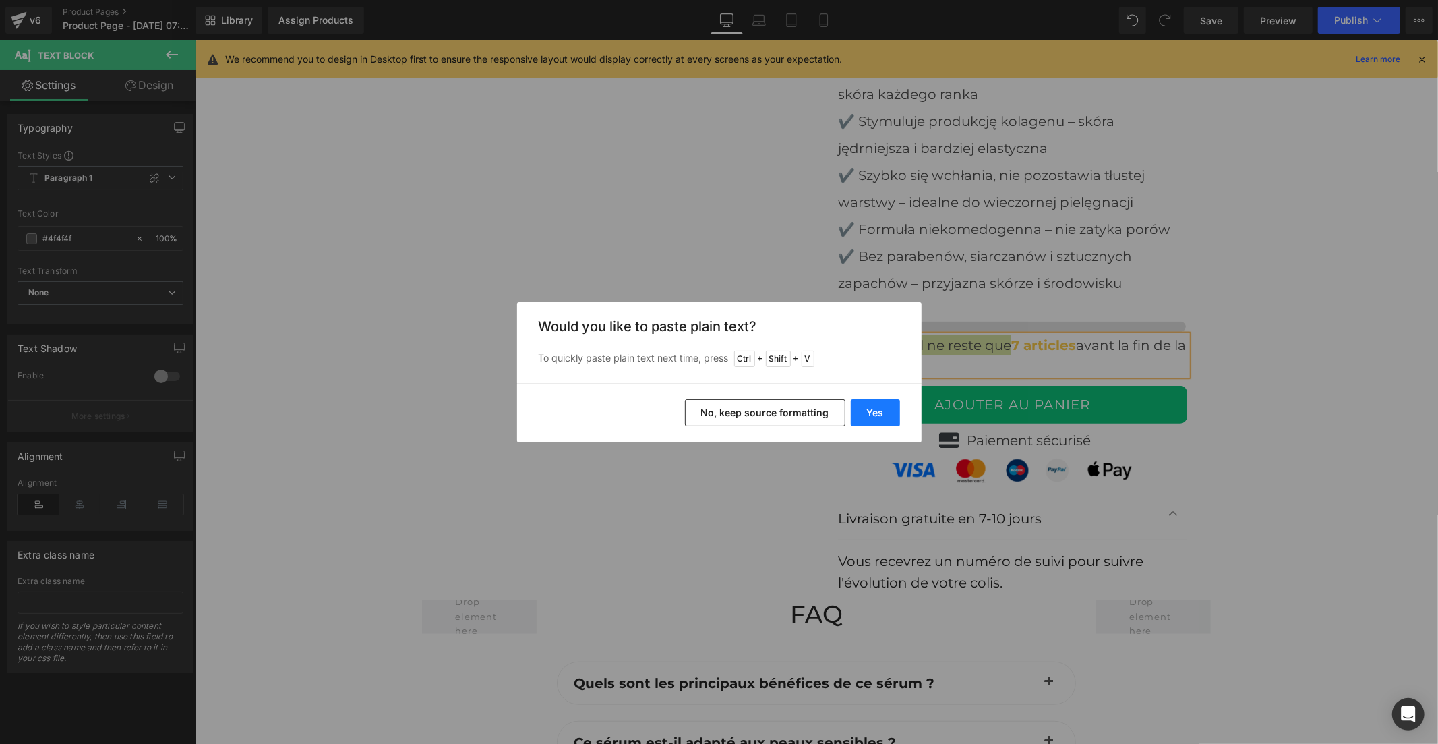
click at [868, 411] on button "Yes" at bounding box center [875, 412] width 49 height 27
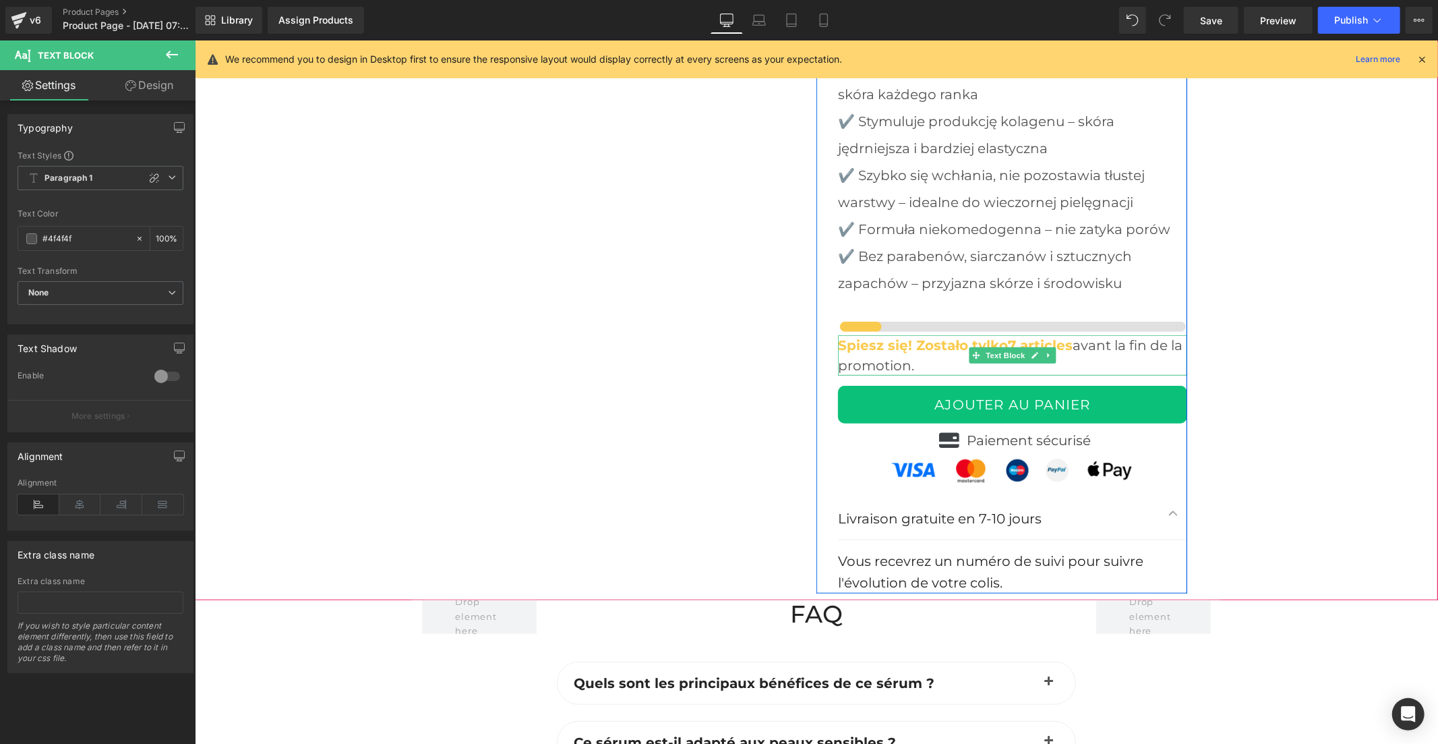
click at [997, 336] on strong "Spiesz się! Zostało tylko7 articles" at bounding box center [954, 344] width 235 height 16
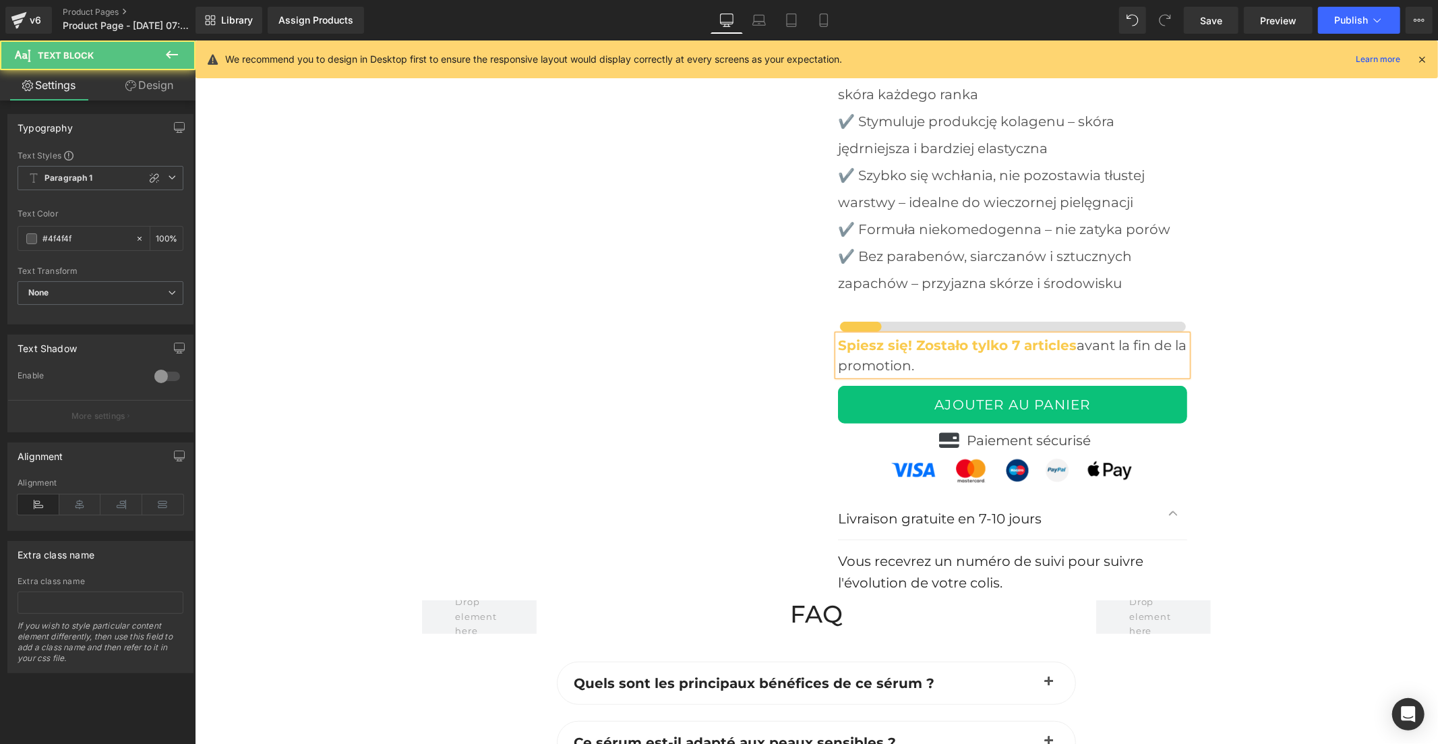
click at [921, 334] on p "Spiesz się! Zostało tylko 7 articles avant la fin de la promotion." at bounding box center [1011, 354] width 349 height 40
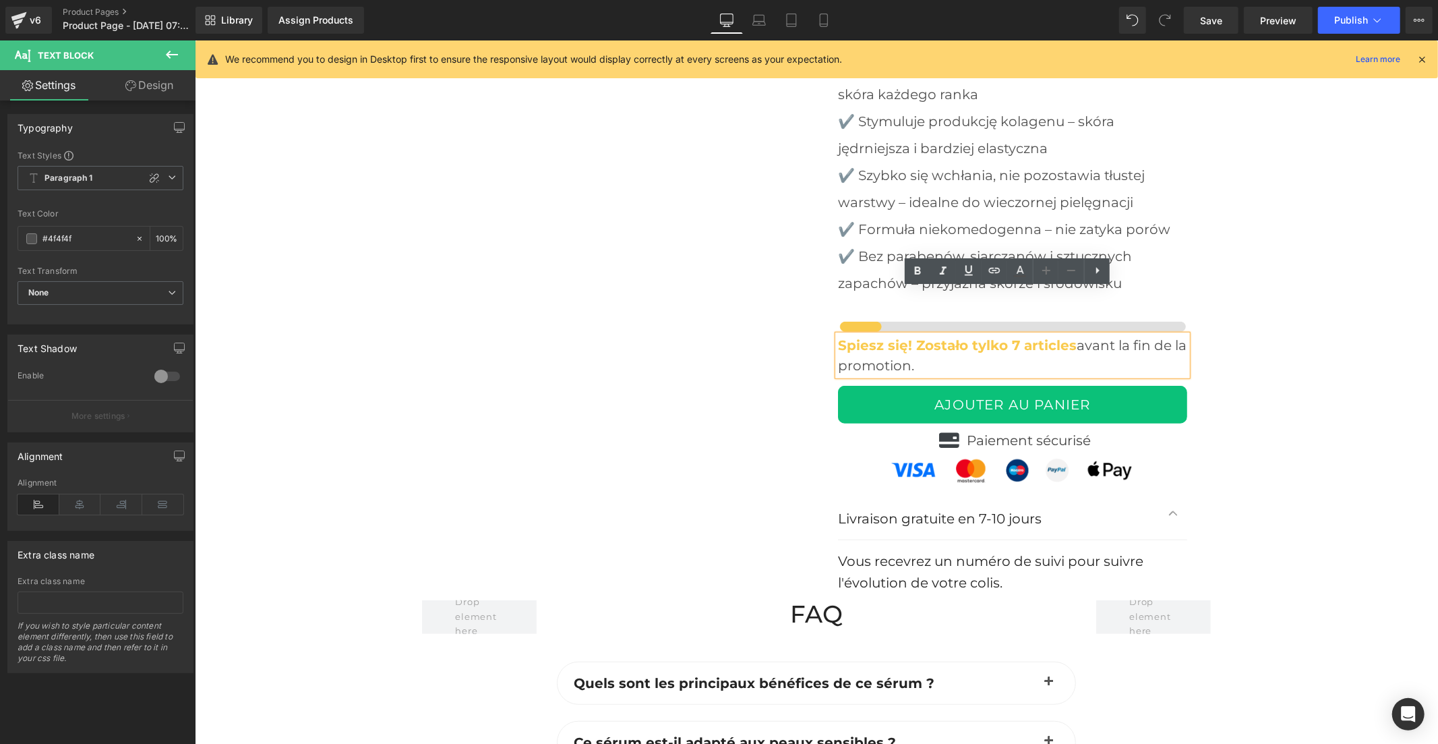
drag, startPoint x: 917, startPoint y: 324, endPoint x: 1070, endPoint y: 297, distance: 155.3
click at [1070, 334] on p "Spiesz się! Zostało tylko 7 articles avant la fin de la promotion." at bounding box center [1011, 354] width 349 height 40
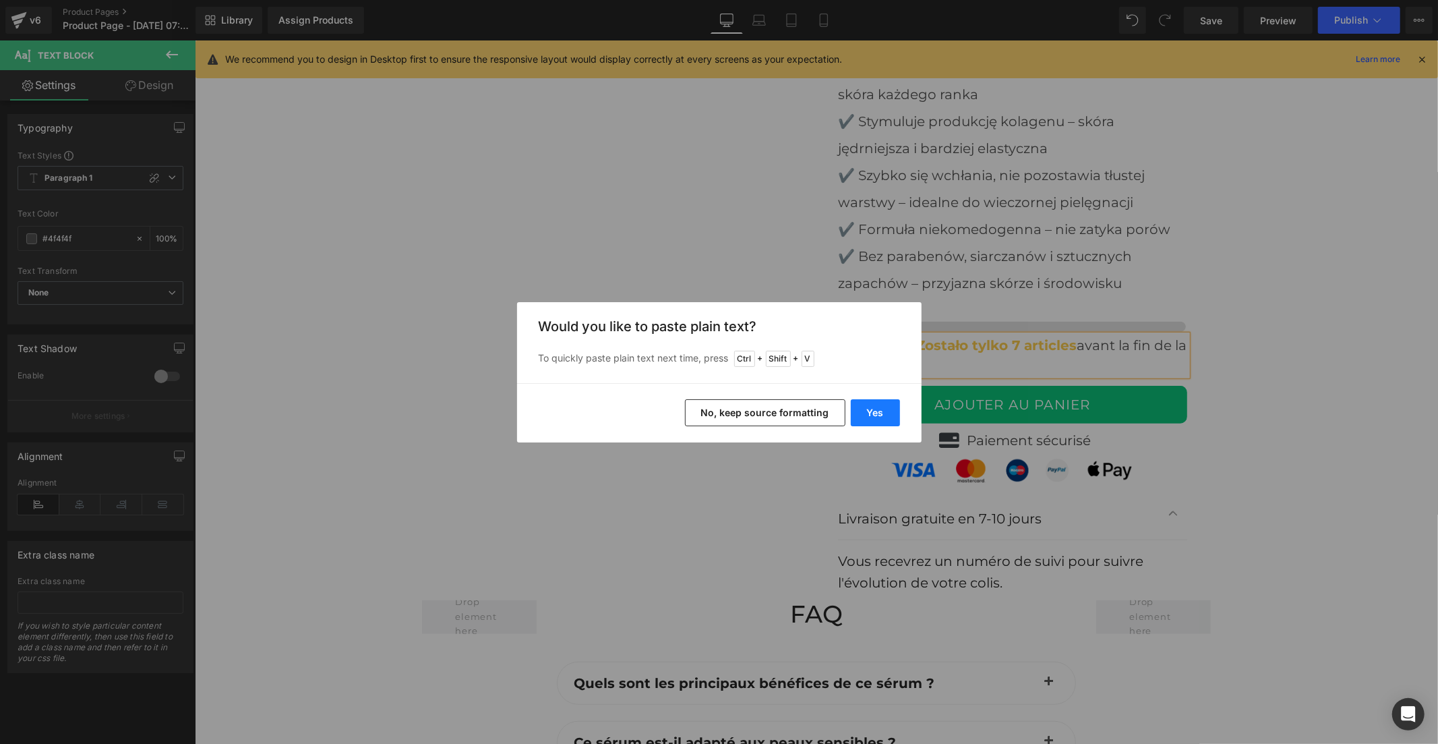
click at [871, 414] on button "Yes" at bounding box center [875, 412] width 49 height 27
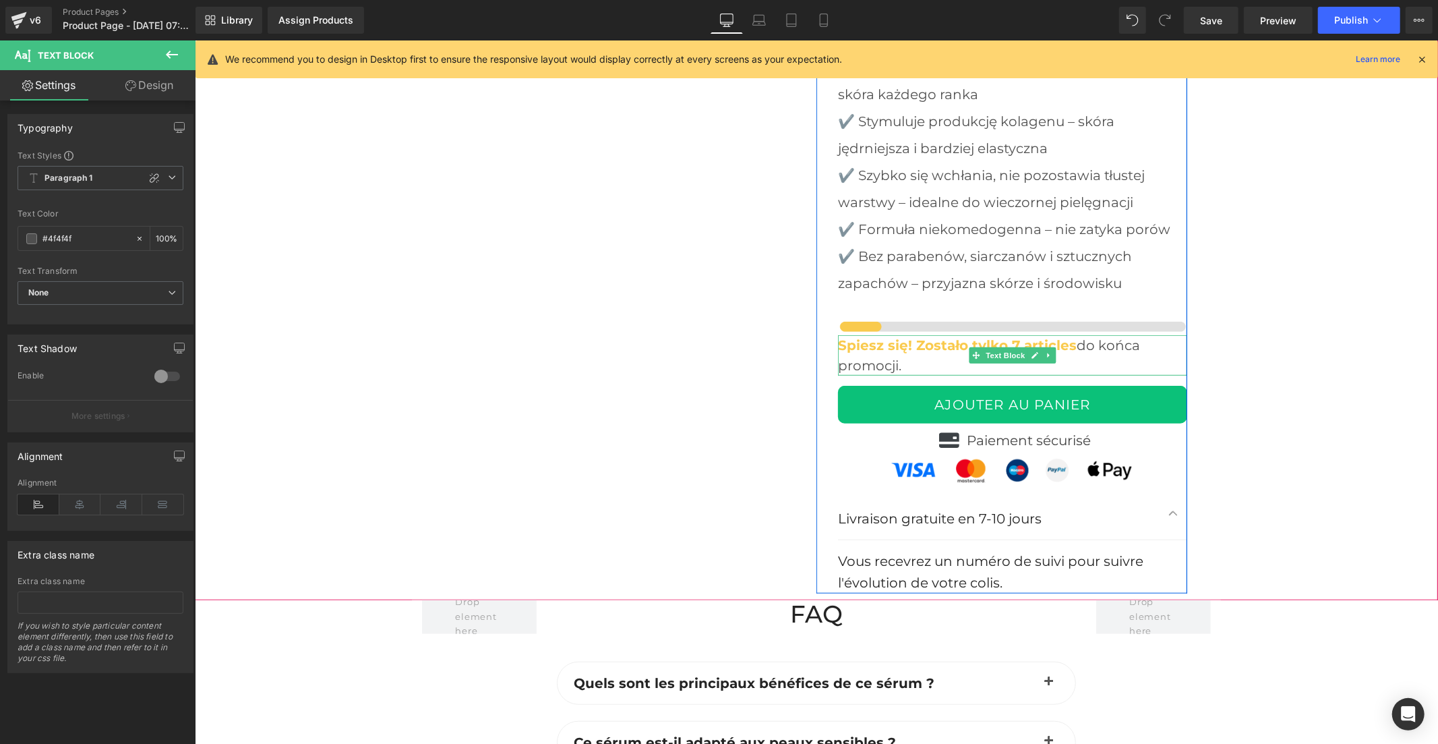
click at [1064, 336] on strong "Spiesz się! Zostało tylko 7 articles" at bounding box center [956, 344] width 239 height 16
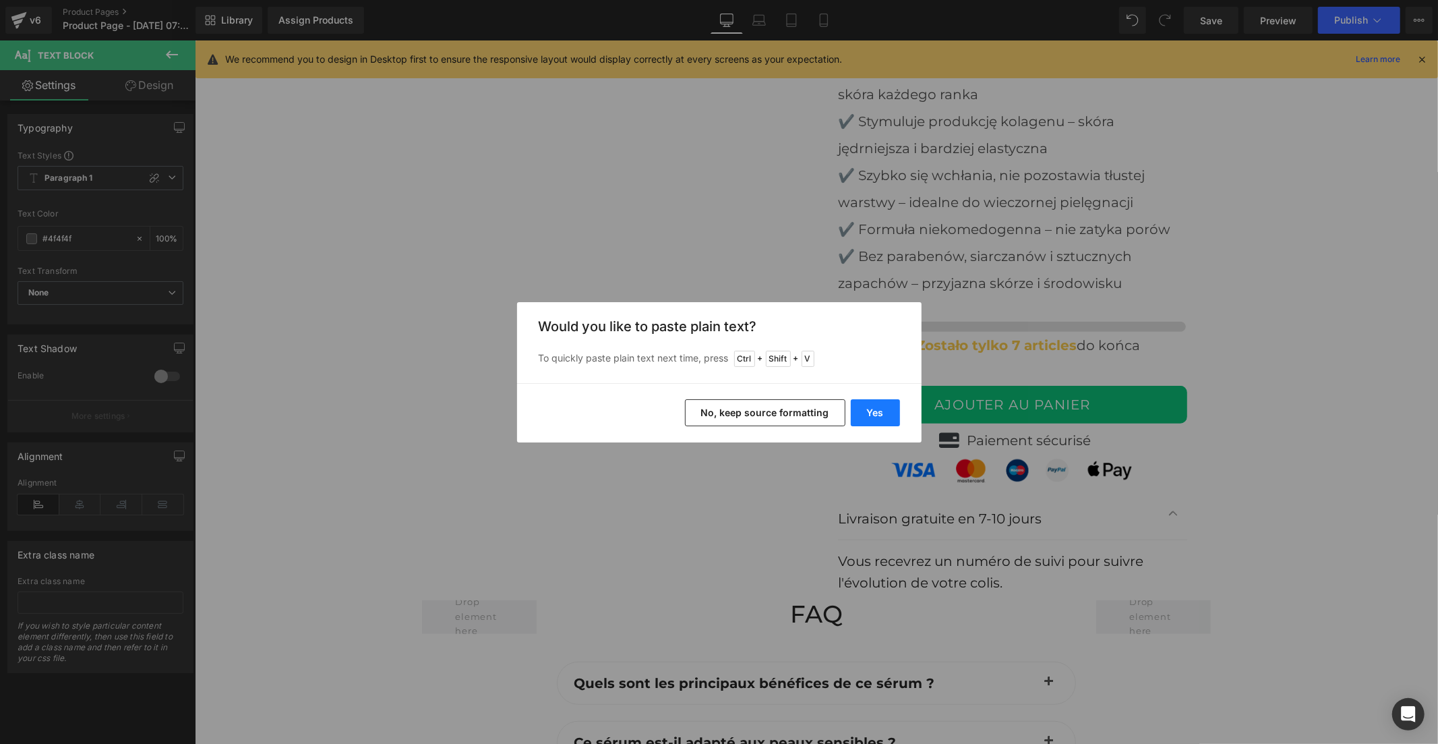
click at [882, 417] on button "Yes" at bounding box center [875, 412] width 49 height 27
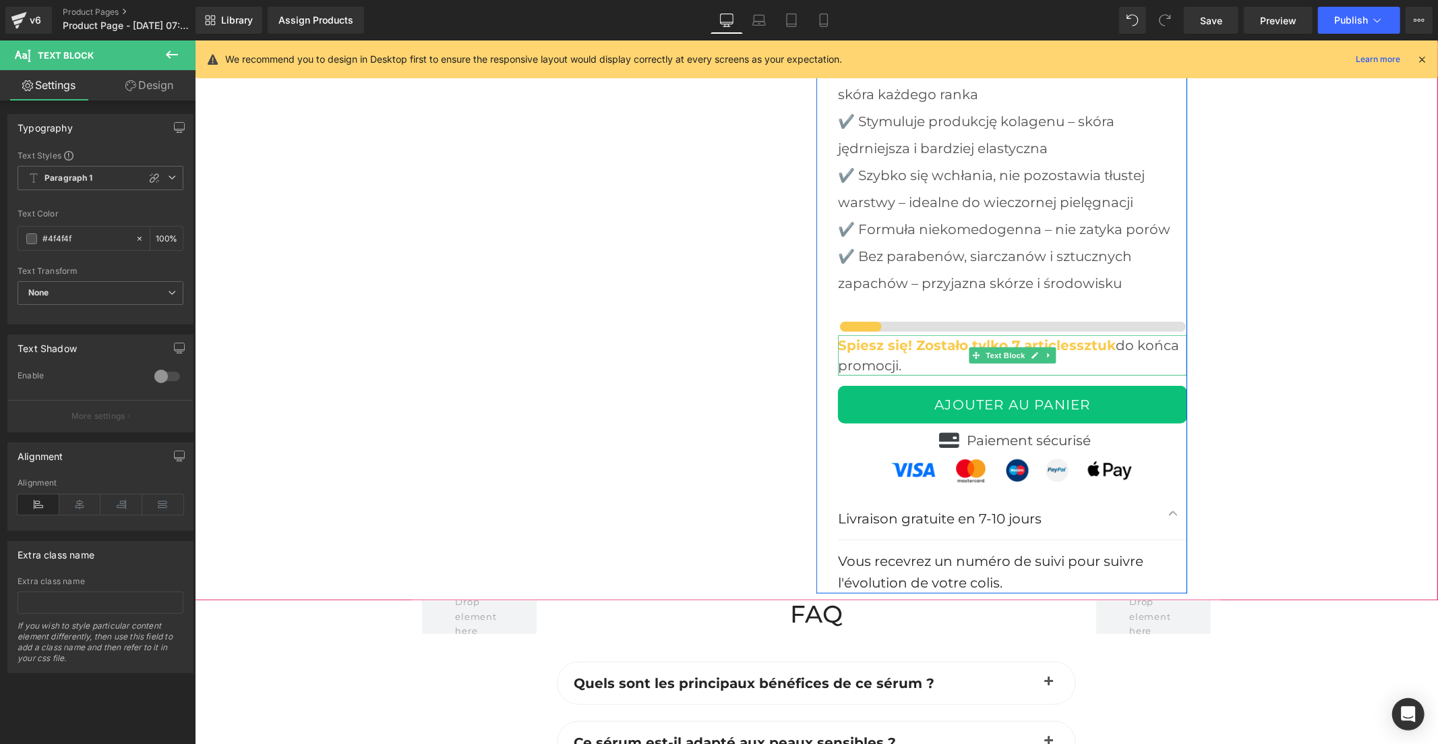
click at [1061, 336] on strong "Spiesz się! Zostało tylko 7 articlessztuk" at bounding box center [976, 344] width 278 height 16
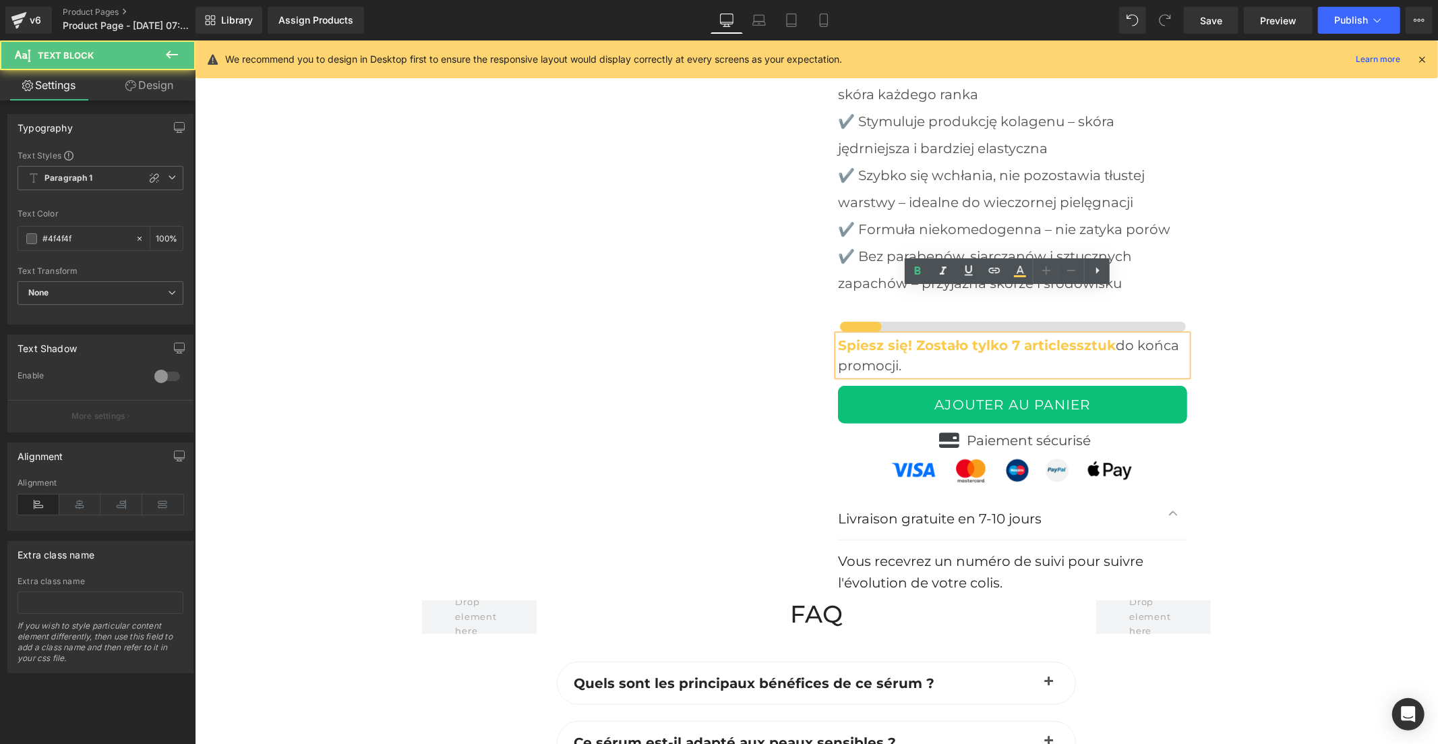
click at [1066, 336] on strong "Spiesz się! Zostało tylko 7 articlessztuk" at bounding box center [976, 344] width 278 height 16
drag, startPoint x: 1066, startPoint y: 299, endPoint x: 1015, endPoint y: 300, distance: 51.3
click at [1015, 336] on strong "Spiesz się! Zostało tylko 7 articlessztuk" at bounding box center [976, 344] width 278 height 16
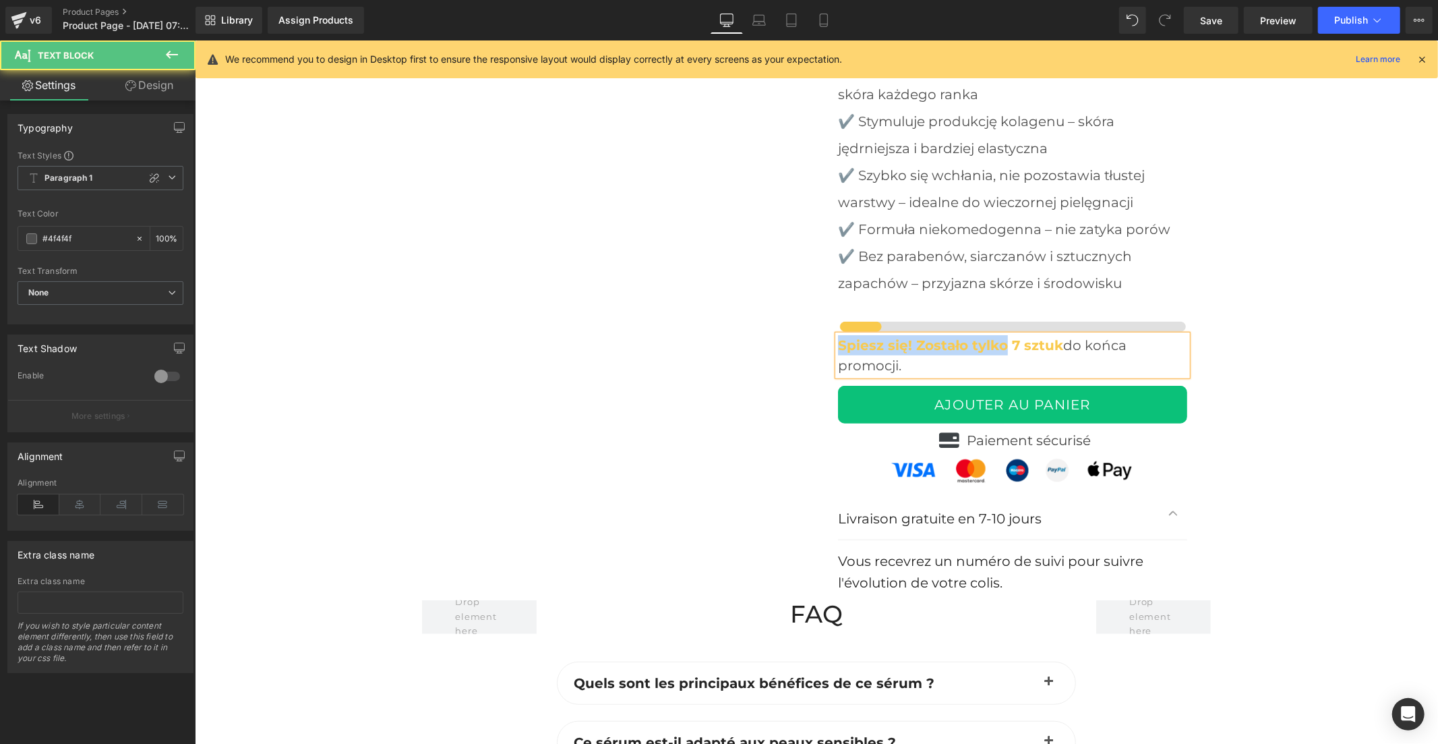
drag, startPoint x: 995, startPoint y: 299, endPoint x: 833, endPoint y: 296, distance: 161.2
click at [837, 336] on strong "Spiesz się! Zostało tylko 7 sztuk" at bounding box center [949, 344] width 225 height 16
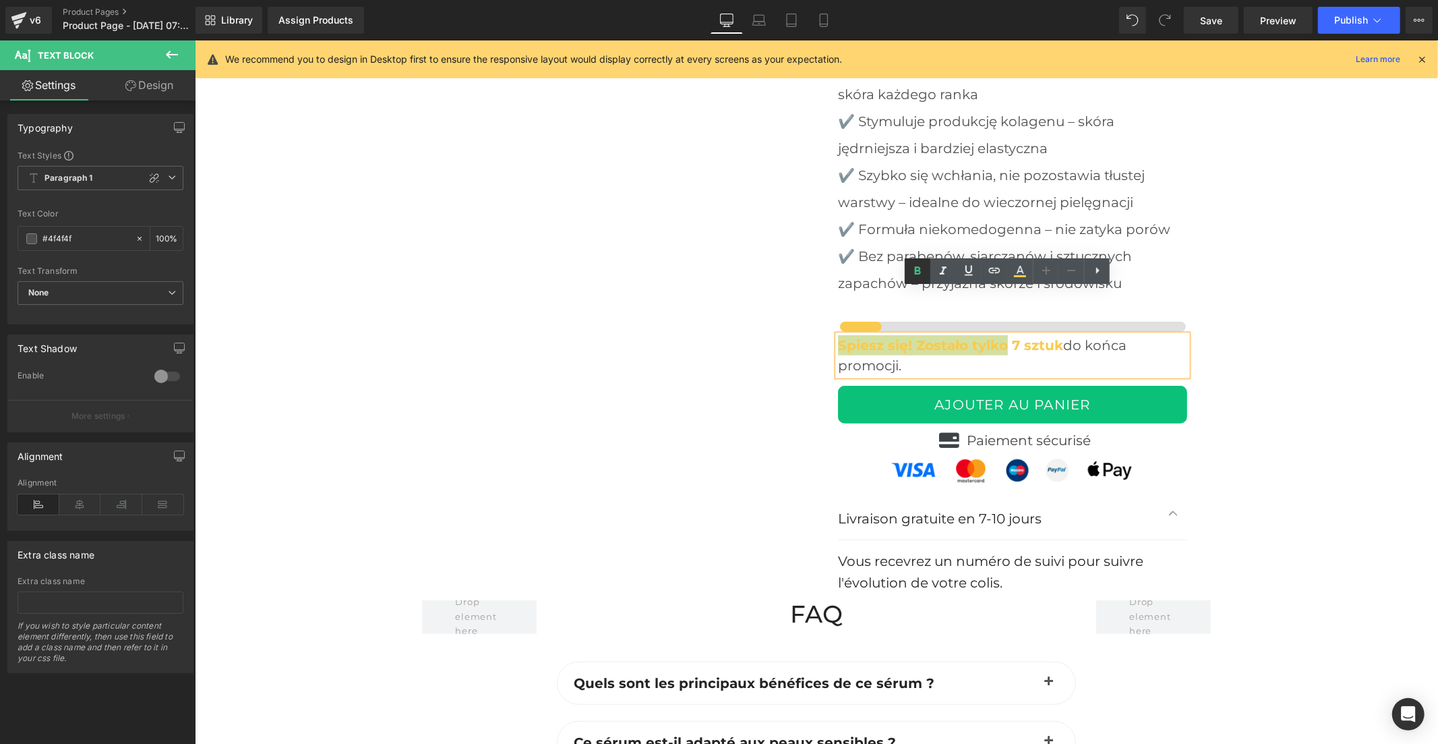
click at [920, 271] on icon at bounding box center [918, 270] width 6 height 8
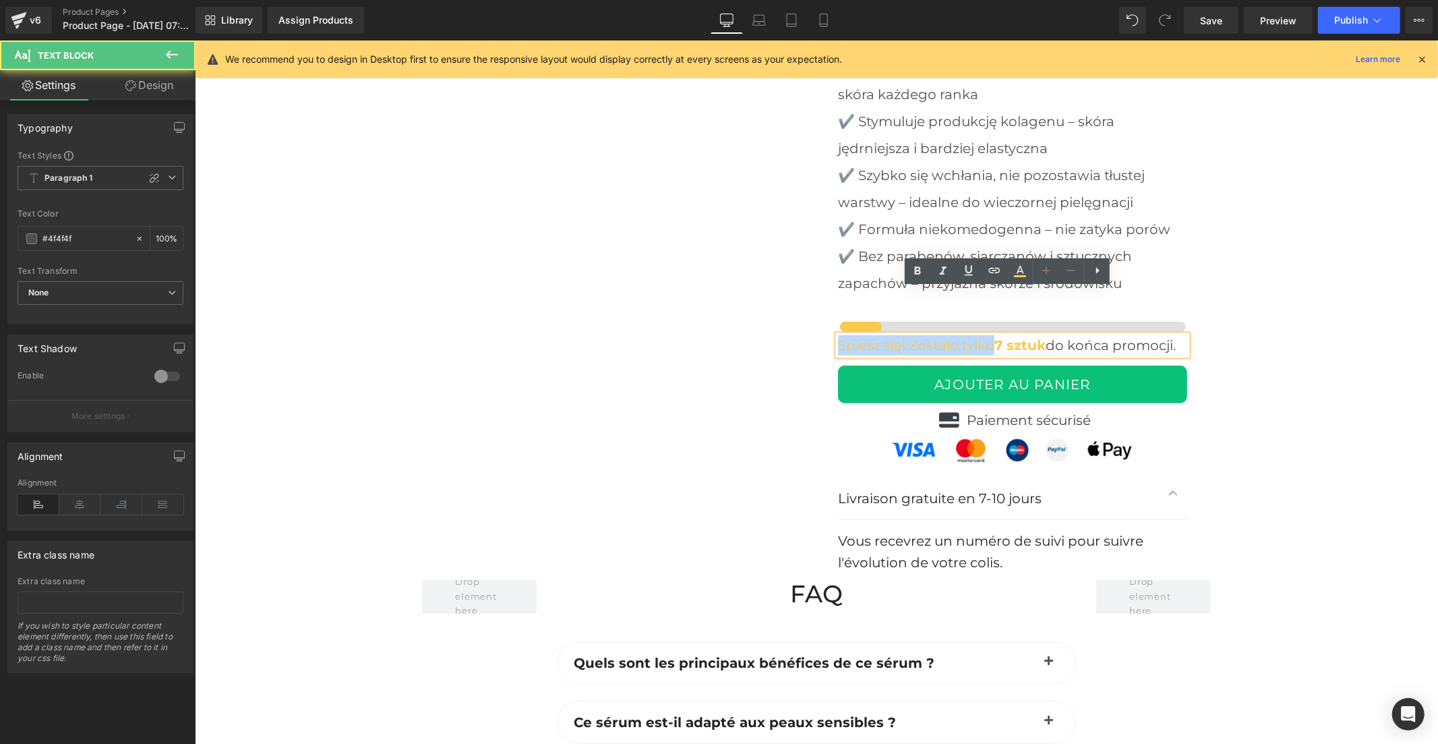
drag, startPoint x: 986, startPoint y: 297, endPoint x: 833, endPoint y: 293, distance: 153.1
click at [837, 336] on span "Spiesz się! Zostało tylko" at bounding box center [915, 344] width 156 height 16
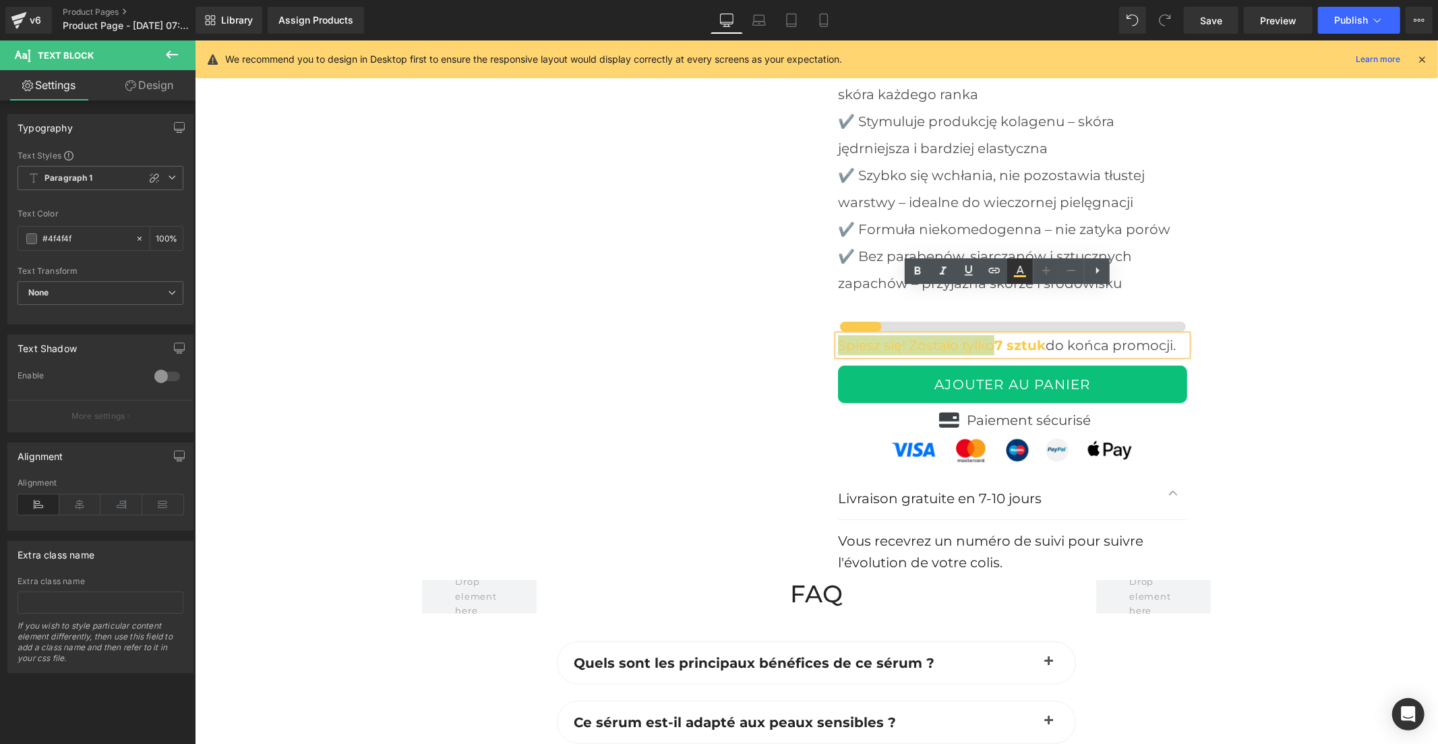
click at [1016, 272] on icon at bounding box center [1020, 271] width 16 height 16
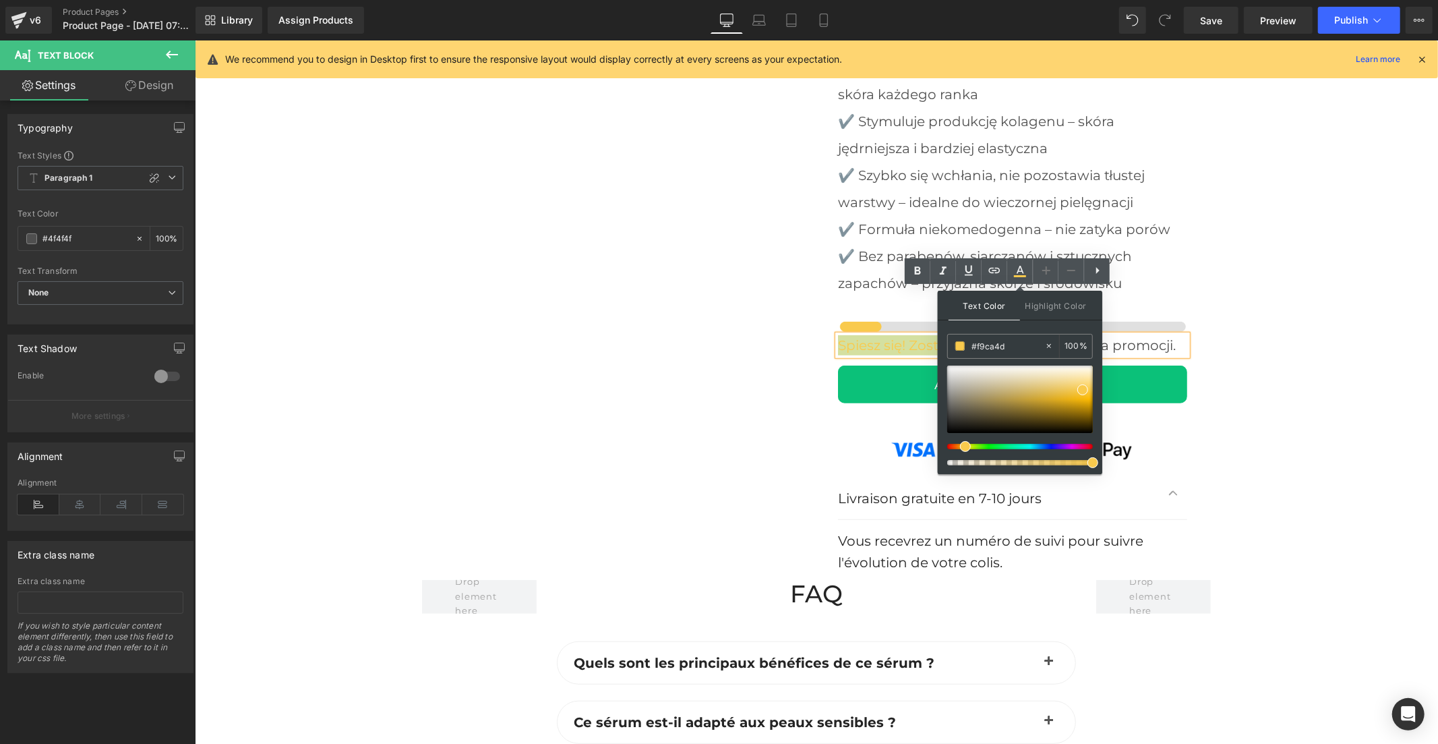
drag, startPoint x: 1007, startPoint y: 343, endPoint x: 943, endPoint y: 352, distance: 64.7
click at [943, 352] on div "Text Color Highlight Color #f9ca4d #f9ca4d 100 % none 0 %" at bounding box center [1020, 382] width 165 height 183
type input "4"
type input "0"
type input "4444"
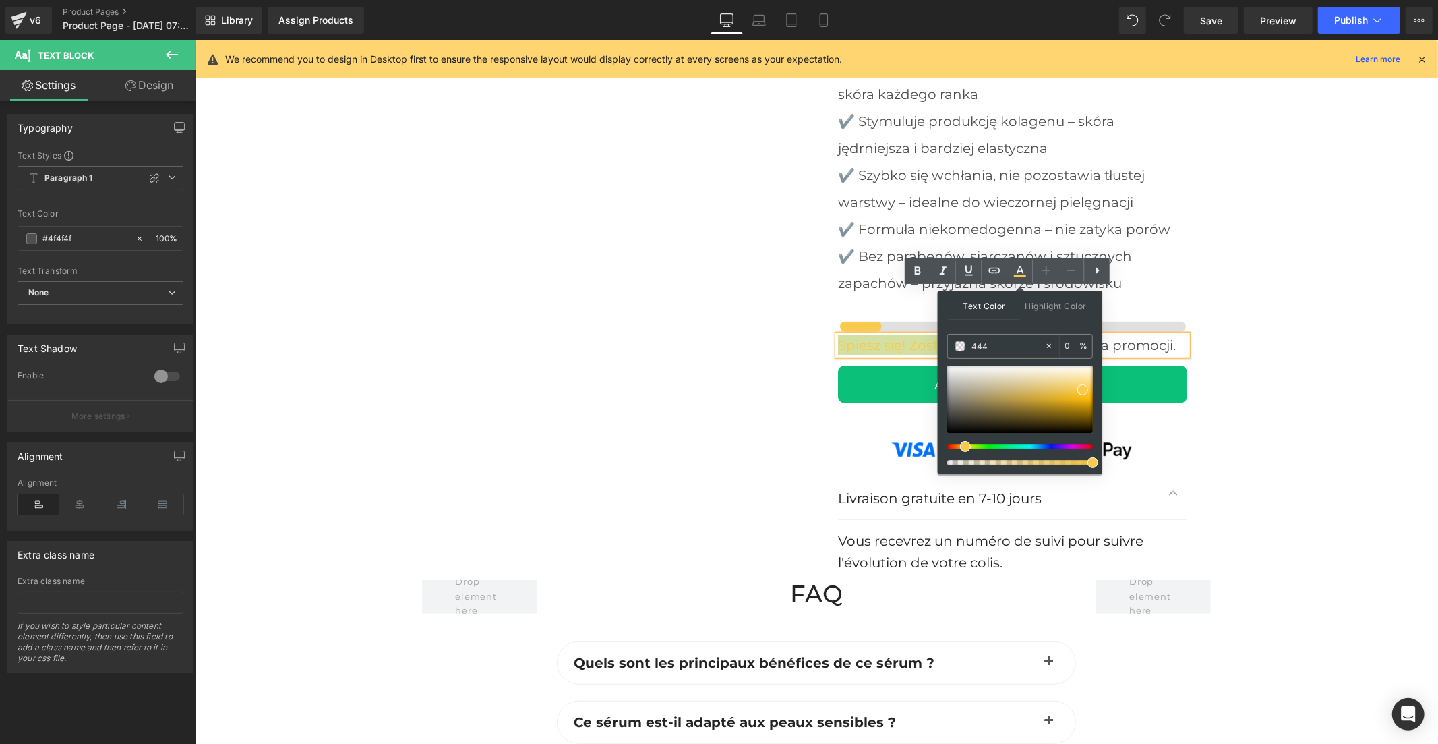
type input "100"
type input "444444"
type input "100"
type input "#444444"
click at [1017, 272] on icon at bounding box center [1020, 270] width 7 height 8
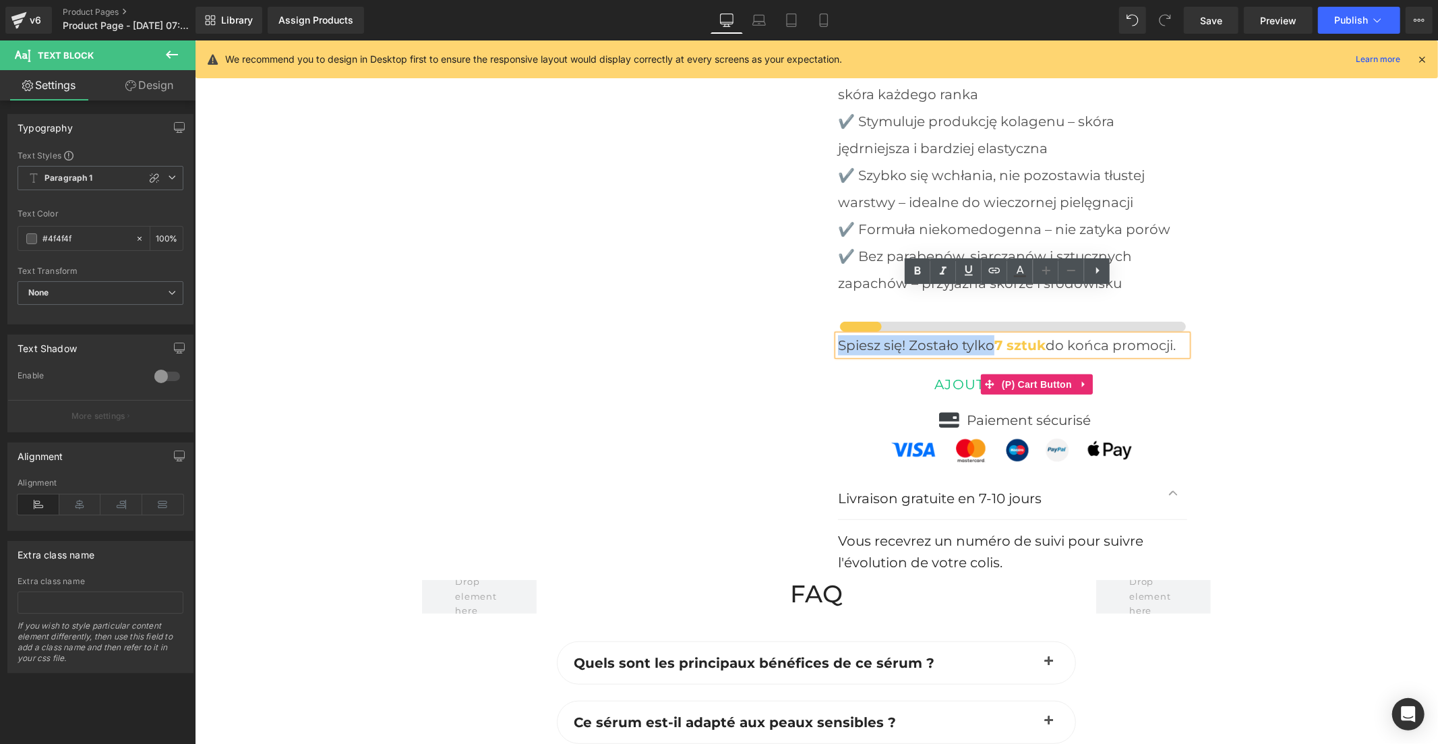
click at [856, 365] on button "AJOUTER AU PANIER" at bounding box center [1011, 384] width 349 height 38
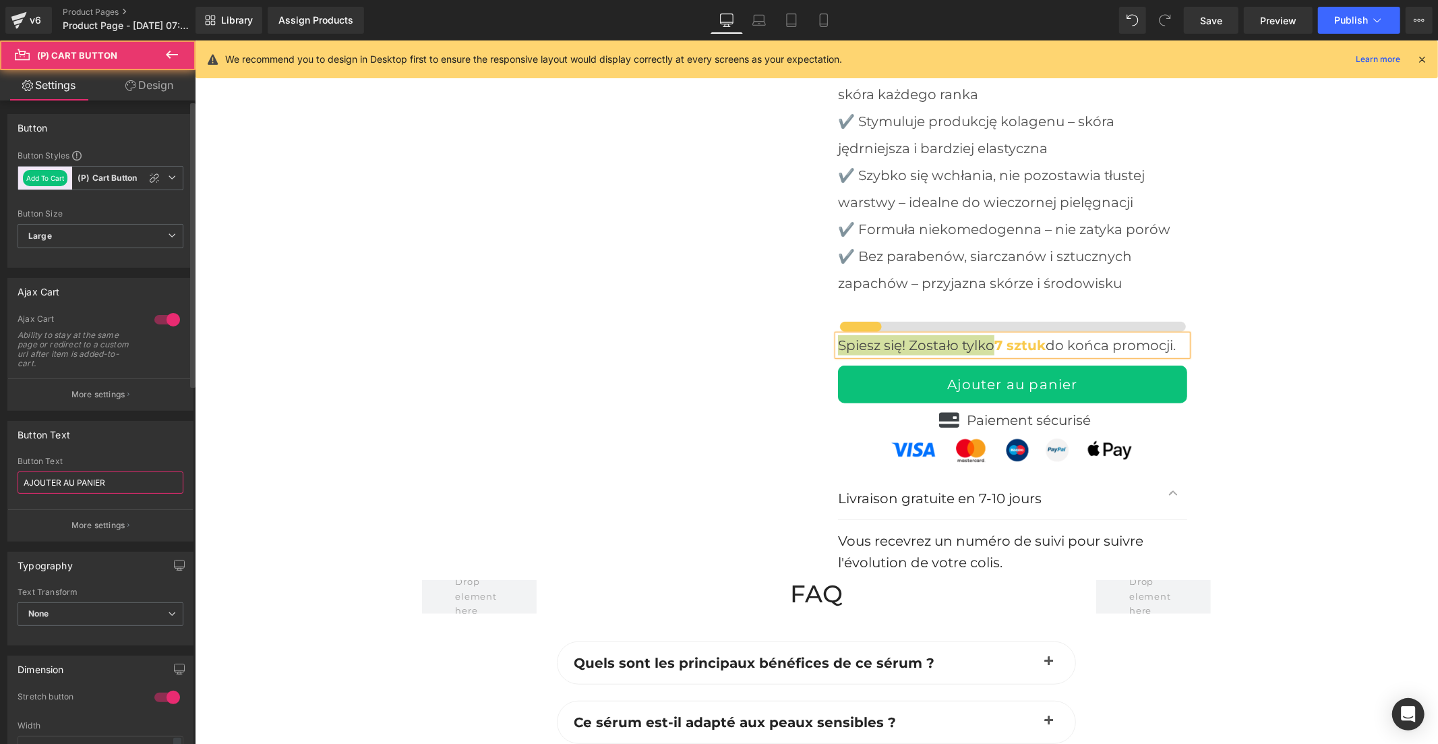
click at [97, 487] on input "AJOUTER AU PANIER" at bounding box center [101, 482] width 166 height 22
paste input "DODAJ DO KOSZYKA"
type input "DODAJ DO KOSZYKA"
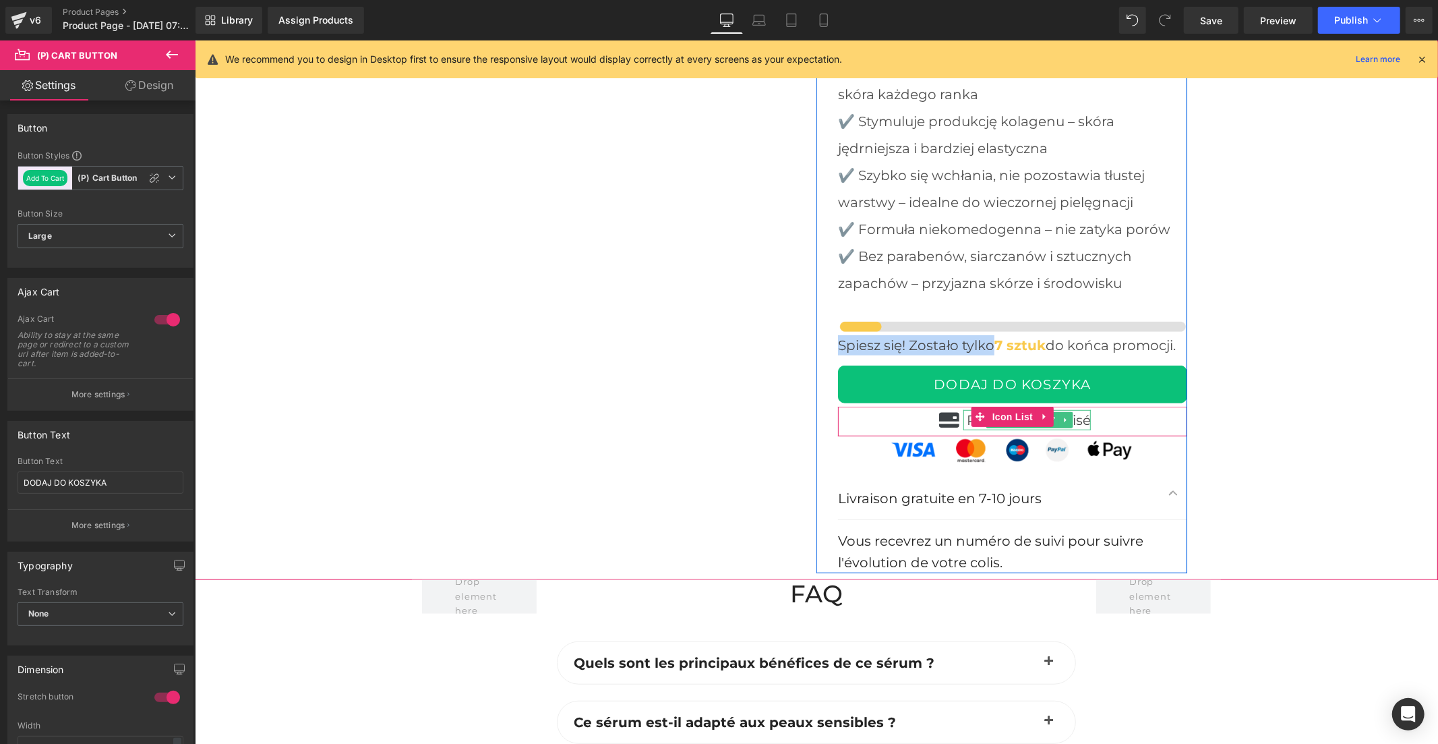
click at [1074, 409] on p "Paiement sécurisé" at bounding box center [1028, 419] width 124 height 20
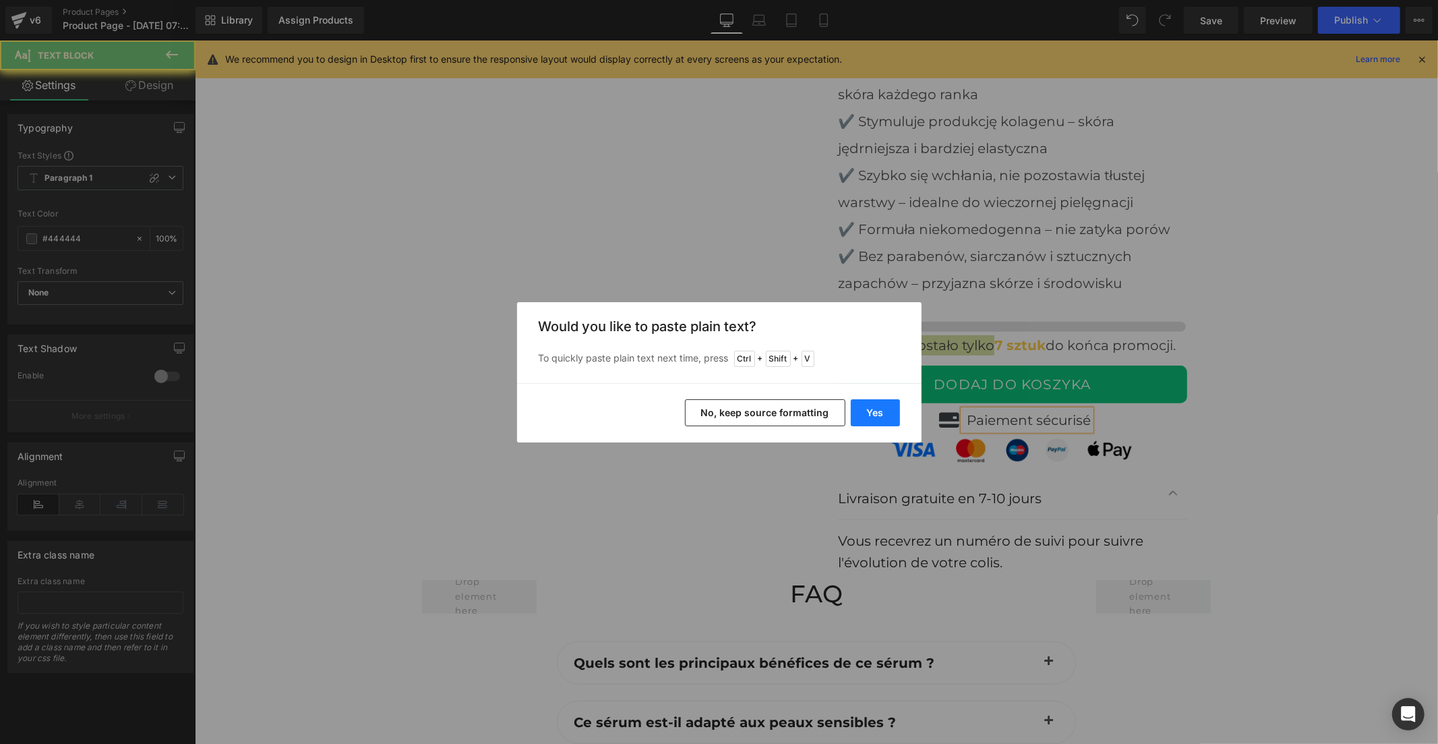
click at [890, 409] on button "Yes" at bounding box center [875, 412] width 49 height 27
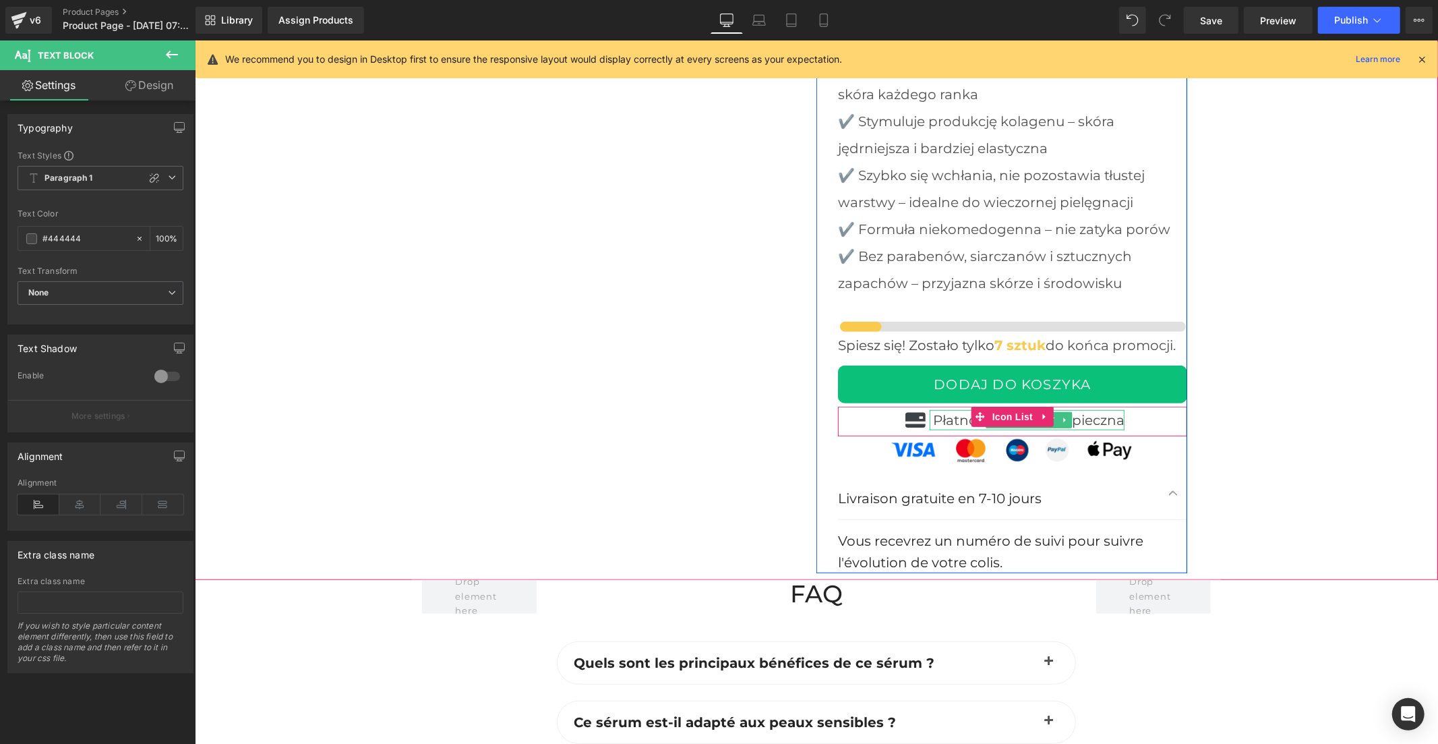
click at [1068, 409] on p "Płatność w 100% bezpieczna" at bounding box center [1027, 419] width 191 height 20
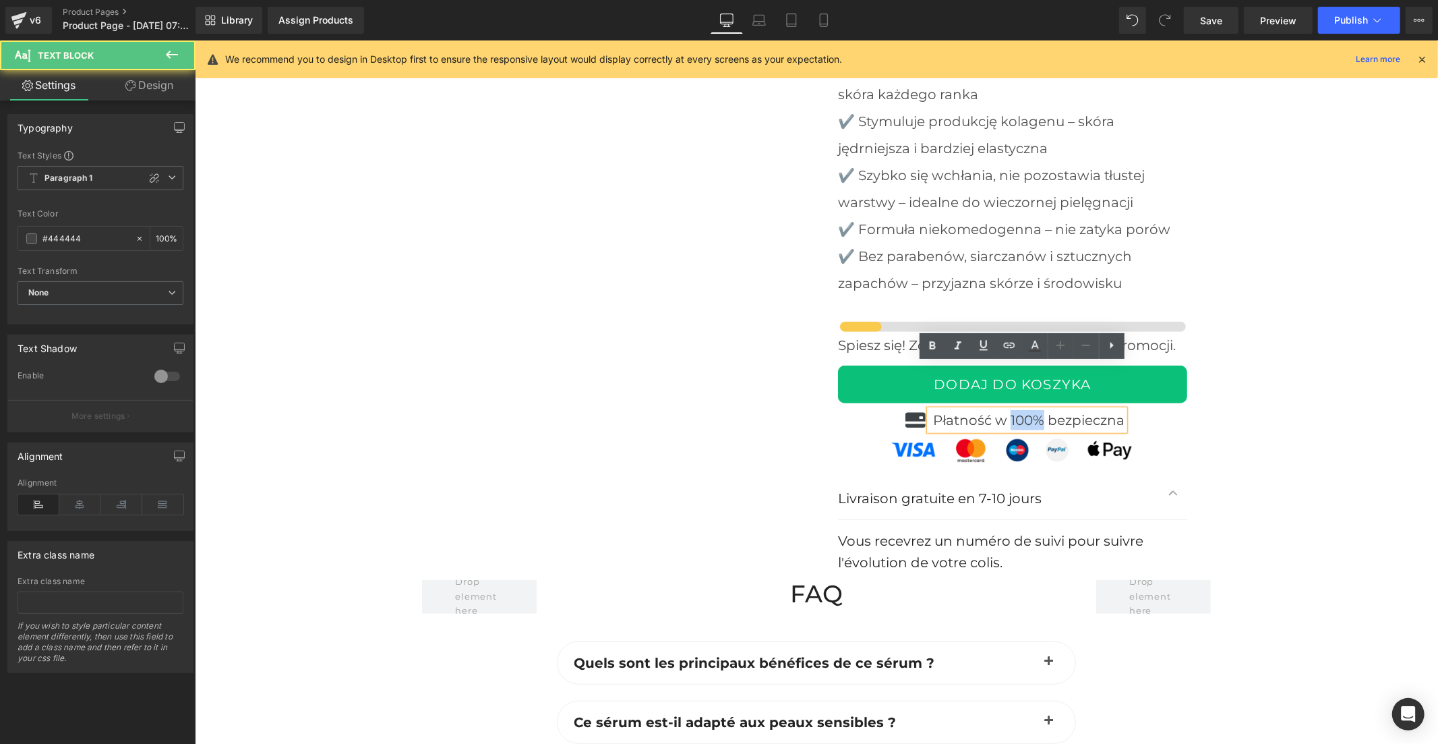
drag, startPoint x: 1038, startPoint y: 376, endPoint x: 1002, endPoint y: 378, distance: 36.5
click at [1003, 409] on p "Płatność w 100% bezpieczna" at bounding box center [1027, 419] width 191 height 20
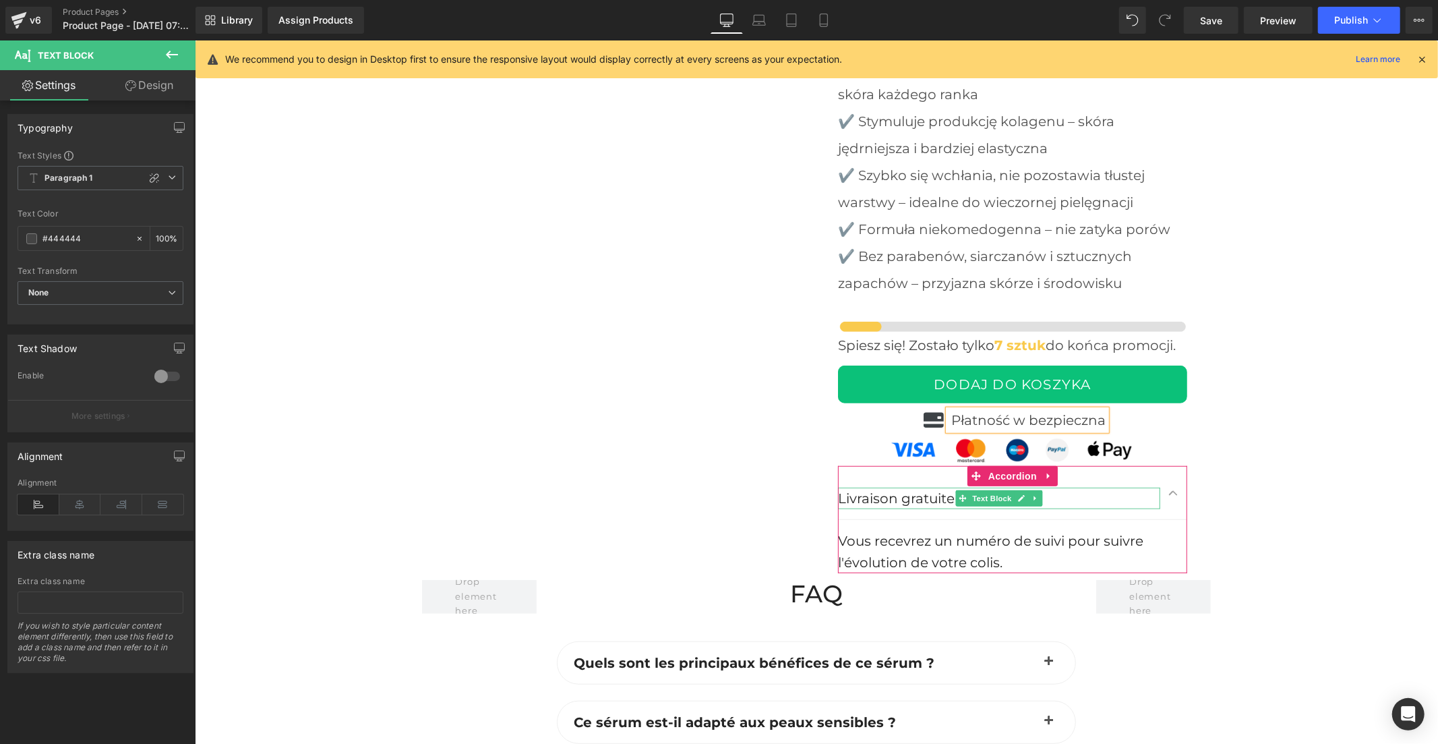
click at [908, 487] on p "Livraison gratuite en 7-10 jours" at bounding box center [998, 498] width 322 height 22
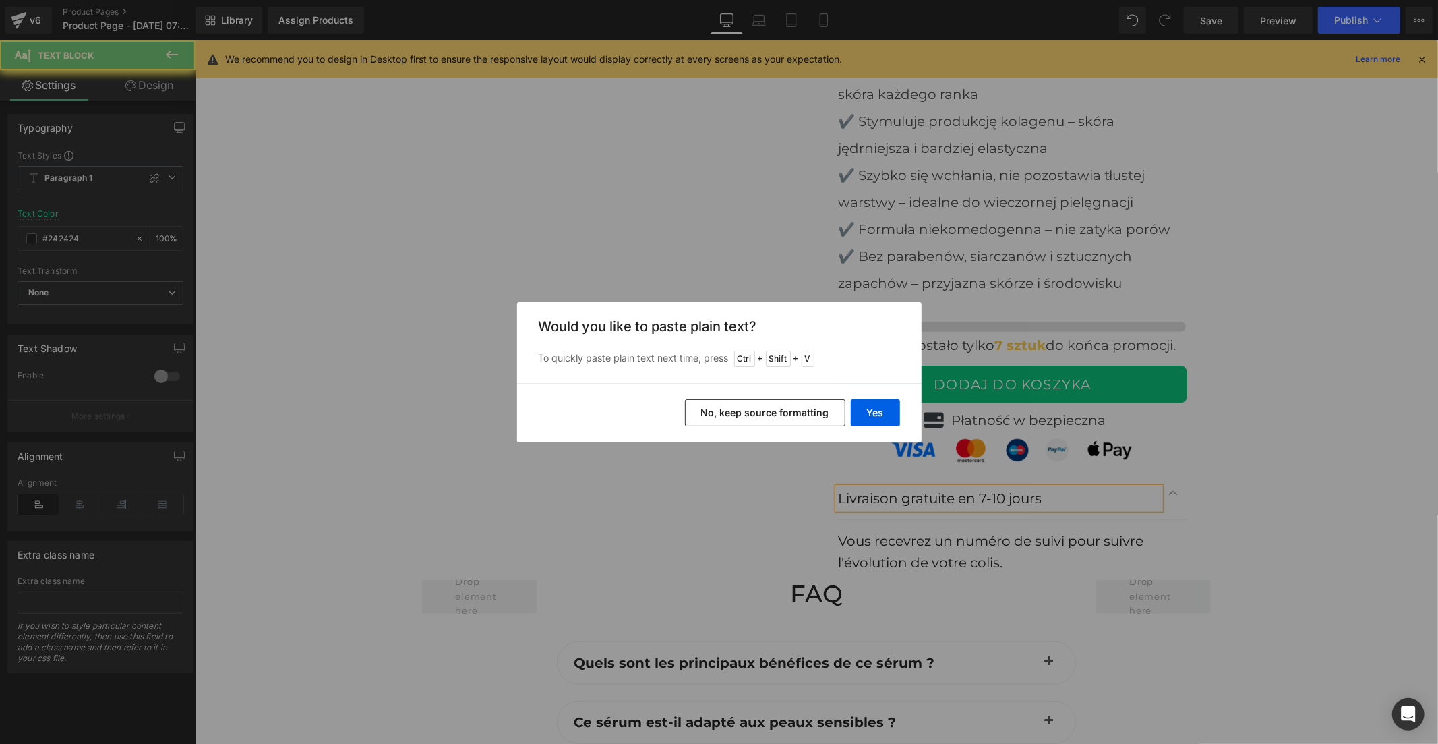
click at [887, 409] on button "Yes" at bounding box center [875, 412] width 49 height 27
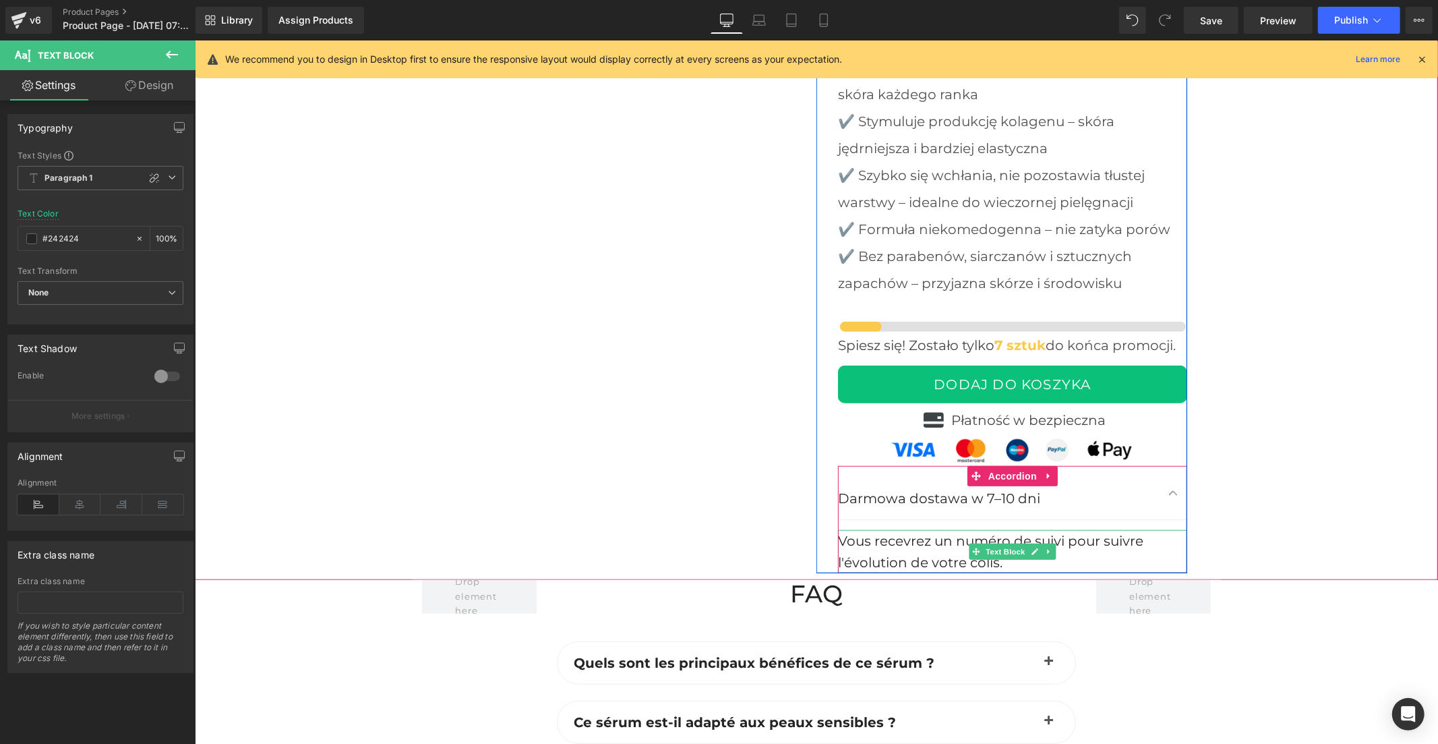
click at [924, 532] on font "Vous recevrez un numéro de suivi pour suivre l'évolution de votre colis." at bounding box center [989, 551] width 305 height 38
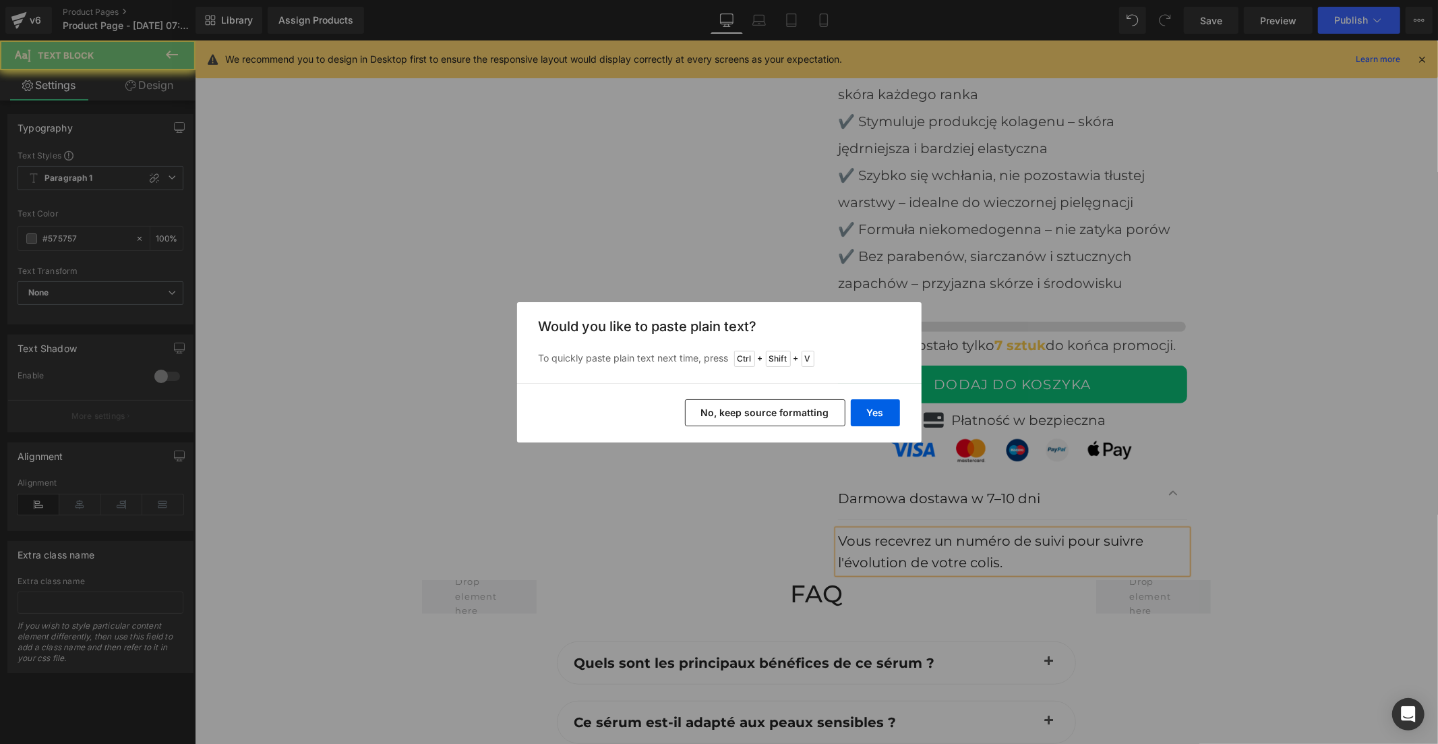
click at [866, 415] on button "Yes" at bounding box center [875, 412] width 49 height 27
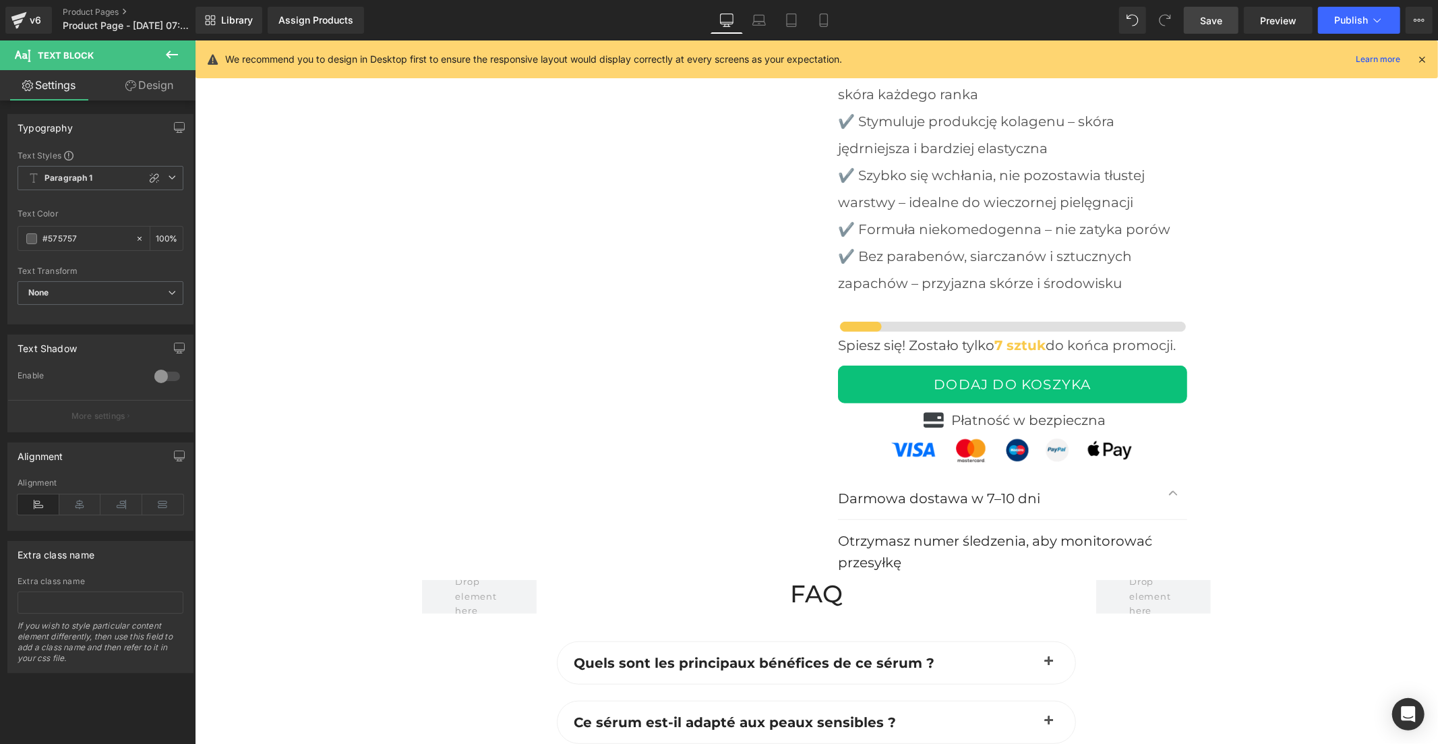
click at [1214, 22] on span "Save" at bounding box center [1211, 20] width 22 height 14
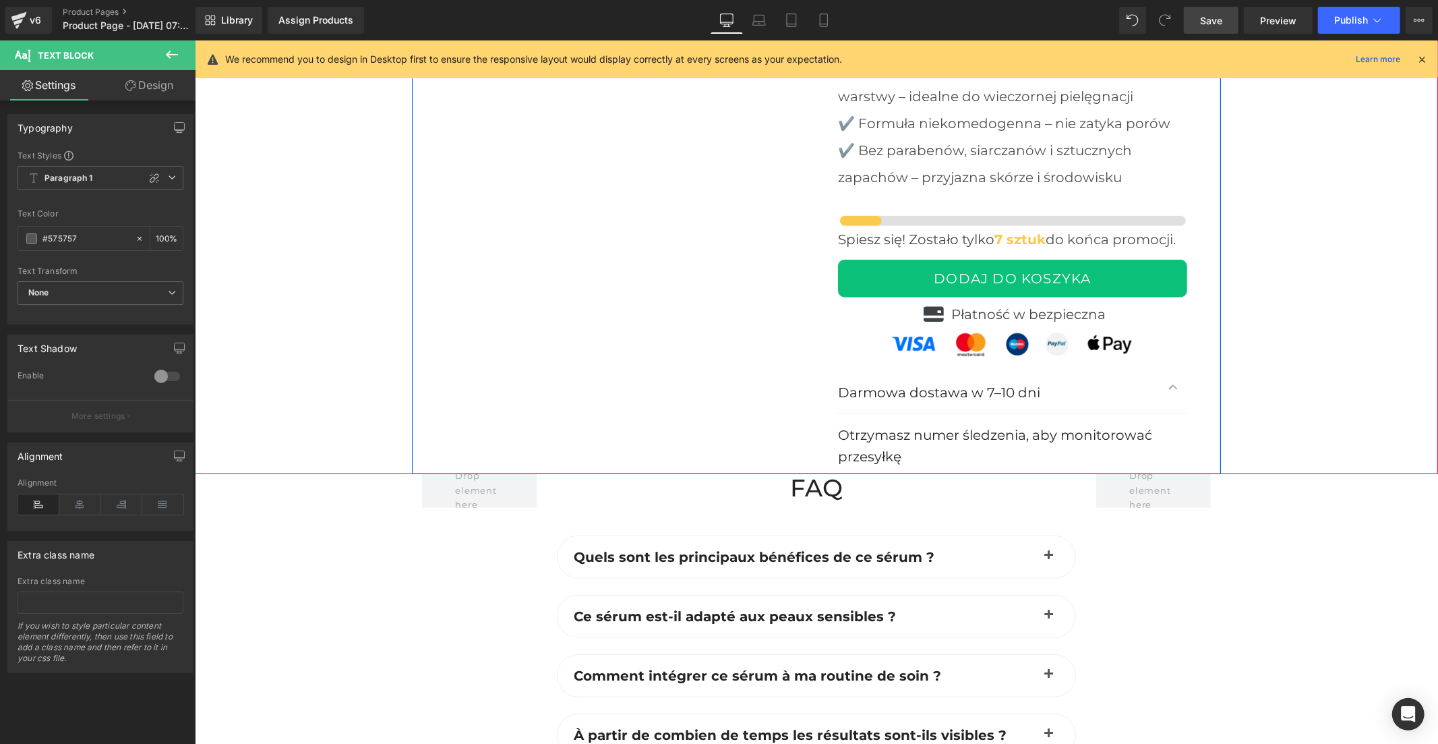
scroll to position [5184, 0]
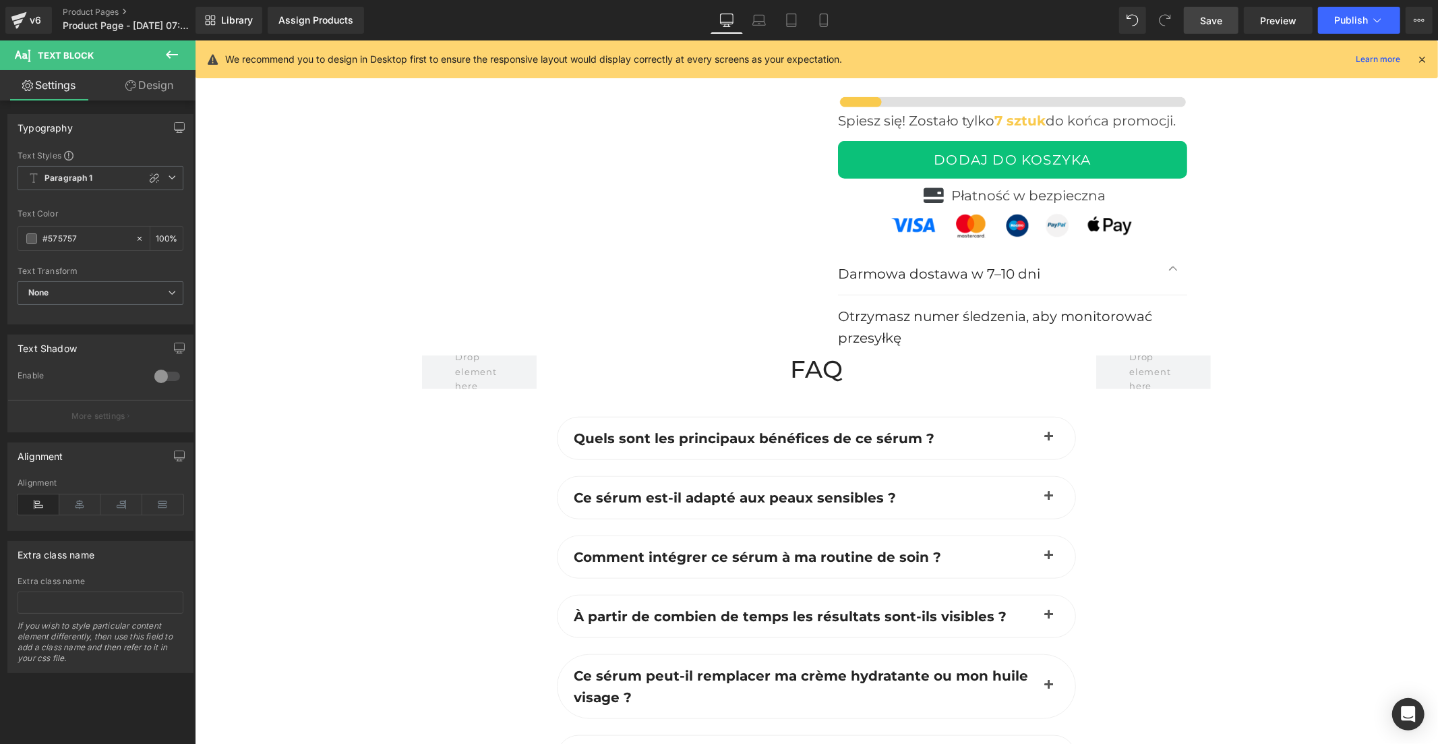
click at [731, 429] on b "Quels sont les principaux bénéfices de ce sérum ?" at bounding box center [753, 437] width 361 height 16
click at [730, 429] on b "Quels sont les principaux bénéfices de ce sérum ?" at bounding box center [753, 437] width 361 height 16
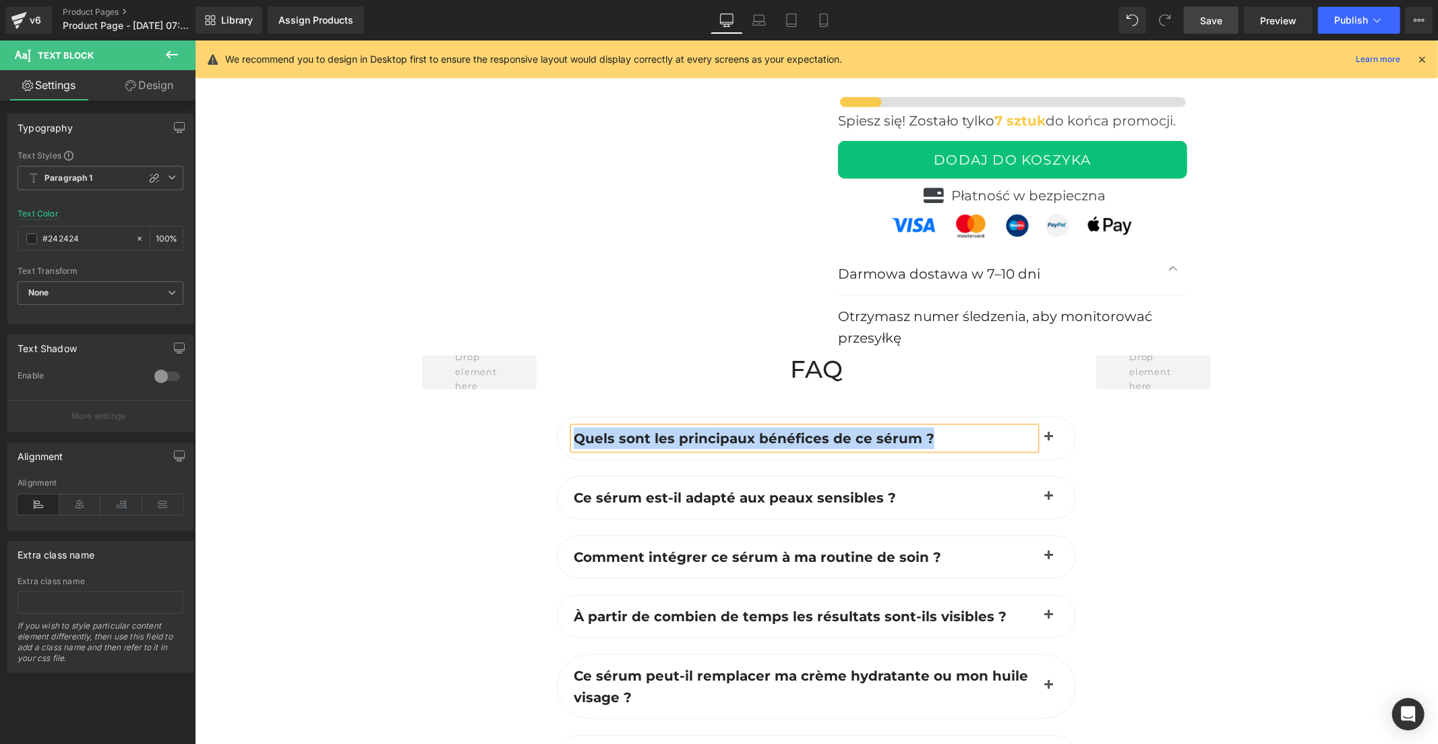
click at [1044, 417] on button "button" at bounding box center [1048, 438] width 27 height 42
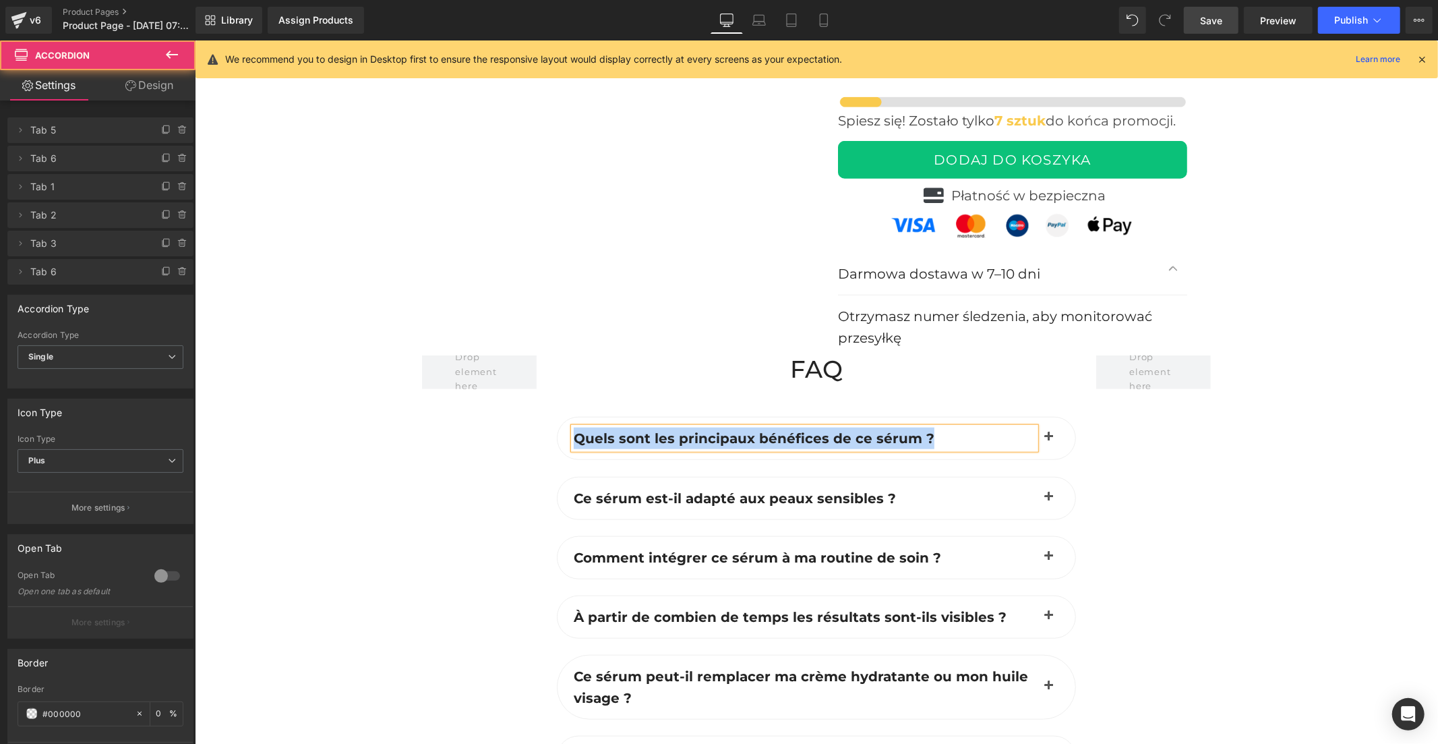
click at [1042, 417] on button "button" at bounding box center [1048, 438] width 27 height 42
click at [1048, 440] on span "button" at bounding box center [1048, 440] width 0 height 0
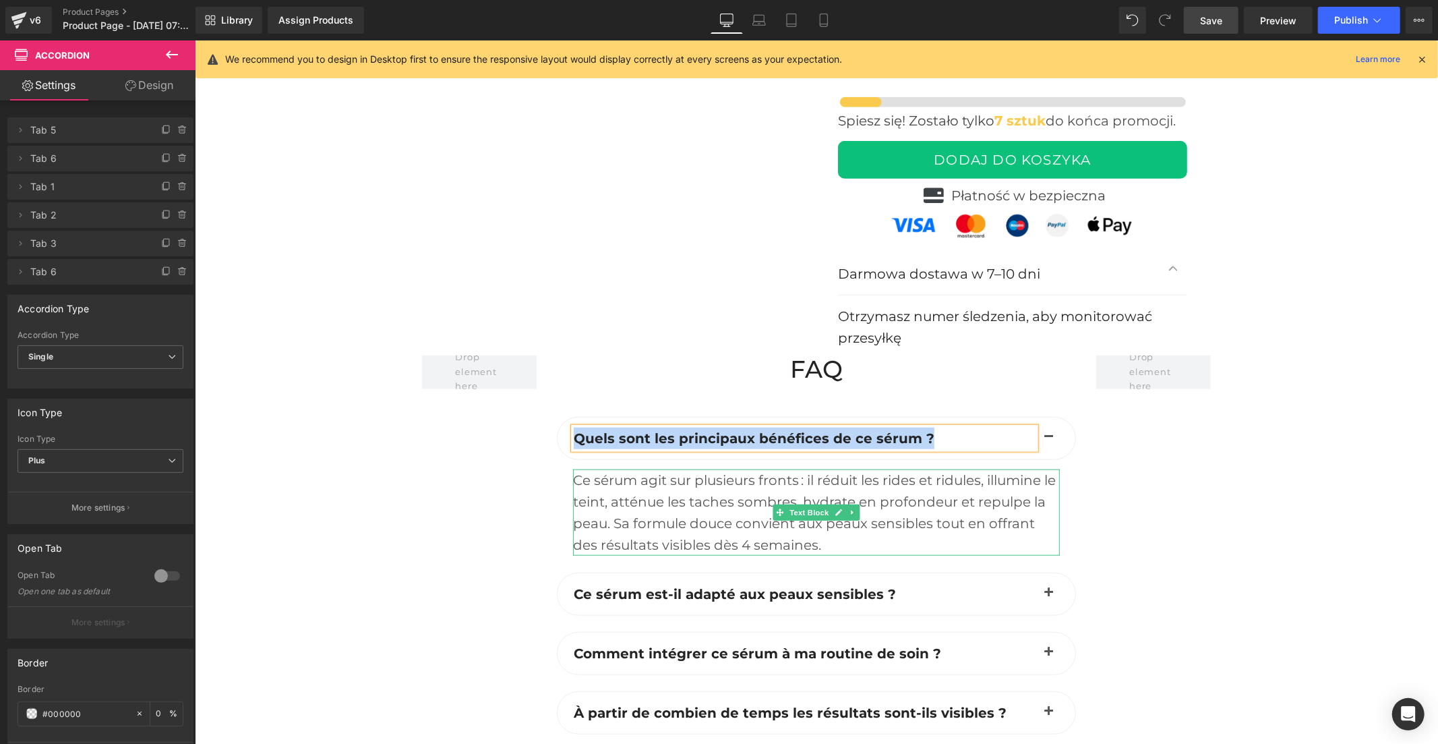
click at [703, 469] on div "Ce sérum agit sur plusieurs fronts : il réduit les rides et ridules, illumine l…" at bounding box center [815, 512] width 487 height 86
copy b "Quels sont les principaux bénéfices de ce sérum ?"
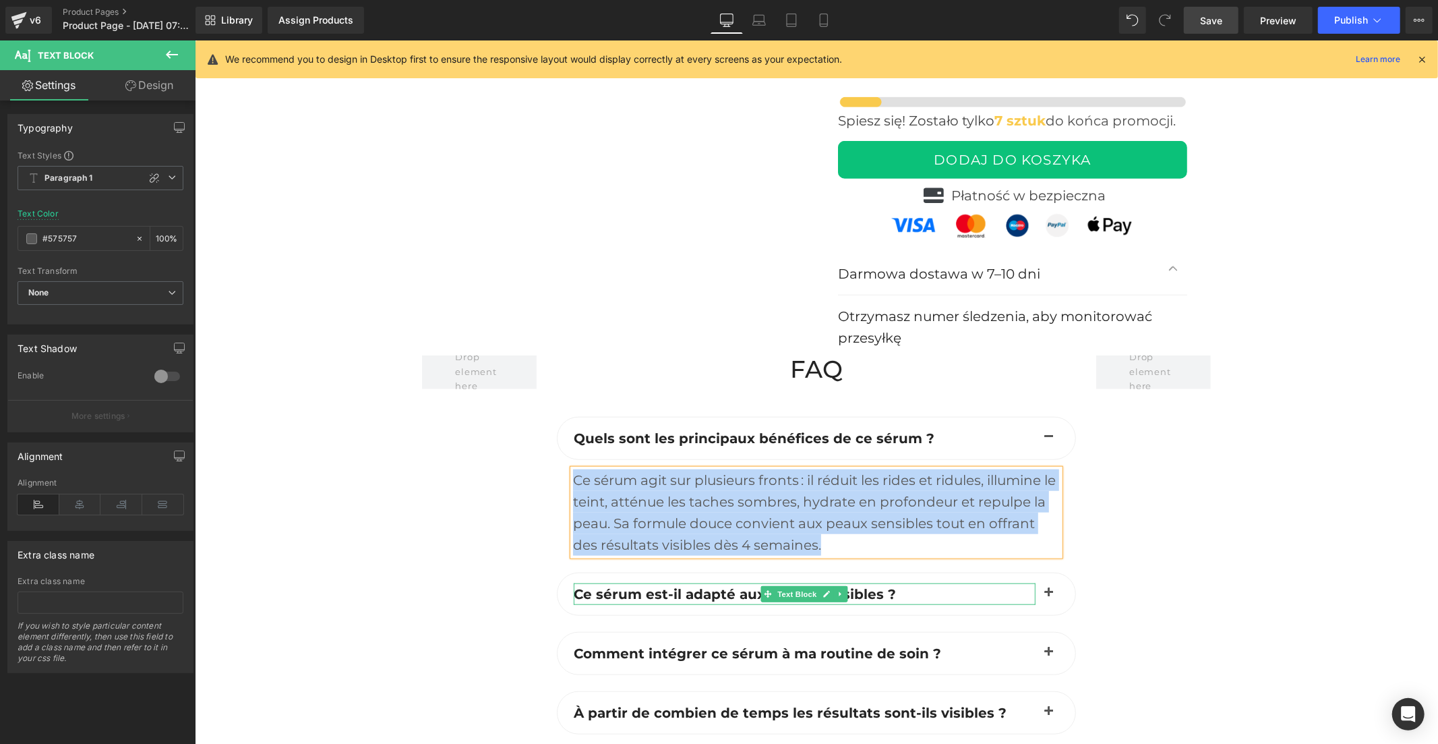
click at [704, 585] on b "Ce sérum est-il adapté aux peaux sensibles ?" at bounding box center [734, 593] width 322 height 16
copy div "Ce sérum agit sur plusieurs fronts : il réduit les rides et ridules, illumine l…"
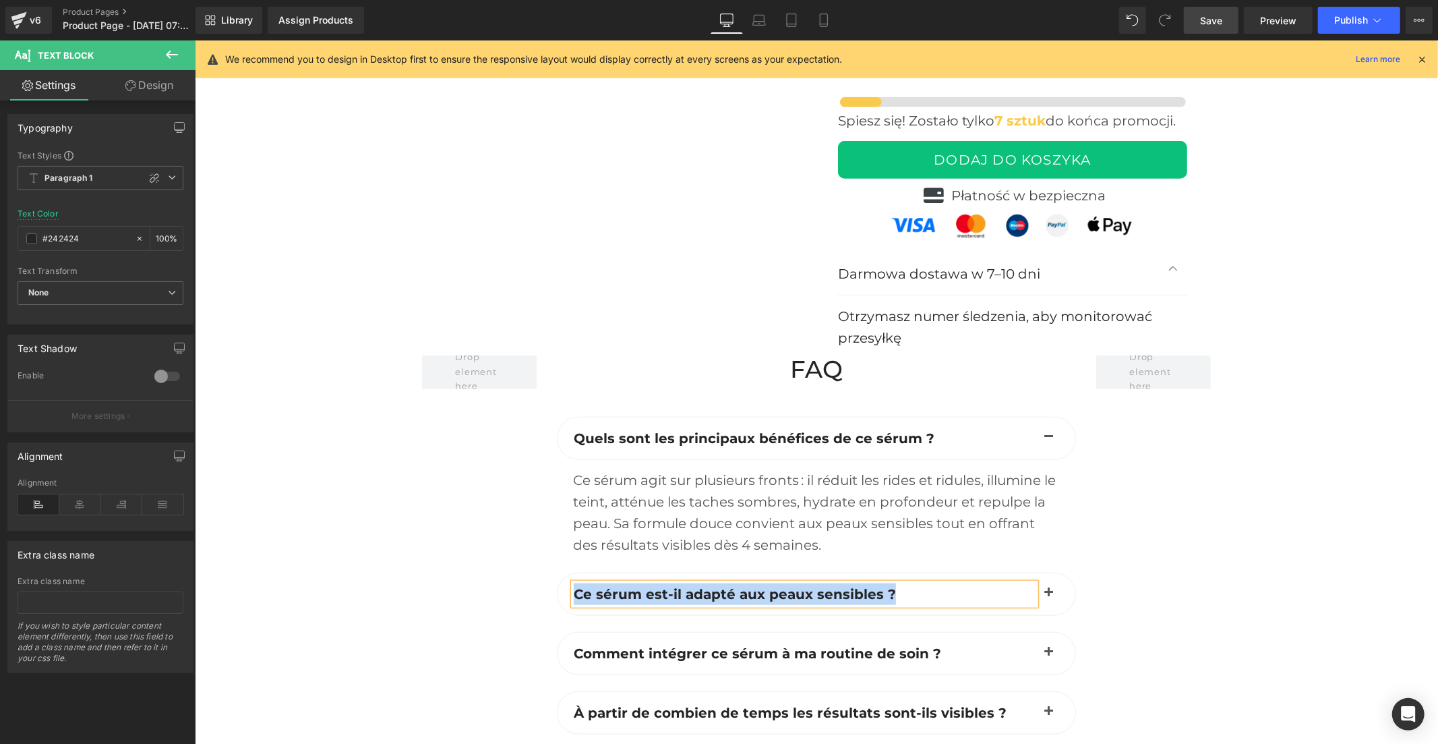
click at [1048, 596] on span "button" at bounding box center [1048, 596] width 0 height 0
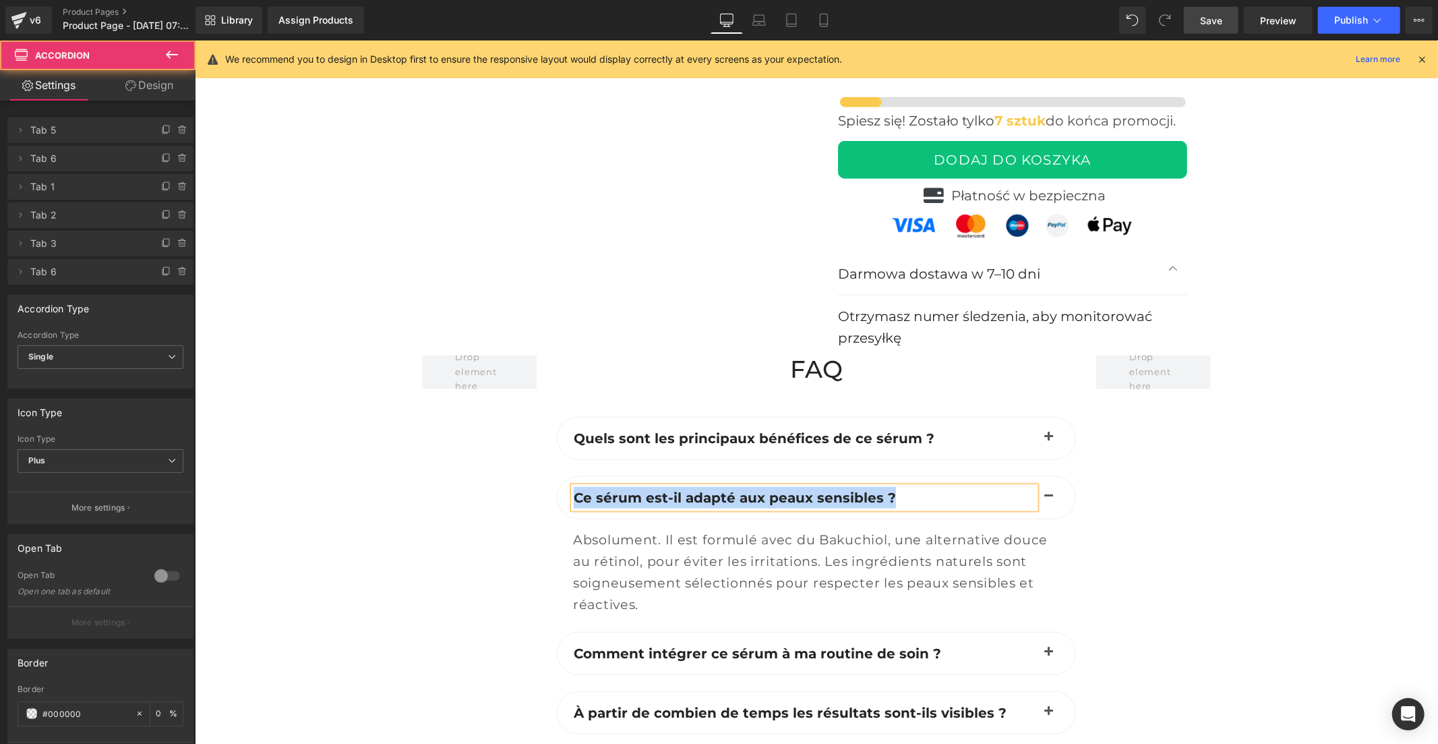
click at [657, 531] on span "Absolument. Il est formulé avec du Bakuchiol, une alternative douce au rétinol,…" at bounding box center [809, 571] width 475 height 81
copy b "Ce sérum est-il adapté aux peaux sensibles ?"
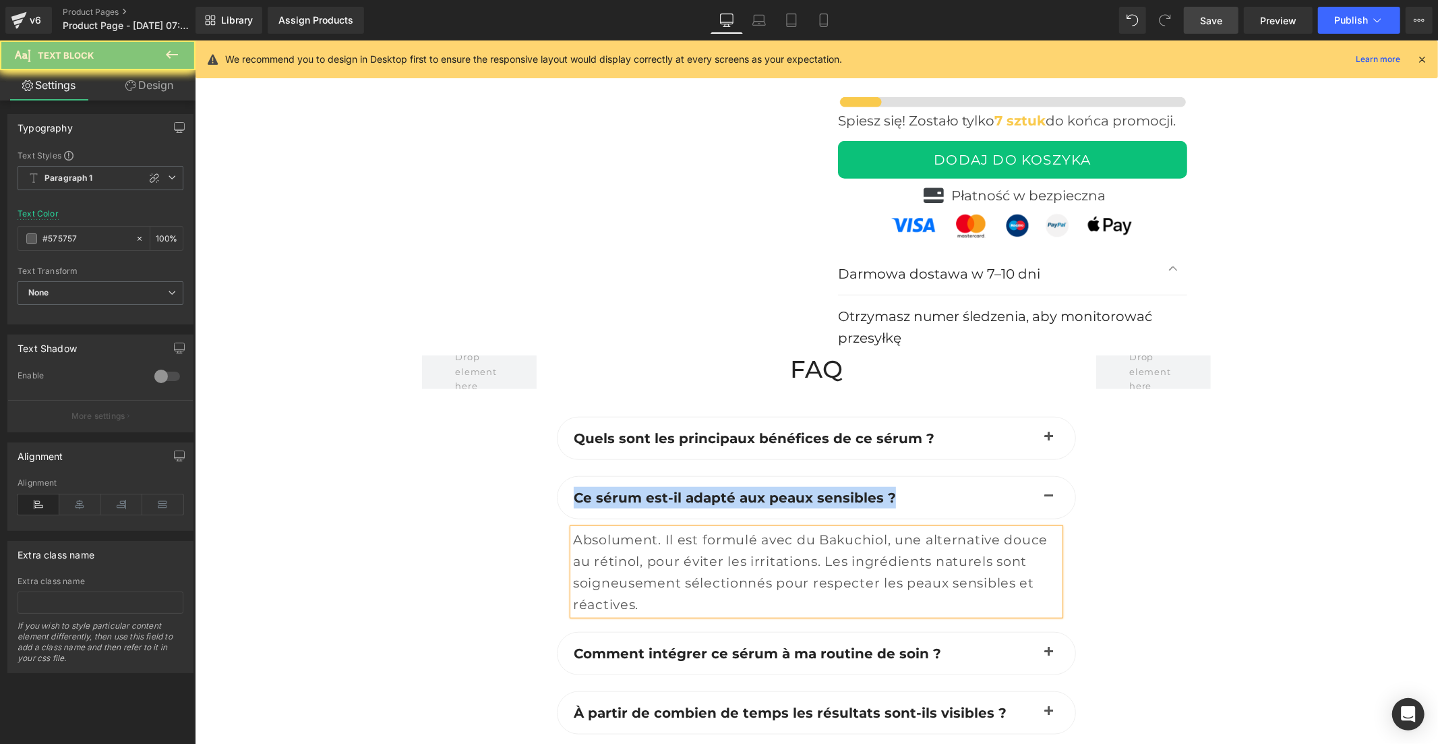
click at [748, 645] on b "Comment intégrer ce sérum à ma routine de soin ?" at bounding box center [756, 653] width 367 height 16
copy b "Ce sérum est-il adapté aux peaux sensibles ?"
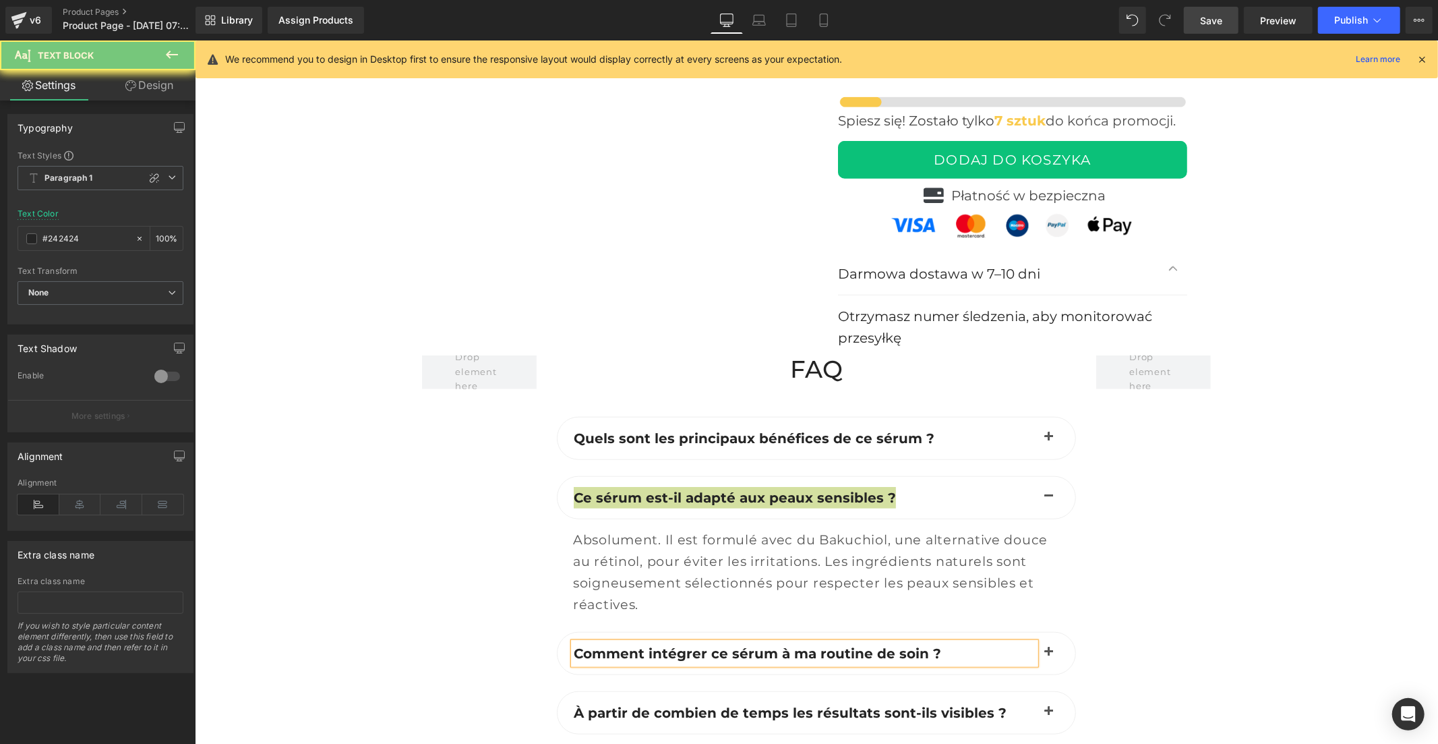
scroll to position [5484, 0]
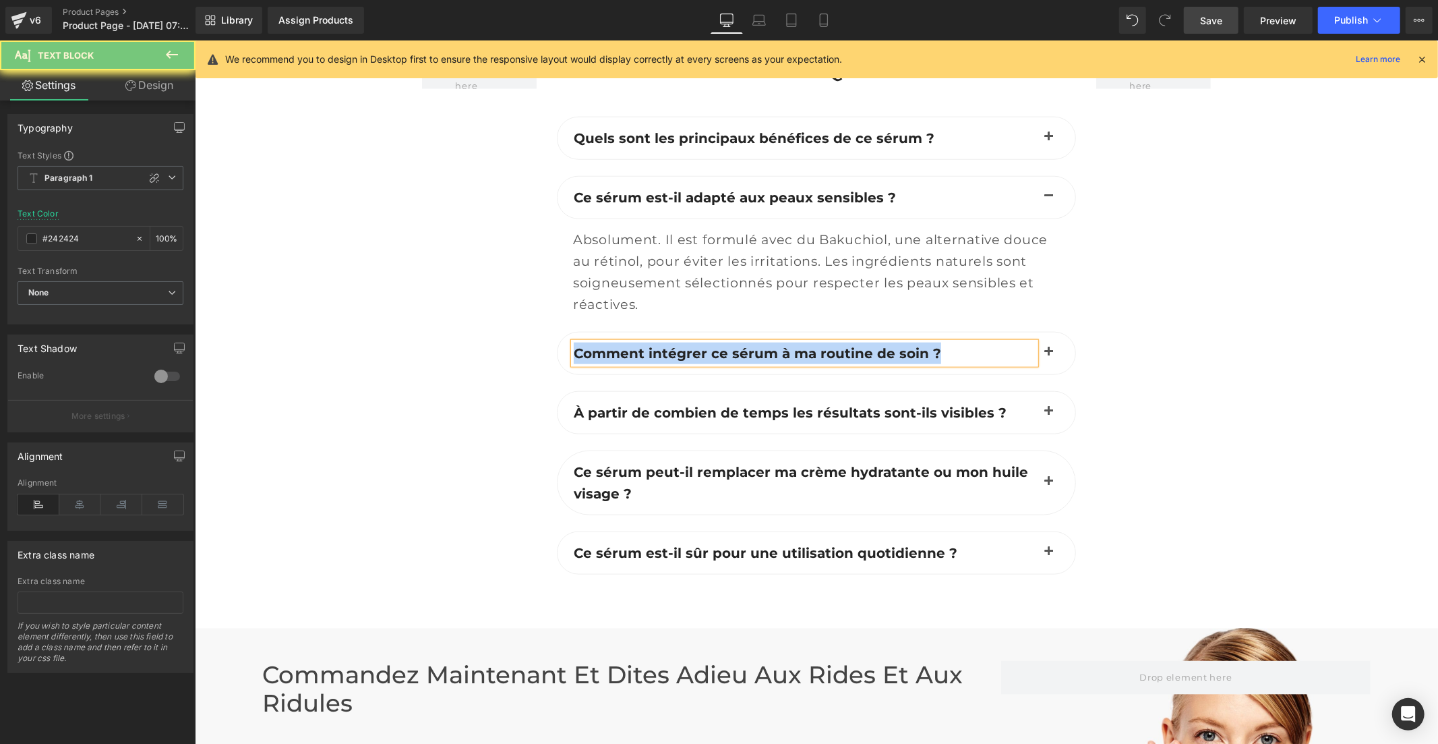
click at [1044, 332] on button "button" at bounding box center [1048, 353] width 27 height 42
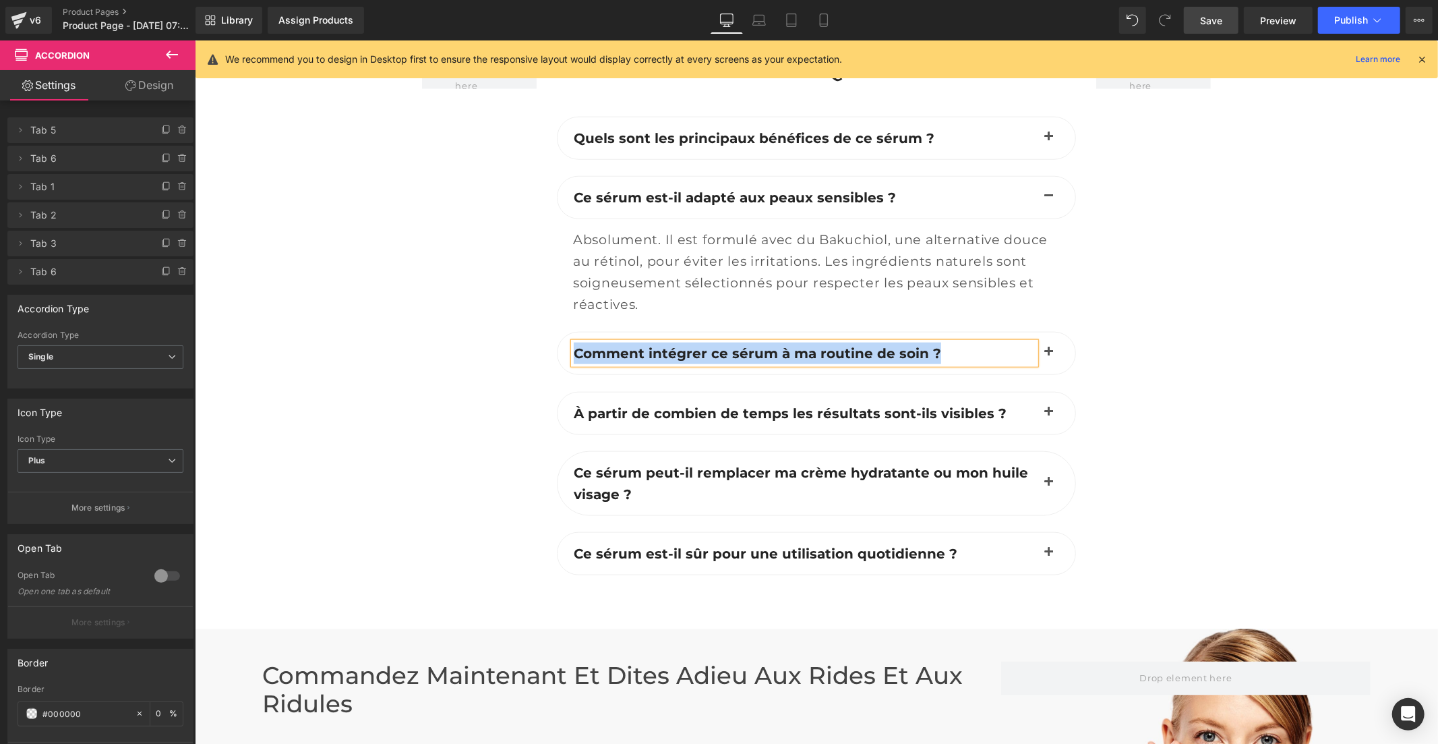
click at [1048, 355] on span "button" at bounding box center [1048, 355] width 0 height 0
click at [1041, 332] on button "button" at bounding box center [1048, 353] width 27 height 42
click at [1135, 281] on div at bounding box center [1153, 333] width 135 height 556
click at [1048, 355] on span "button" at bounding box center [1048, 355] width 0 height 0
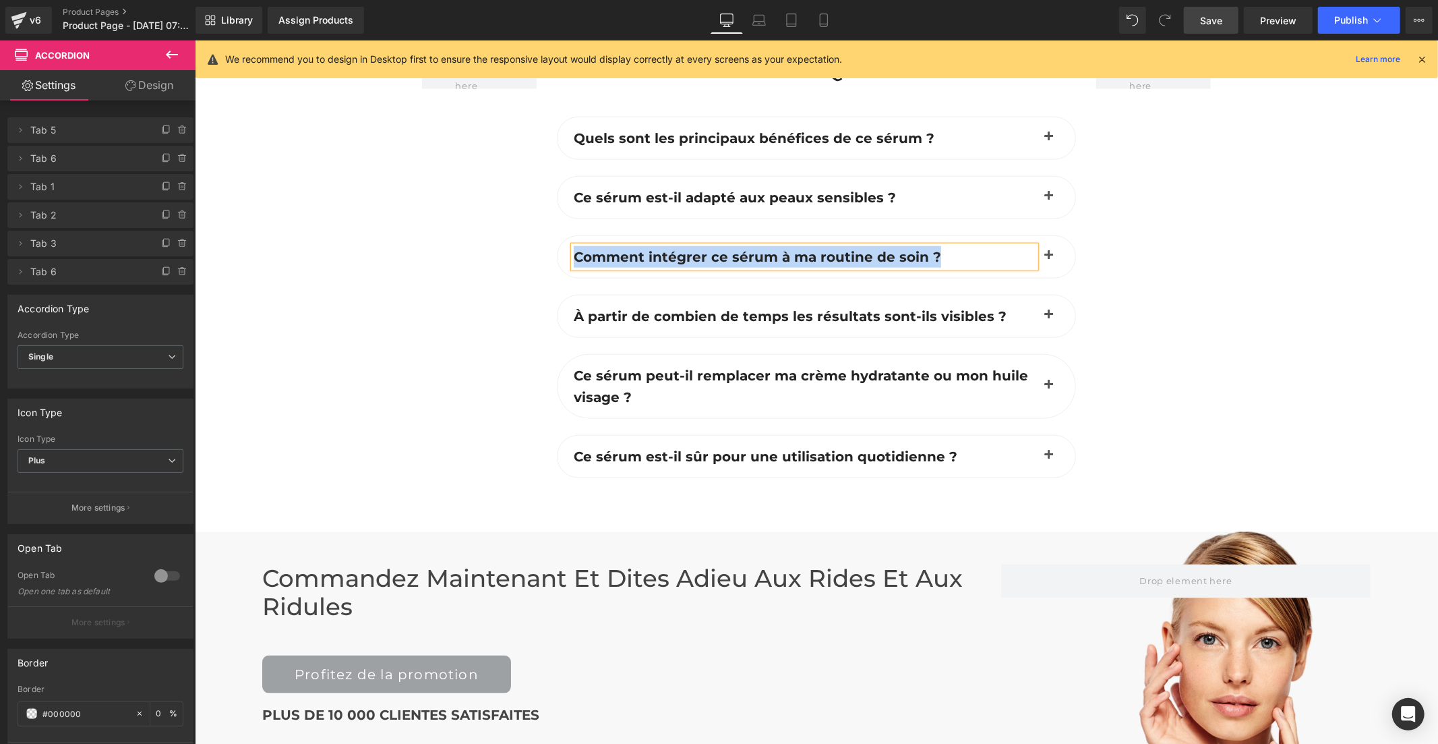
click at [1048, 259] on span "button" at bounding box center [1048, 259] width 0 height 0
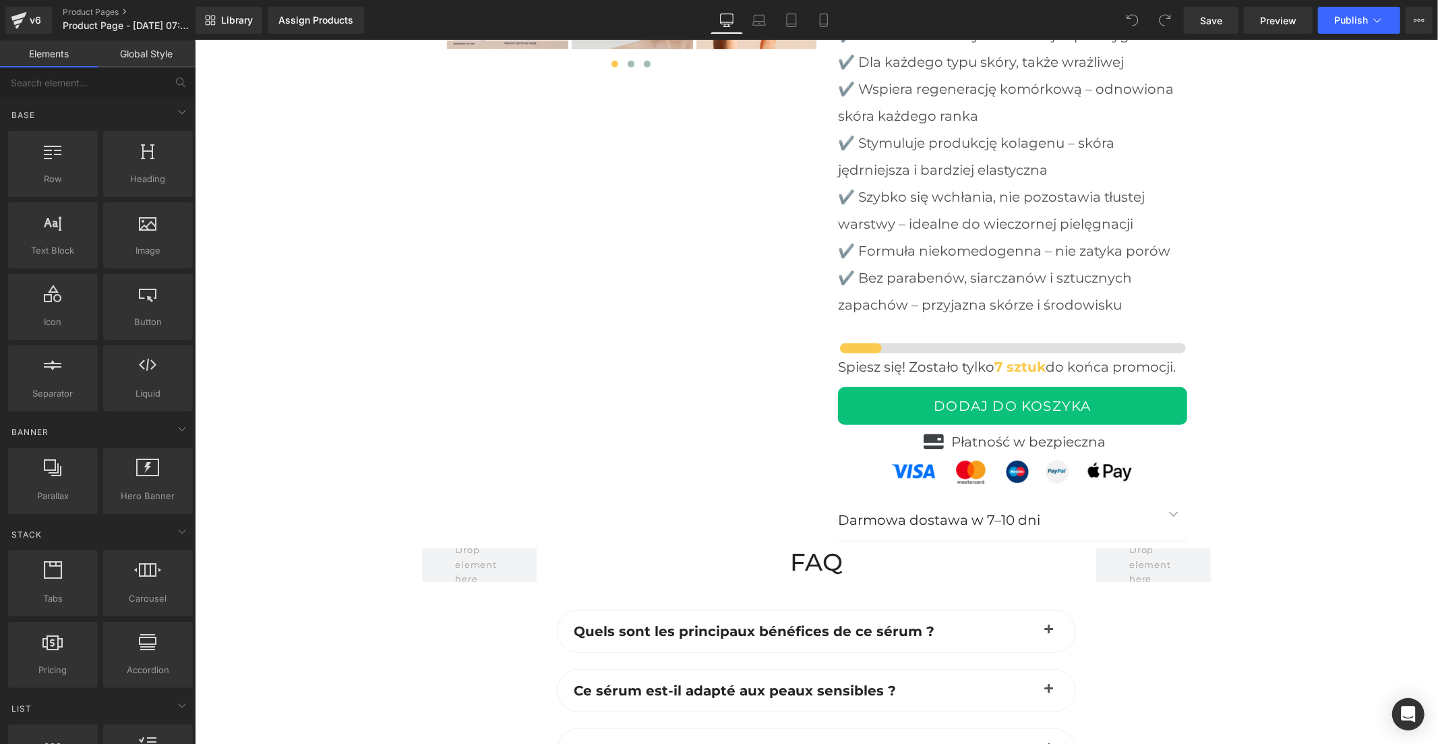
scroll to position [5169, 0]
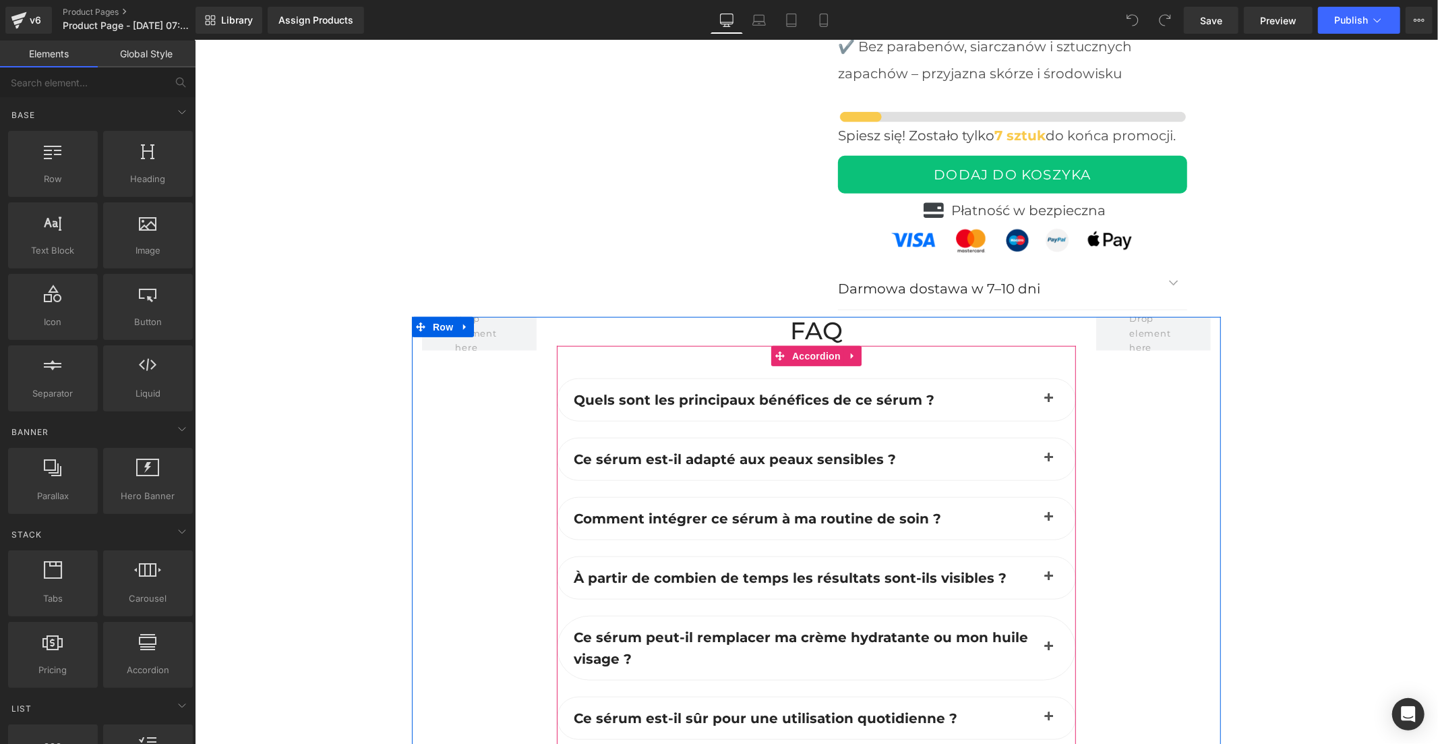
click at [1048, 521] on span "button" at bounding box center [1048, 521] width 0 height 0
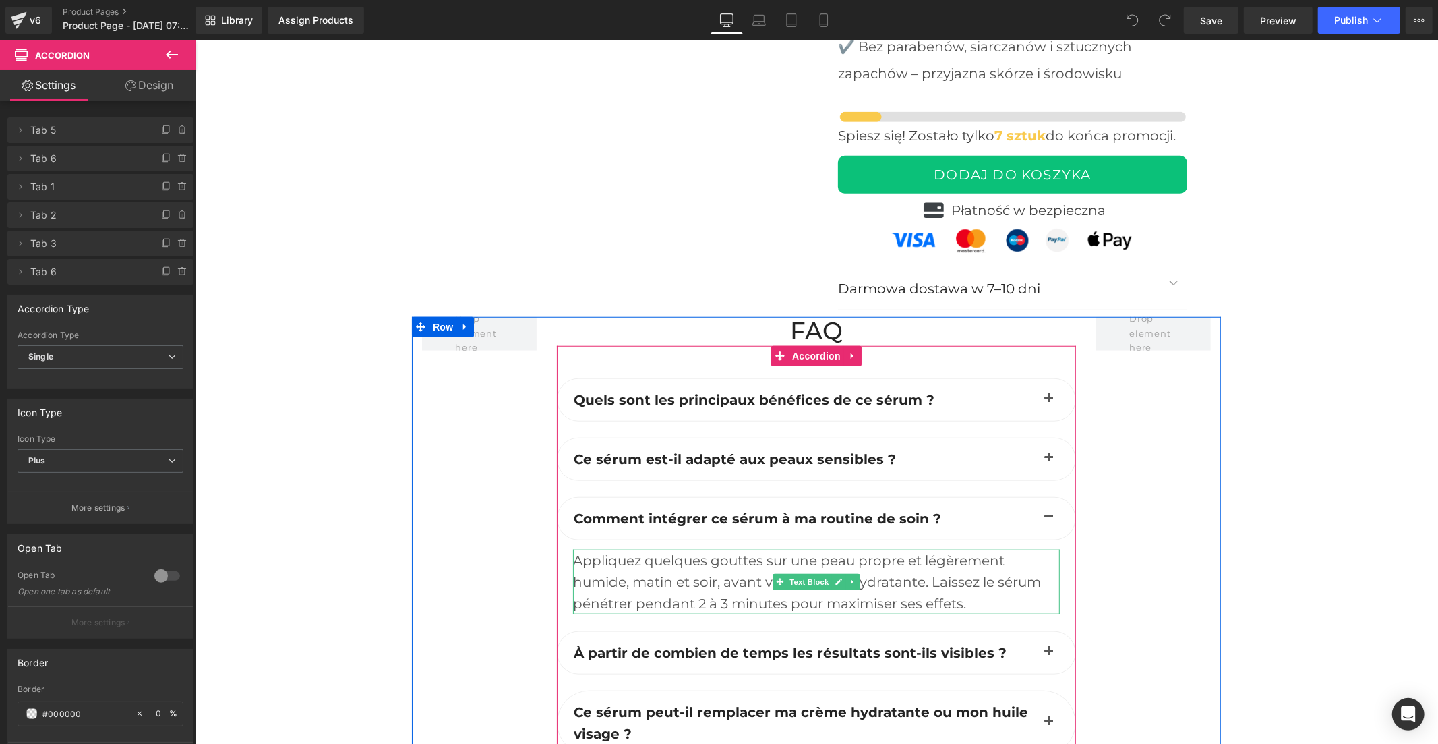
click at [663, 549] on div "Appliquez quelques gouttes sur une peau propre et légèrement humide, matin et s…" at bounding box center [815, 581] width 487 height 65
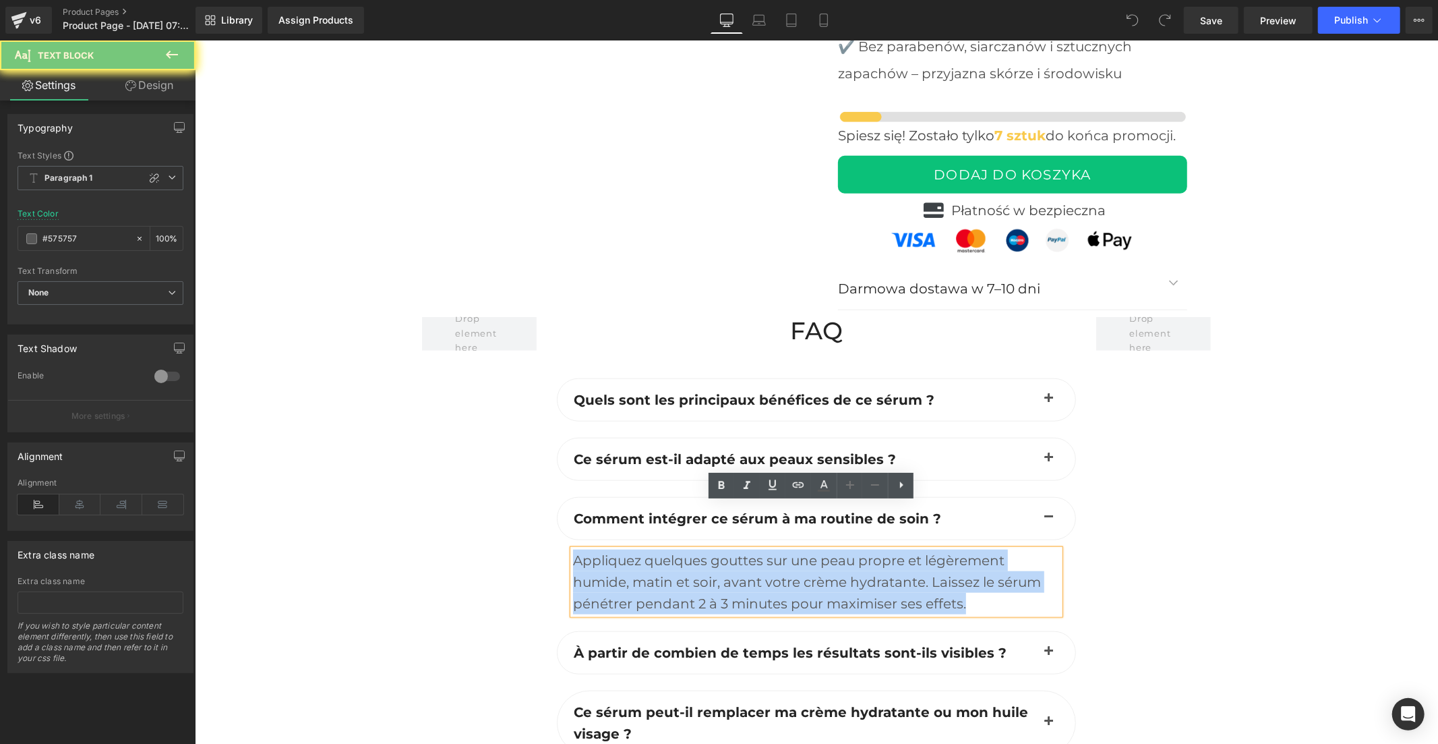
click at [663, 549] on div "Appliquez quelques gouttes sur une peau propre et légèrement humide, matin et s…" at bounding box center [815, 581] width 487 height 65
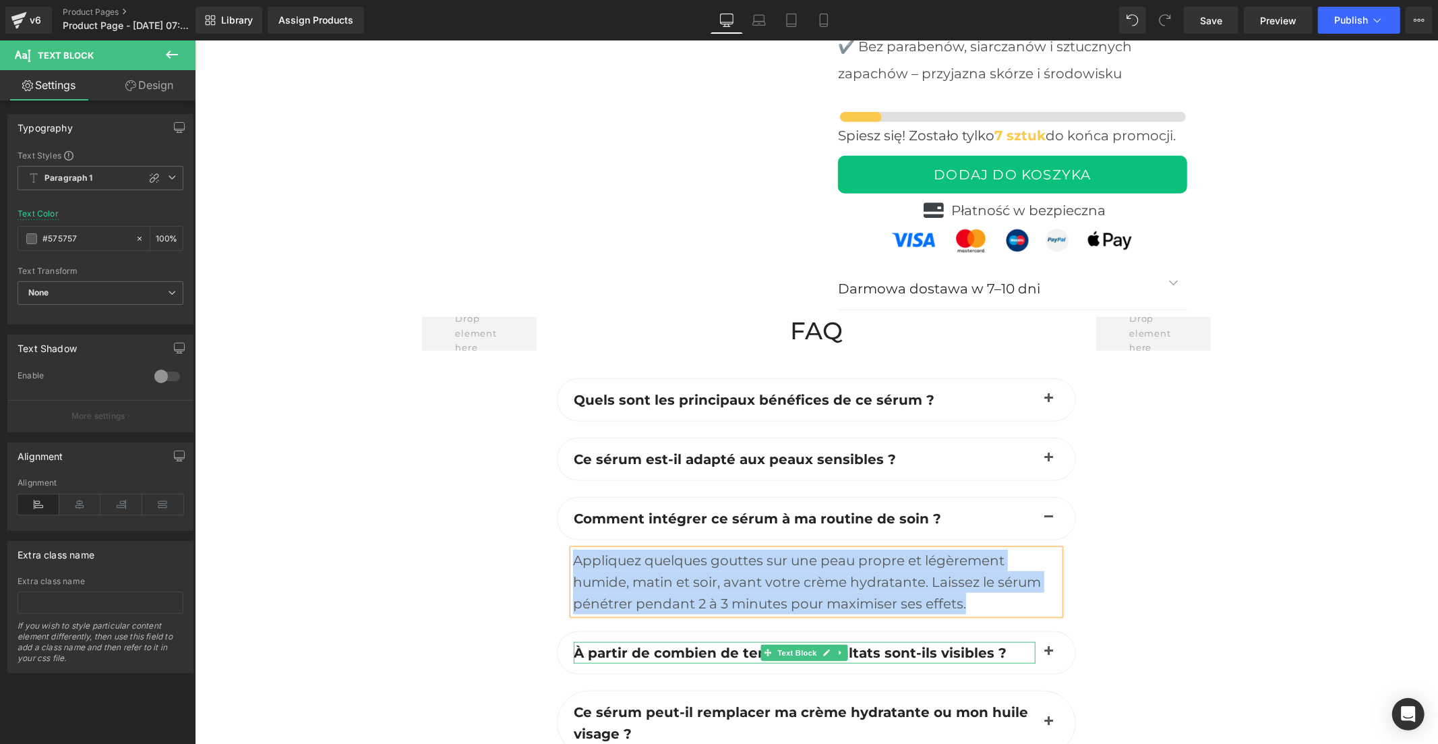
click at [874, 644] on b "À partir de combien de temps les résultats sont-ils visibles ?" at bounding box center [789, 652] width 433 height 16
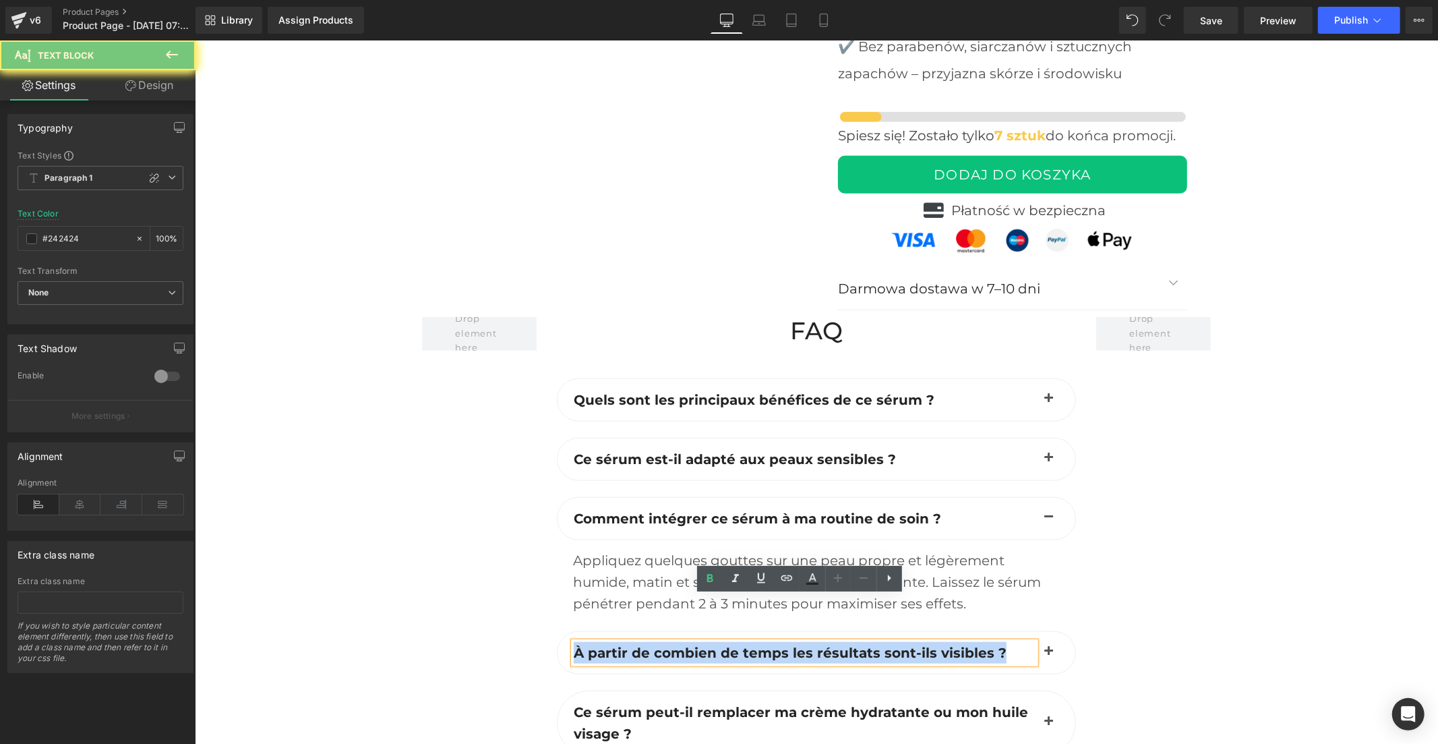
click at [874, 644] on b "À partir de combien de temps les résultats sont-ils visibles ?" at bounding box center [789, 652] width 433 height 16
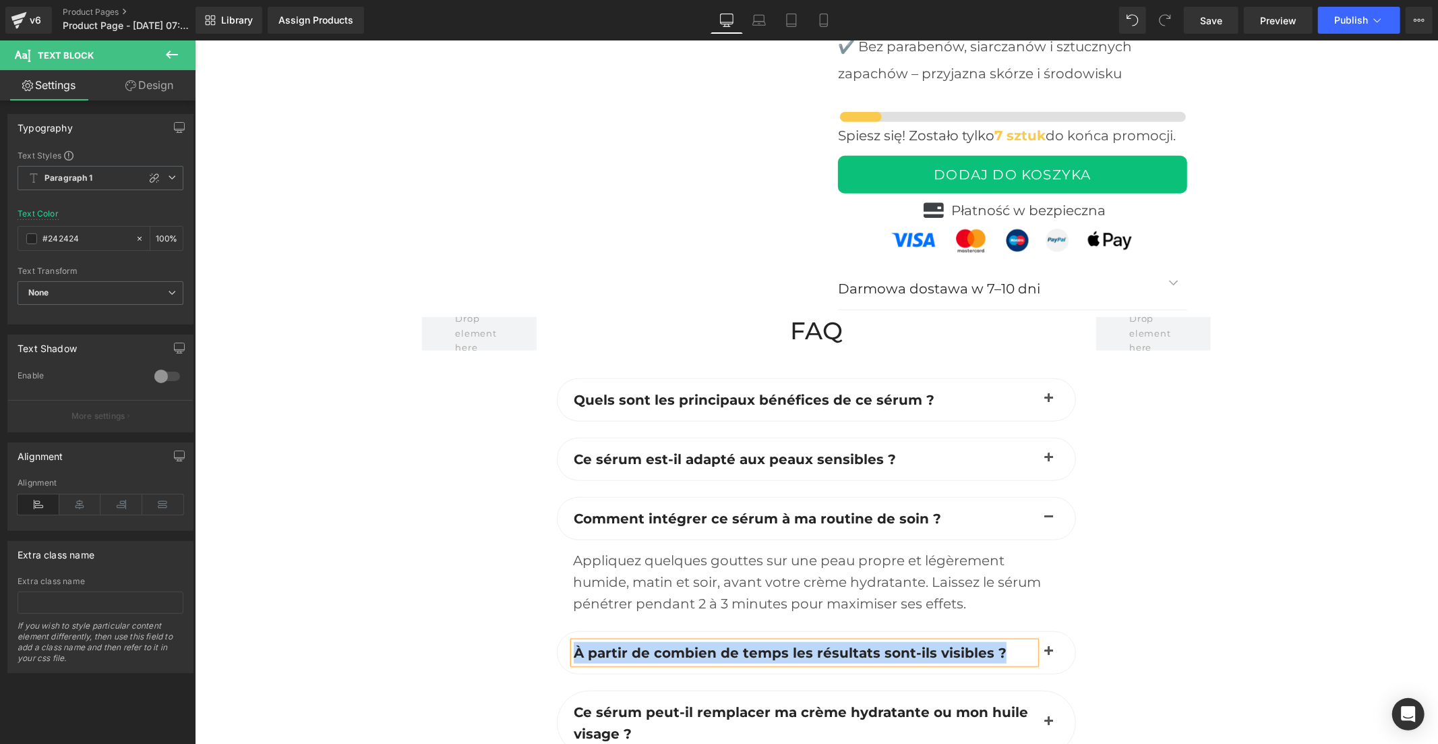
click at [1044, 631] on button "button" at bounding box center [1048, 652] width 27 height 42
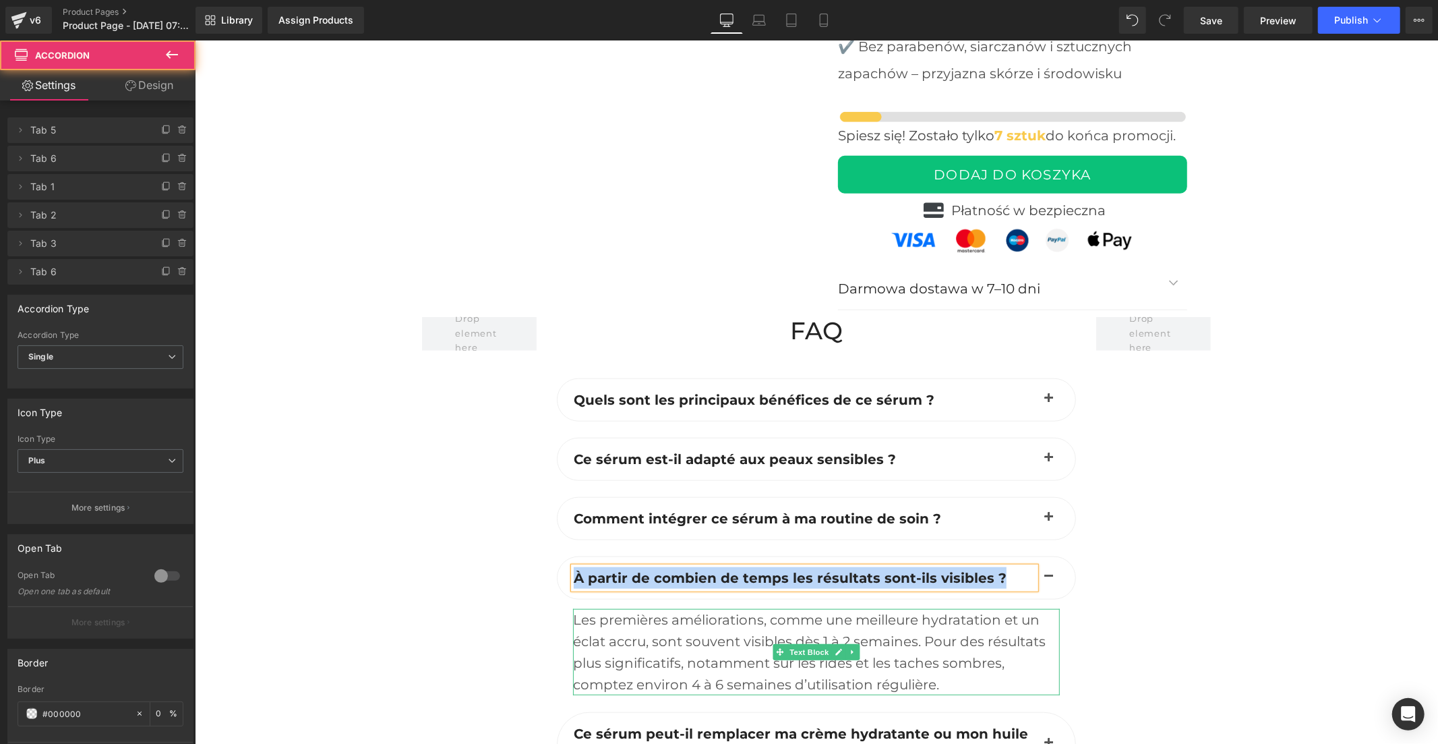
click at [698, 610] on div "Les premières améliorations, comme une meilleure hydratation et un éclat accru,…" at bounding box center [815, 651] width 487 height 86
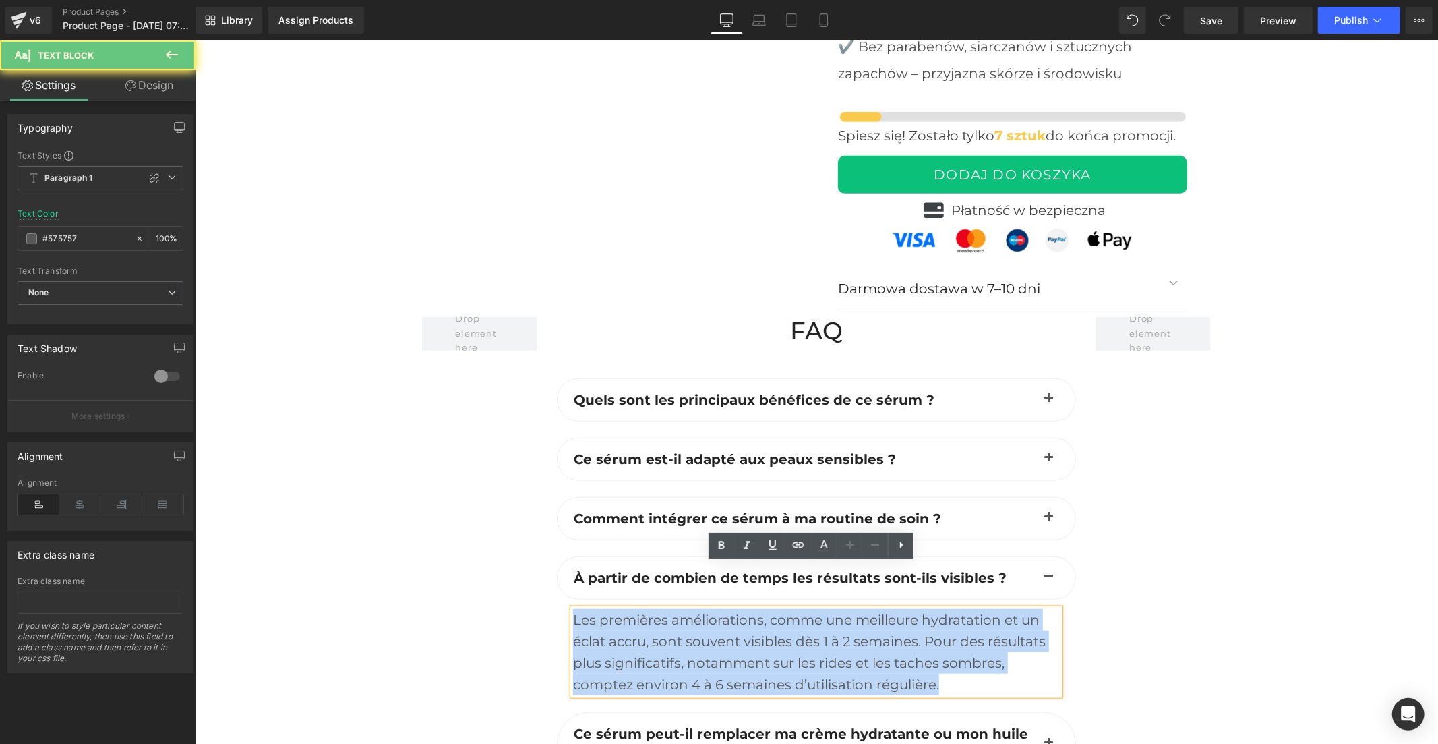
click at [698, 610] on div "Les premières améliorations, comme une meilleure hydratation et un éclat accru,…" at bounding box center [815, 651] width 487 height 86
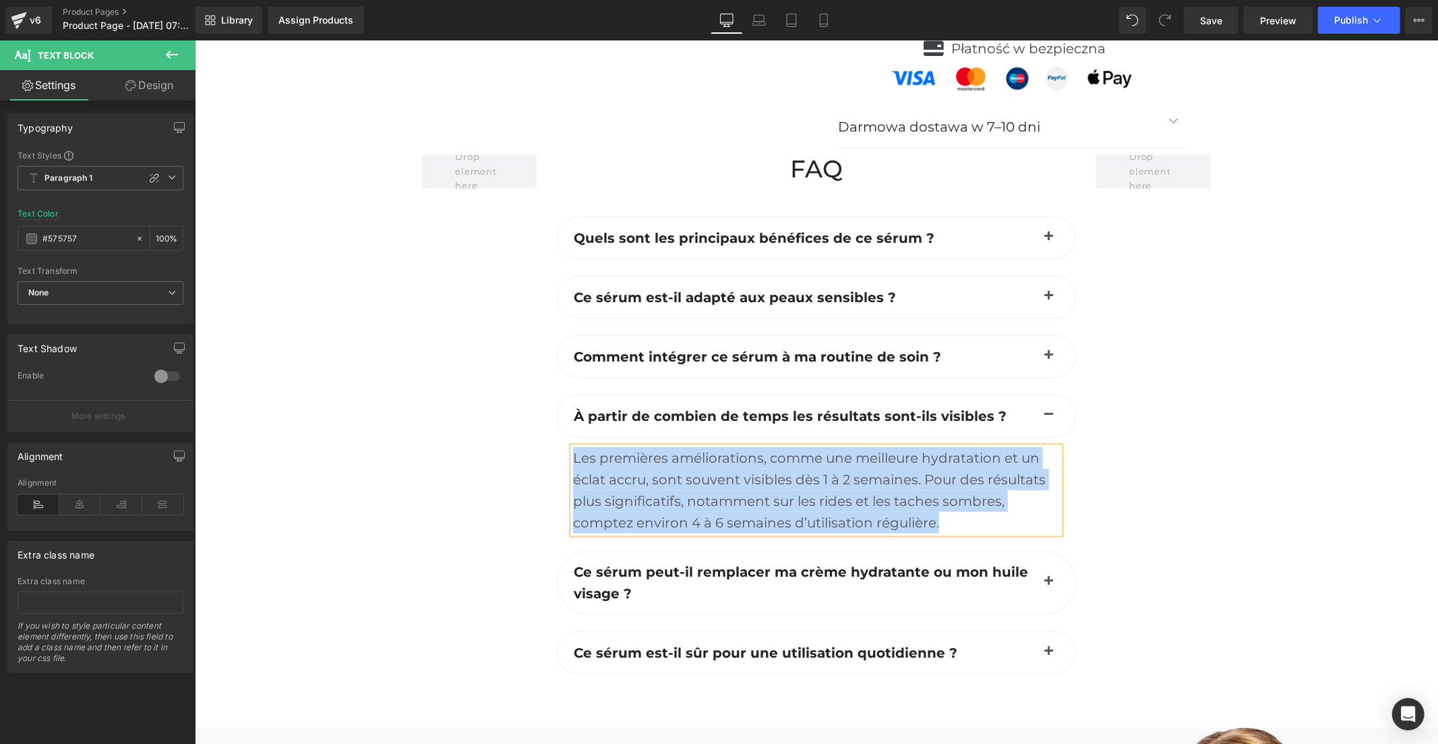
scroll to position [5544, 0]
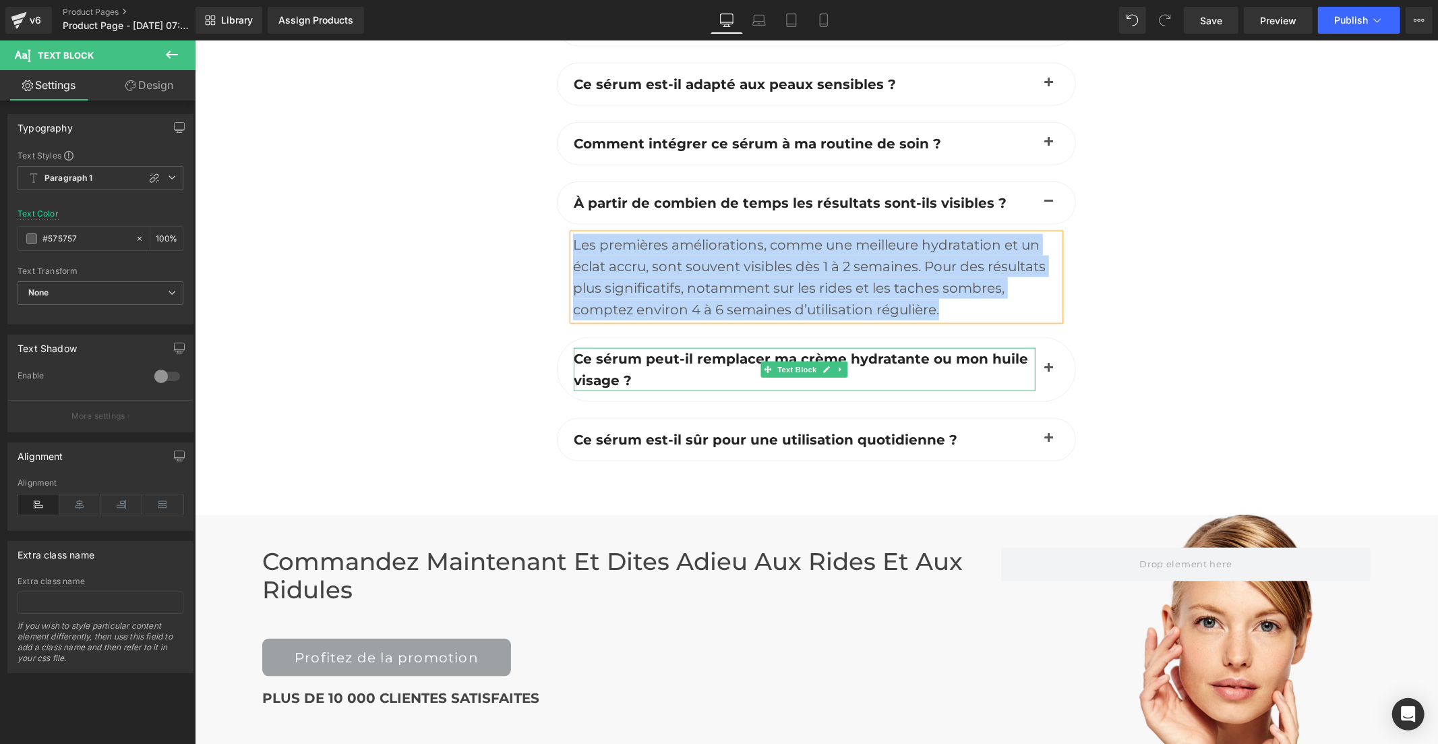
click at [657, 347] on p "Ce sérum peut-il remplacer ma crème hydratante ou mon huile visage ?" at bounding box center [804, 368] width 462 height 43
click at [656, 347] on p "Ce sérum peut-il remplacer ma crème hydratante ou mon huile visage ?" at bounding box center [804, 368] width 462 height 43
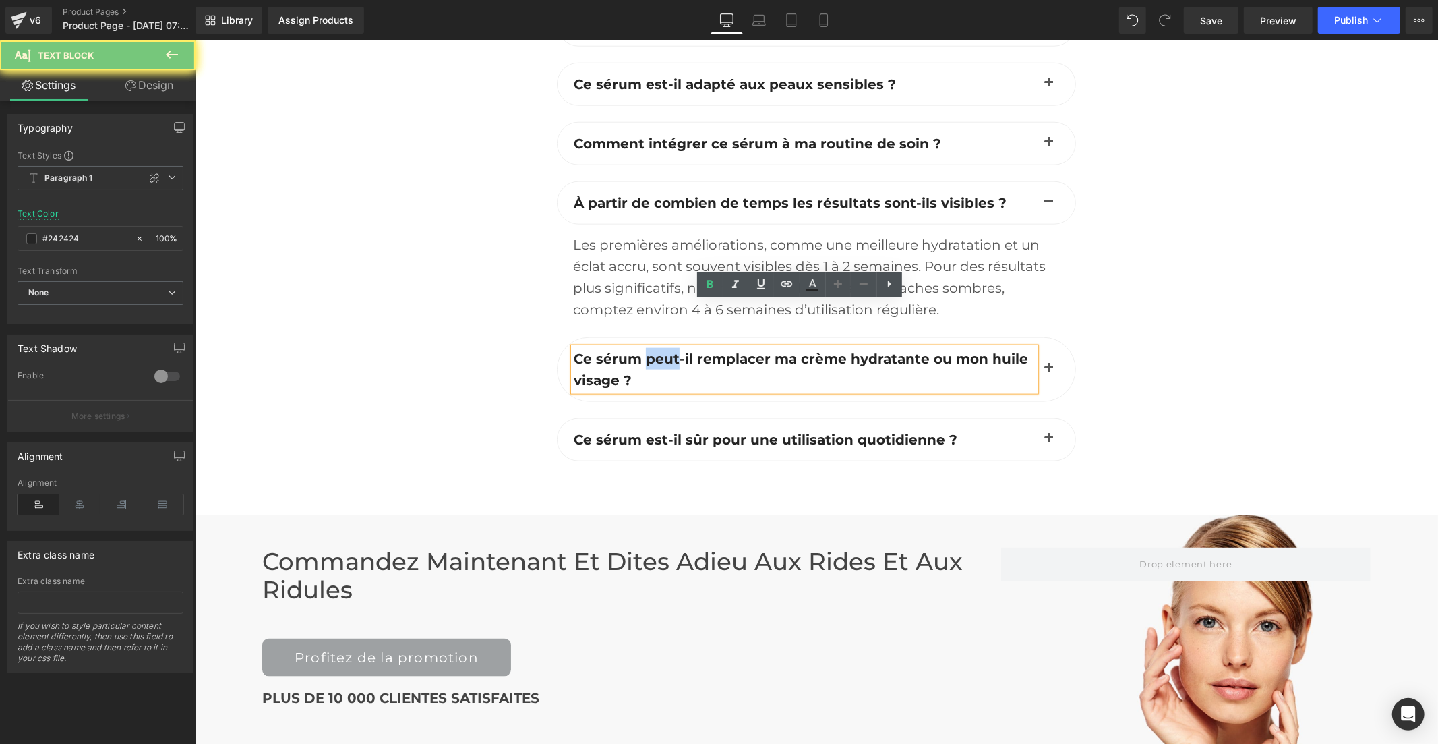
click at [654, 347] on p "Ce sérum peut-il remplacer ma crème hydratante ou mon huile visage ?" at bounding box center [804, 368] width 462 height 43
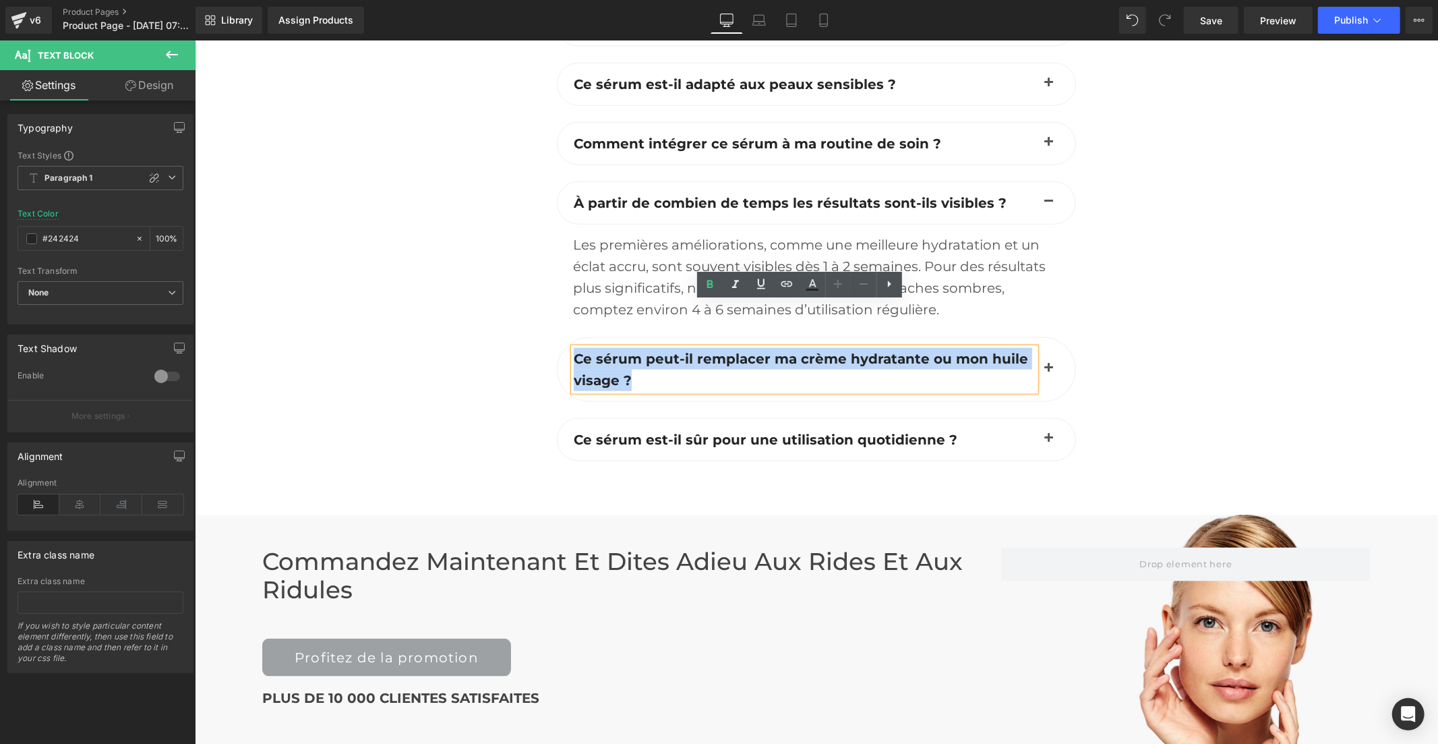
drag, startPoint x: 624, startPoint y: 333, endPoint x: 572, endPoint y: 317, distance: 55.0
click at [573, 350] on b "Ce sérum peut-il remplacer ma crème hydratante ou mon huile visage ?" at bounding box center [800, 369] width 454 height 38
copy b "Ce sérum peut-il remplacer ma crème hydratante ou mon huile visage ?"
click at [1048, 372] on span "button" at bounding box center [1048, 372] width 0 height 0
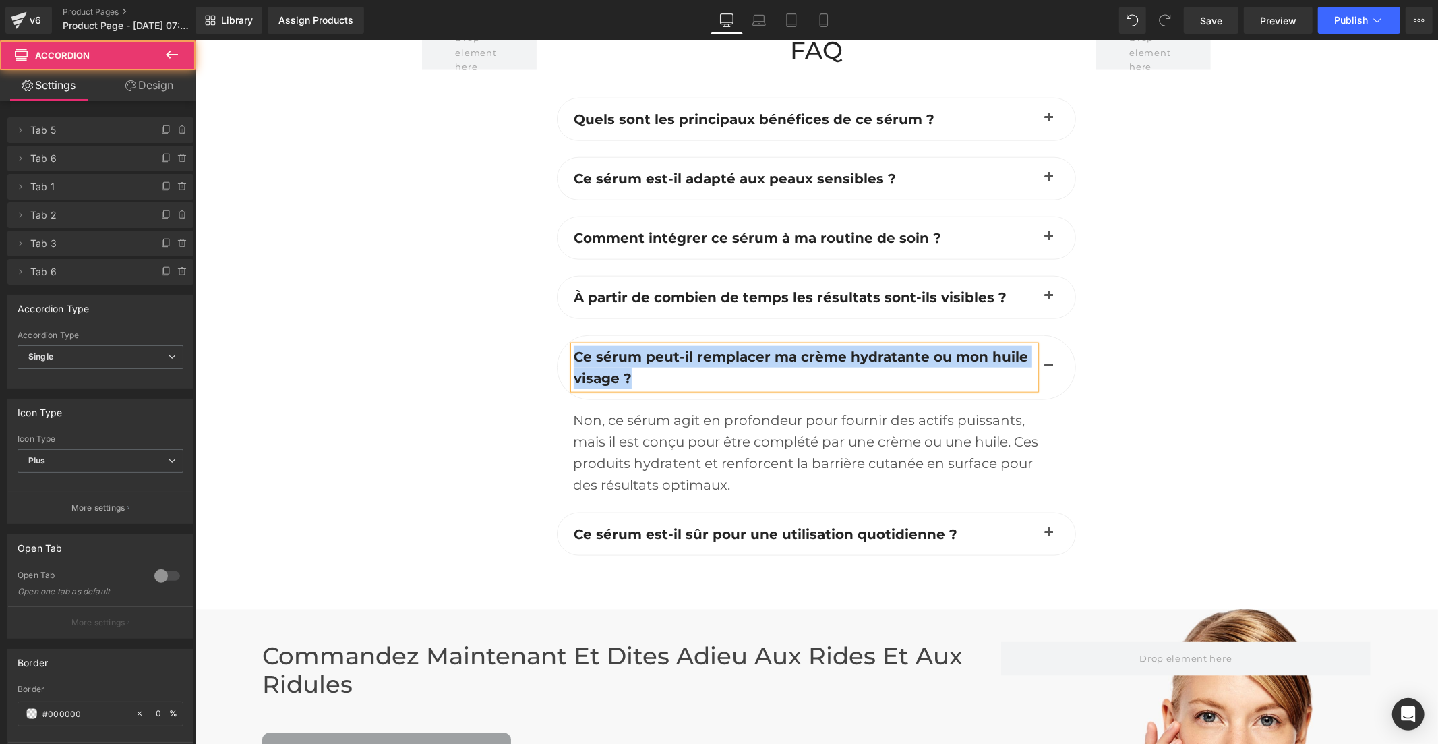
scroll to position [5447, 0]
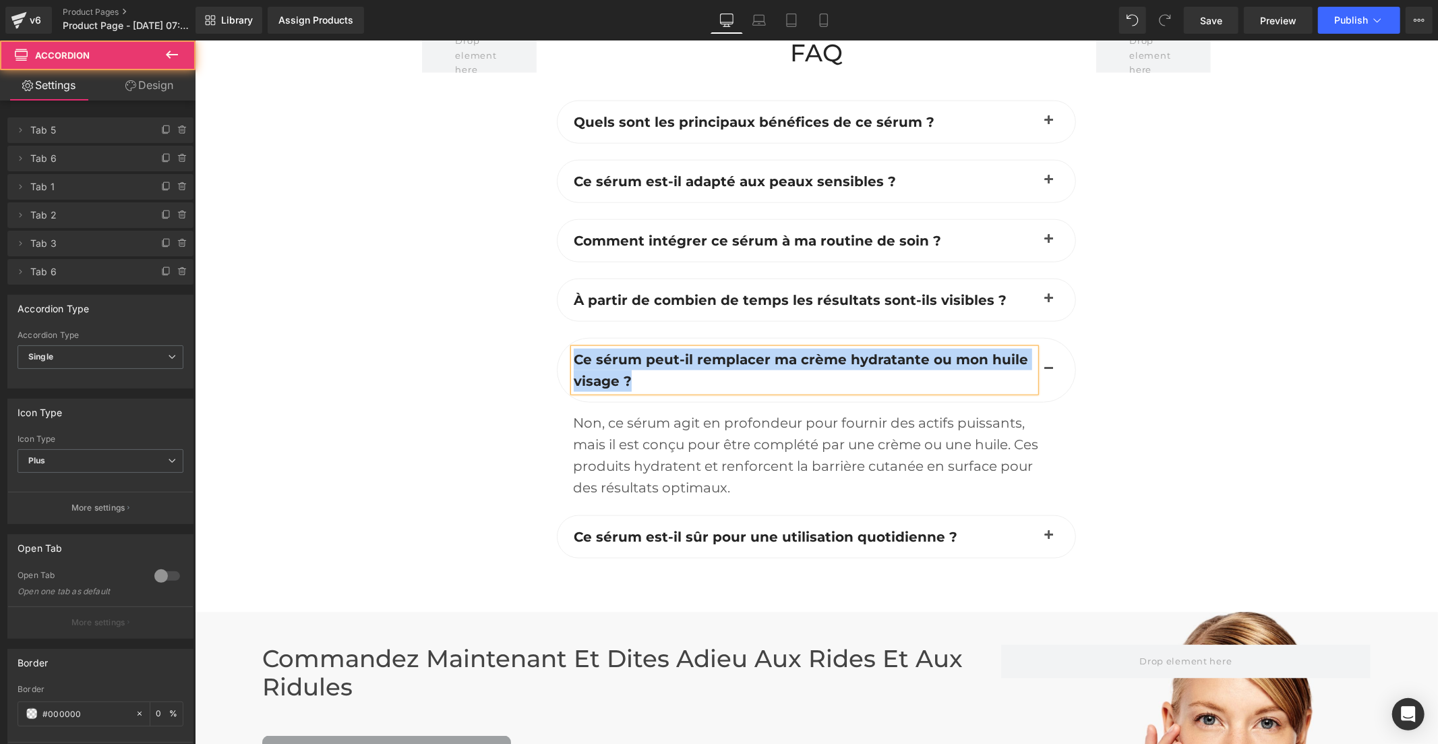
click at [740, 420] on div "Non, ce sérum agit en profondeur pour fournir des actifs puissants, mais il est…" at bounding box center [815, 454] width 487 height 86
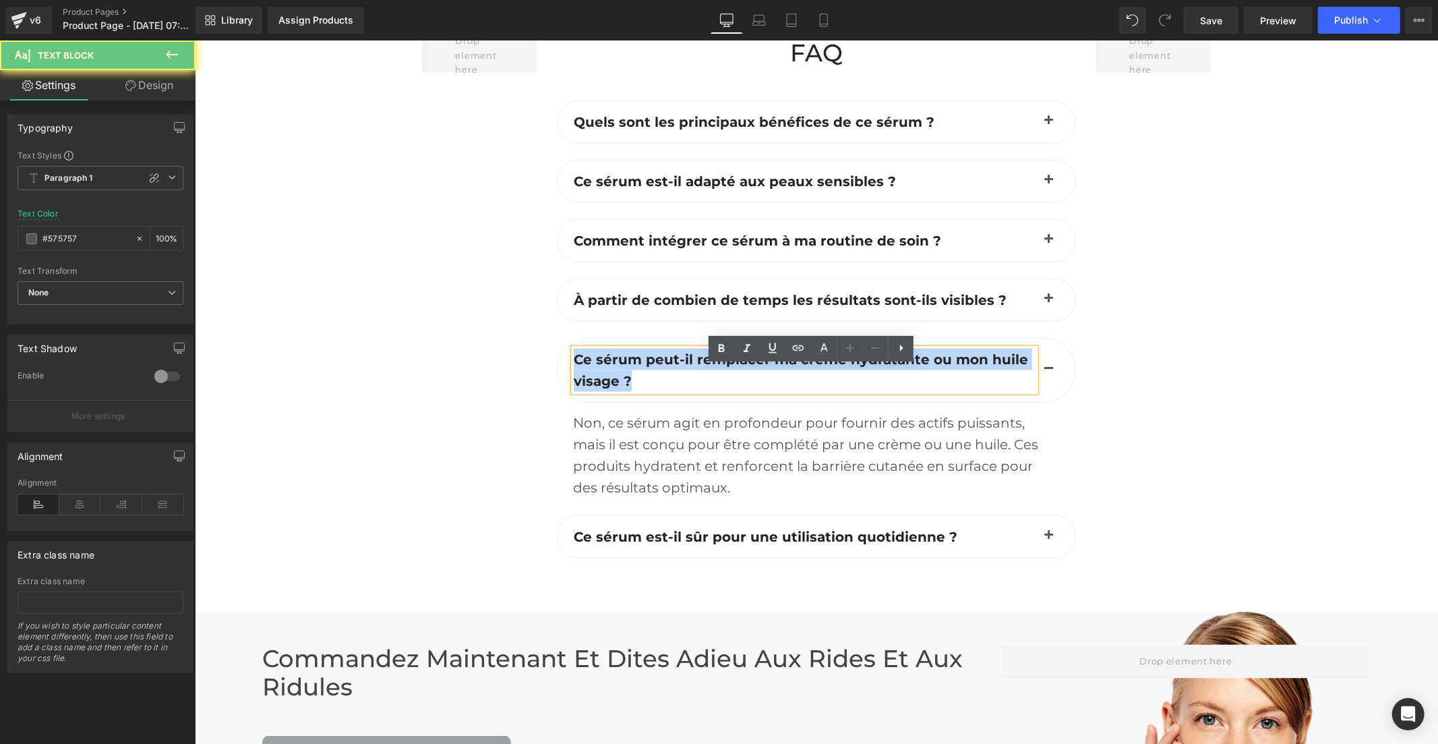
click at [740, 420] on div "Non, ce sérum agit en profondeur pour fournir des actifs puissants, mais il est…" at bounding box center [815, 454] width 487 height 86
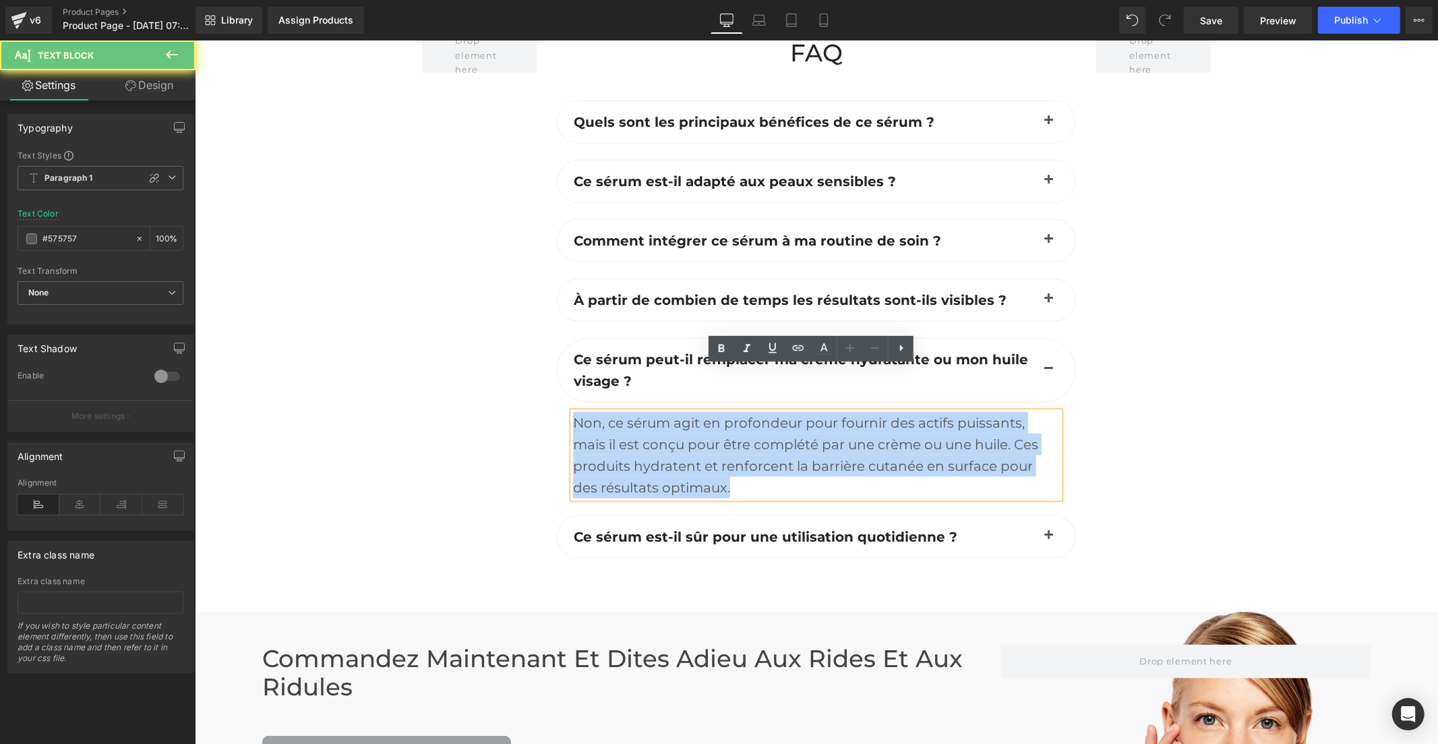
click at [740, 420] on div "Non, ce sérum agit en profondeur pour fournir des actifs puissants, mais il est…" at bounding box center [815, 454] width 487 height 86
copy div "Non, ce sérum agit en profondeur pour fournir des actifs puissants, mais il est…"
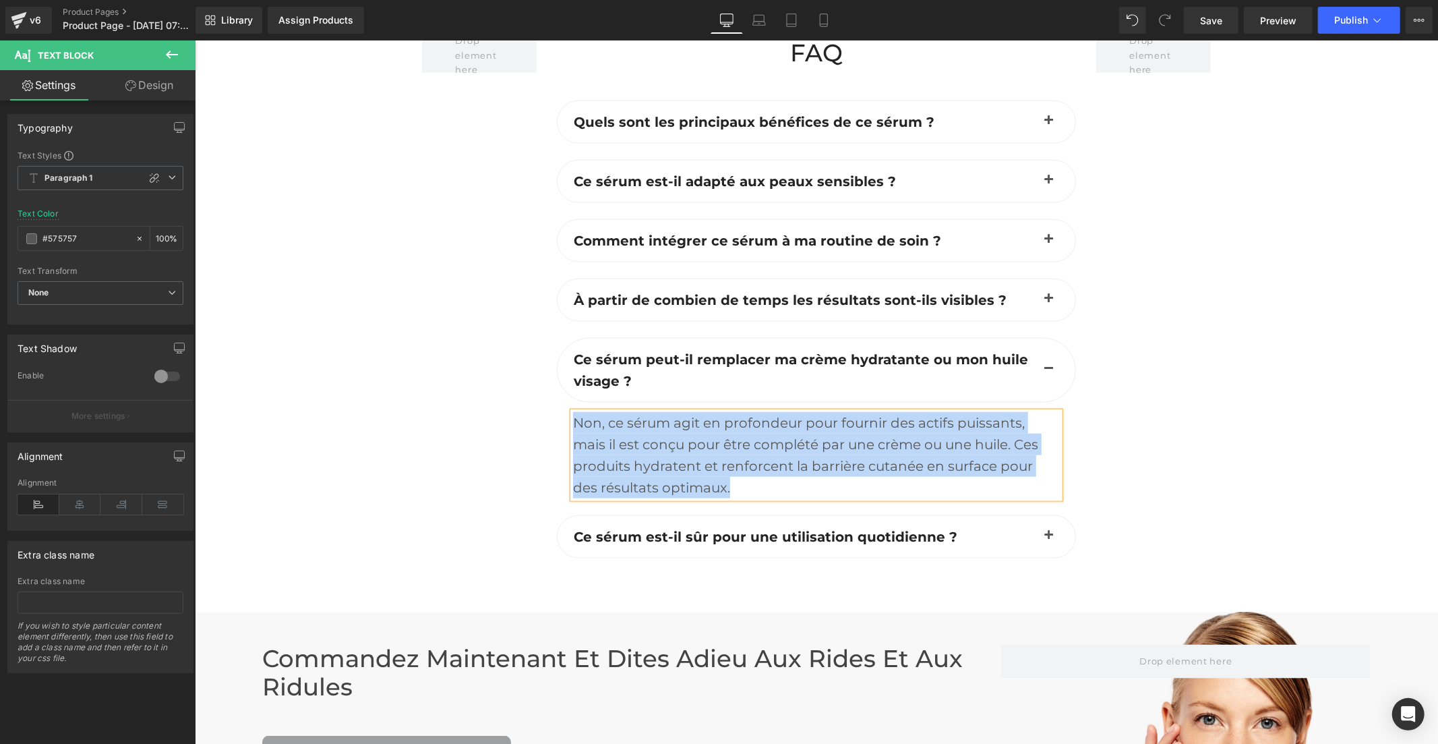
click at [663, 528] on b "Ce sérum est-il sûr pour une utilisation quotidienne ?" at bounding box center [765, 536] width 384 height 16
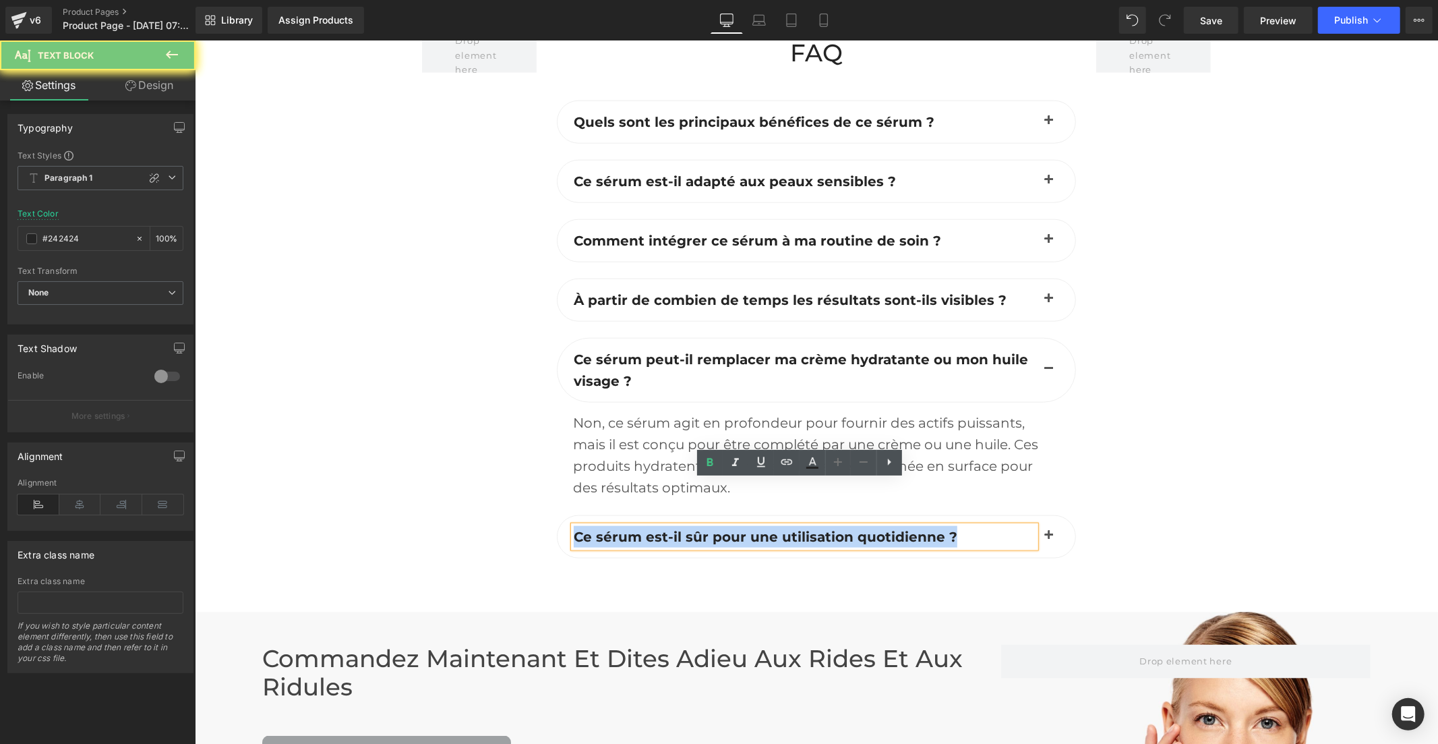
click at [663, 528] on b "Ce sérum est-il sûr pour une utilisation quotidienne ?" at bounding box center [765, 536] width 384 height 16
copy b "Ce sérum est-il sûr pour une utilisation quotidienne ?"
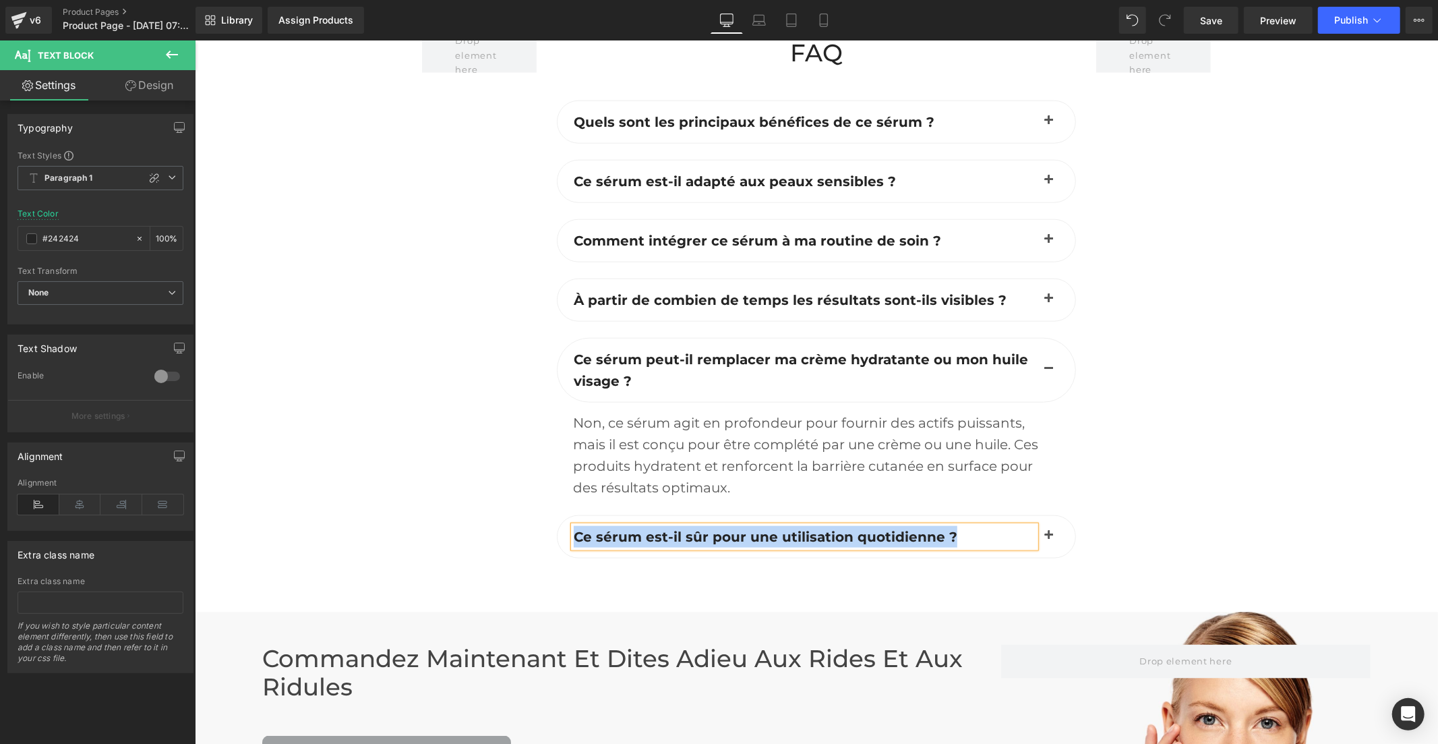
click at [1048, 539] on span "button" at bounding box center [1048, 539] width 0 height 0
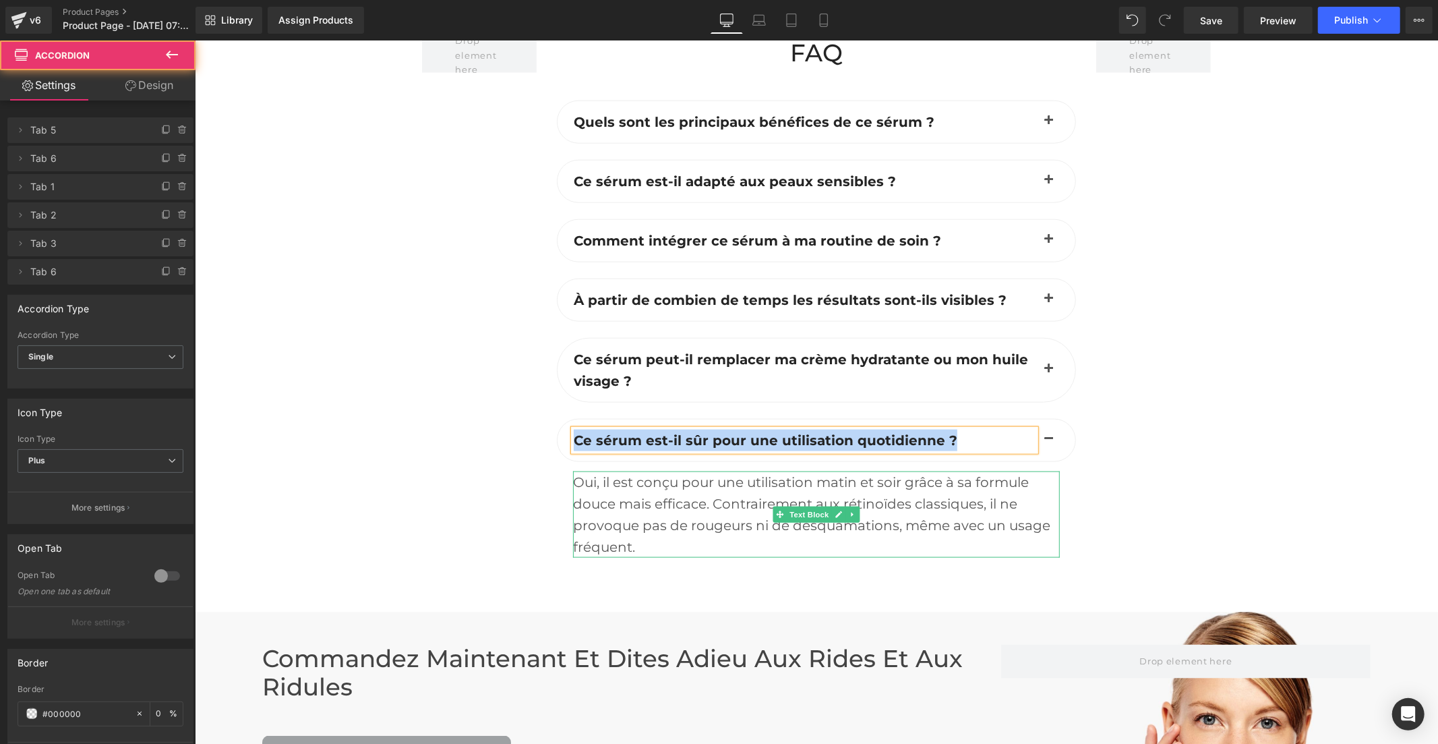
click at [672, 475] on div "Oui, il est conçu pour une utilisation matin et soir grâce à sa formule douce m…" at bounding box center [815, 514] width 487 height 86
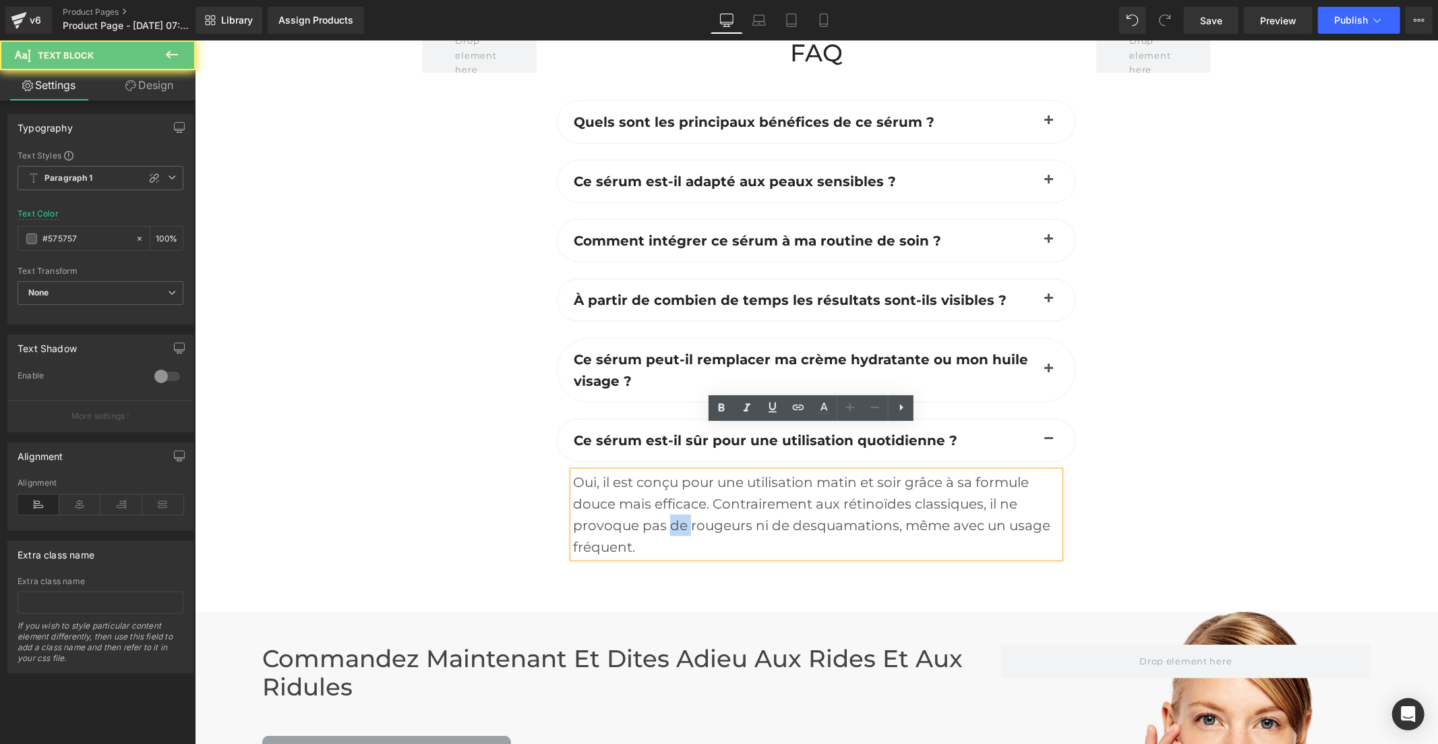
click at [672, 475] on div "Oui, il est conçu pour une utilisation matin et soir grâce à sa formule douce m…" at bounding box center [815, 514] width 487 height 86
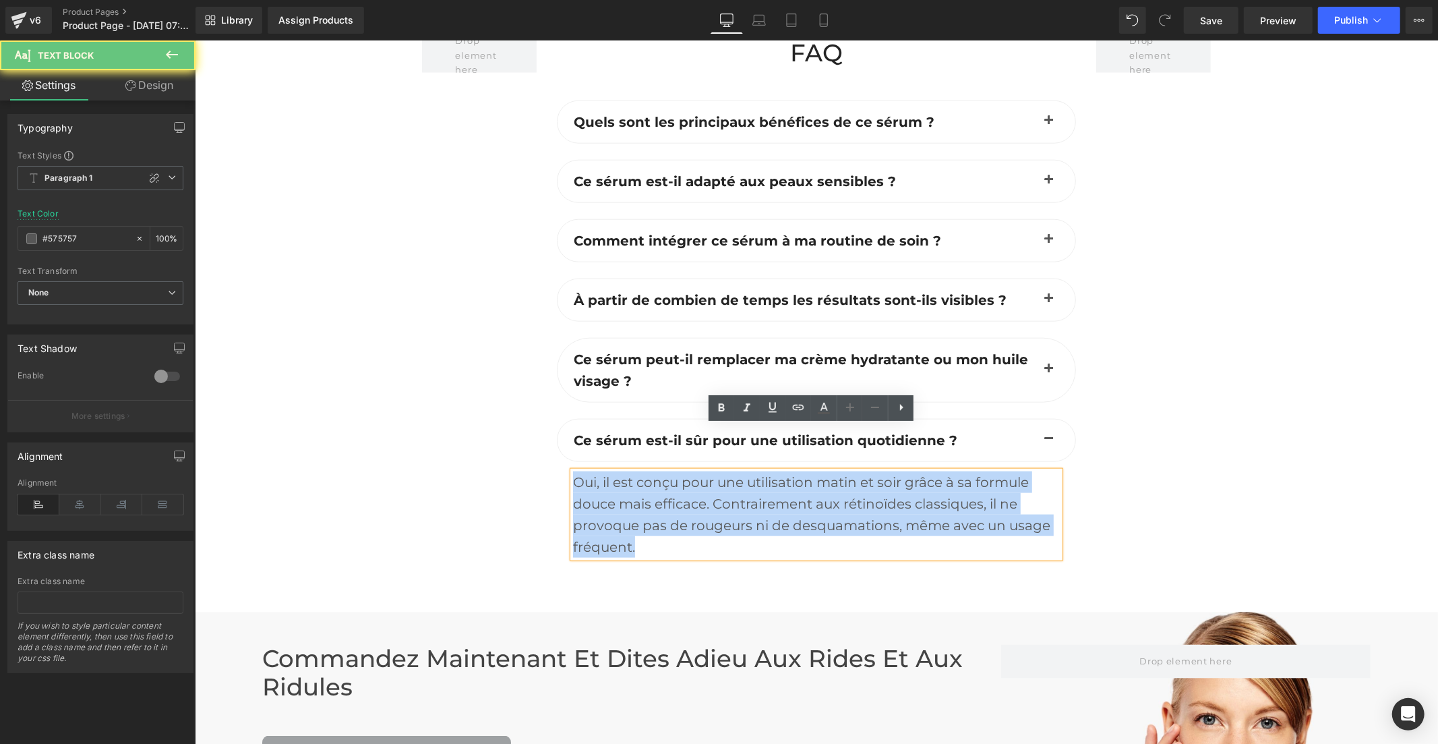
click at [672, 475] on div "Oui, il est conçu pour une utilisation matin et soir grâce à sa formule douce m…" at bounding box center [815, 514] width 487 height 86
copy div "Oui, il est conçu pour une utilisation matin et soir grâce à sa formule douce m…"
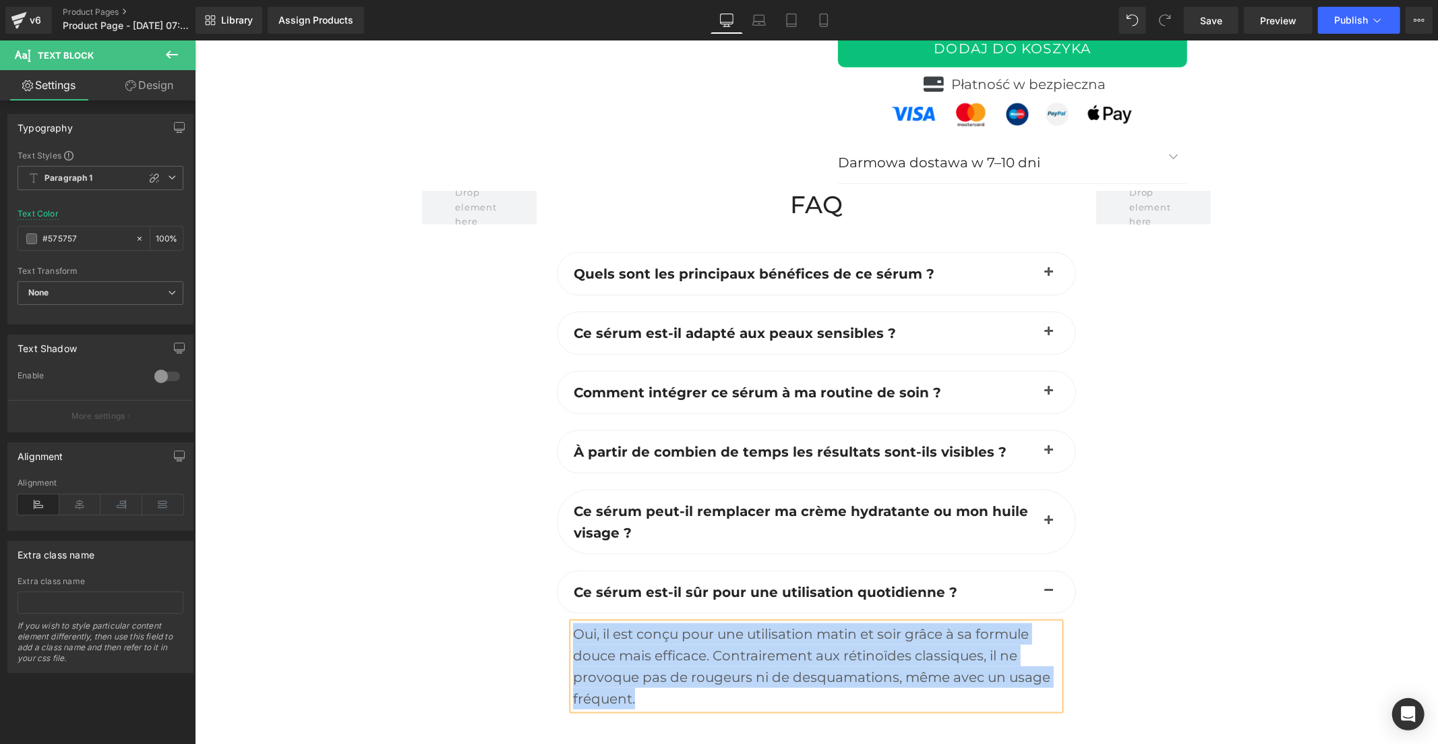
scroll to position [5147, 0]
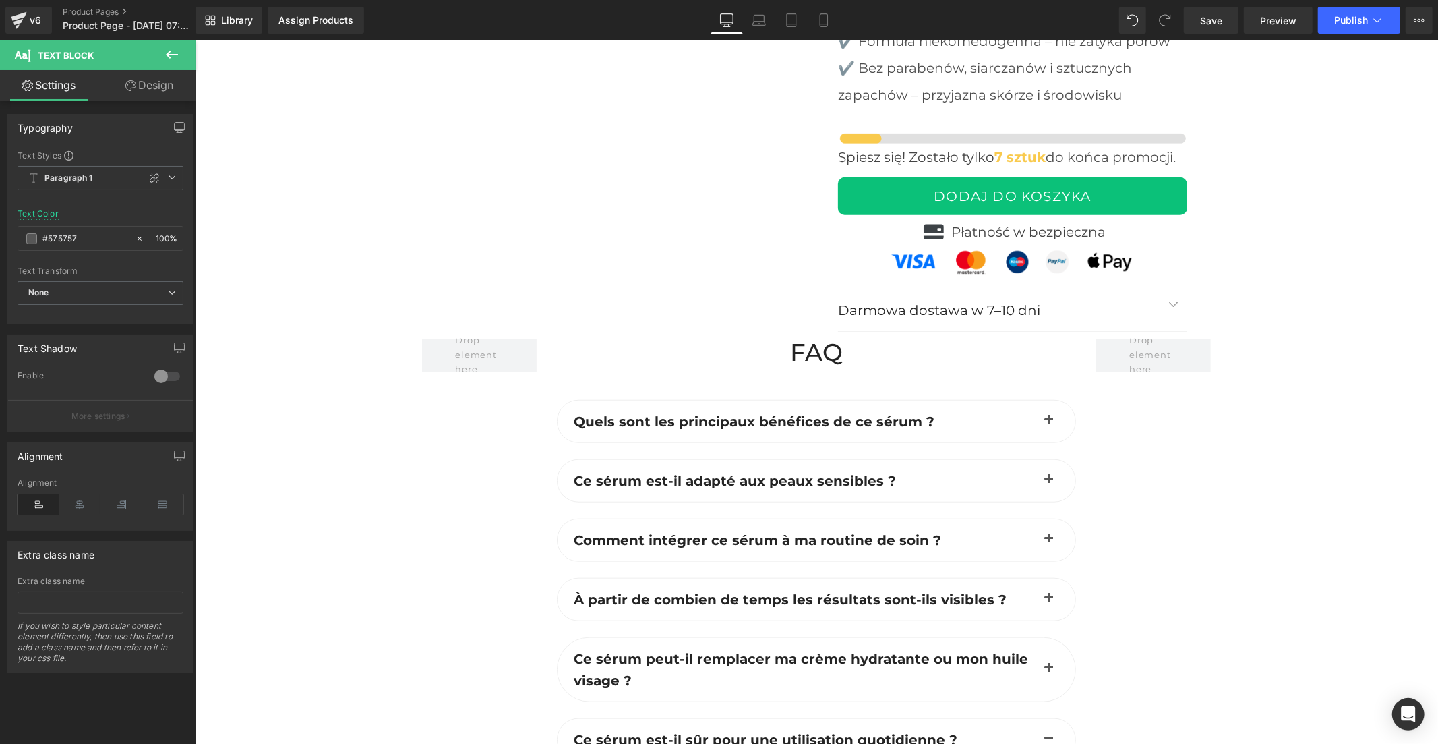
click at [754, 413] on b "Quels sont les principaux bénéfices de ce sérum ?" at bounding box center [753, 421] width 361 height 16
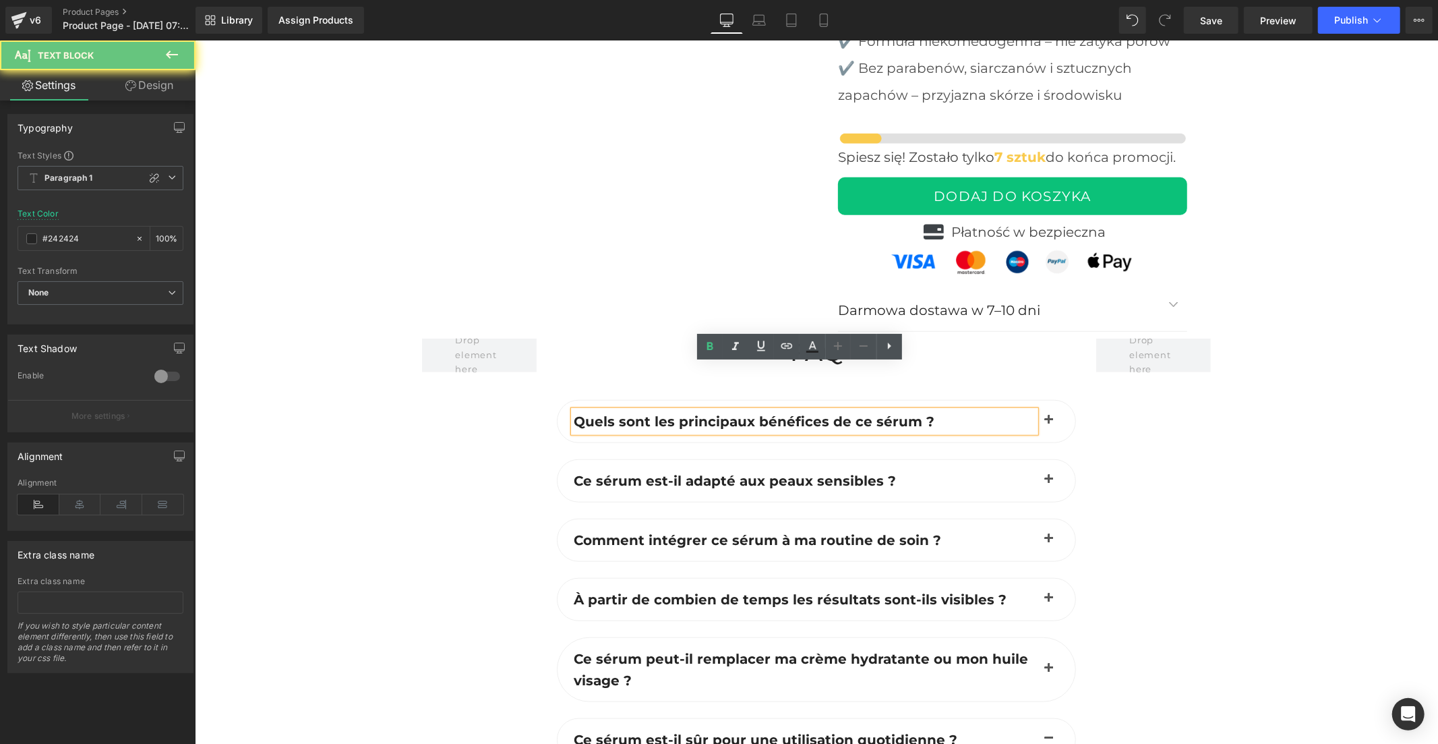
click at [752, 413] on b "Quels sont les principaux bénéfices de ce sérum ?" at bounding box center [753, 421] width 361 height 16
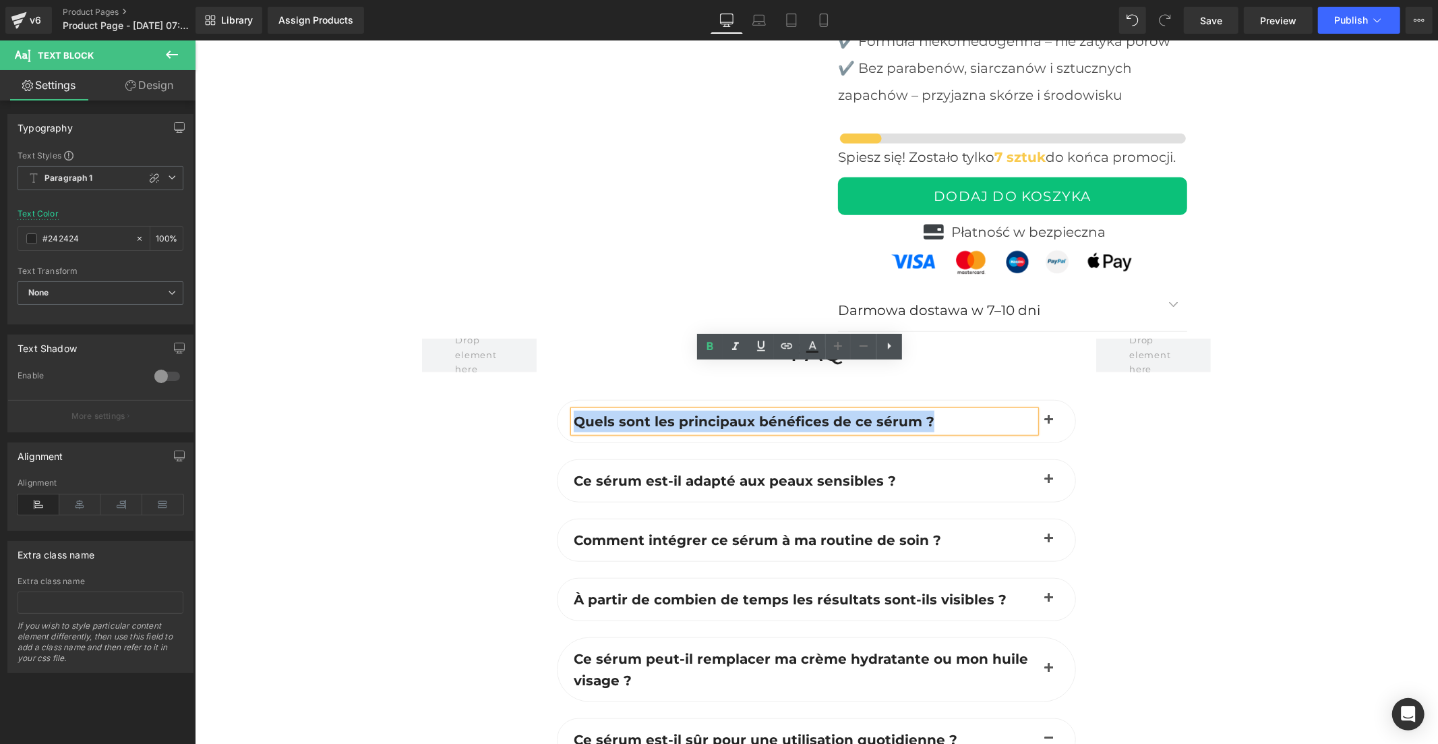
click at [752, 413] on b "Quels sont les principaux bénéfices de ce sérum ?" at bounding box center [753, 421] width 361 height 16
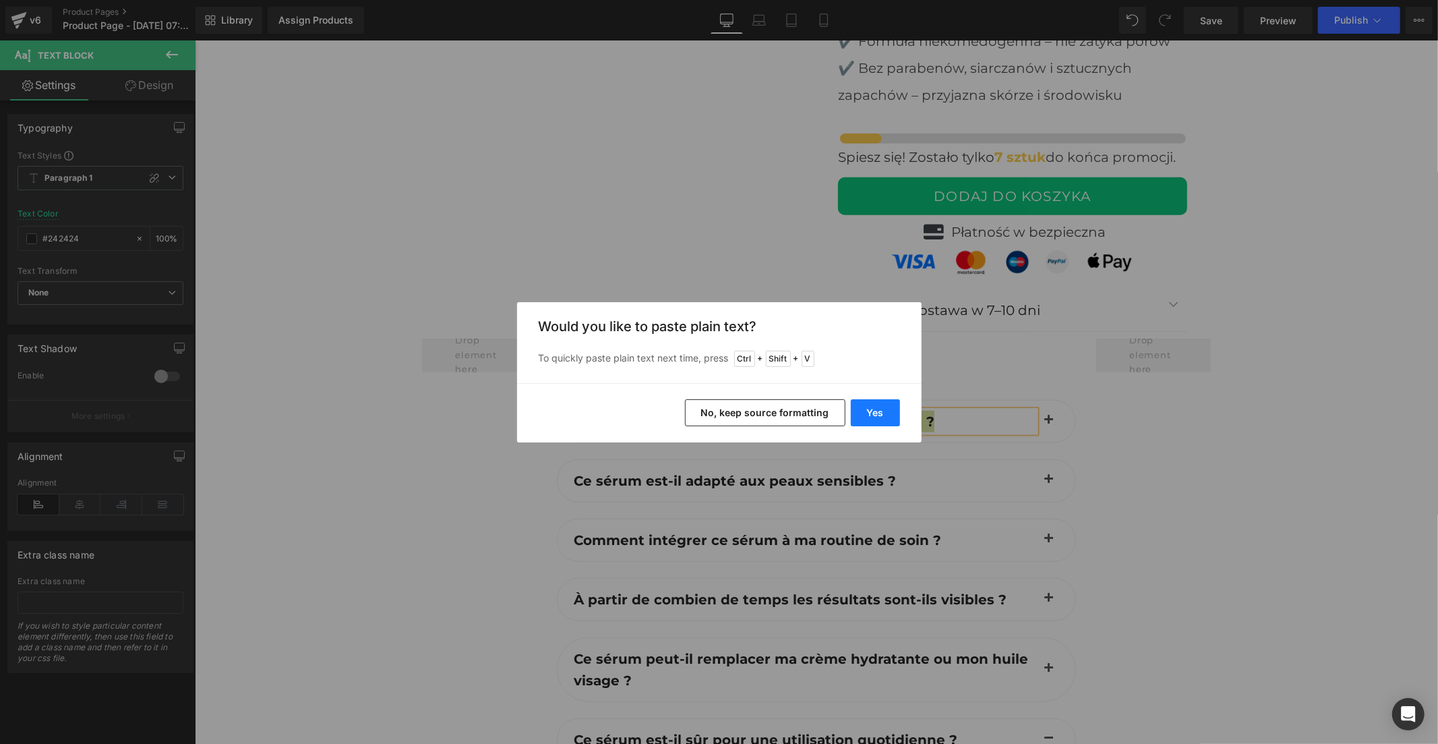
click at [865, 409] on button "Yes" at bounding box center [875, 412] width 49 height 27
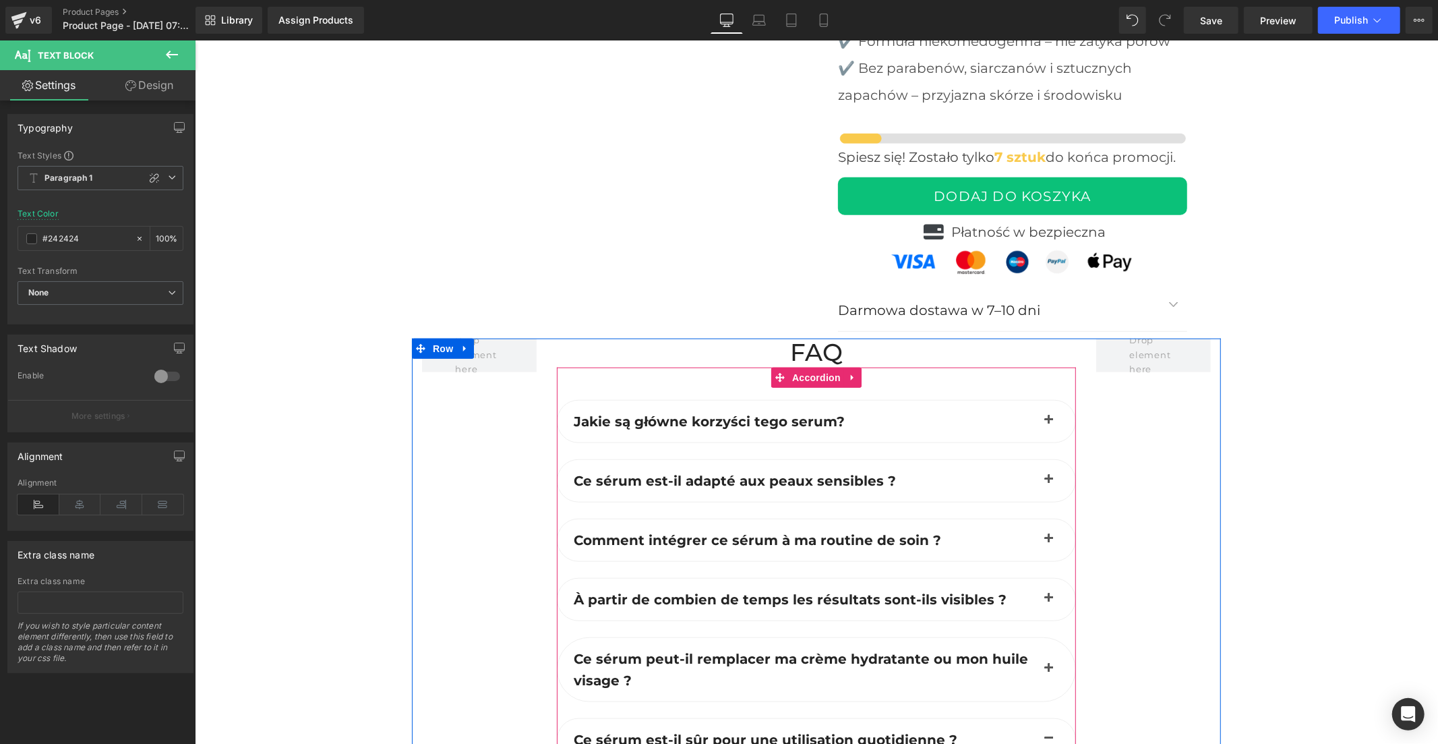
click at [1039, 400] on button "button" at bounding box center [1048, 421] width 27 height 42
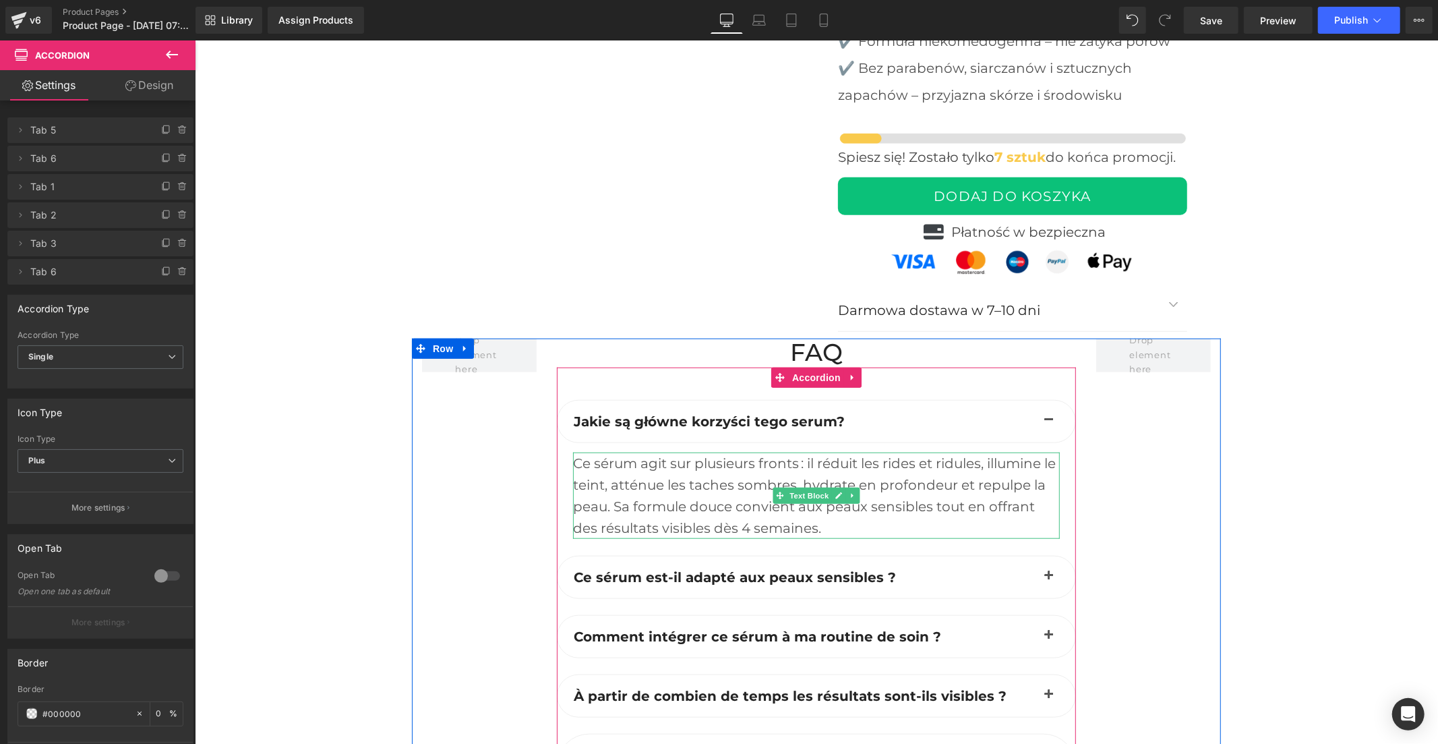
click at [679, 453] on div "Ce sérum agit sur plusieurs fronts : il réduit les rides et ridules, illumine l…" at bounding box center [815, 495] width 487 height 86
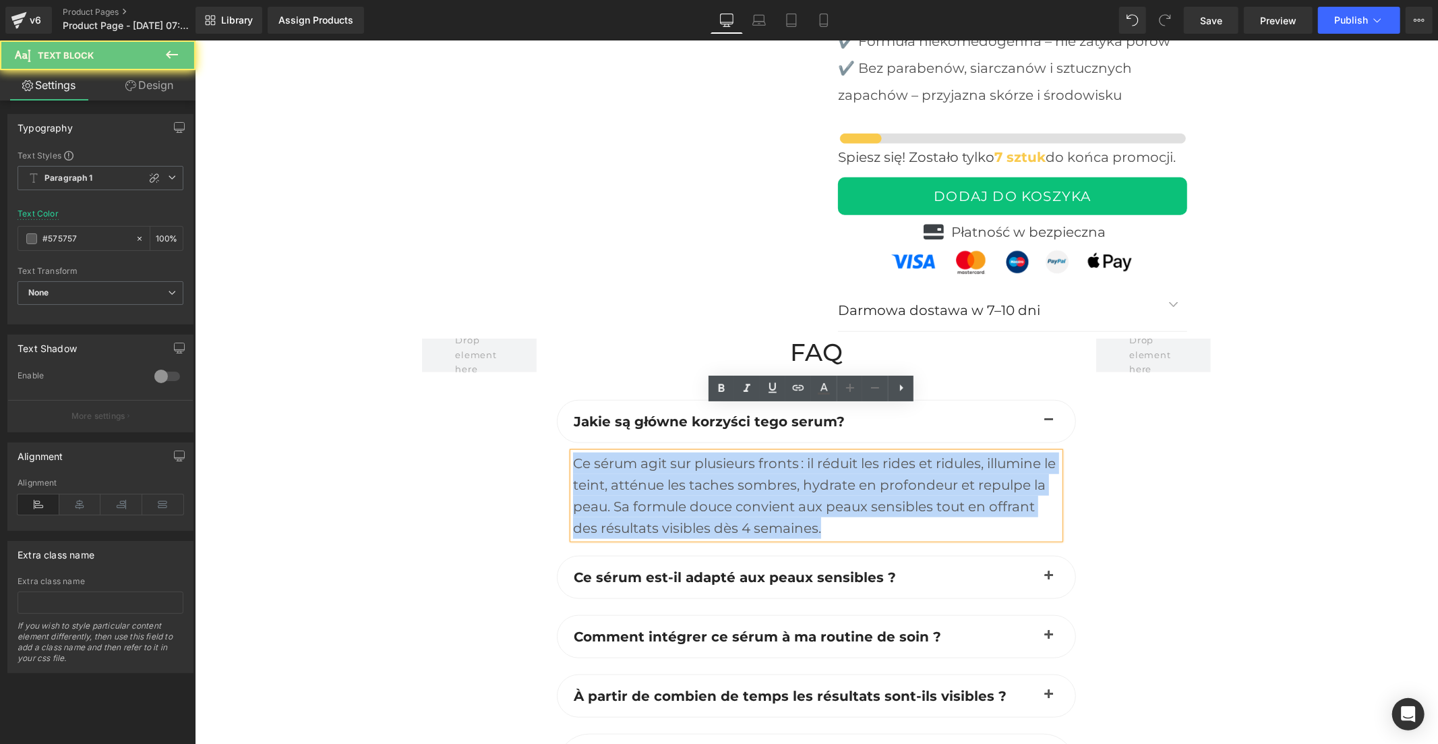
click at [679, 453] on div "Ce sérum agit sur plusieurs fronts : il réduit les rides et ridules, illumine l…" at bounding box center [815, 495] width 487 height 86
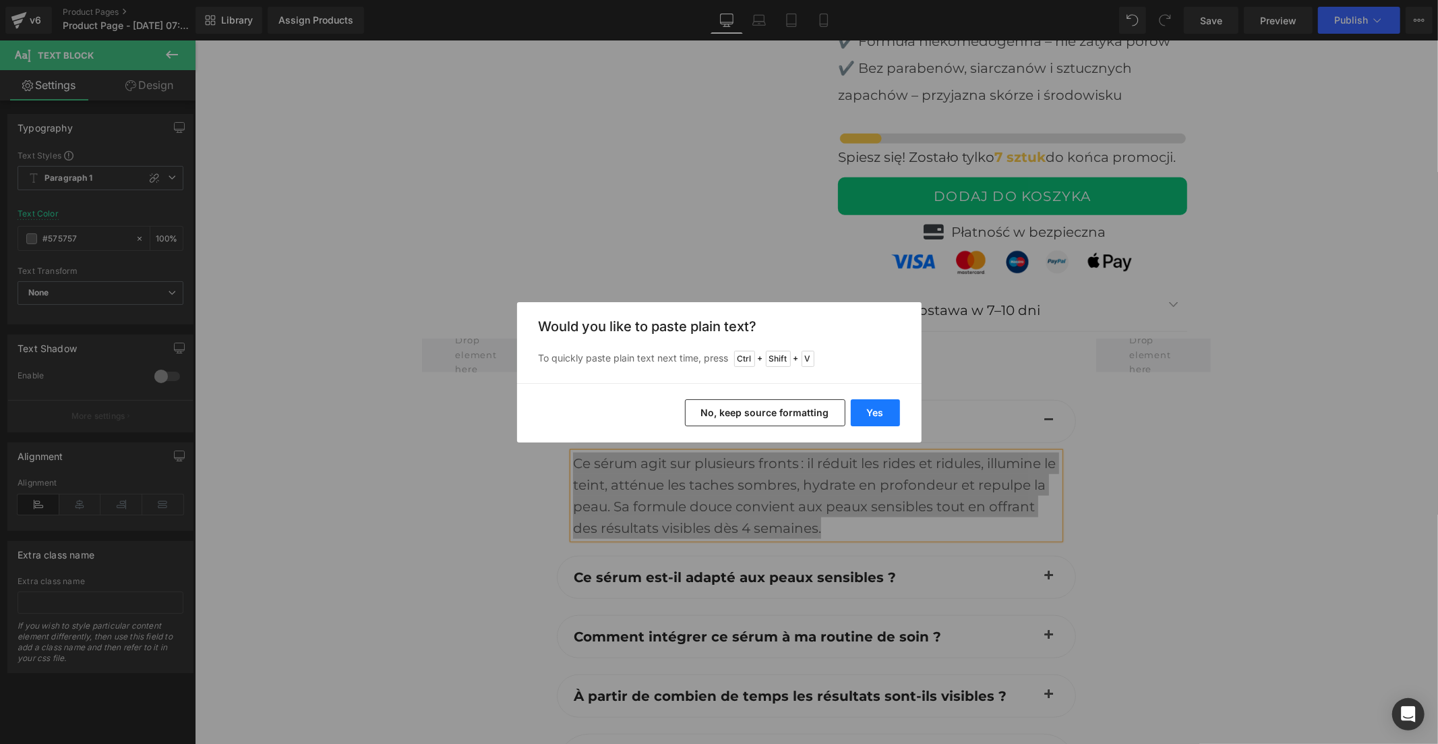
click at [884, 417] on button "Yes" at bounding box center [875, 412] width 49 height 27
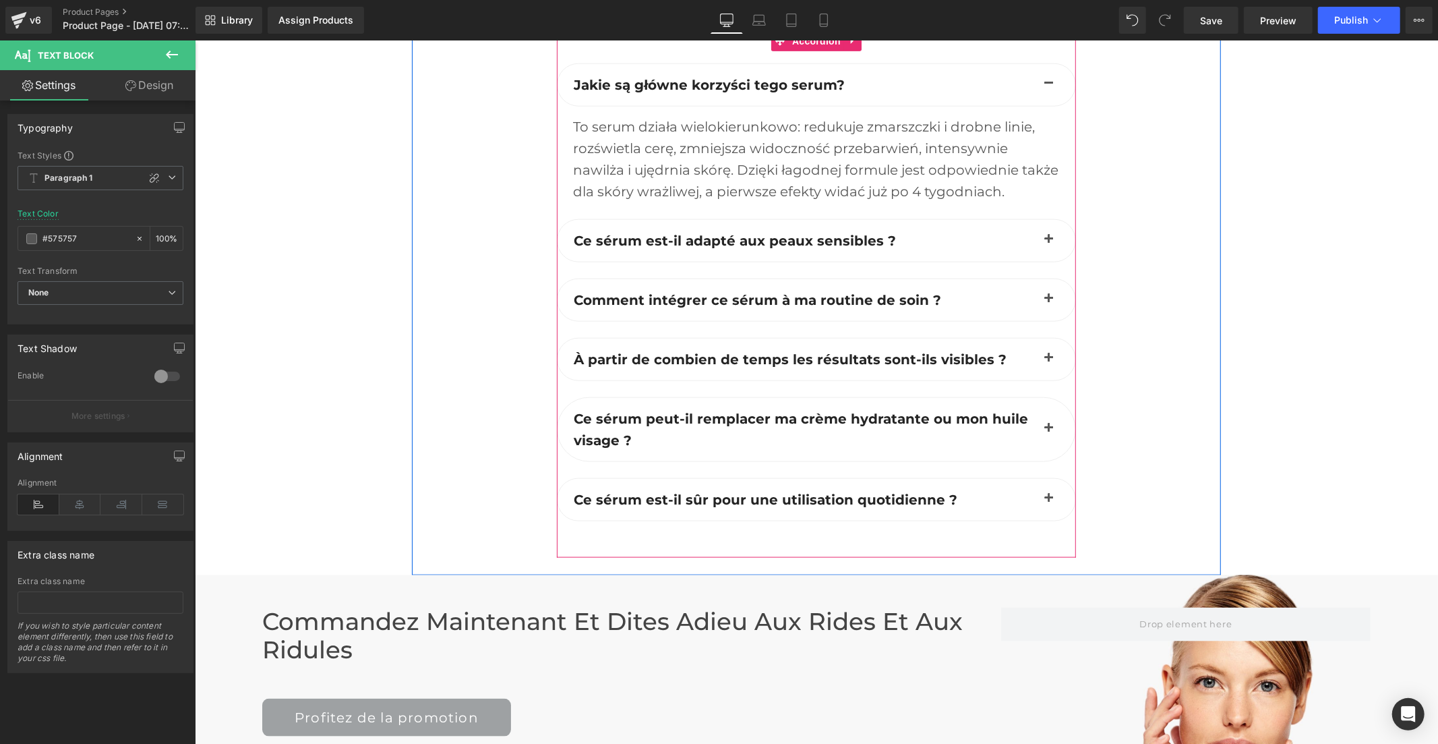
scroll to position [5522, 0]
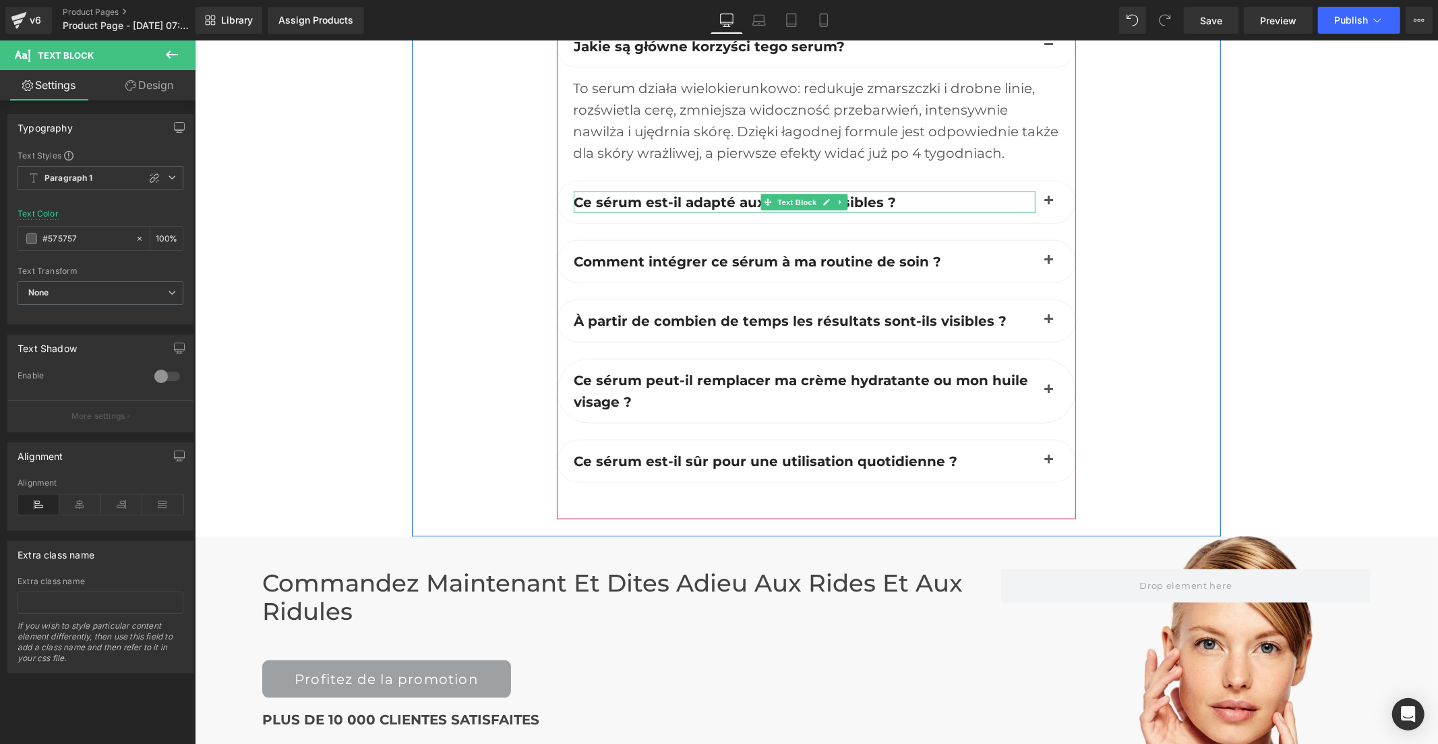
click at [656, 194] on b "Ce sérum est-il adapté aux peaux sensibles ?" at bounding box center [734, 202] width 322 height 16
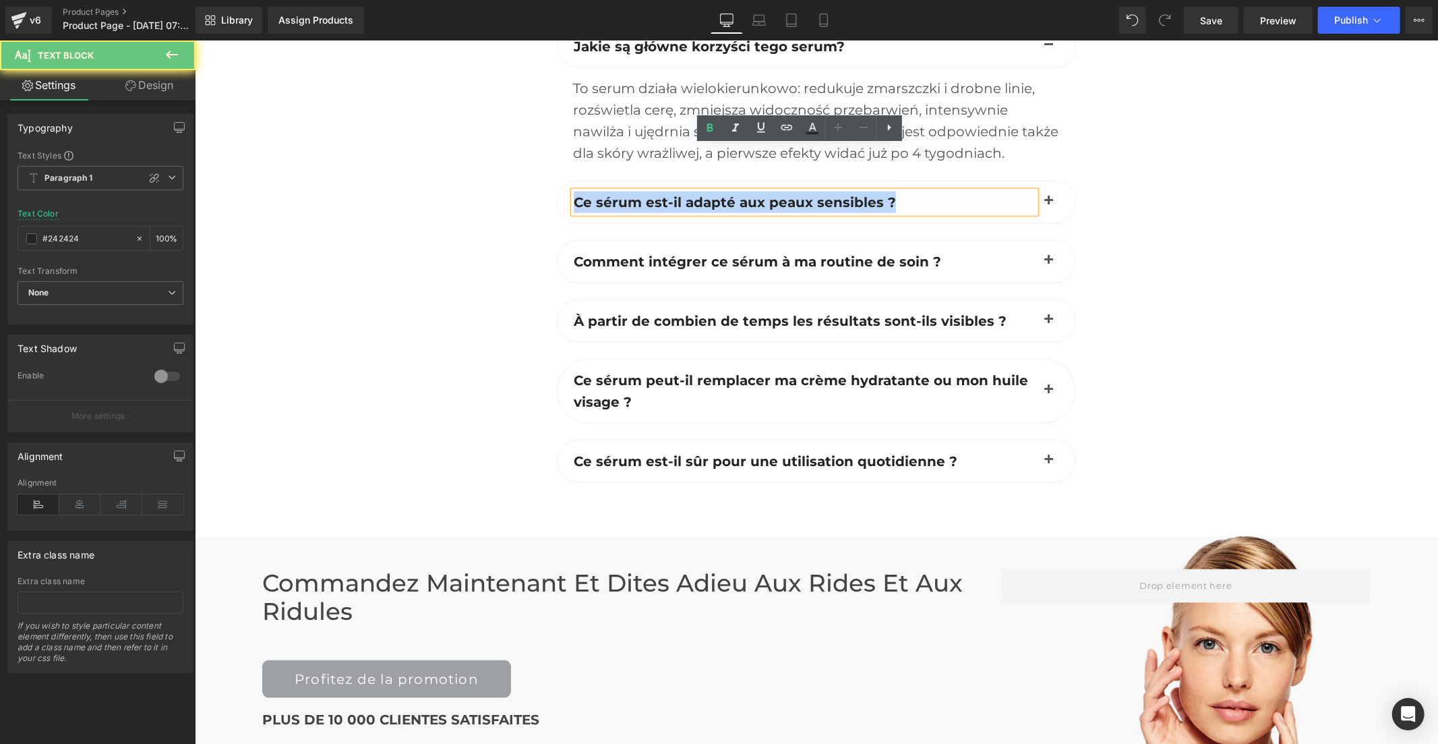
click at [656, 194] on b "Ce sérum est-il adapté aux peaux sensibles ?" at bounding box center [734, 202] width 322 height 16
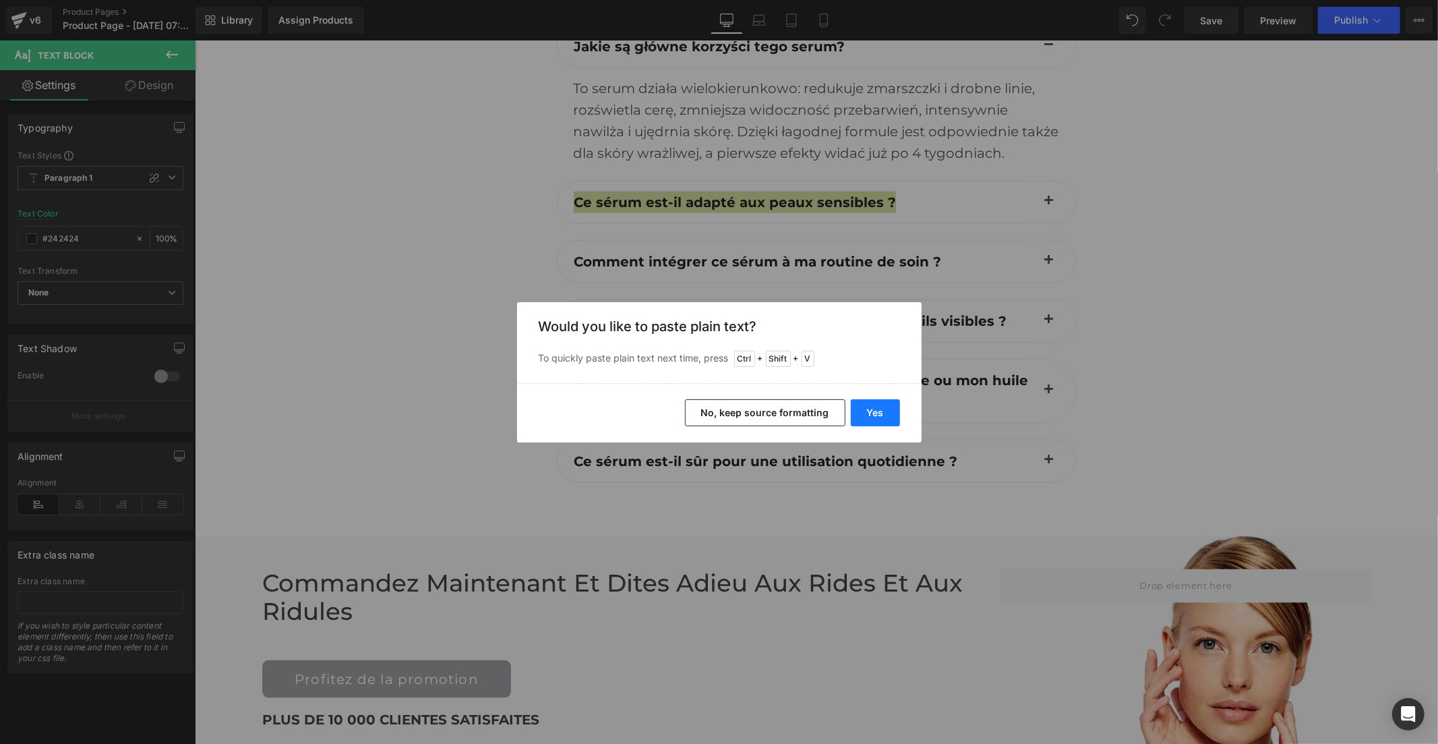
click at [858, 405] on button "Yes" at bounding box center [875, 412] width 49 height 27
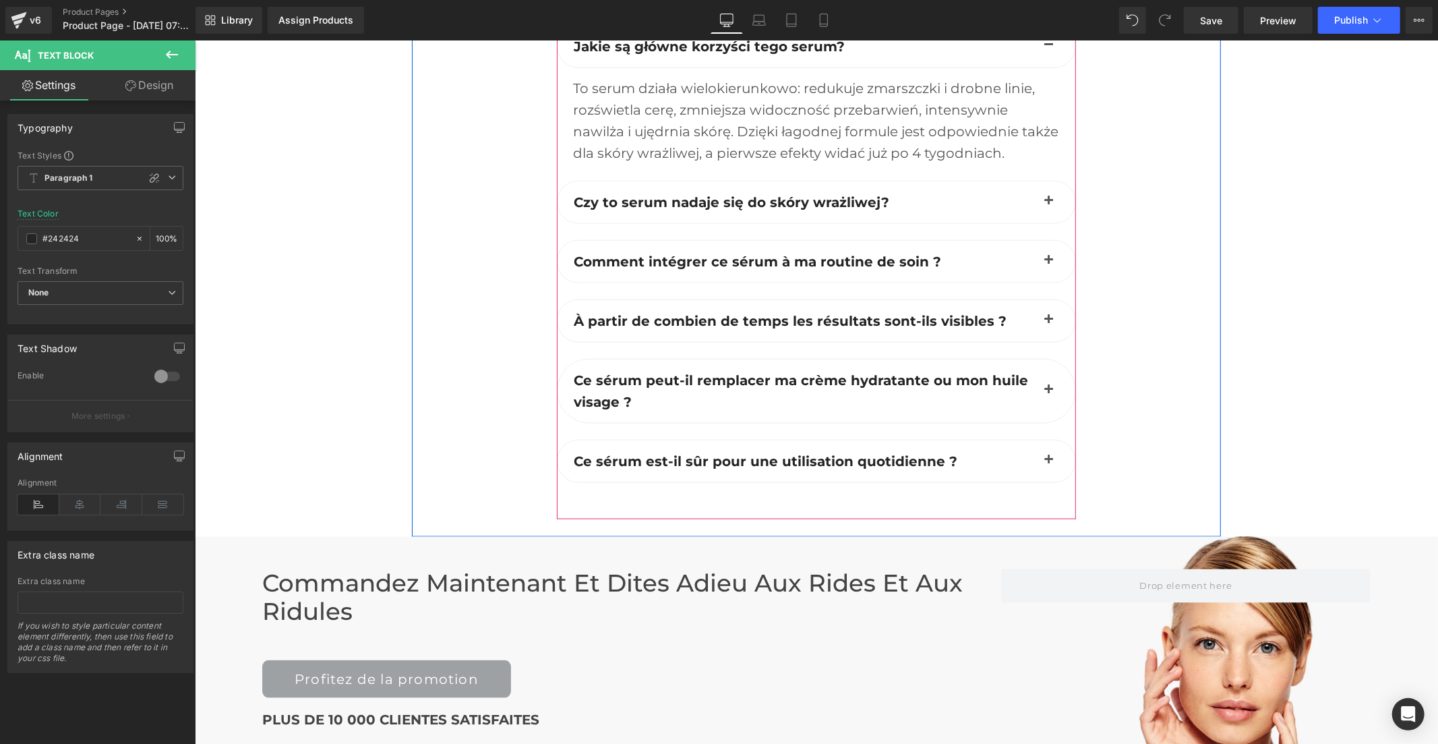
click at [1044, 181] on button "button" at bounding box center [1048, 202] width 27 height 42
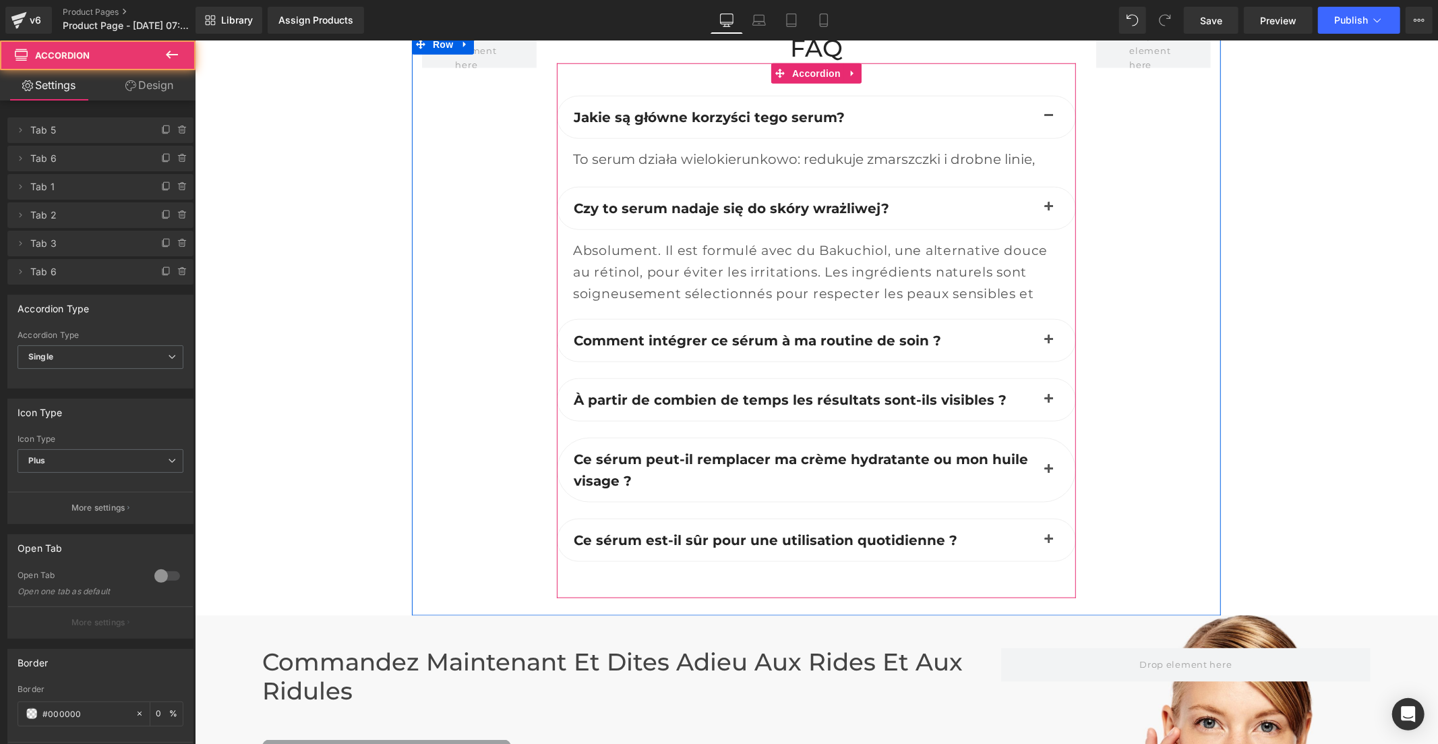
scroll to position [5425, 0]
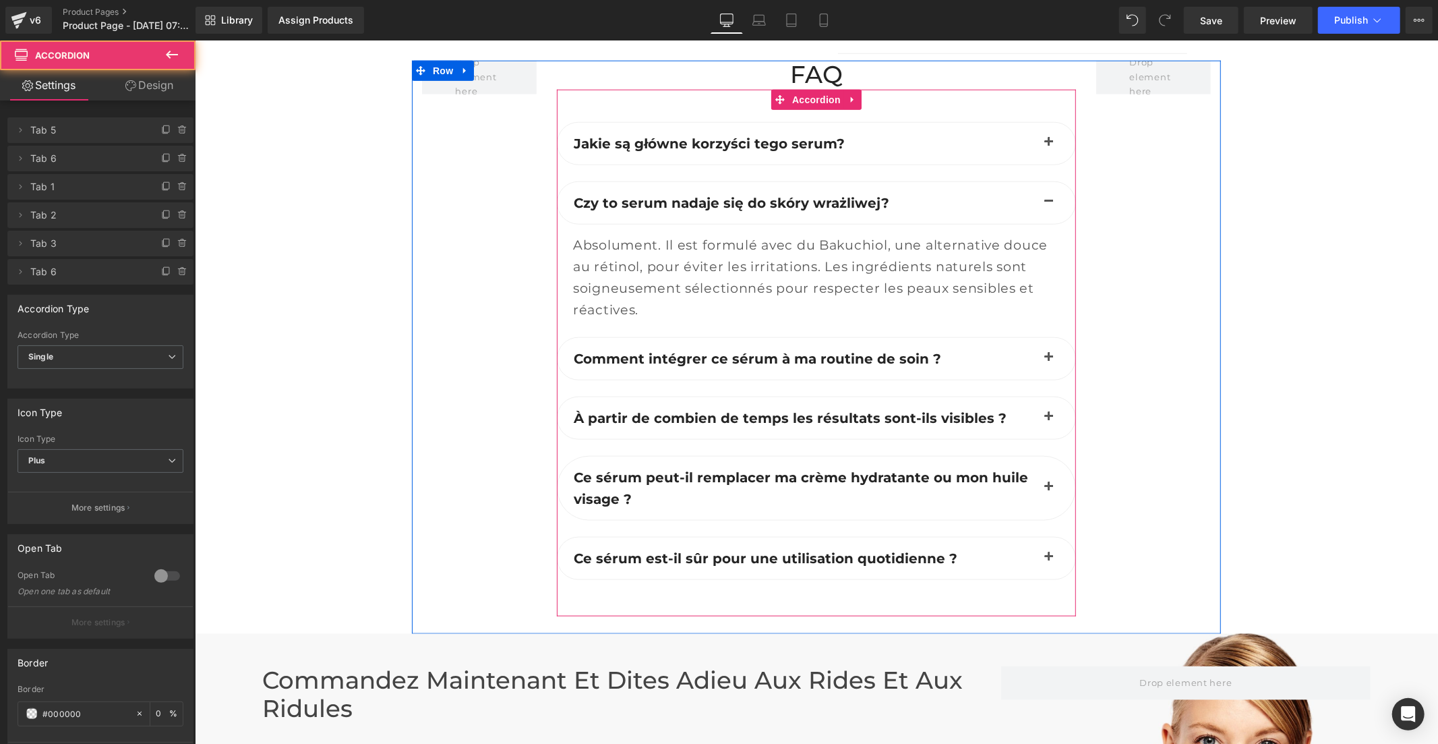
click at [684, 233] on div "Absolument. Il est formulé avec du Bakuchiol, une alternative douce au rétinol,…" at bounding box center [815, 276] width 487 height 86
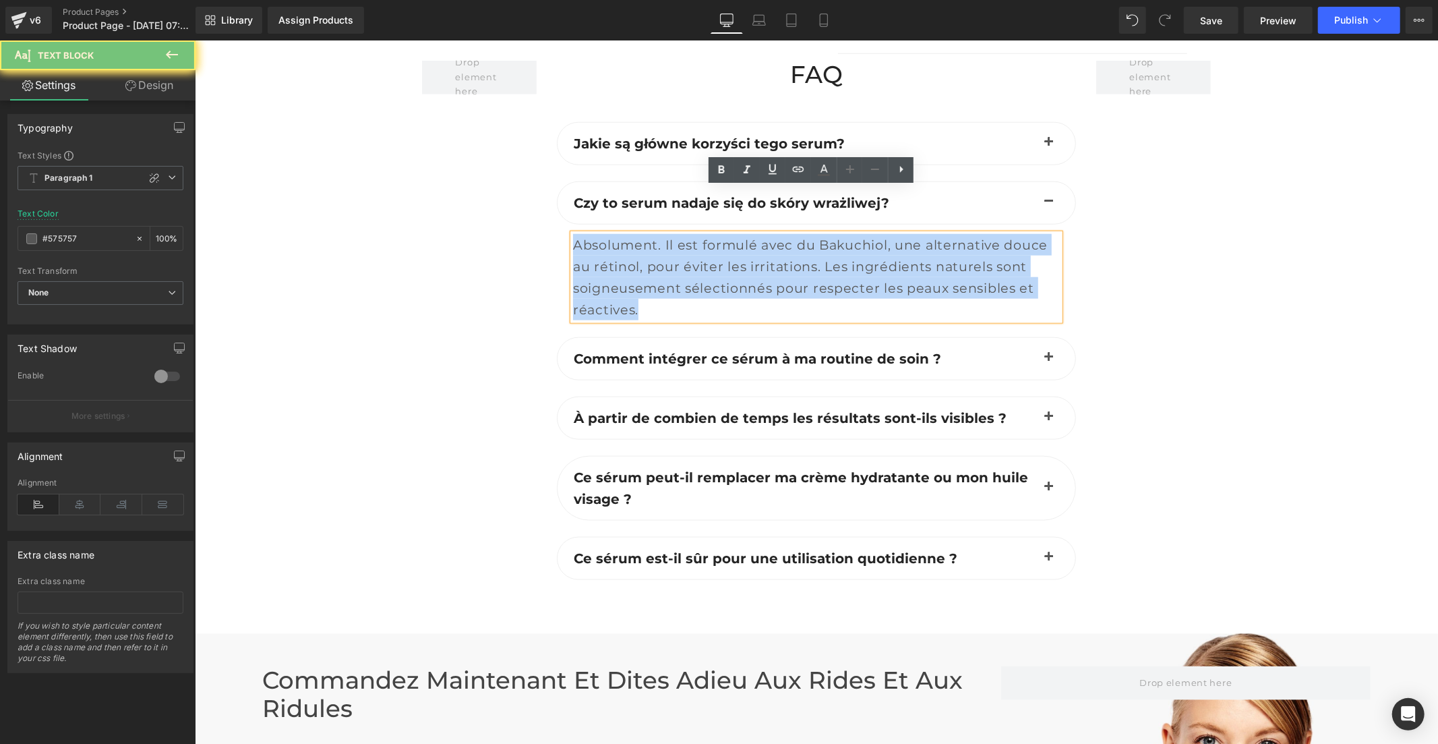
click at [684, 233] on div "Absolument. Il est formulé avec du Bakuchiol, une alternative douce au rétinol,…" at bounding box center [815, 276] width 487 height 86
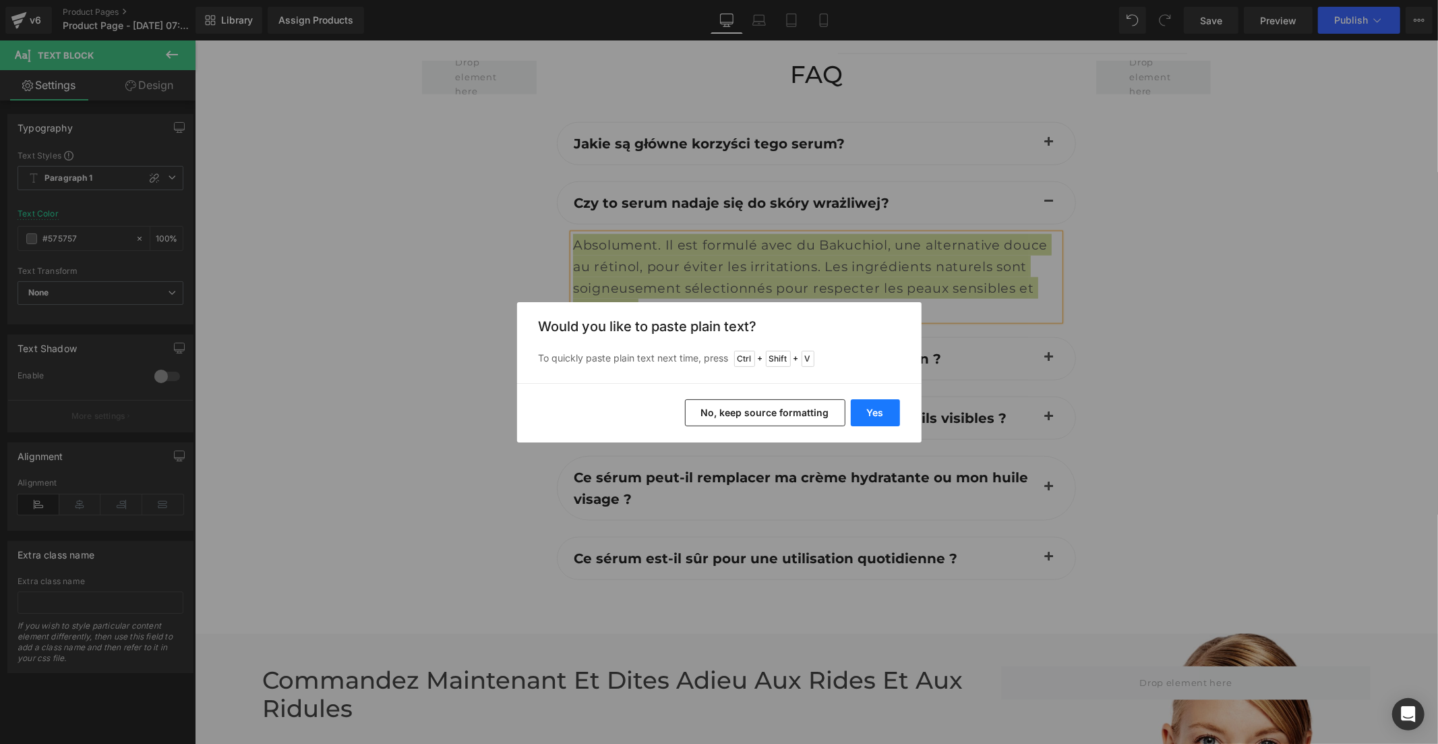
click at [866, 421] on button "Yes" at bounding box center [875, 412] width 49 height 27
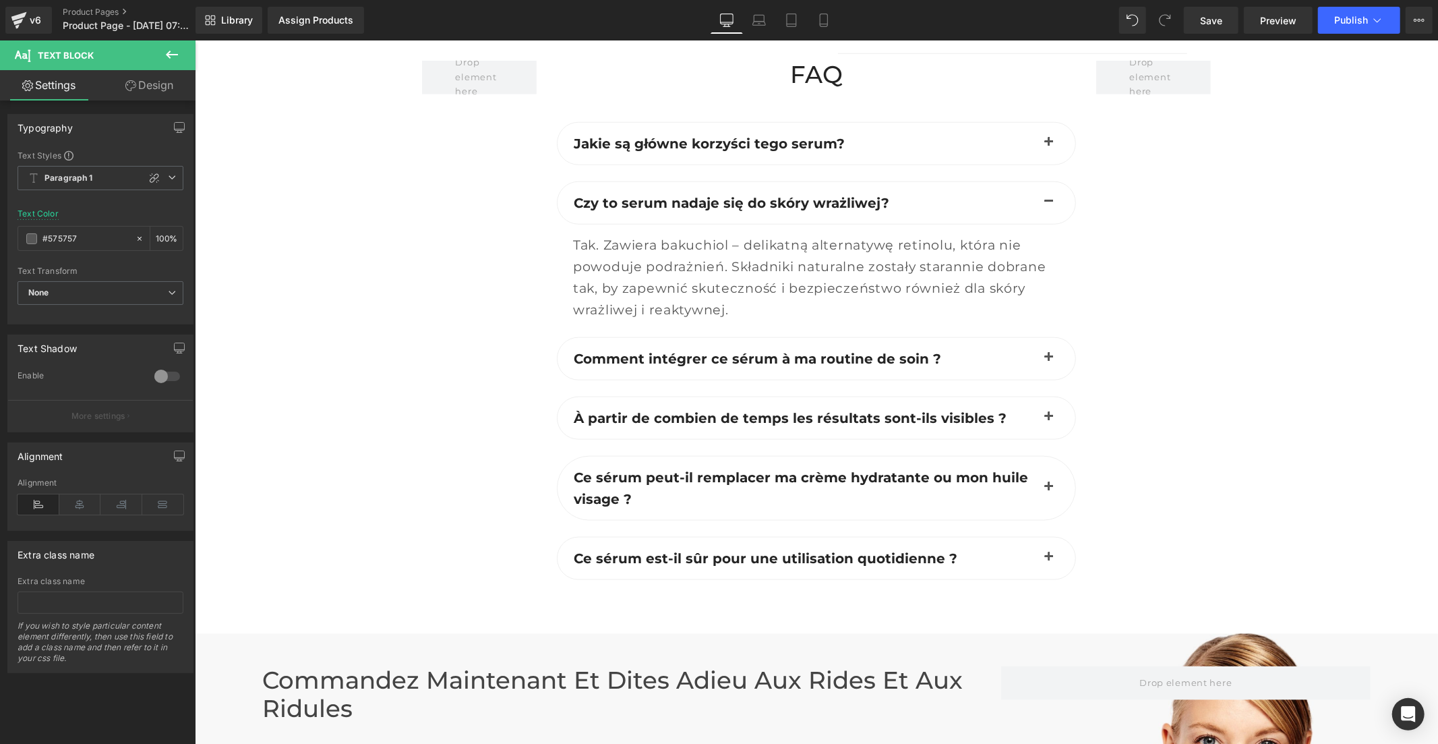
click at [655, 350] on b "Comment intégrer ce sérum à ma routine de soin ?" at bounding box center [756, 358] width 367 height 16
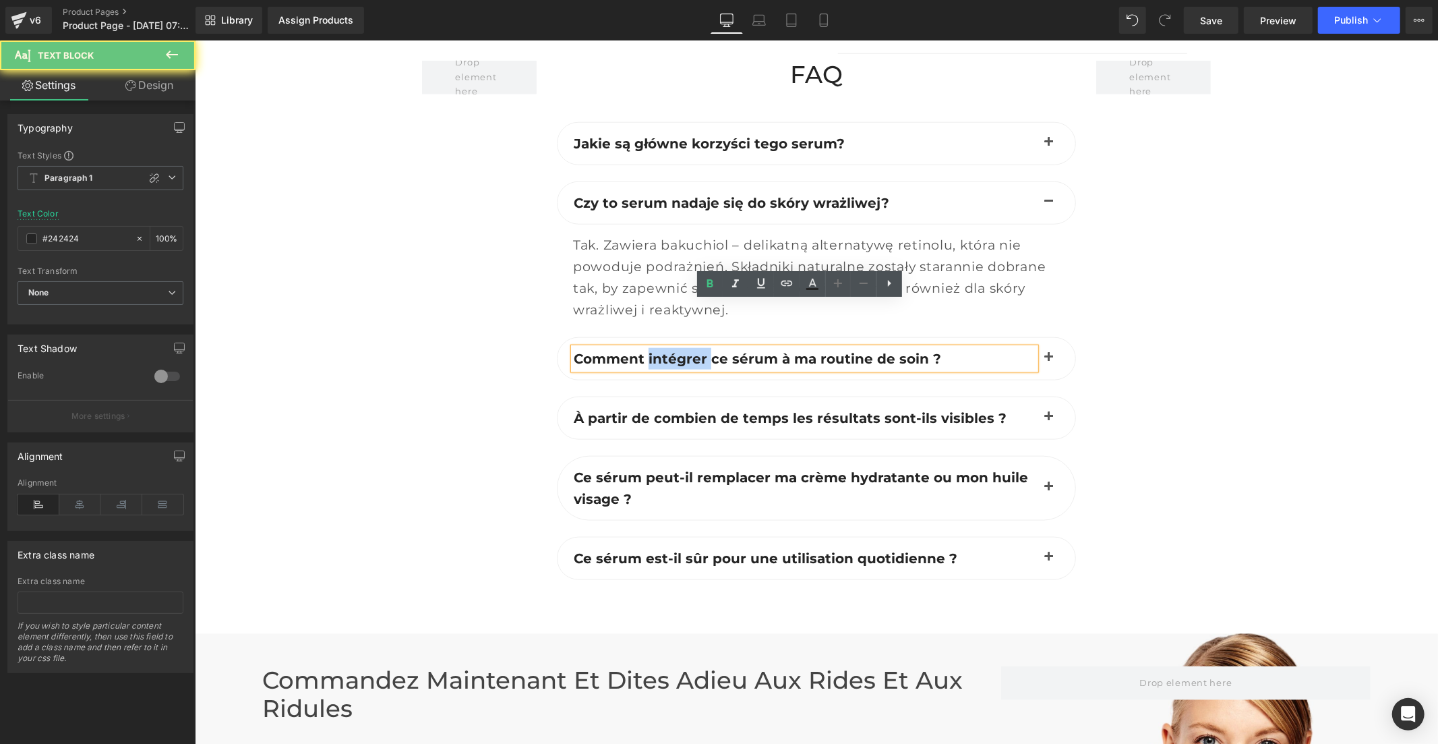
click at [655, 350] on b "Comment intégrer ce sérum à ma routine de soin ?" at bounding box center [756, 358] width 367 height 16
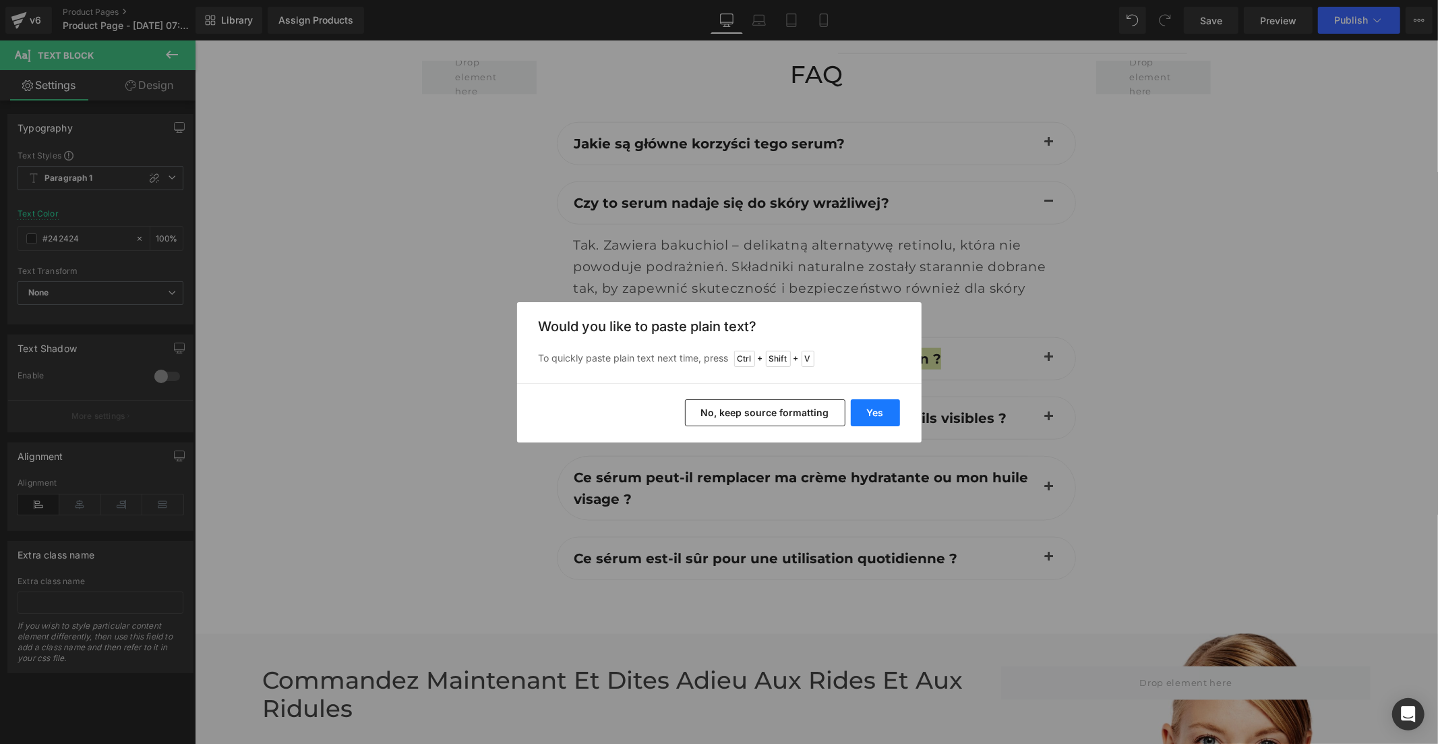
click at [858, 409] on button "Yes" at bounding box center [875, 412] width 49 height 27
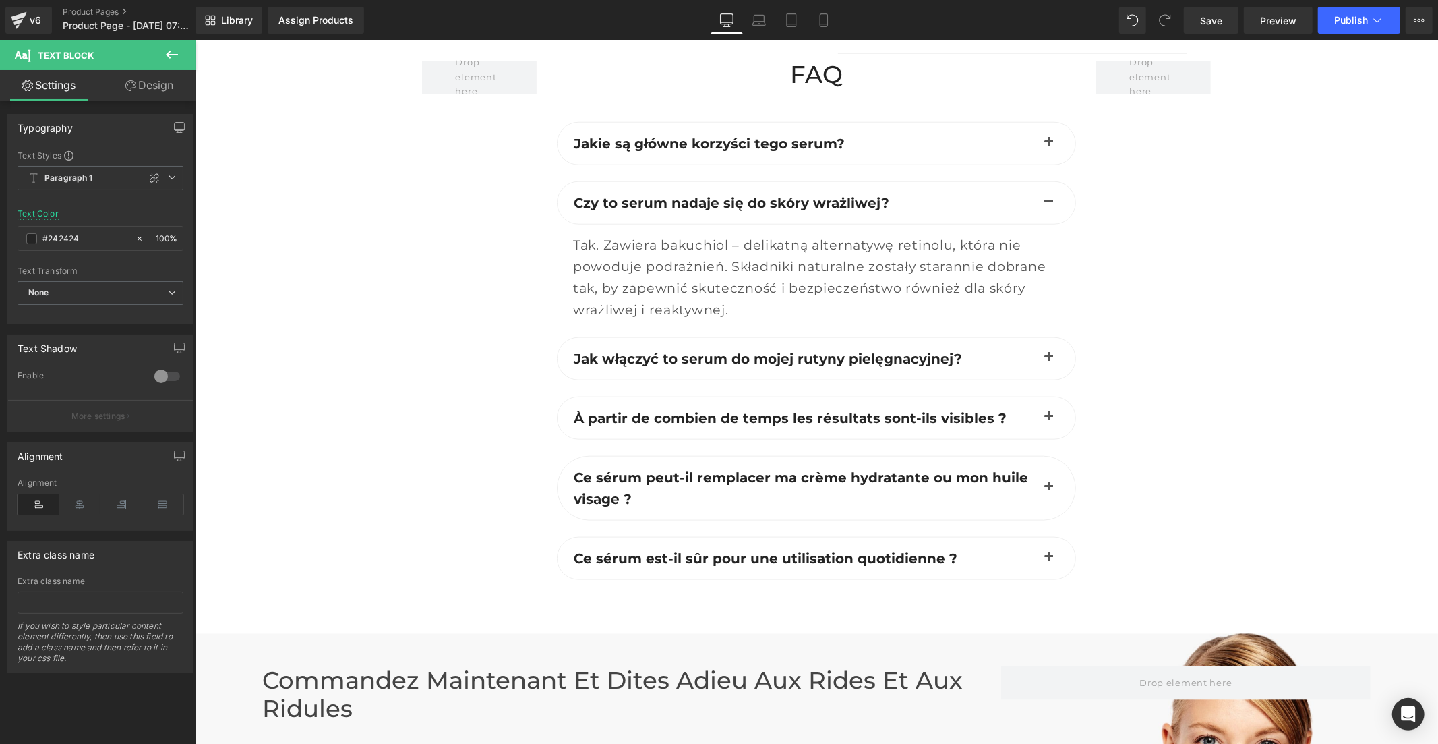
click at [1040, 337] on button "button" at bounding box center [1048, 358] width 27 height 42
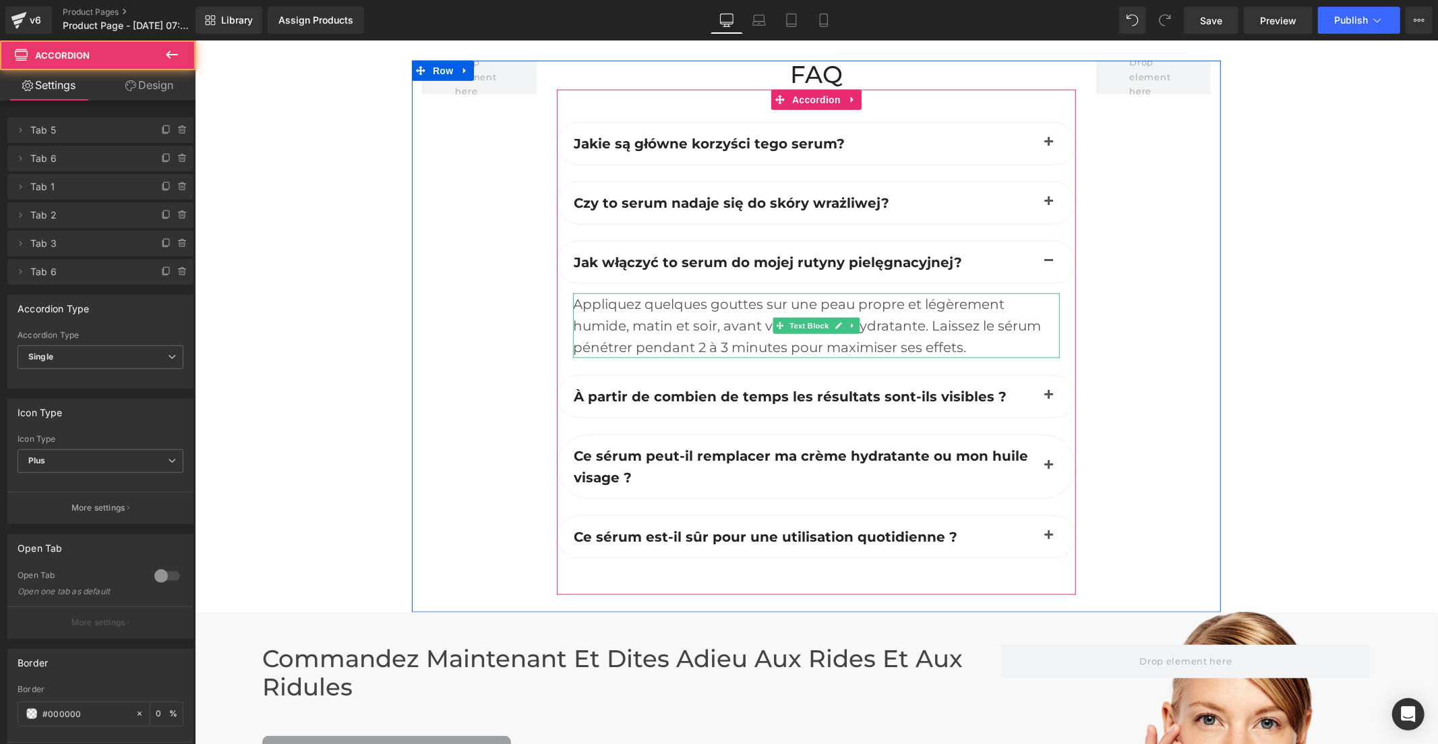
click at [653, 305] on div "Appliquez quelques gouttes sur une peau propre et légèrement humide, matin et s…" at bounding box center [815, 325] width 487 height 65
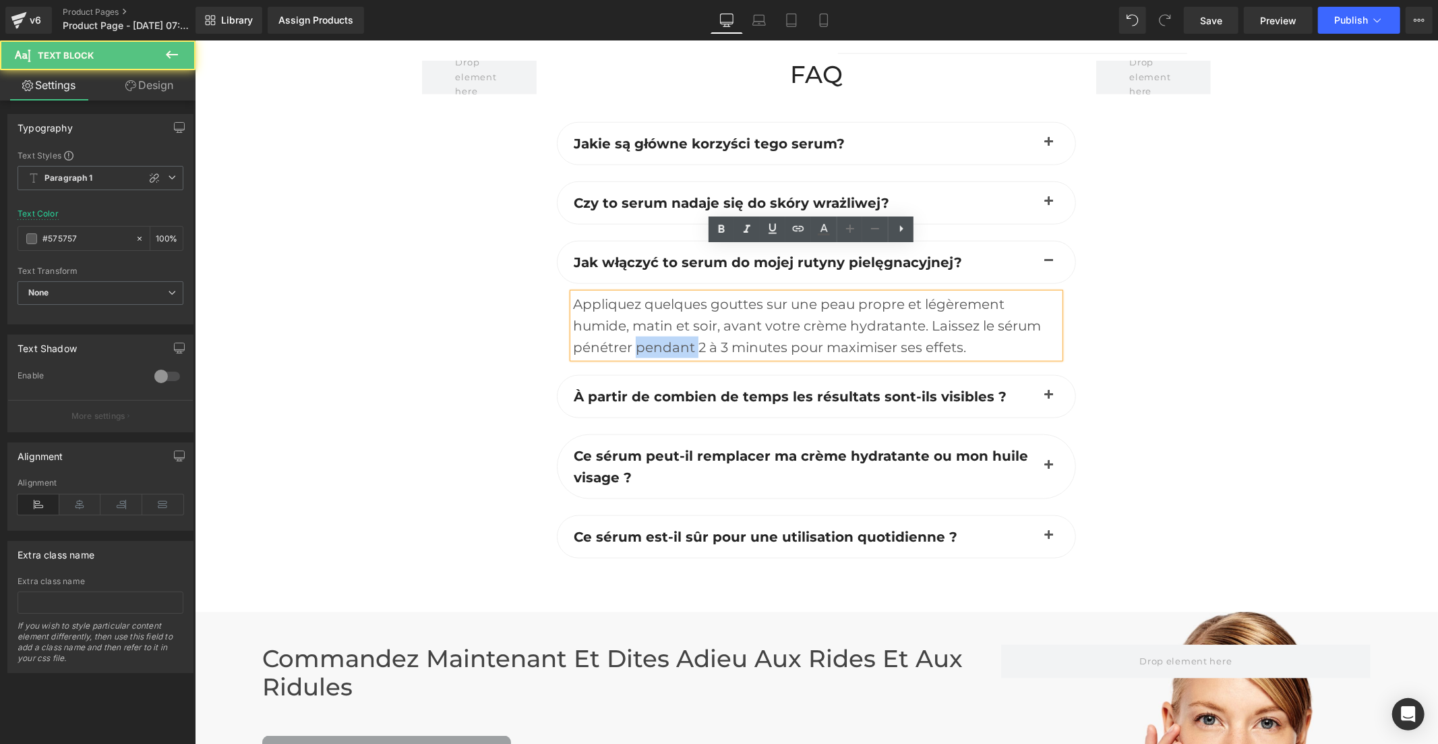
click at [653, 305] on div "Appliquez quelques gouttes sur une peau propre et légèrement humide, matin et s…" at bounding box center [815, 325] width 487 height 65
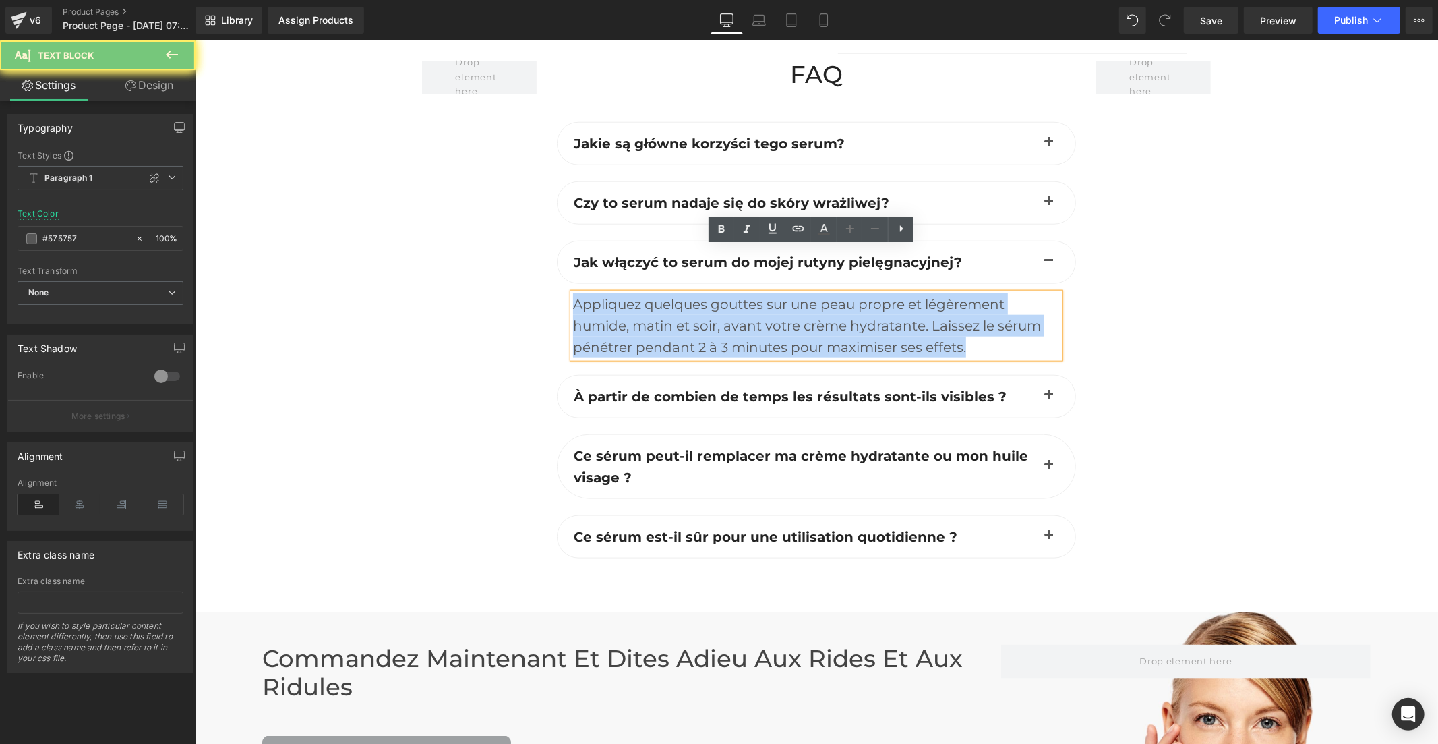
click at [653, 305] on div "Appliquez quelques gouttes sur une peau propre et légèrement humide, matin et s…" at bounding box center [815, 325] width 487 height 65
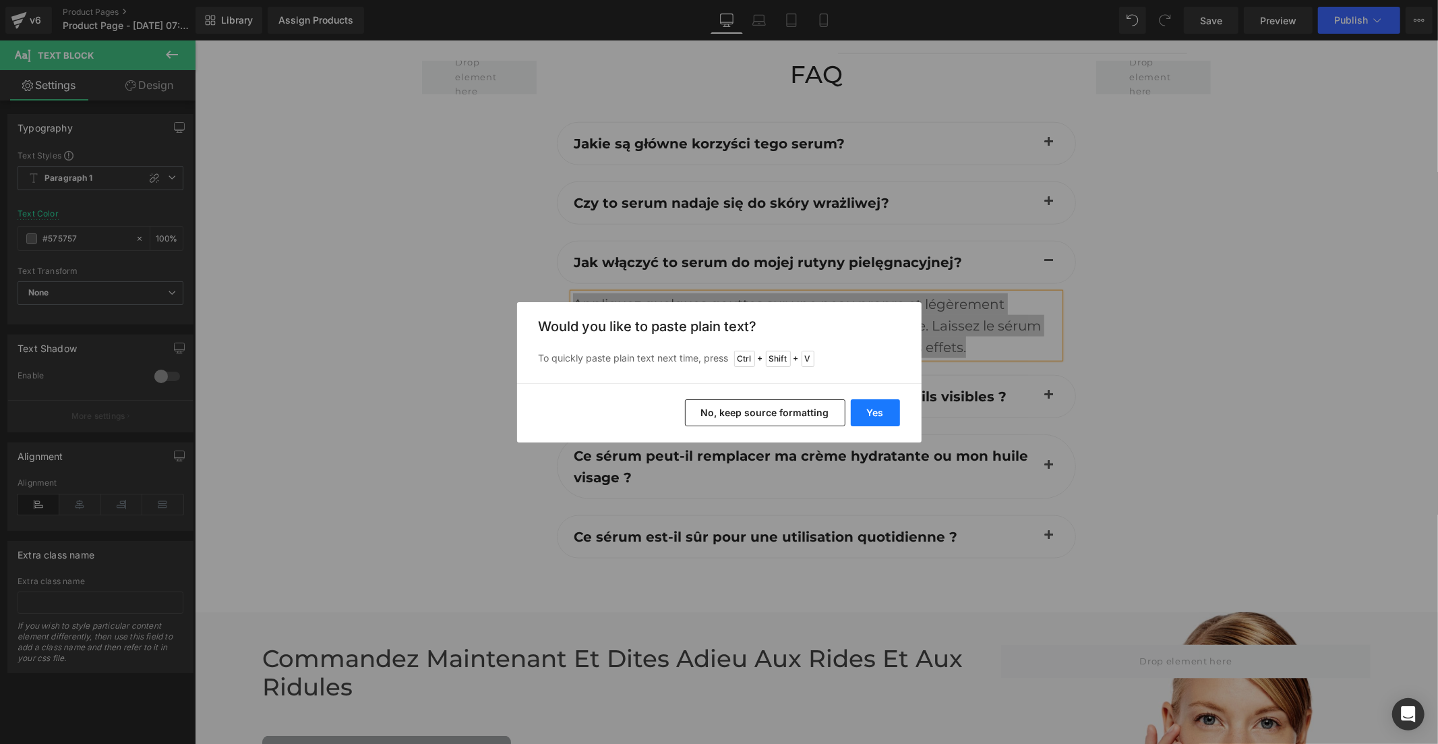
click at [870, 415] on button "Yes" at bounding box center [875, 412] width 49 height 27
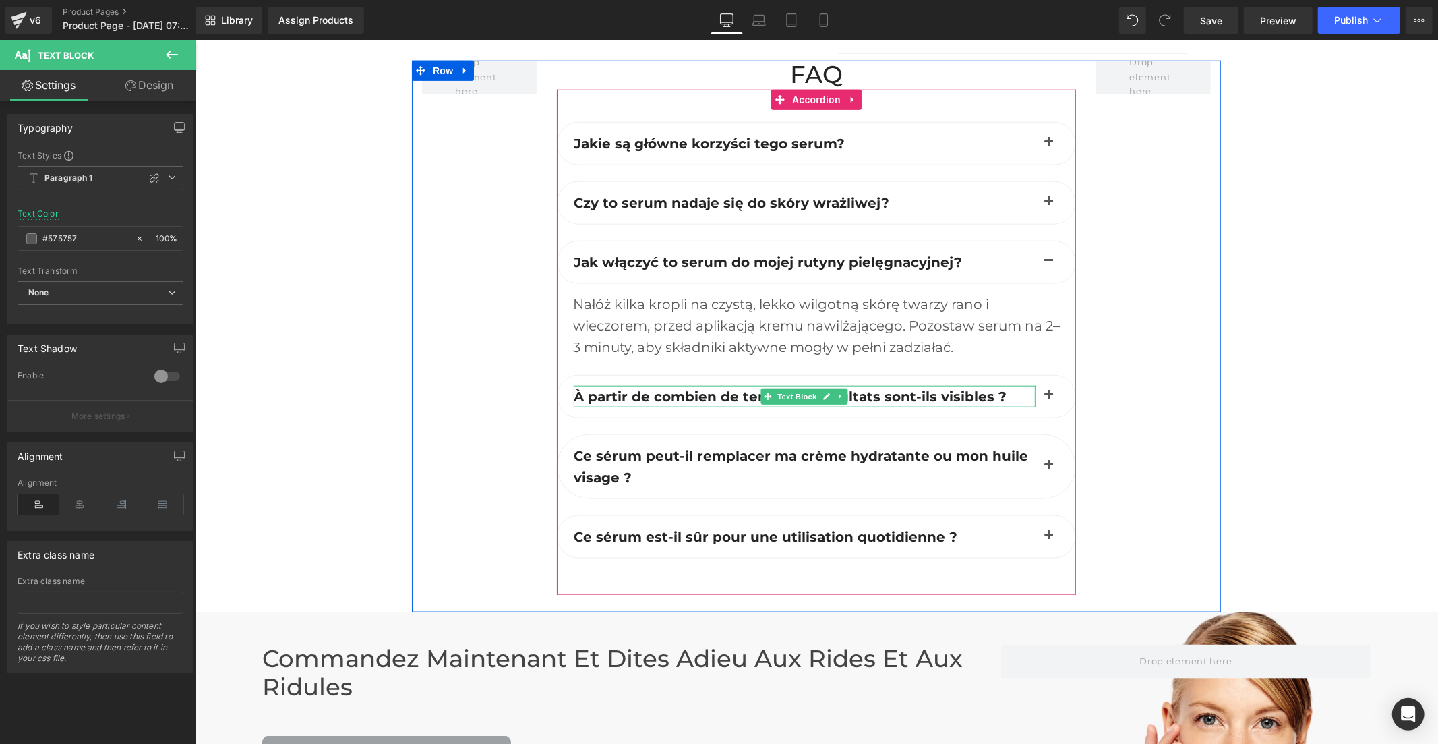
click at [873, 388] on b "À partir de combien de temps les résultats sont-ils visibles ?" at bounding box center [789, 396] width 433 height 16
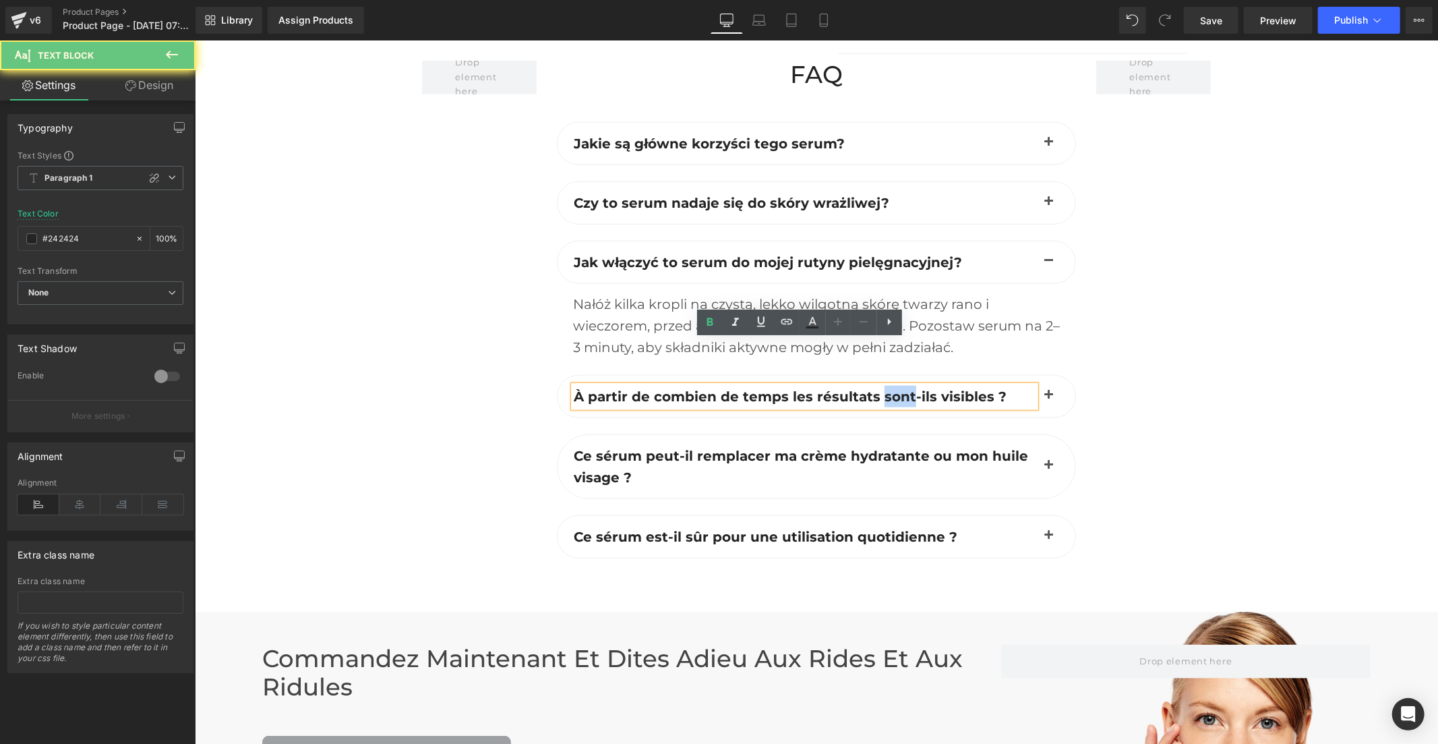
click at [873, 388] on b "À partir de combien de temps les résultats sont-ils visibles ?" at bounding box center [789, 396] width 433 height 16
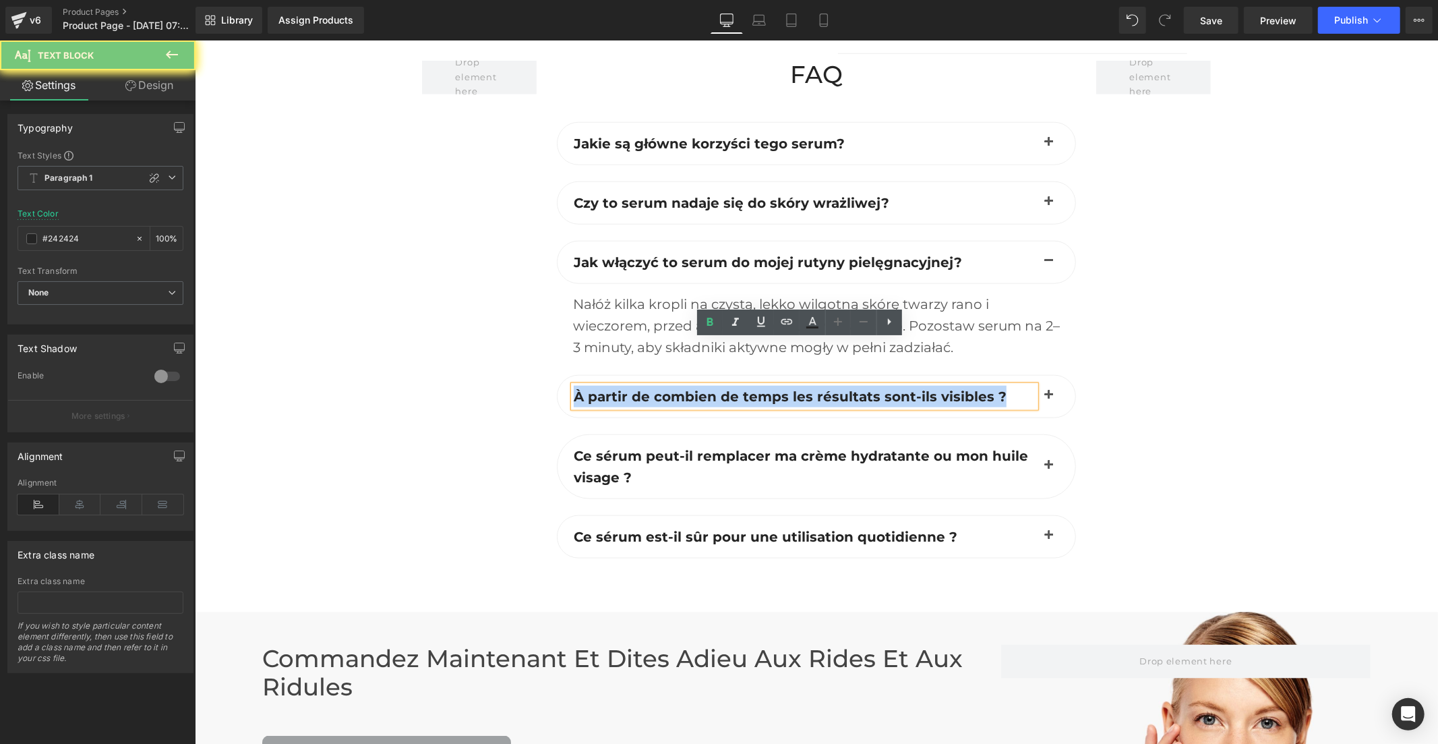
click at [873, 388] on b "À partir de combien de temps les résultats sont-ils visibles ?" at bounding box center [789, 396] width 433 height 16
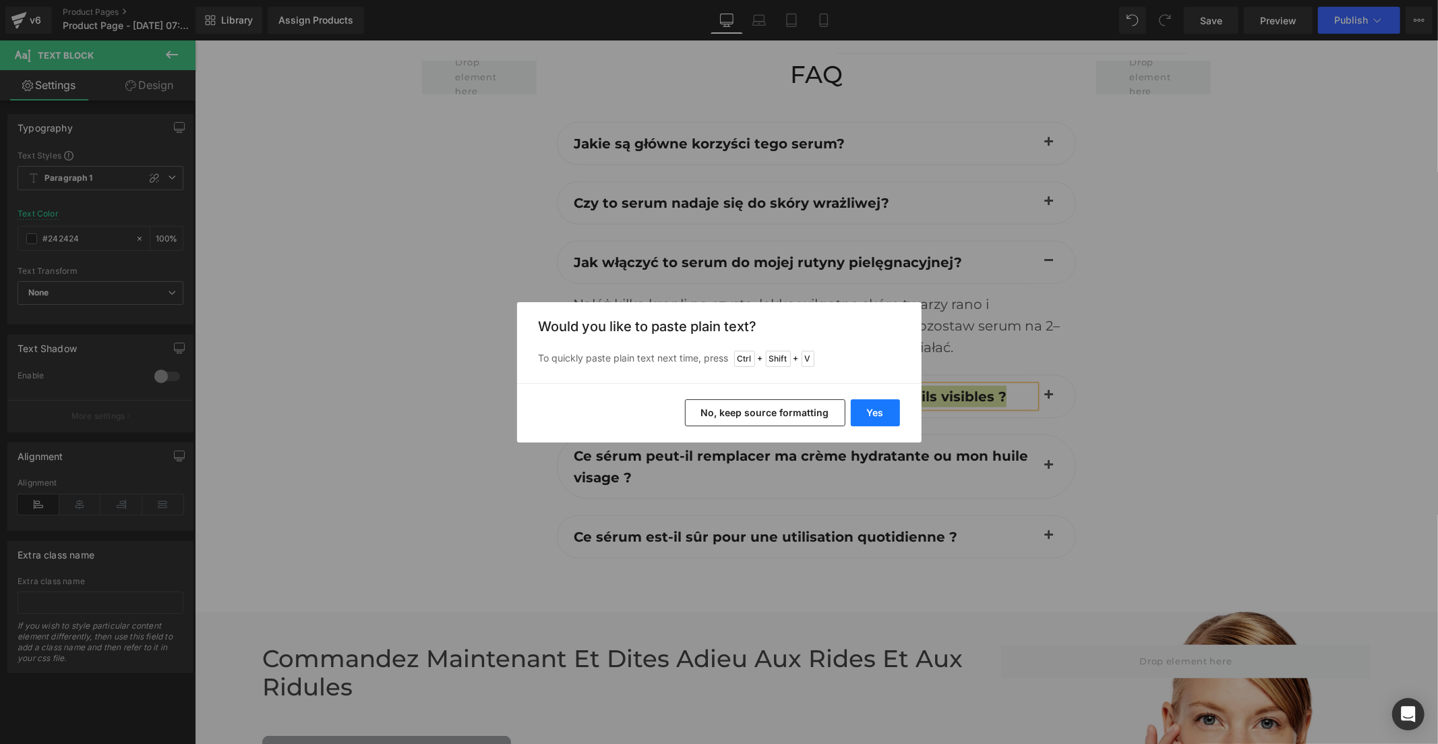
click at [879, 414] on button "Yes" at bounding box center [875, 412] width 49 height 27
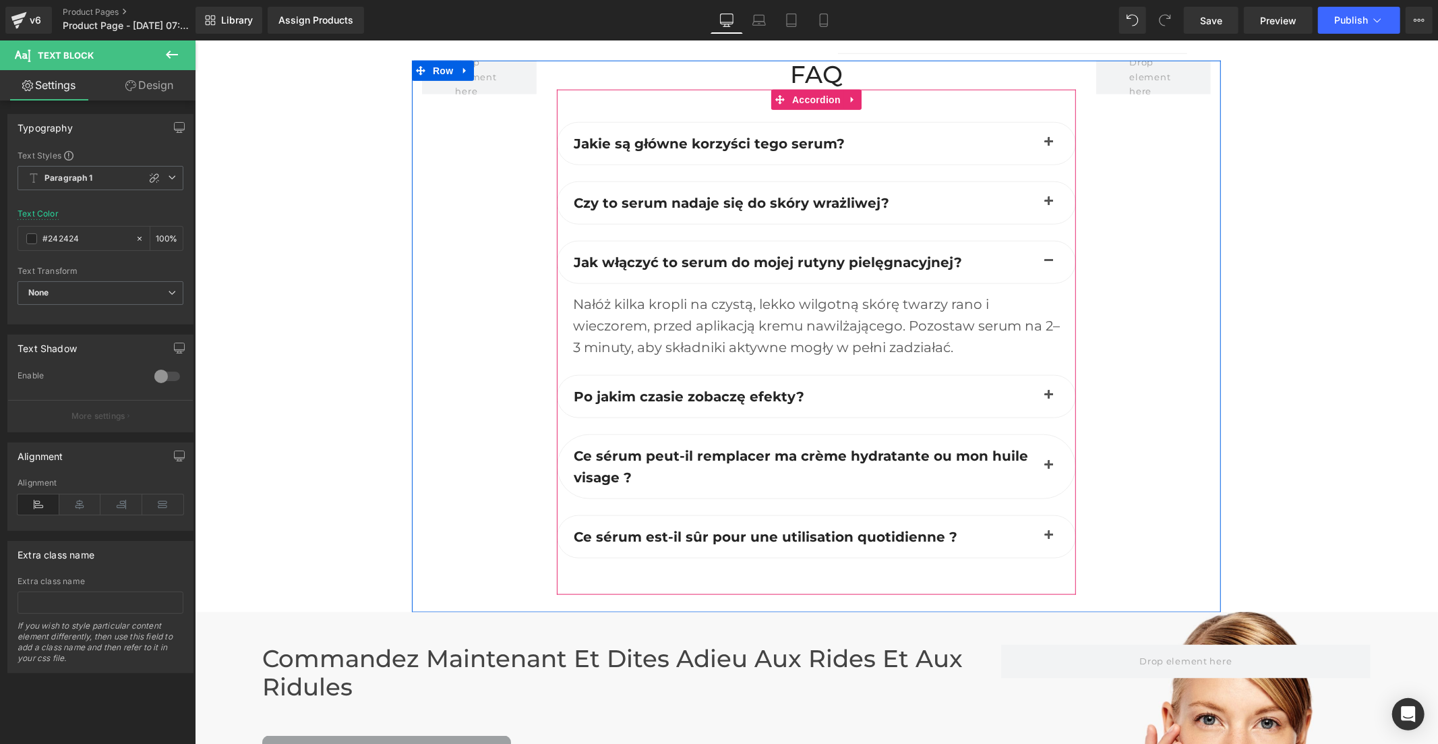
click at [1048, 398] on span "button" at bounding box center [1048, 398] width 0 height 0
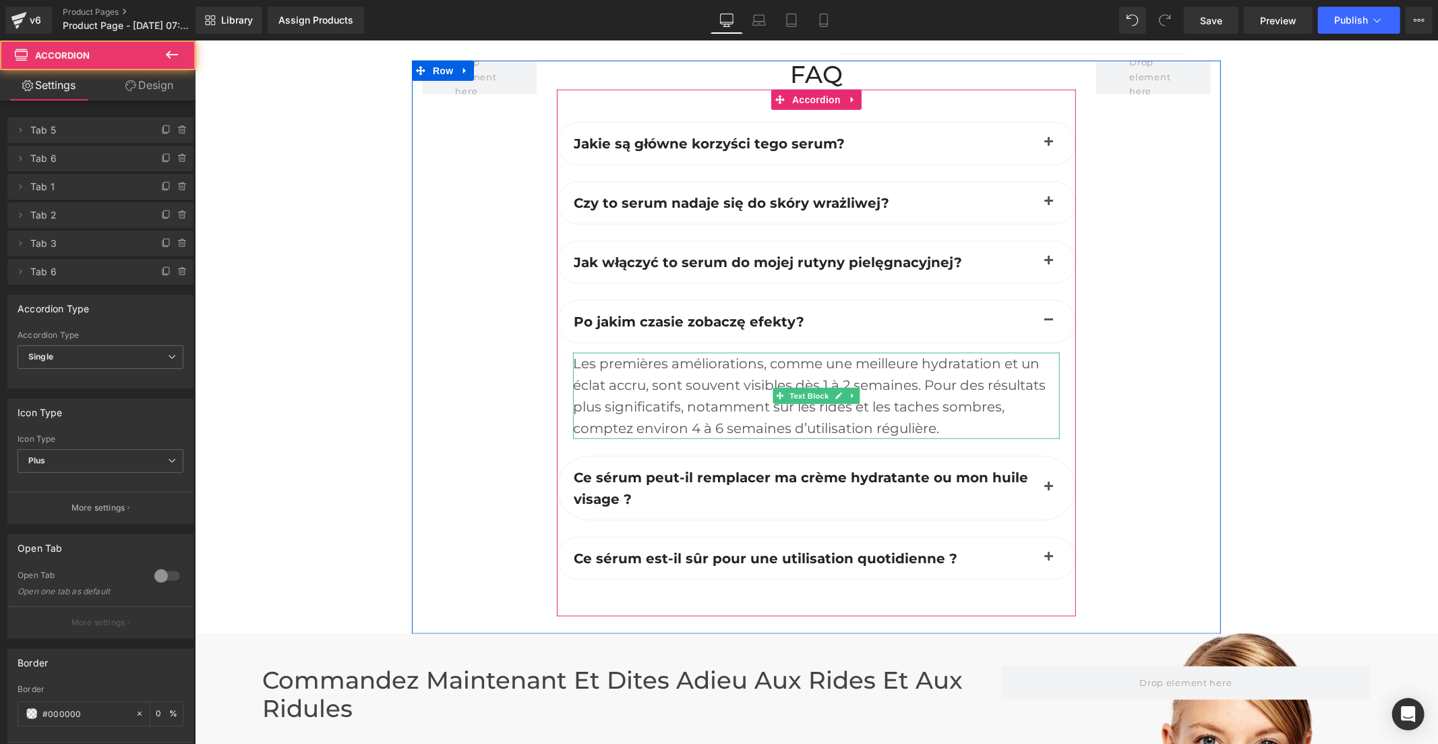
click at [666, 352] on div "Les premières améliorations, comme une meilleure hydratation et un éclat accru,…" at bounding box center [815, 395] width 487 height 86
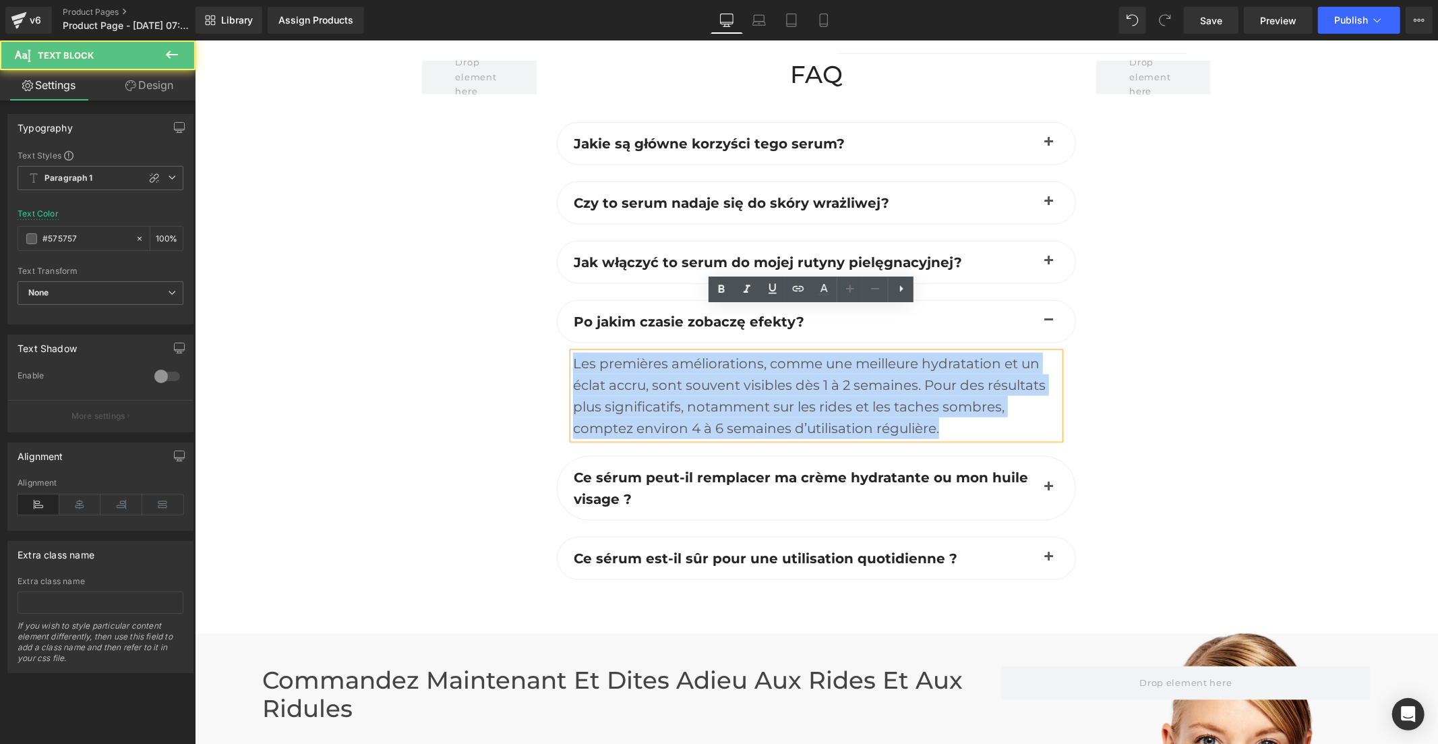
click at [666, 352] on div "Les premières améliorations, comme une meilleure hydratation et un éclat accru,…" at bounding box center [815, 395] width 487 height 86
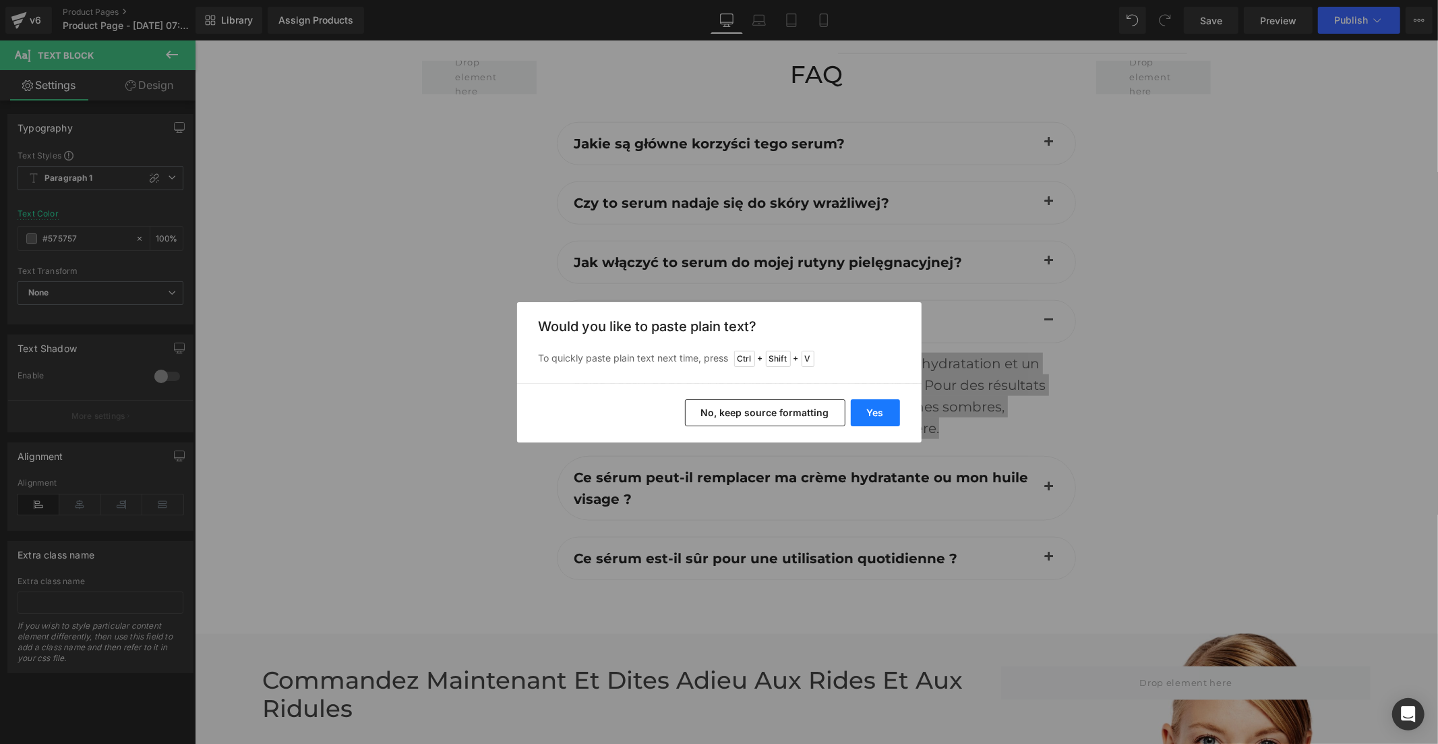
click at [878, 409] on button "Yes" at bounding box center [875, 412] width 49 height 27
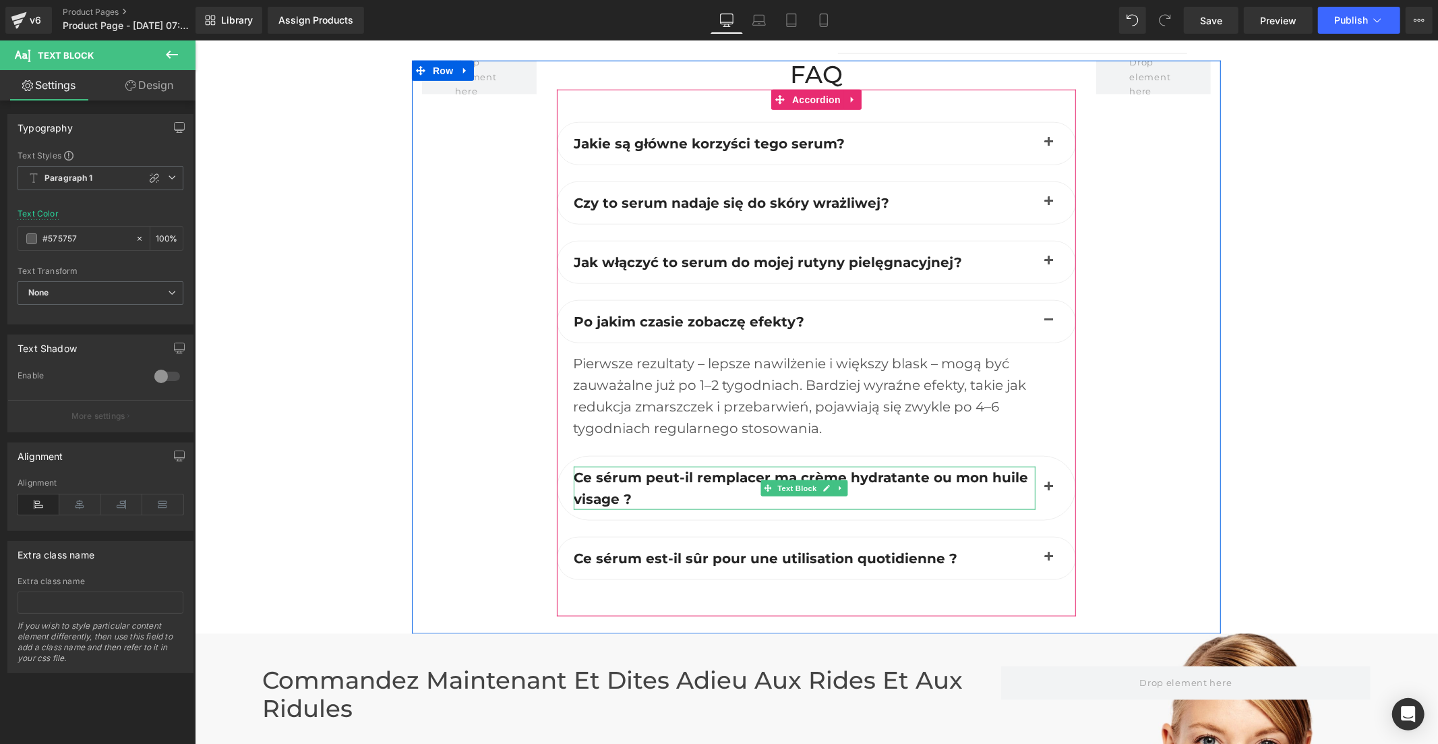
click at [663, 469] on b "Ce sérum peut-il remplacer ma crème hydratante ou mon huile visage ?" at bounding box center [800, 488] width 454 height 38
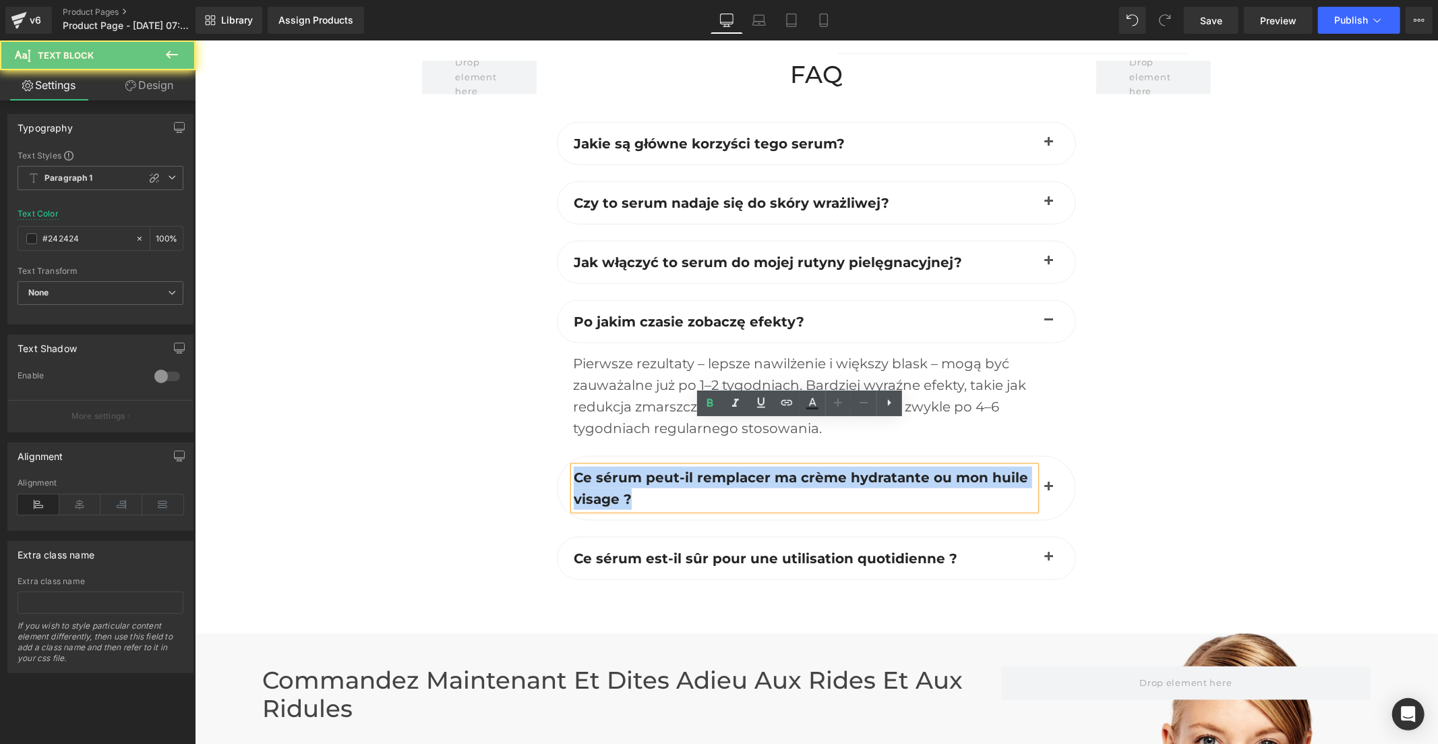
click at [663, 469] on b "Ce sérum peut-il remplacer ma crème hydratante ou mon huile visage ?" at bounding box center [800, 488] width 454 height 38
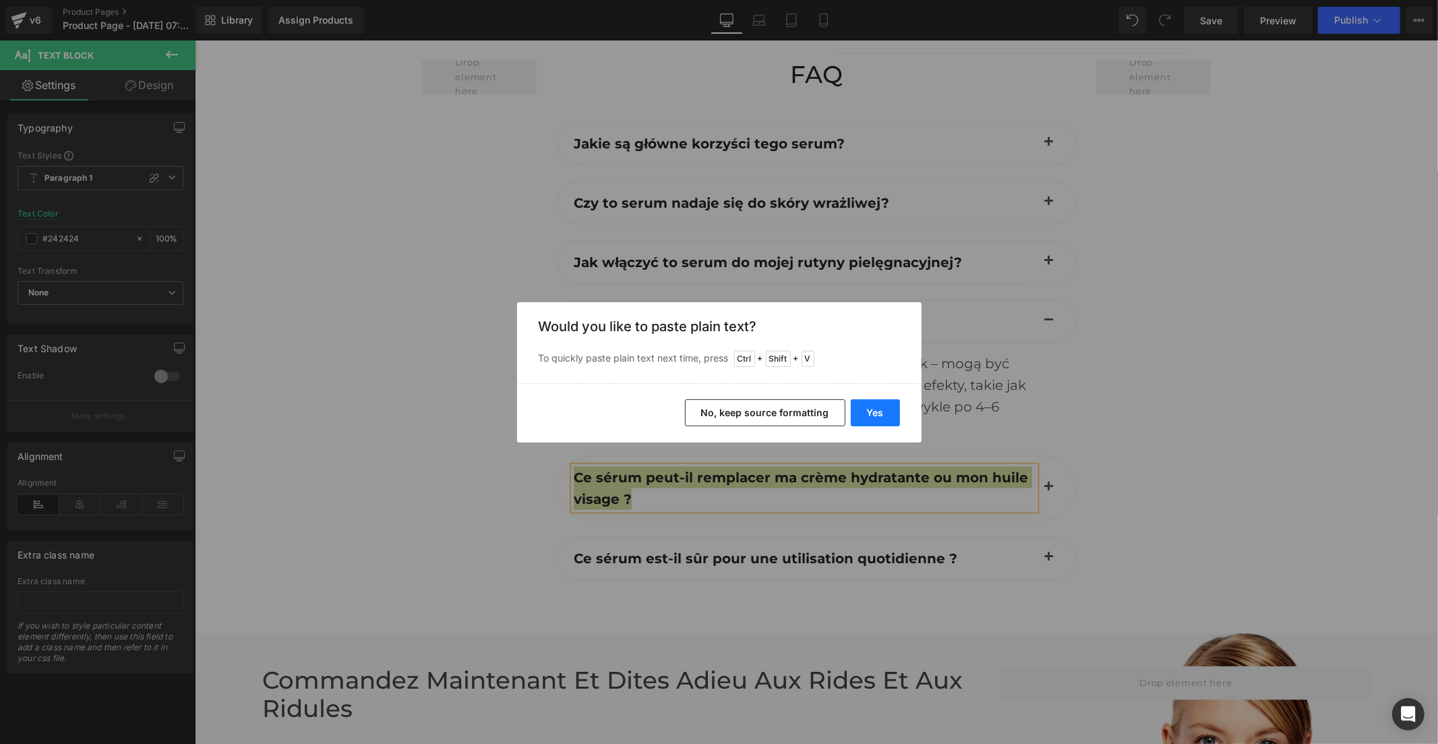
click at [871, 405] on button "Yes" at bounding box center [875, 412] width 49 height 27
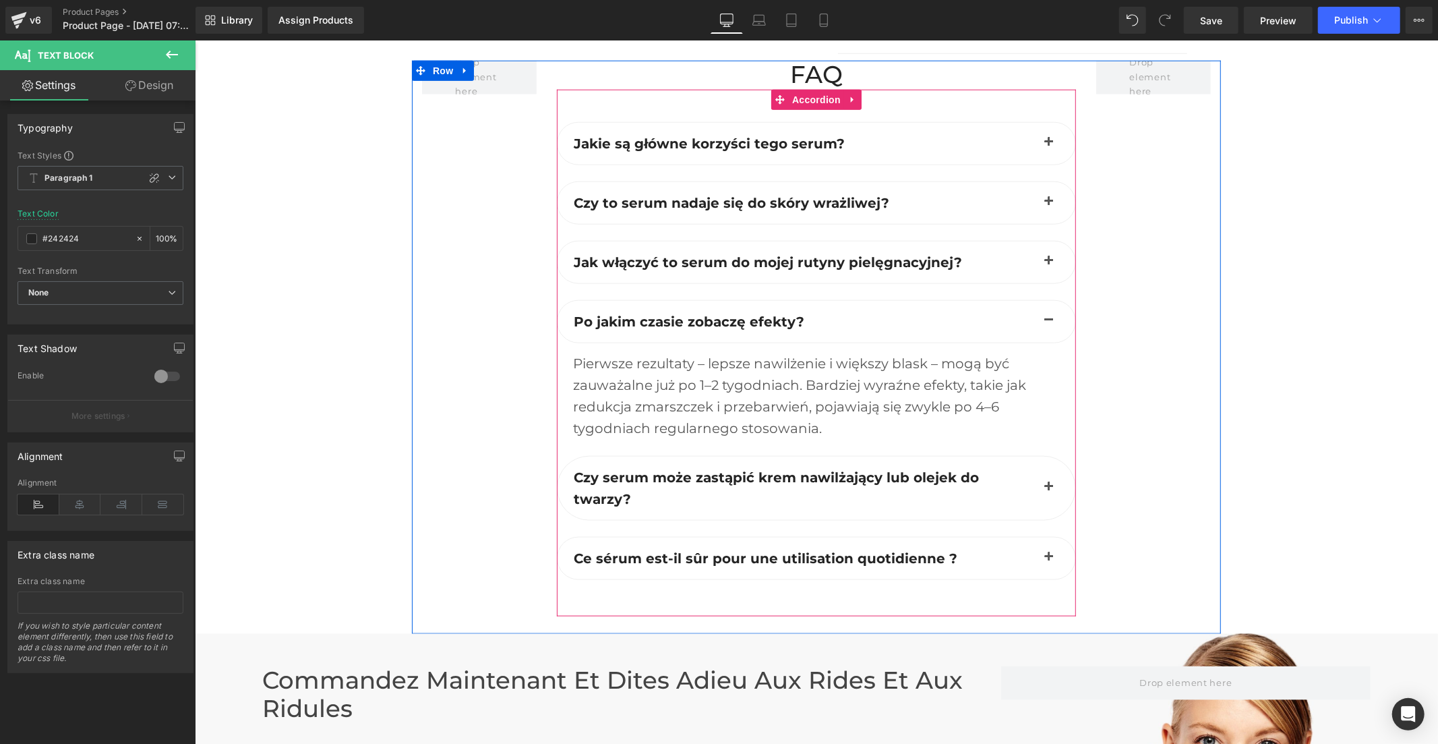
click at [1048, 490] on span "button" at bounding box center [1048, 490] width 0 height 0
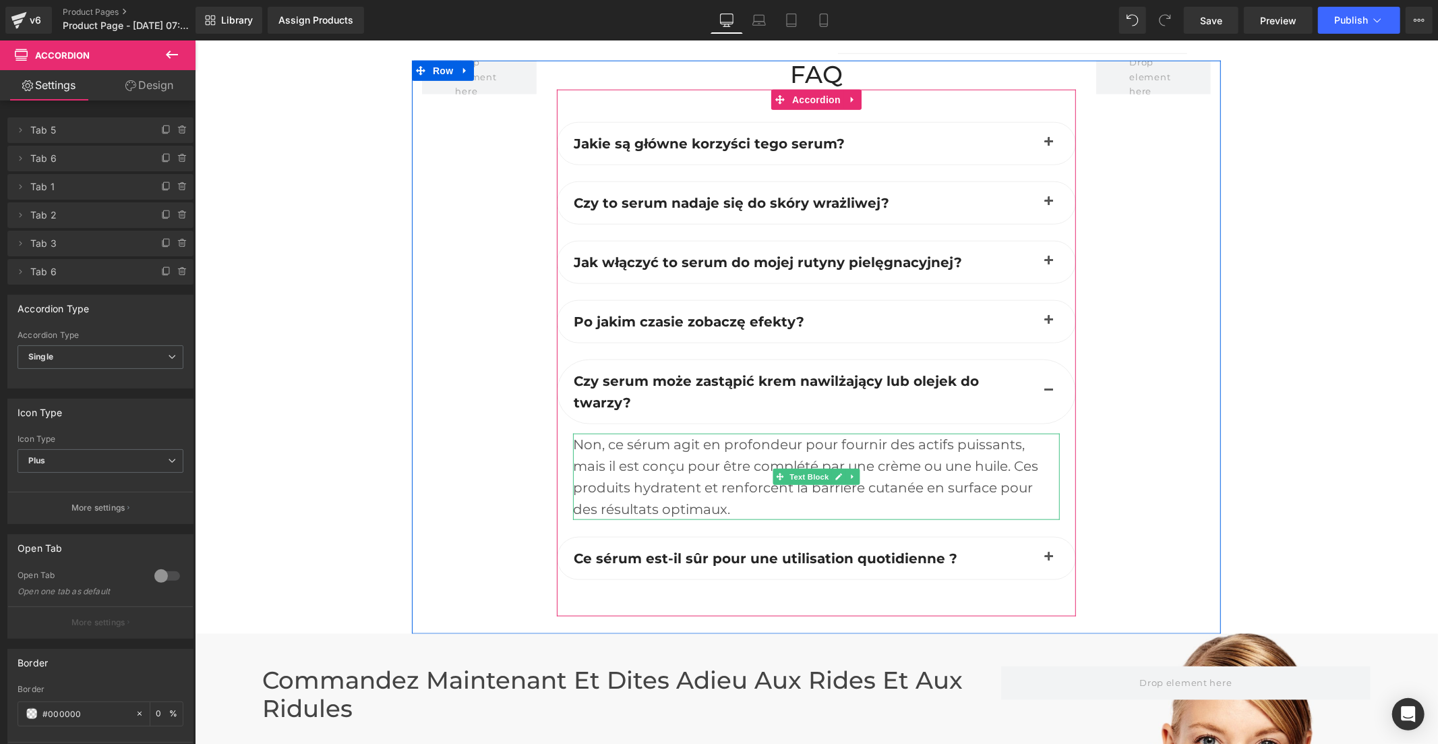
click at [687, 433] on div "Non, ce sérum agit en profondeur pour fournir des actifs puissants, mais il est…" at bounding box center [815, 476] width 487 height 86
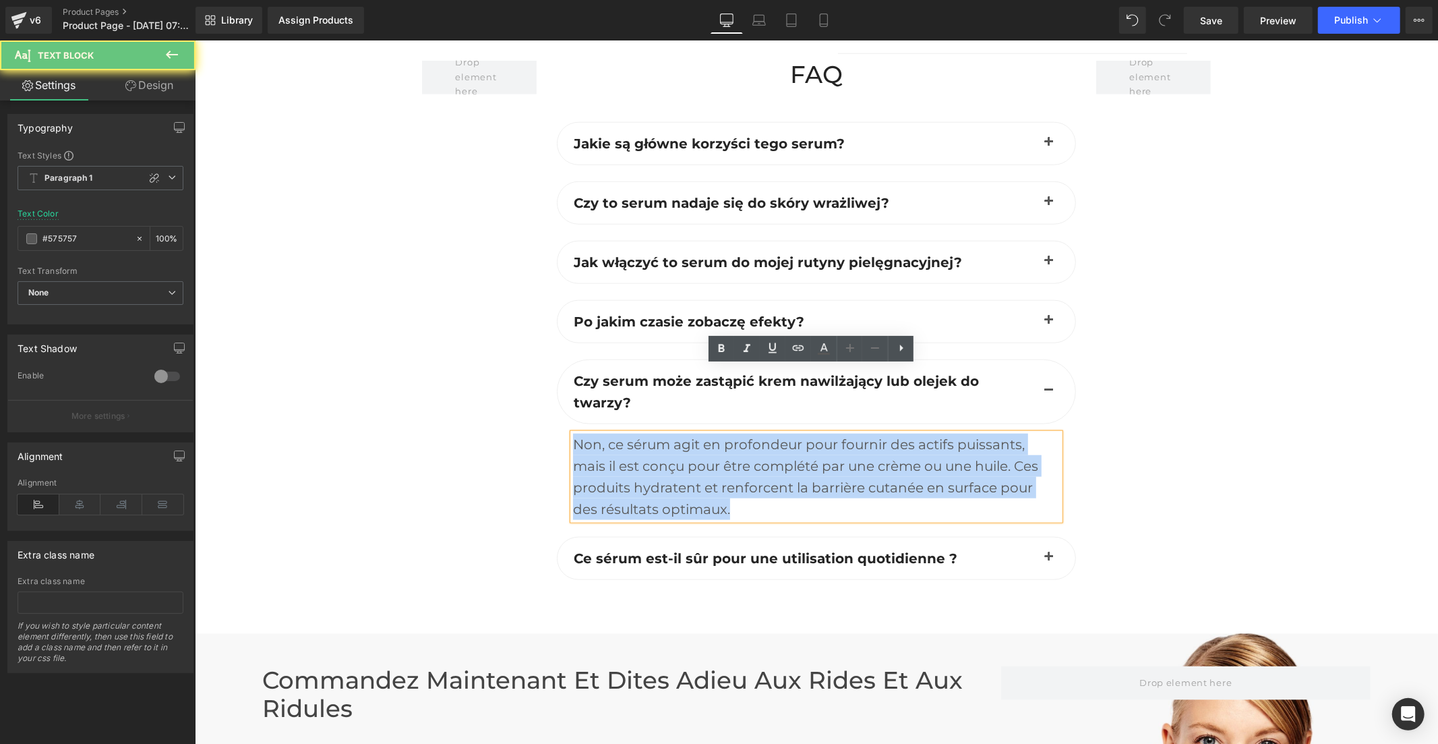
click at [687, 433] on div "Non, ce sérum agit en profondeur pour fournir des actifs puissants, mais il est…" at bounding box center [815, 476] width 487 height 86
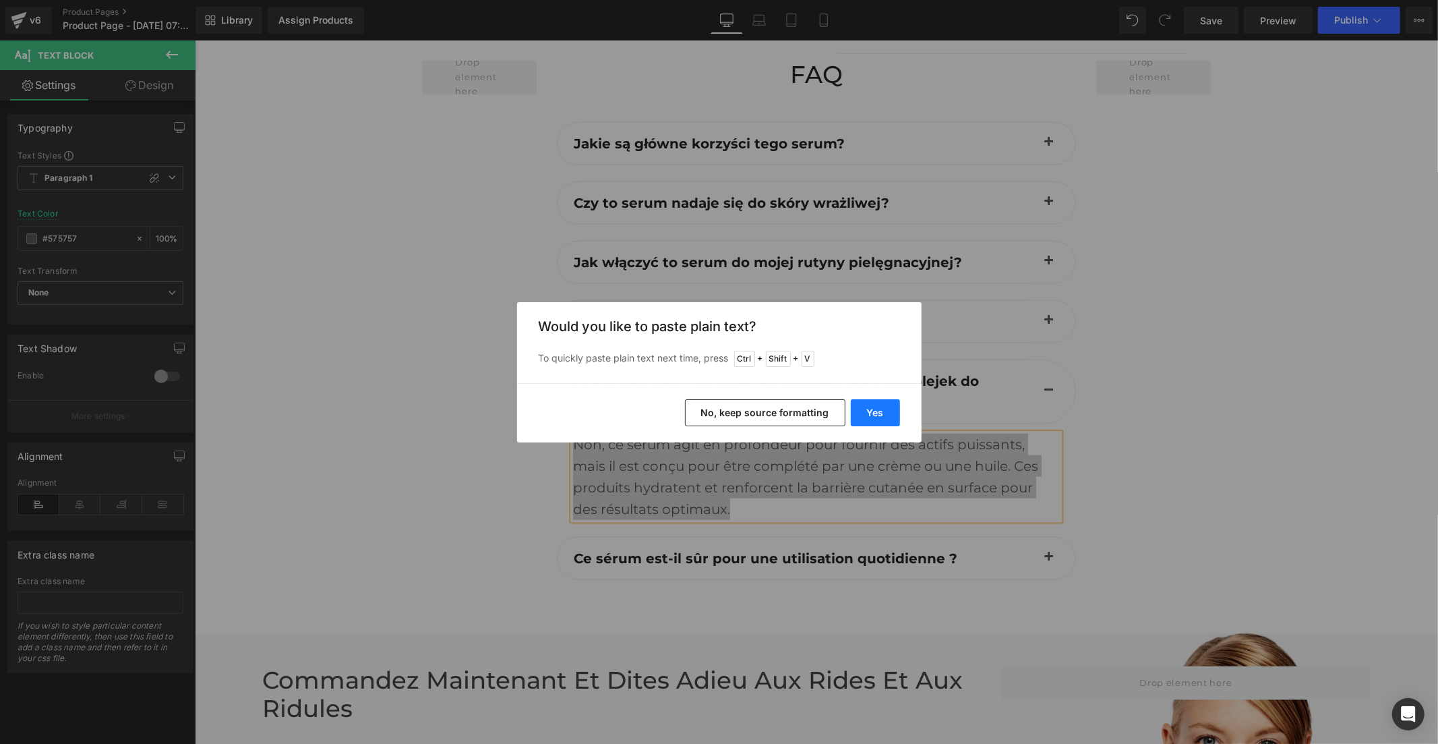
click at [866, 411] on button "Yes" at bounding box center [875, 412] width 49 height 27
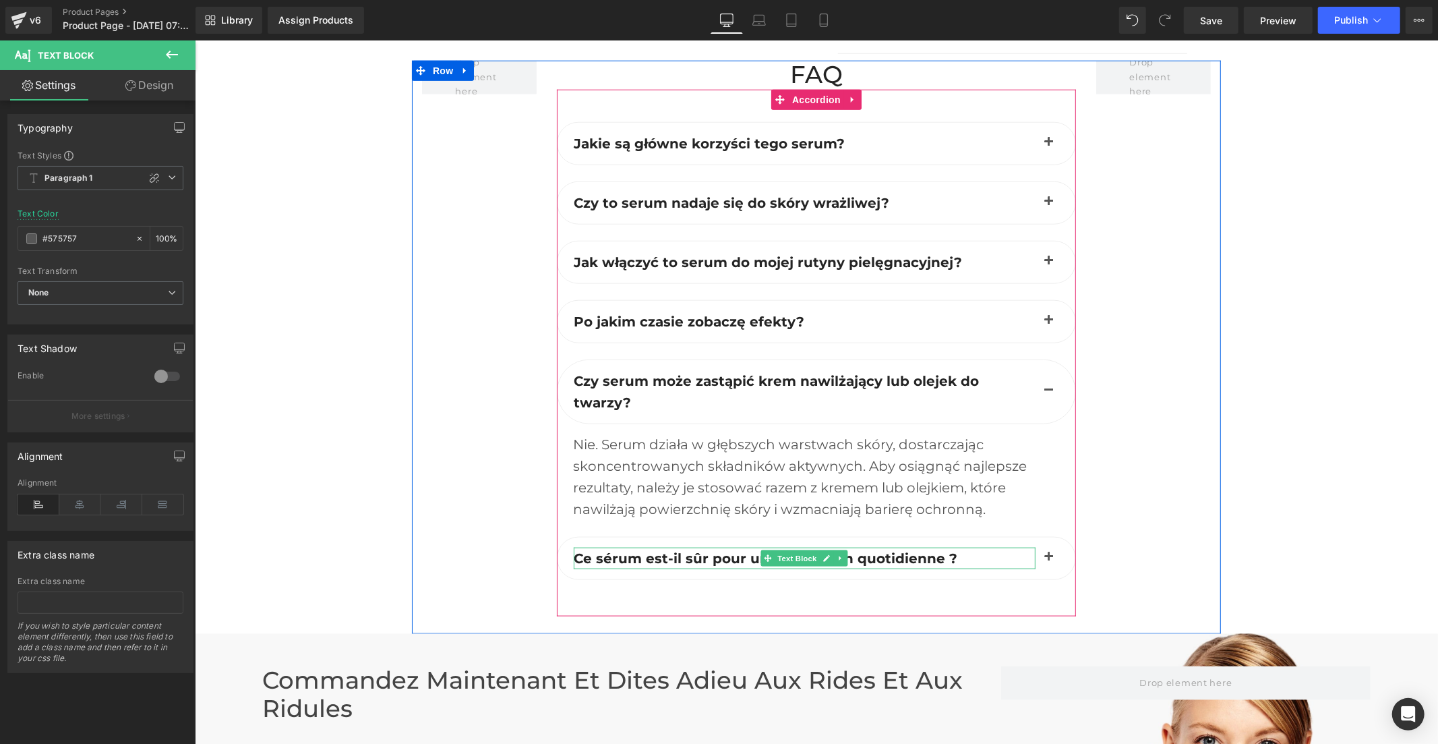
click at [705, 550] on b "Ce sérum est-il sûr pour une utilisation quotidienne ?" at bounding box center [765, 558] width 384 height 16
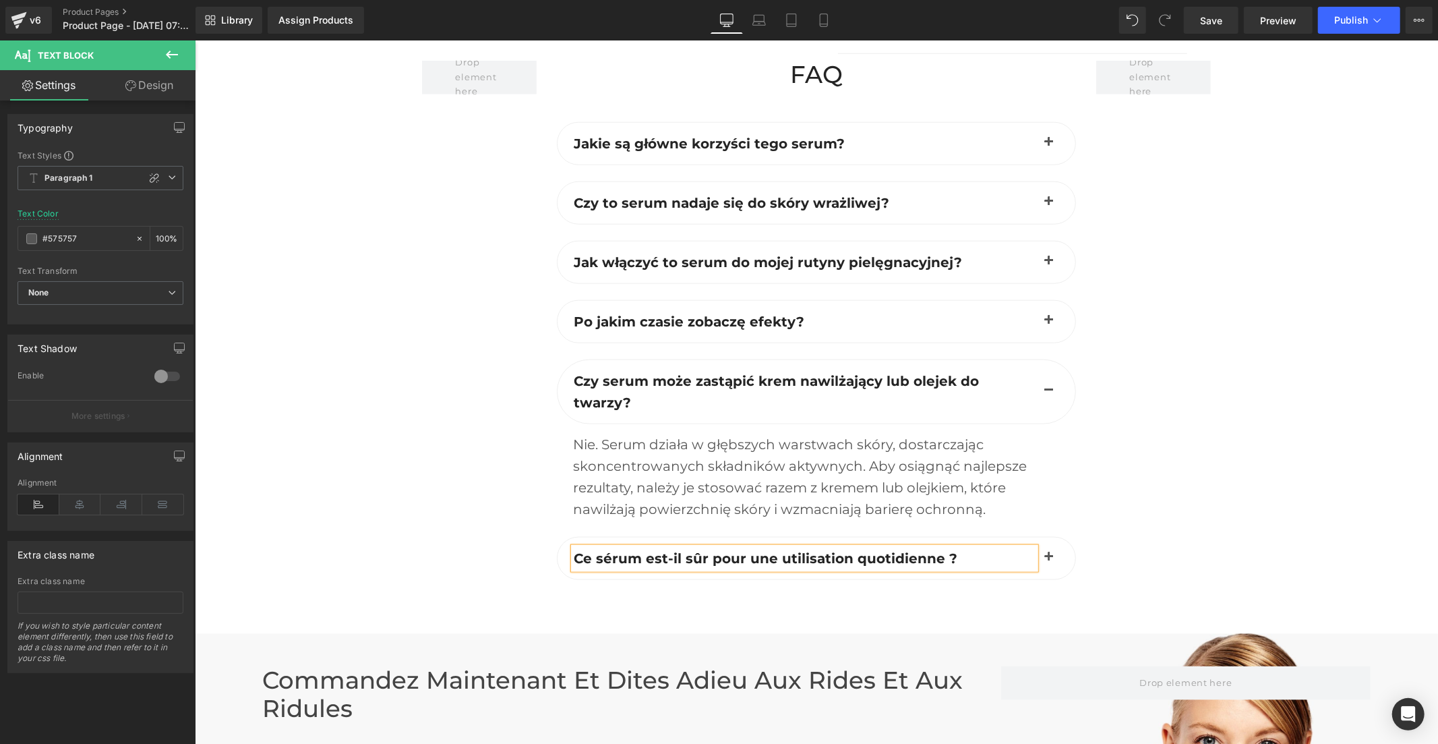
click at [705, 550] on b "Ce sérum est-il sûr pour une utilisation quotidienne ?" at bounding box center [765, 558] width 384 height 16
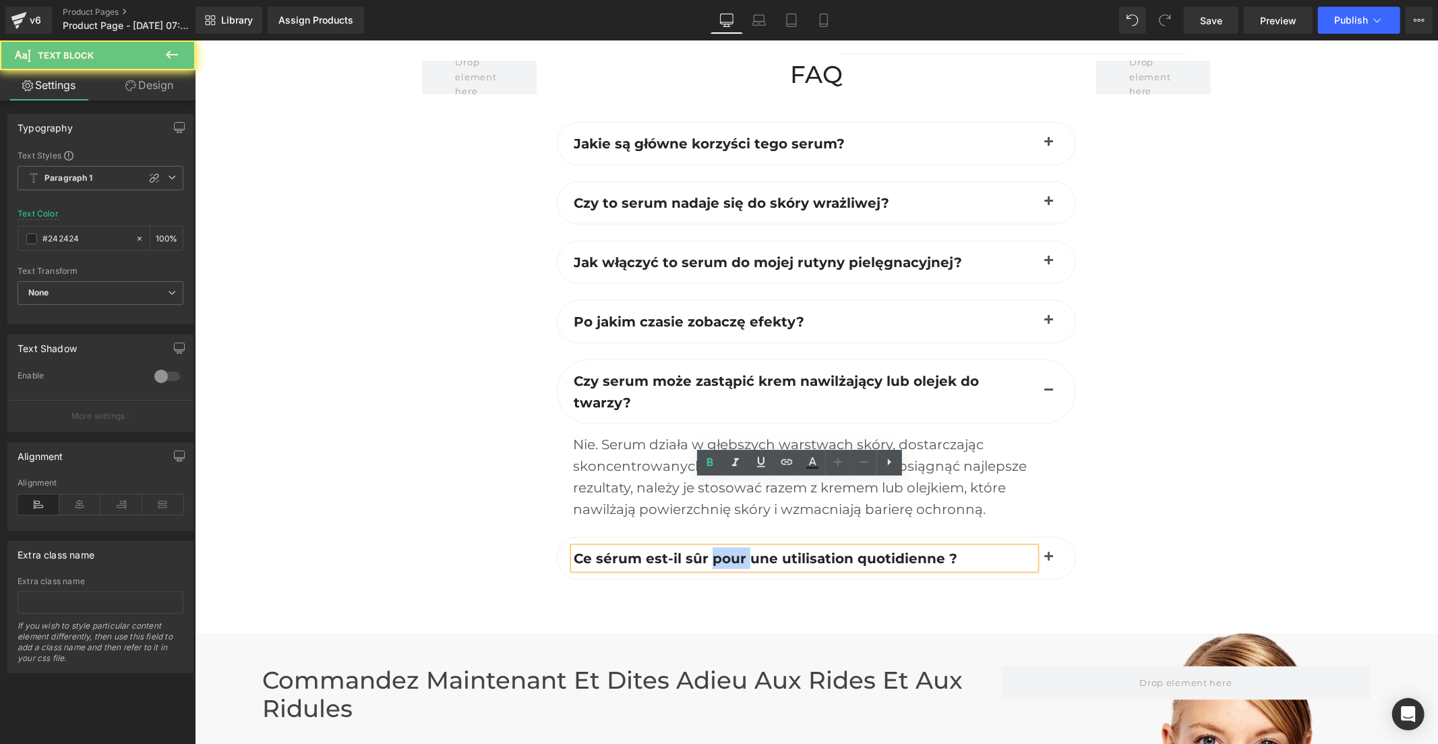
click at [705, 550] on b "Ce sérum est-il sûr pour une utilisation quotidienne ?" at bounding box center [765, 558] width 384 height 16
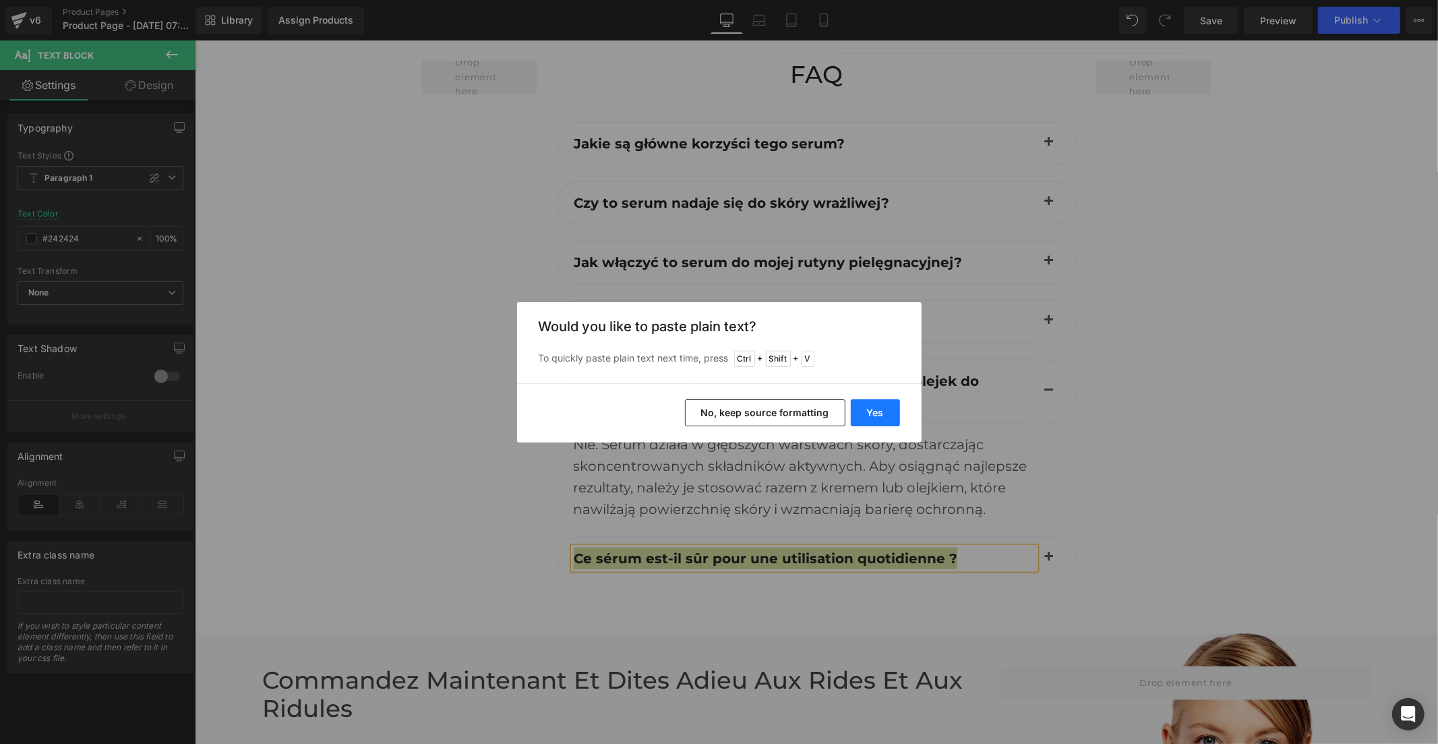
click at [863, 412] on button "Yes" at bounding box center [875, 412] width 49 height 27
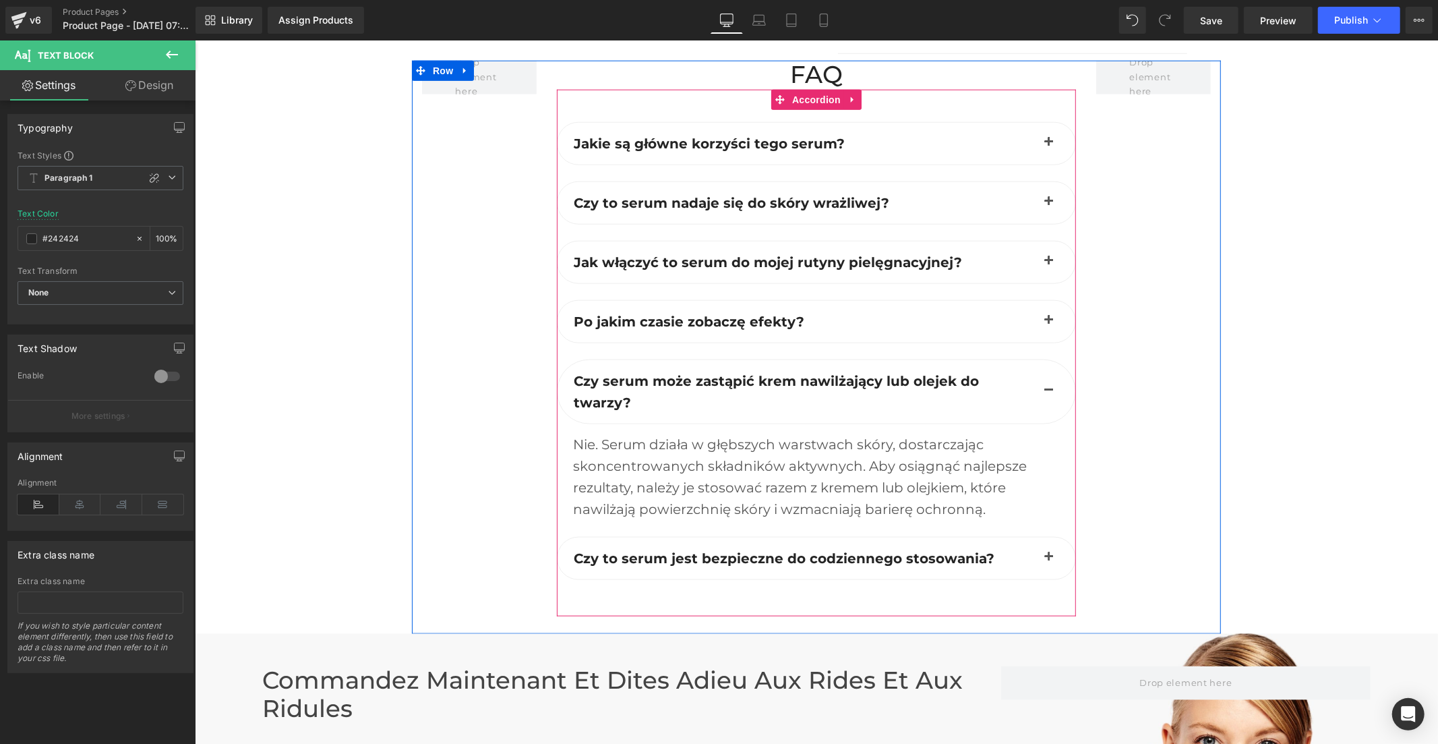
click at [1048, 560] on span "button" at bounding box center [1048, 560] width 0 height 0
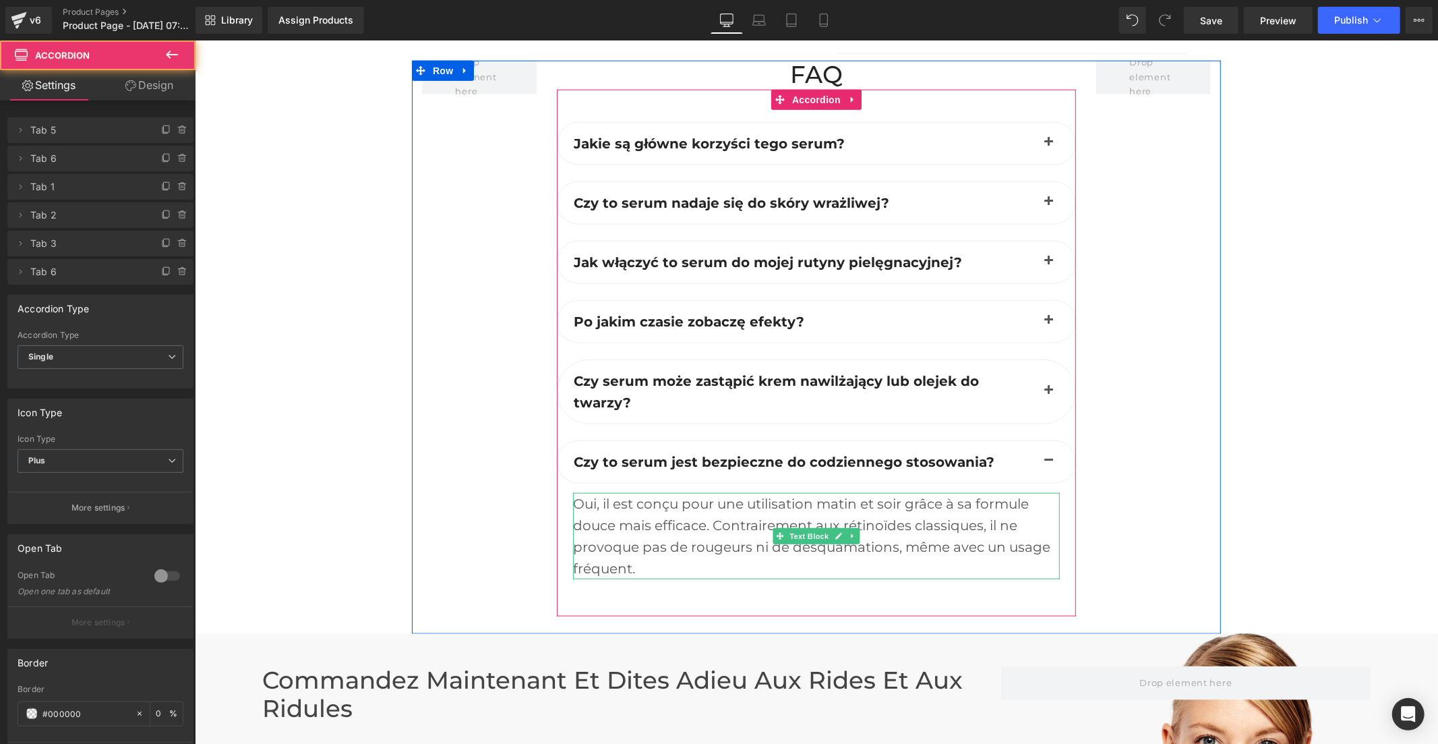
click at [700, 492] on div "Oui, il est conçu pour une utilisation matin et soir grâce à sa formule douce m…" at bounding box center [815, 535] width 487 height 86
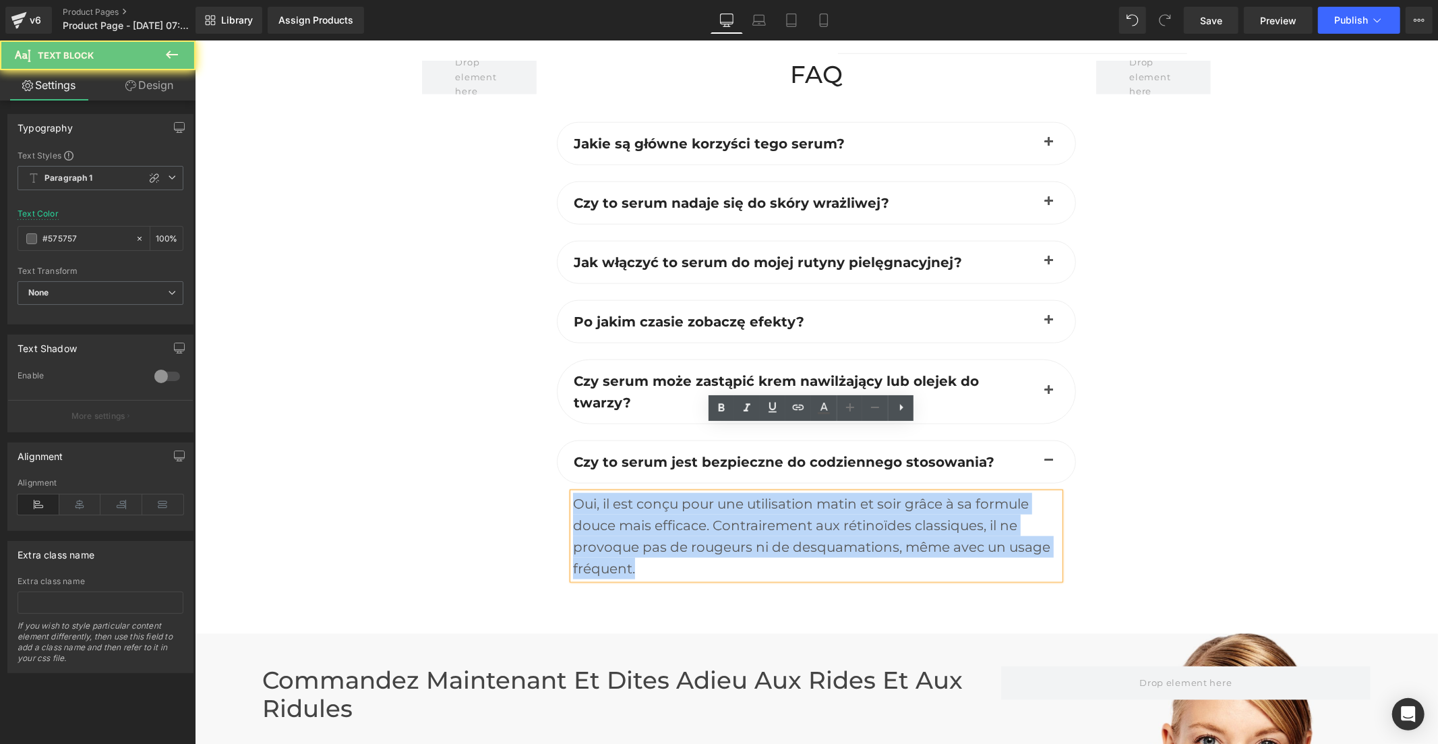
click at [700, 492] on div "Oui, il est conçu pour une utilisation matin et soir grâce à sa formule douce m…" at bounding box center [815, 535] width 487 height 86
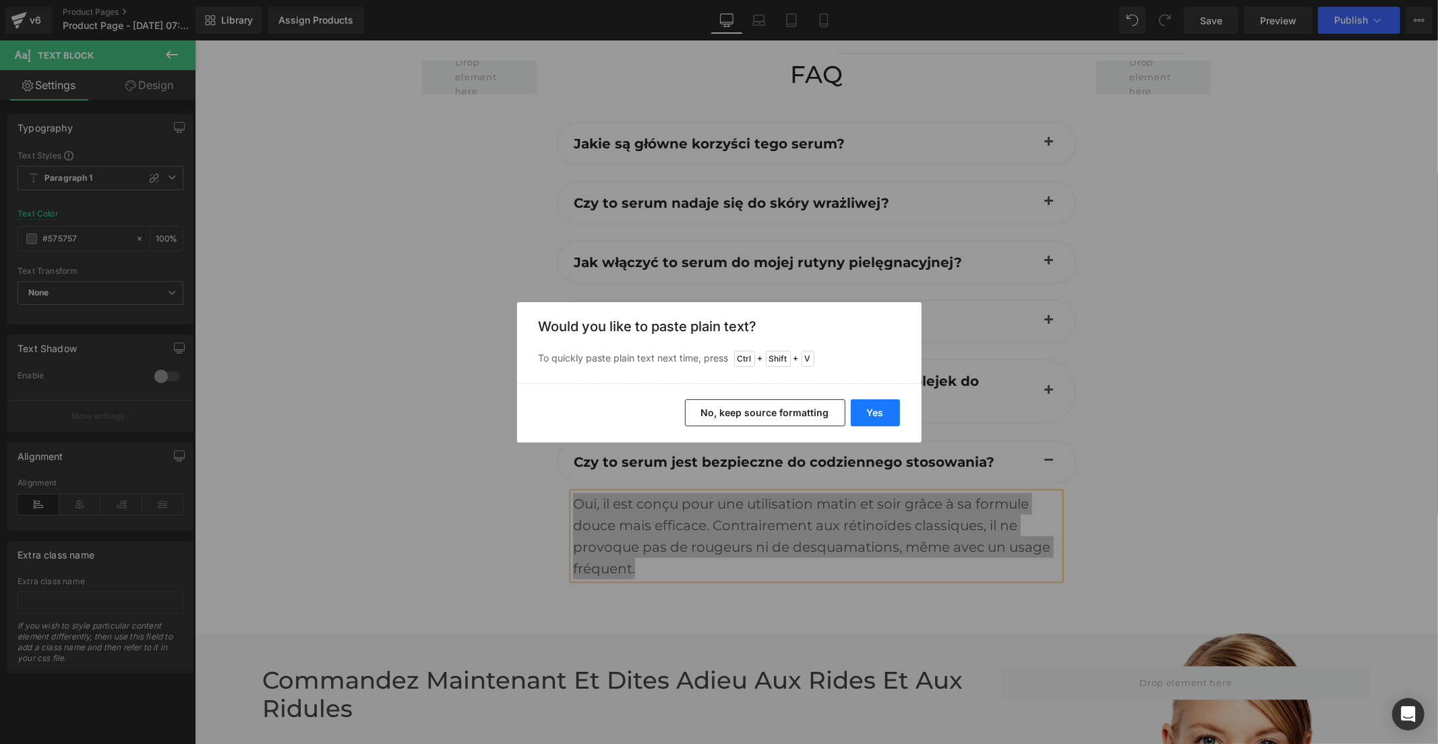
click at [854, 415] on button "Yes" at bounding box center [875, 412] width 49 height 27
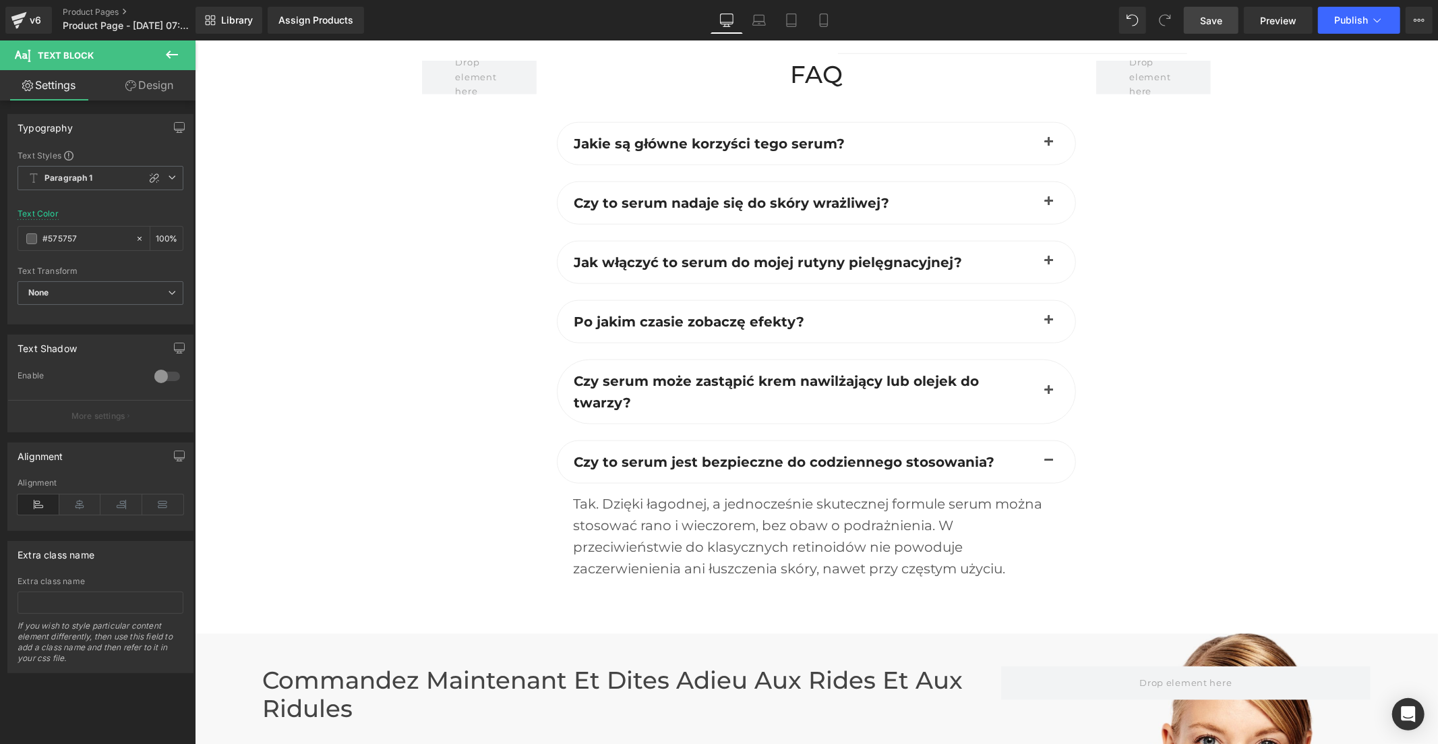
click at [1216, 28] on link "Save" at bounding box center [1211, 20] width 55 height 27
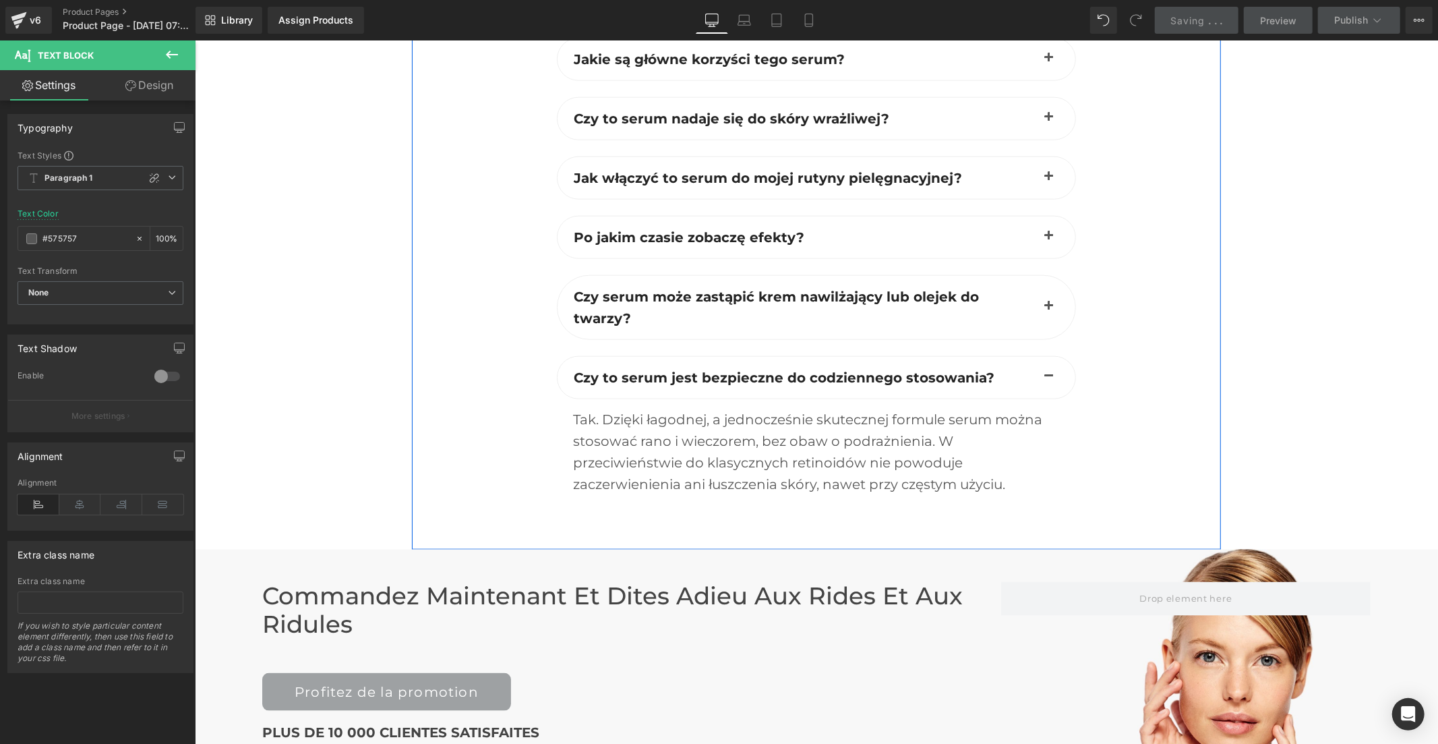
scroll to position [5725, 0]
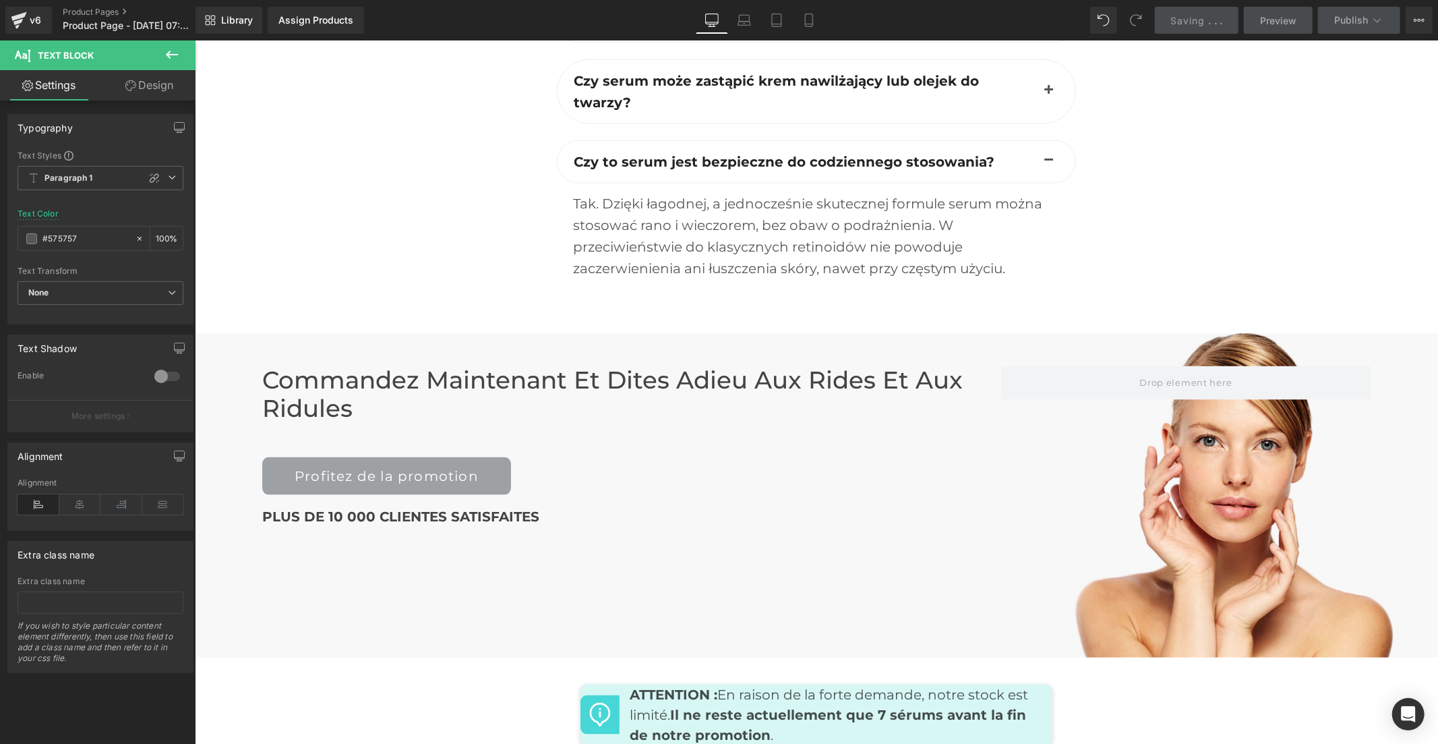
click at [320, 365] on h2 "Commandez maintenant et Dites Adieu aux rides et aux ridules" at bounding box center [631, 393] width 739 height 57
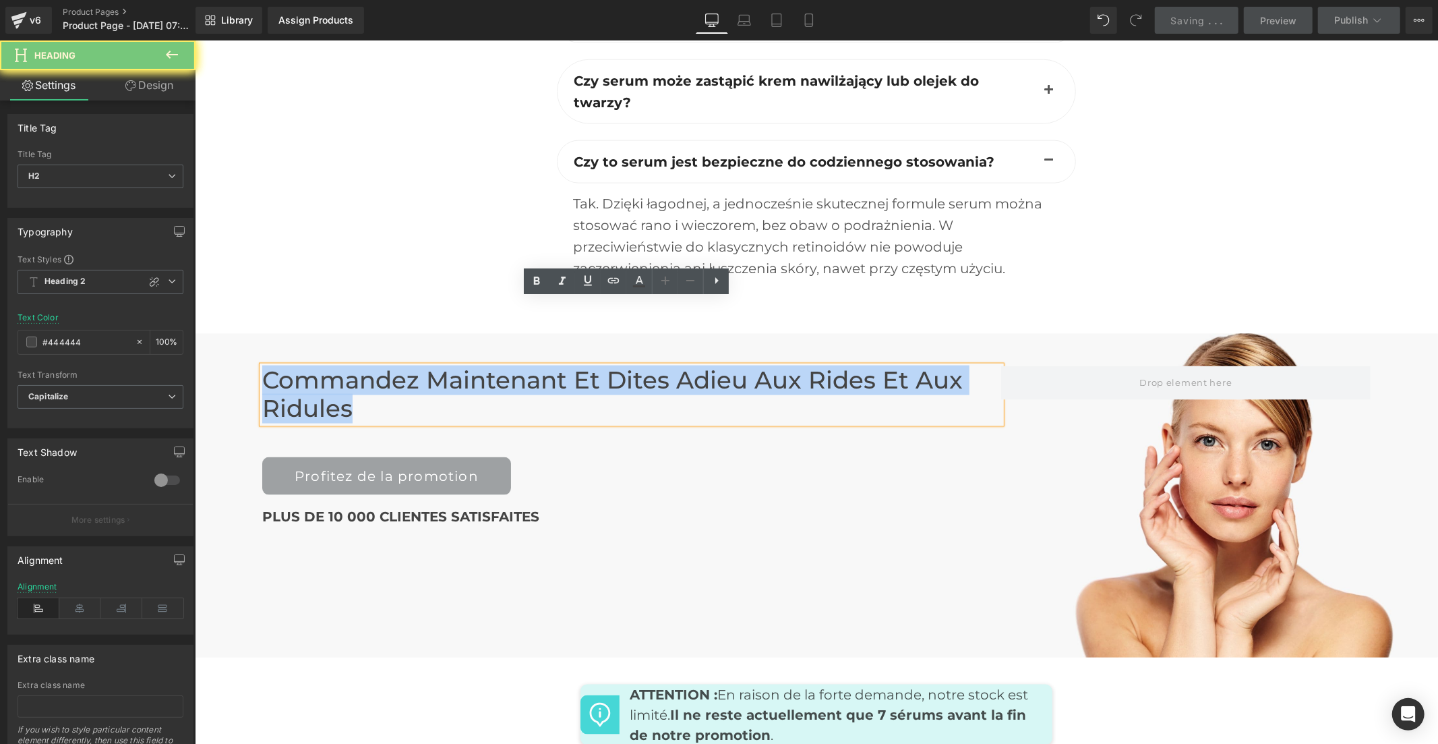
click at [320, 365] on h2 "Commandez maintenant et Dites Adieu aux rides et aux ridules" at bounding box center [631, 393] width 739 height 57
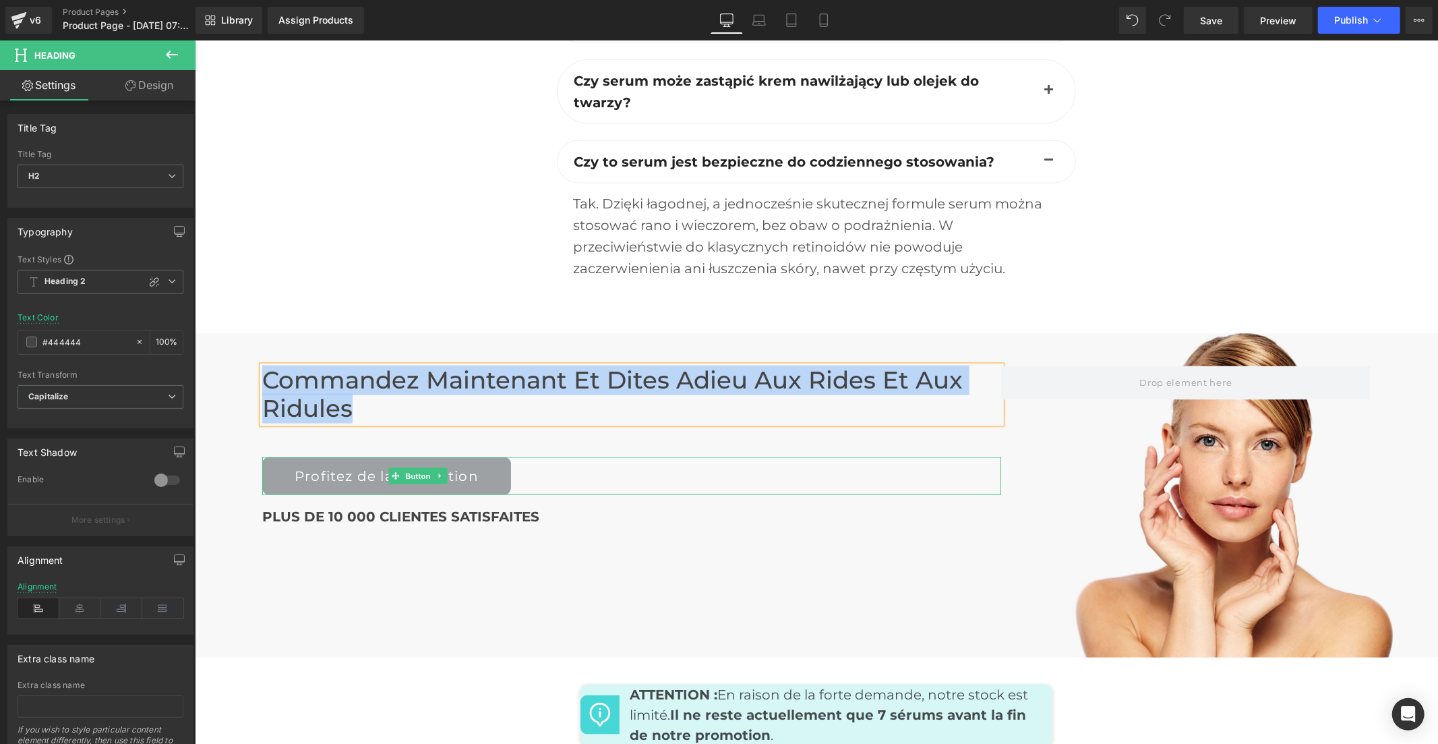
click at [450, 456] on link "Profitez de la promotion" at bounding box center [386, 475] width 249 height 38
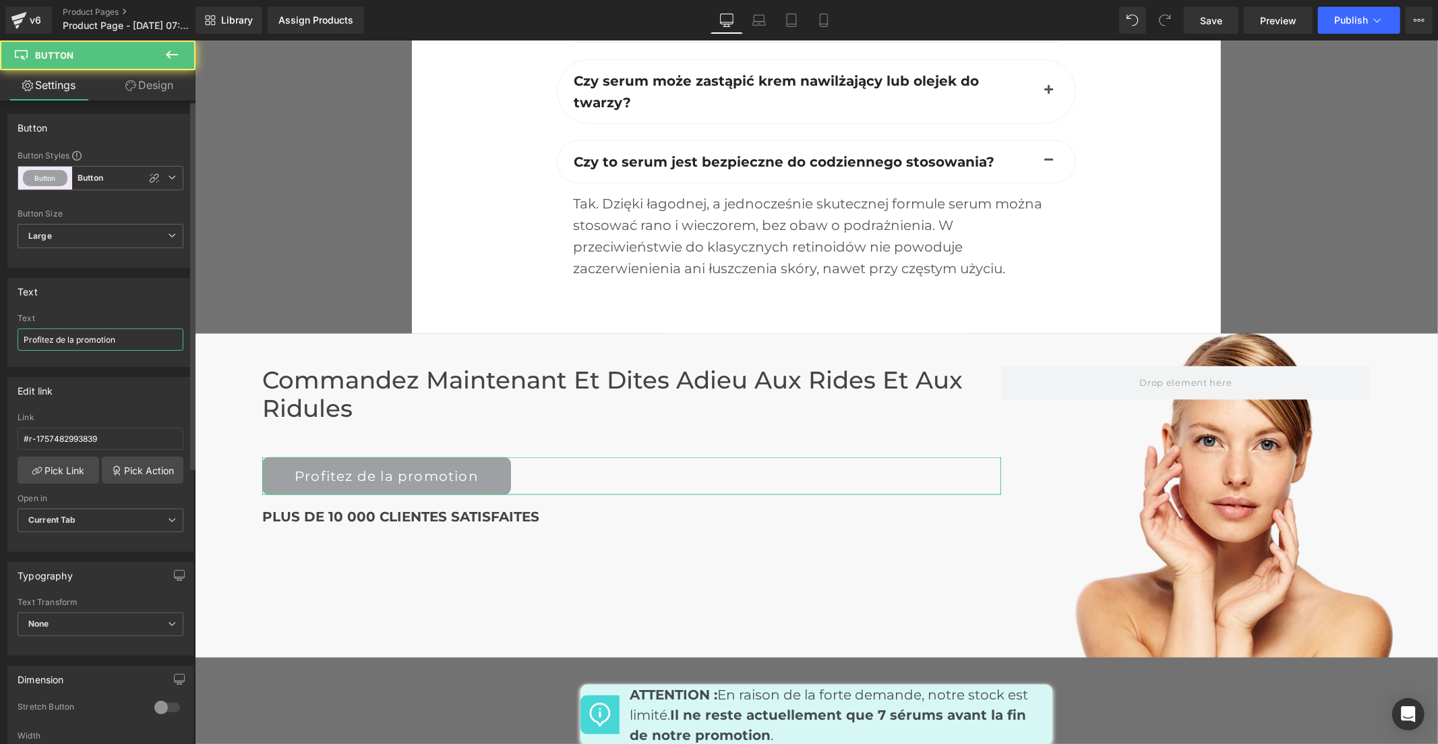
click at [116, 334] on input "Profitez de la promotion" at bounding box center [101, 339] width 166 height 22
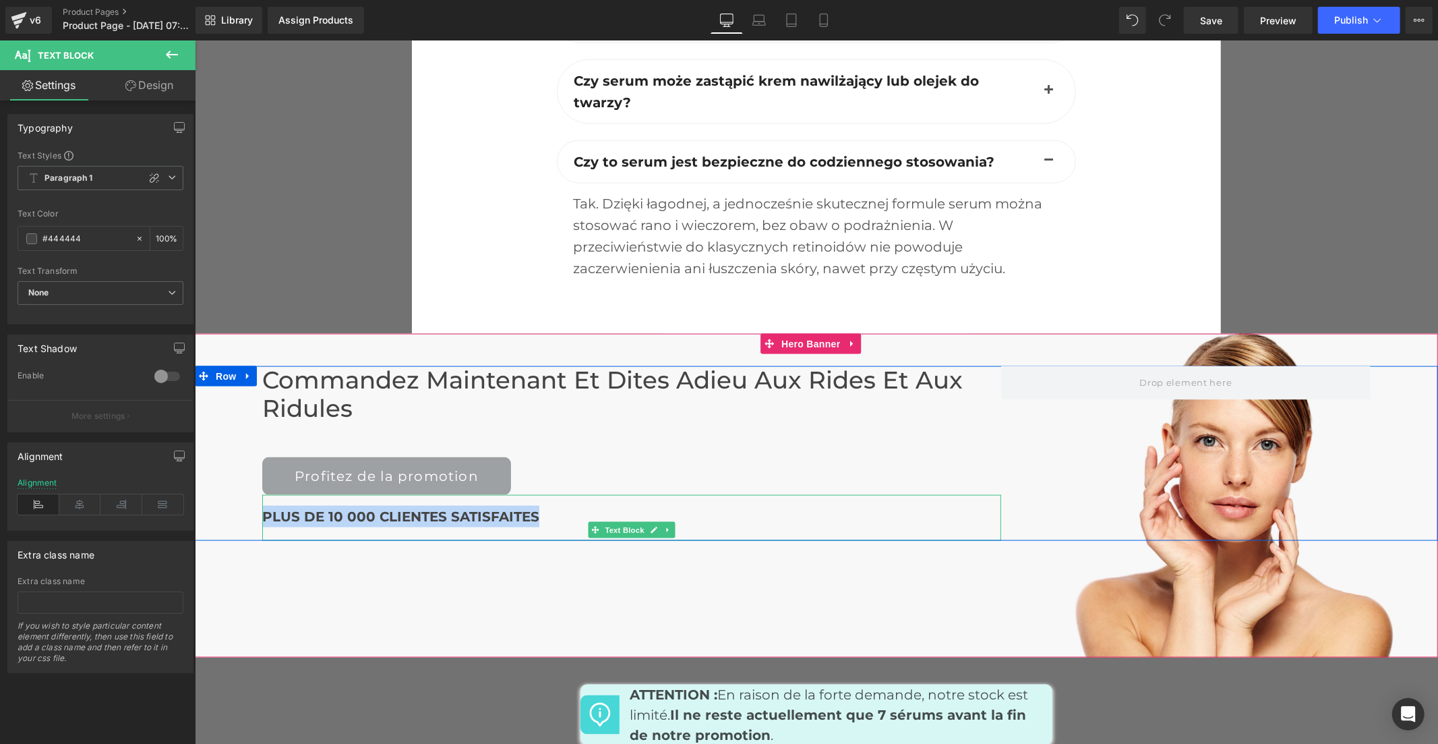
drag, startPoint x: 546, startPoint y: 444, endPoint x: 260, endPoint y: 444, distance: 286.6
click at [262, 505] on div "PLUS DE 10 000 CLIENTES SATISFAITES" at bounding box center [631, 516] width 739 height 22
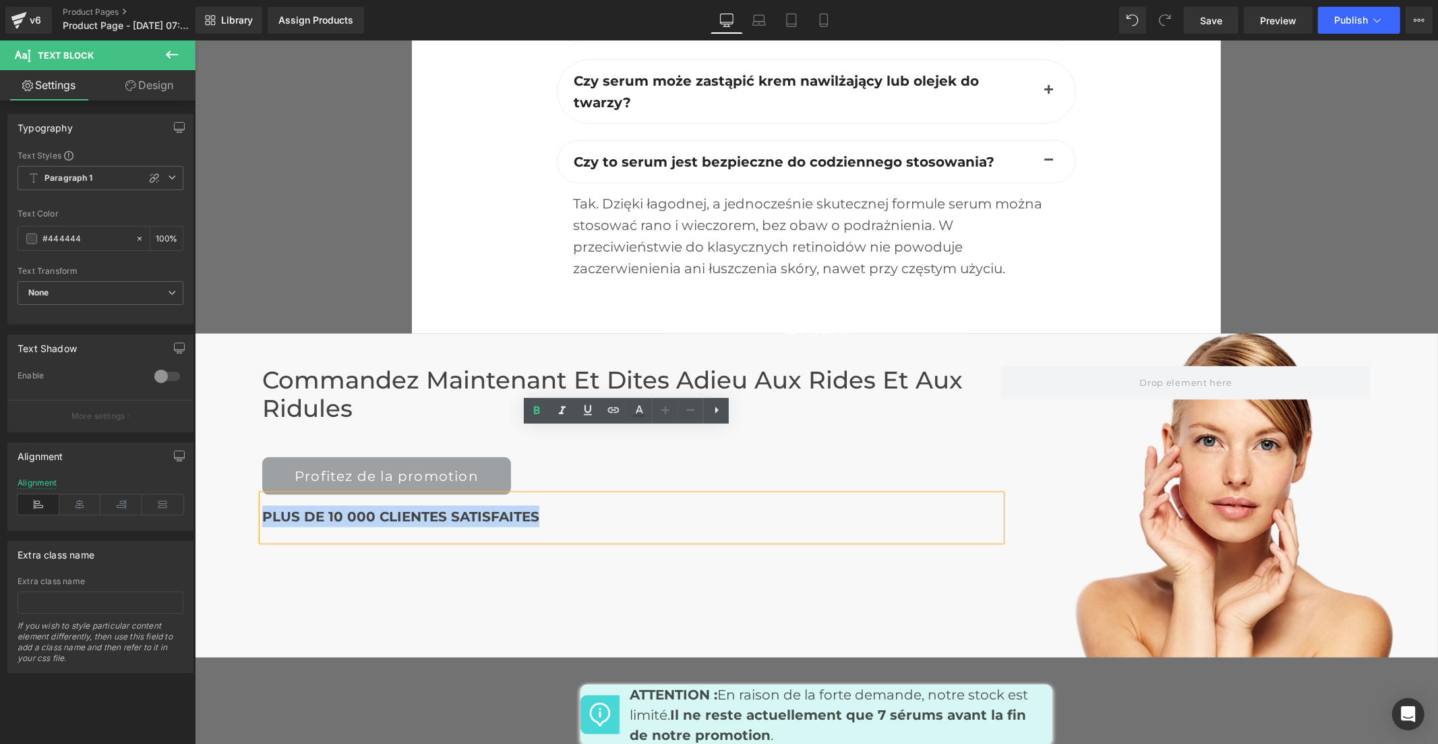
copy b "PLUS DE 10 000 CLIENTES SATISFAITES"
click at [434, 365] on h2 "Commandez maintenant et Dites Adieu aux rides et aux ridules" at bounding box center [631, 393] width 739 height 57
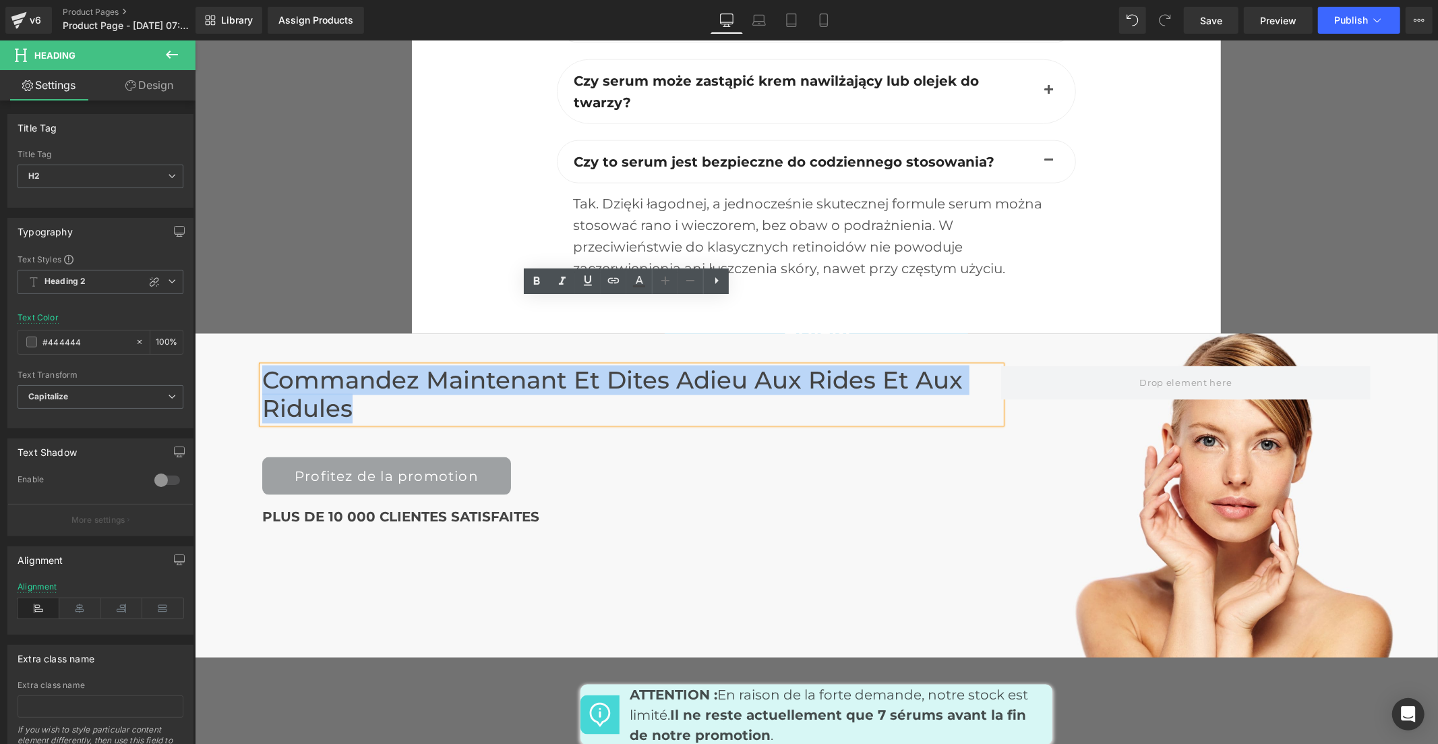
paste div
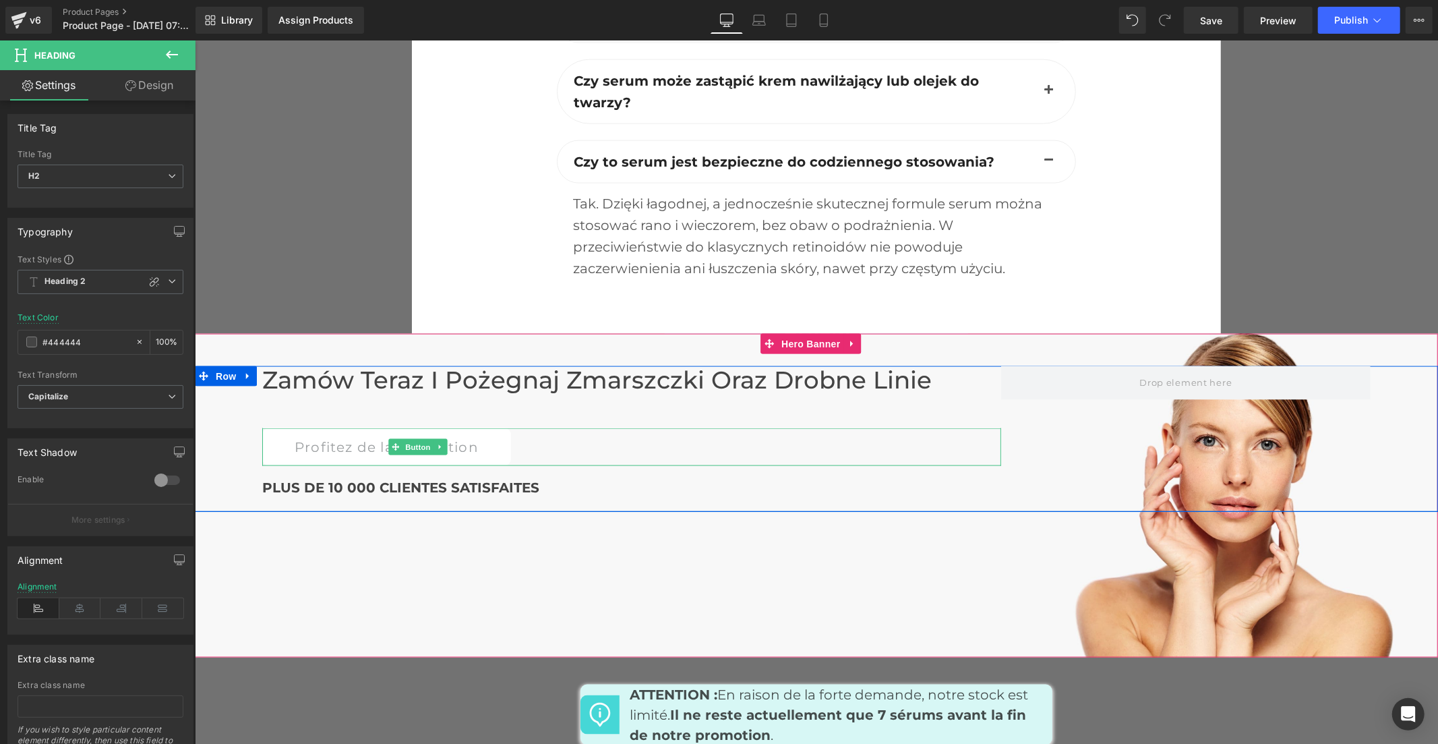
click at [295, 427] on link "Profitez de la promotion" at bounding box center [386, 446] width 249 height 38
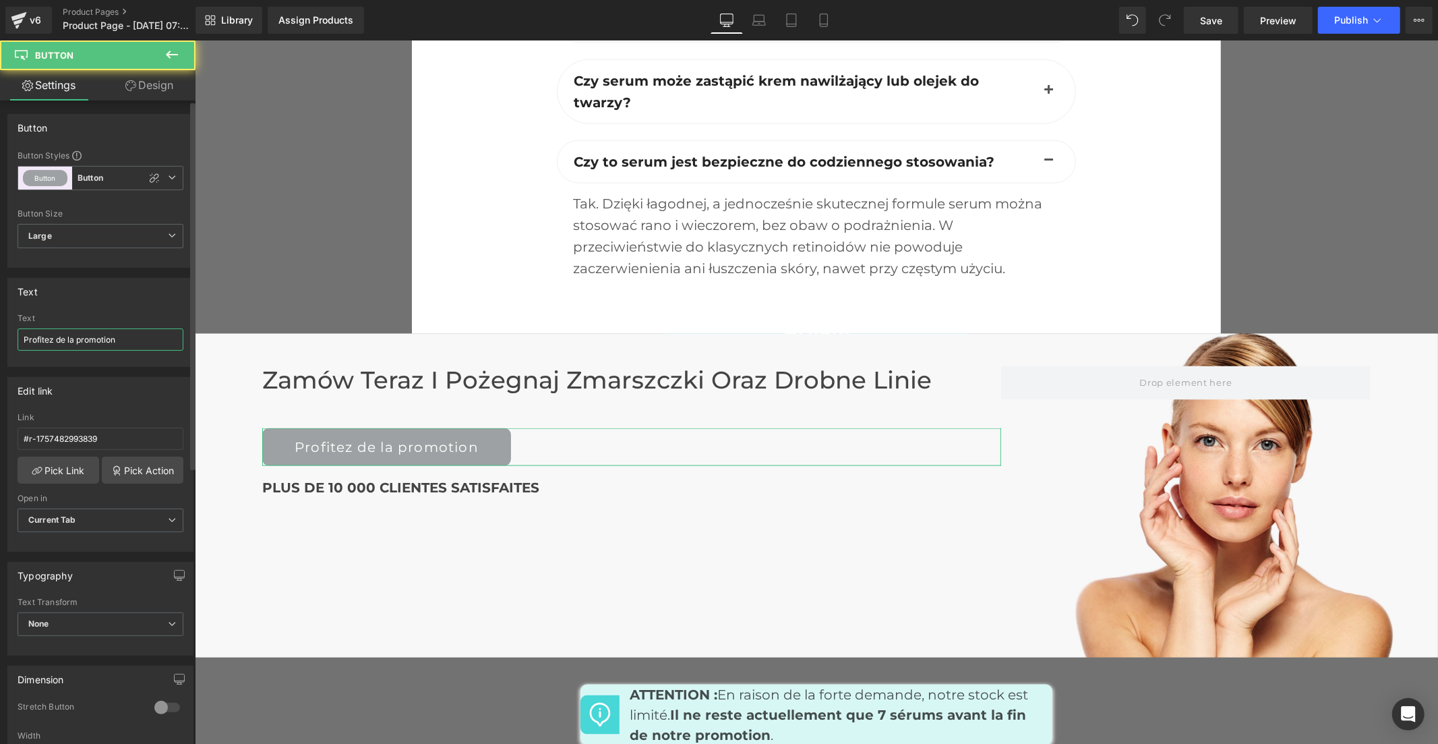
click at [96, 331] on input "Profitez de la promotion" at bounding box center [101, 339] width 166 height 22
paste input "Skorzystaj z promocji"
type input "Skorzystaj z promocji"
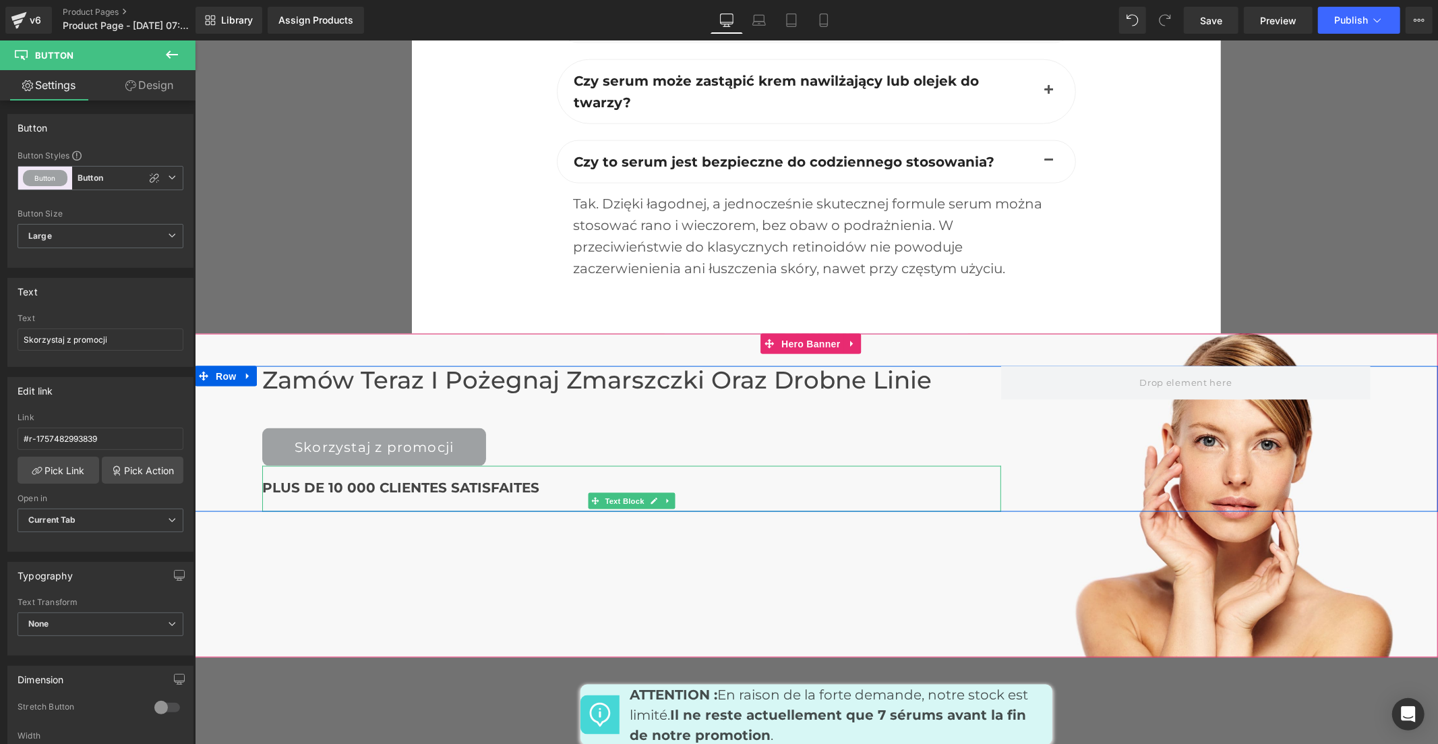
click at [432, 479] on b "PLUS DE 10 000 CLIENTES SATISFAITES" at bounding box center [400, 487] width 277 height 16
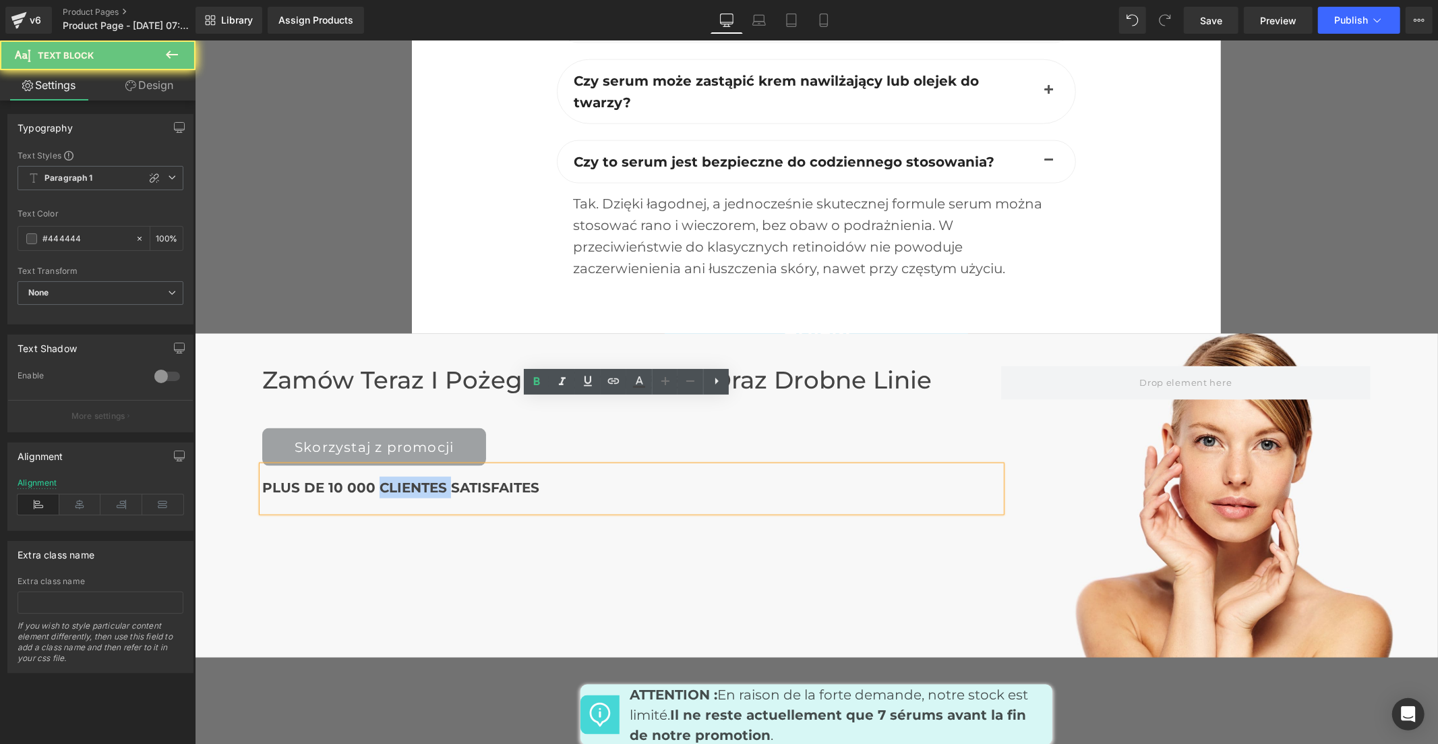
click at [431, 479] on b "PLUS DE 10 000 CLIENTES SATISFAITES" at bounding box center [400, 487] width 277 height 16
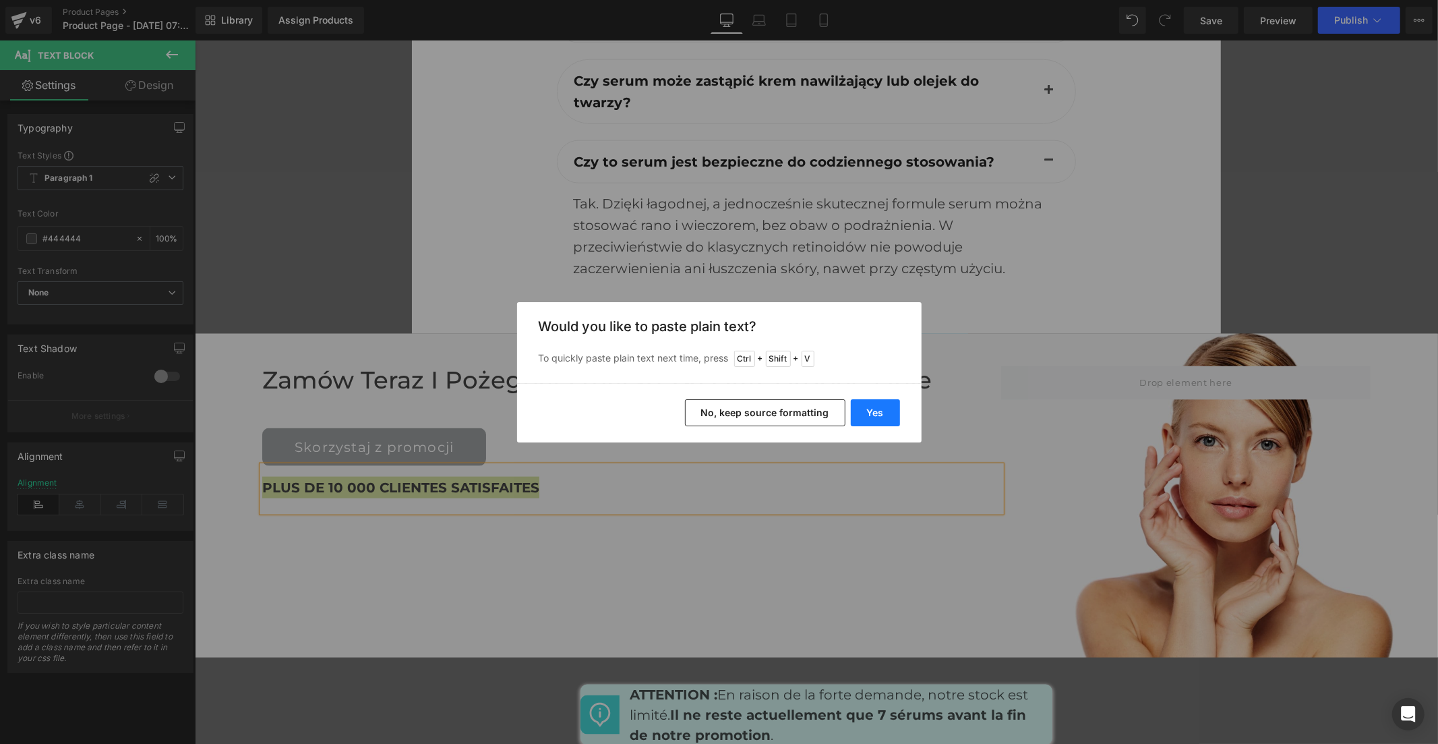
click at [879, 414] on button "Yes" at bounding box center [875, 412] width 49 height 27
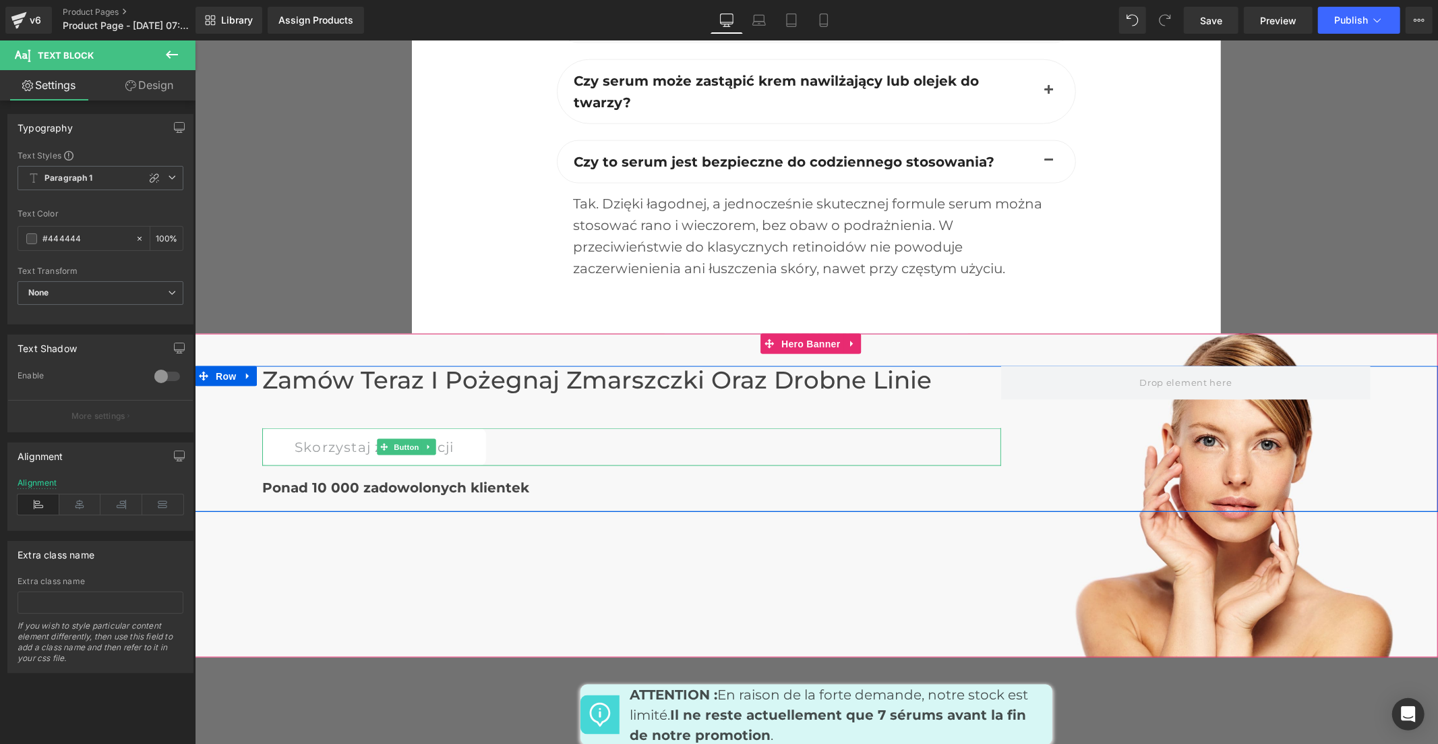
click at [276, 427] on link "Skorzystaj z promocji" at bounding box center [374, 446] width 224 height 38
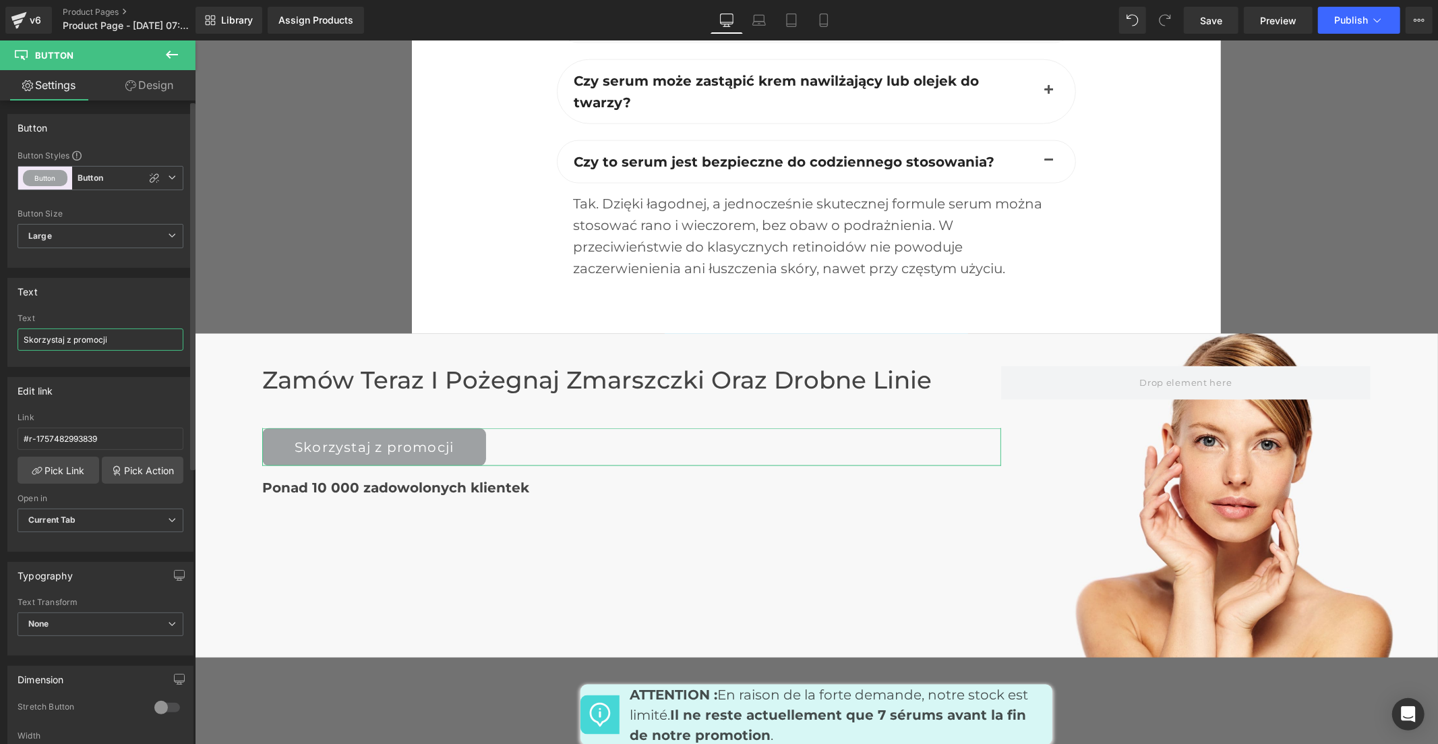
drag, startPoint x: 139, startPoint y: 338, endPoint x: 23, endPoint y: 343, distance: 116.0
click at [23, 343] on input "Skorzystaj z promocji" at bounding box center [101, 339] width 166 height 22
type input "SKORZYSTAJ Z PROMOCJI"
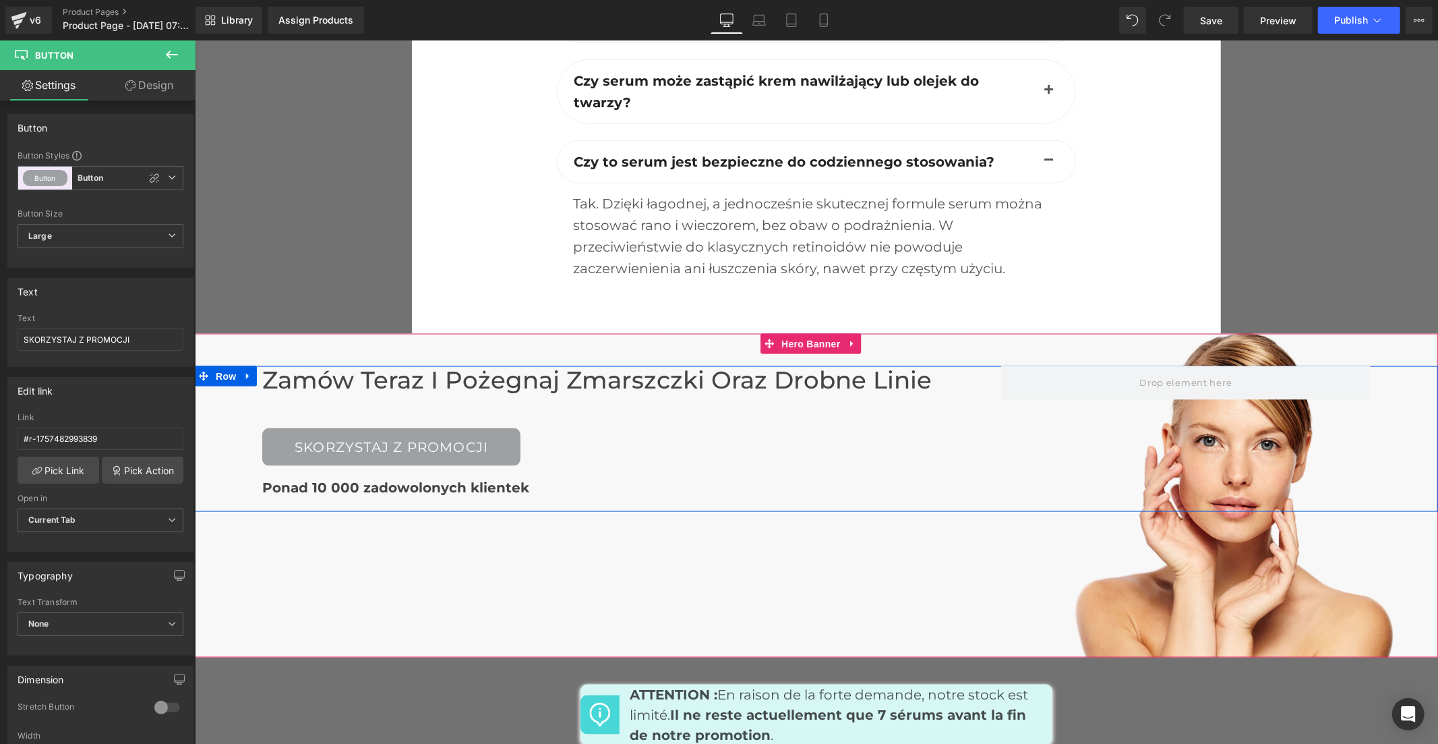
click at [410, 479] on b "Ponad 10 000 zadowolonych klientek" at bounding box center [395, 487] width 267 height 16
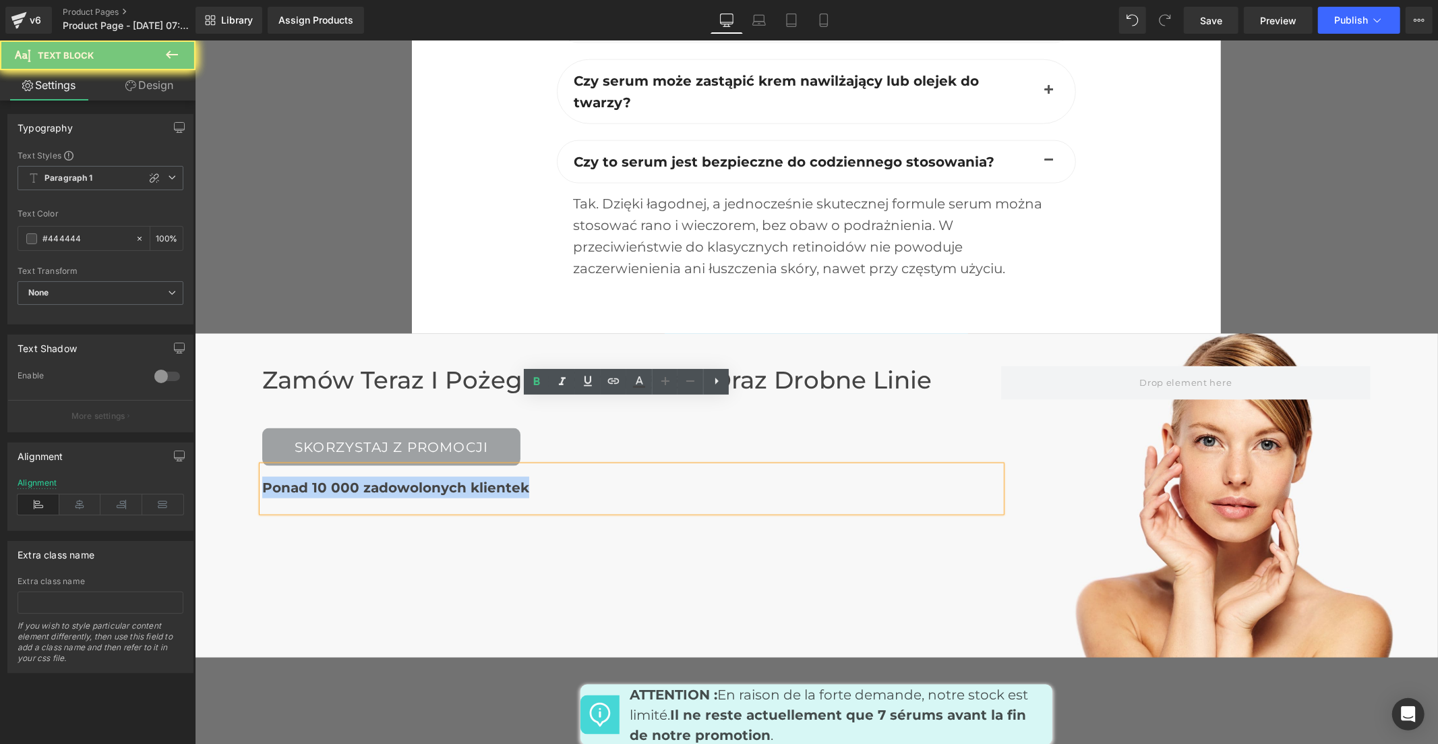
click at [410, 479] on b "Ponad 10 000 zadowolonych klientek" at bounding box center [395, 487] width 267 height 16
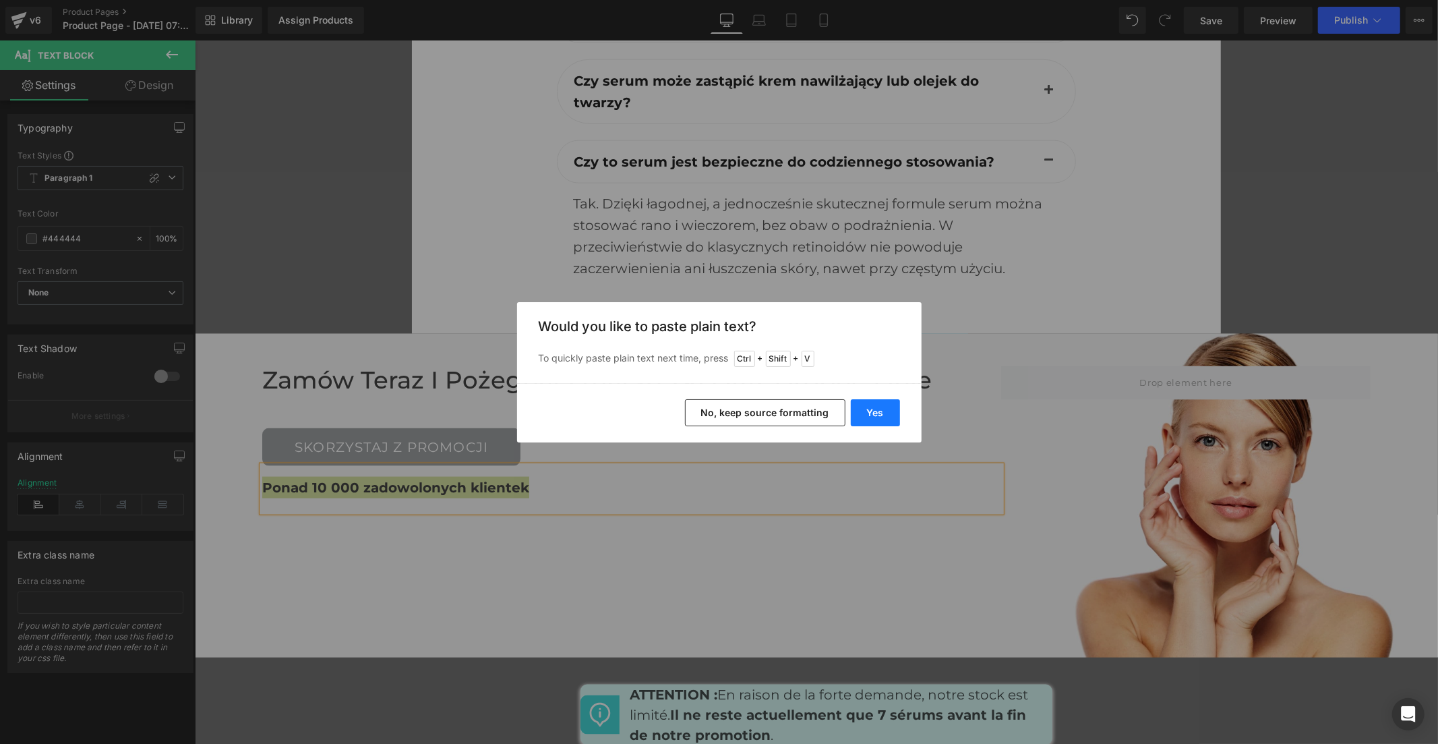
click at [872, 401] on button "Yes" at bounding box center [875, 412] width 49 height 27
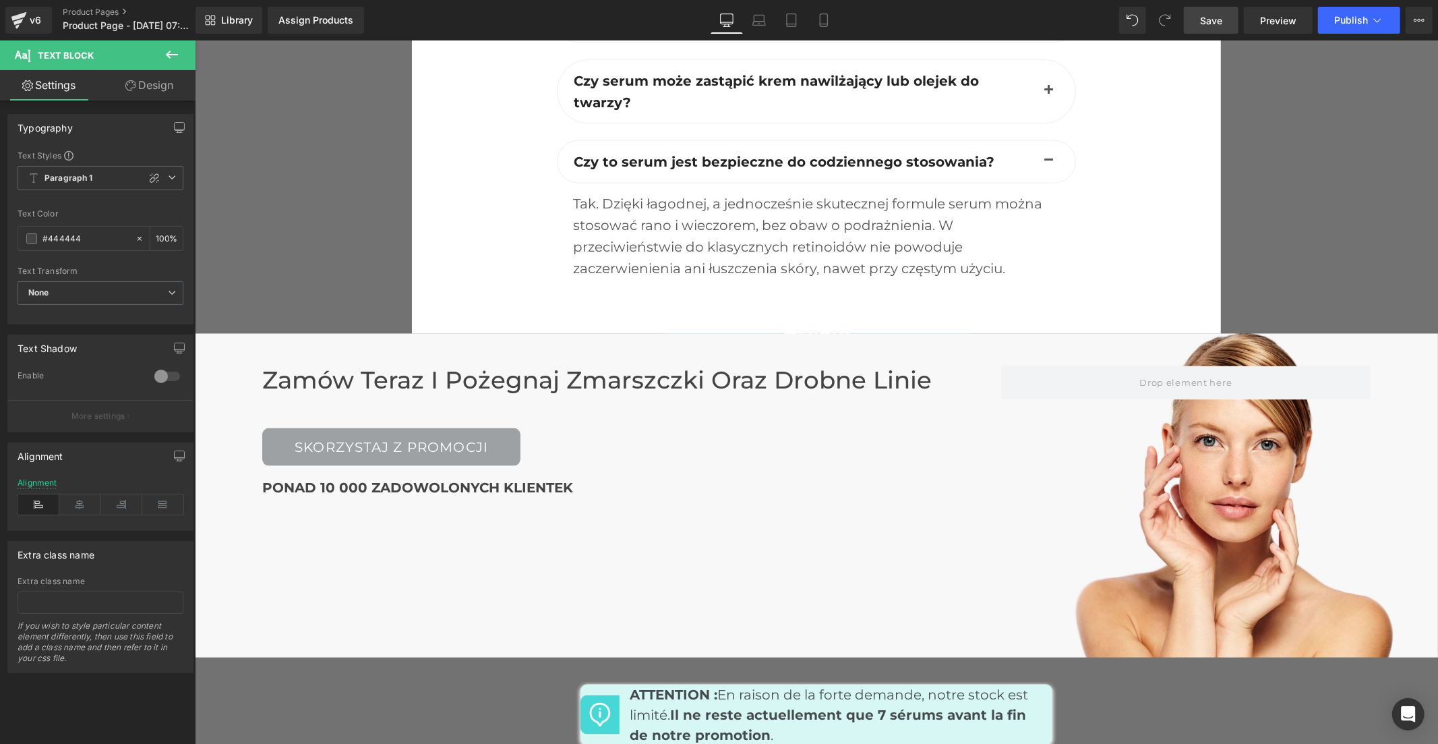
click at [1212, 22] on span "Save" at bounding box center [1211, 20] width 22 height 14
drag, startPoint x: 769, startPoint y: 662, endPoint x: 634, endPoint y: 624, distance: 140.9
click at [634, 684] on div "Image ATTENTION : En raison de la forte demande, notre stock est limité. Il ne …" at bounding box center [816, 714] width 472 height 61
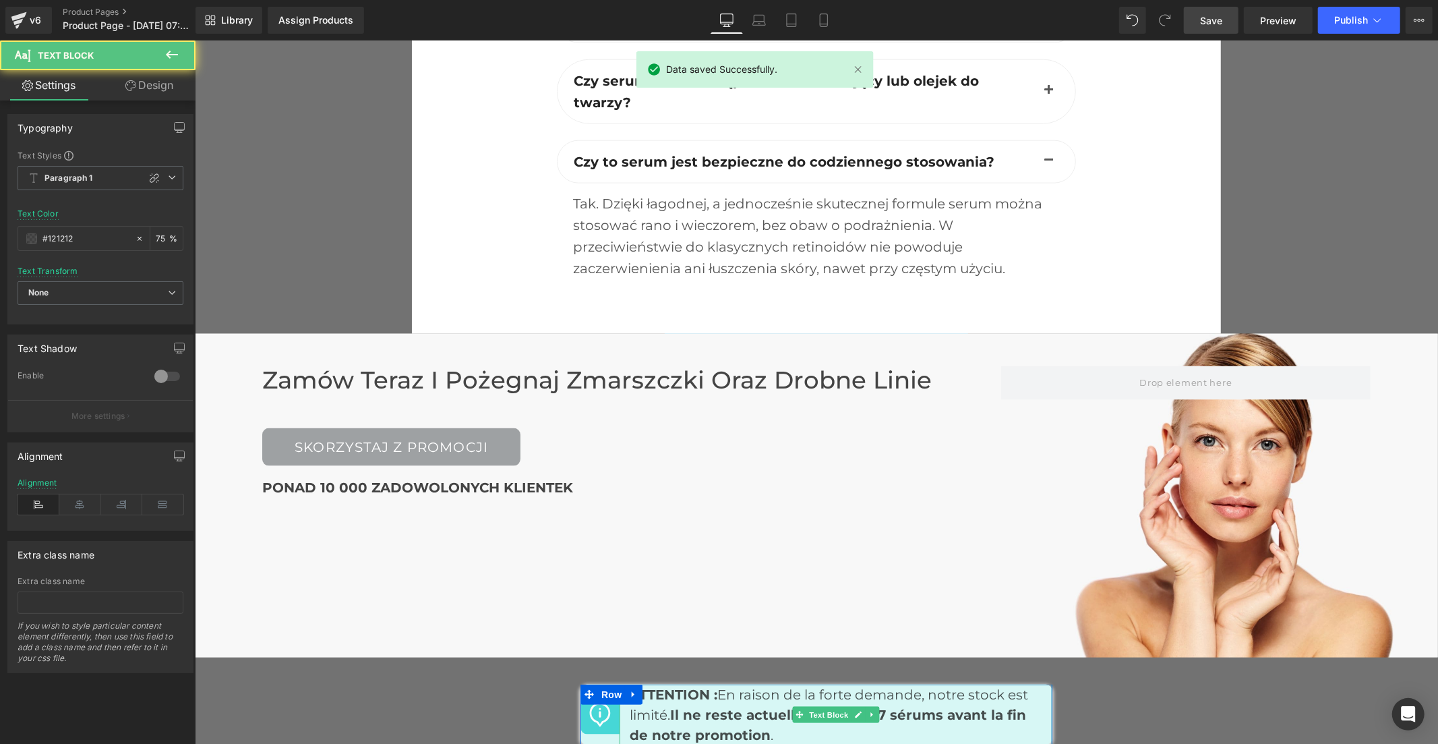
click at [754, 706] on strong "Il ne reste actuellement que 7 sérums avant la fin de notre promotion" at bounding box center [827, 724] width 396 height 36
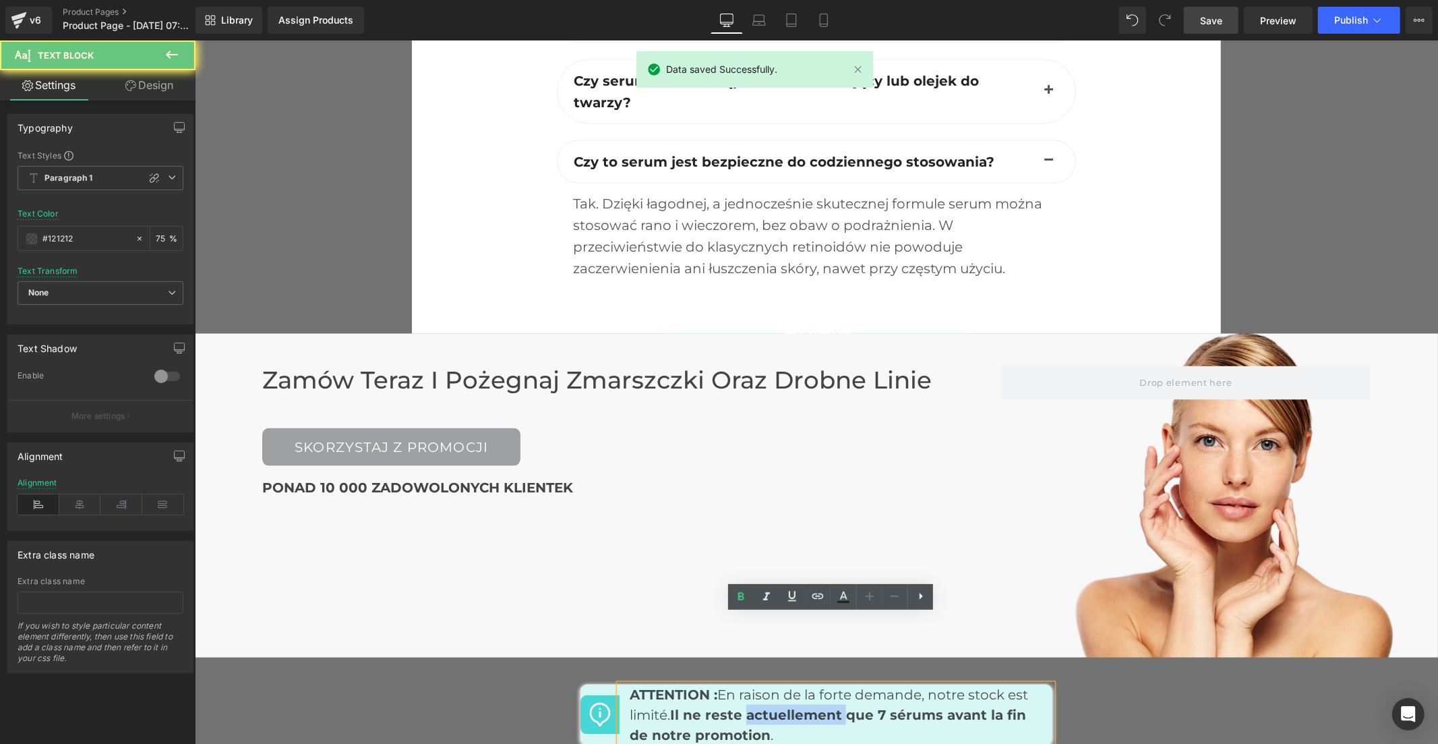
click at [754, 706] on strong "Il ne reste actuellement que 7 sérums avant la fin de notre promotion" at bounding box center [827, 724] width 396 height 36
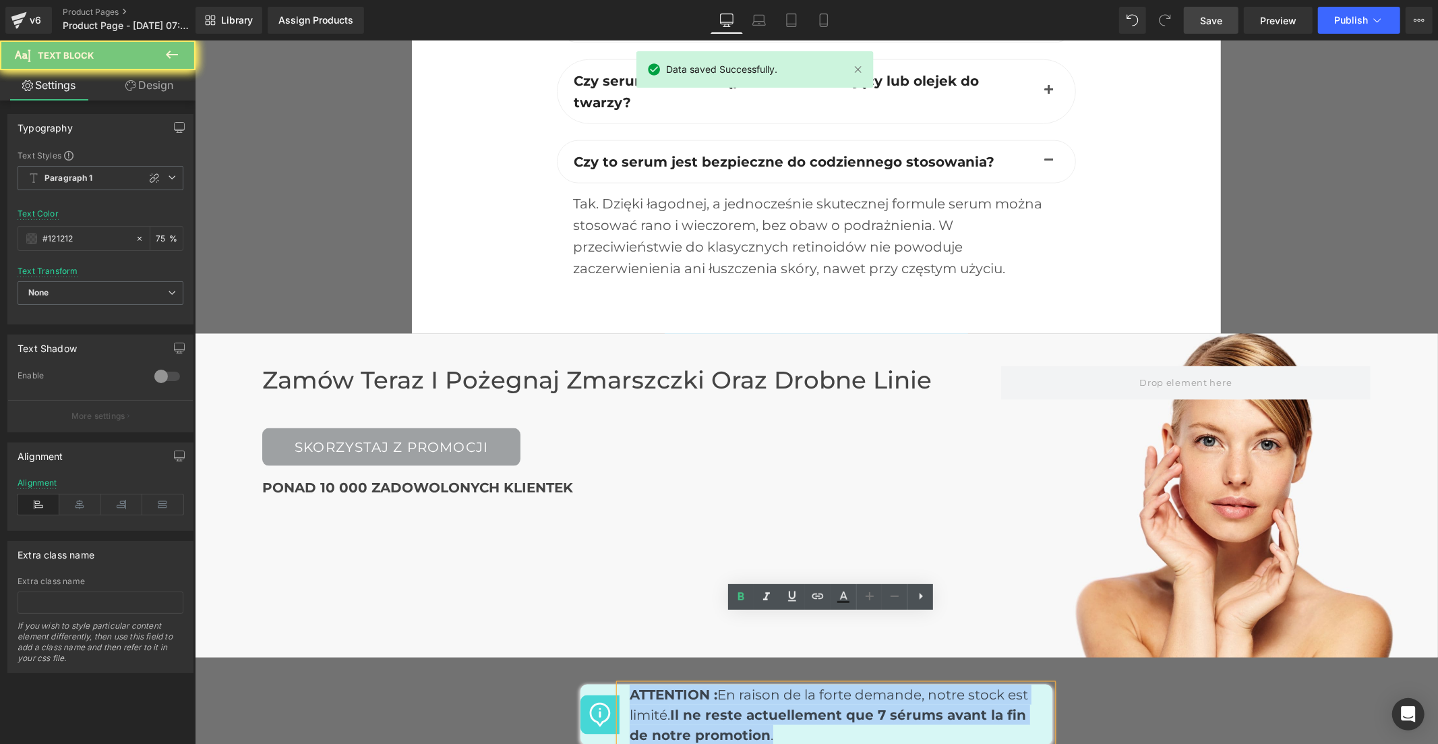
click at [754, 706] on strong "Il ne reste actuellement que 7 sérums avant la fin de notre promotion" at bounding box center [827, 724] width 396 height 36
copy p "ATTENTION : En raison de la forte demande, notre stock est limité. Il ne reste …"
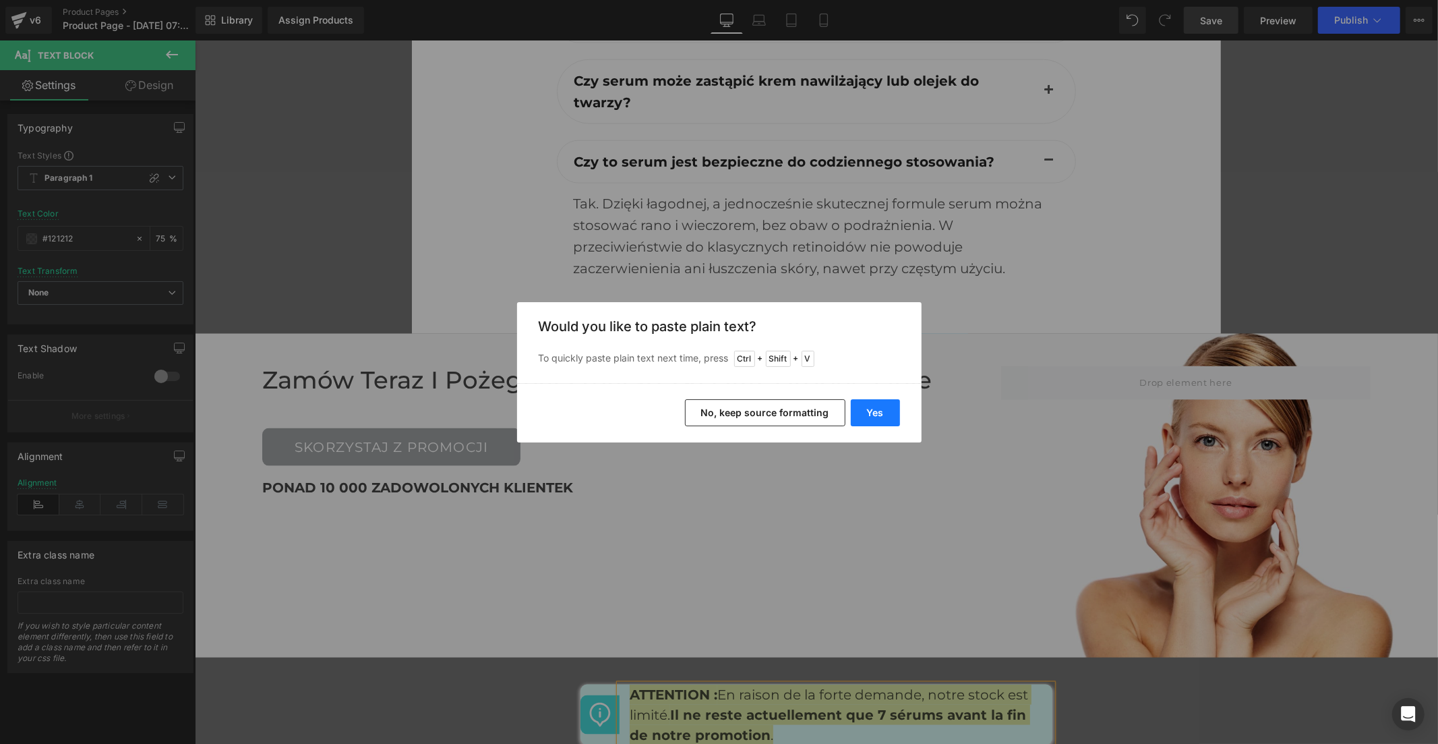
click at [889, 407] on button "Yes" at bounding box center [875, 412] width 49 height 27
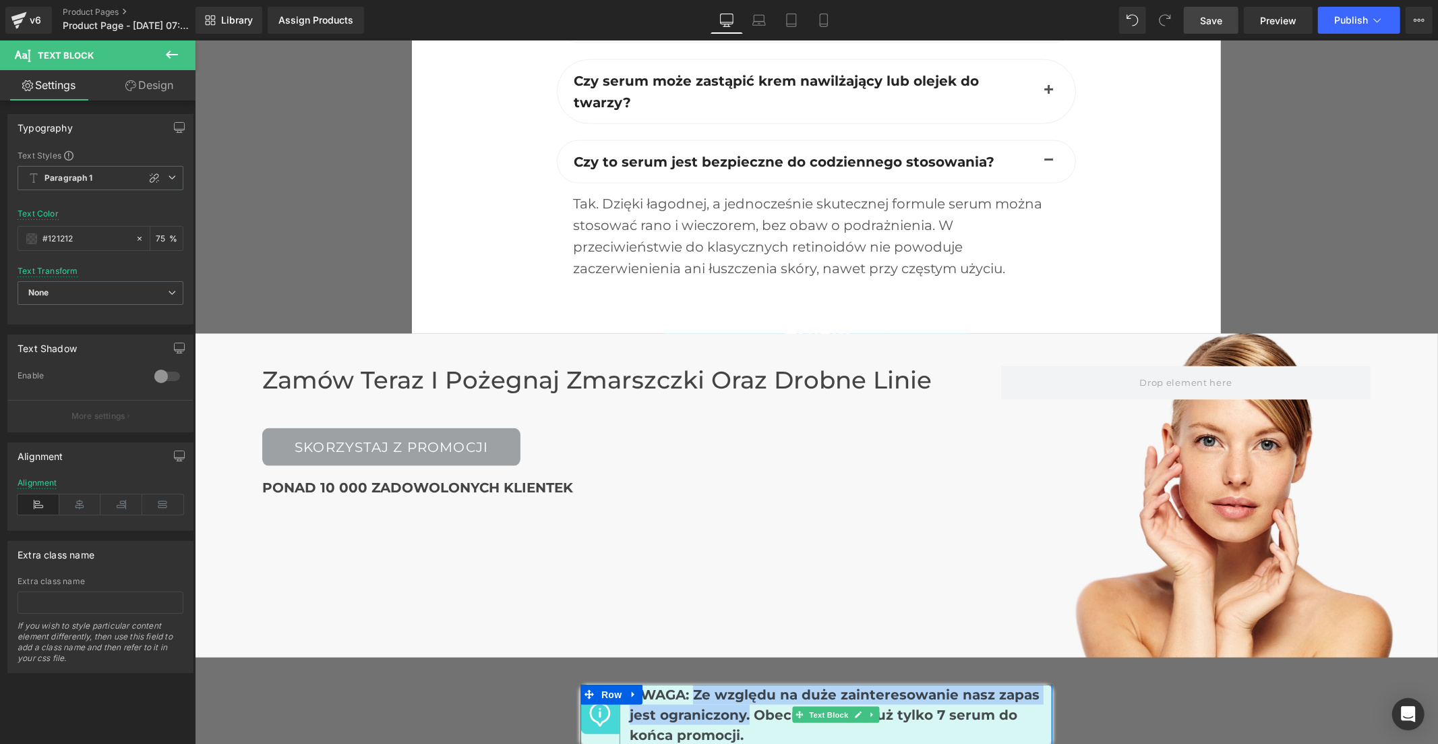
drag, startPoint x: 742, startPoint y: 644, endPoint x: 688, endPoint y: 626, distance: 56.7
click at [688, 686] on b "UWAGA: Ze względu na duże zainteresowanie nasz zapas jest ograniczony. Obecnie …" at bounding box center [834, 714] width 410 height 57
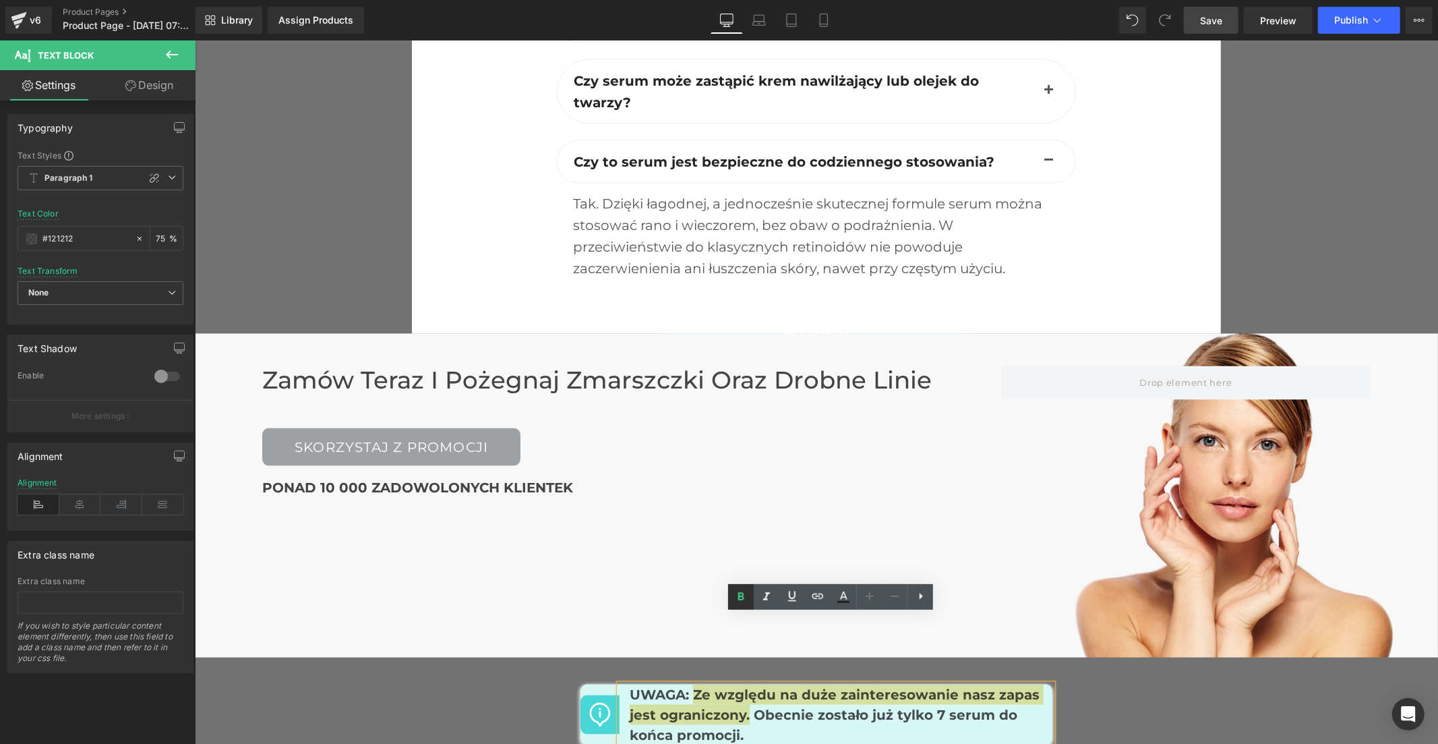
click at [744, 597] on icon at bounding box center [741, 597] width 16 height 16
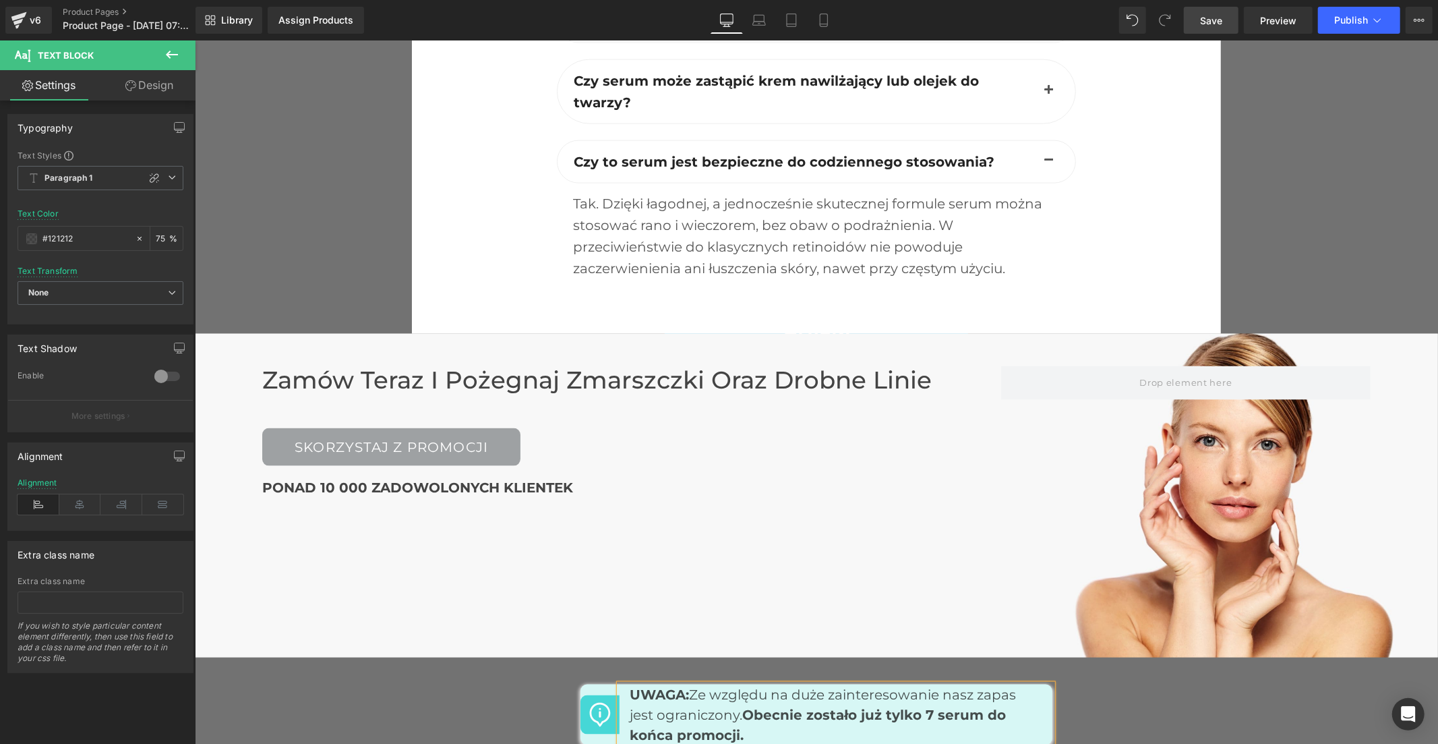
click at [1210, 21] on span "Save" at bounding box center [1211, 20] width 22 height 14
click at [1204, 13] on span "Save" at bounding box center [1211, 20] width 22 height 14
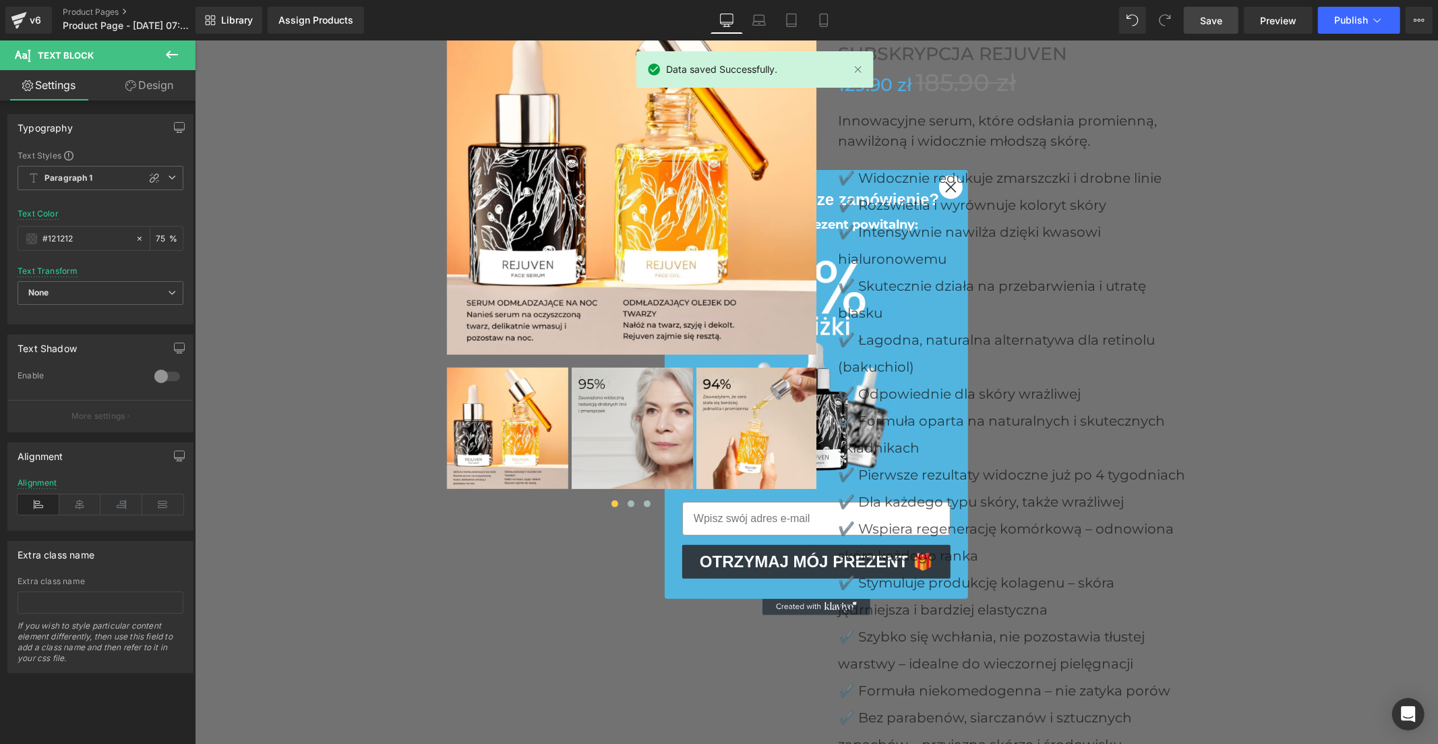
scroll to position [4451, 0]
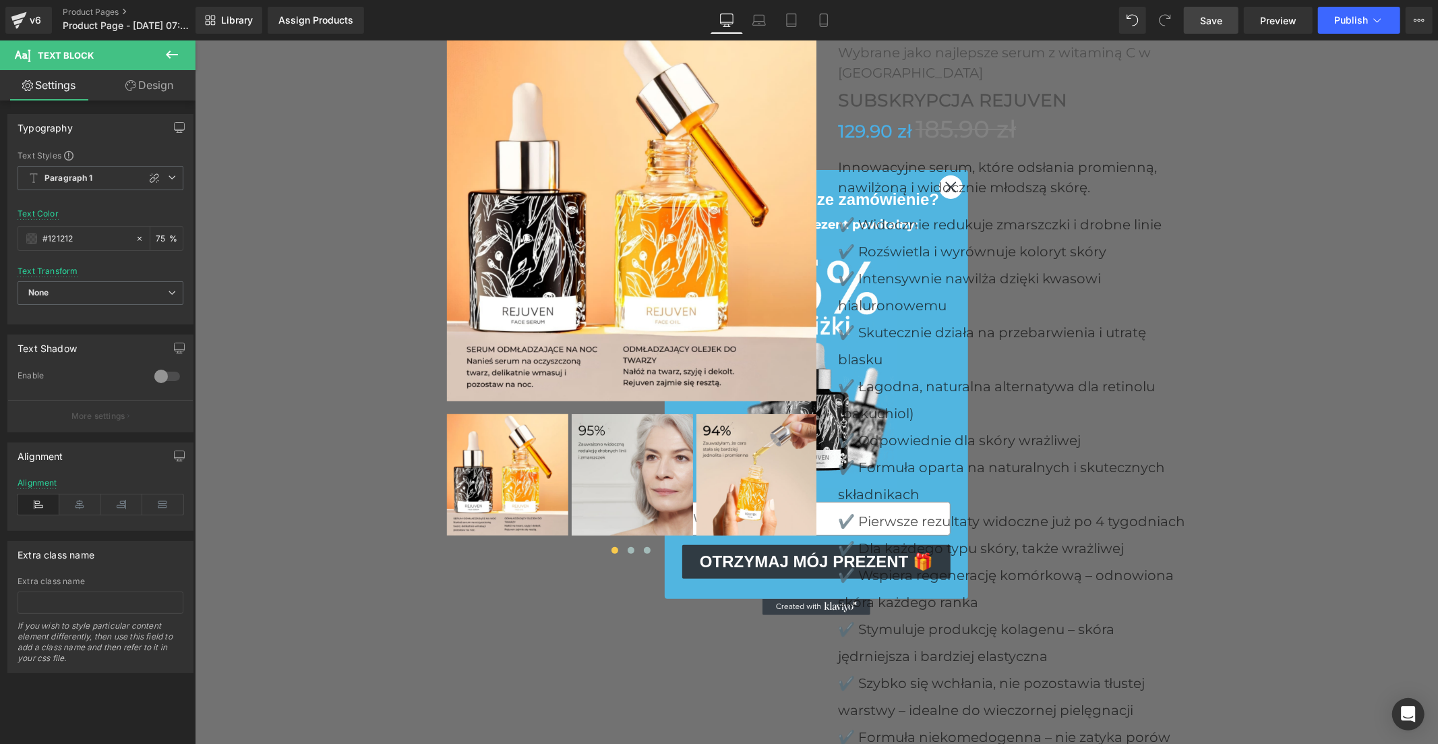
click at [1200, 22] on link "Save" at bounding box center [1211, 20] width 55 height 27
click at [301, 18] on div "Assign Products" at bounding box center [315, 20] width 75 height 11
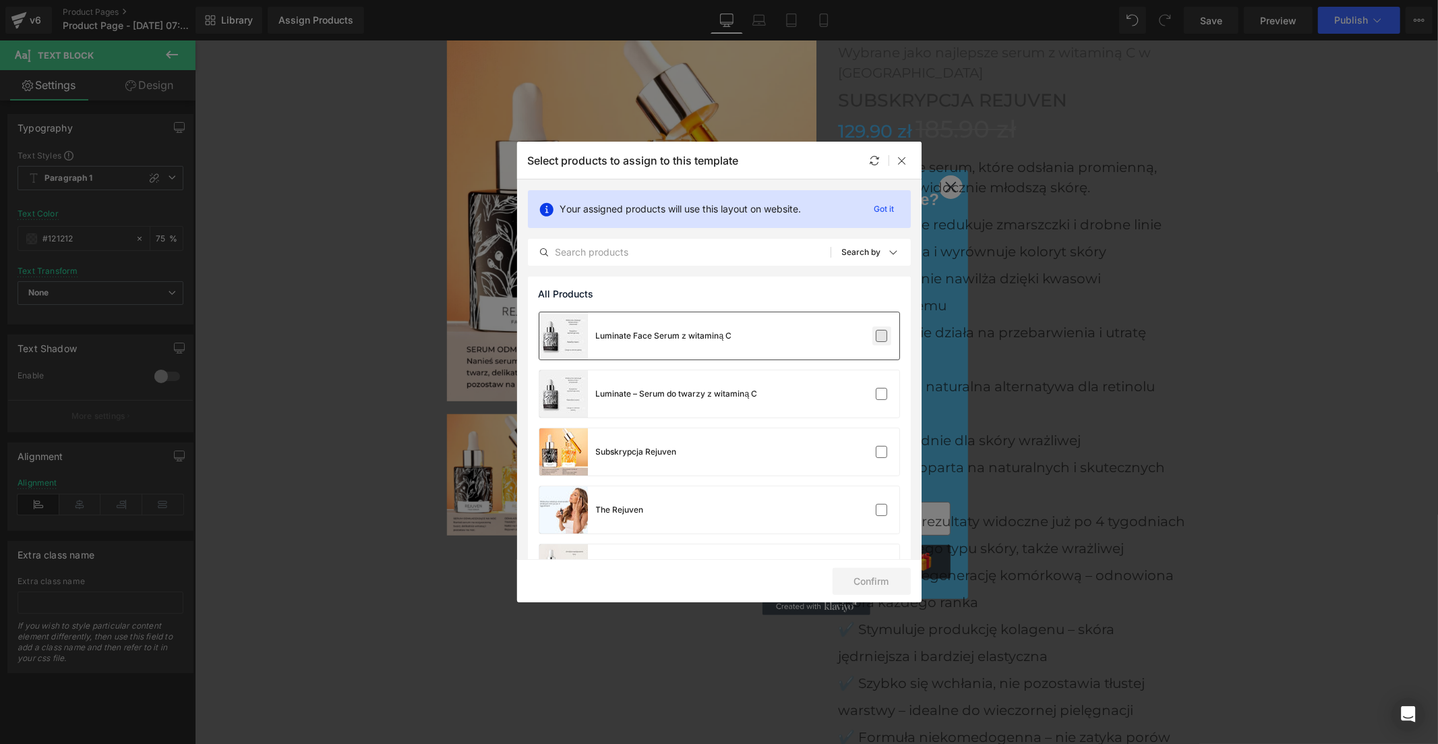
click at [876, 338] on label at bounding box center [882, 336] width 12 height 12
click at [882, 336] on input "checkbox" at bounding box center [882, 336] width 0 height 0
click at [879, 575] on button "Confirm" at bounding box center [872, 581] width 78 height 27
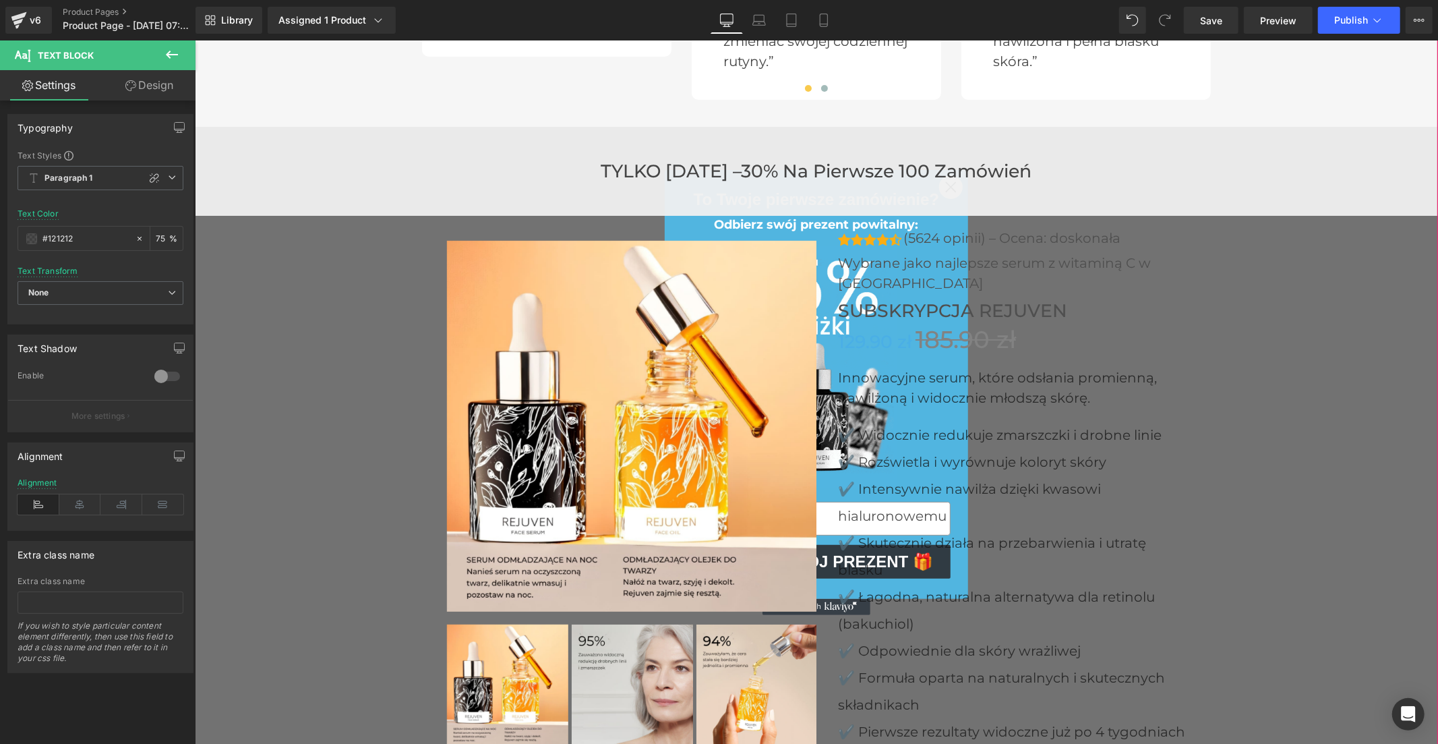
scroll to position [4151, 0]
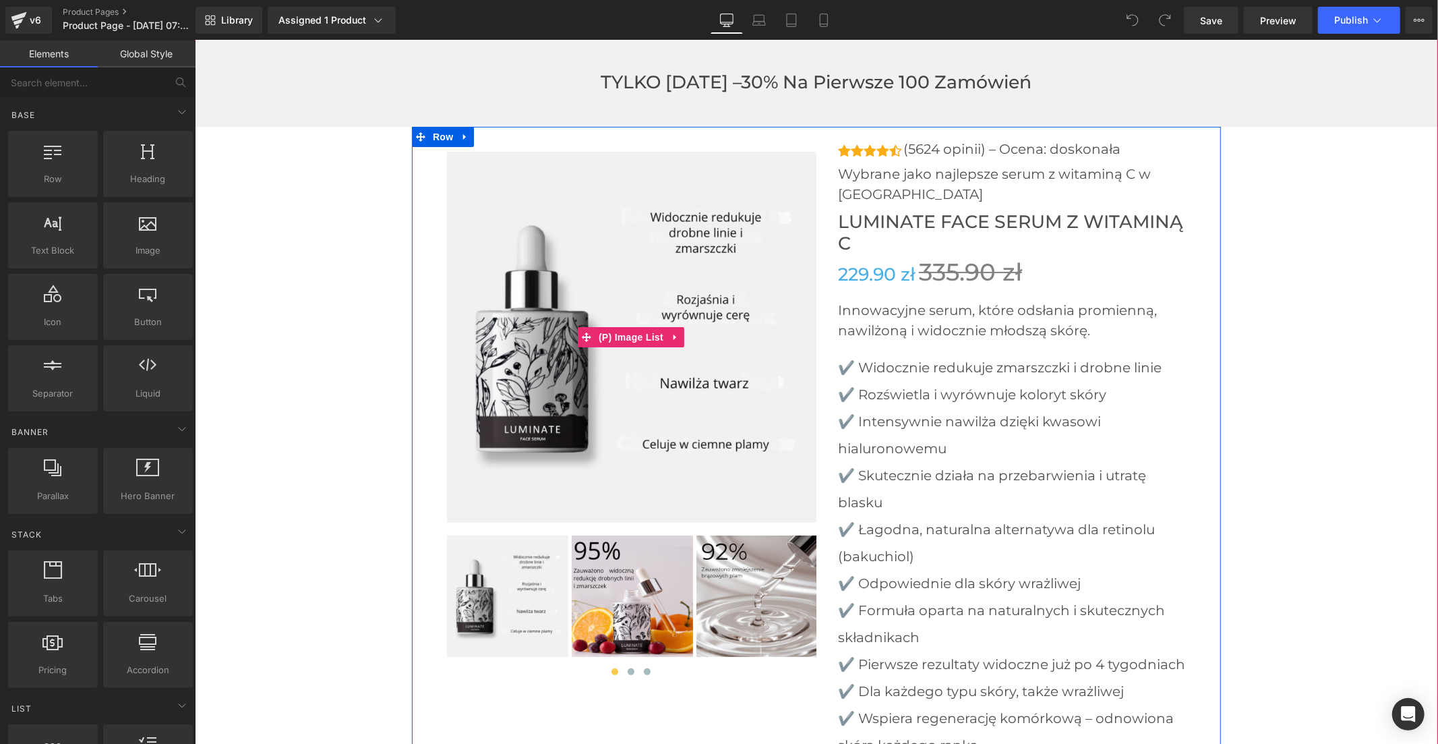
scroll to position [4345, 0]
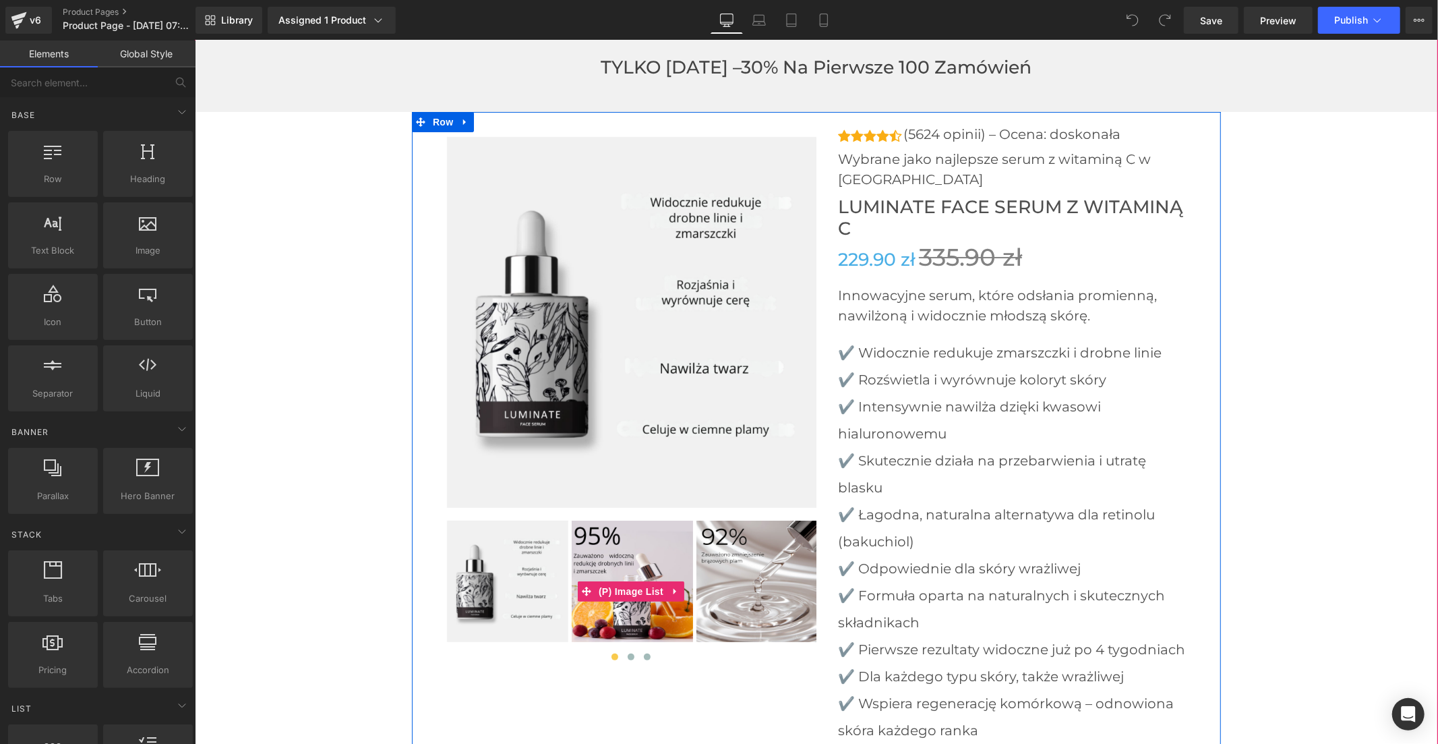
click at [637, 520] on img at bounding box center [631, 580] width 121 height 121
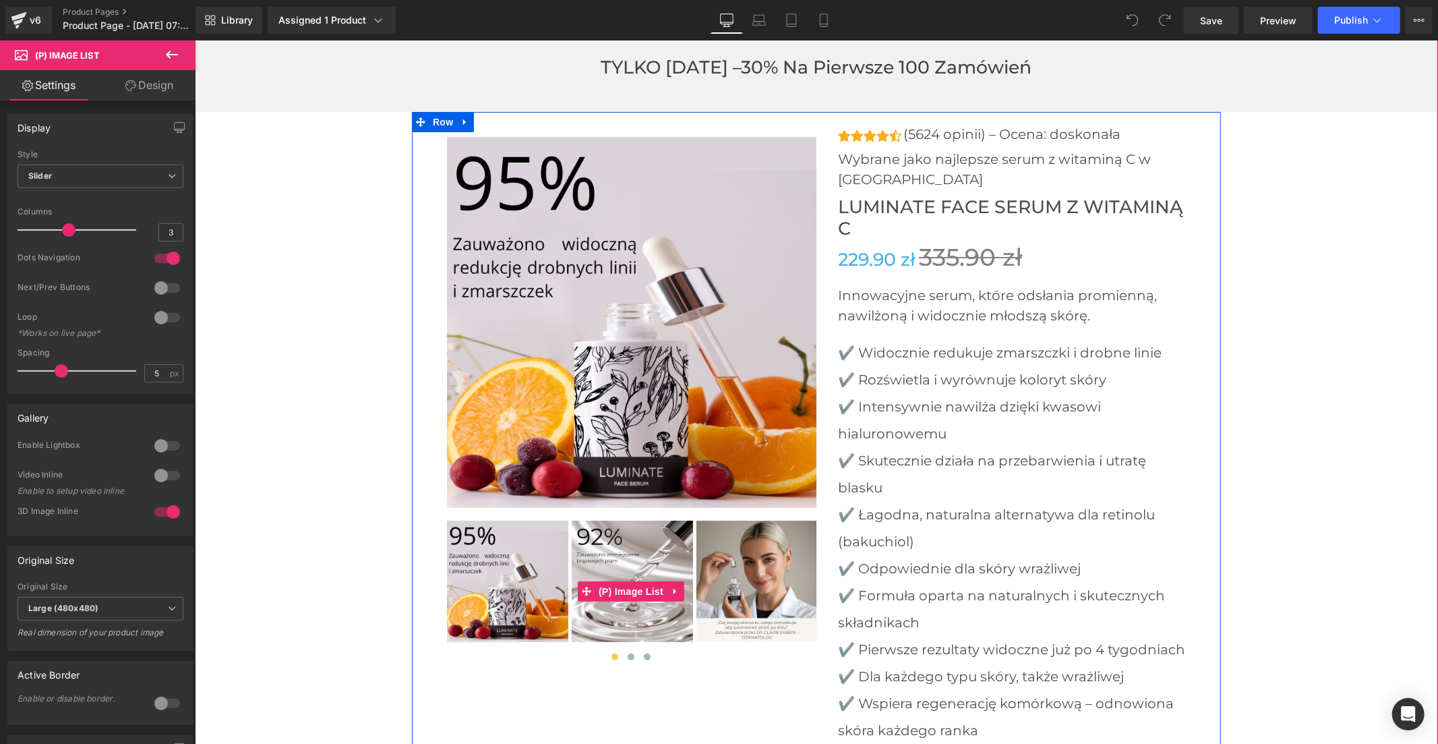
click at [661, 520] on img at bounding box center [631, 580] width 121 height 121
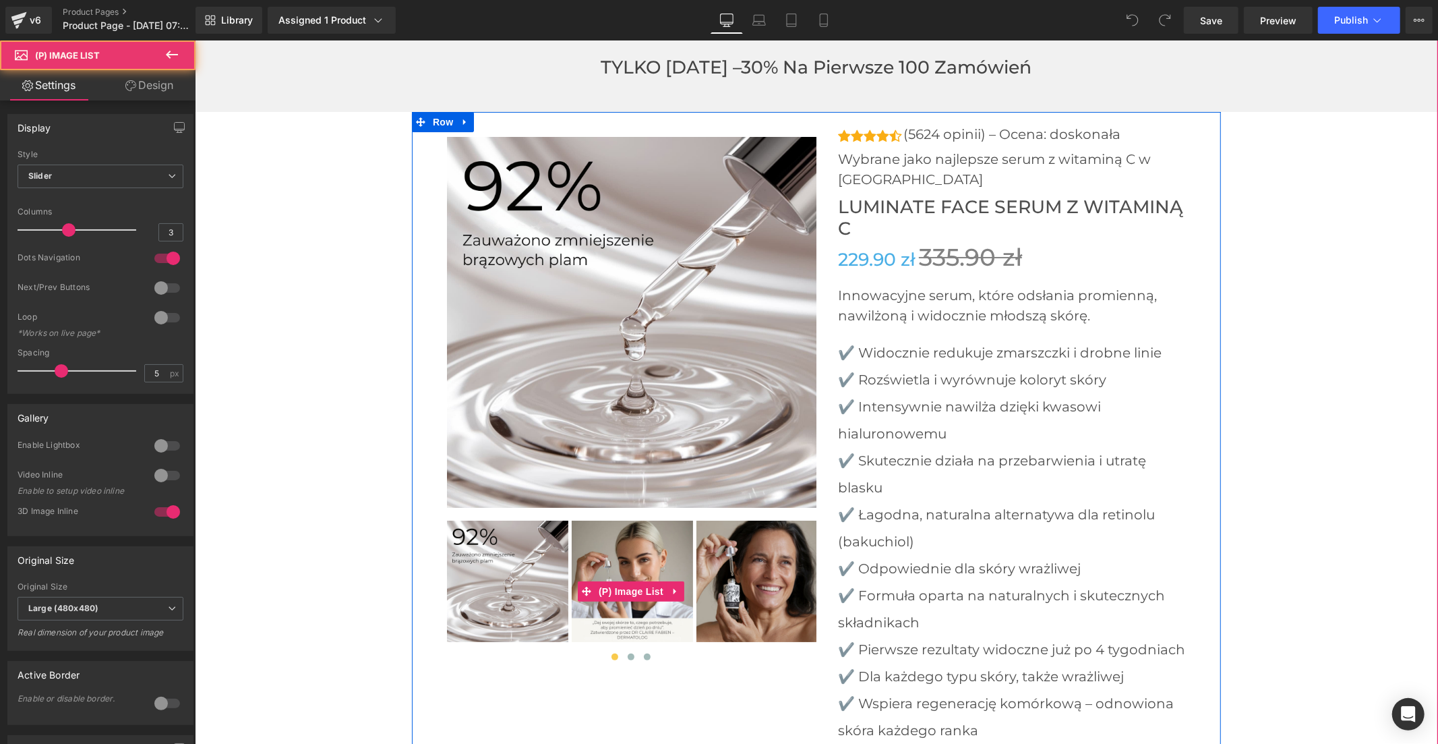
click at [667, 520] on img at bounding box center [631, 580] width 121 height 121
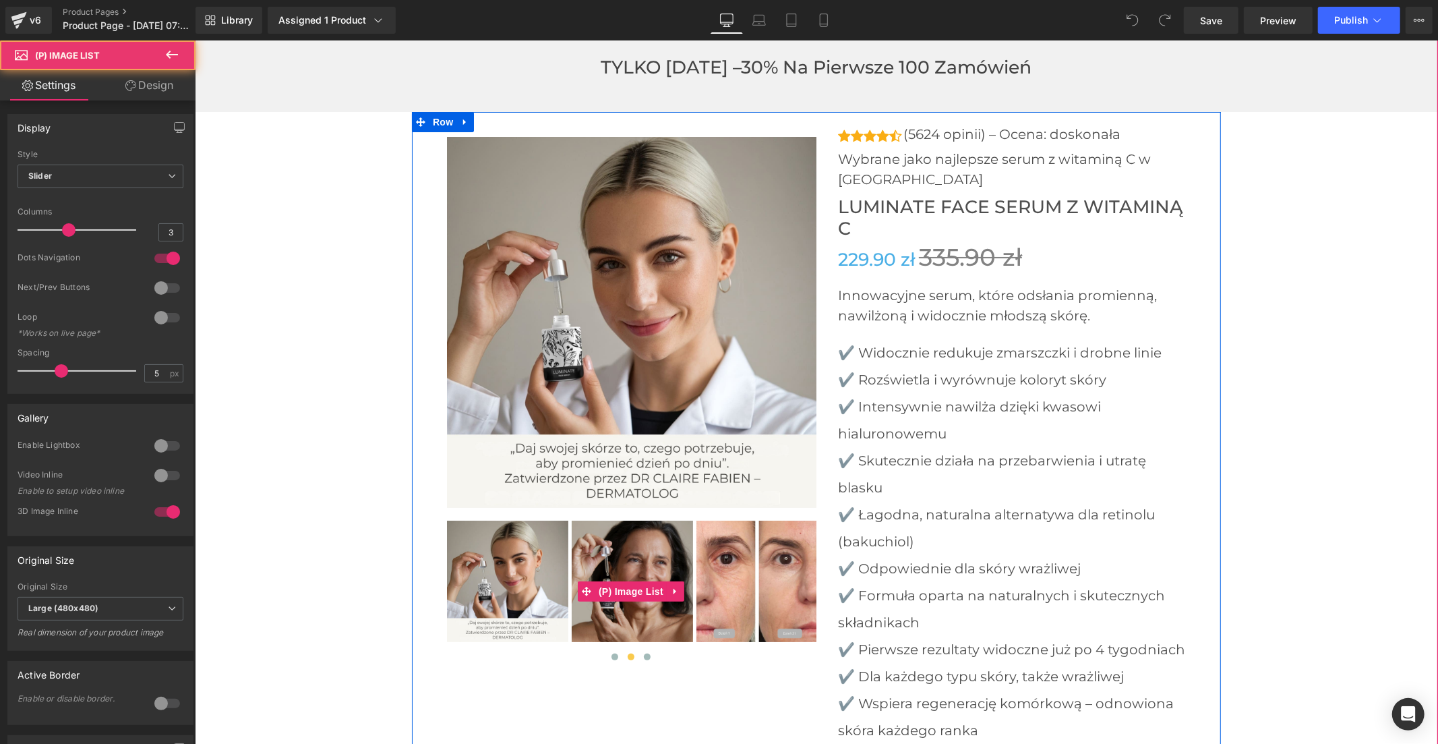
click at [667, 520] on img at bounding box center [631, 580] width 121 height 121
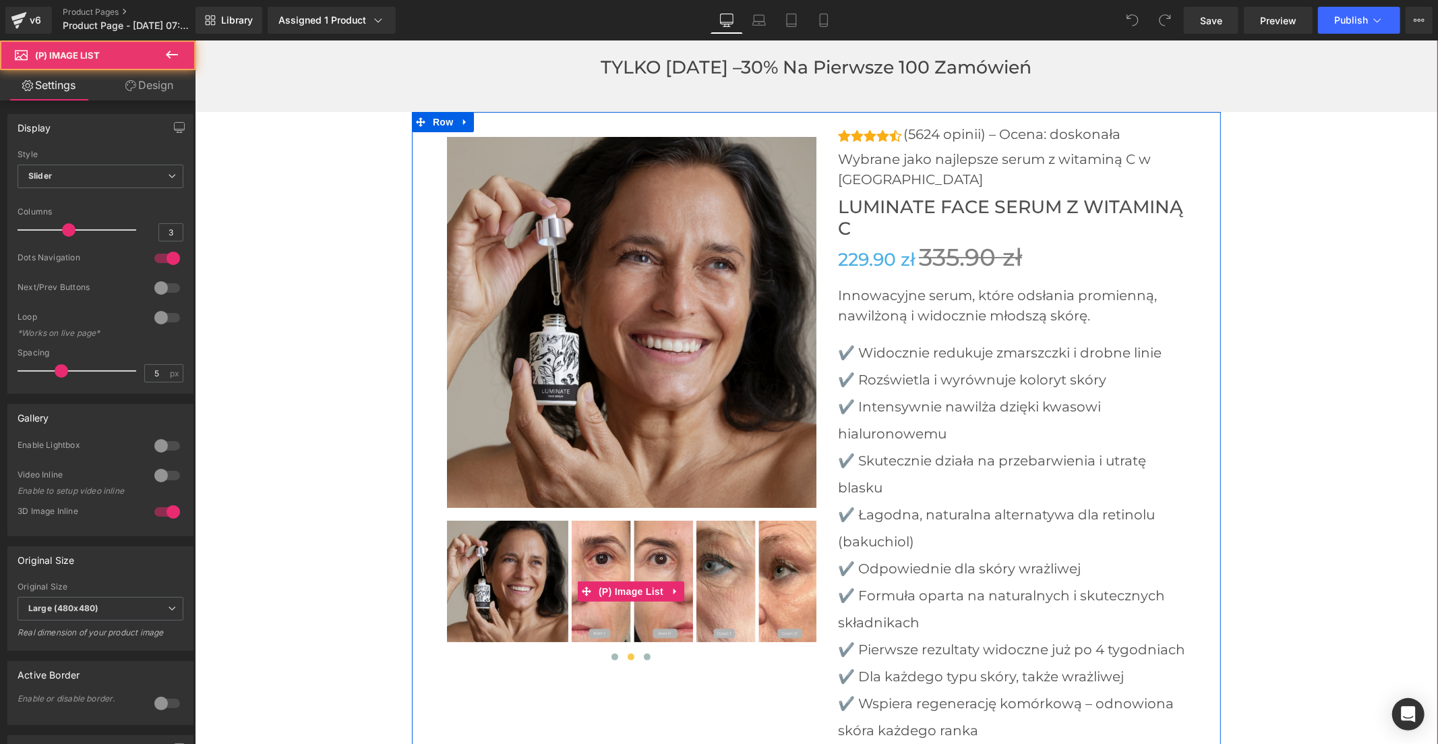
click at [667, 520] on img at bounding box center [631, 580] width 121 height 121
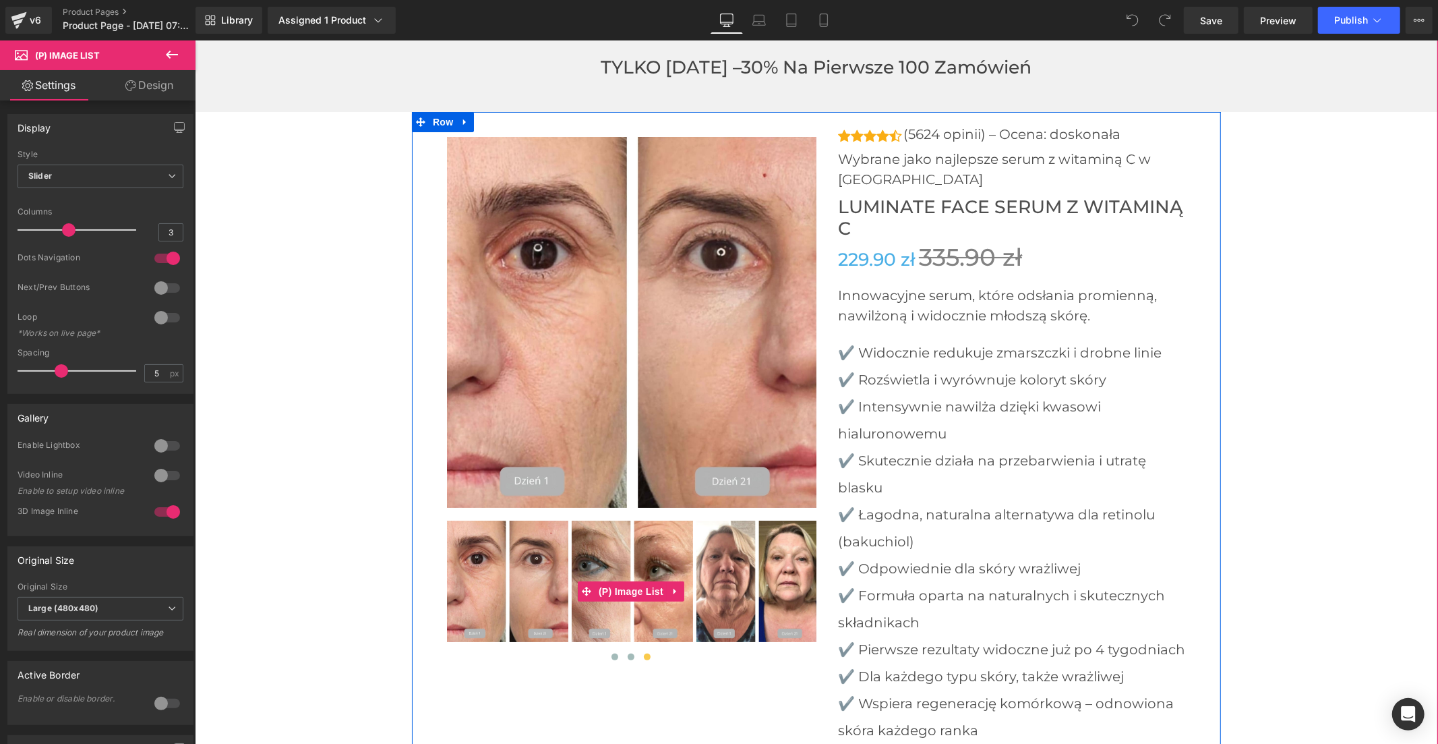
click at [680, 520] on img at bounding box center [631, 580] width 121 height 121
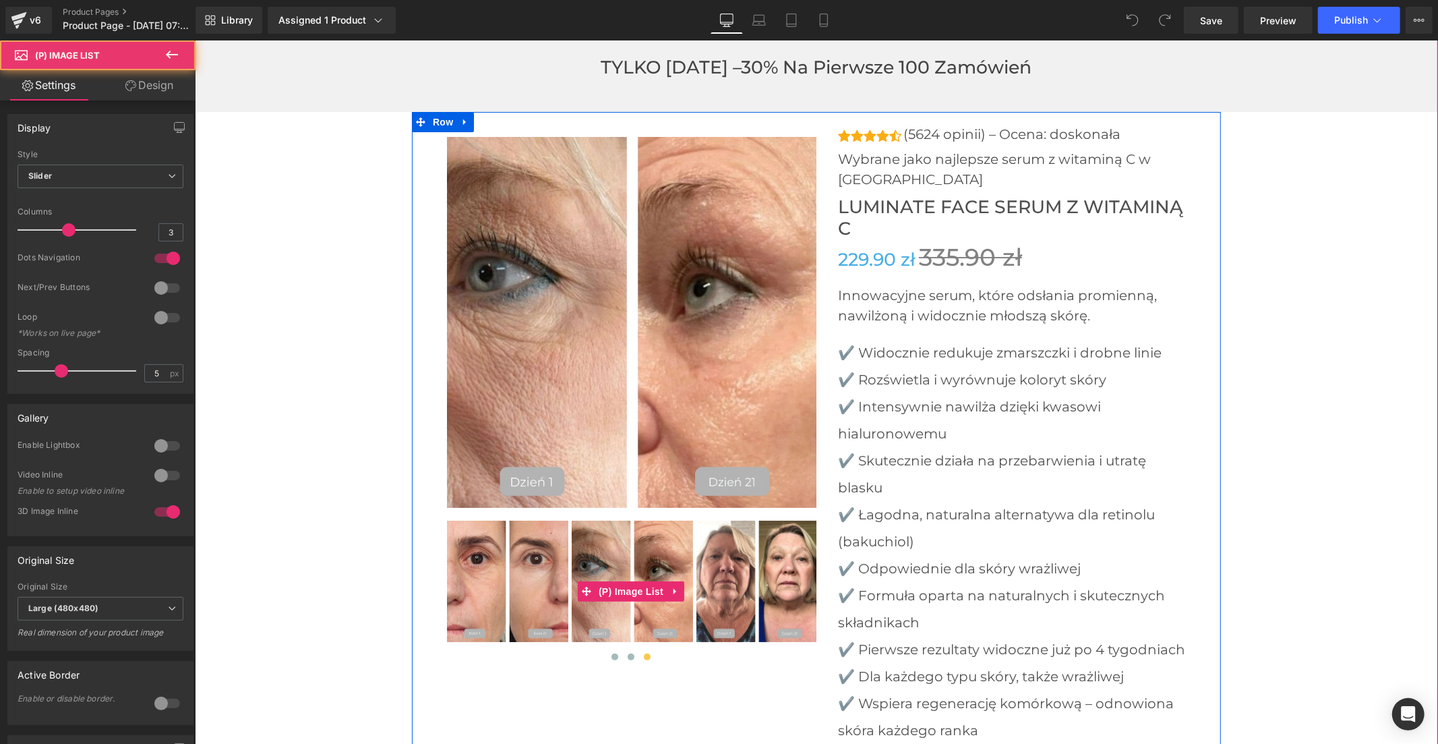
drag, startPoint x: 691, startPoint y: 500, endPoint x: 702, endPoint y: 501, distance: 10.9
click at [696, 520] on img at bounding box center [756, 580] width 121 height 121
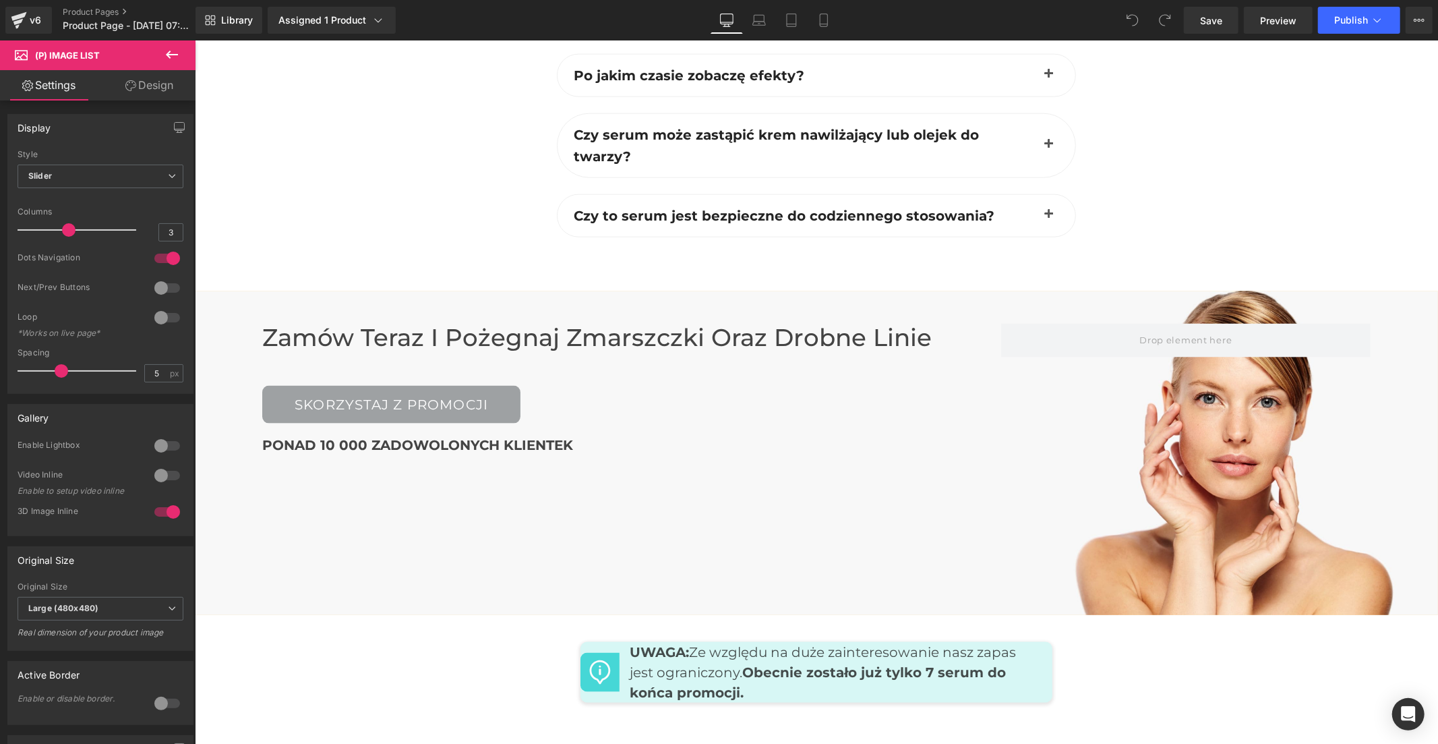
scroll to position [5693, 0]
click at [1204, 20] on span "Save" at bounding box center [1211, 20] width 22 height 14
click at [1364, 22] on span "Publish" at bounding box center [1351, 20] width 34 height 11
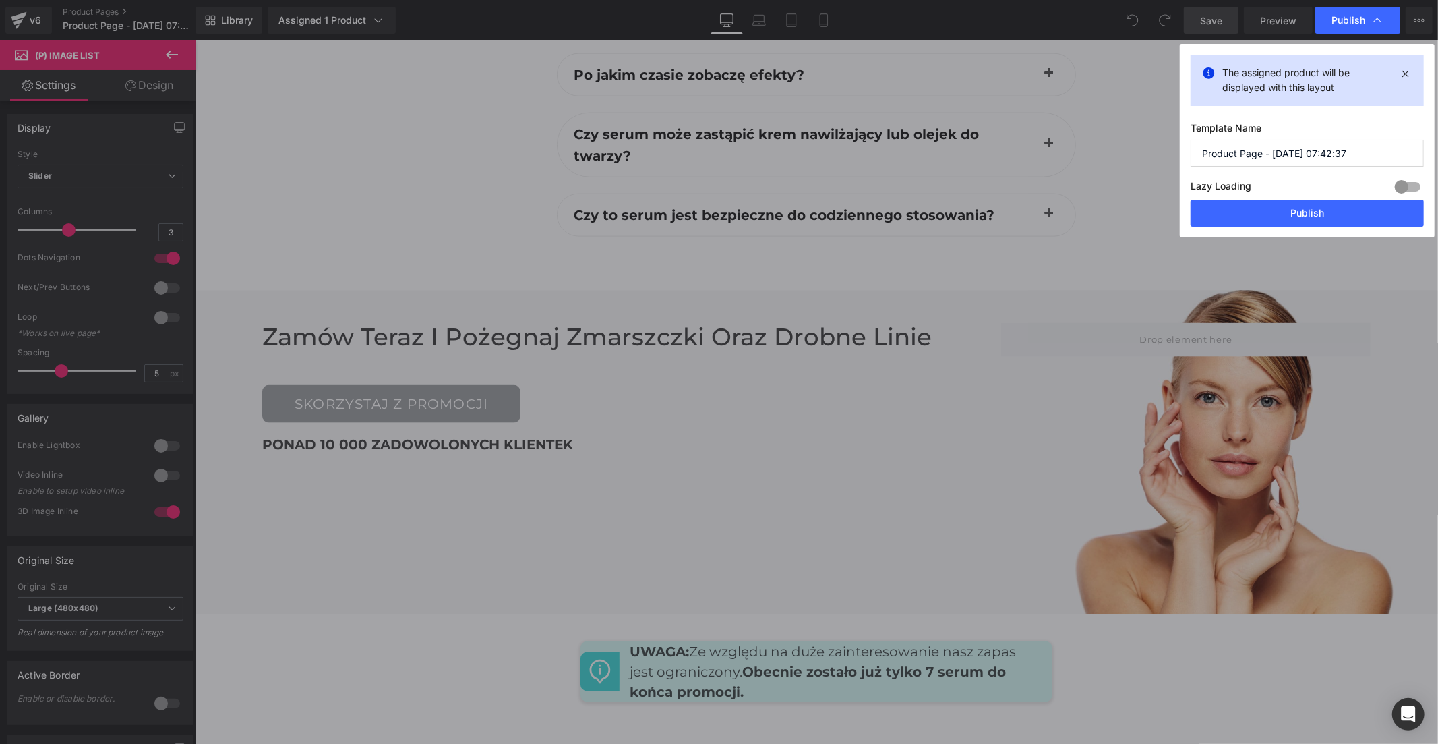
drag, startPoint x: 1364, startPoint y: 151, endPoint x: 1195, endPoint y: 147, distance: 169.3
click at [1195, 147] on input "Product Page - [DATE] 07:42:37" at bounding box center [1307, 153] width 233 height 27
type input "p"
type input "vitamine"
click at [1353, 202] on button "Publish" at bounding box center [1307, 213] width 233 height 27
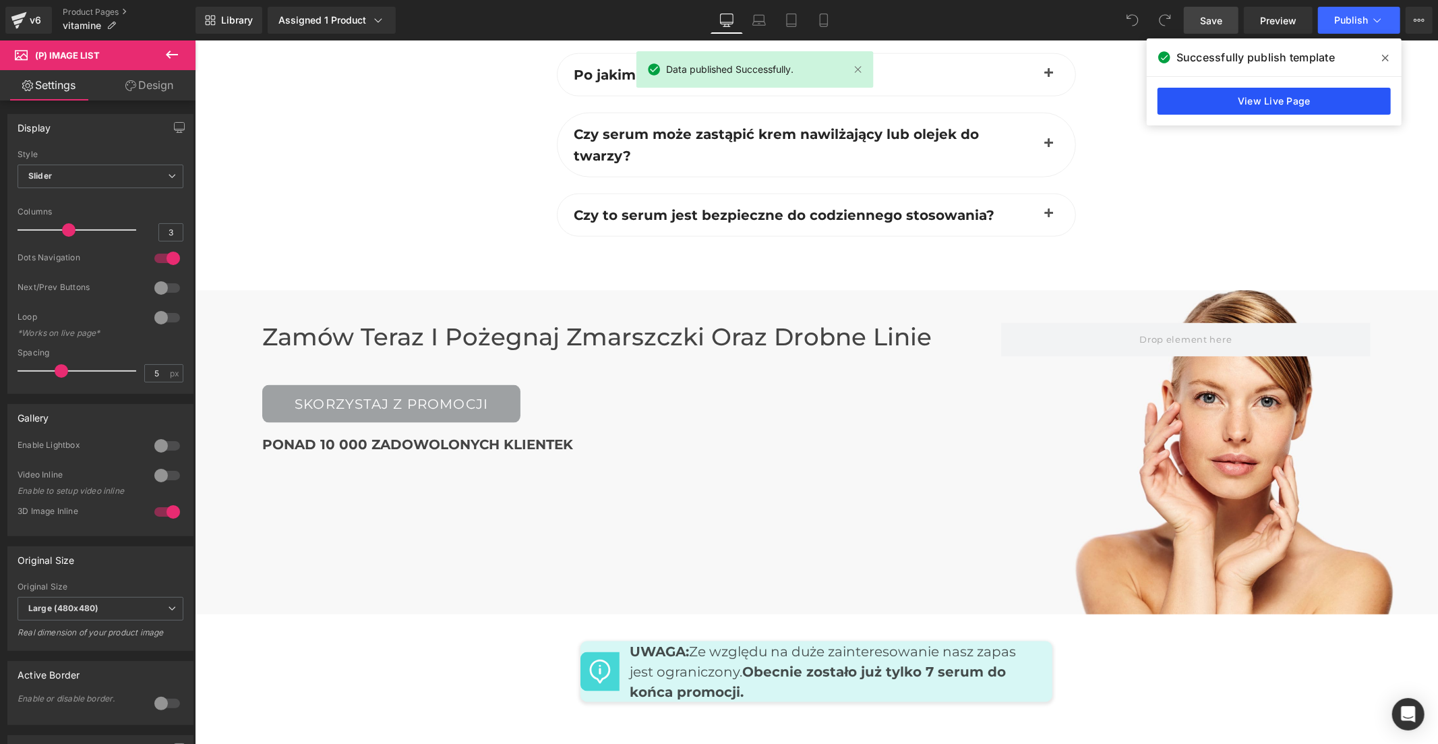
click at [1304, 107] on link "View Live Page" at bounding box center [1274, 101] width 233 height 27
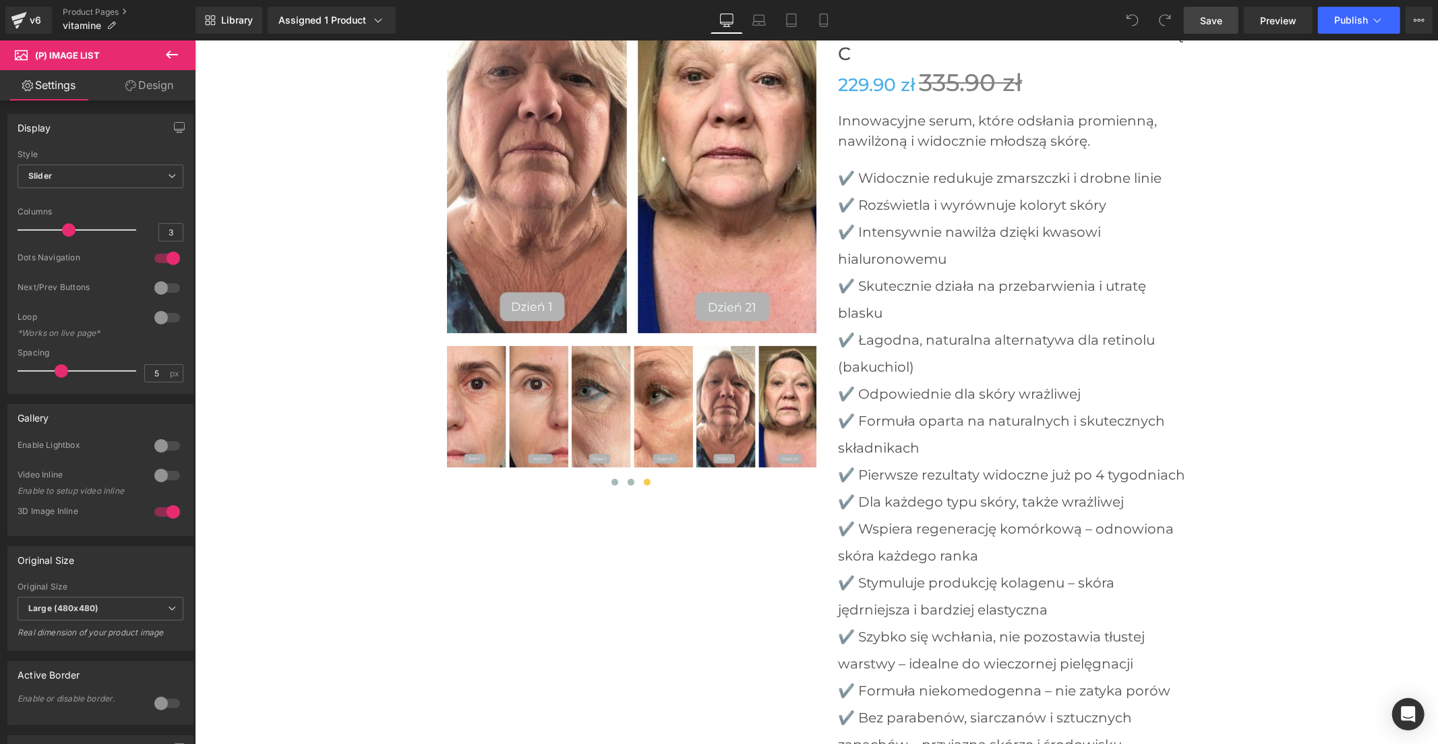
scroll to position [4420, 0]
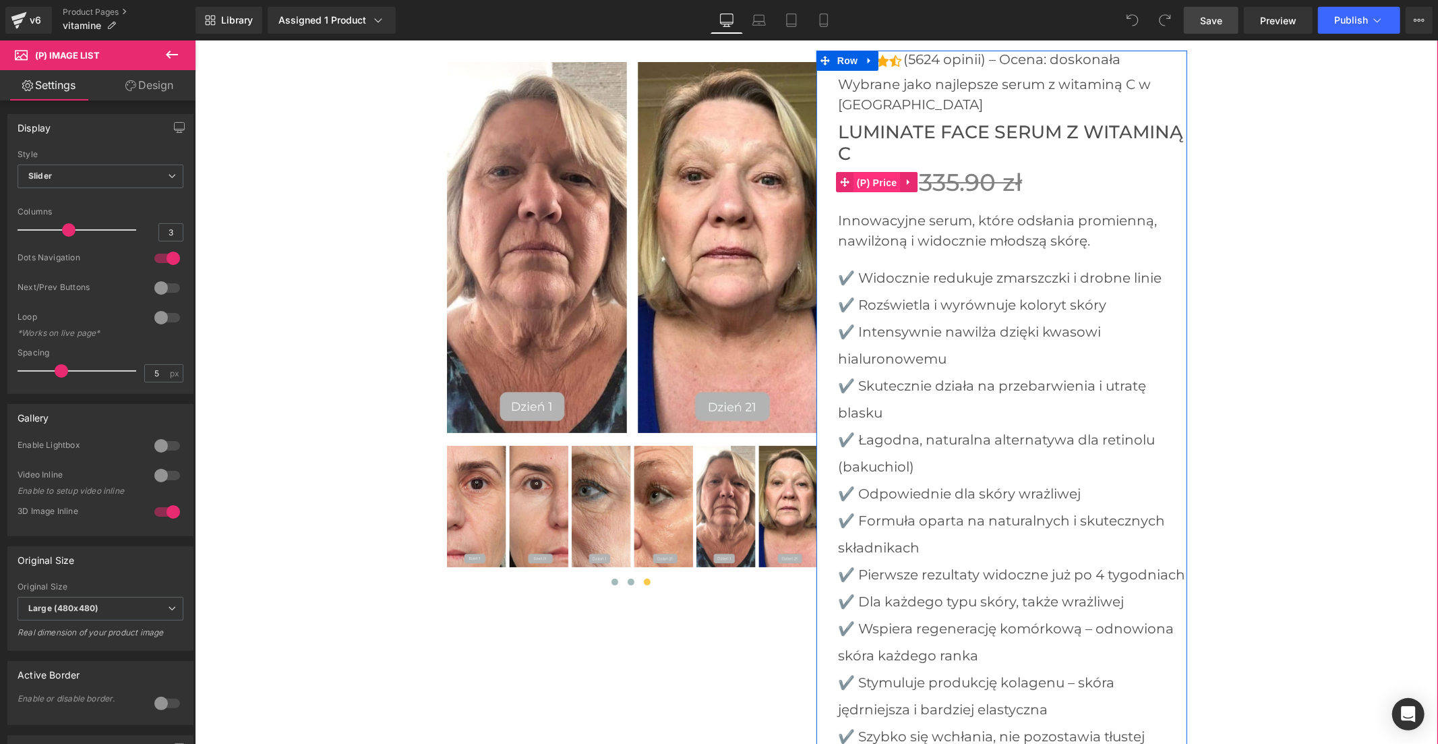
click at [887, 172] on span "(P) Price" at bounding box center [876, 182] width 47 height 20
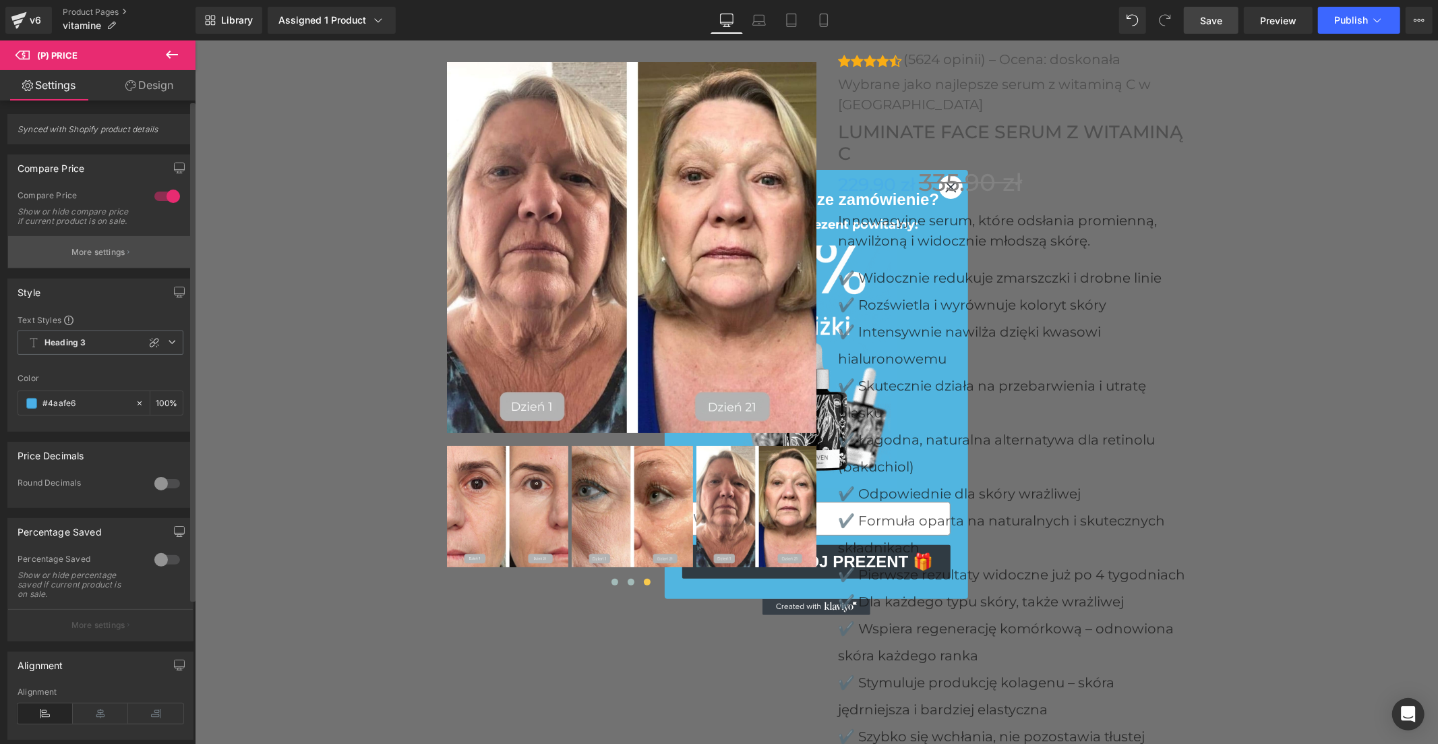
click at [94, 258] on p "More settings" at bounding box center [98, 252] width 54 height 12
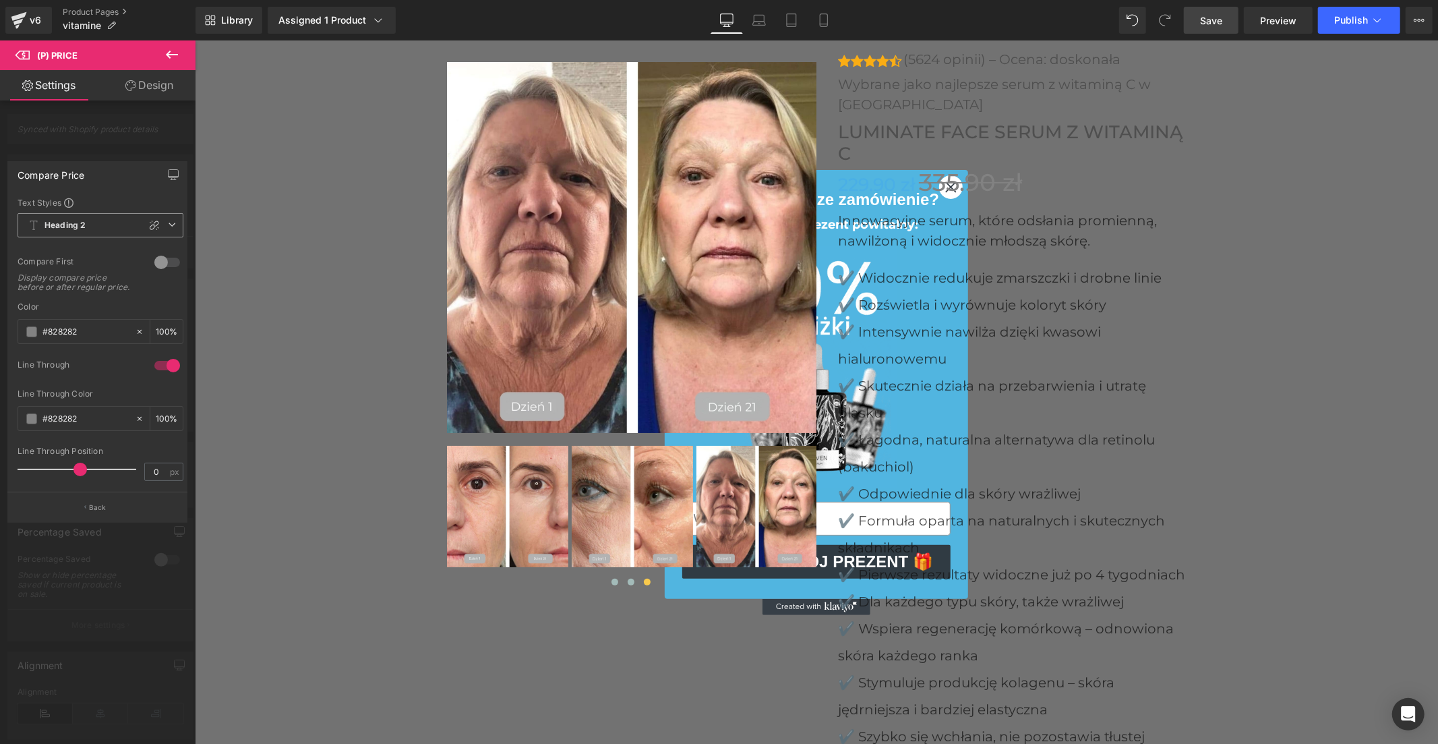
click at [90, 229] on span "Heading 2" at bounding box center [101, 225] width 166 height 24
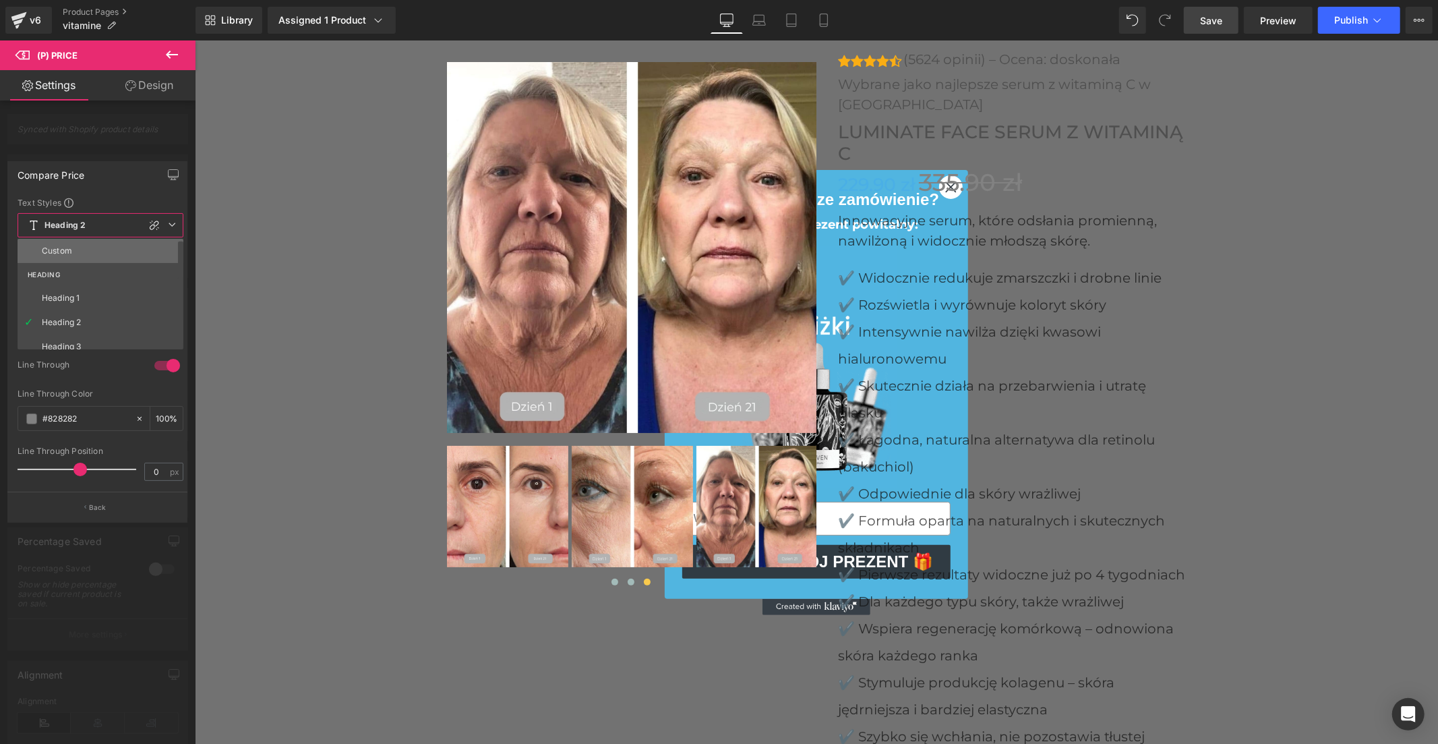
click at [92, 246] on li "Custom" at bounding box center [104, 251] width 172 height 24
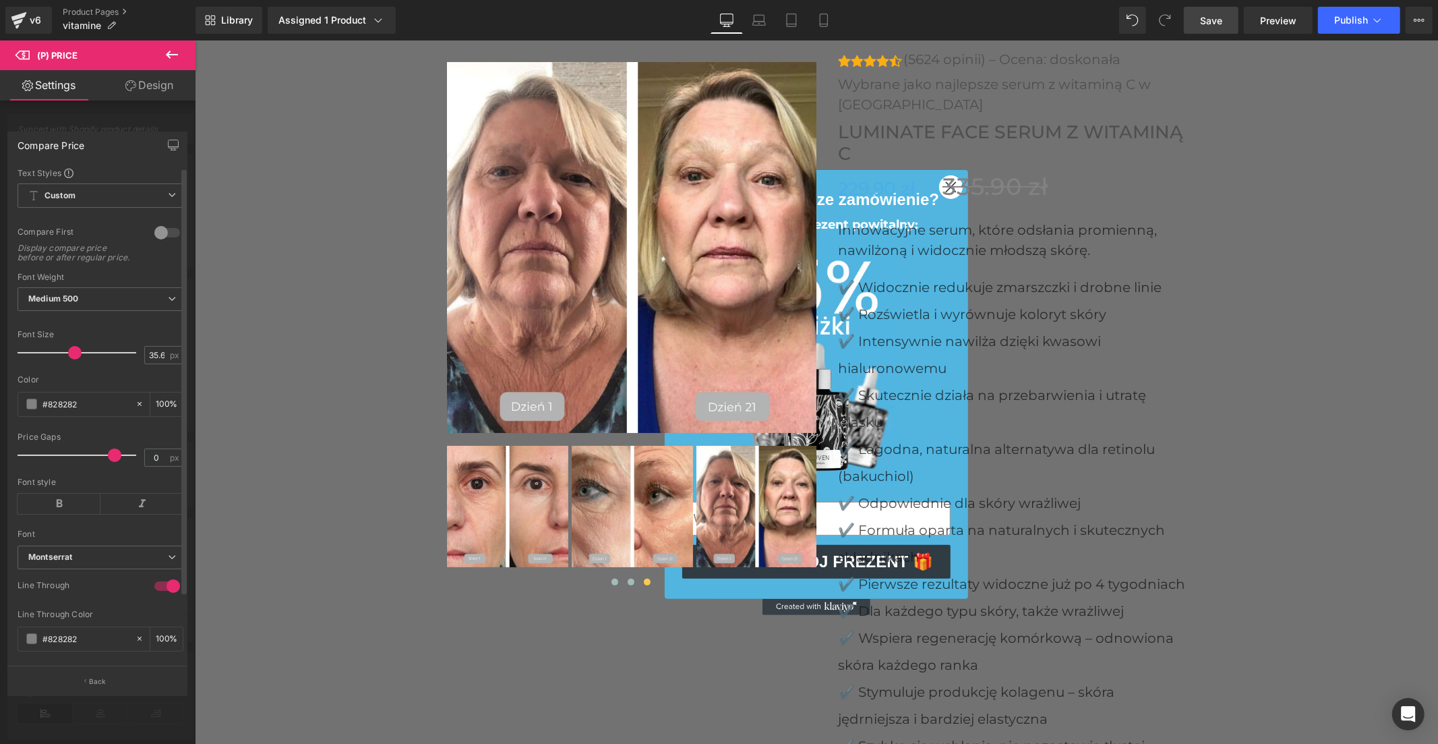
drag, startPoint x: 64, startPoint y: 361, endPoint x: 77, endPoint y: 362, distance: 12.9
click at [77, 359] on span at bounding box center [74, 352] width 13 height 13
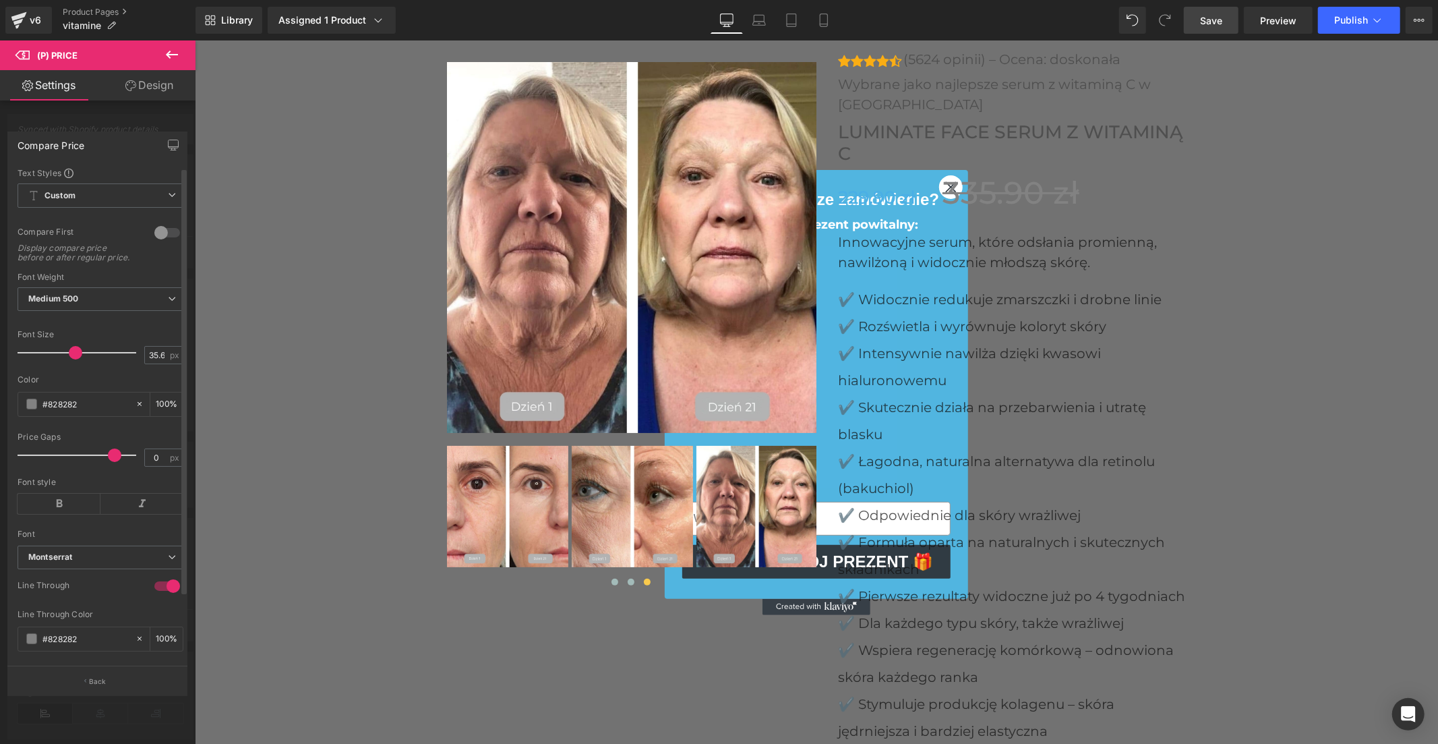
click at [73, 359] on span at bounding box center [75, 352] width 13 height 13
drag, startPoint x: 108, startPoint y: 461, endPoint x: 47, endPoint y: 465, distance: 60.8
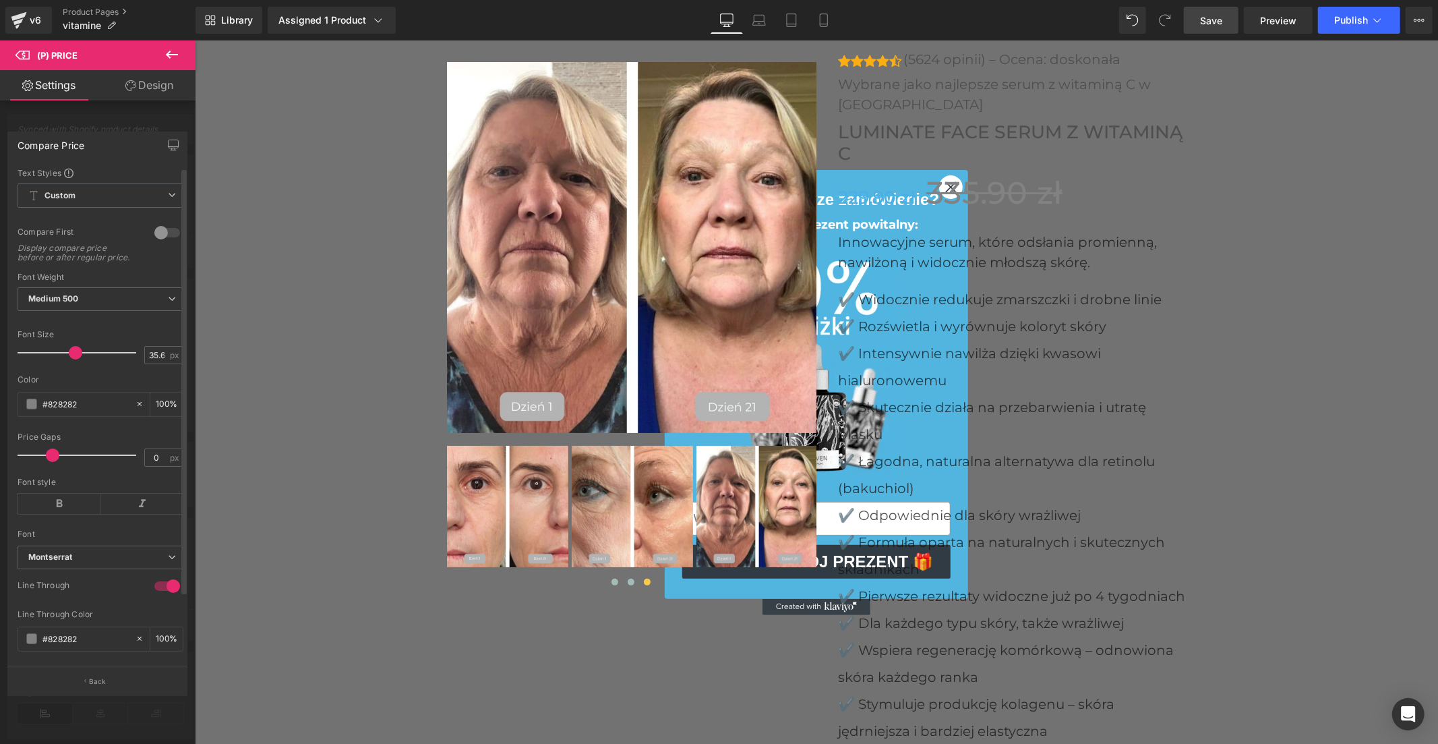
click at [47, 462] on span at bounding box center [52, 454] width 13 height 13
click at [171, 61] on icon at bounding box center [172, 55] width 16 height 16
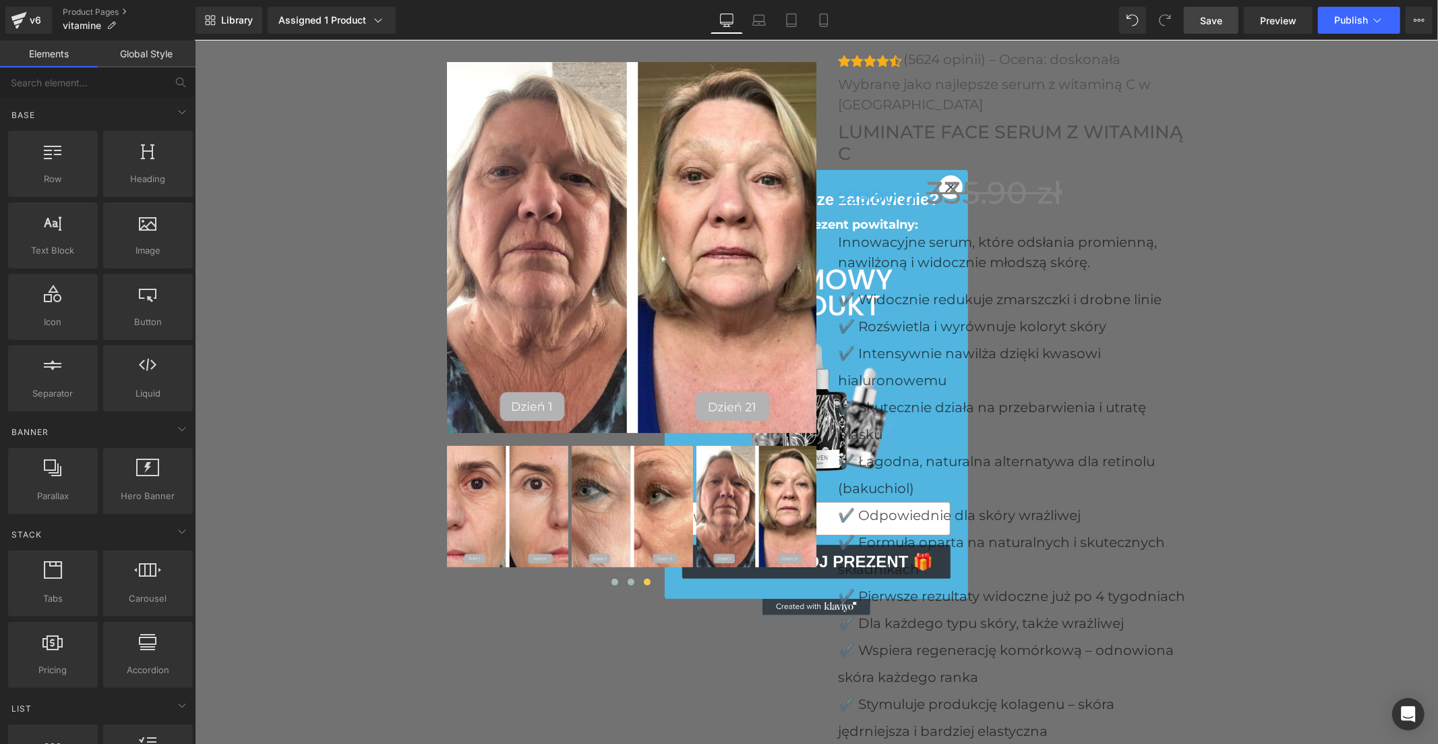
click at [1212, 18] on span "Save" at bounding box center [1211, 20] width 22 height 14
click at [1374, 24] on icon at bounding box center [1377, 19] width 13 height 13
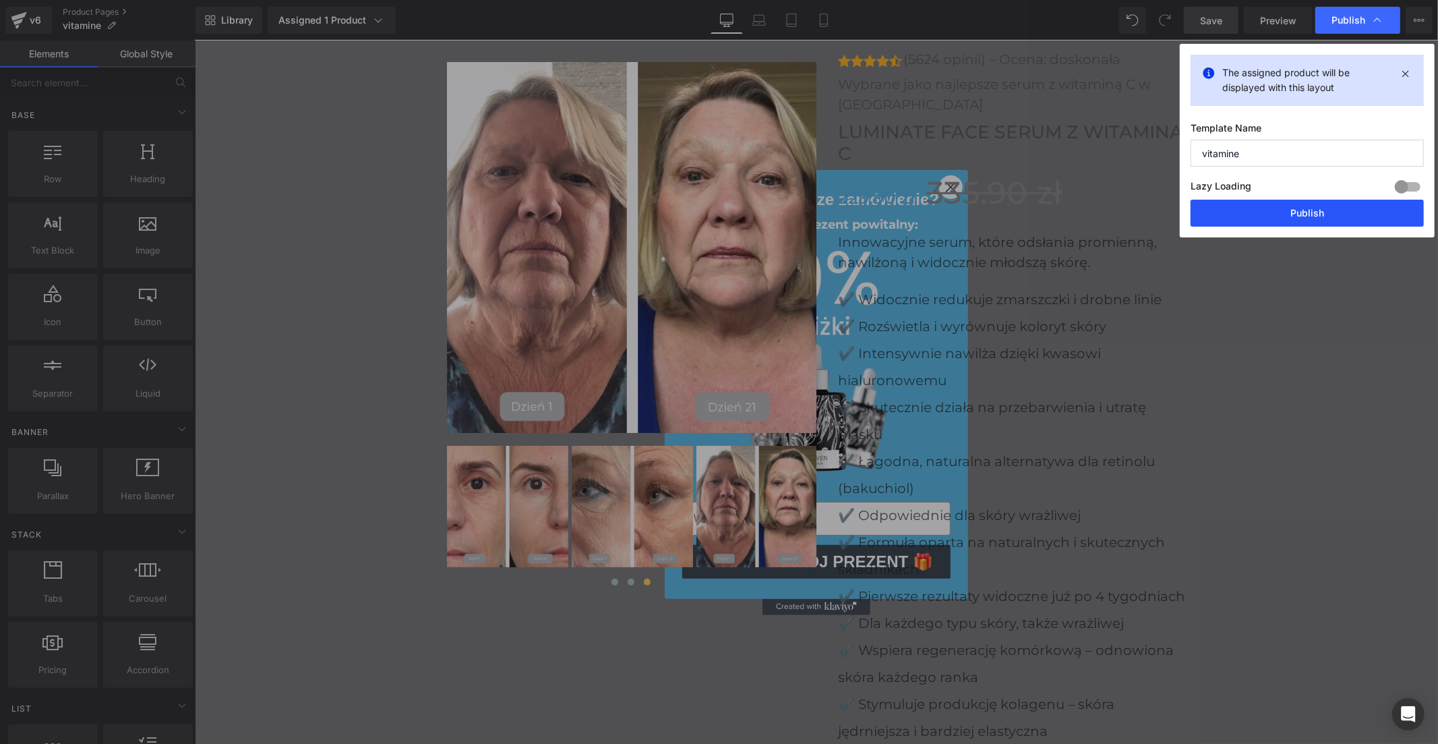
click at [1279, 219] on button "Publish" at bounding box center [1307, 213] width 233 height 27
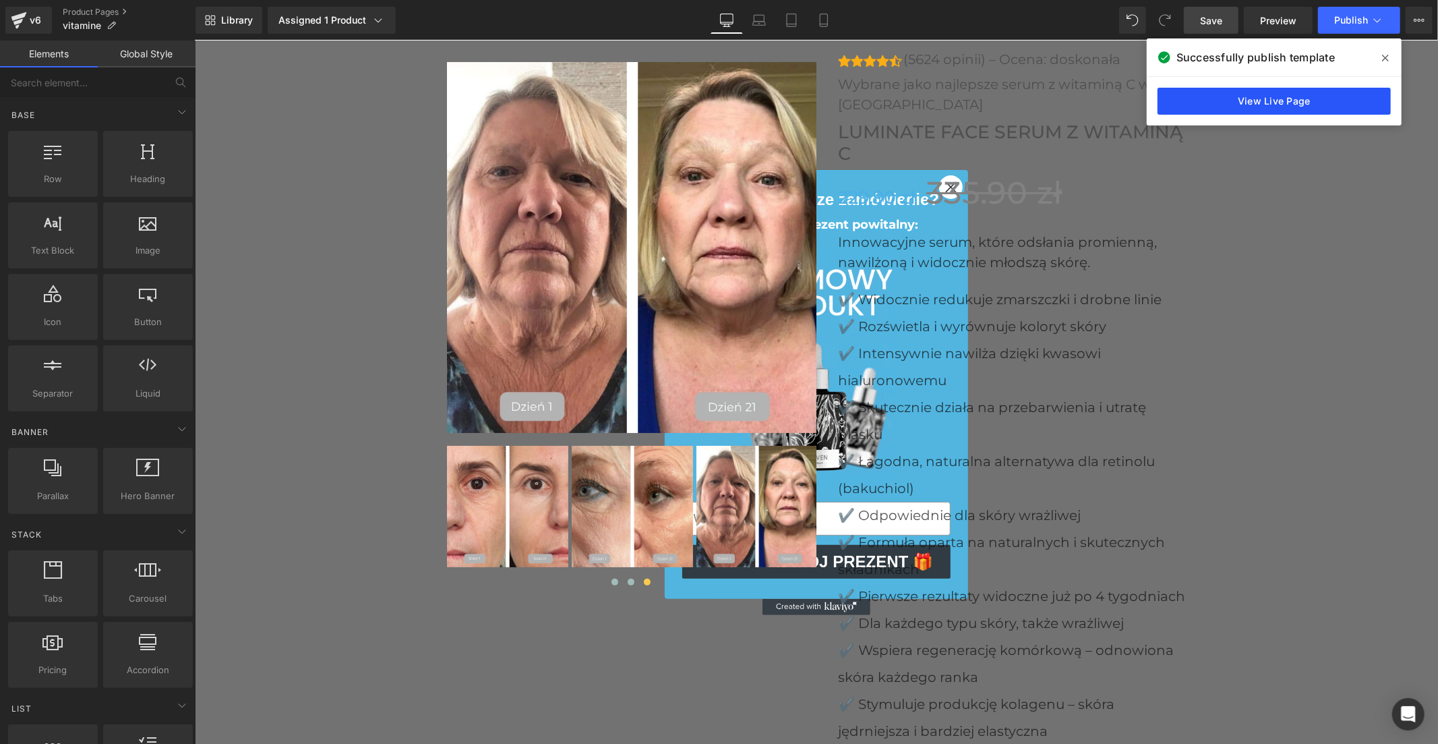
click at [1349, 105] on link "View Live Page" at bounding box center [1274, 101] width 233 height 27
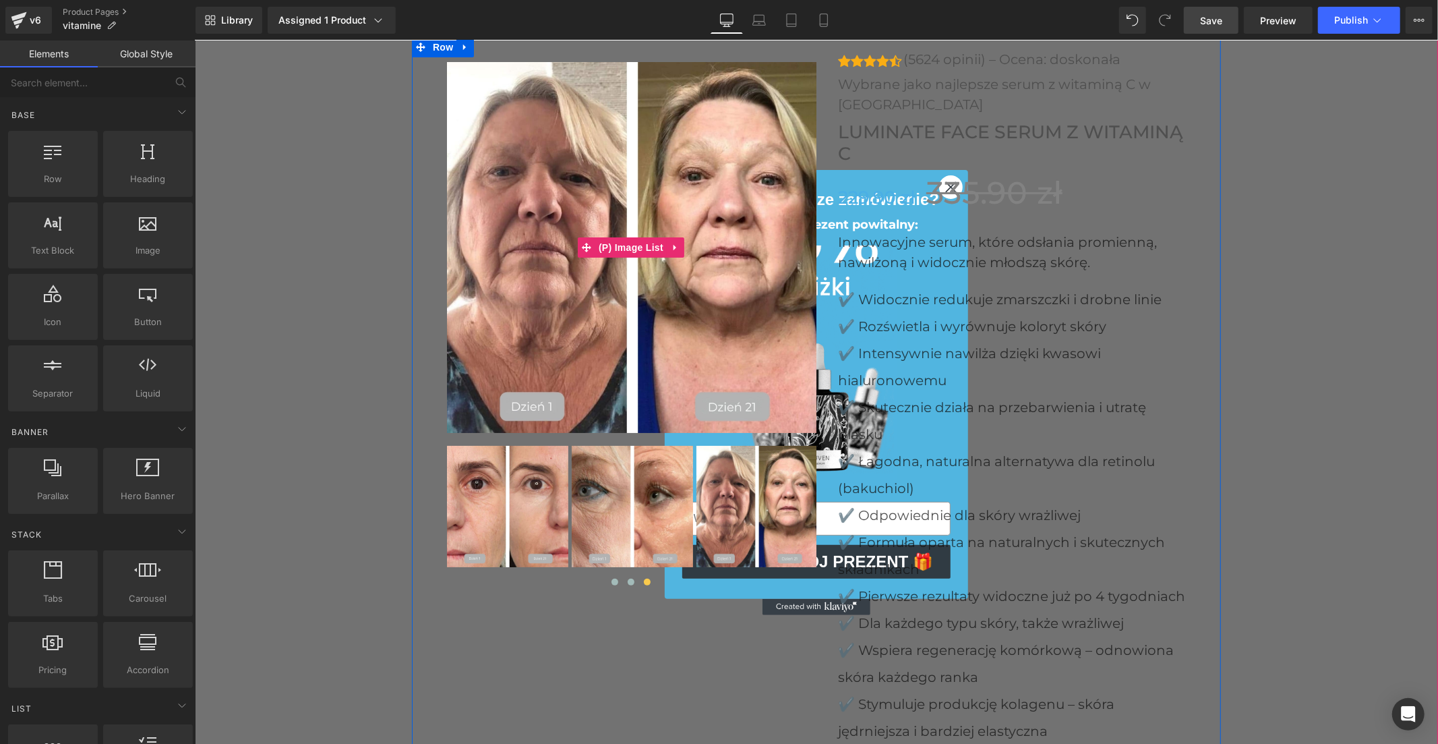
click at [585, 175] on img at bounding box center [631, 246] width 371 height 371
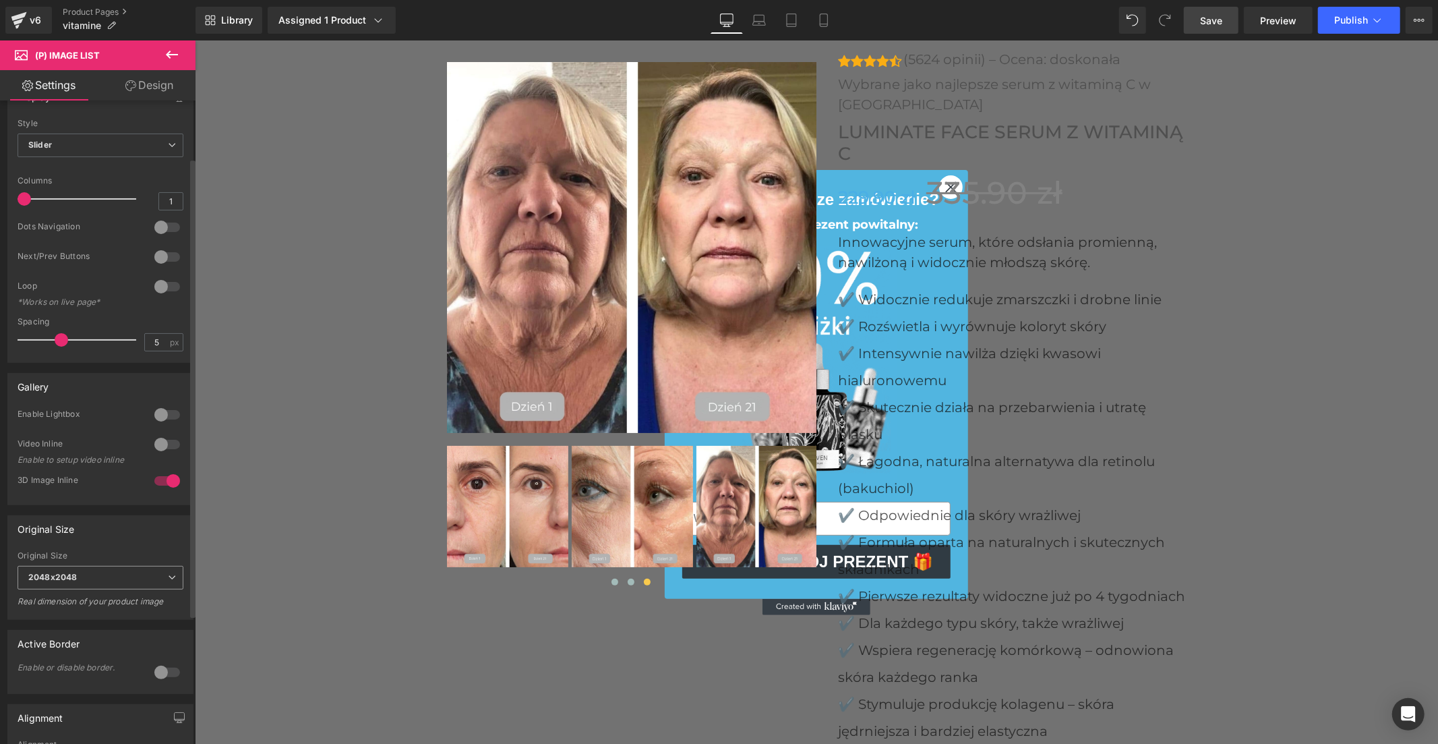
scroll to position [0, 0]
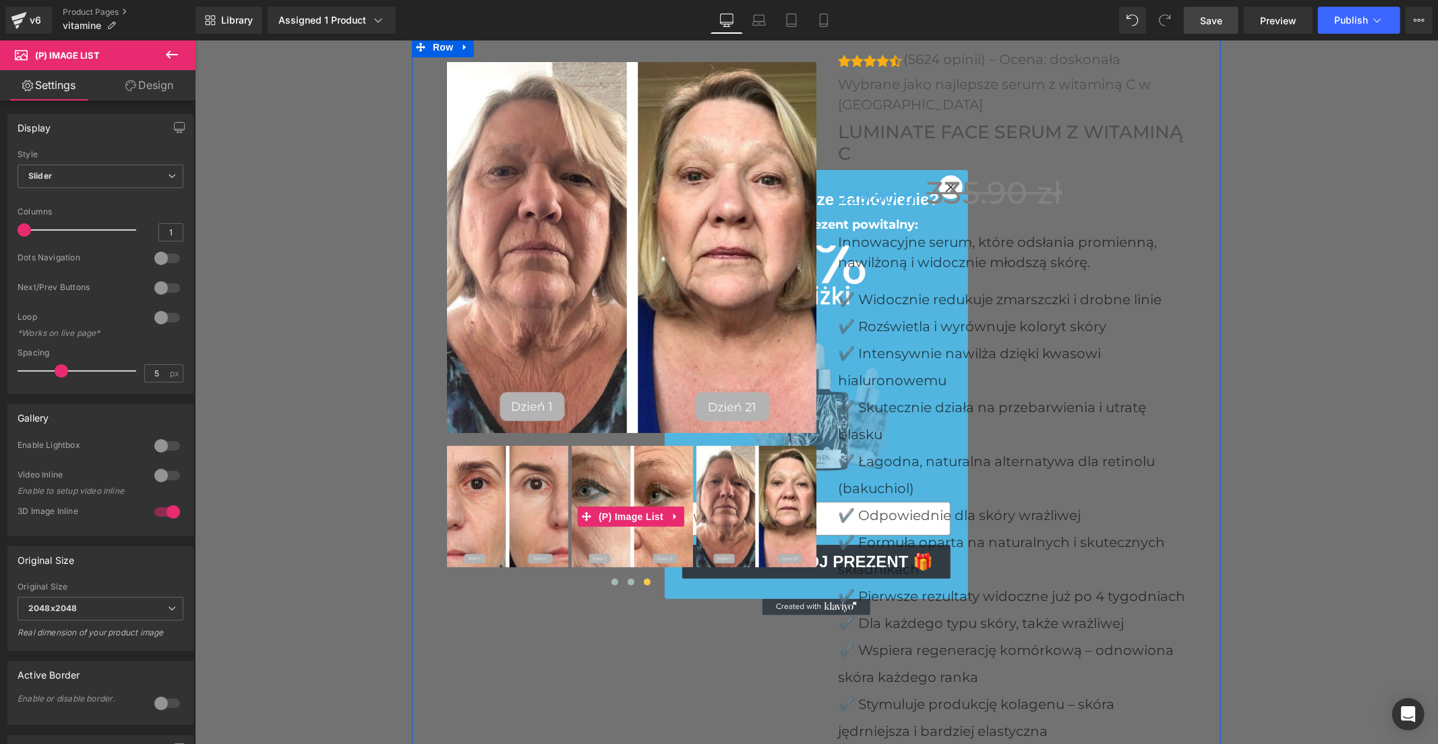
click at [523, 445] on img at bounding box center [506, 505] width 121 height 121
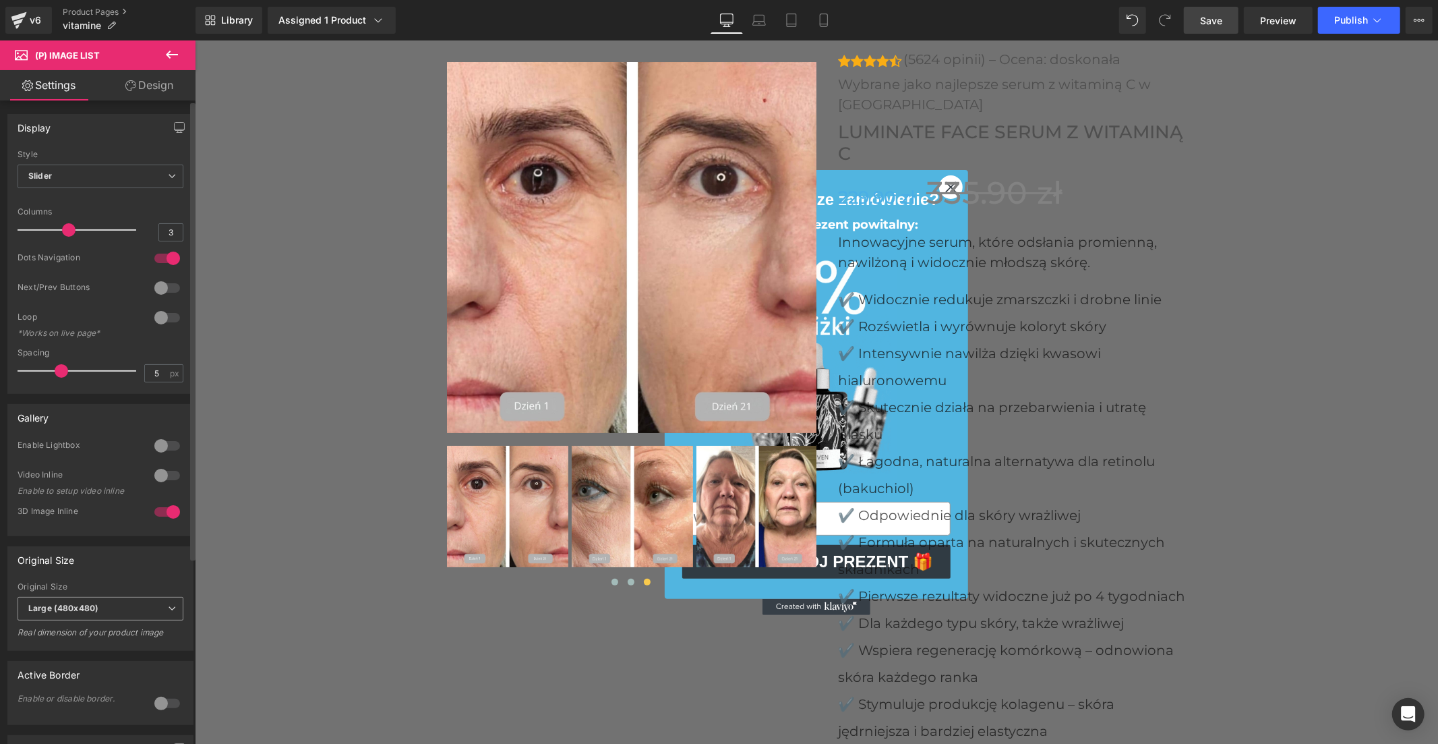
click at [71, 605] on b "Large (480x480)" at bounding box center [63, 608] width 70 height 10
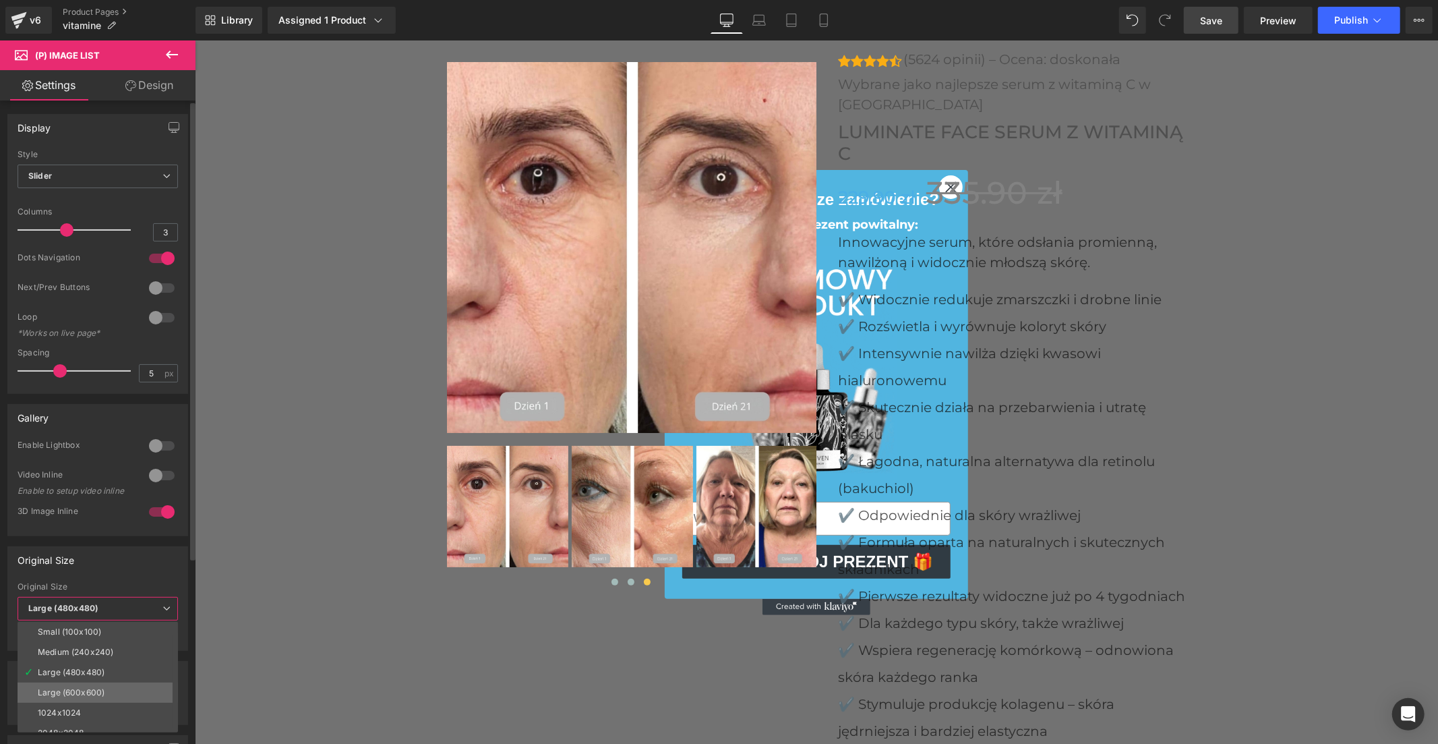
scroll to position [10, 0]
click at [75, 719] on div "2048x2048" at bounding box center [61, 722] width 46 height 9
